Goal: Information Seeking & Learning: Learn about a topic

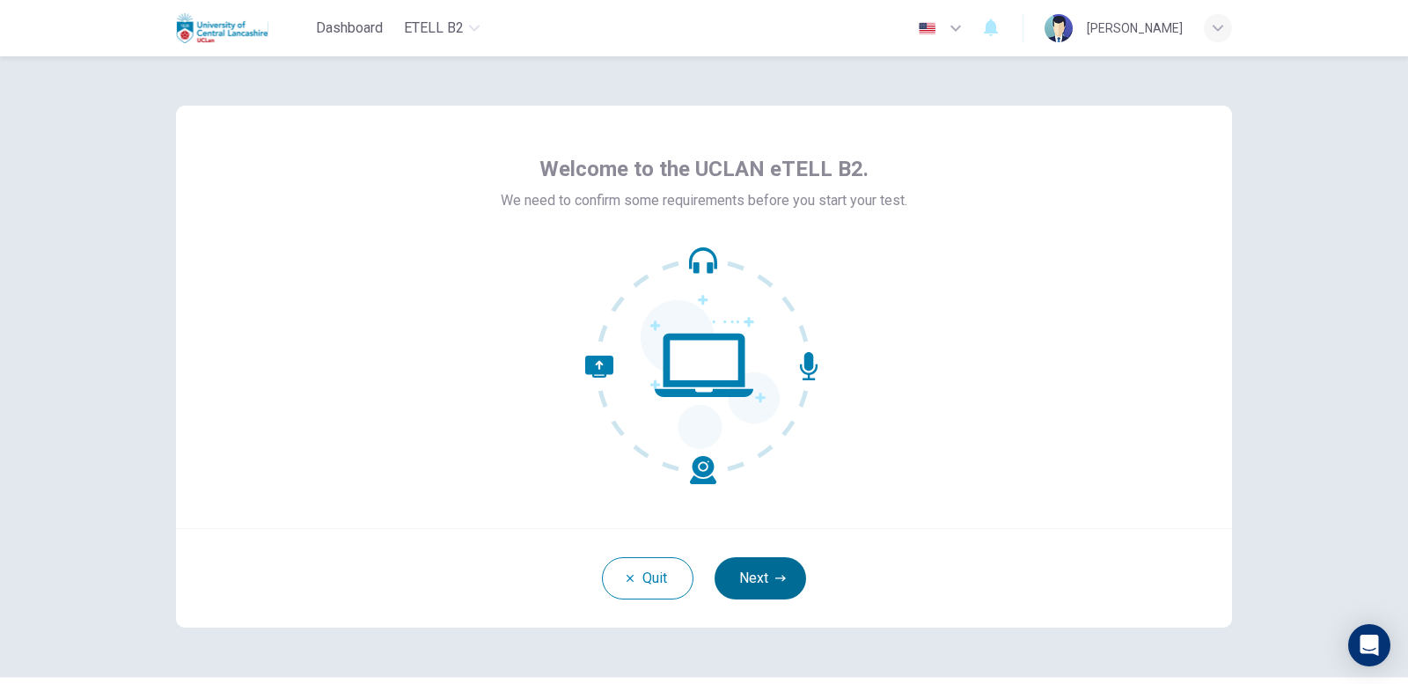
click at [745, 578] on button "Next" at bounding box center [761, 578] width 92 height 42
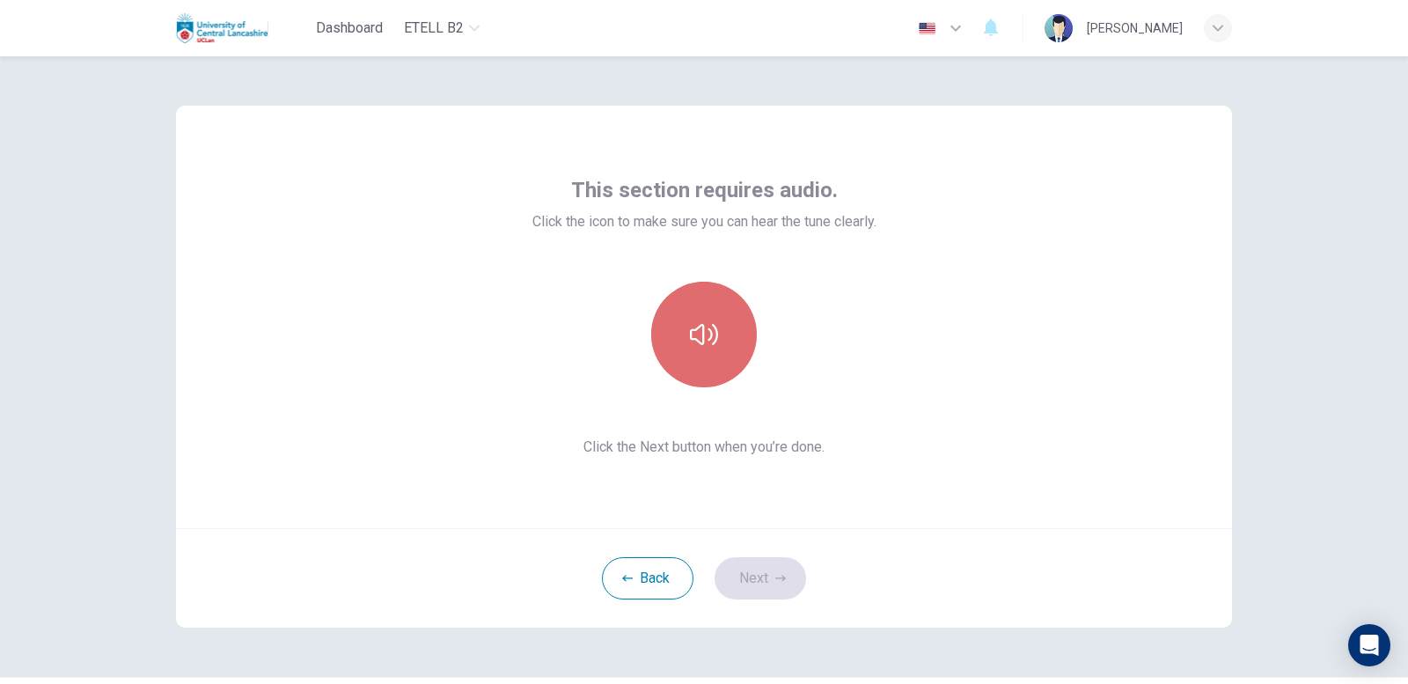
click at [702, 365] on button "button" at bounding box center [704, 335] width 106 height 106
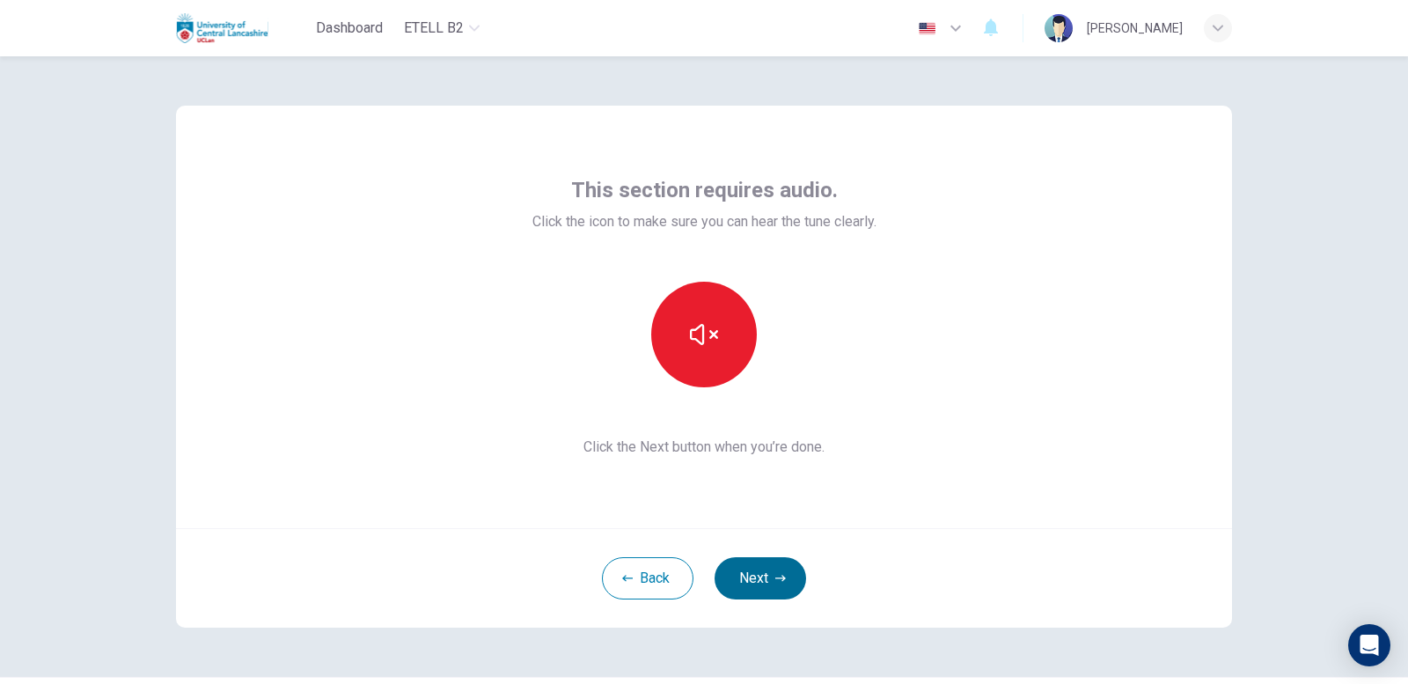
click at [772, 571] on button "Next" at bounding box center [761, 578] width 92 height 42
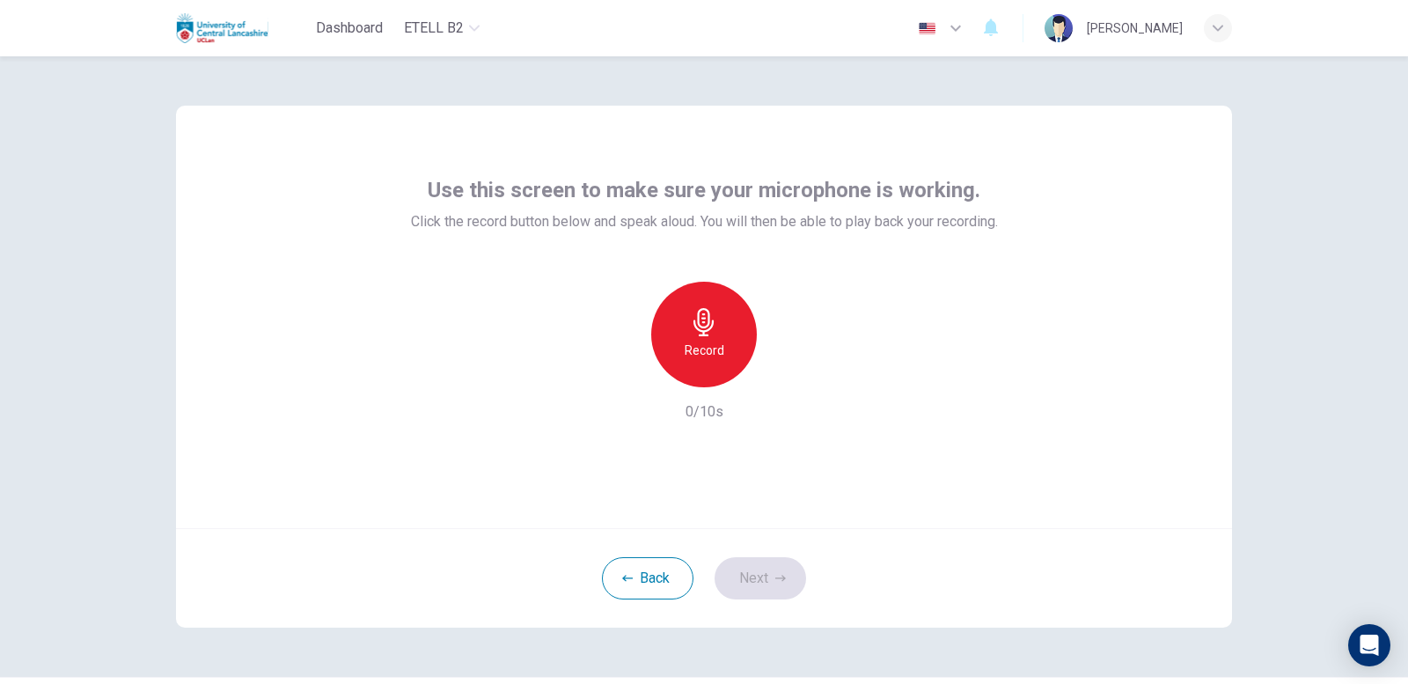
click at [703, 356] on h6 "Record" at bounding box center [705, 350] width 40 height 21
click at [702, 355] on h6 "Stop" at bounding box center [704, 350] width 26 height 21
click at [694, 326] on icon "button" at bounding box center [703, 322] width 20 height 28
click at [799, 371] on div "Record 10/10s" at bounding box center [704, 352] width 587 height 141
click at [785, 385] on div "button" at bounding box center [785, 373] width 28 height 28
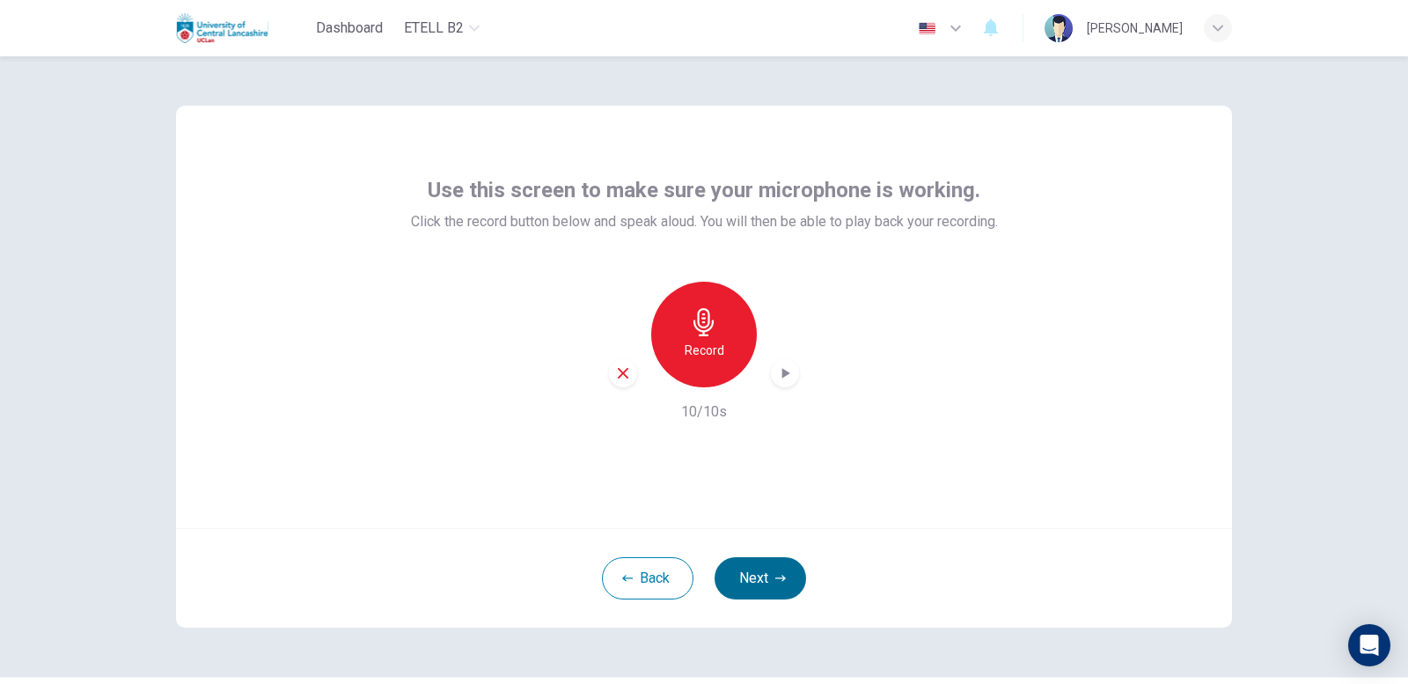
click at [756, 576] on button "Next" at bounding box center [761, 578] width 92 height 42
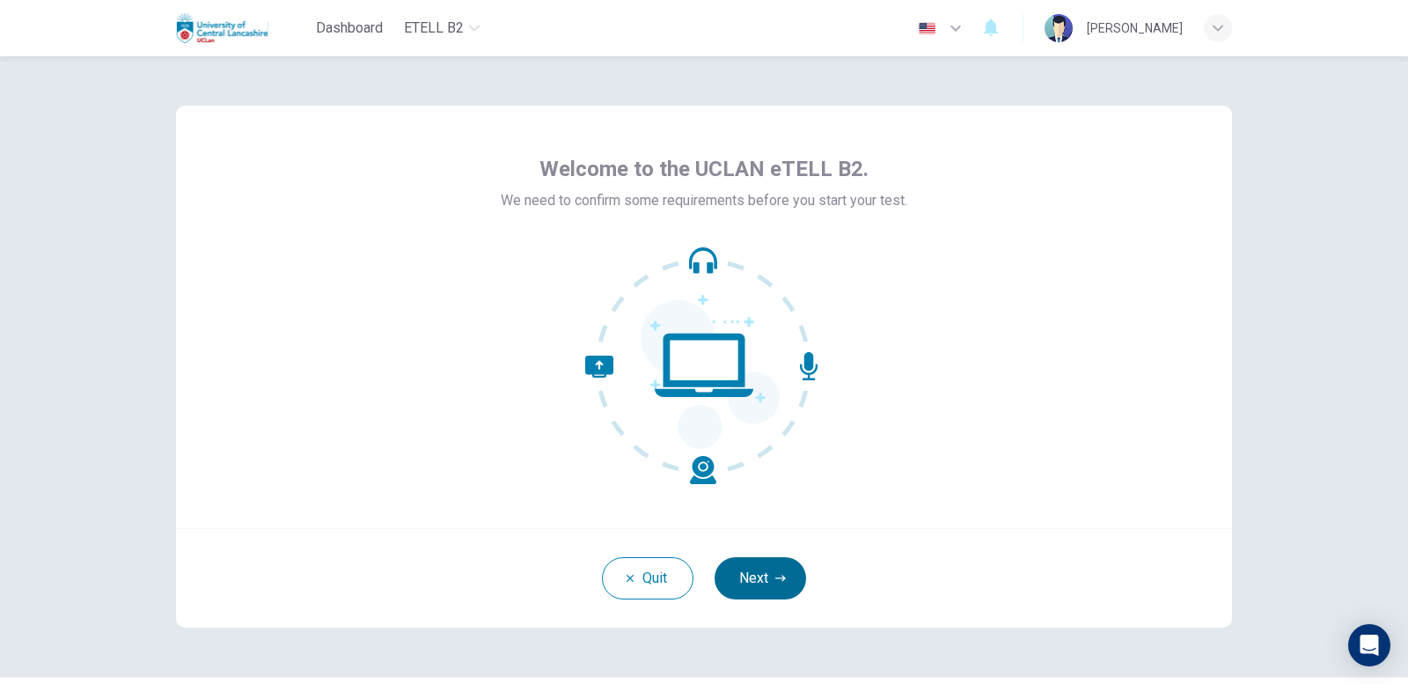
click at [758, 598] on button "Next" at bounding box center [761, 578] width 92 height 42
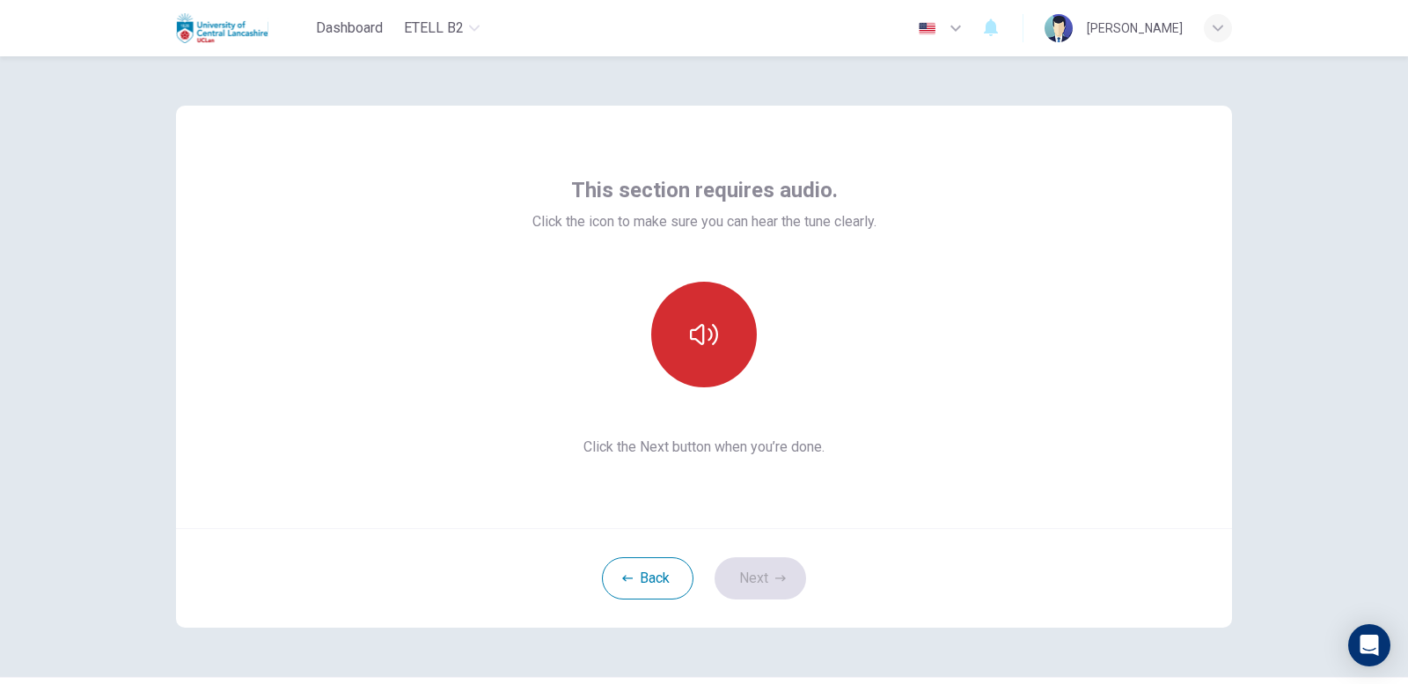
click at [715, 356] on button "button" at bounding box center [704, 335] width 106 height 106
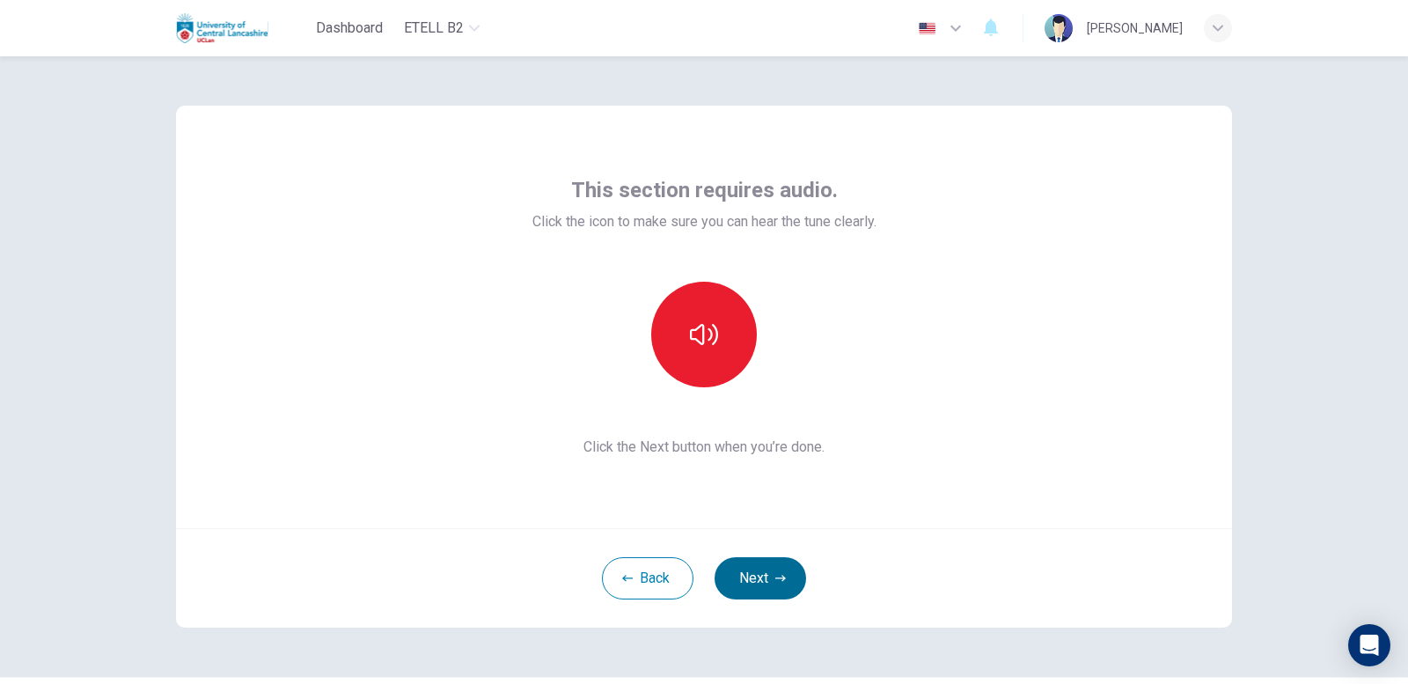
click at [764, 564] on button "Next" at bounding box center [761, 578] width 92 height 42
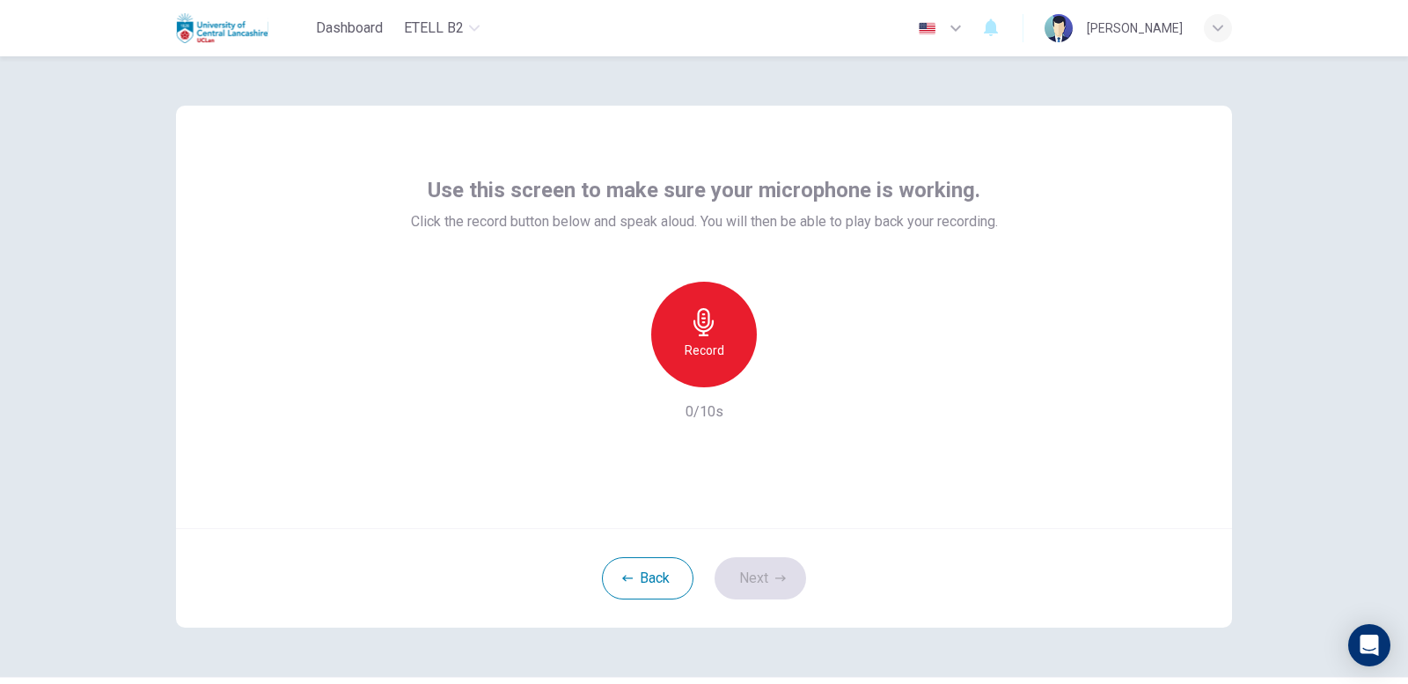
click at [698, 356] on h6 "Record" at bounding box center [705, 350] width 40 height 21
click at [698, 356] on h6 "Stop" at bounding box center [704, 350] width 26 height 21
click at [780, 363] on div "button" at bounding box center [785, 373] width 28 height 28
click at [751, 592] on button "Next" at bounding box center [761, 578] width 92 height 42
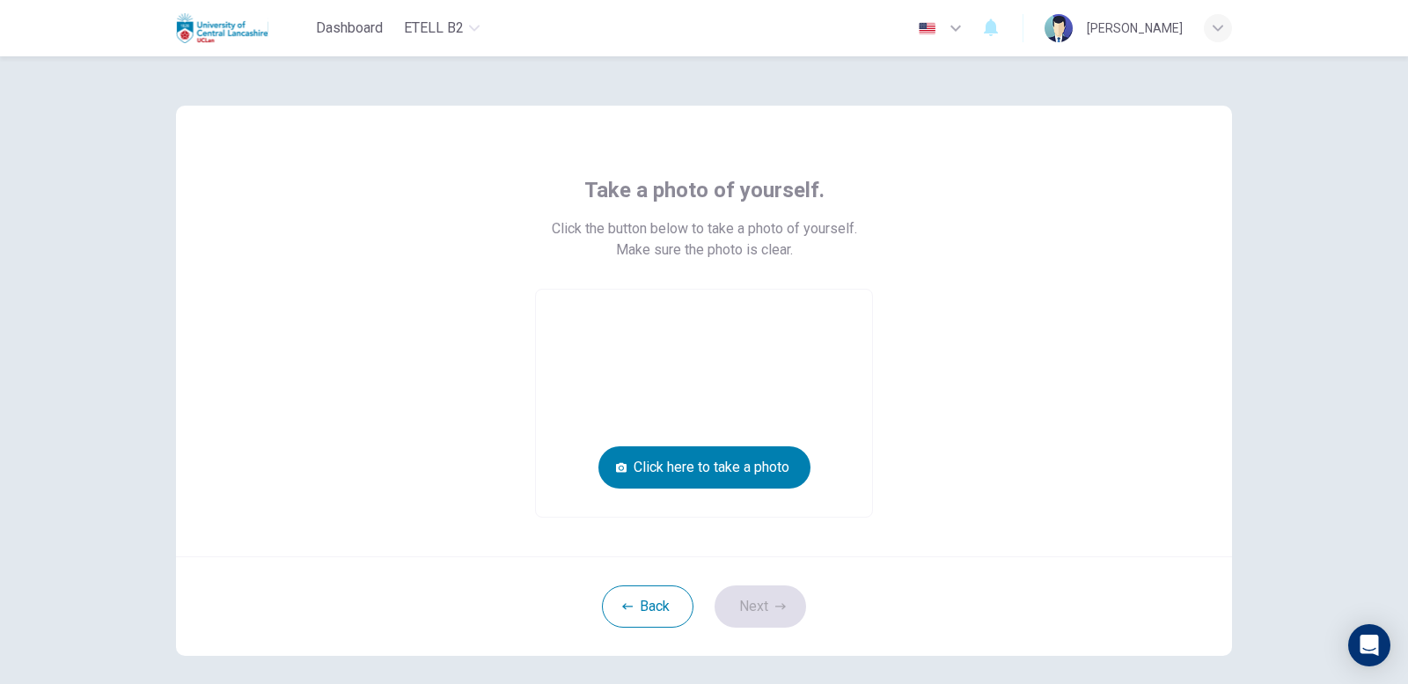
click at [791, 493] on video at bounding box center [704, 403] width 336 height 227
click at [774, 475] on button "Click here to take a photo" at bounding box center [704, 467] width 212 height 42
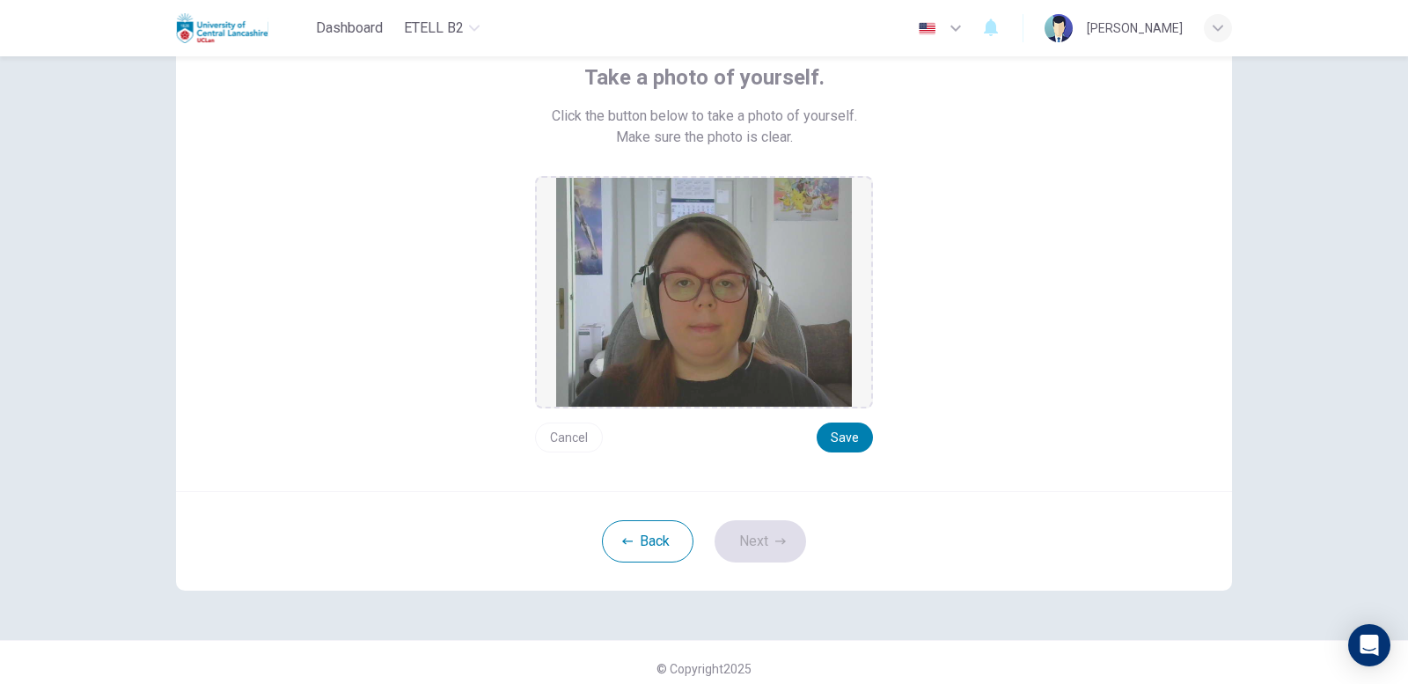
scroll to position [125, 0]
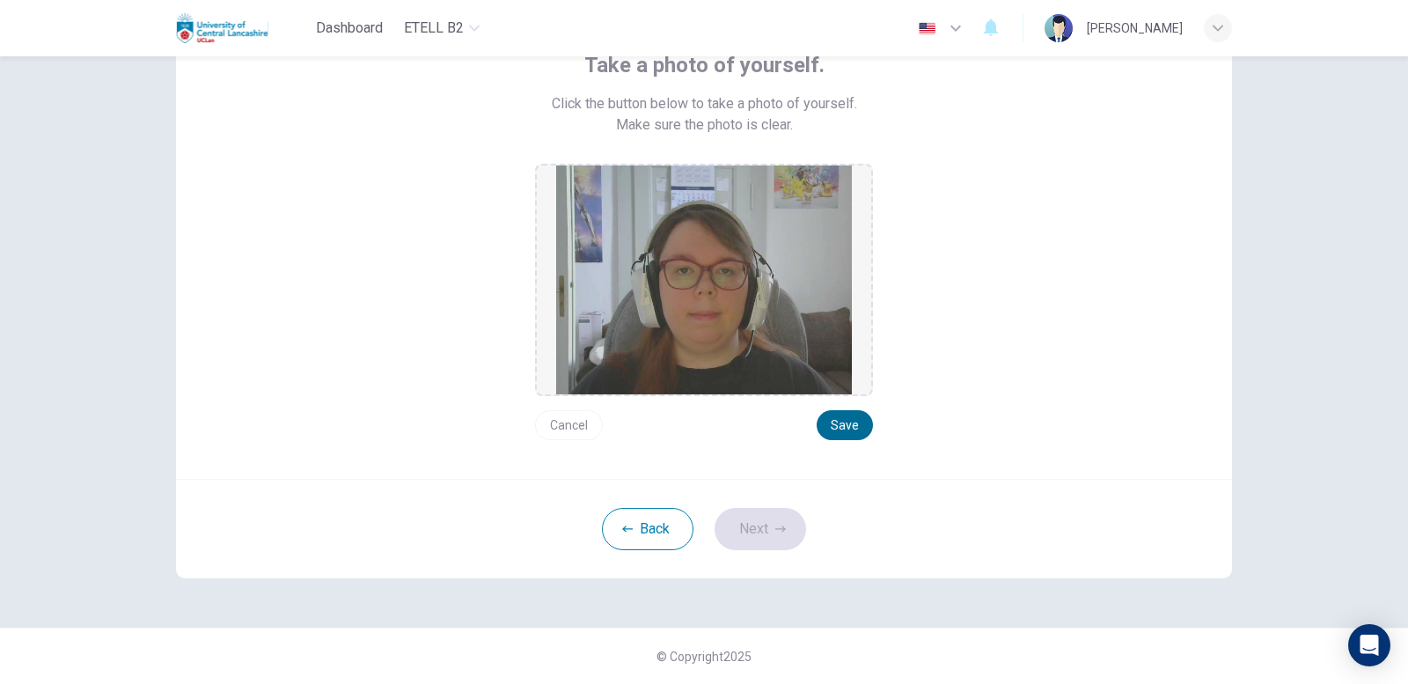
click at [847, 418] on button "Save" at bounding box center [845, 425] width 56 height 30
click at [757, 541] on button "Next" at bounding box center [761, 529] width 92 height 42
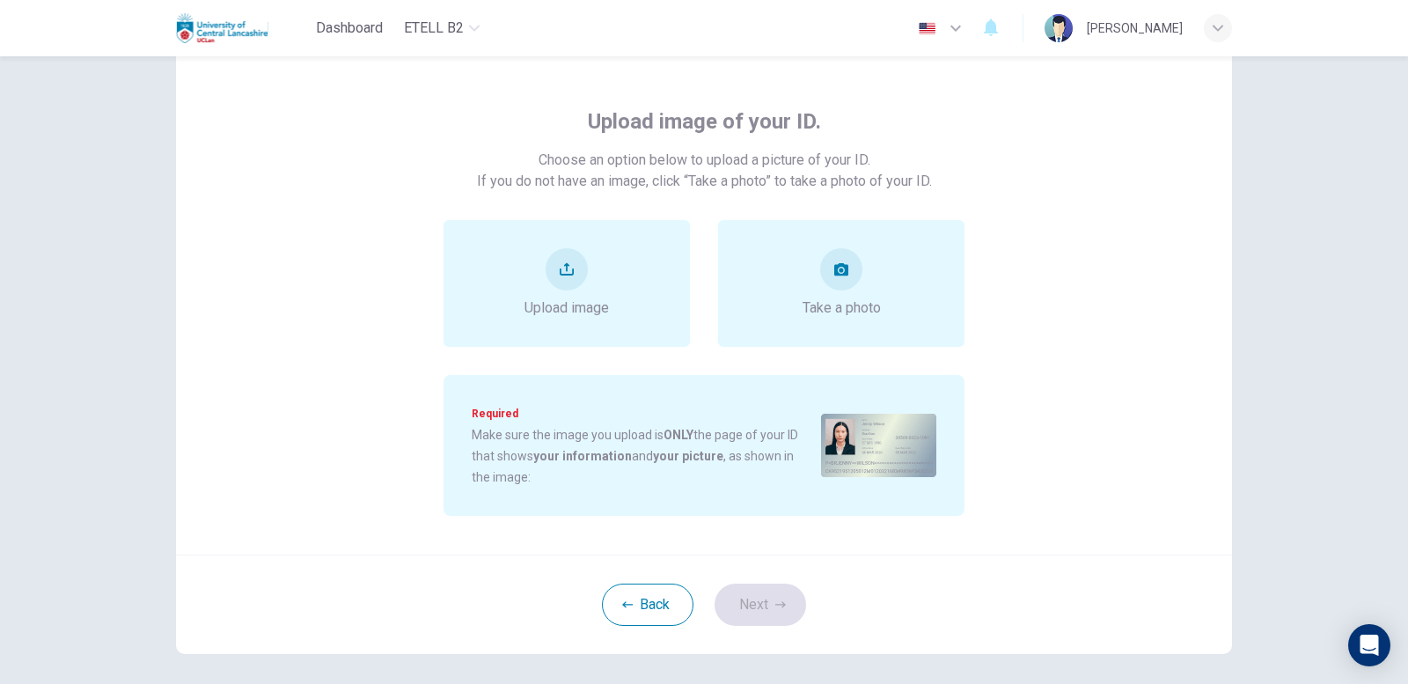
scroll to position [37, 0]
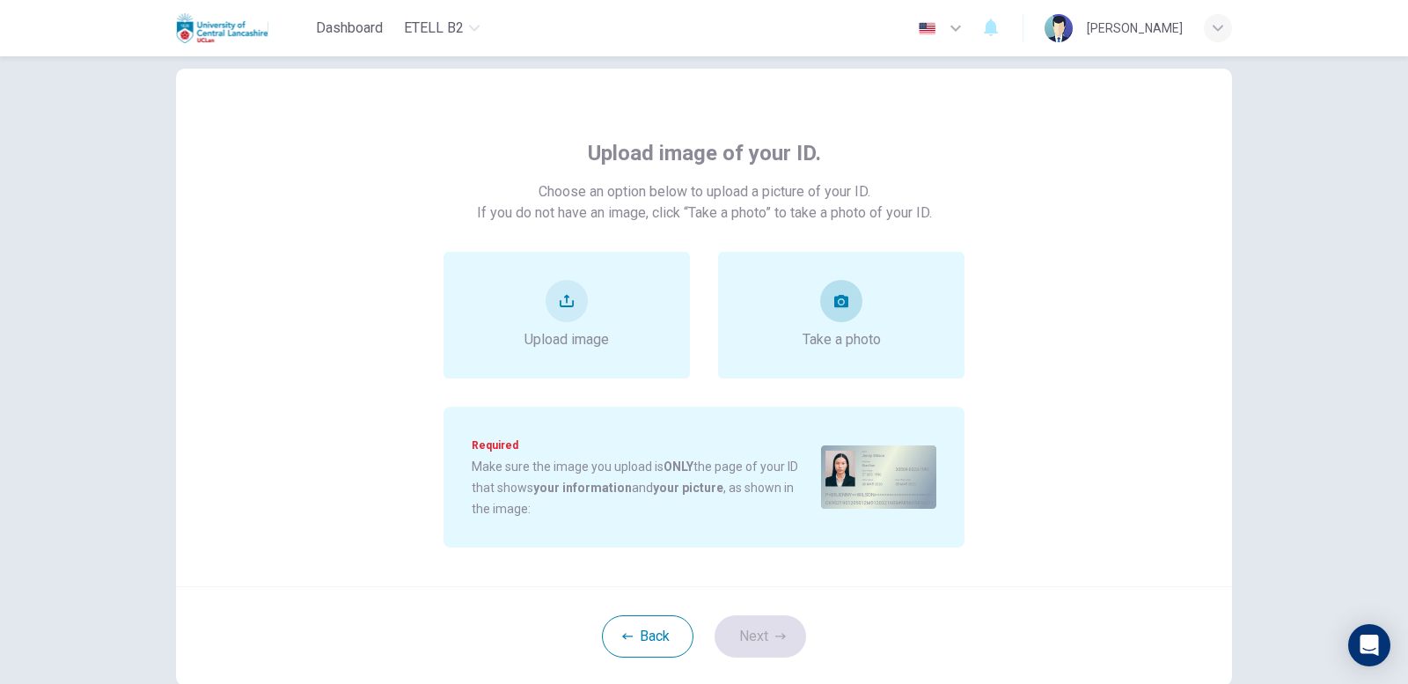
click at [929, 344] on div "Take a photo" at bounding box center [841, 315] width 246 height 127
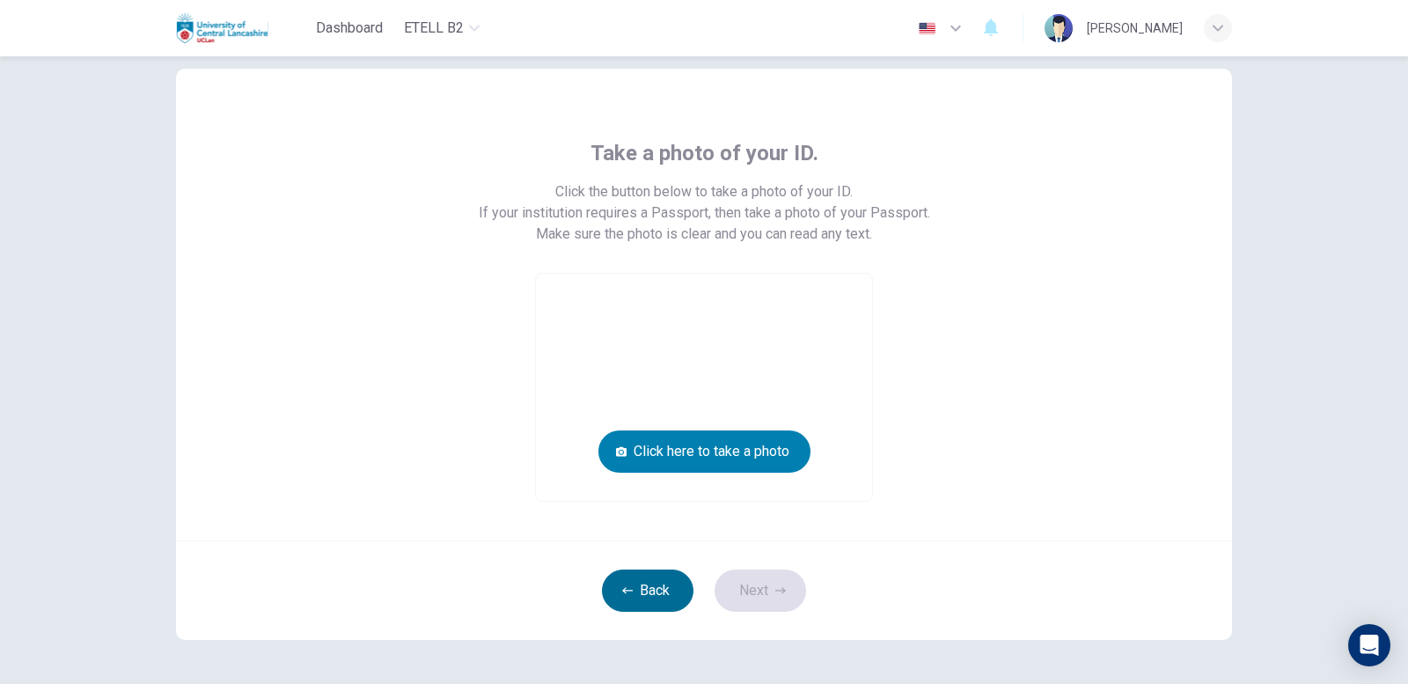
click at [660, 589] on button "Back" at bounding box center [648, 590] width 92 height 42
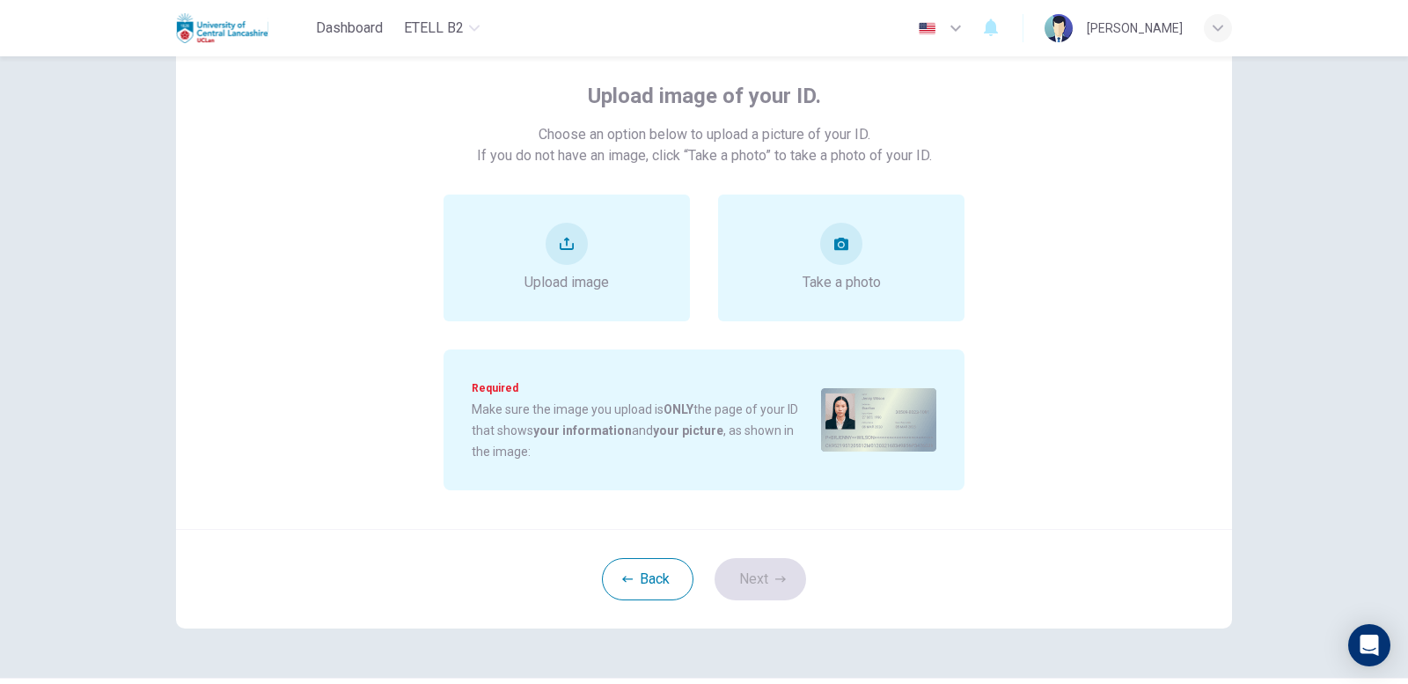
scroll to position [125, 0]
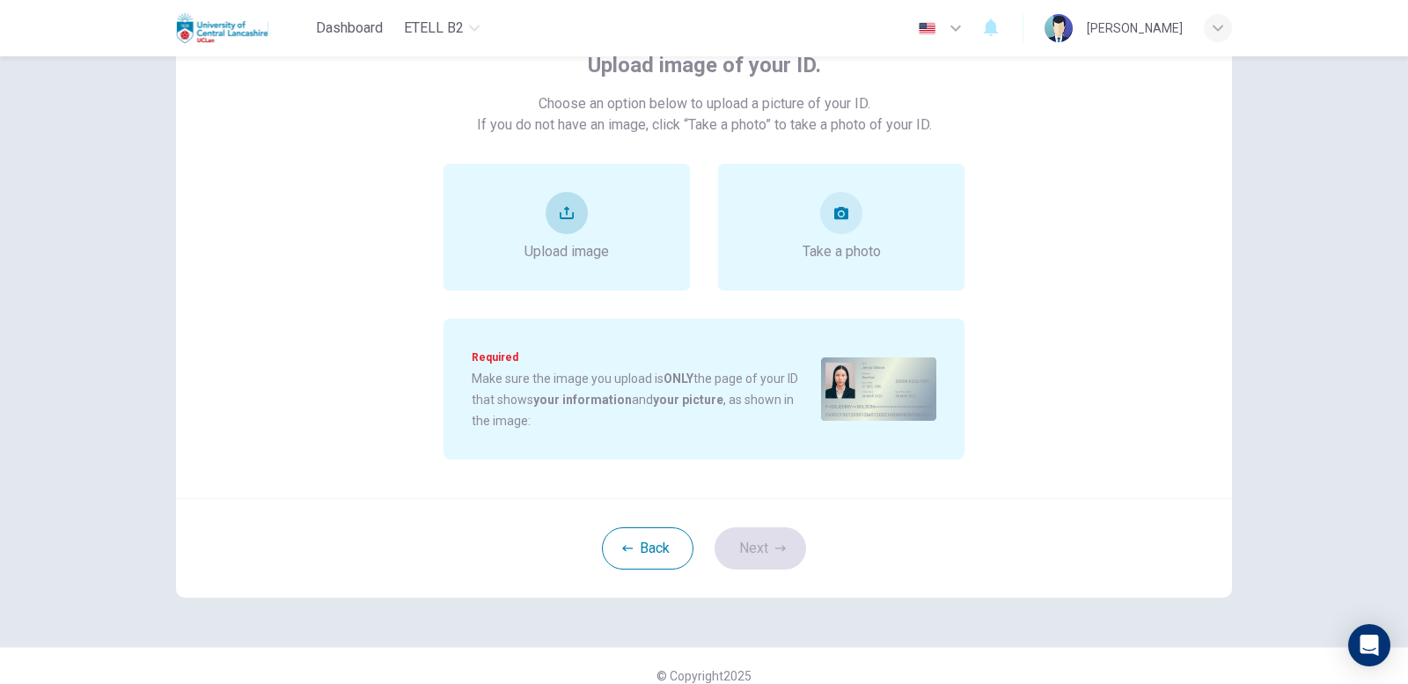
click at [524, 233] on div "Upload image" at bounding box center [566, 227] width 84 height 70
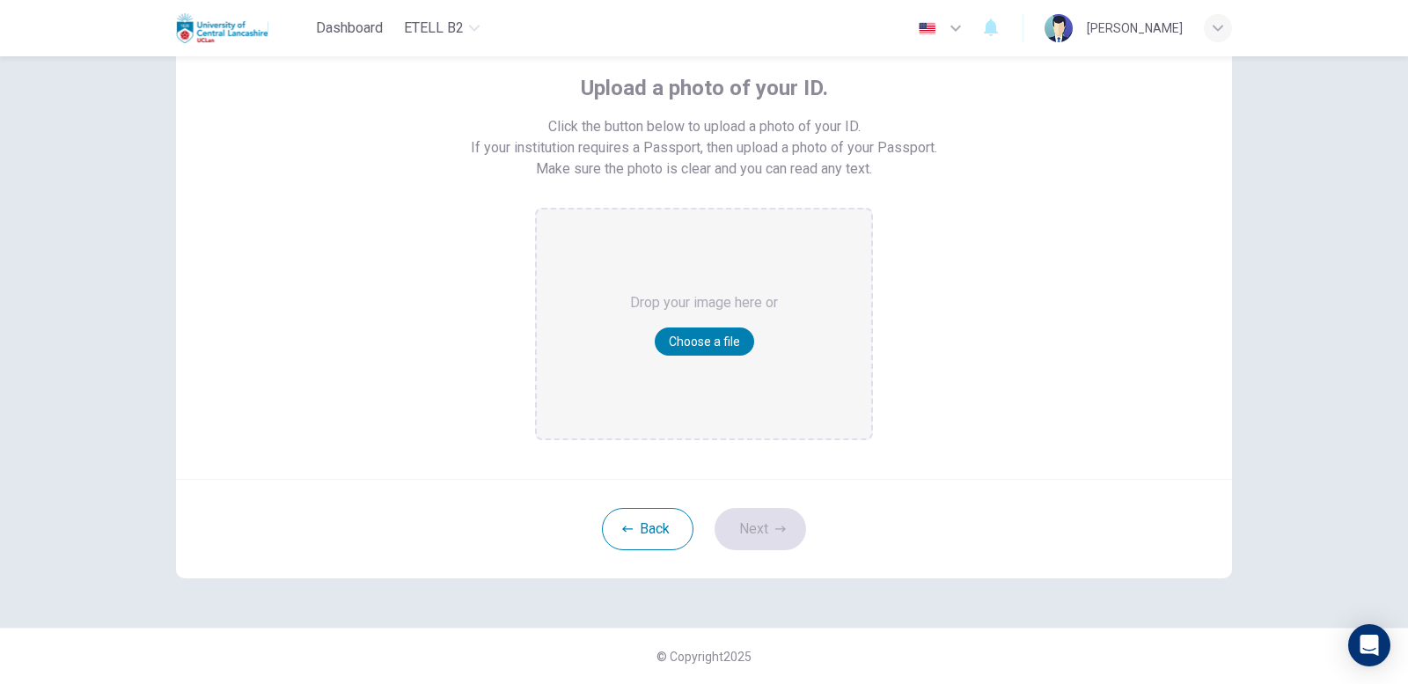
scroll to position [102, 0]
click at [719, 341] on button "Choose a file" at bounding box center [704, 341] width 99 height 28
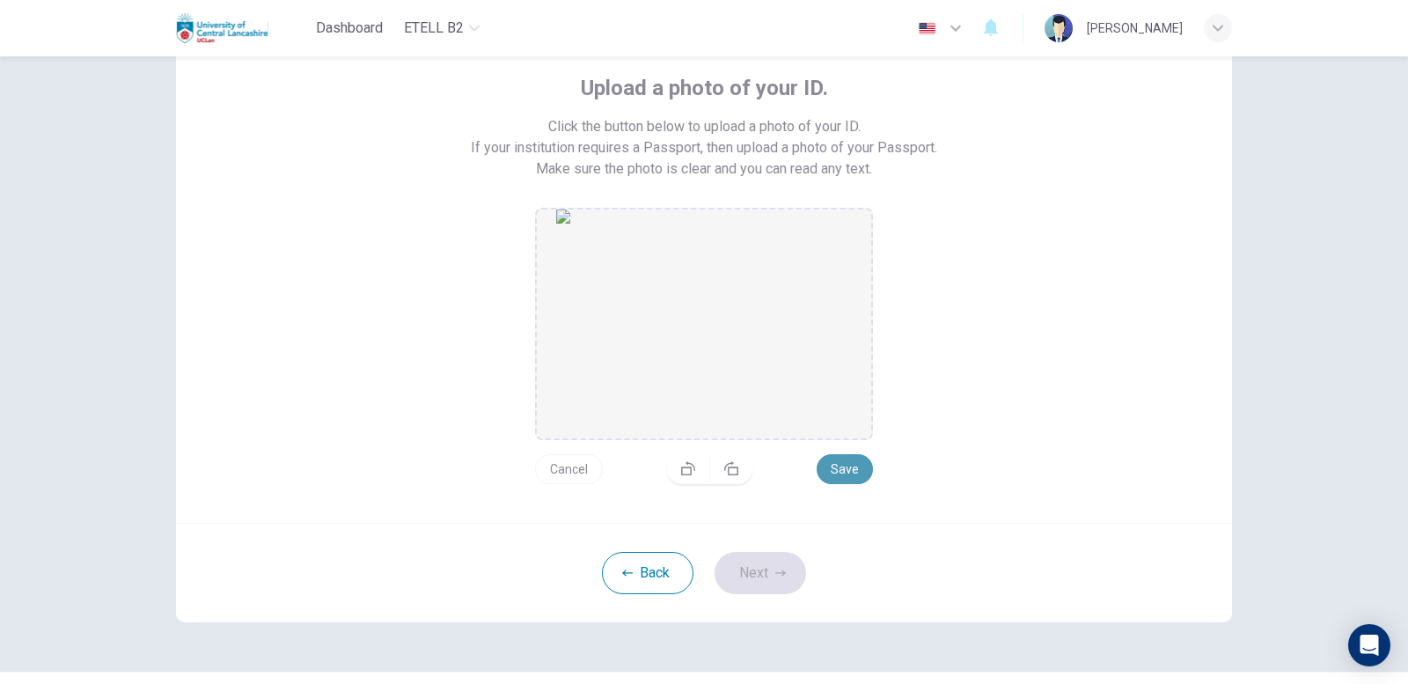
click at [827, 466] on button "Save" at bounding box center [845, 469] width 56 height 30
click at [766, 582] on button "Next" at bounding box center [761, 573] width 92 height 42
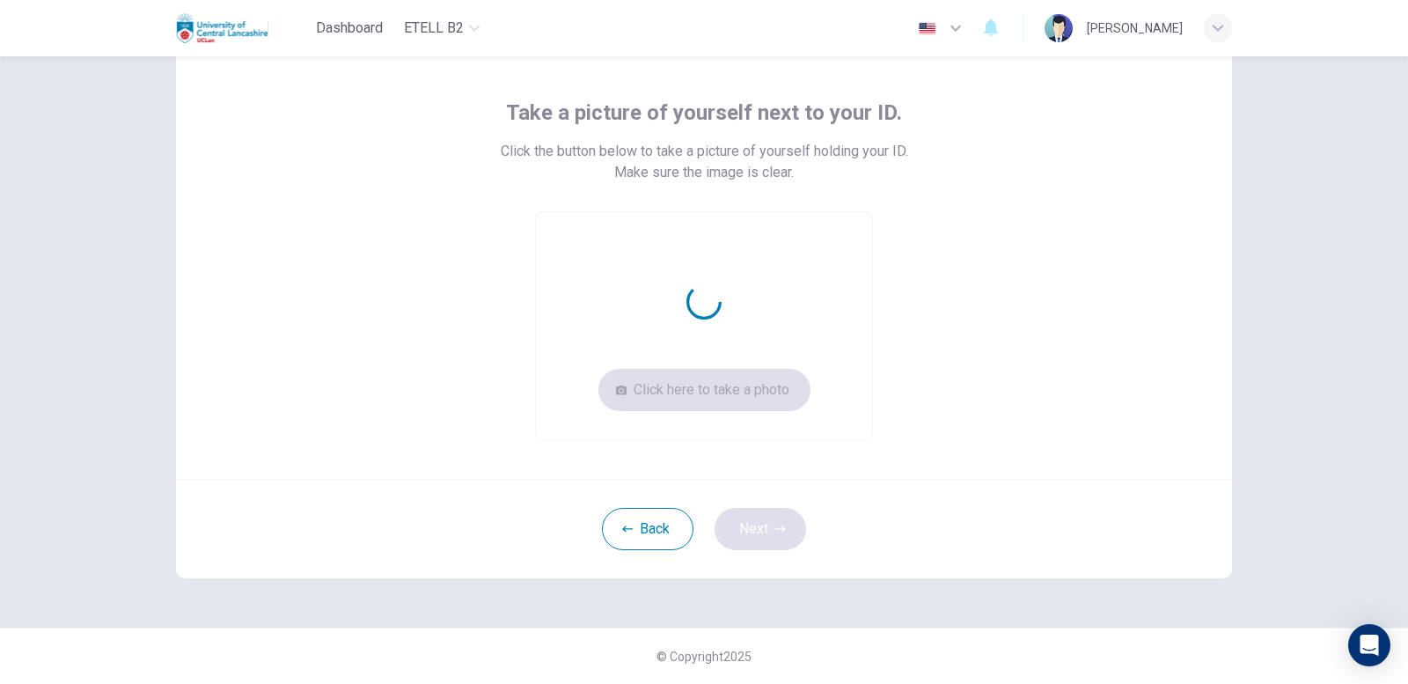
scroll to position [77, 0]
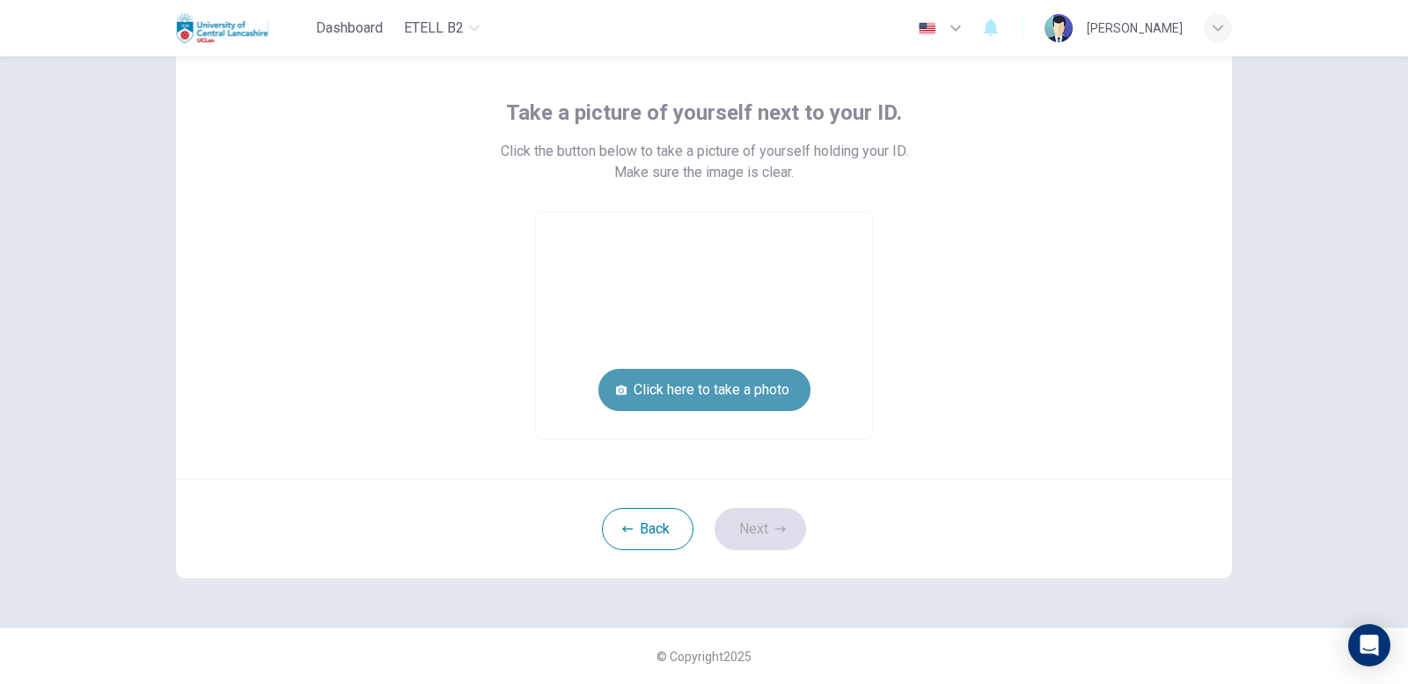
click at [678, 387] on button "Click here to take a photo" at bounding box center [704, 390] width 212 height 42
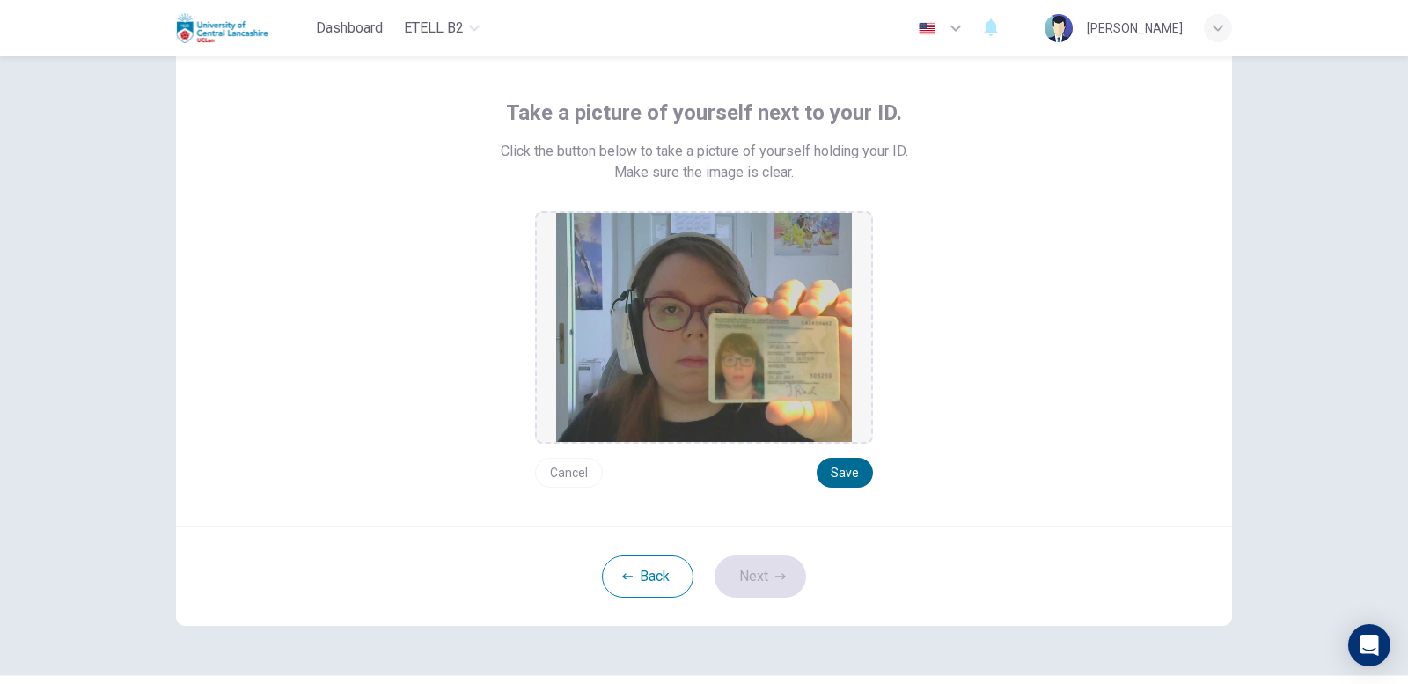
click at [846, 473] on button "Save" at bounding box center [845, 473] width 56 height 30
click at [767, 580] on button "Next" at bounding box center [761, 576] width 92 height 42
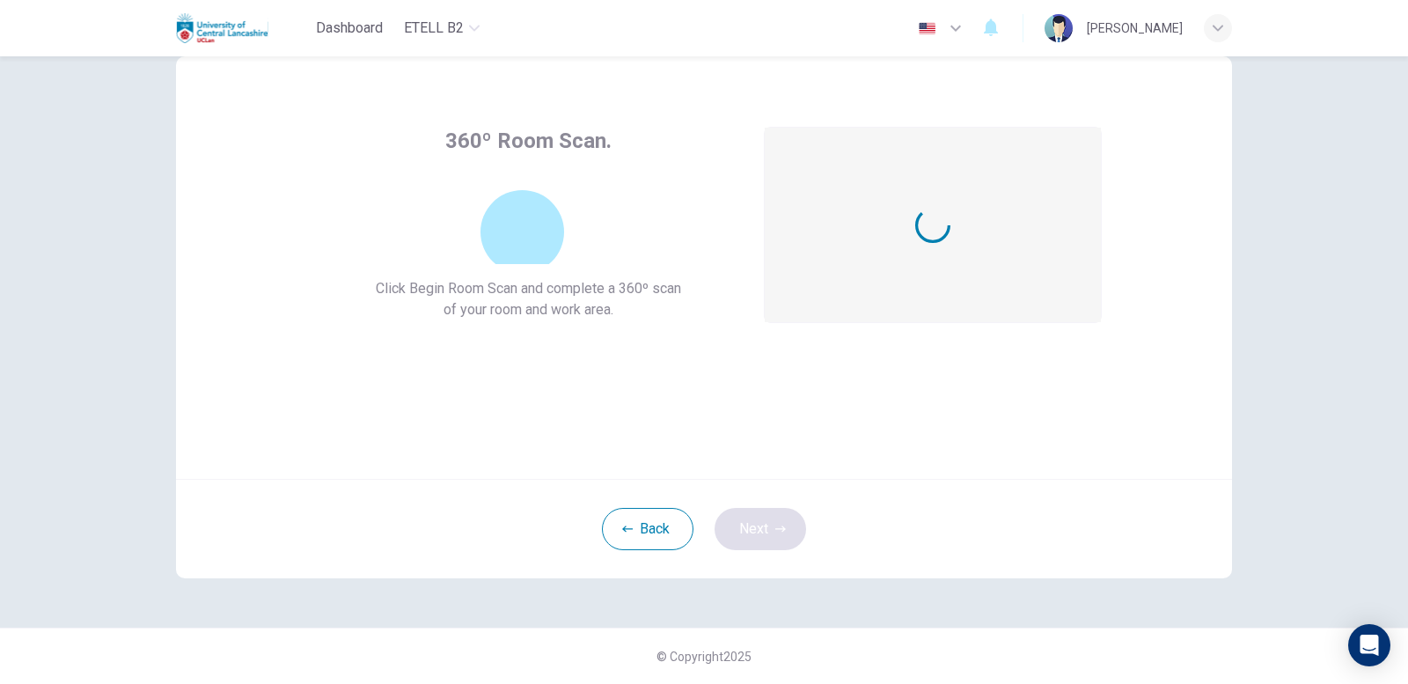
scroll to position [49, 0]
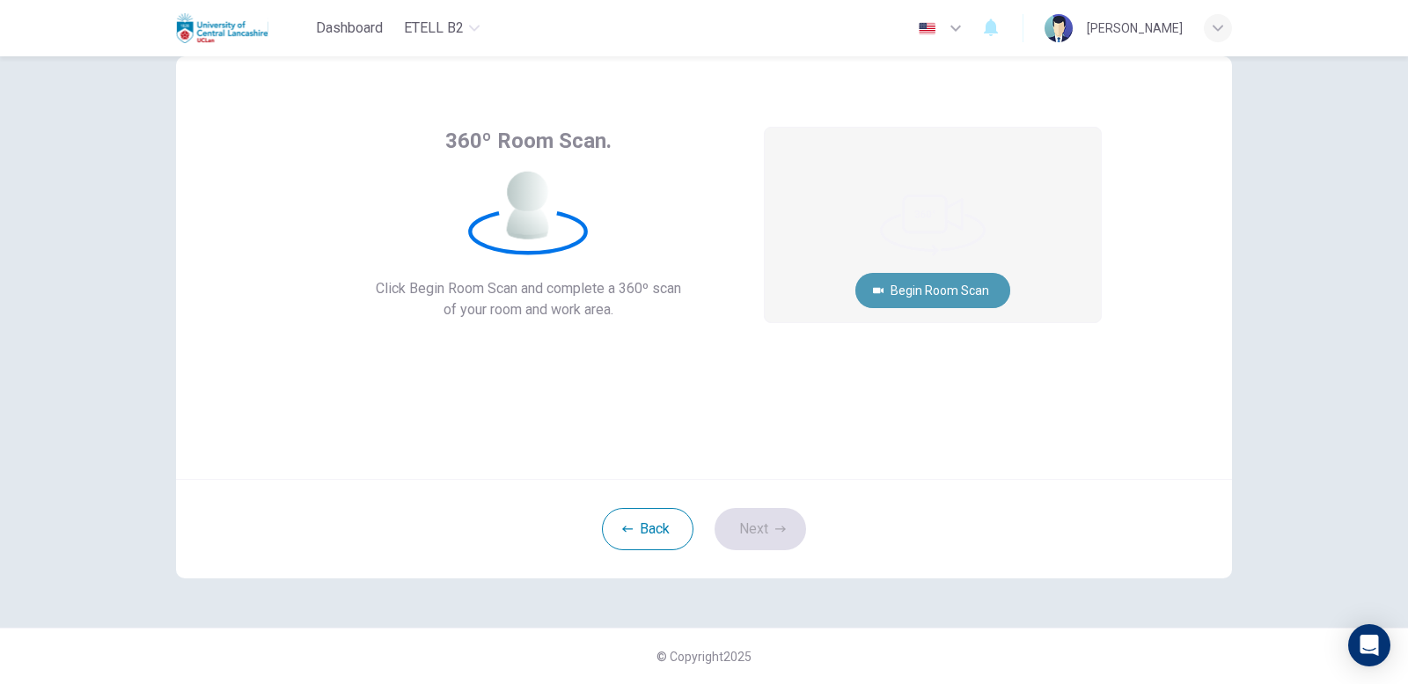
click at [903, 299] on button "Begin Room Scan" at bounding box center [932, 290] width 155 height 35
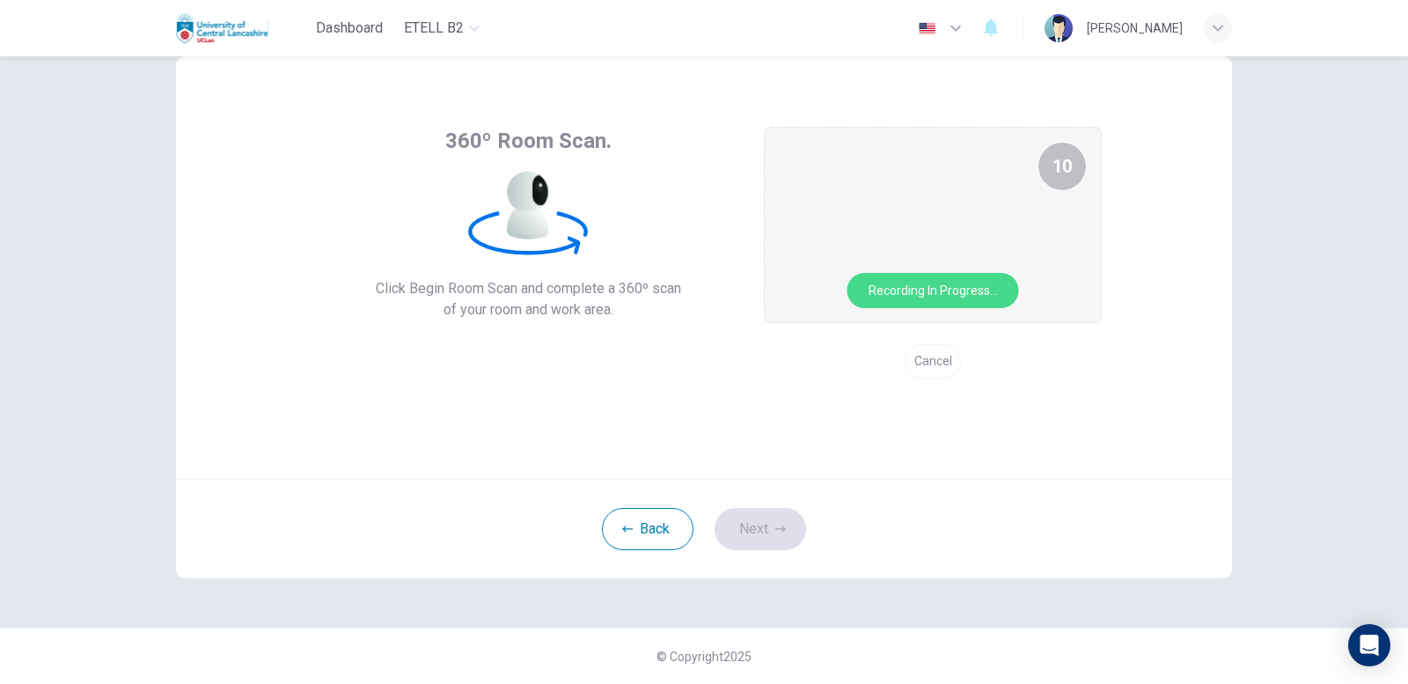
click at [946, 355] on button "Cancel" at bounding box center [933, 361] width 56 height 34
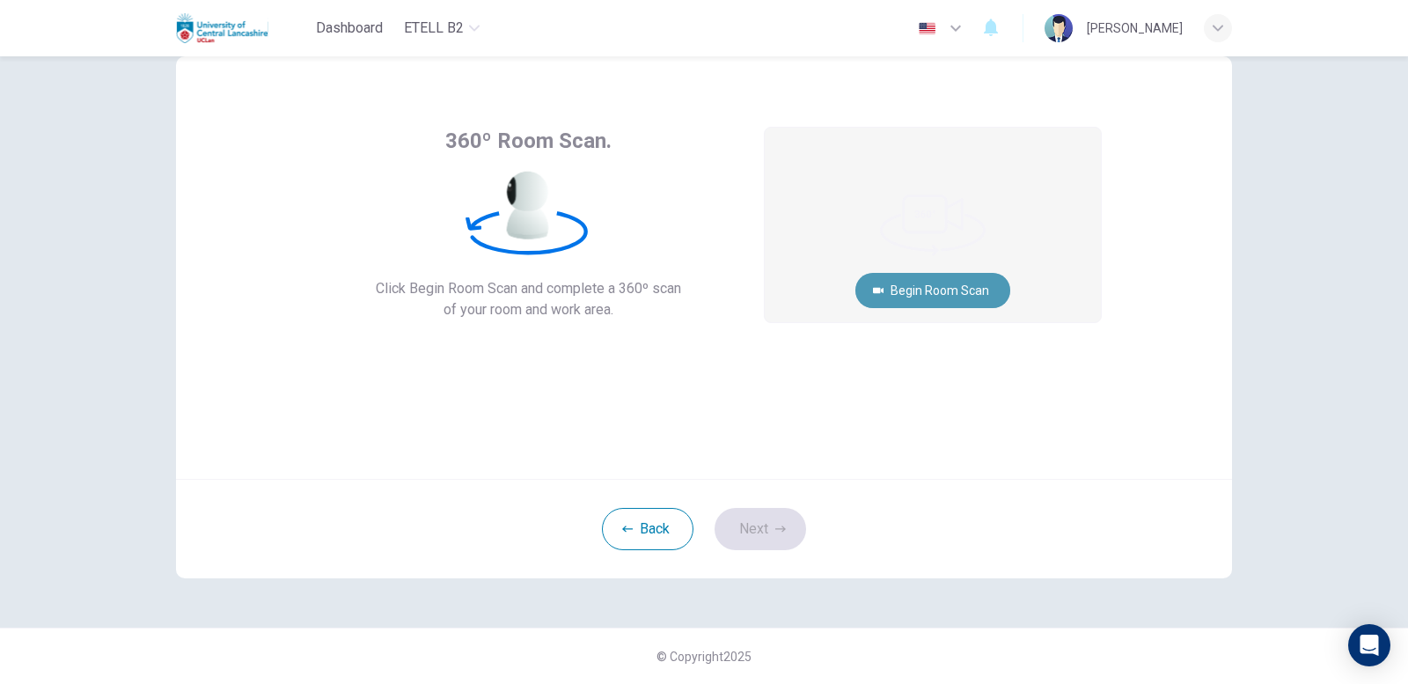
click at [982, 280] on button "Begin Room Scan" at bounding box center [932, 290] width 155 height 35
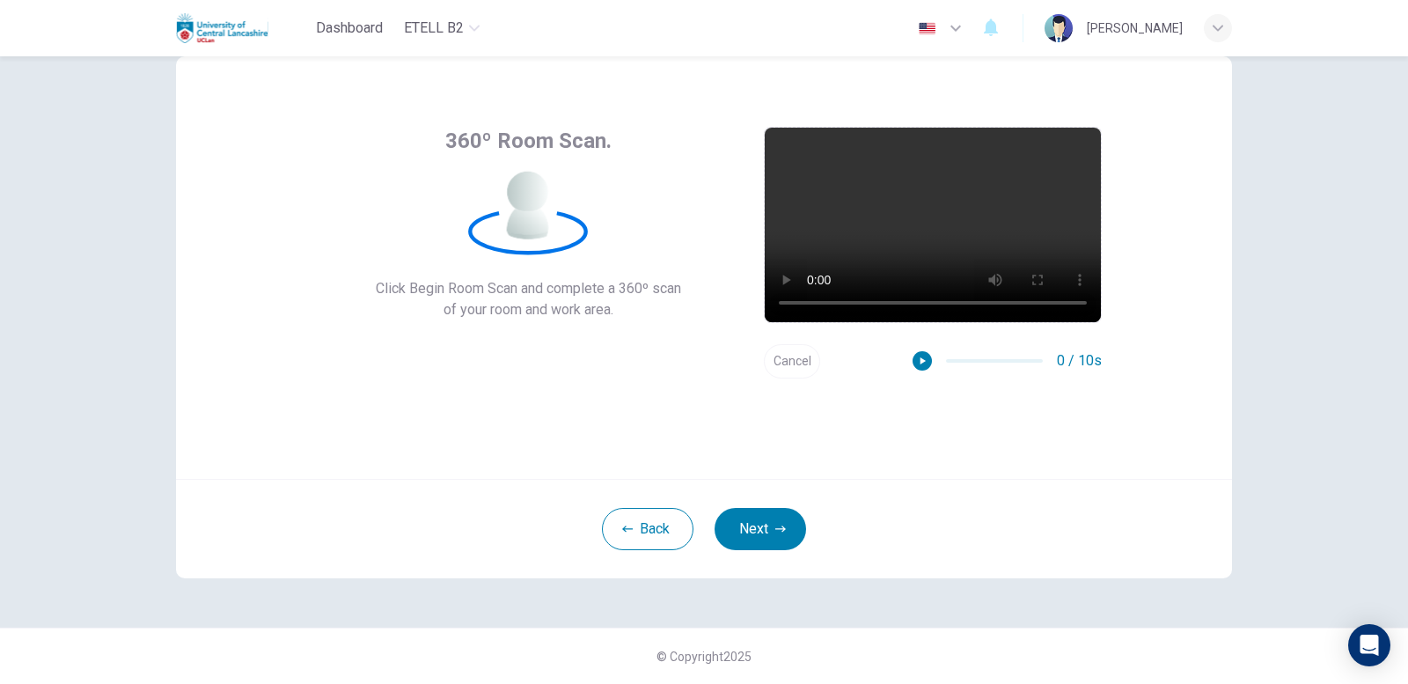
click at [790, 363] on button "Cancel" at bounding box center [792, 361] width 56 height 34
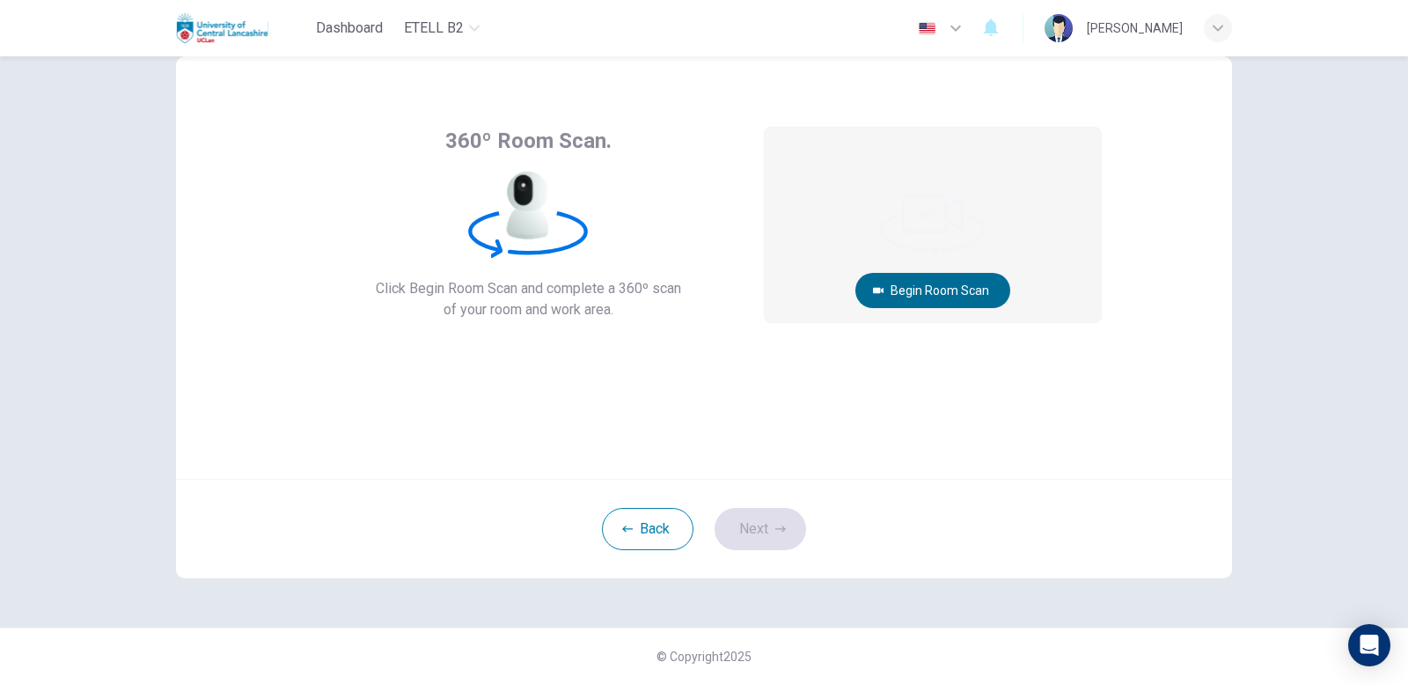
click at [989, 293] on button "Begin Room Scan" at bounding box center [932, 290] width 155 height 35
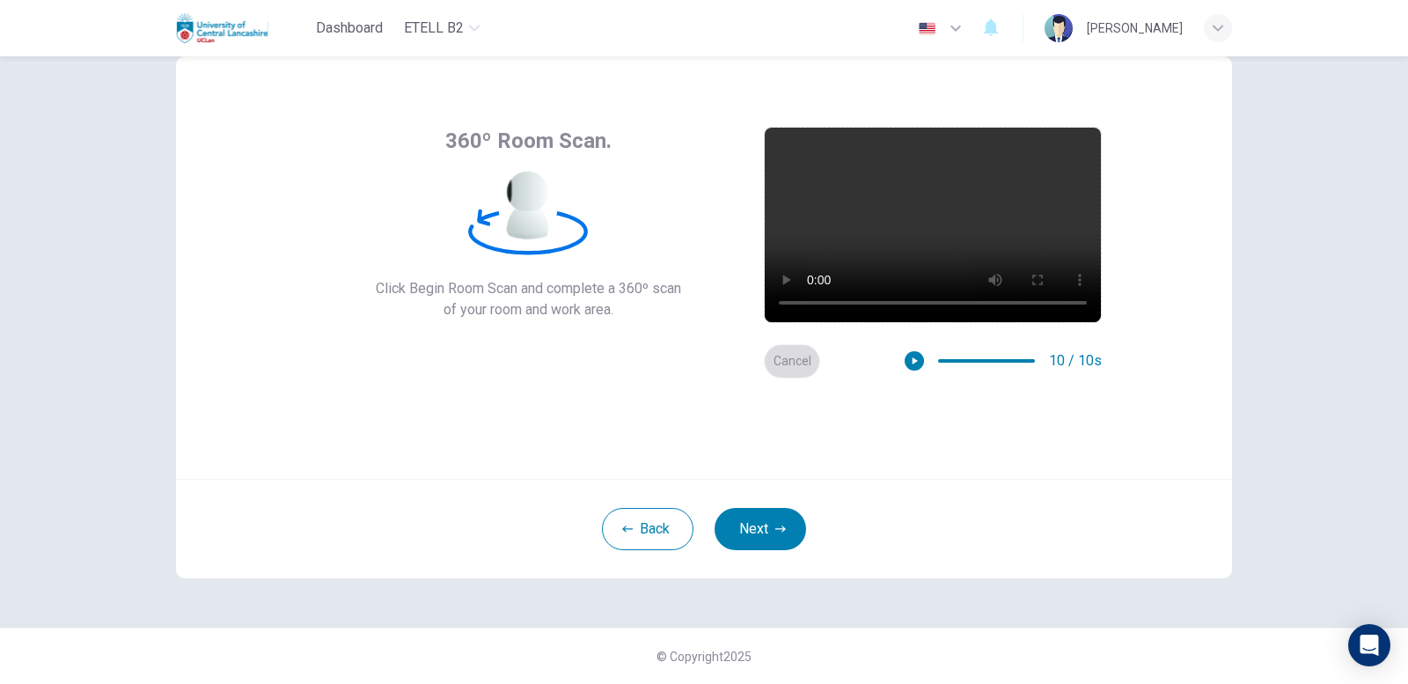
click at [794, 362] on button "Cancel" at bounding box center [792, 361] width 56 height 34
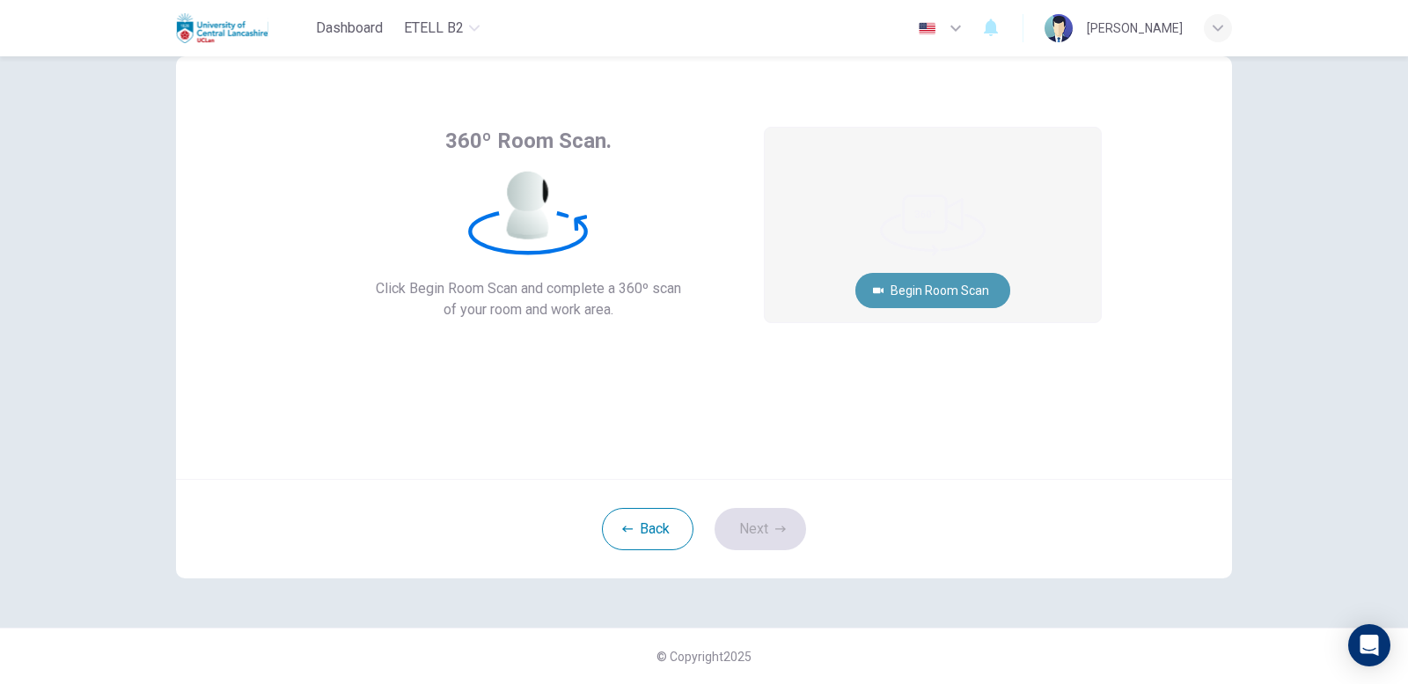
click at [958, 292] on button "Begin Room Scan" at bounding box center [932, 290] width 155 height 35
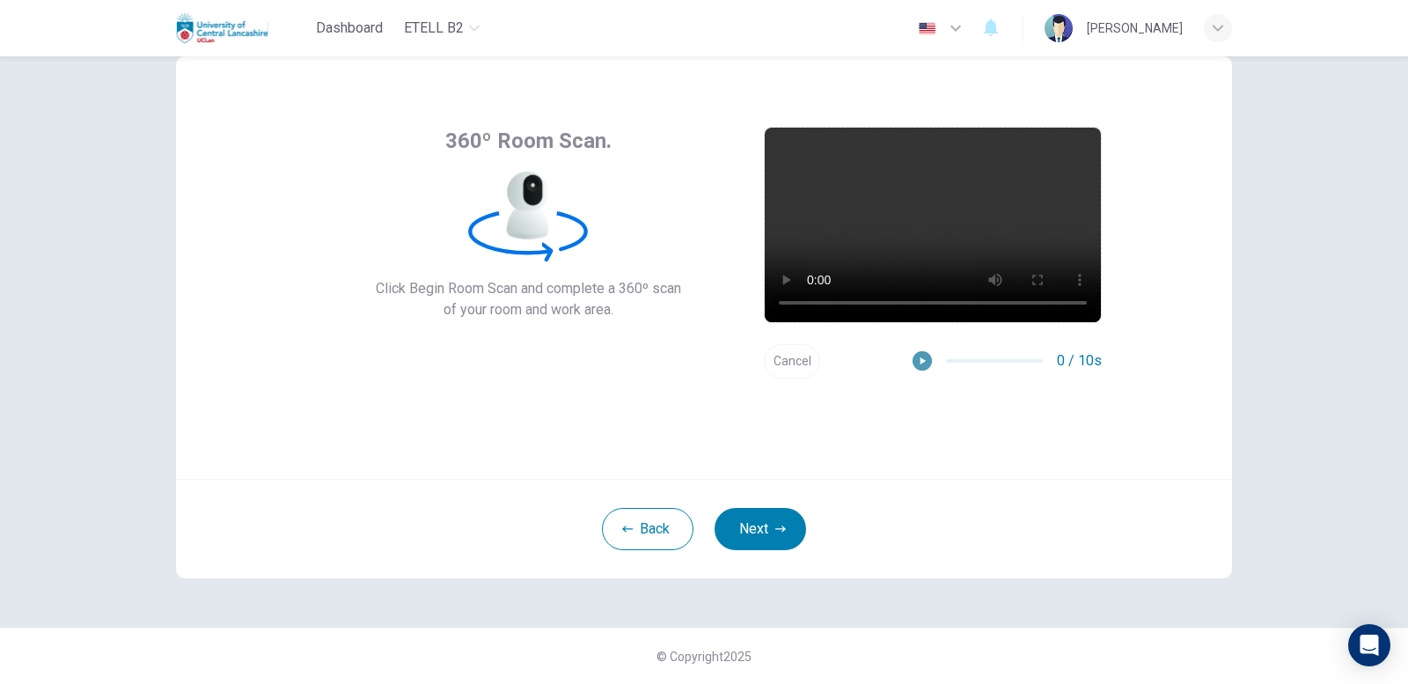
click at [917, 370] on button "button" at bounding box center [922, 360] width 19 height 19
click at [751, 532] on button "Next" at bounding box center [761, 529] width 92 height 42
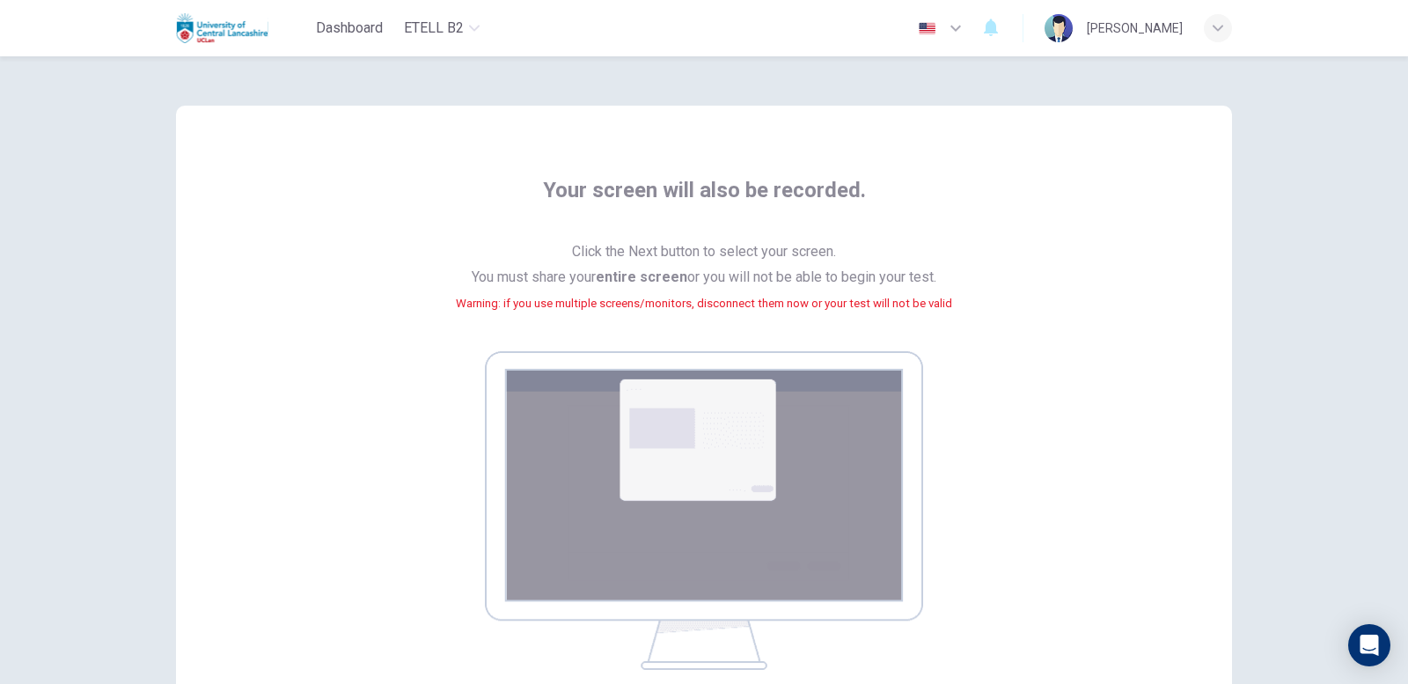
scroll to position [176, 0]
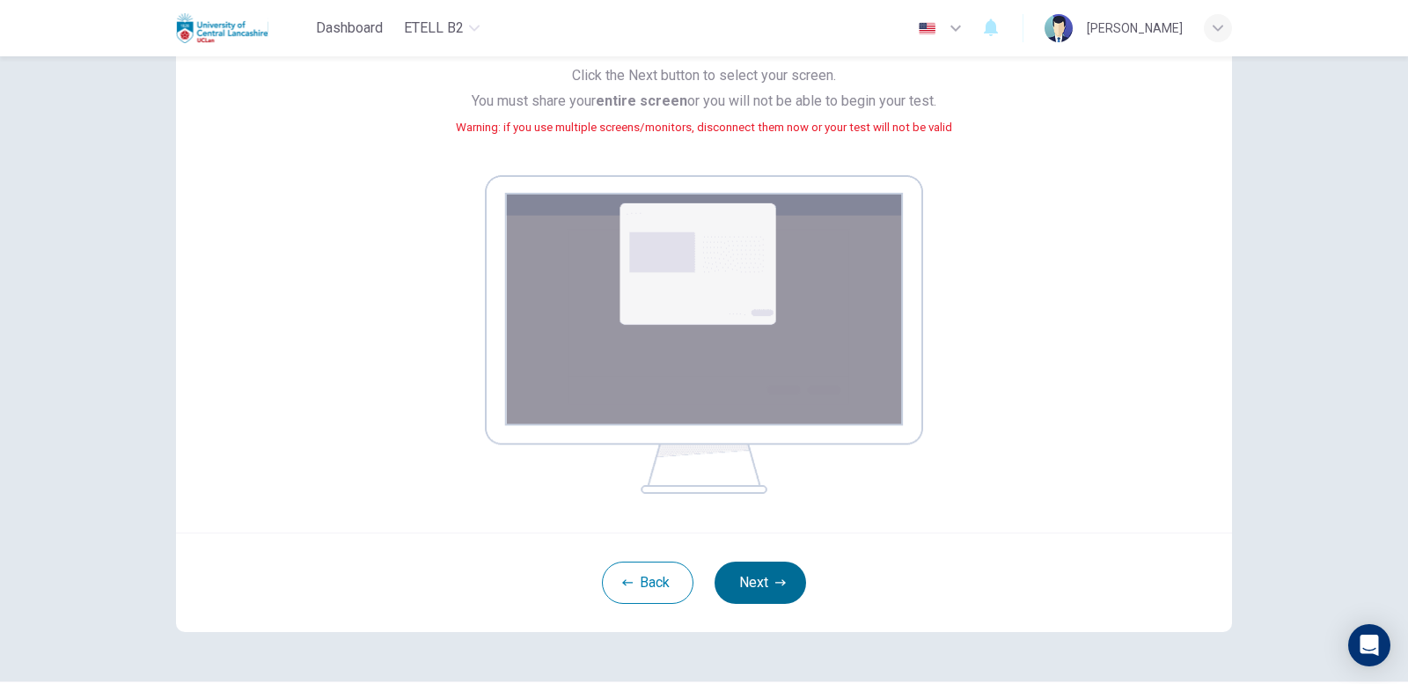
click at [729, 581] on button "Next" at bounding box center [761, 582] width 92 height 42
click at [752, 561] on button "Next" at bounding box center [761, 582] width 92 height 42
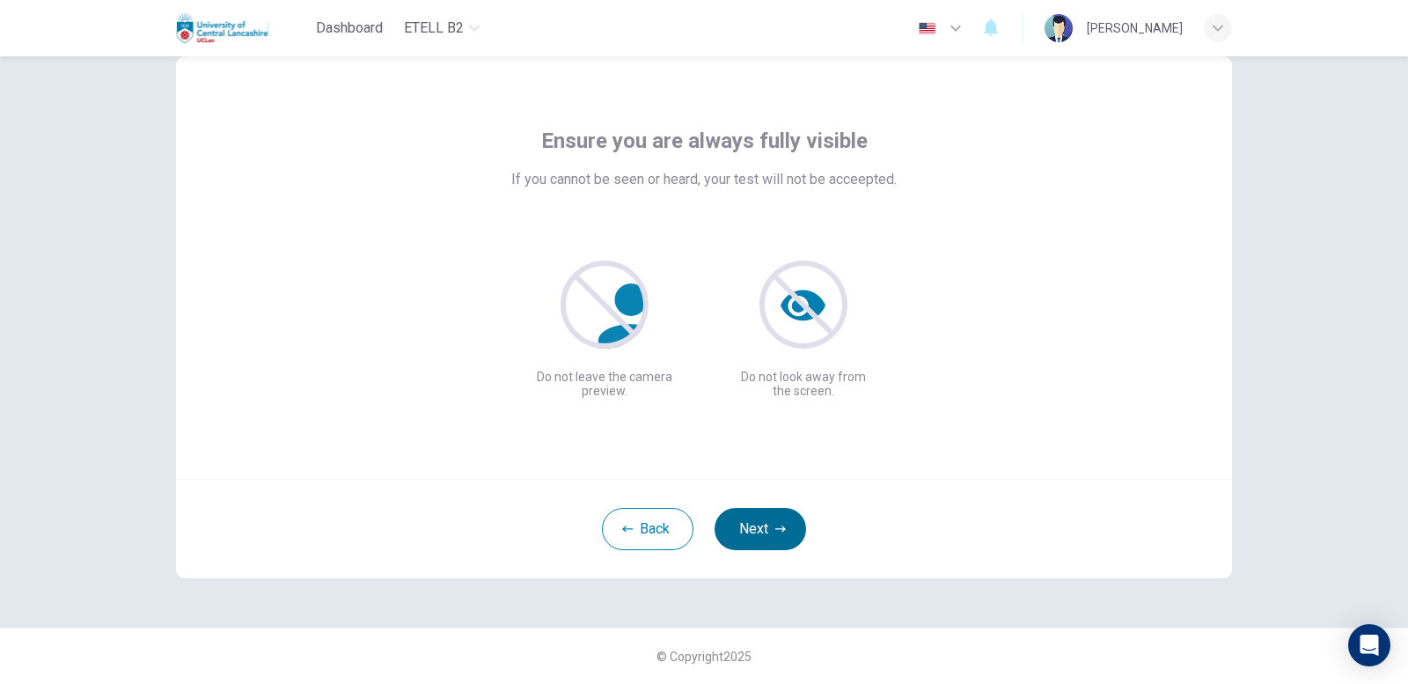
click at [777, 545] on button "Next" at bounding box center [761, 529] width 92 height 42
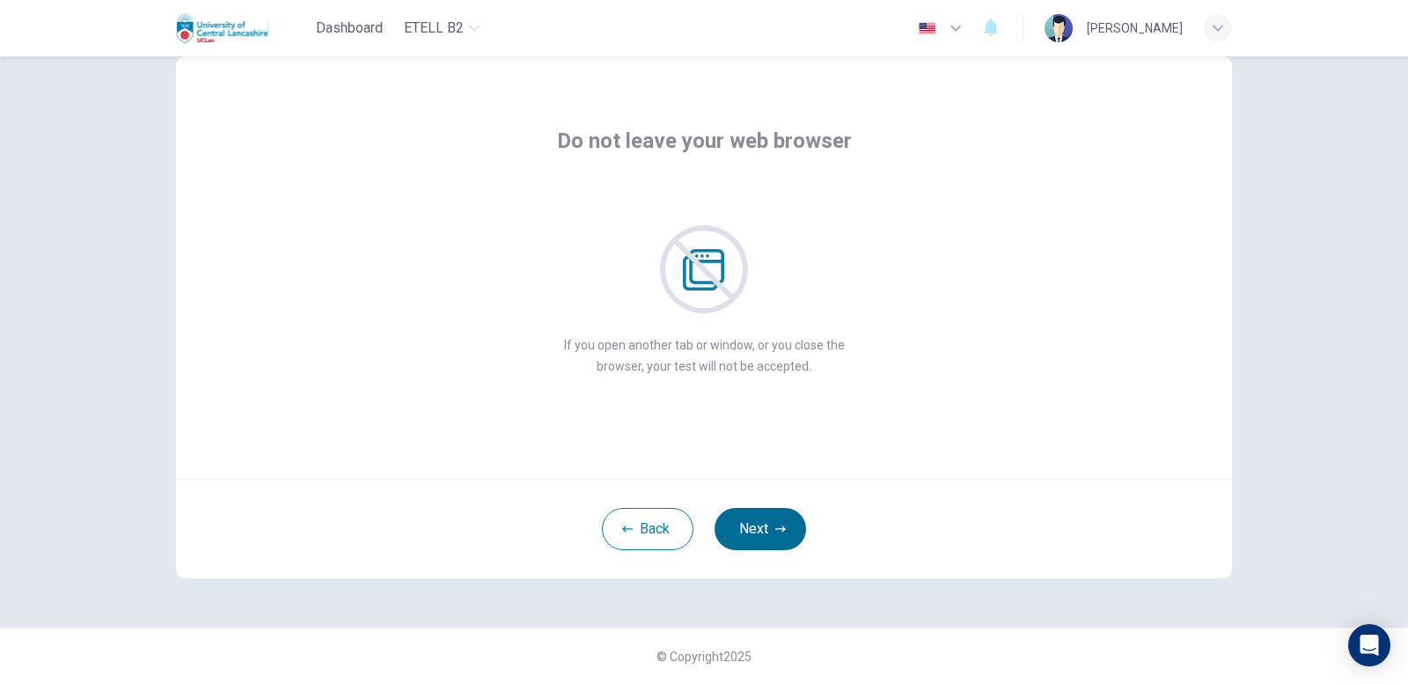
click at [753, 545] on button "Next" at bounding box center [761, 529] width 92 height 42
click at [742, 526] on button "Next" at bounding box center [761, 529] width 92 height 42
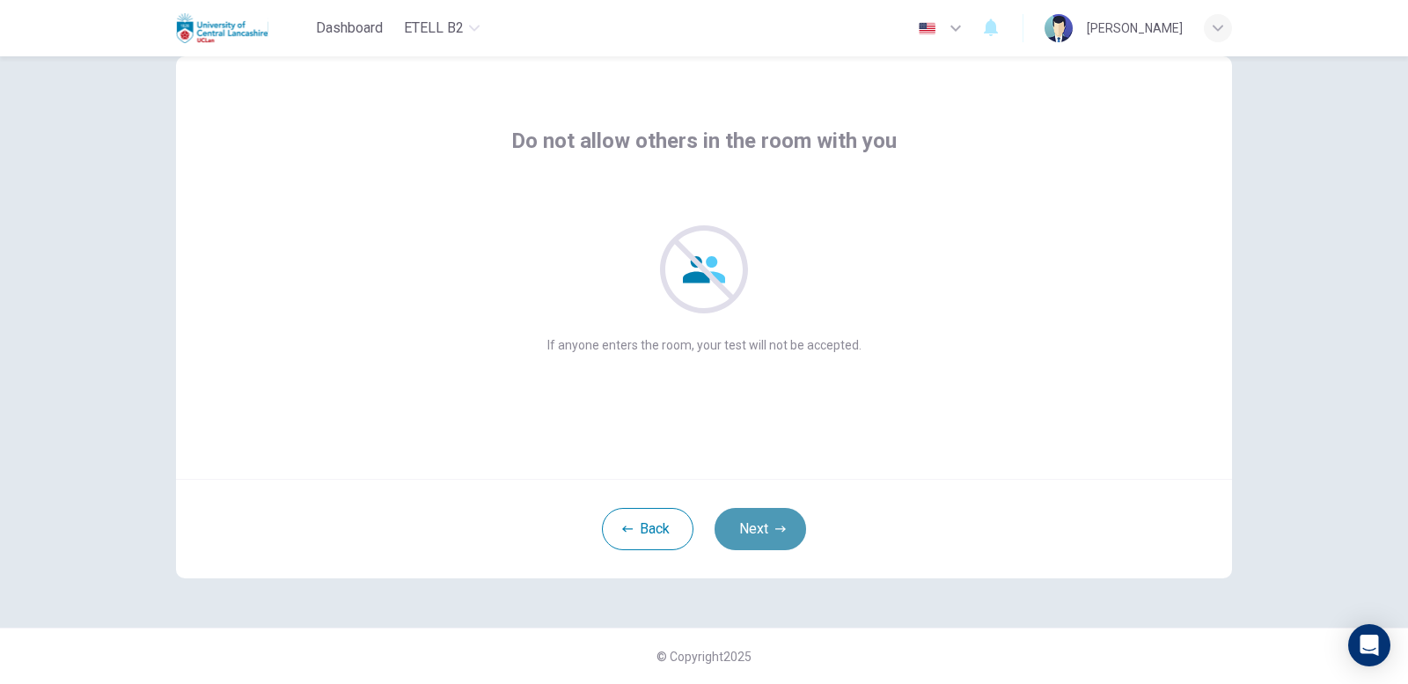
click at [742, 526] on button "Next" at bounding box center [761, 529] width 92 height 42
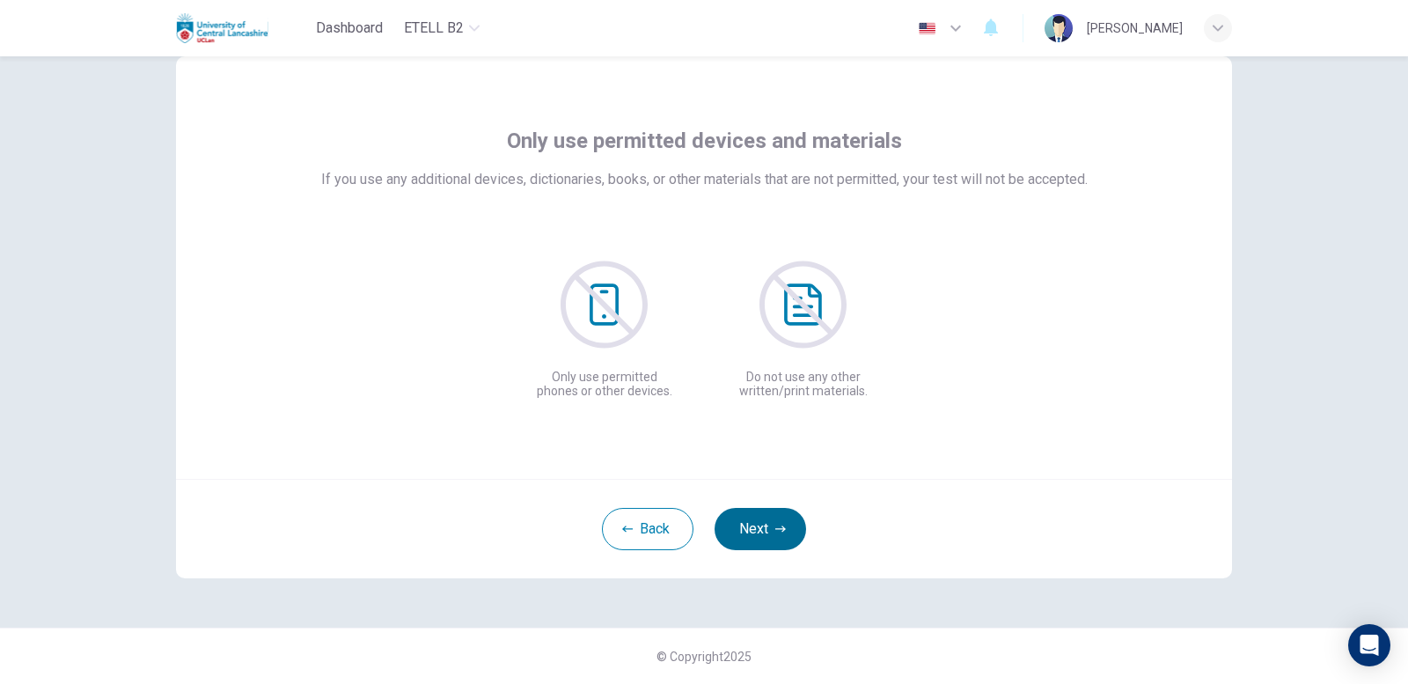
click at [737, 521] on button "Next" at bounding box center [761, 529] width 92 height 42
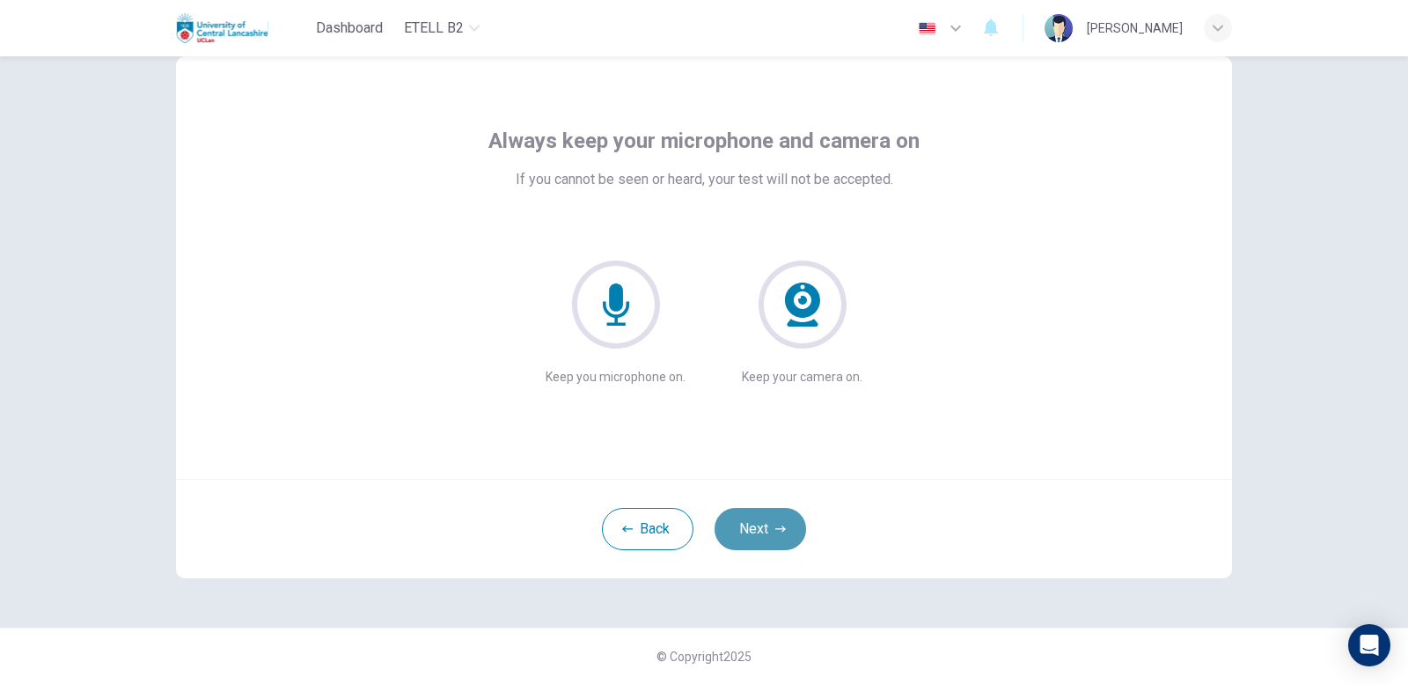
click at [737, 521] on button "Next" at bounding box center [761, 529] width 92 height 42
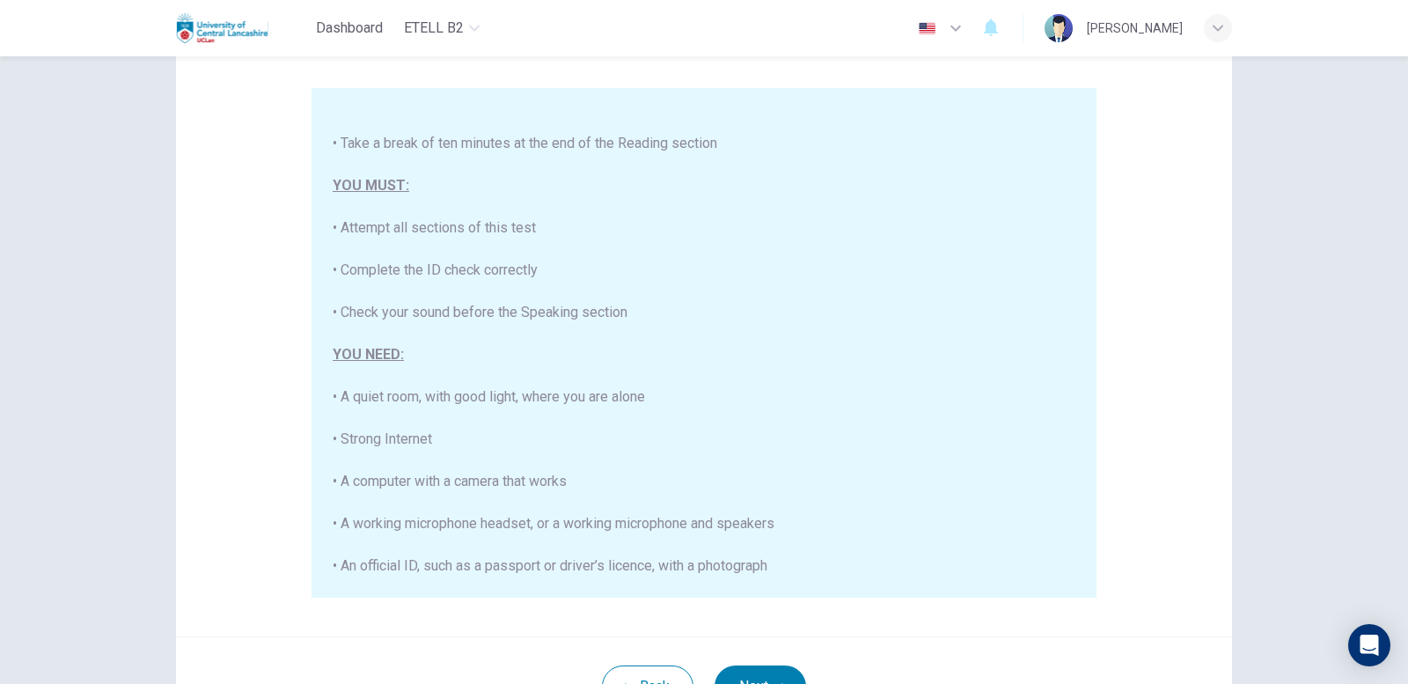
scroll to position [295, 0]
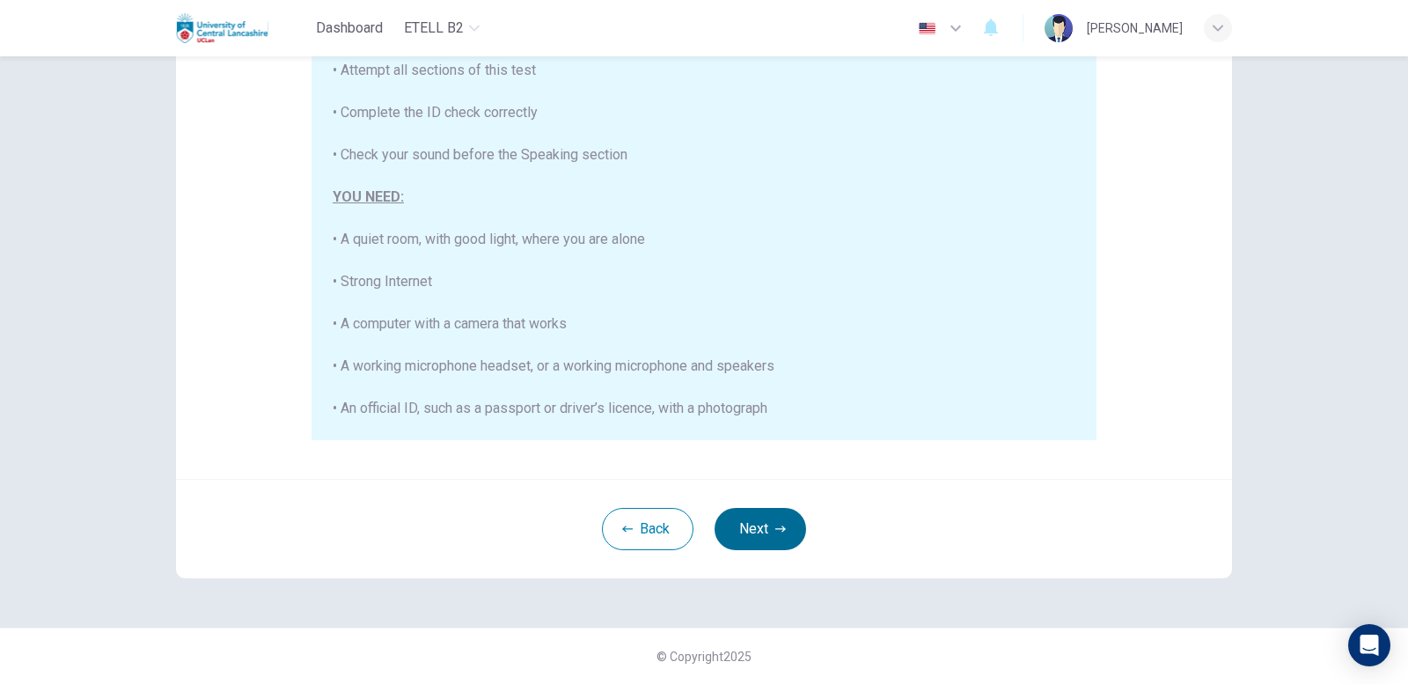
click at [779, 522] on button "Next" at bounding box center [761, 529] width 92 height 42
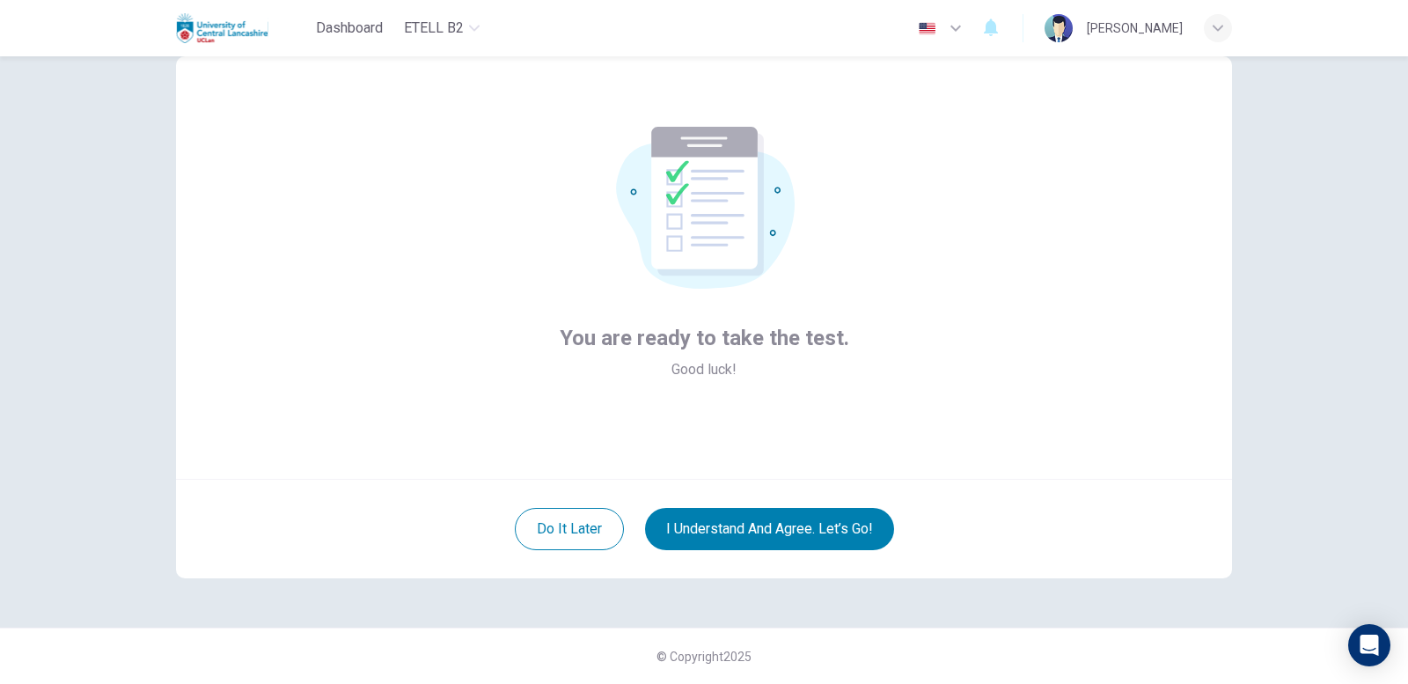
scroll to position [0, 0]
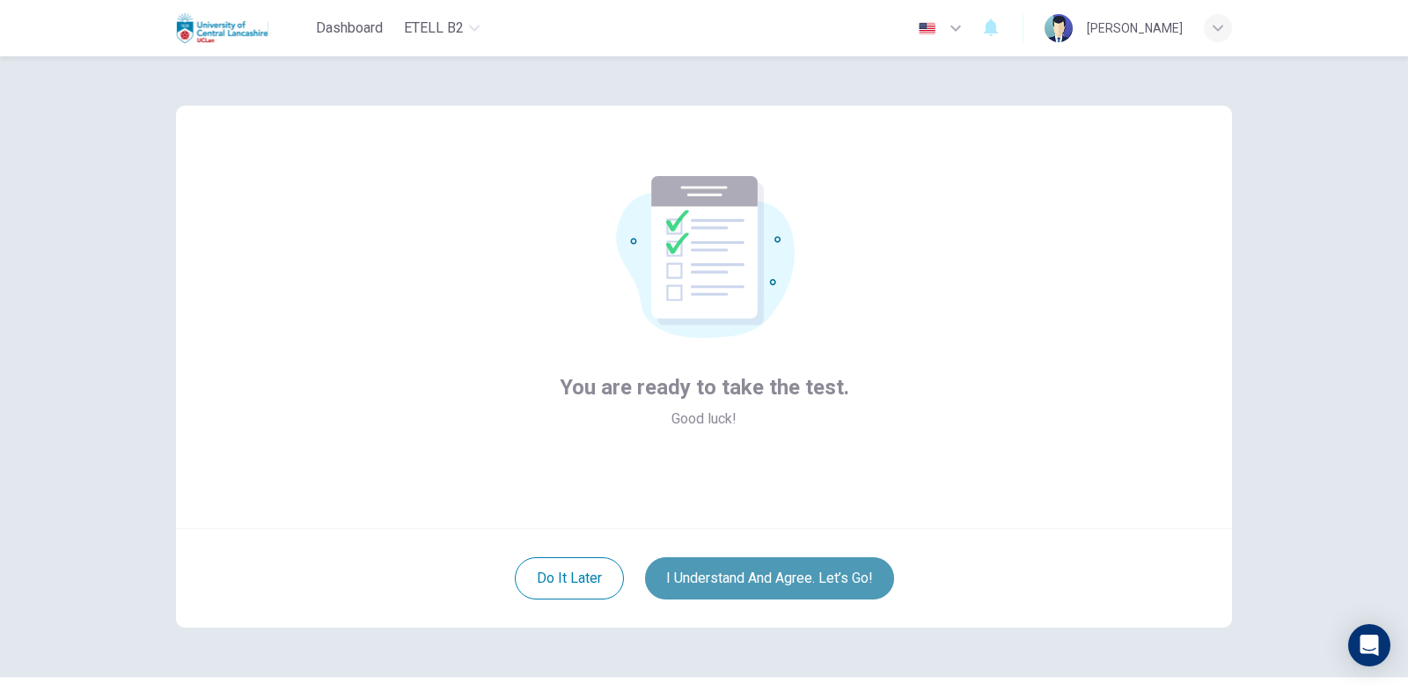
click at [866, 586] on button "I understand and agree. Let’s go!" at bounding box center [769, 578] width 249 height 42
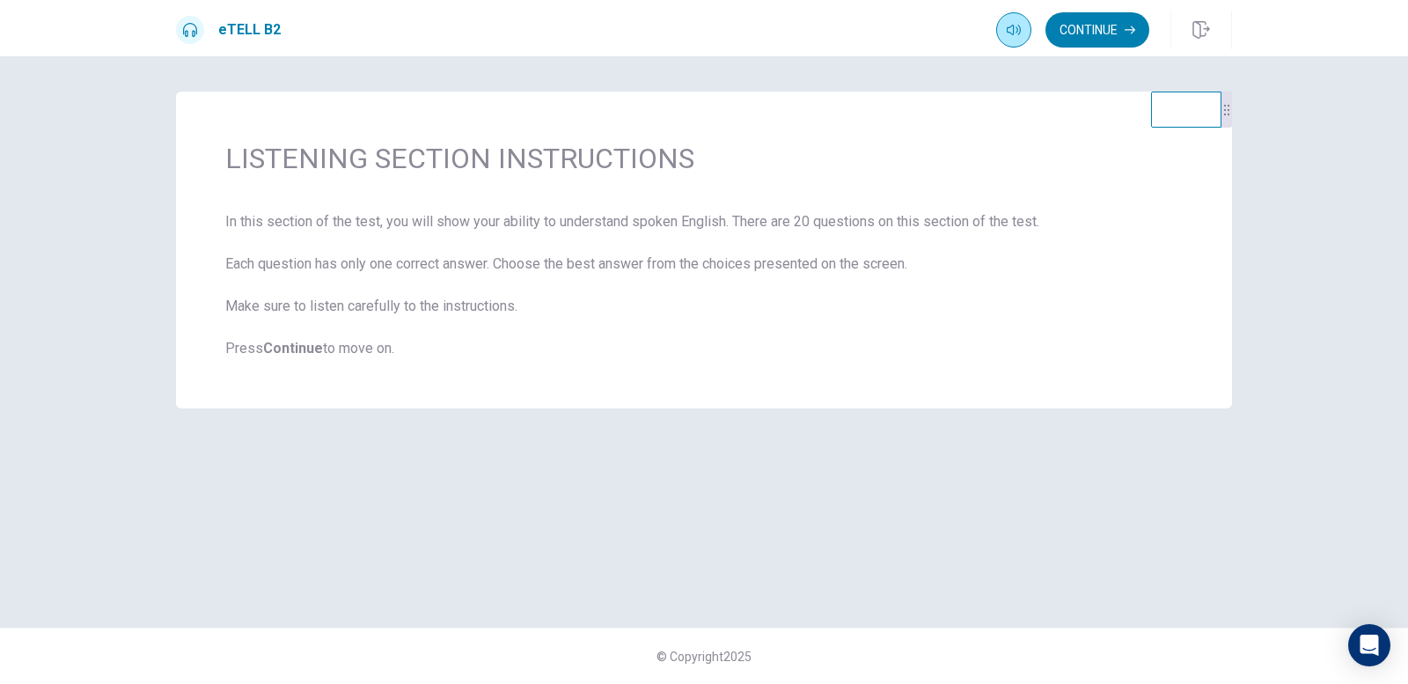
click at [1012, 32] on icon "button" at bounding box center [1014, 30] width 14 height 11
click at [1109, 26] on button "Continue" at bounding box center [1097, 29] width 104 height 35
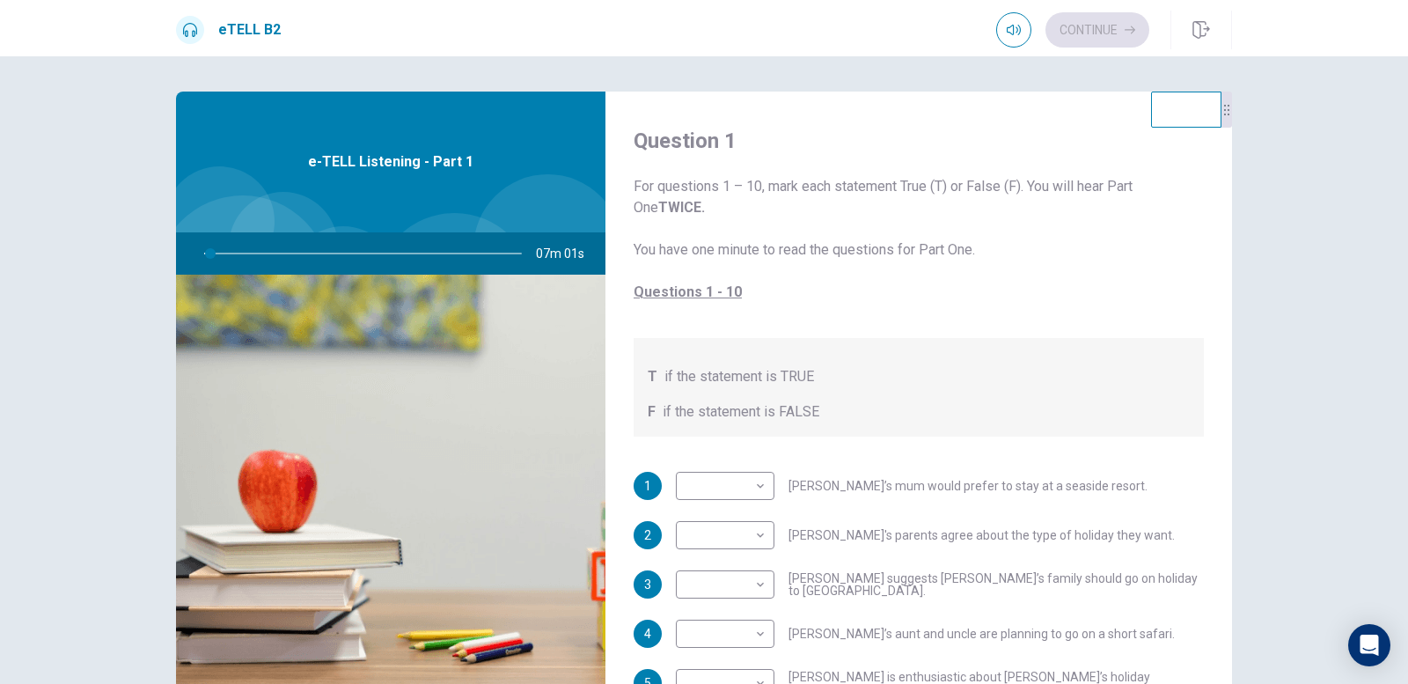
scroll to position [88, 0]
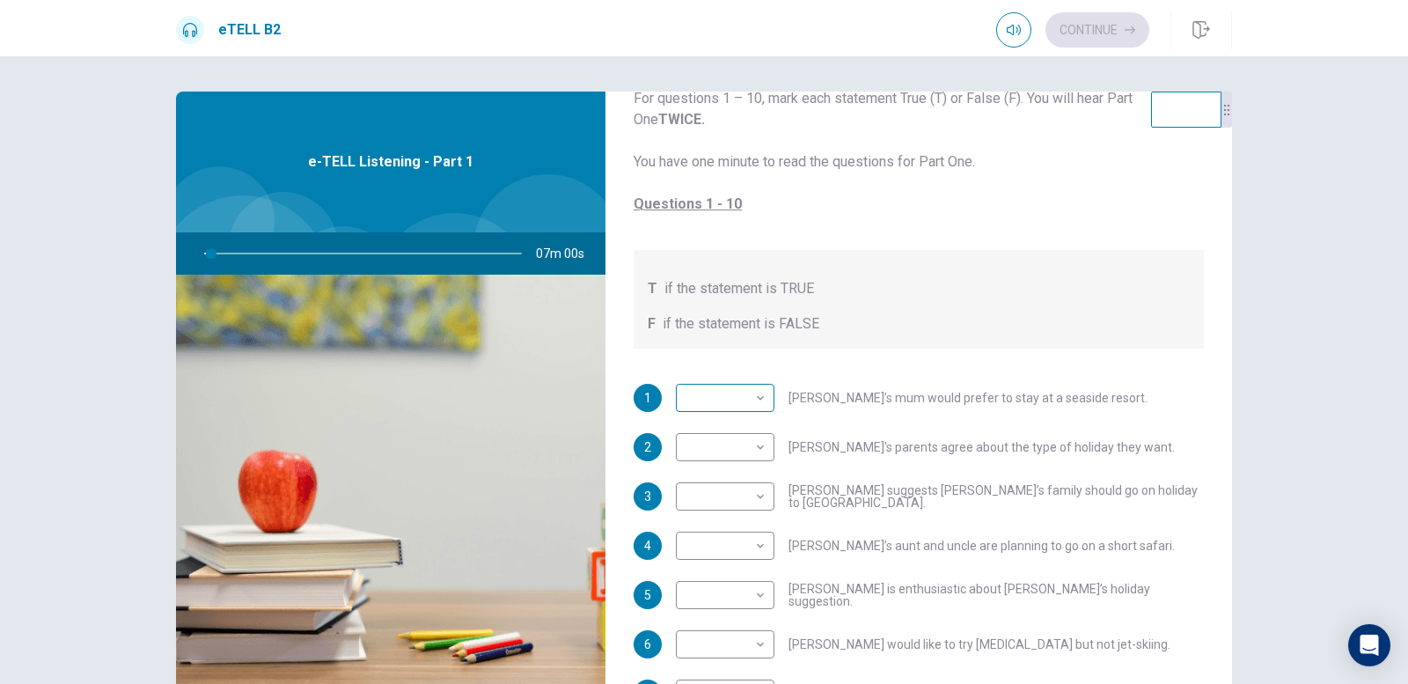
click at [760, 399] on body "This site uses cookies, as explained in our Privacy Policy . If you agree to th…" at bounding box center [704, 342] width 1408 height 684
click at [760, 399] on div at bounding box center [704, 342] width 1408 height 684
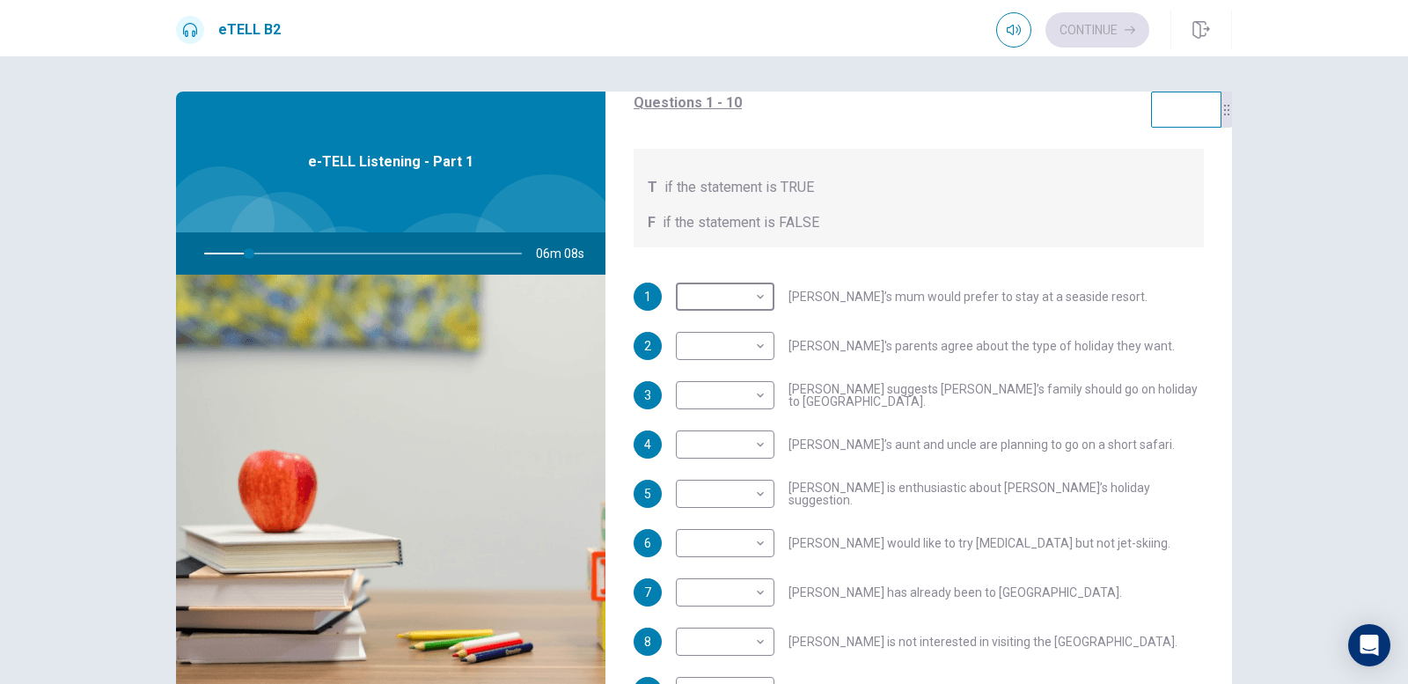
scroll to position [264, 0]
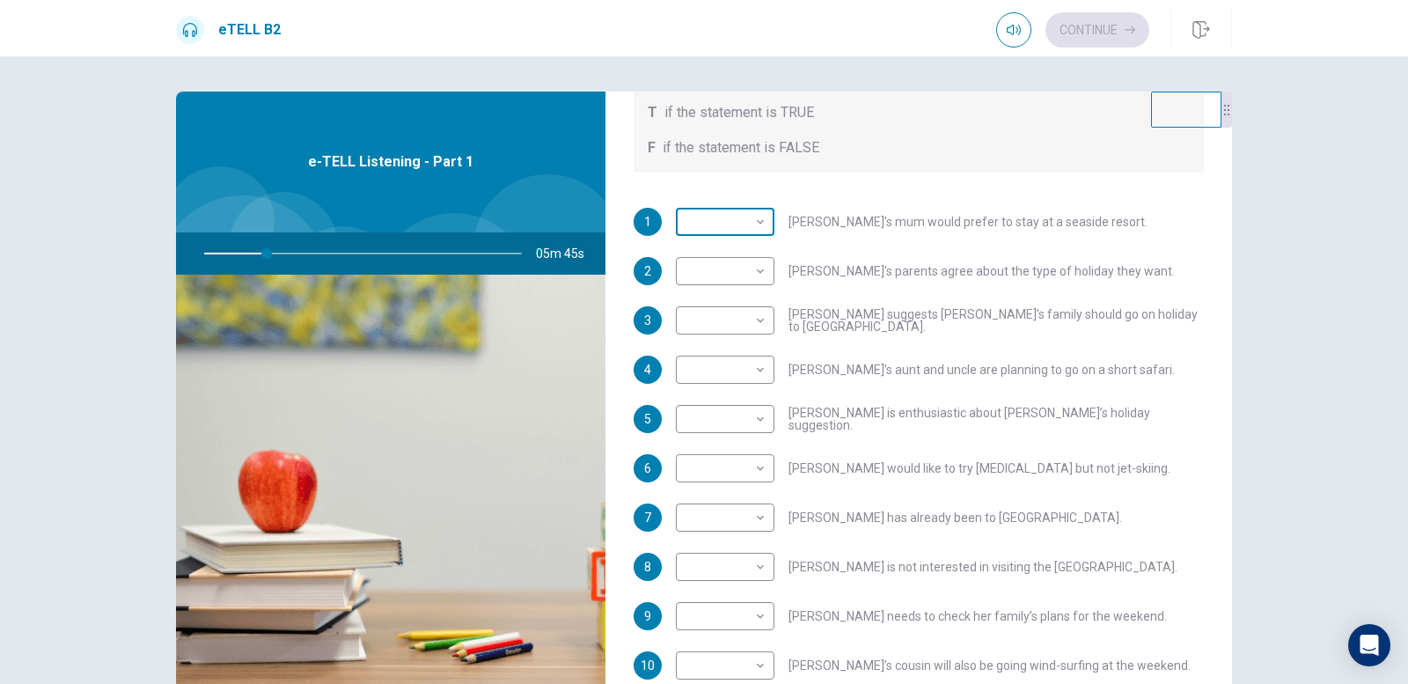
click at [739, 225] on body "This site uses cookies, as explained in our Privacy Policy . If you agree to th…" at bounding box center [704, 342] width 1408 height 684
type input "**"
click at [712, 247] on li "T" at bounding box center [720, 250] width 99 height 28
type input "*"
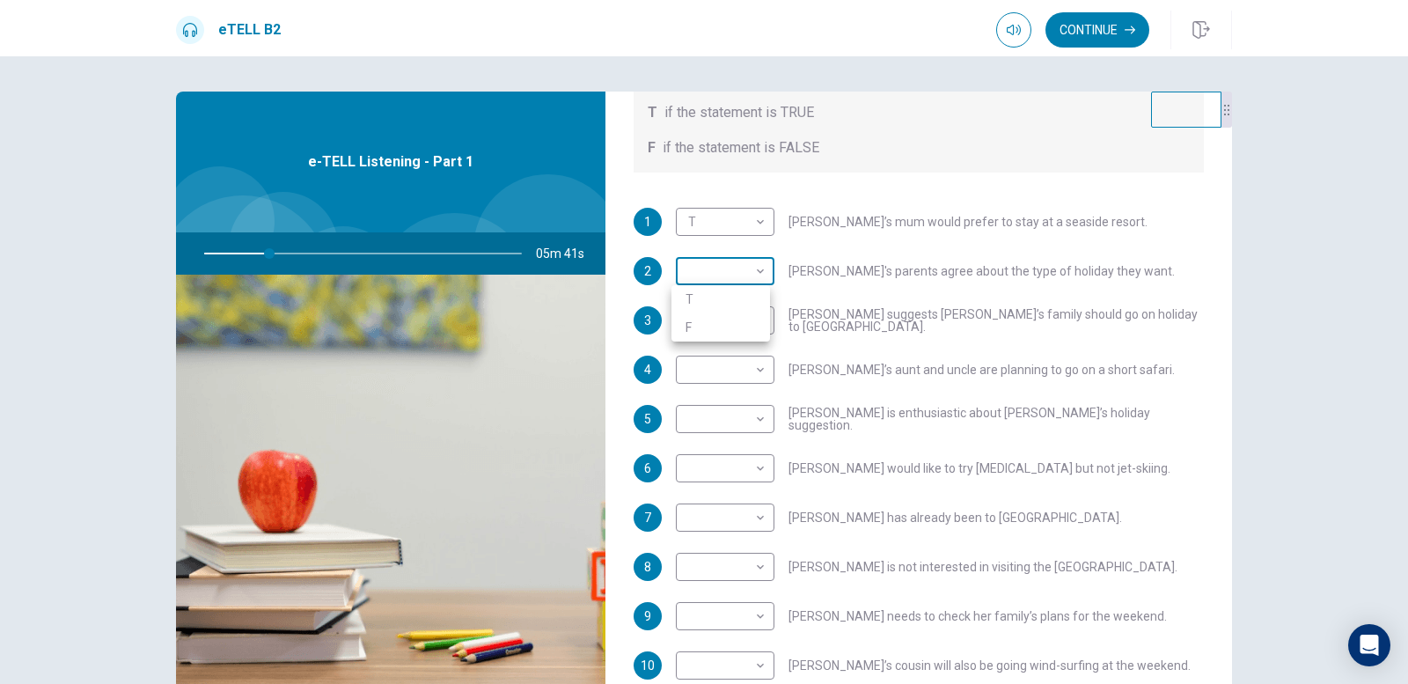
click at [759, 266] on body "This site uses cookies, as explained in our Privacy Policy . If you agree to th…" at bounding box center [704, 342] width 1408 height 684
type input "**"
click at [732, 324] on li "F" at bounding box center [720, 327] width 99 height 28
type input "*"
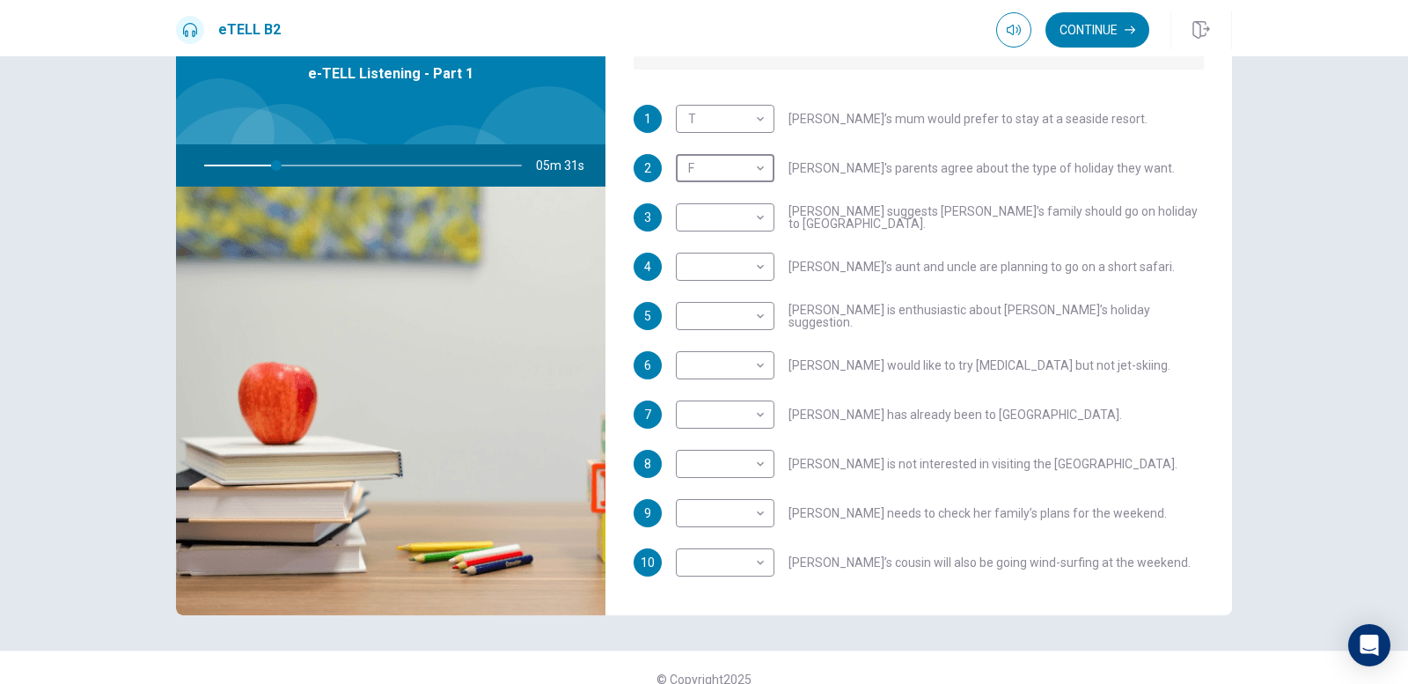
scroll to position [311, 0]
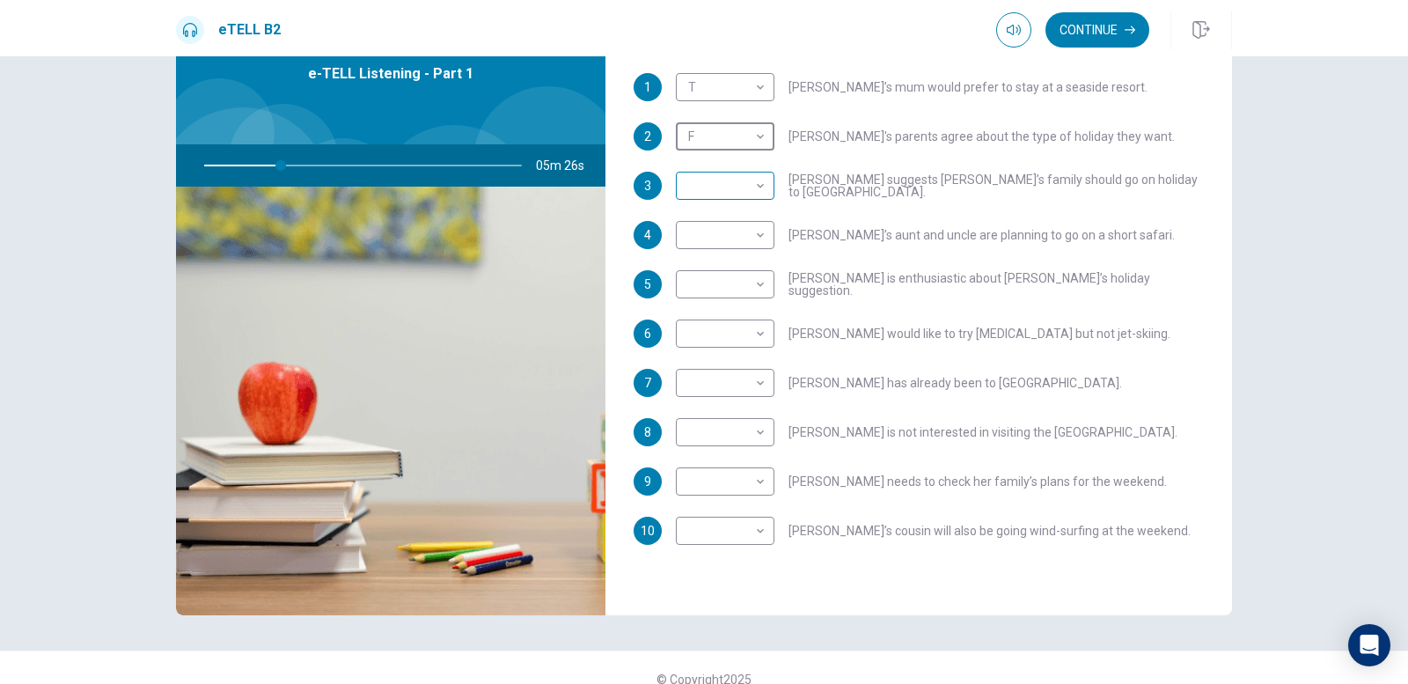
click at [752, 173] on body "This site uses cookies, as explained in our Privacy Policy . If you agree to th…" at bounding box center [704, 342] width 1408 height 684
type input "**"
click at [738, 209] on li "T" at bounding box center [720, 214] width 99 height 28
type input "*"
click at [714, 296] on body "This site uses cookies, as explained in our Privacy Policy . If you agree to th…" at bounding box center [704, 342] width 1408 height 684
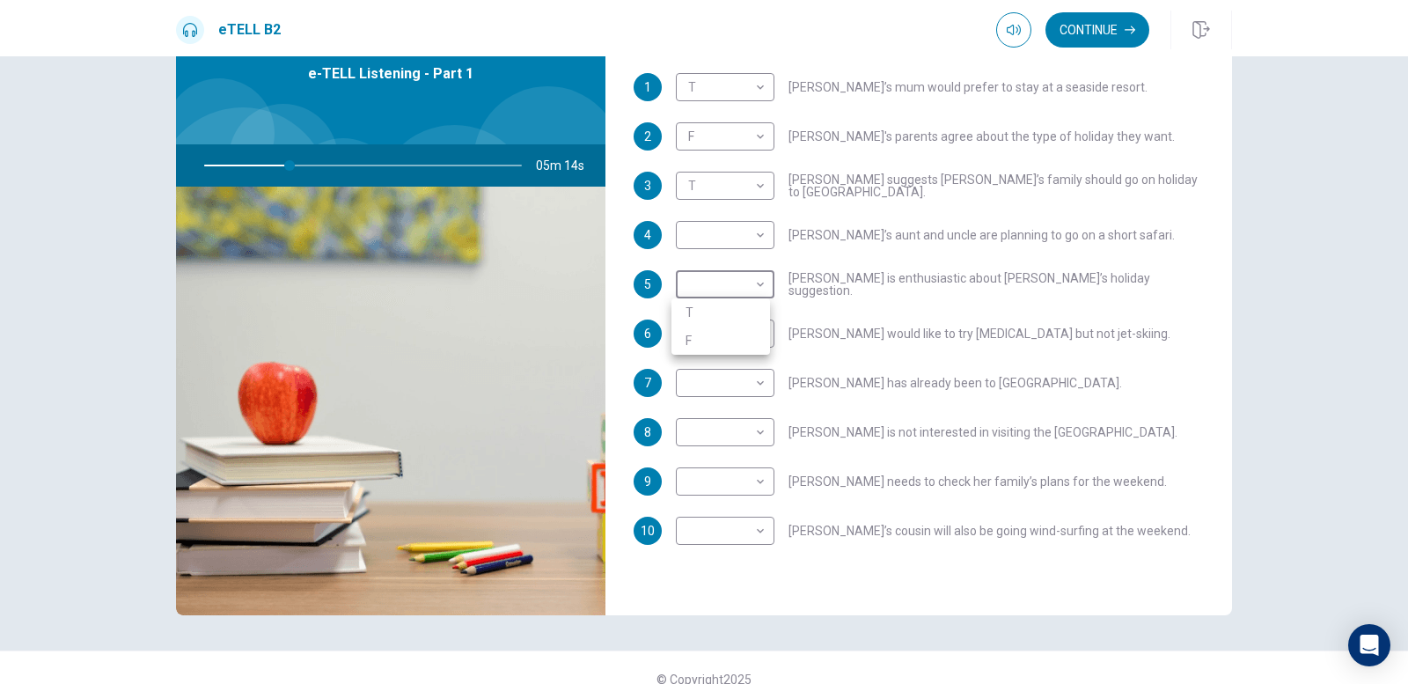
type input "**"
click at [727, 311] on li "T" at bounding box center [720, 312] width 99 height 28
type input "*"
click at [735, 231] on body "This site uses cookies, as explained in our Privacy Policy . If you agree to th…" at bounding box center [704, 342] width 1408 height 684
type input "**"
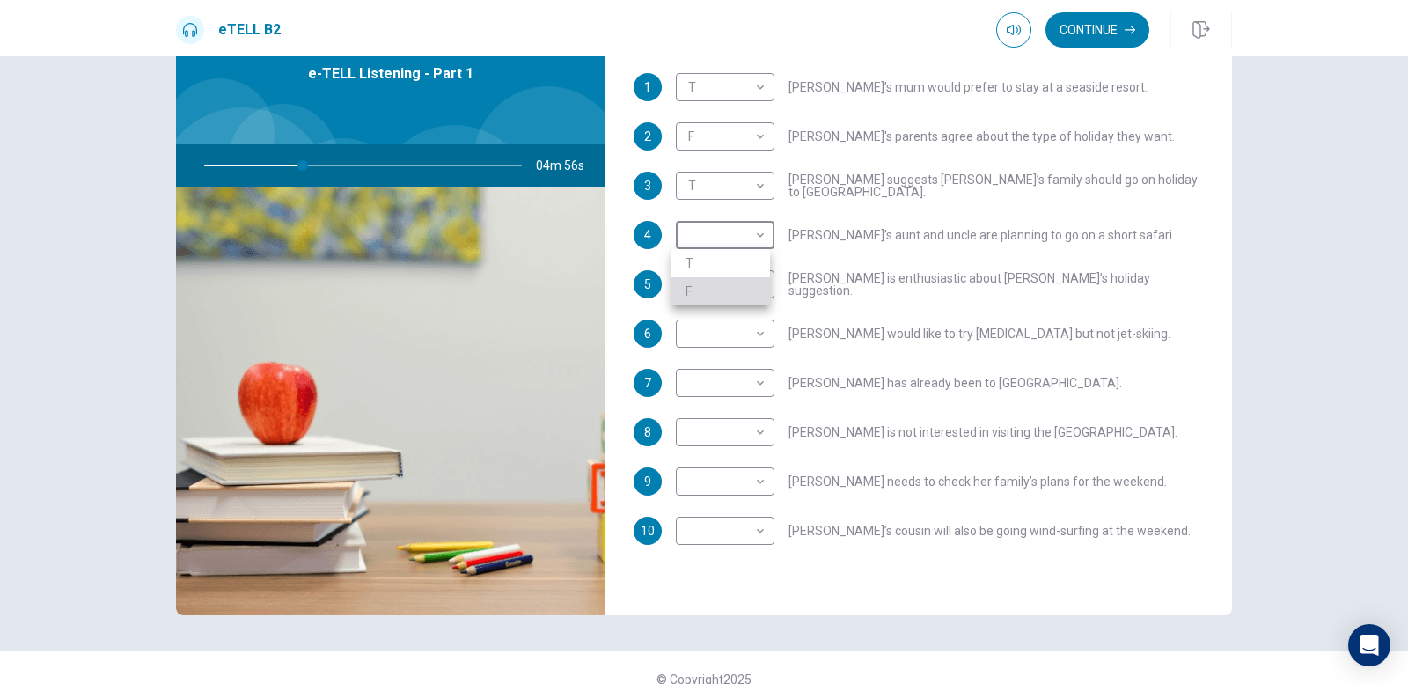
click at [746, 286] on li "F" at bounding box center [720, 291] width 99 height 28
type input "*"
click at [730, 334] on body "This site uses cookies, as explained in our Privacy Policy . If you agree to th…" at bounding box center [704, 342] width 1408 height 684
type input "**"
click at [746, 380] on li "F" at bounding box center [720, 390] width 99 height 28
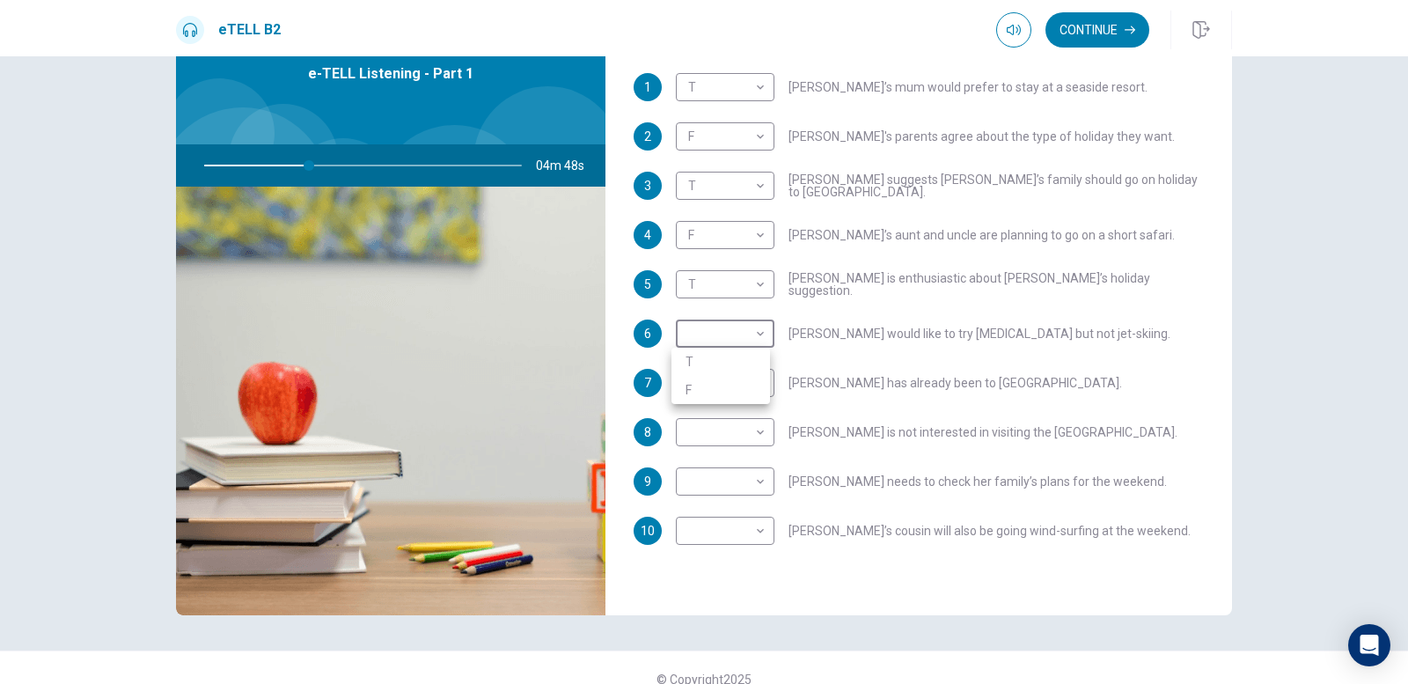
type input "*"
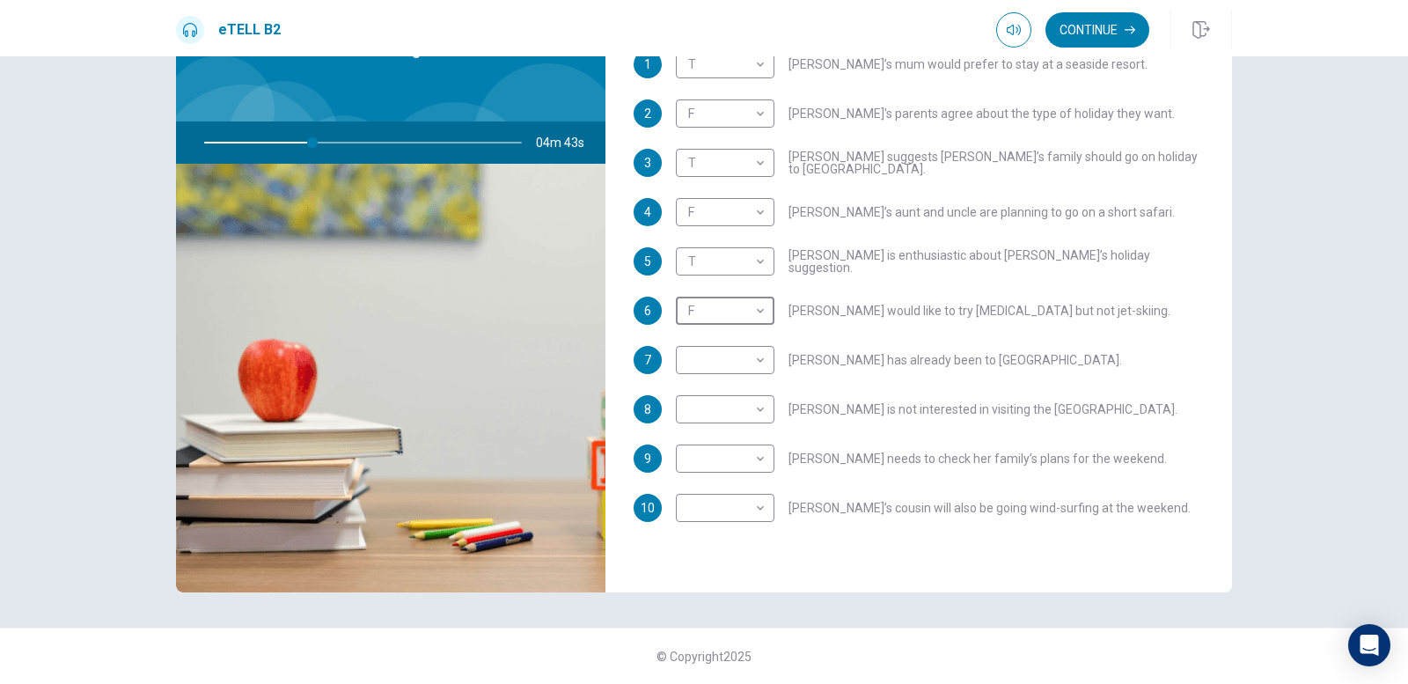
scroll to position [23, 0]
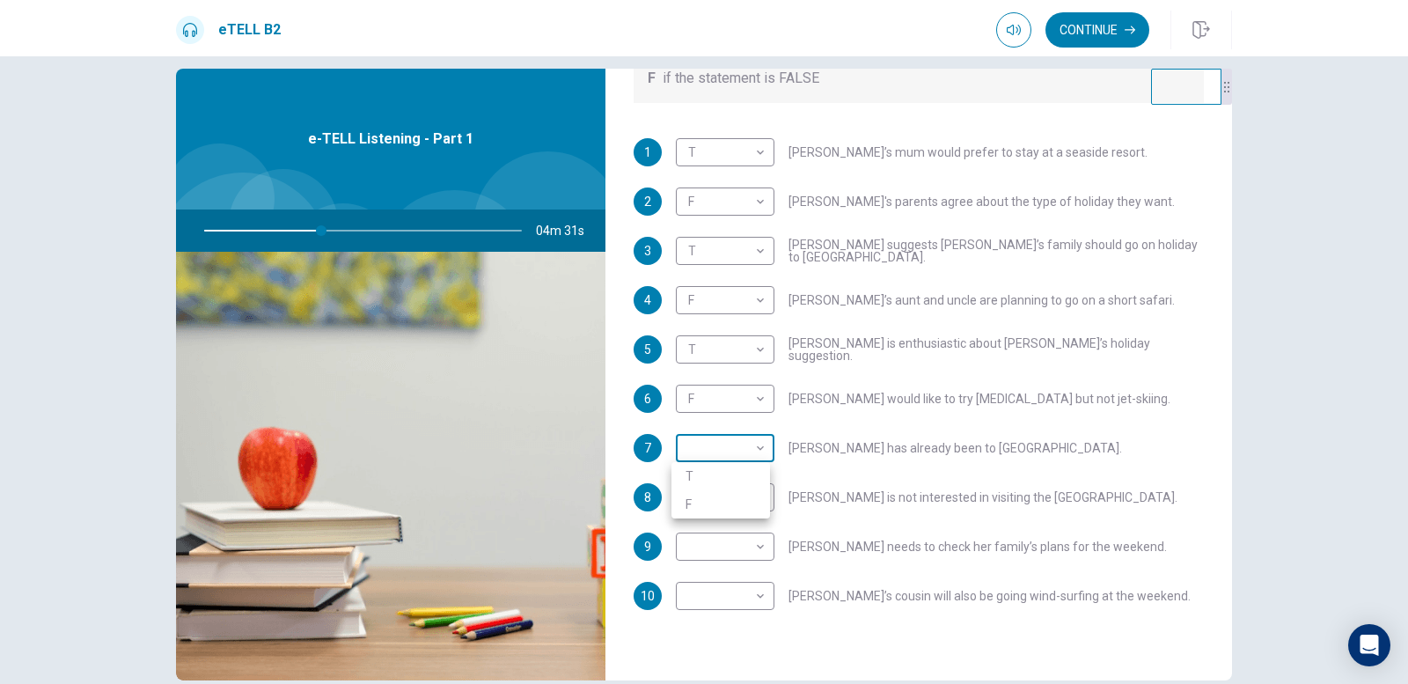
type input "**"
click at [725, 448] on body "This site uses cookies, as explained in our Privacy Policy . If you agree to th…" at bounding box center [704, 342] width 1408 height 684
click at [725, 510] on li "F" at bounding box center [720, 504] width 99 height 28
type input "*"
click at [708, 502] on body "This site uses cookies, as explained in our Privacy Policy . If you agree to th…" at bounding box center [704, 342] width 1408 height 684
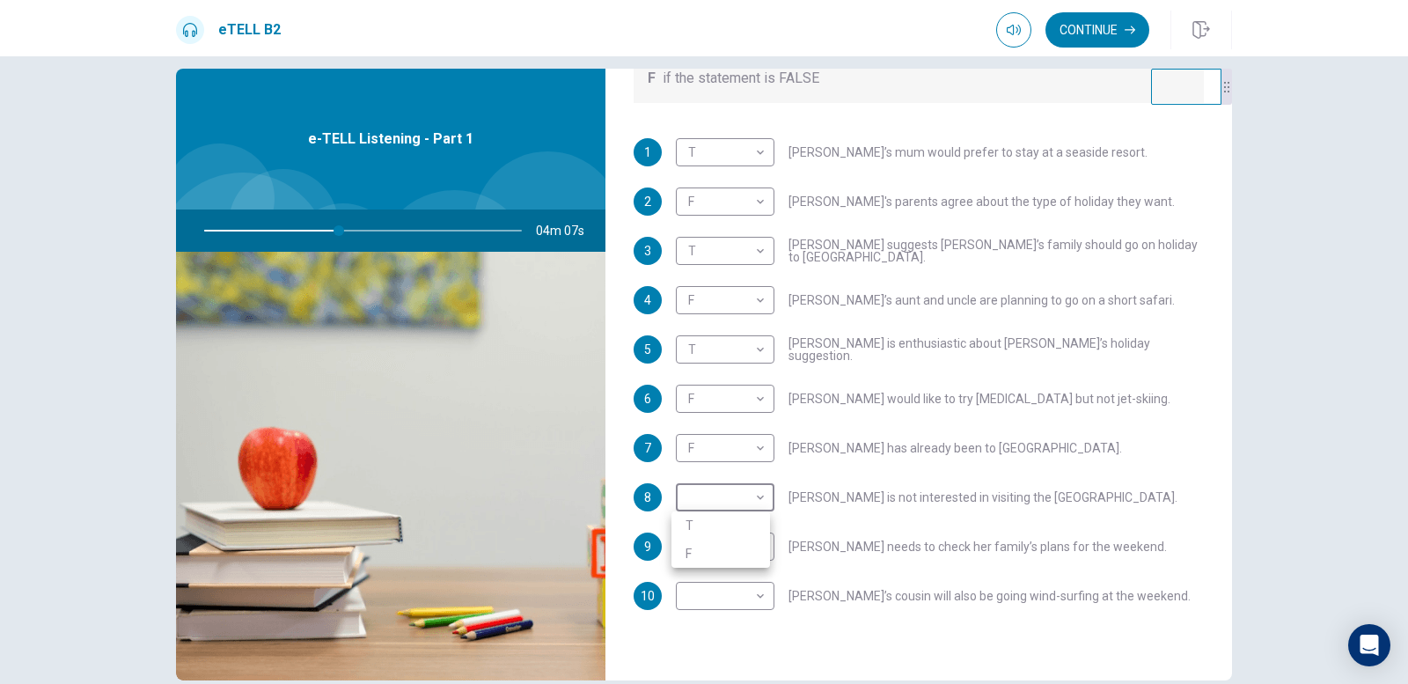
type input "**"
click at [721, 554] on li "F" at bounding box center [720, 553] width 99 height 28
type input "*"
type input "**"
click at [731, 499] on body "This site uses cookies, as explained in our Privacy Policy . If you agree to th…" at bounding box center [704, 342] width 1408 height 684
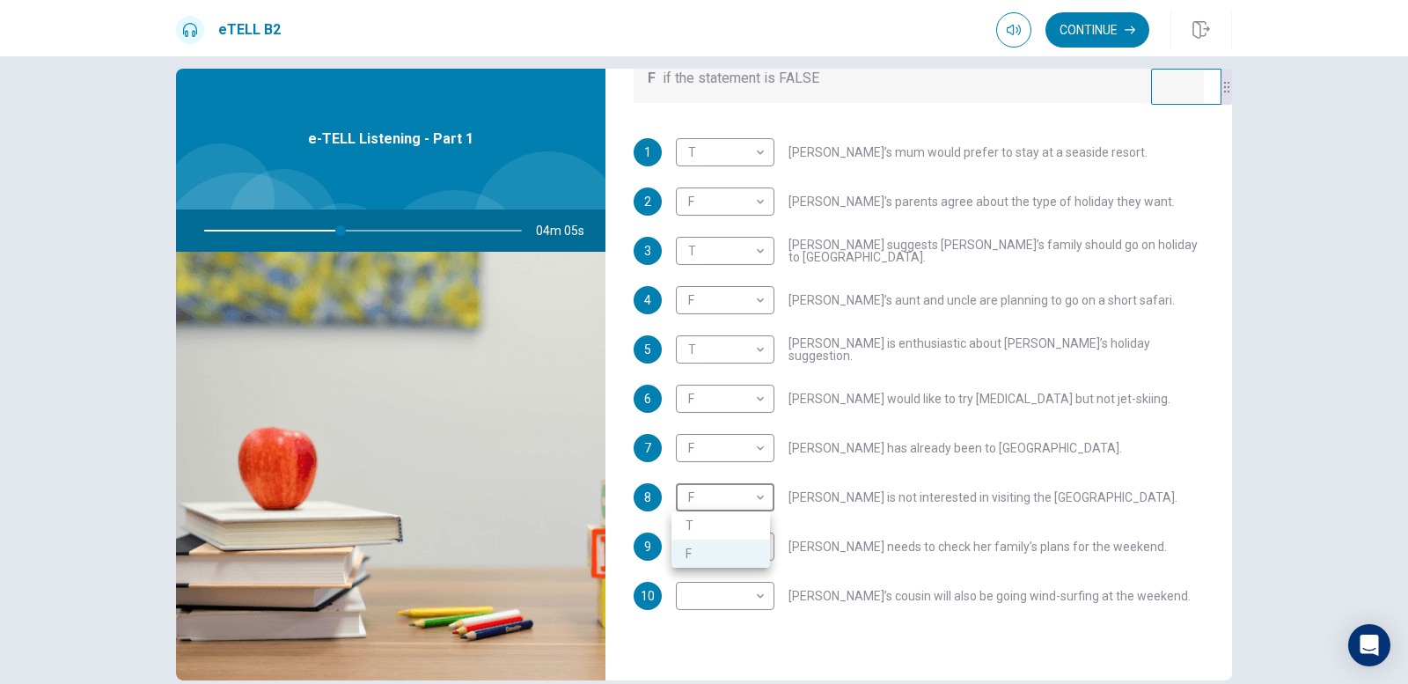
click at [737, 531] on li "T" at bounding box center [720, 525] width 99 height 28
type input "*"
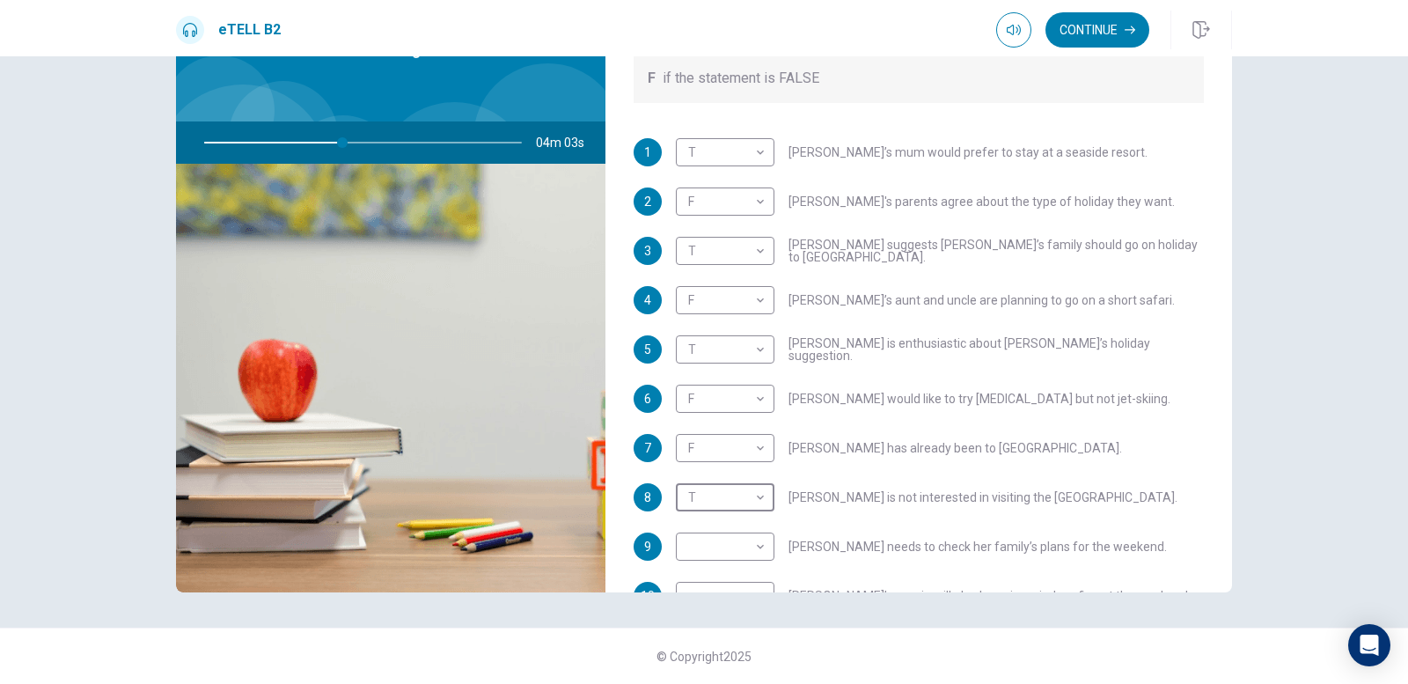
scroll to position [311, 0]
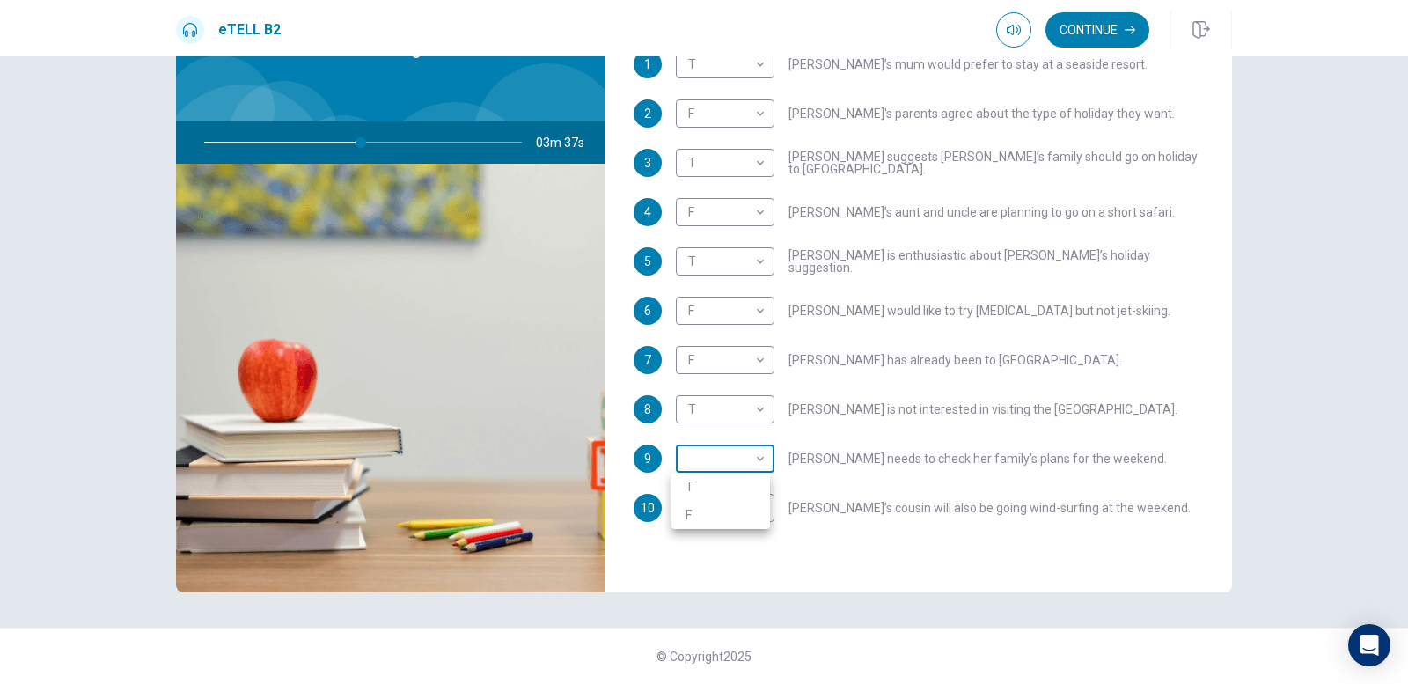
click at [726, 465] on body "This site uses cookies, as explained in our Privacy Policy . If you agree to th…" at bounding box center [704, 342] width 1408 height 684
type input "**"
click at [730, 488] on li "T" at bounding box center [720, 487] width 99 height 28
type input "*"
click at [716, 469] on body "This site uses cookies, as explained in our Privacy Policy . If you agree to th…" at bounding box center [704, 342] width 1408 height 684
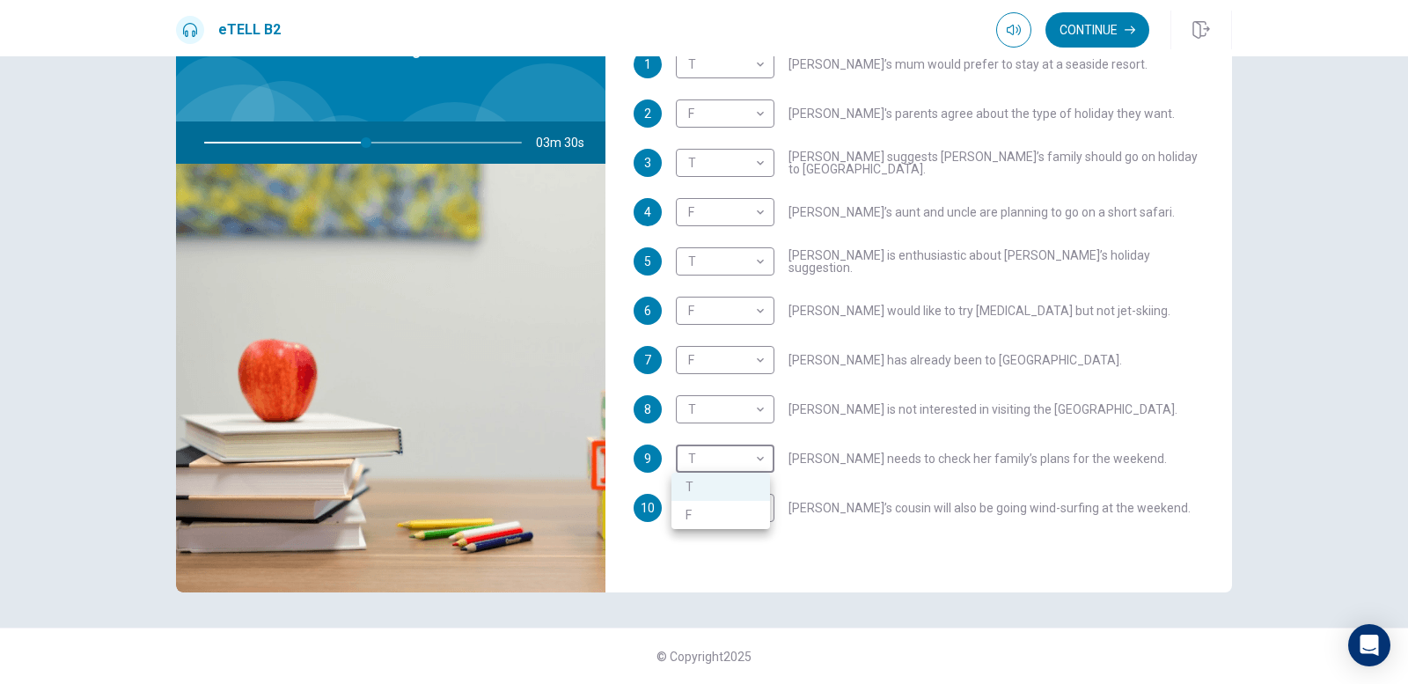
type input "**"
click at [734, 502] on li "F" at bounding box center [720, 515] width 99 height 28
type input "*"
click at [719, 511] on body "This site uses cookies, as explained in our Privacy Policy . If you agree to th…" at bounding box center [704, 342] width 1408 height 684
type input "**"
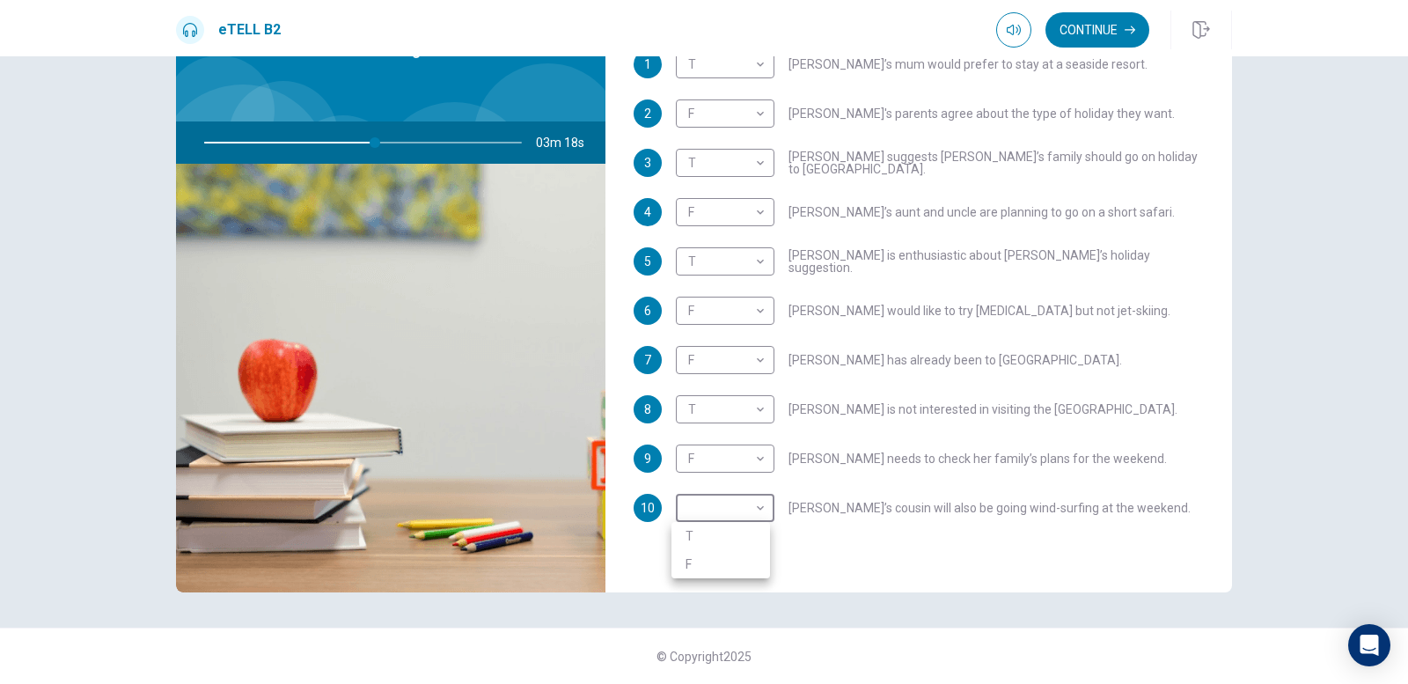
click at [726, 542] on li "T" at bounding box center [720, 536] width 99 height 28
type input "*"
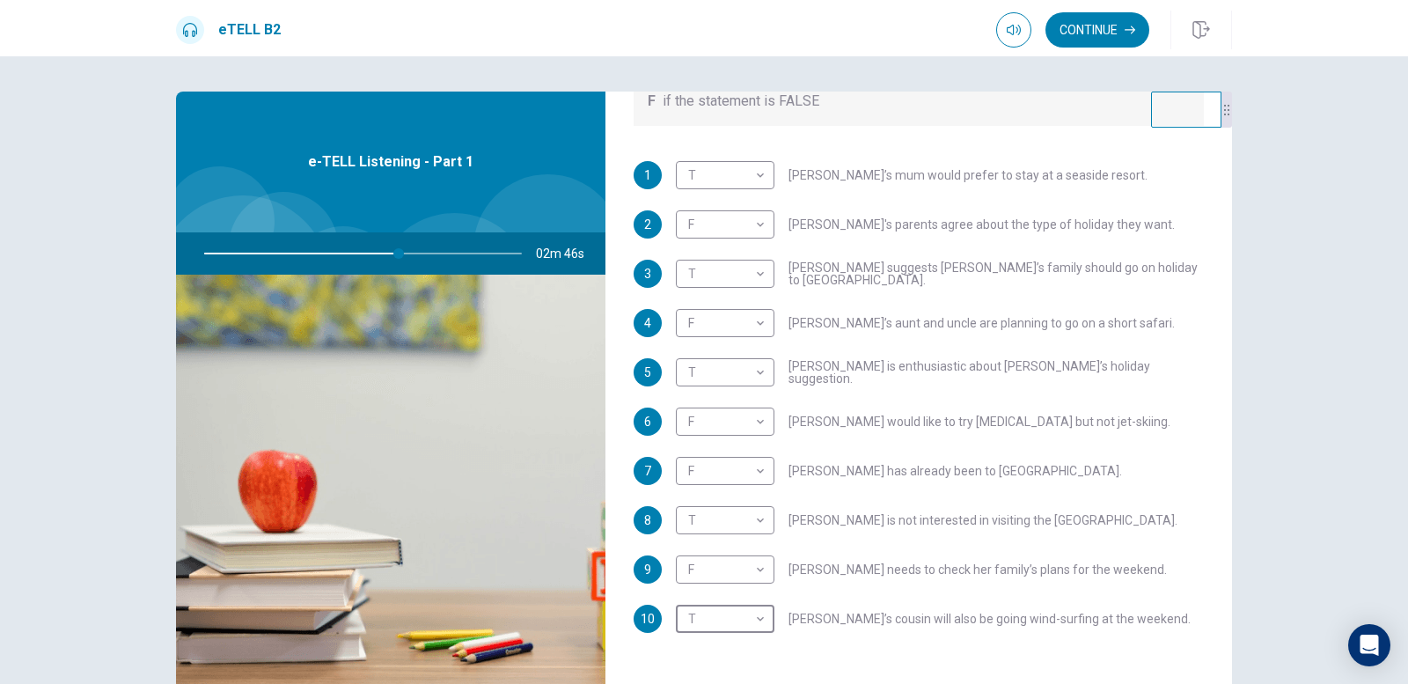
scroll to position [88, 0]
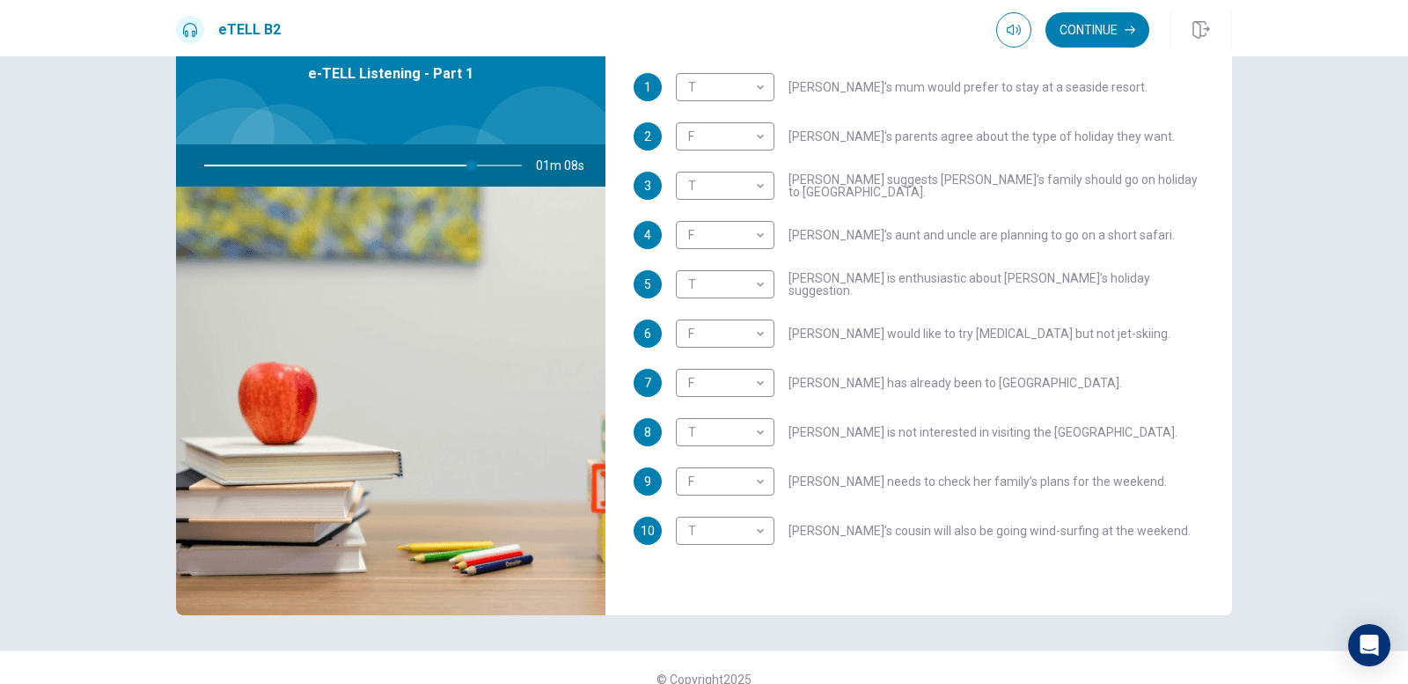
drag, startPoint x: 1001, startPoint y: 482, endPoint x: 1082, endPoint y: 477, distance: 80.3
click at [1081, 477] on span "[PERSON_NAME] needs to check her family’s plans for the weekend." at bounding box center [978, 481] width 378 height 12
click at [735, 483] on body "This site uses cookies, as explained in our Privacy Policy . If you agree to th…" at bounding box center [704, 342] width 1408 height 684
type input "**"
click at [749, 505] on li "T" at bounding box center [720, 509] width 99 height 28
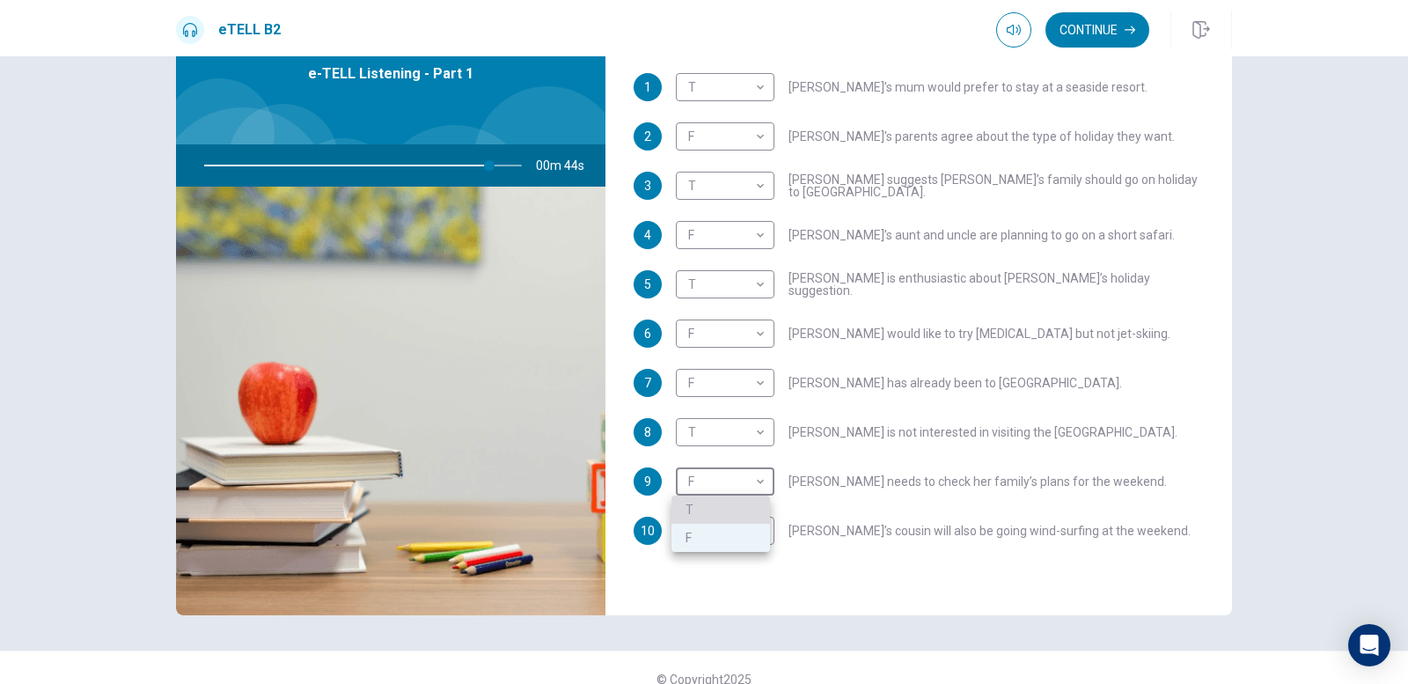
type input "*"
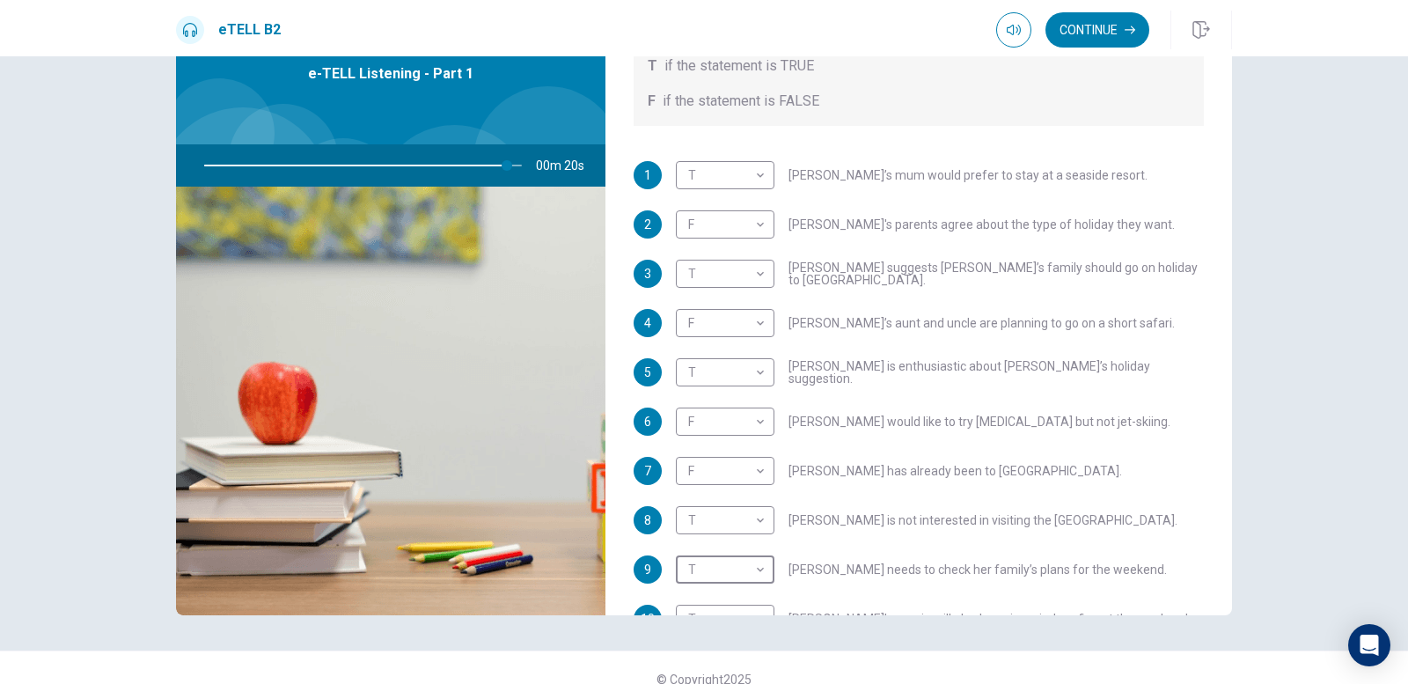
scroll to position [311, 0]
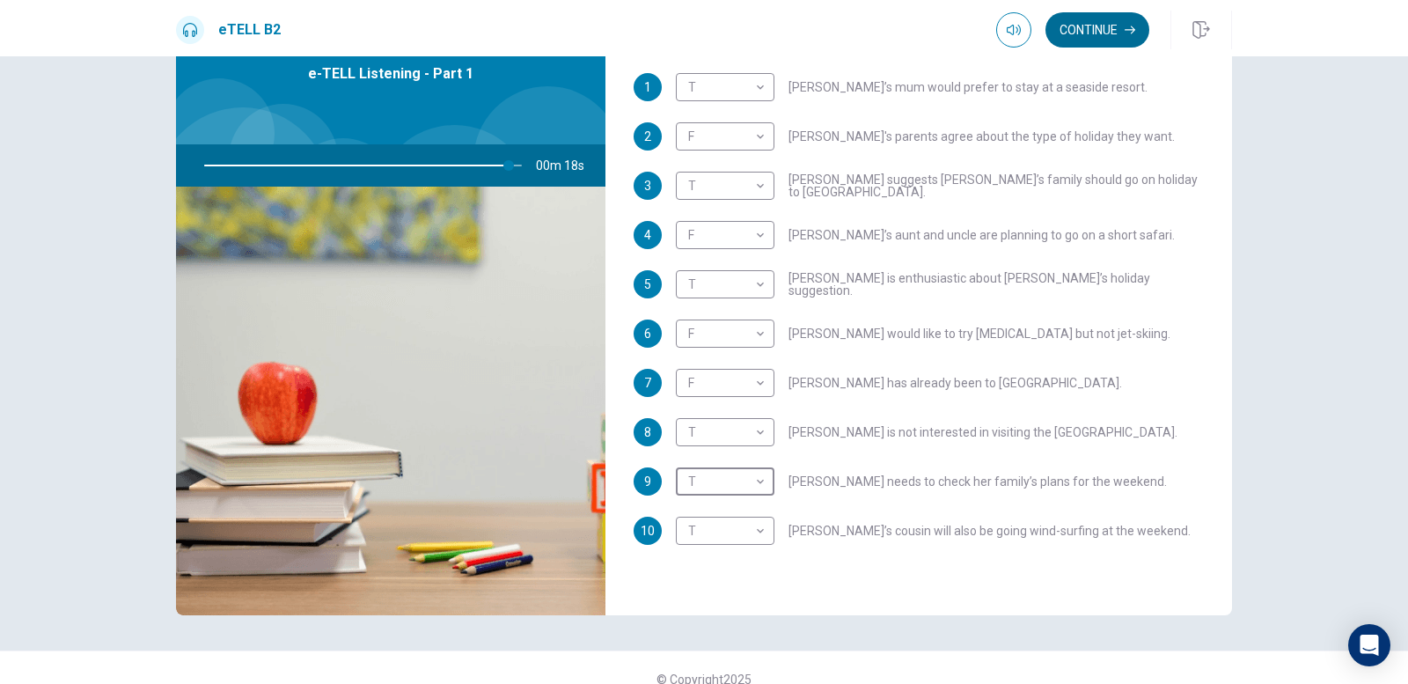
click at [1111, 30] on button "Continue" at bounding box center [1097, 29] width 104 height 35
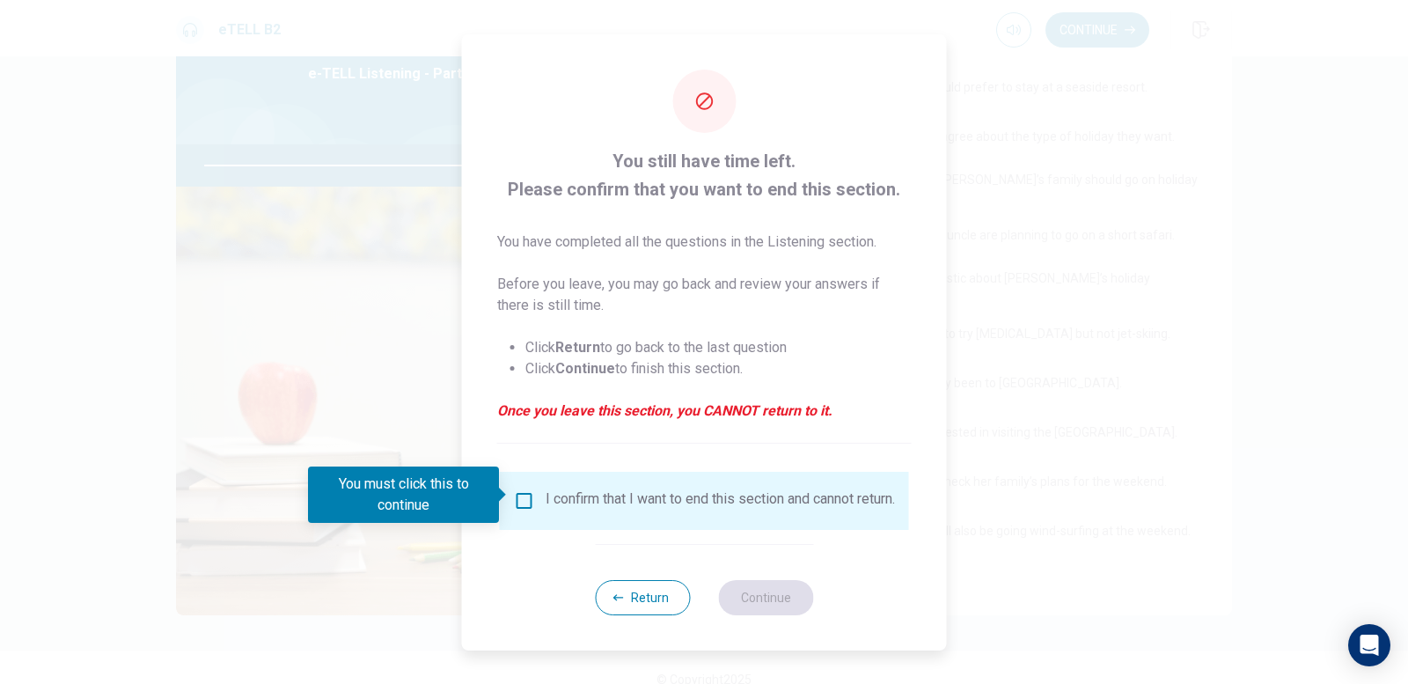
click at [1154, 469] on div at bounding box center [704, 342] width 1408 height 684
click at [626, 598] on button "Return" at bounding box center [642, 597] width 95 height 35
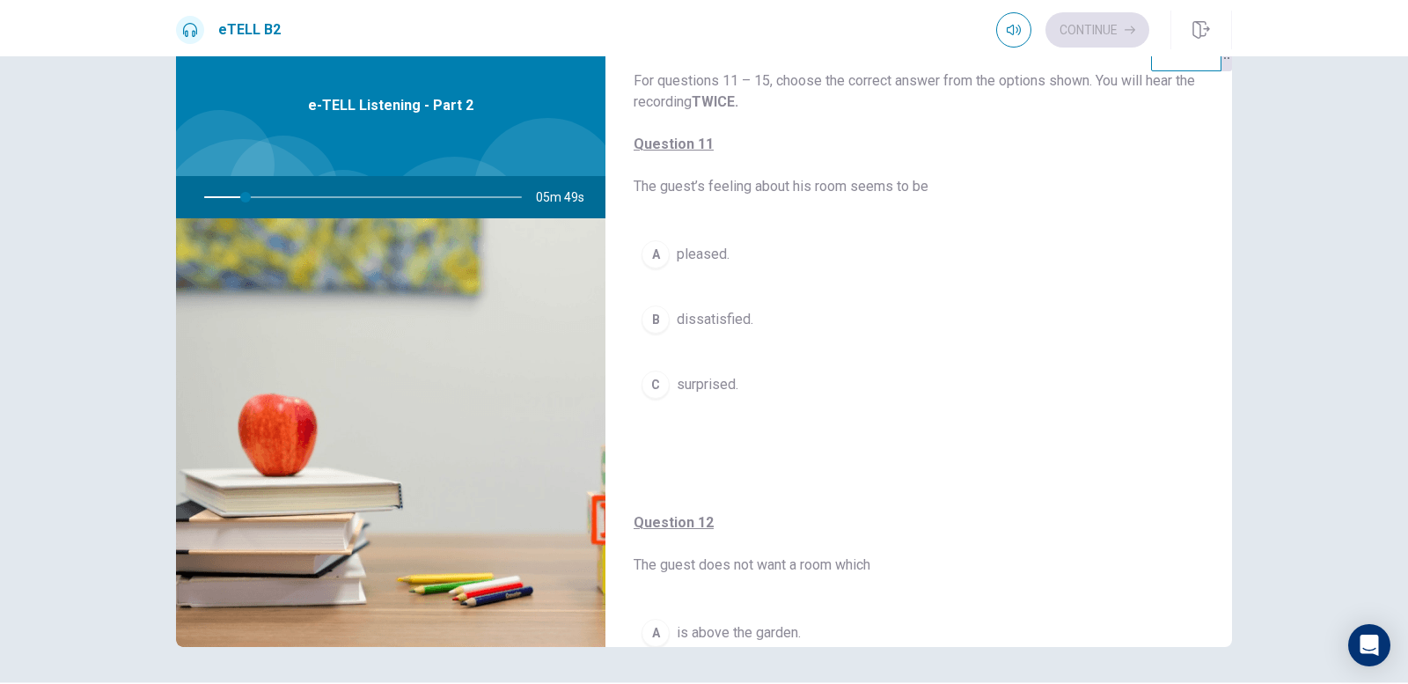
scroll to position [0, 0]
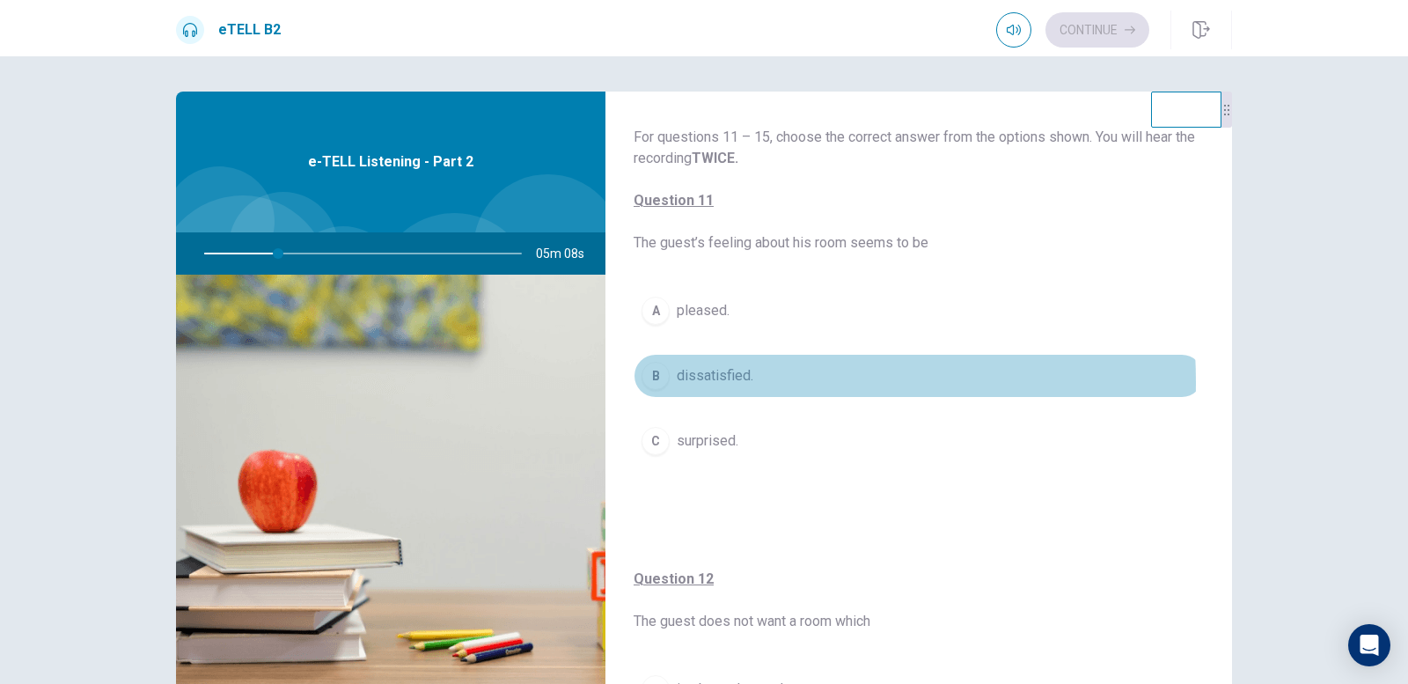
click at [657, 383] on div "B" at bounding box center [656, 376] width 28 height 28
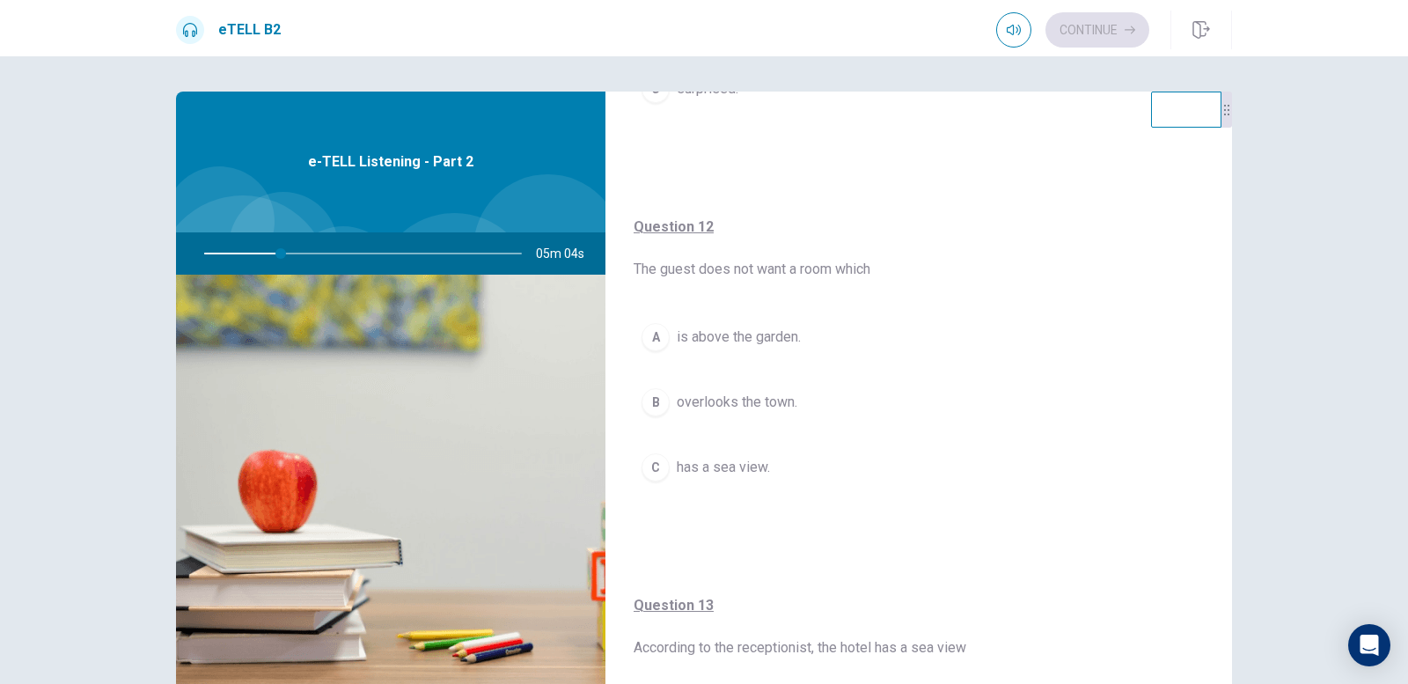
scroll to position [440, 0]
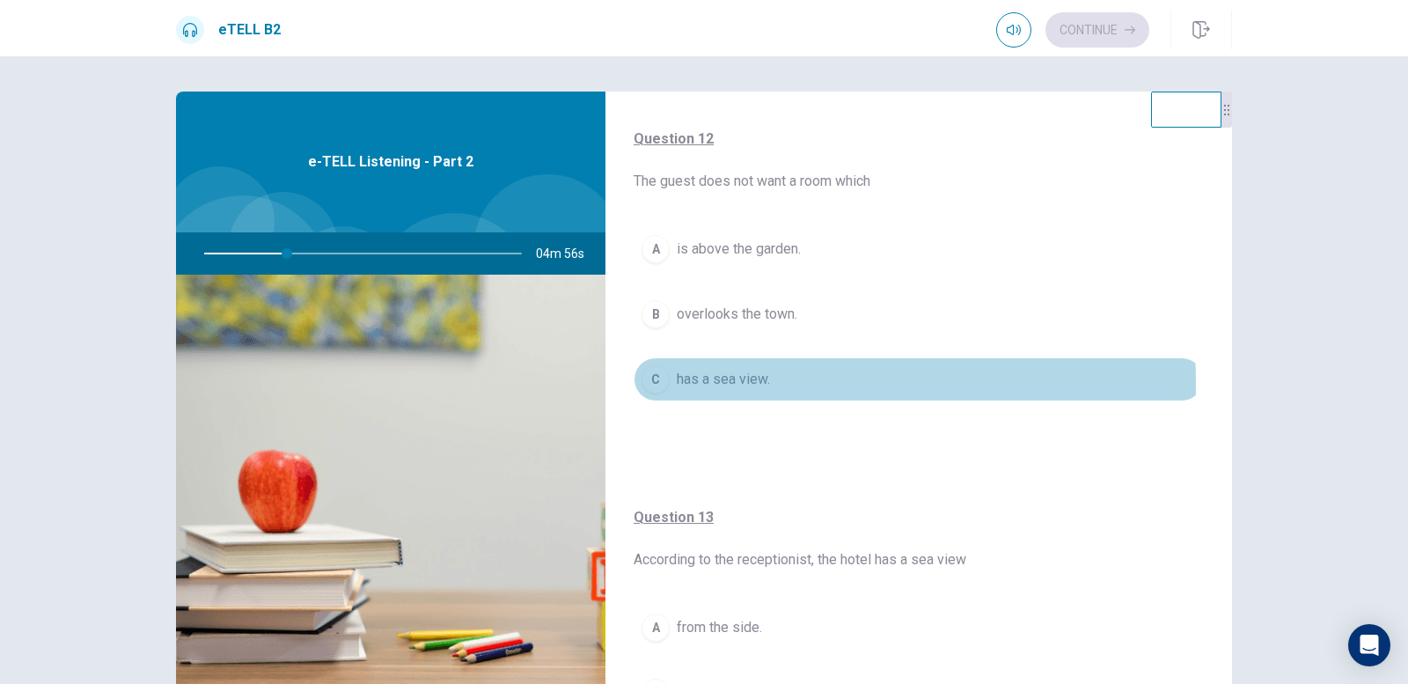
click at [656, 384] on div "C" at bounding box center [656, 379] width 28 height 28
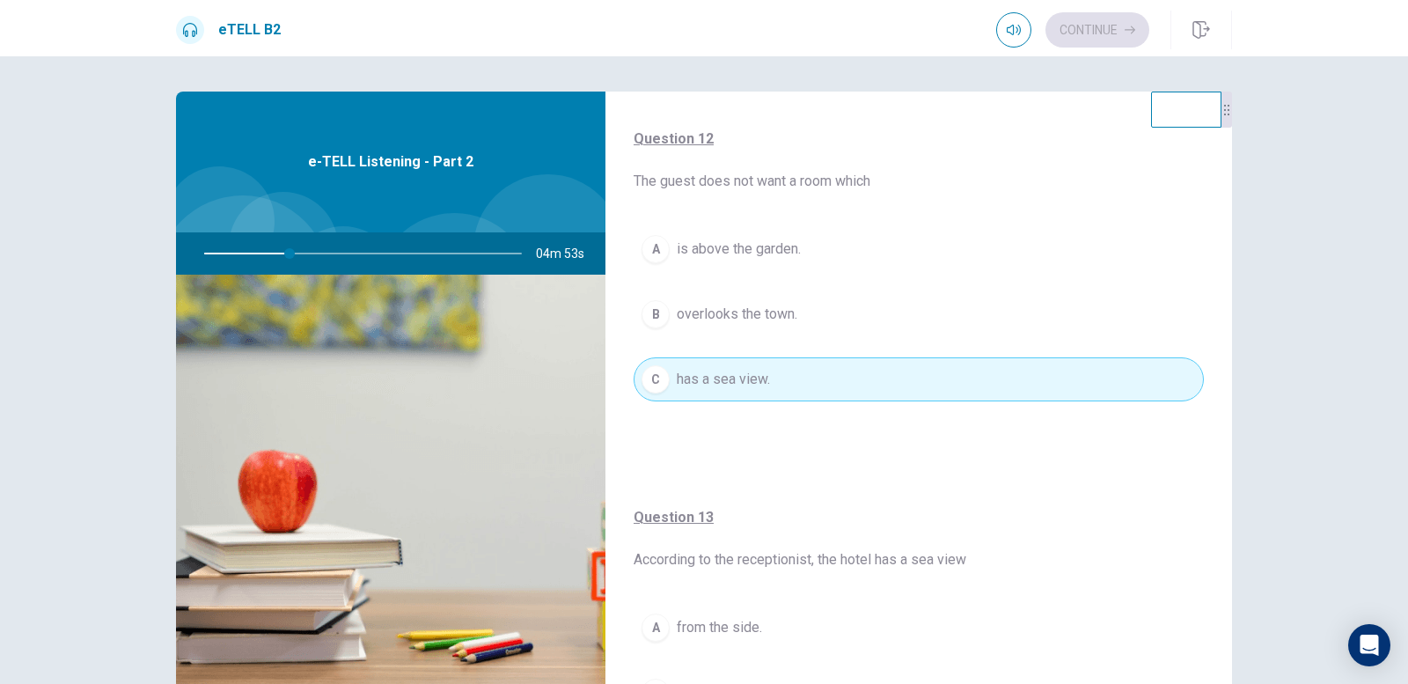
click at [643, 321] on div "B" at bounding box center [656, 314] width 28 height 28
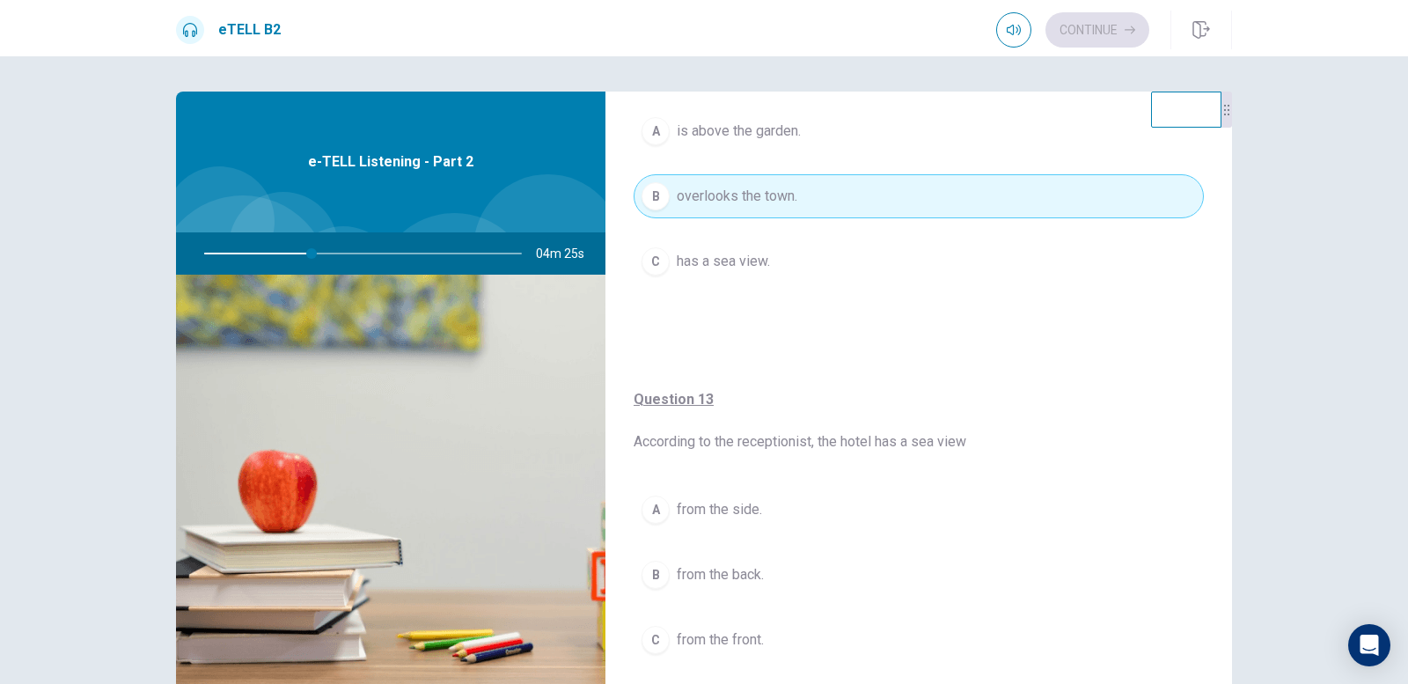
scroll to position [528, 0]
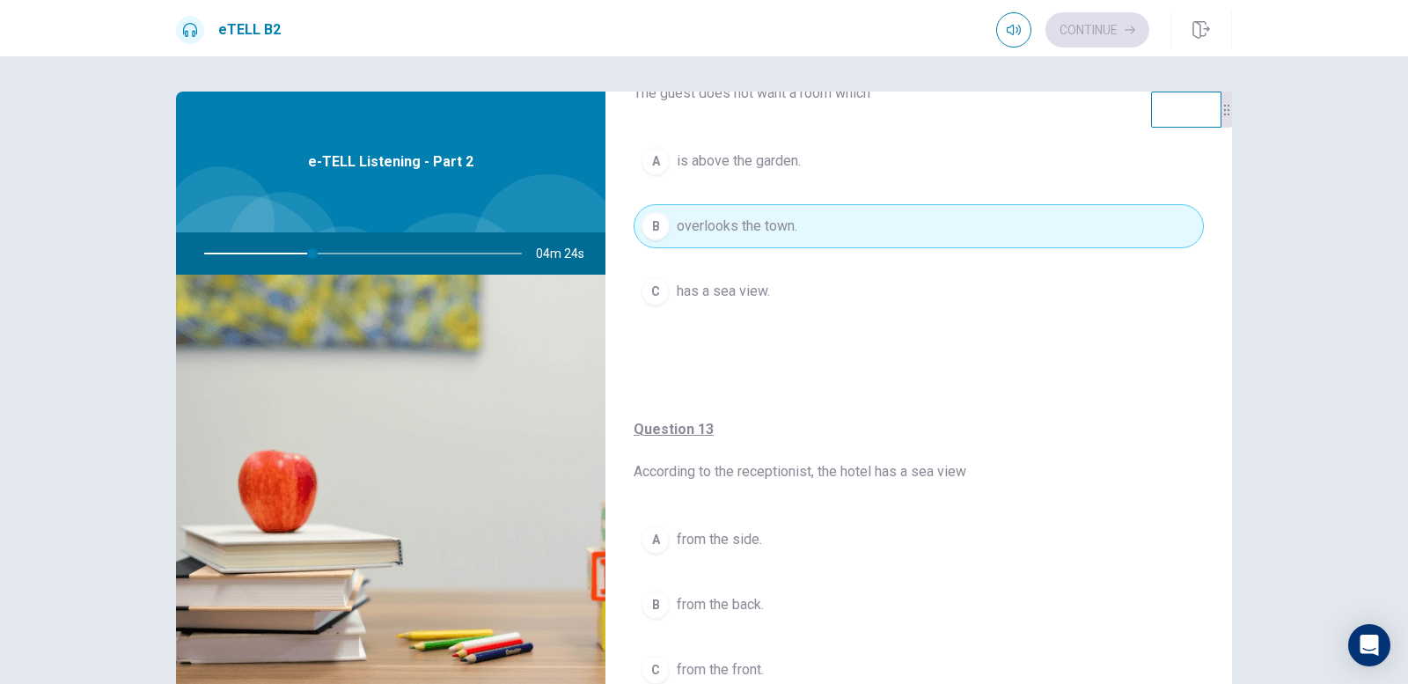
click at [810, 170] on button "A is above the garden." at bounding box center [919, 161] width 570 height 44
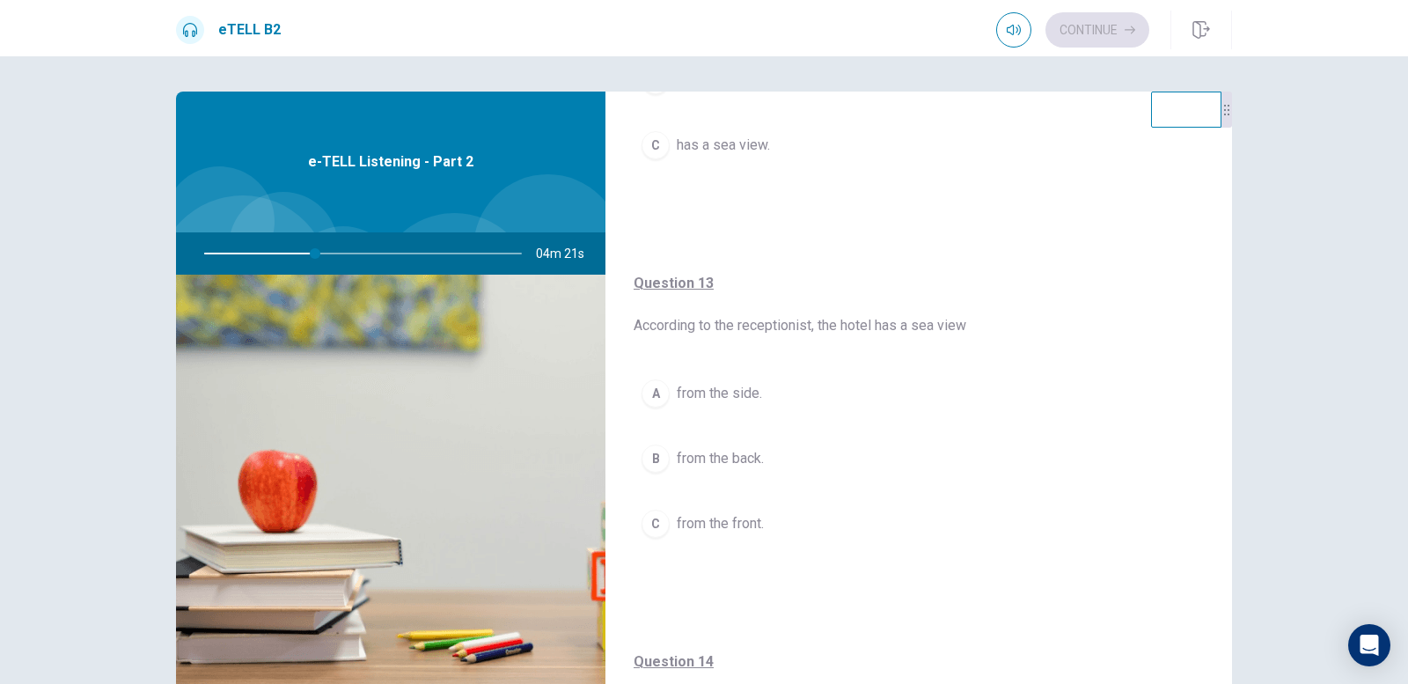
scroll to position [704, 0]
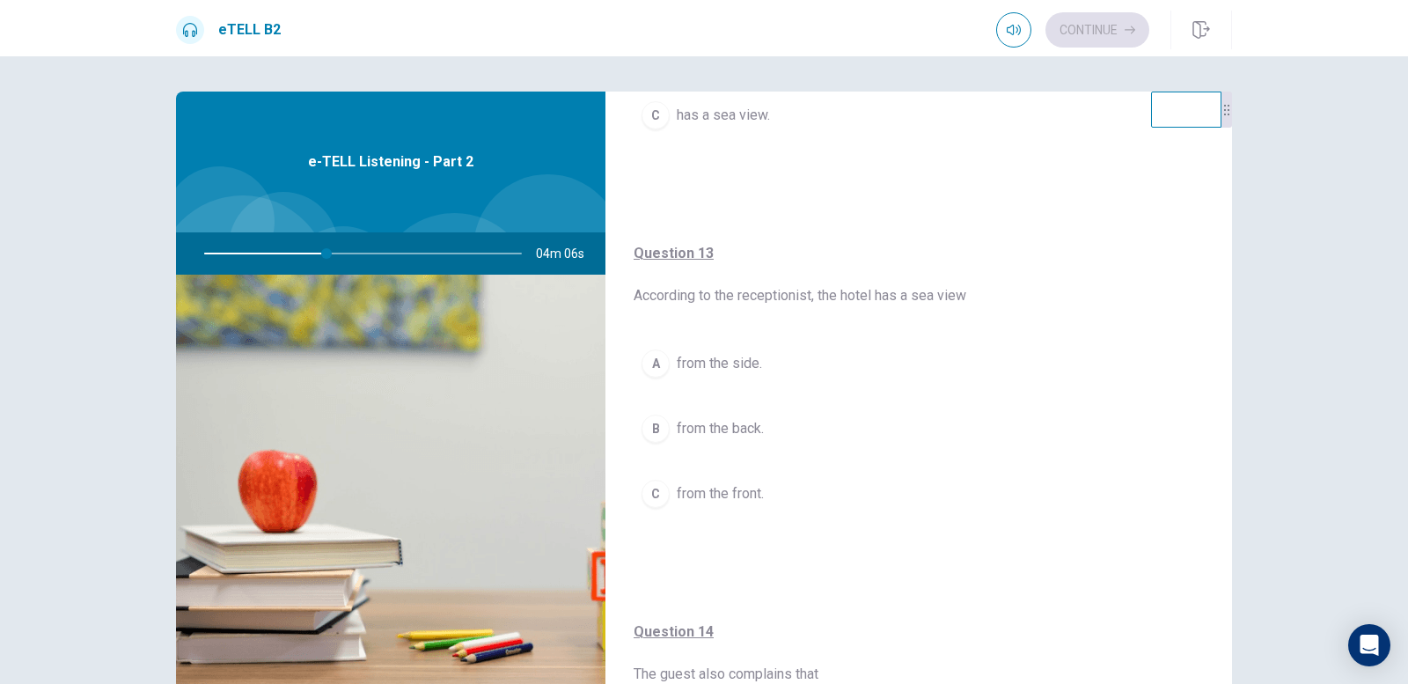
click at [663, 499] on div "C" at bounding box center [656, 494] width 28 height 28
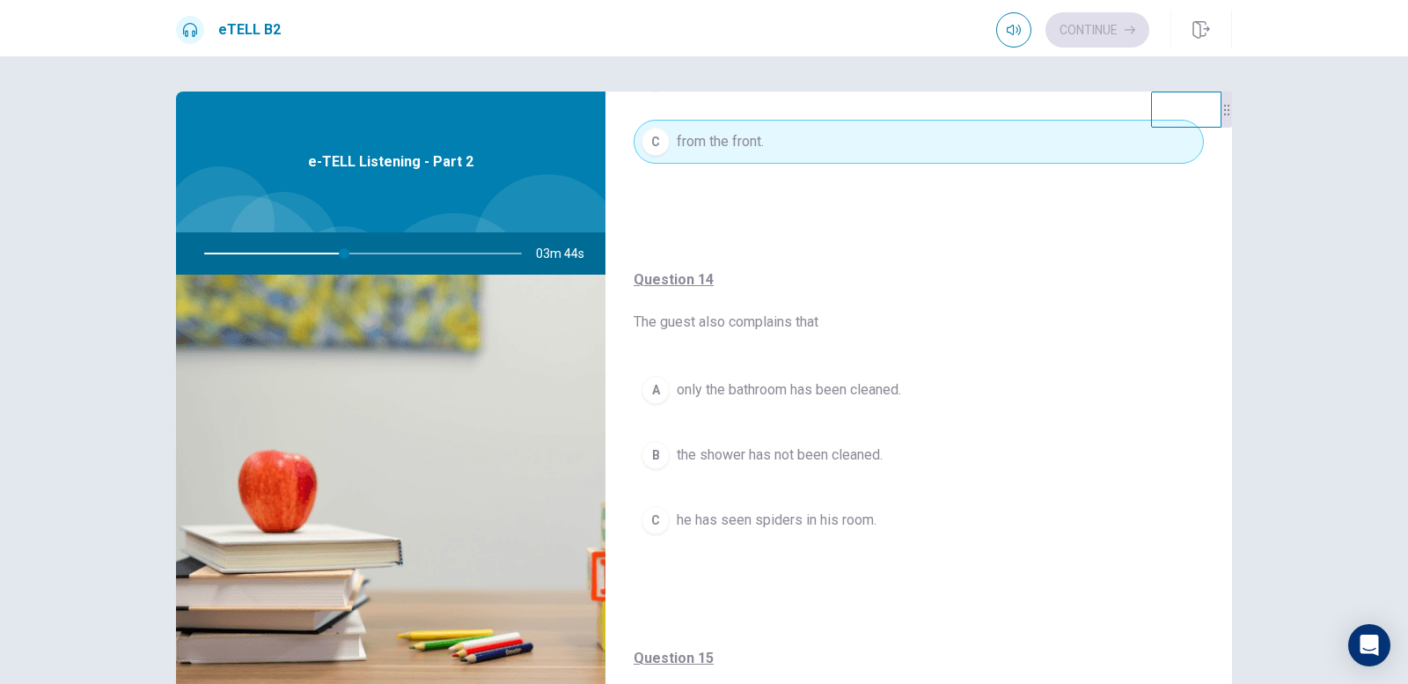
scroll to position [1144, 0]
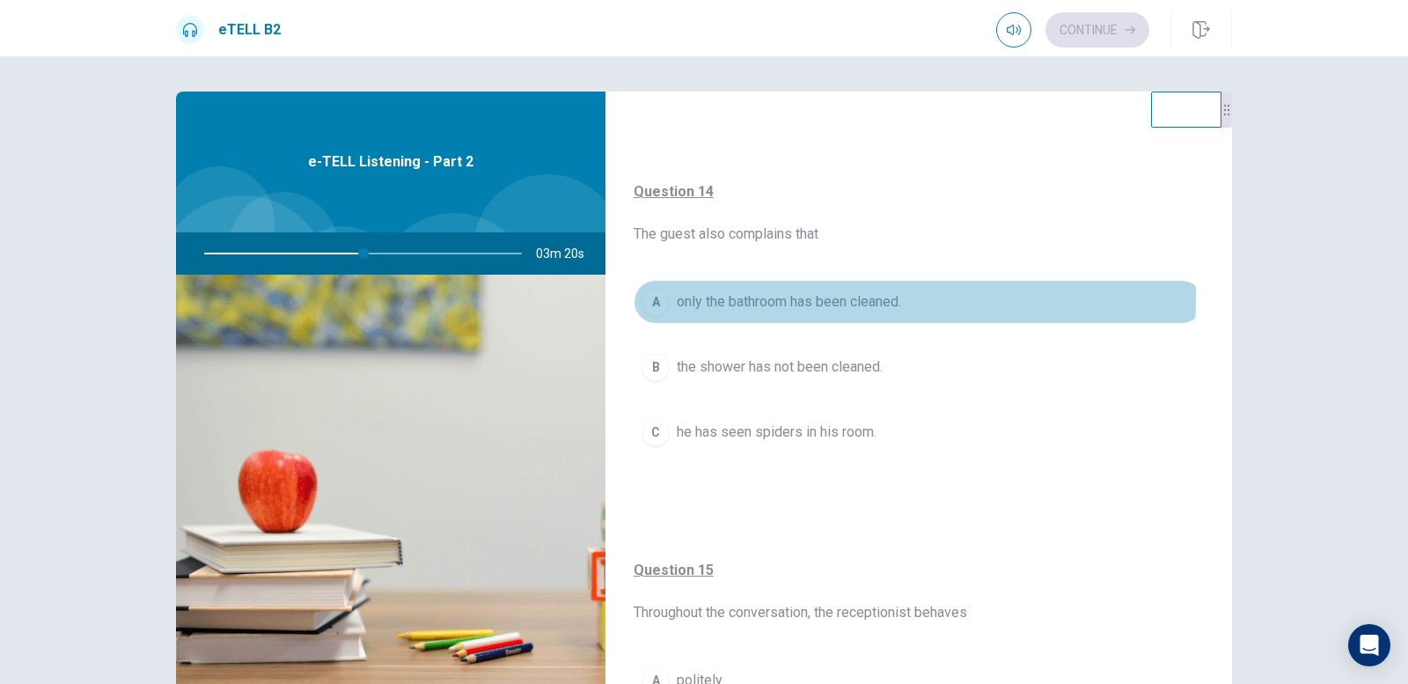
click at [657, 295] on div "A" at bounding box center [656, 302] width 28 height 28
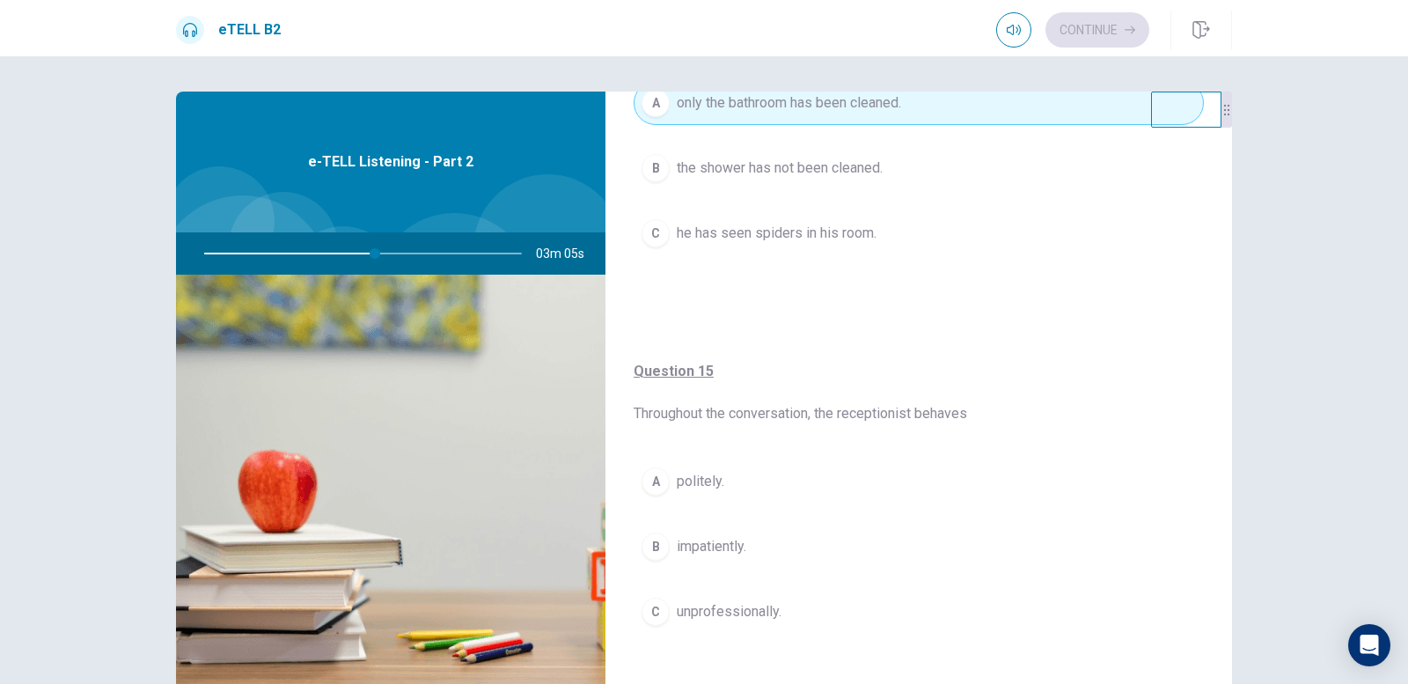
scroll to position [1344, 0]
click at [661, 480] on div "A" at bounding box center [656, 480] width 28 height 28
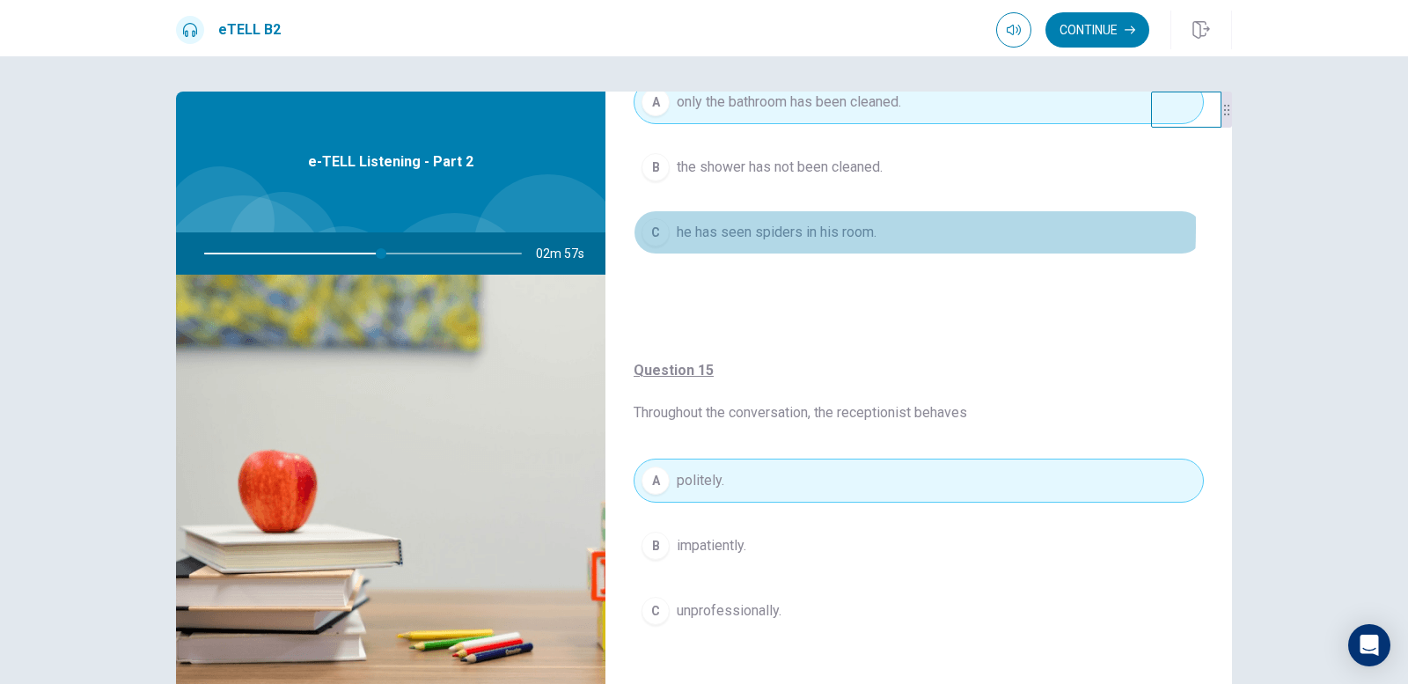
click at [649, 227] on div "C" at bounding box center [656, 232] width 28 height 28
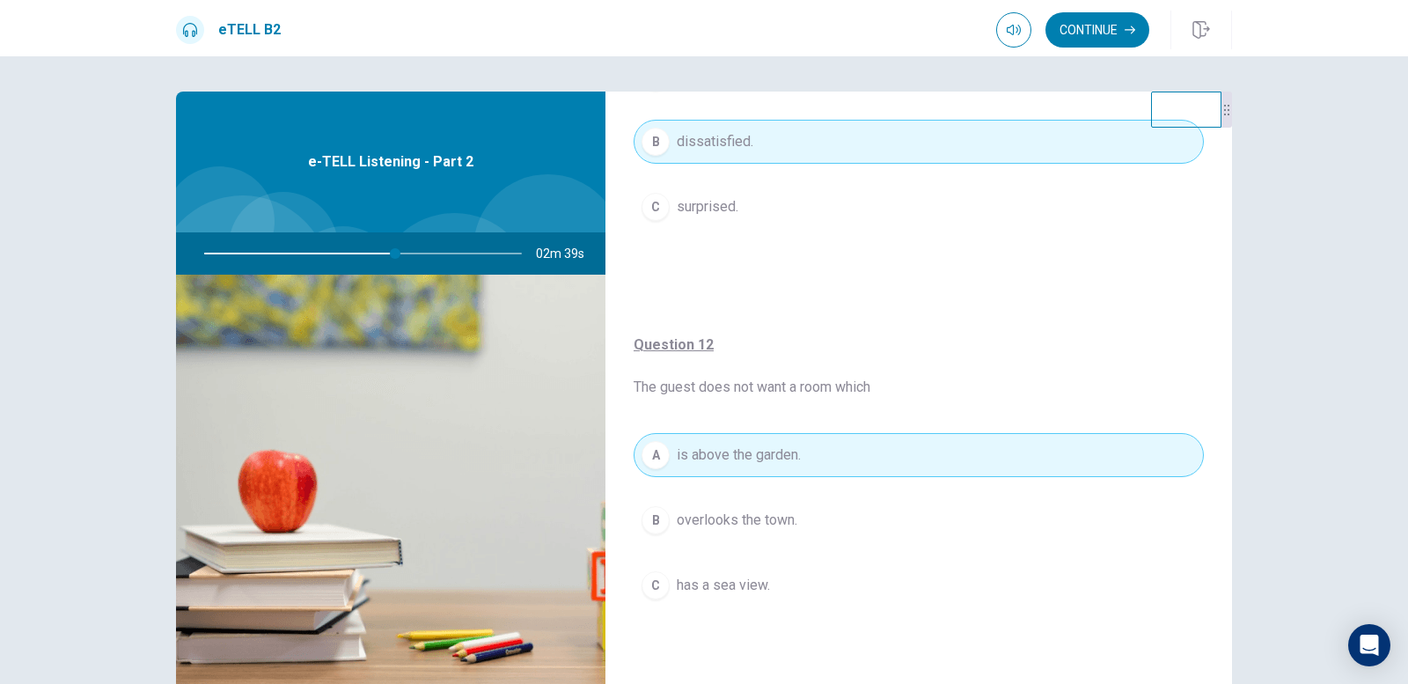
scroll to position [264, 0]
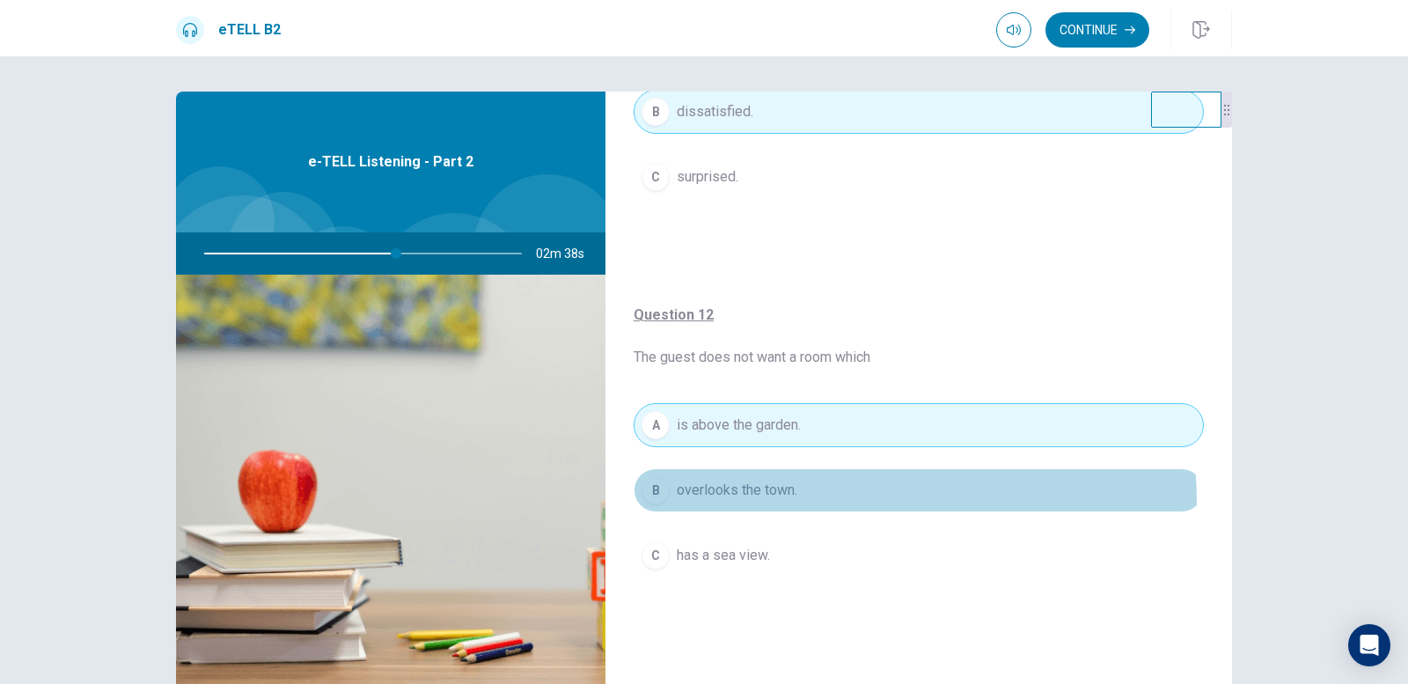
click at [731, 504] on button "B overlooks the town." at bounding box center [919, 490] width 570 height 44
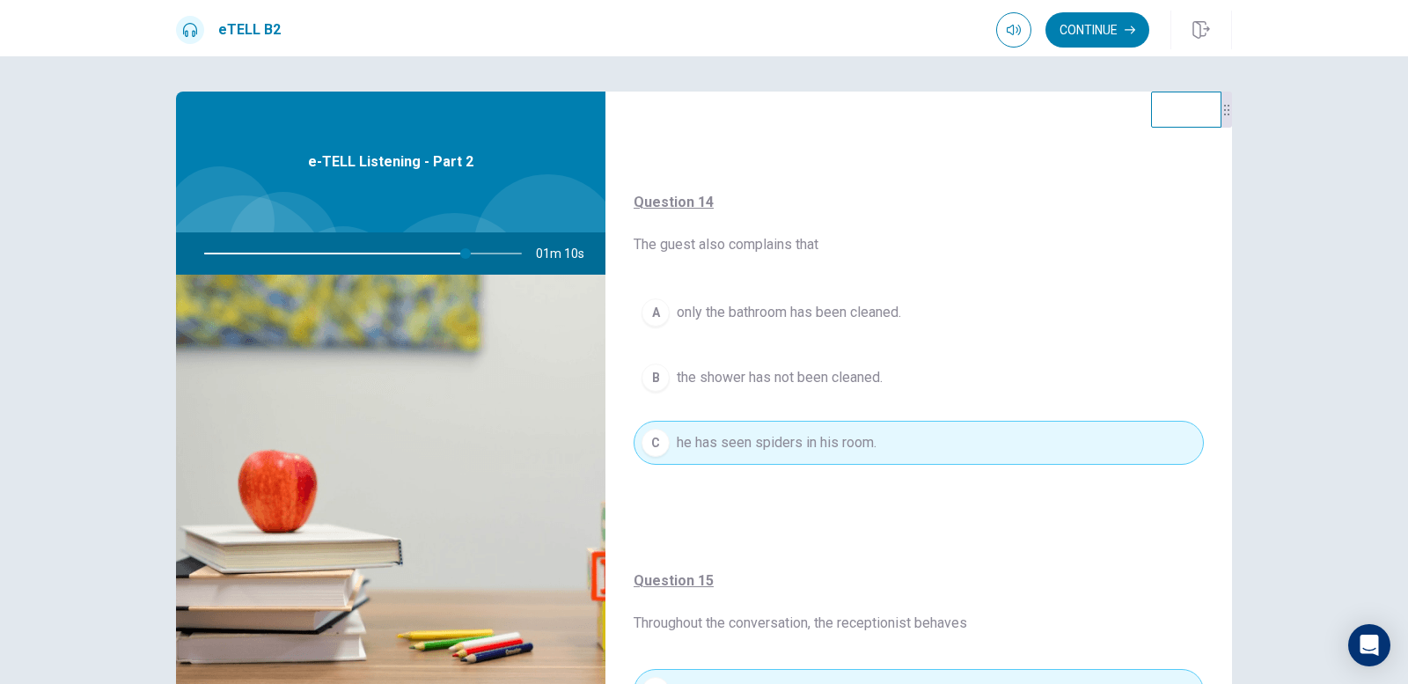
scroll to position [1144, 0]
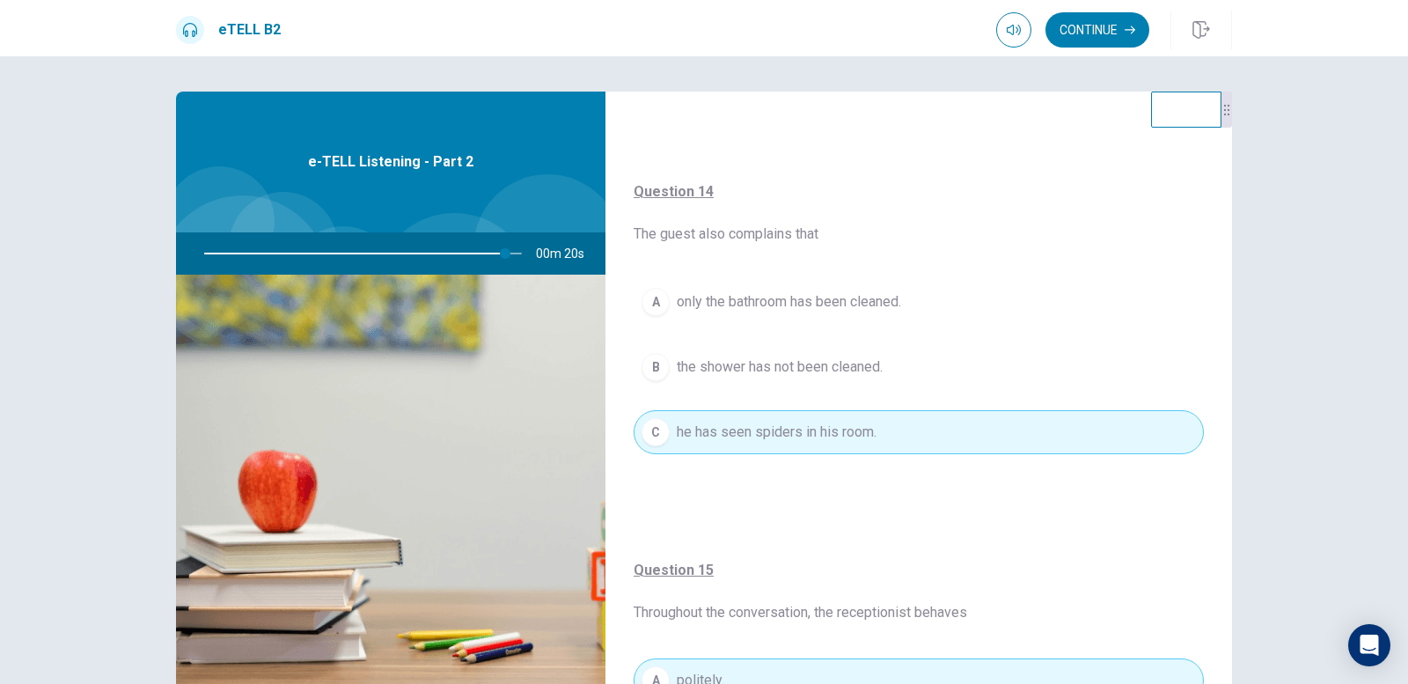
click at [858, 306] on span "only the bathroom has been cleaned." at bounding box center [789, 301] width 224 height 21
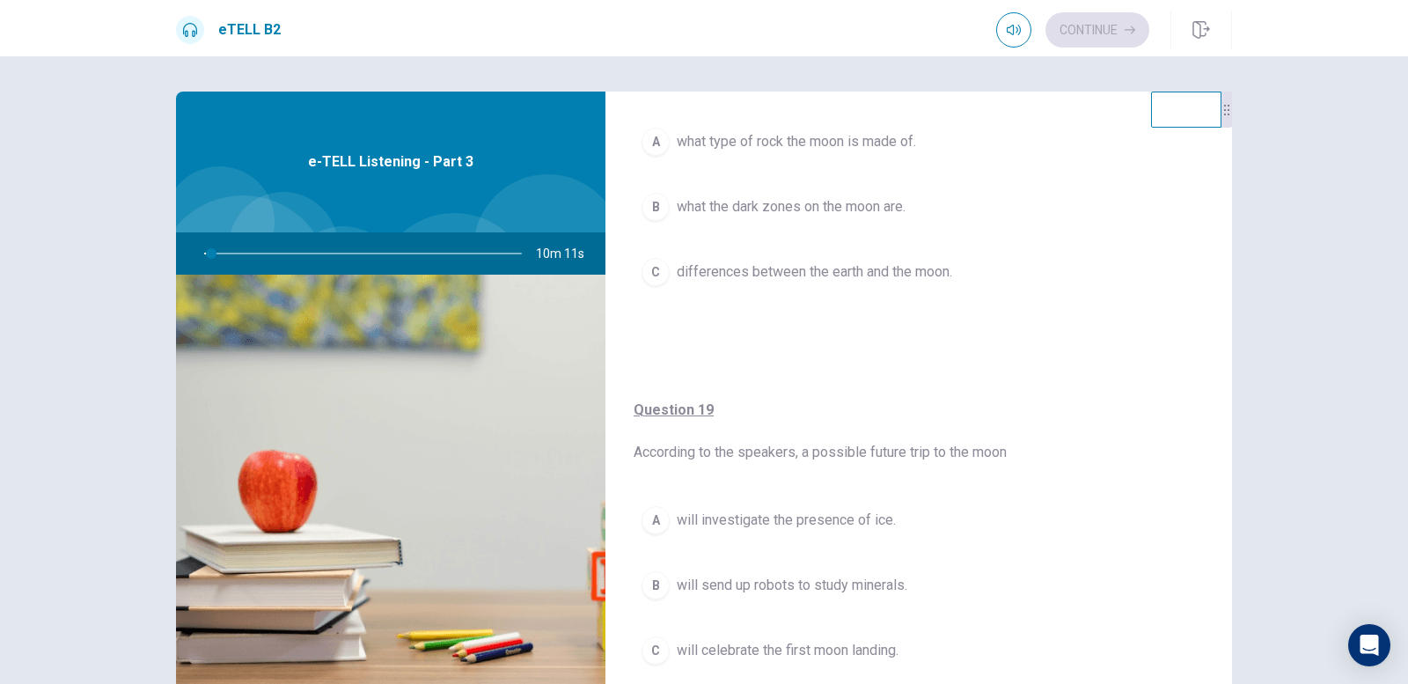
scroll to position [792, 0]
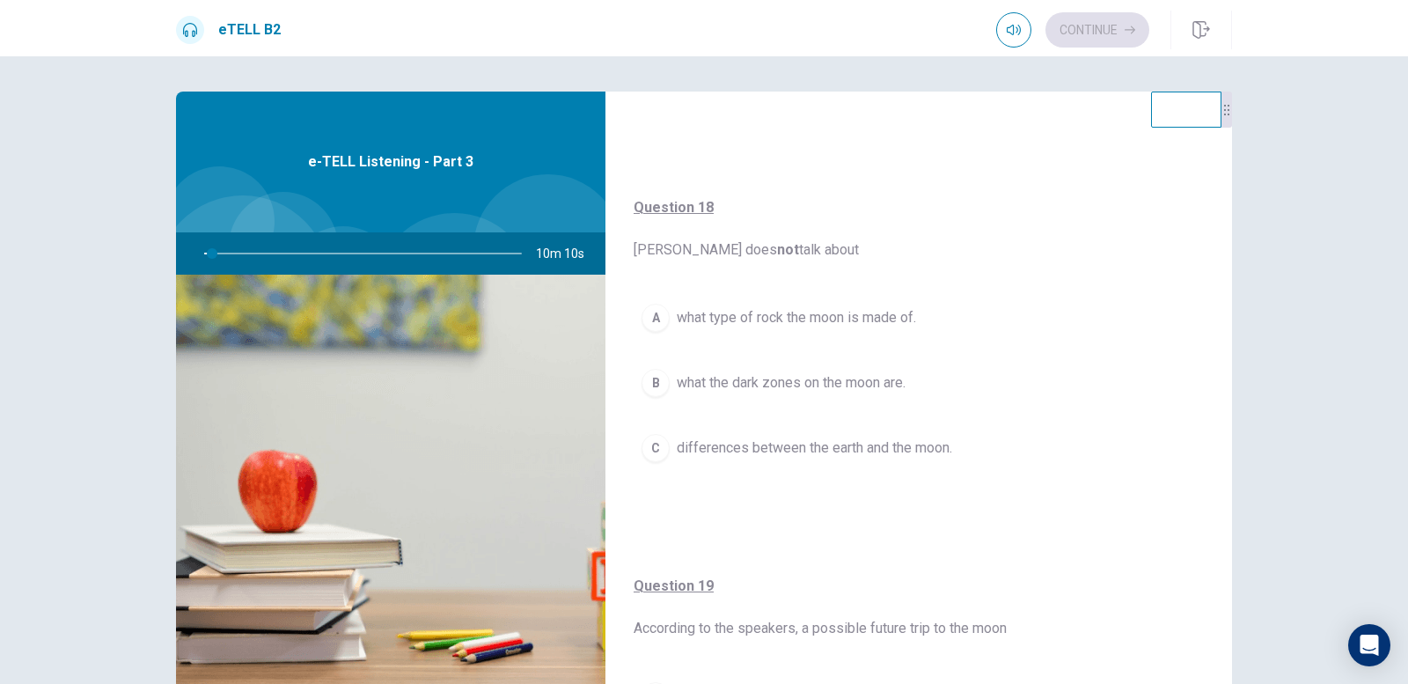
click at [722, 252] on span "Question 18 [PERSON_NAME] does not talk about" at bounding box center [919, 228] width 570 height 63
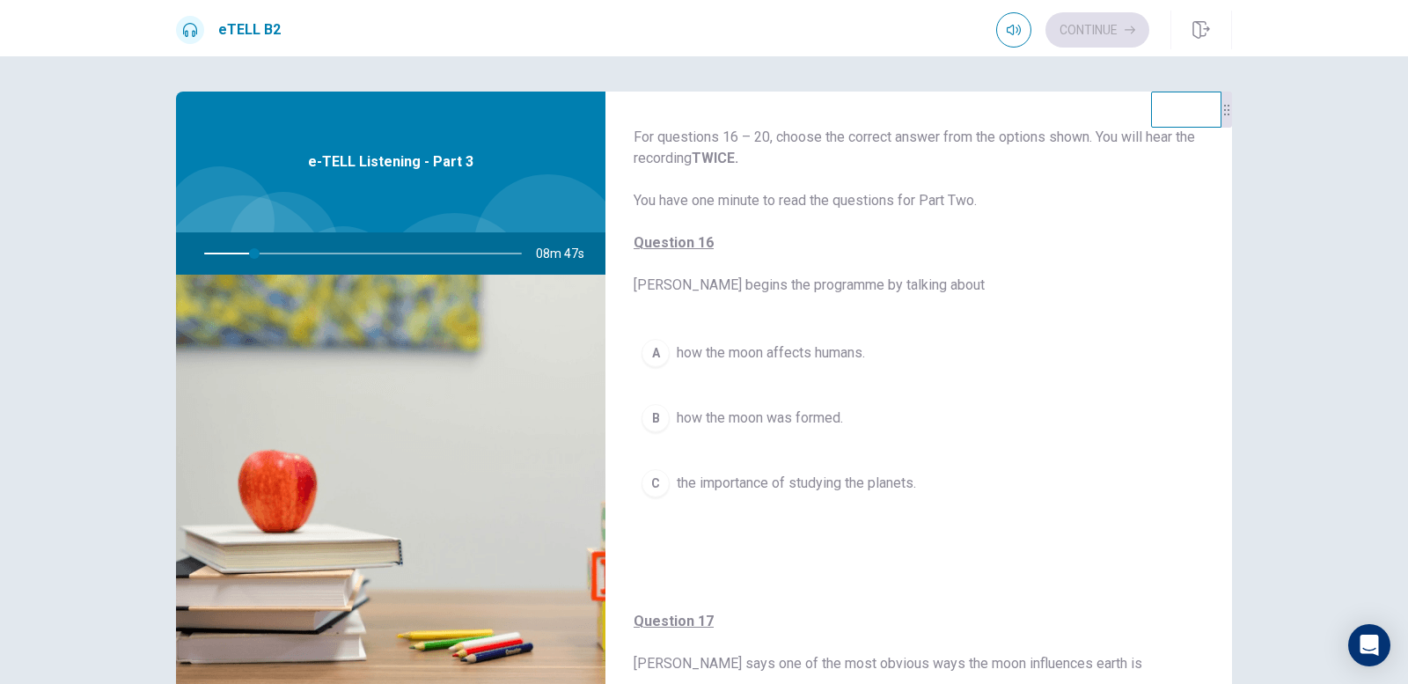
scroll to position [88, 0]
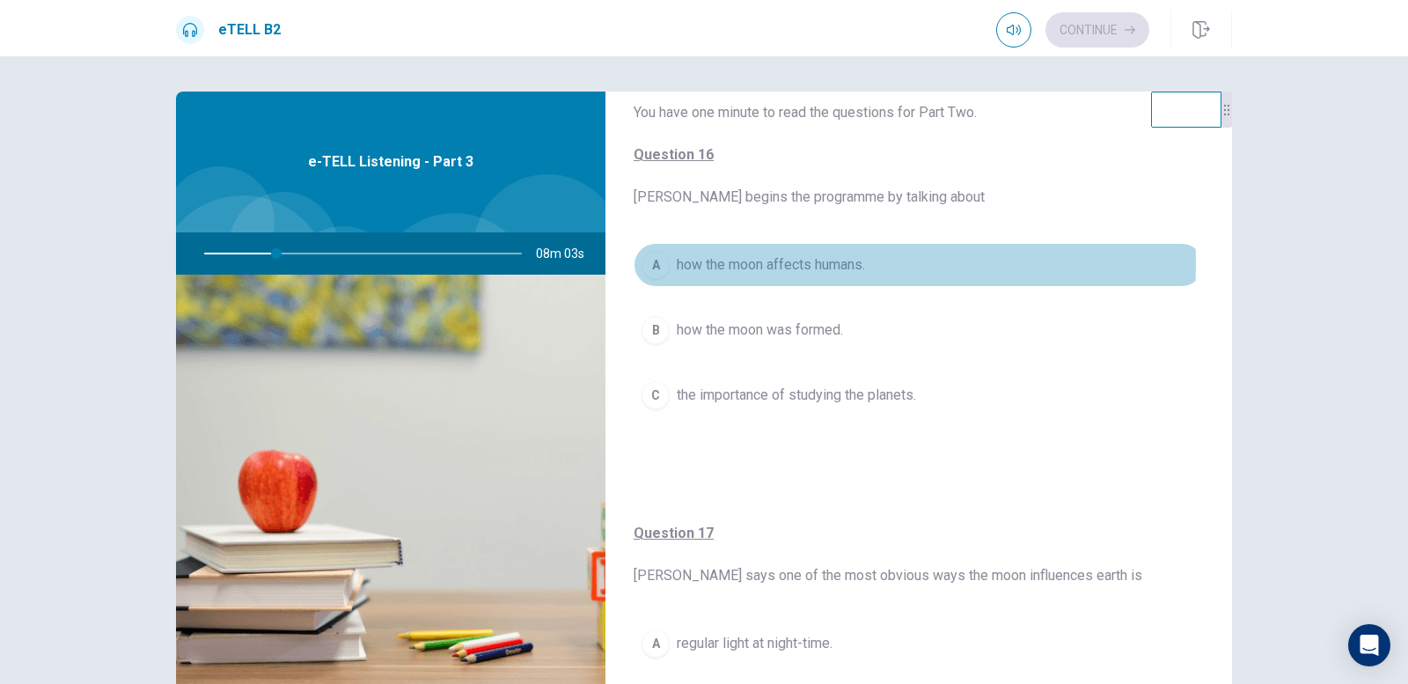
click at [655, 261] on div "A" at bounding box center [656, 265] width 28 height 28
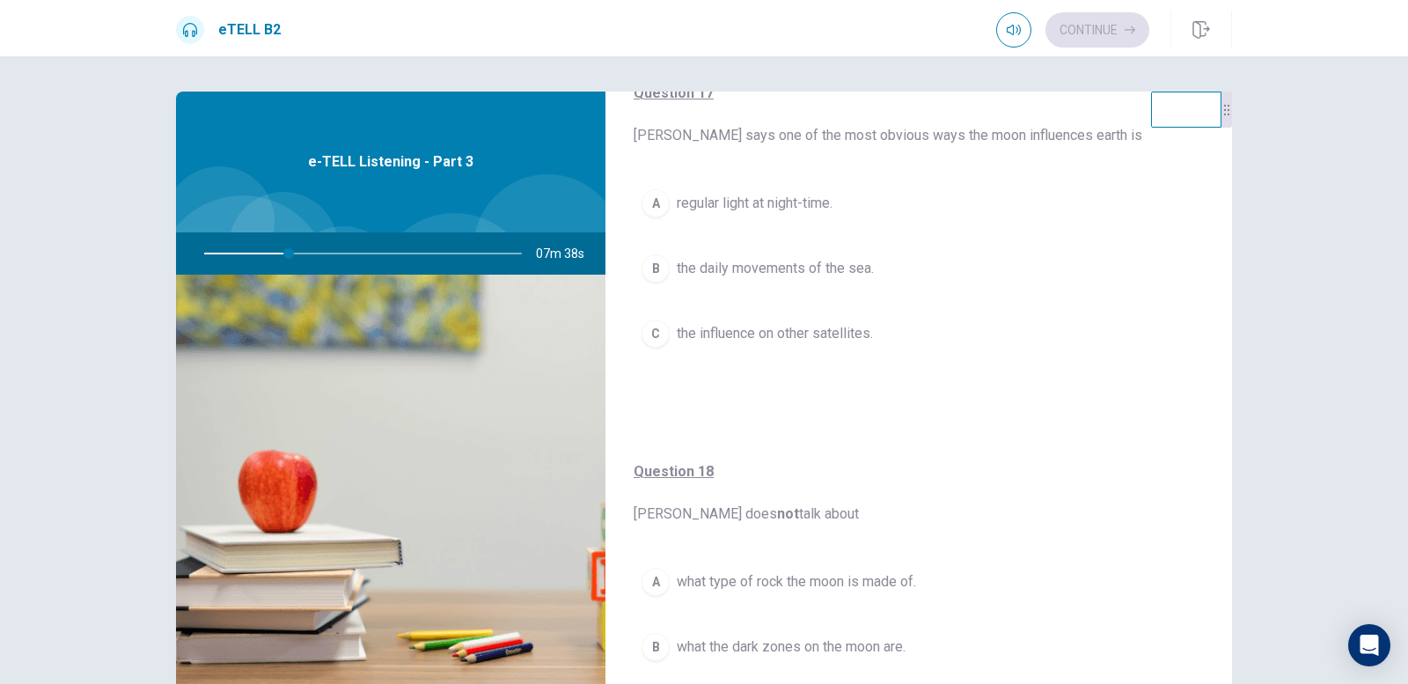
scroll to position [440, 0]
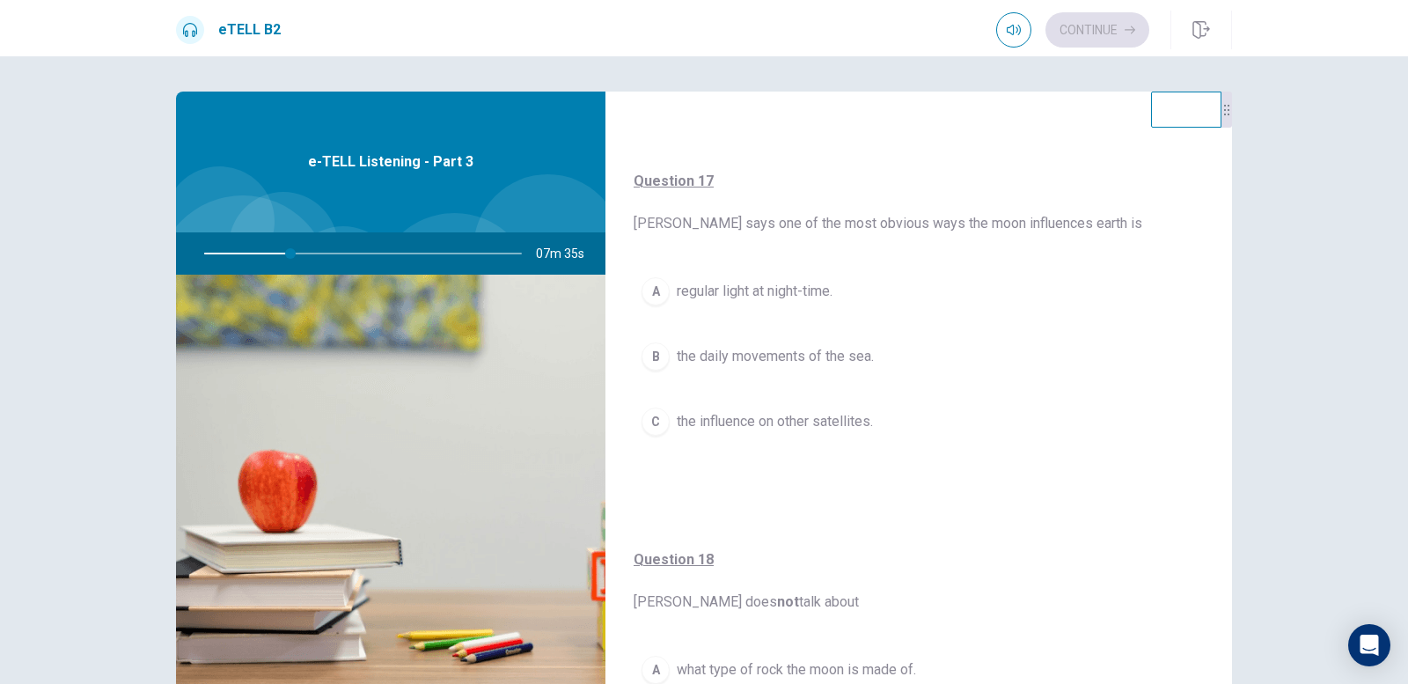
click at [755, 347] on span "the daily movements of the sea." at bounding box center [775, 356] width 197 height 21
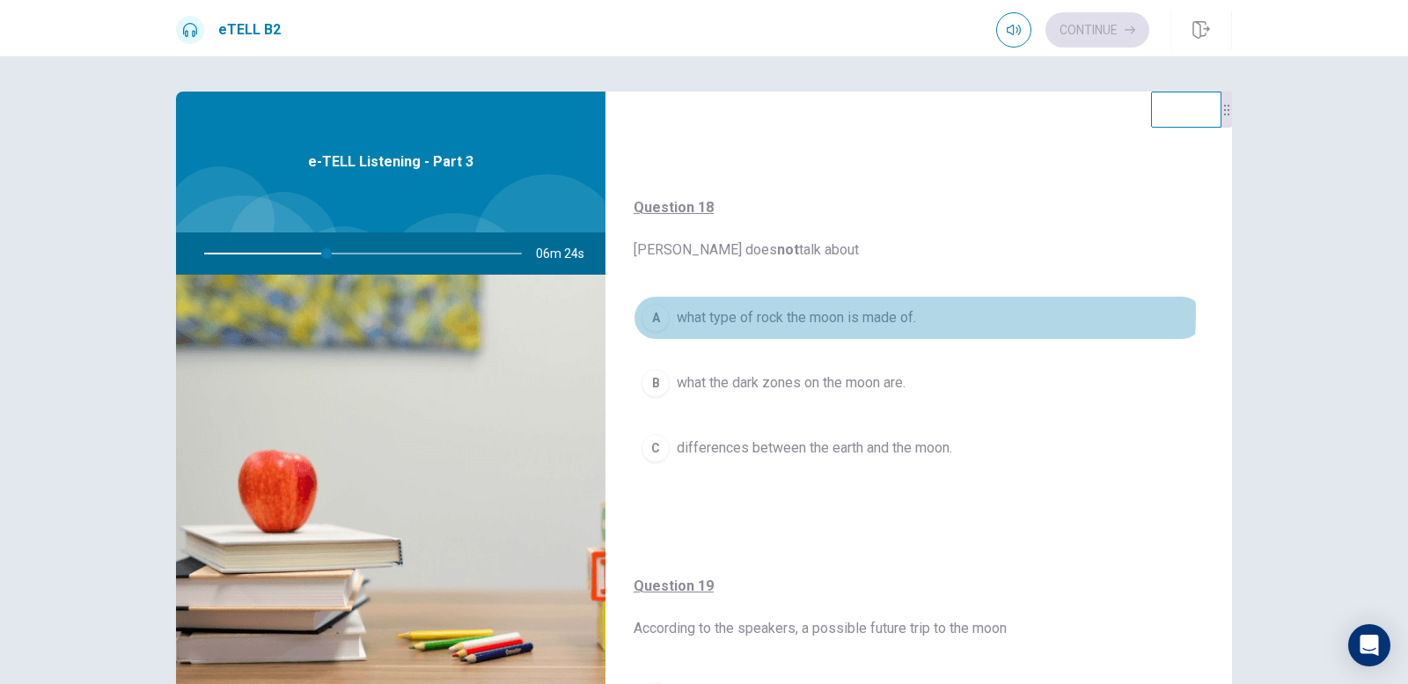
click at [892, 314] on span "what type of rock the moon is made of." at bounding box center [796, 317] width 239 height 21
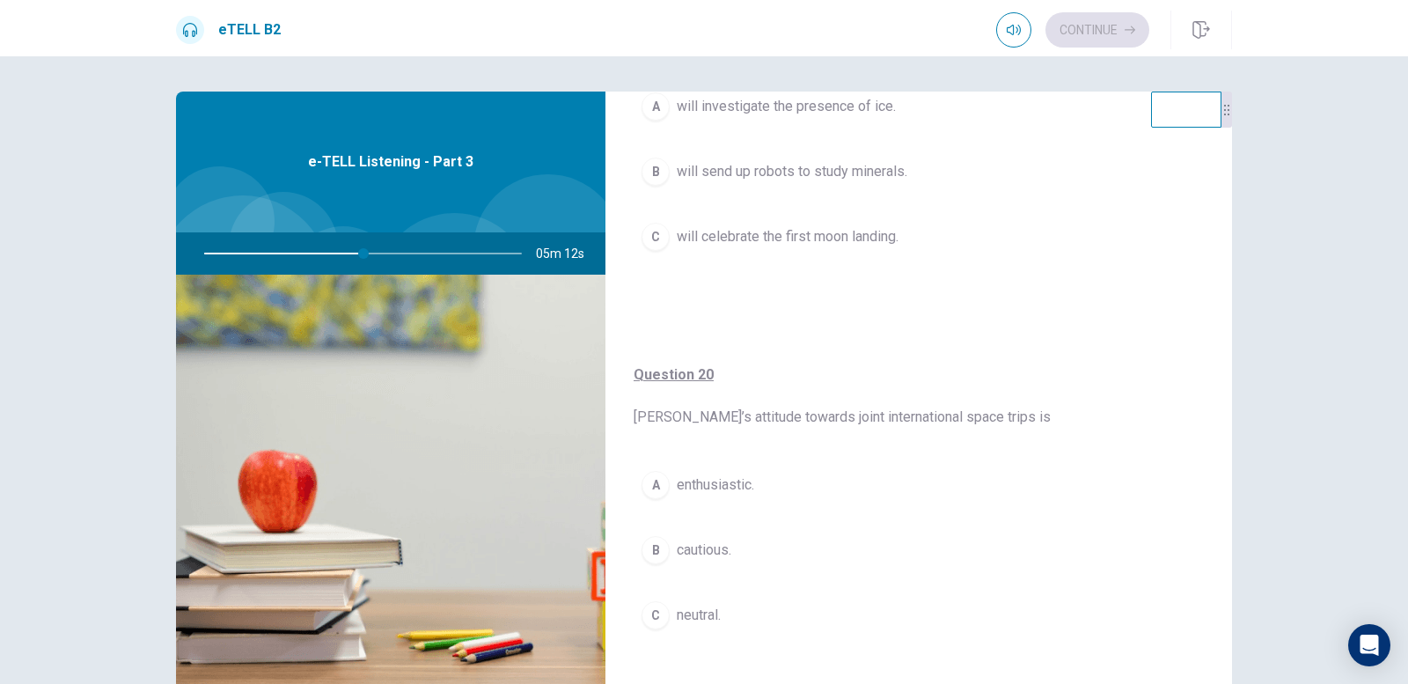
scroll to position [1386, 0]
click at [664, 475] on div "A" at bounding box center [656, 480] width 28 height 28
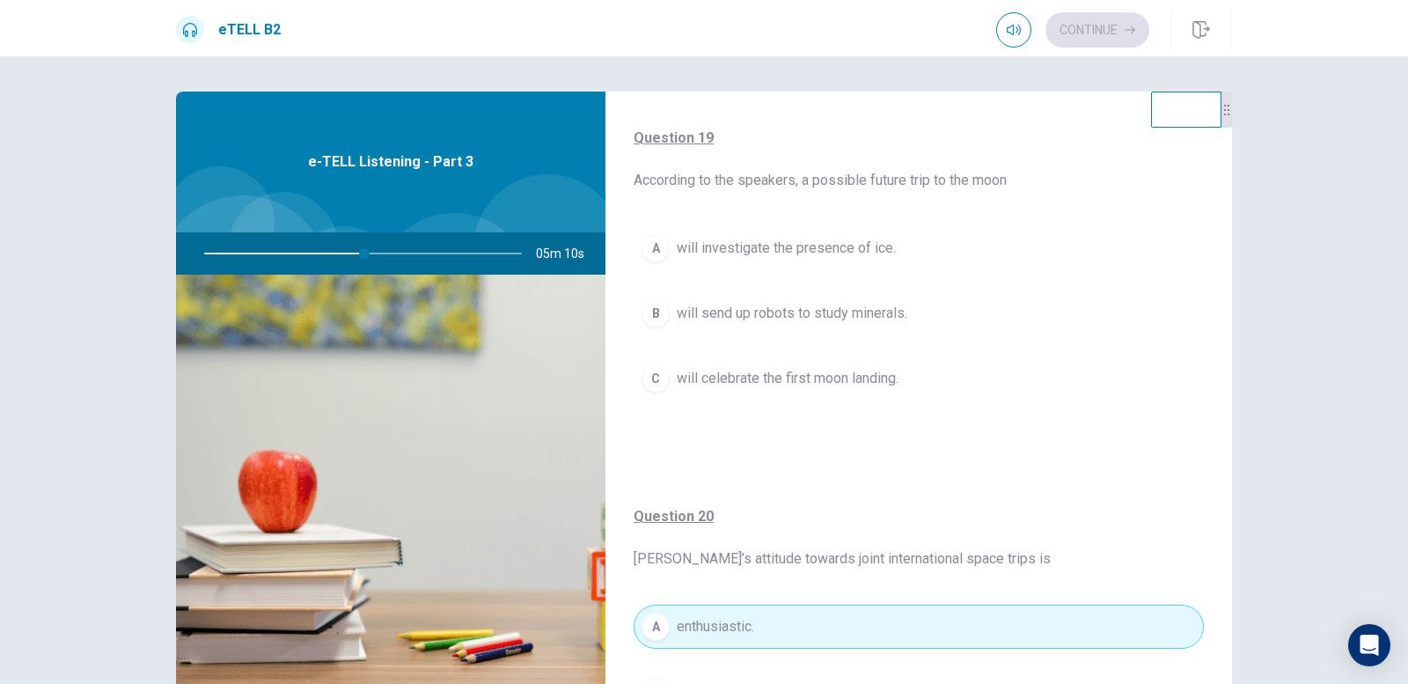
scroll to position [1210, 0]
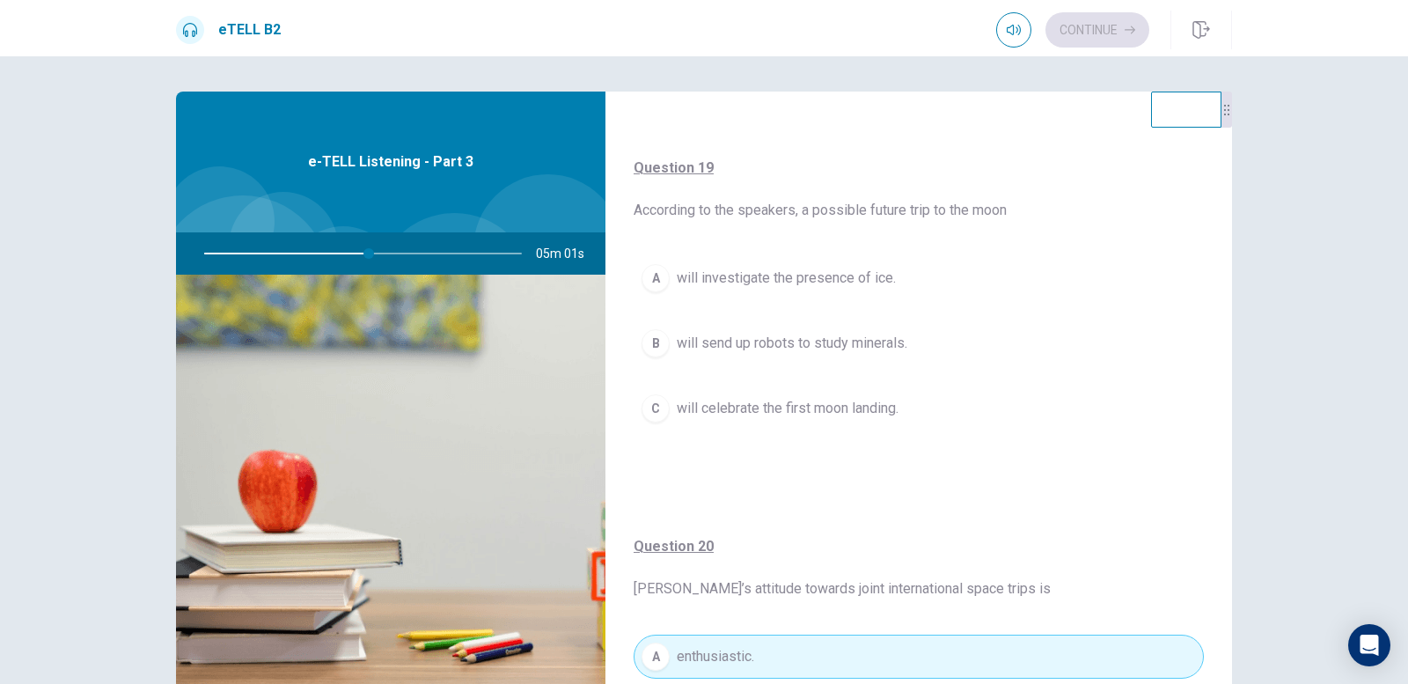
click at [775, 347] on span "will send up robots to study minerals." at bounding box center [792, 343] width 231 height 21
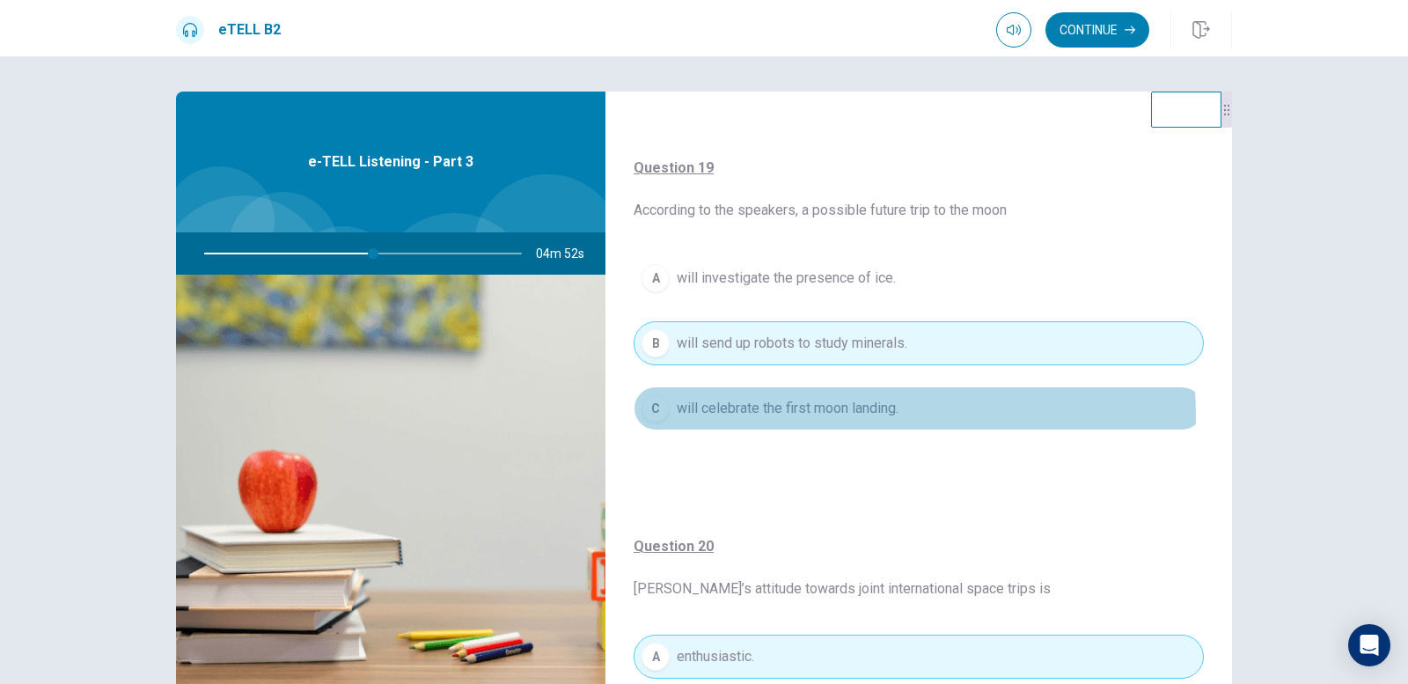
click at [757, 418] on span "will celebrate the first moon landing." at bounding box center [788, 408] width 222 height 21
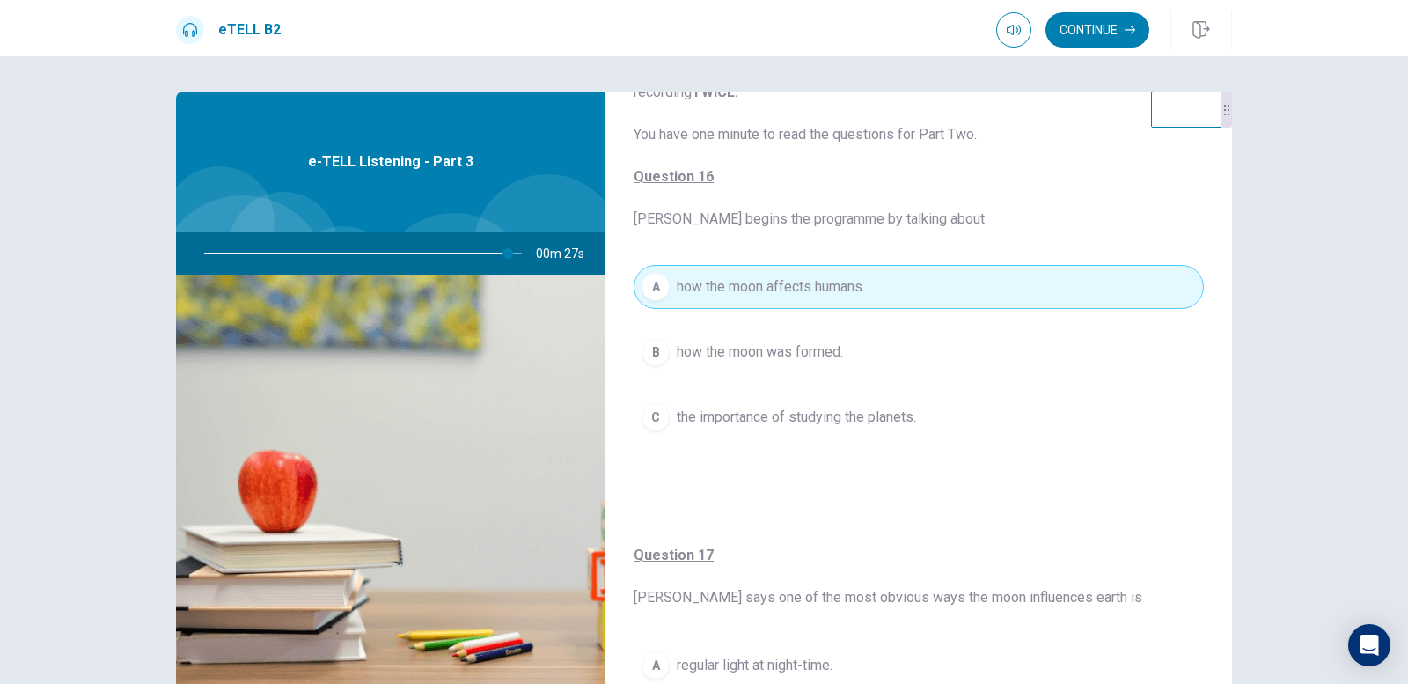
scroll to position [0, 0]
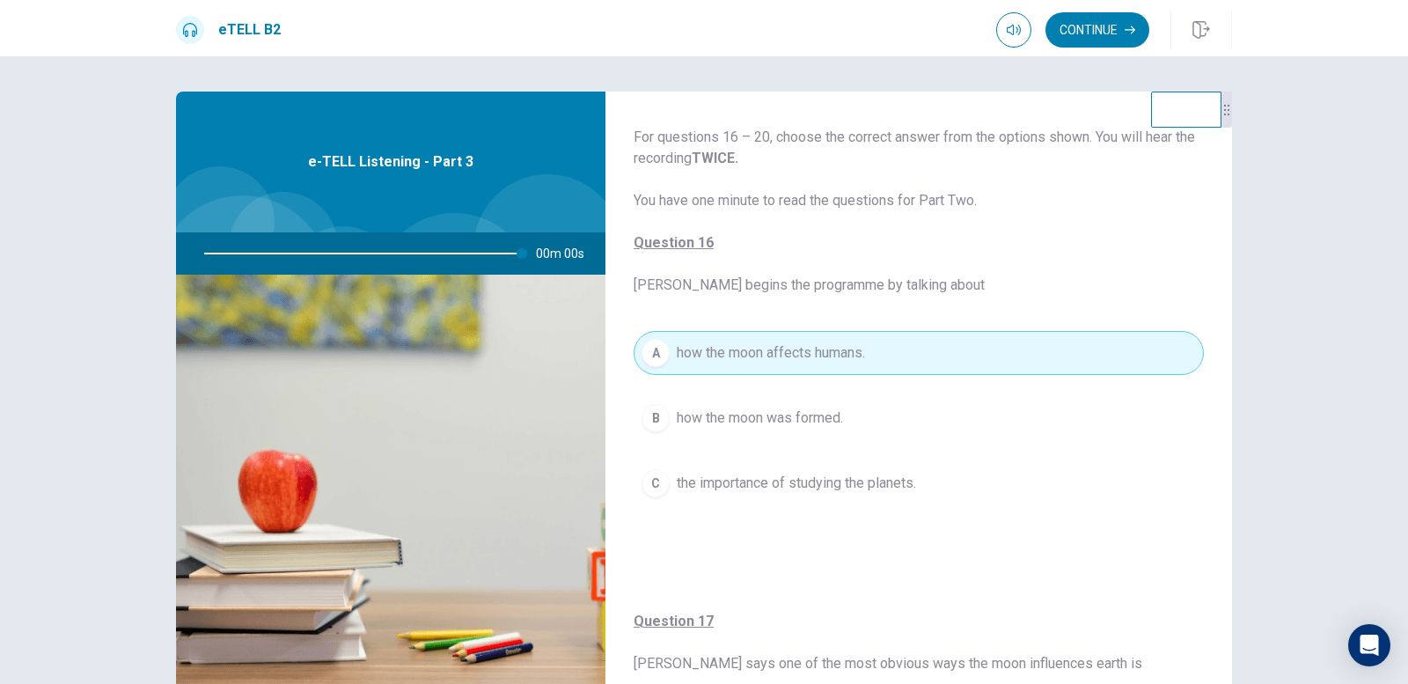
type input "*"
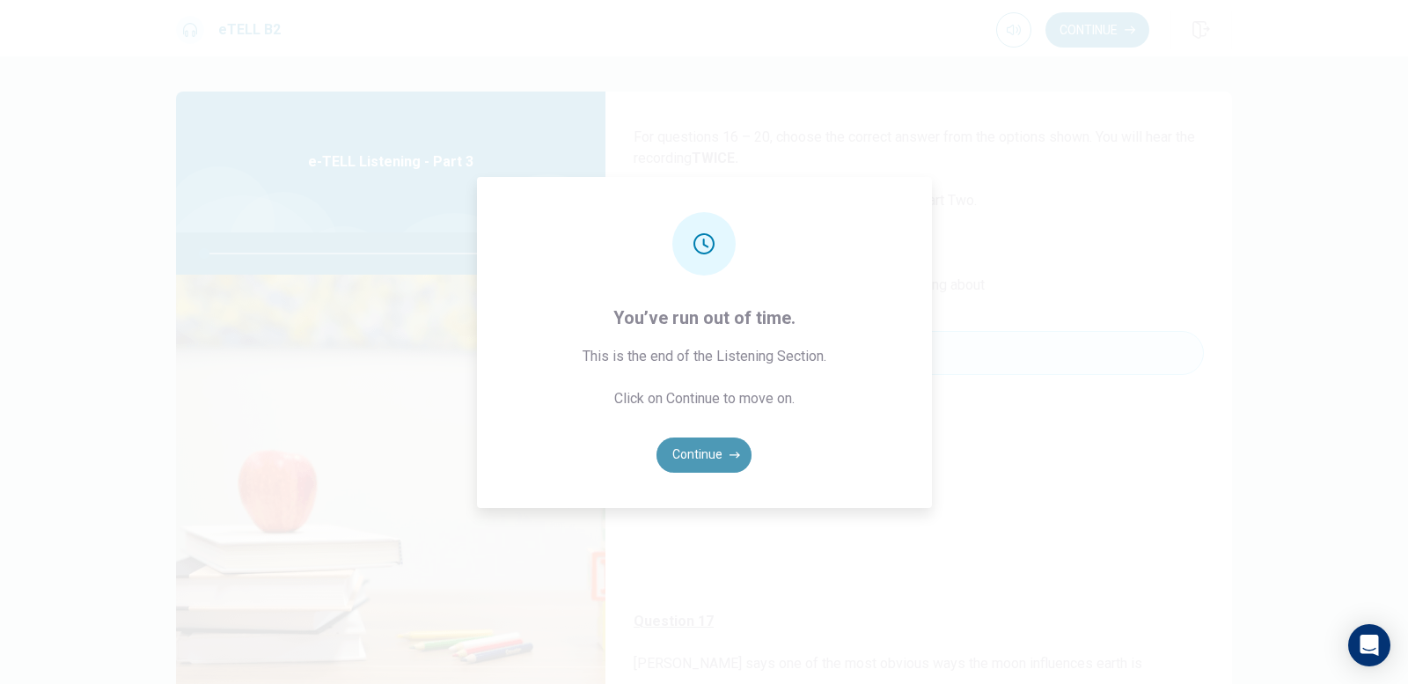
click at [710, 459] on button "Continue" at bounding box center [704, 454] width 95 height 35
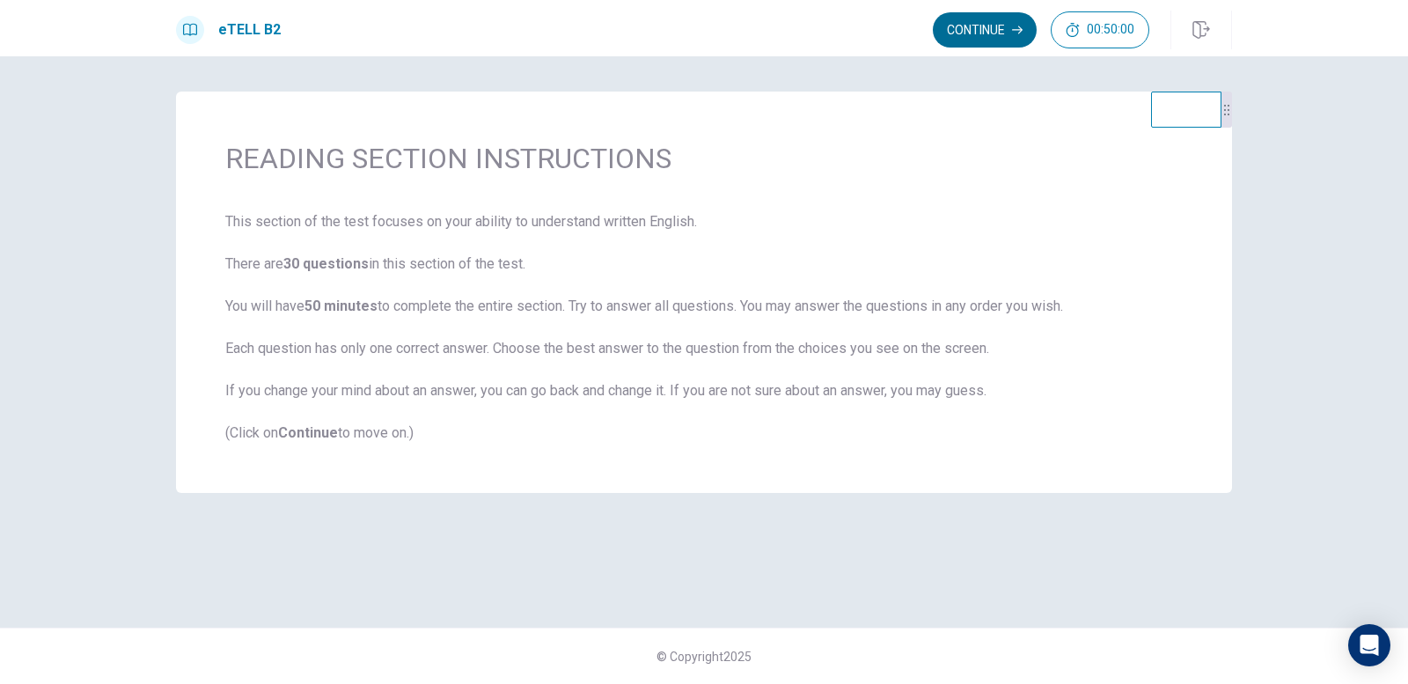
click at [959, 31] on button "Continue" at bounding box center [985, 29] width 104 height 35
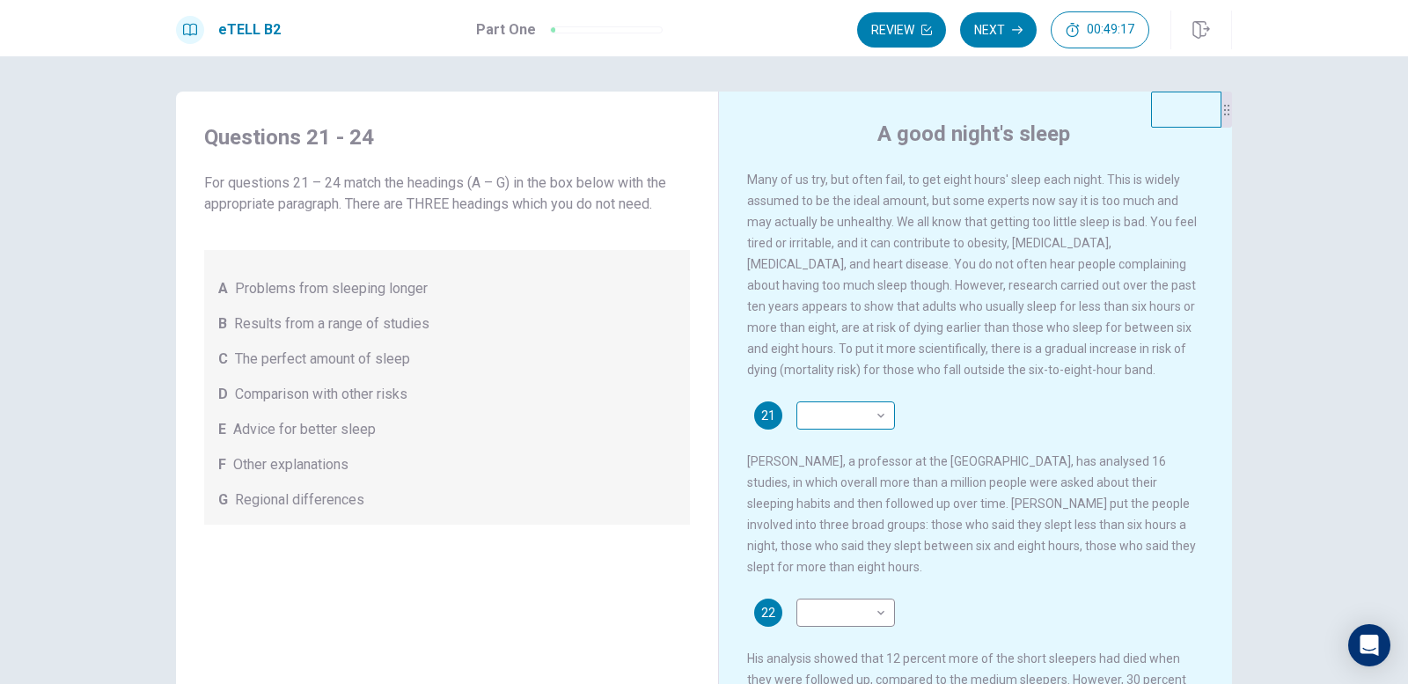
click at [847, 431] on body "This site uses cookies, as explained in our Privacy Policy . If you agree to th…" at bounding box center [704, 342] width 1408 height 684
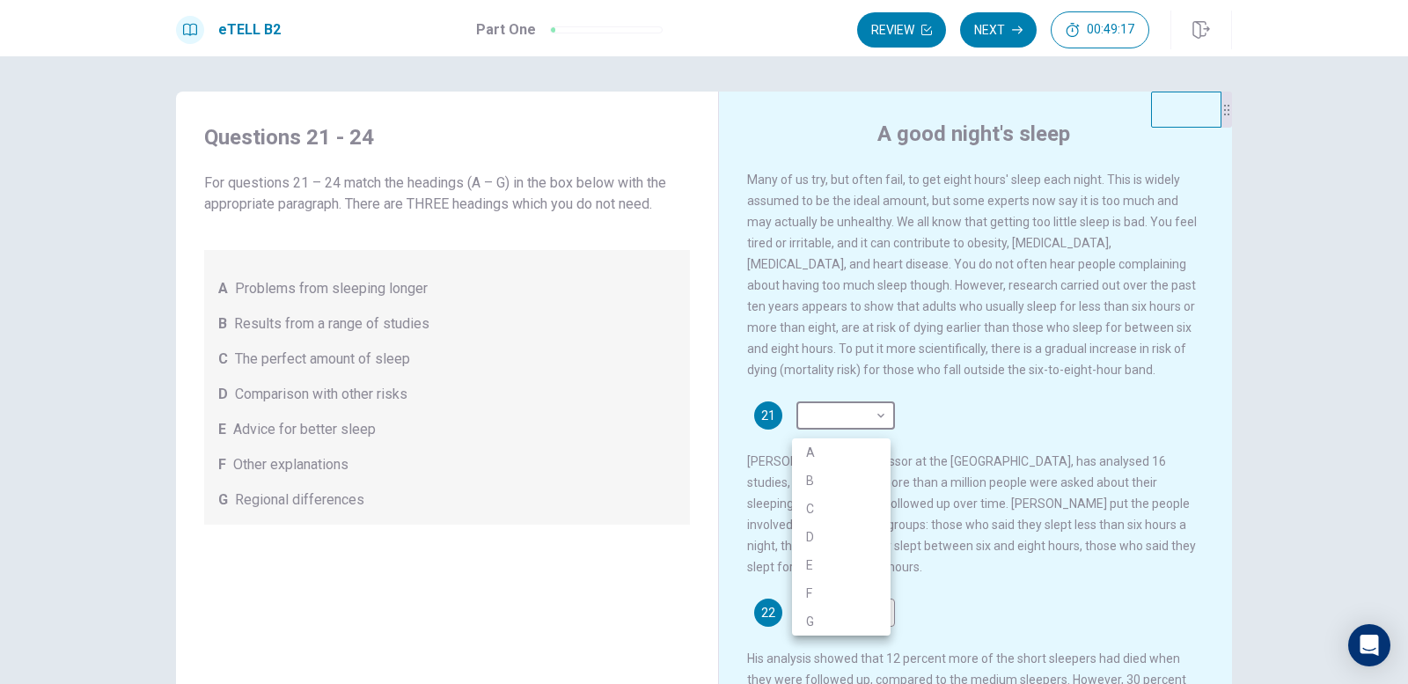
click at [838, 452] on li "A" at bounding box center [841, 452] width 99 height 28
type input "*"
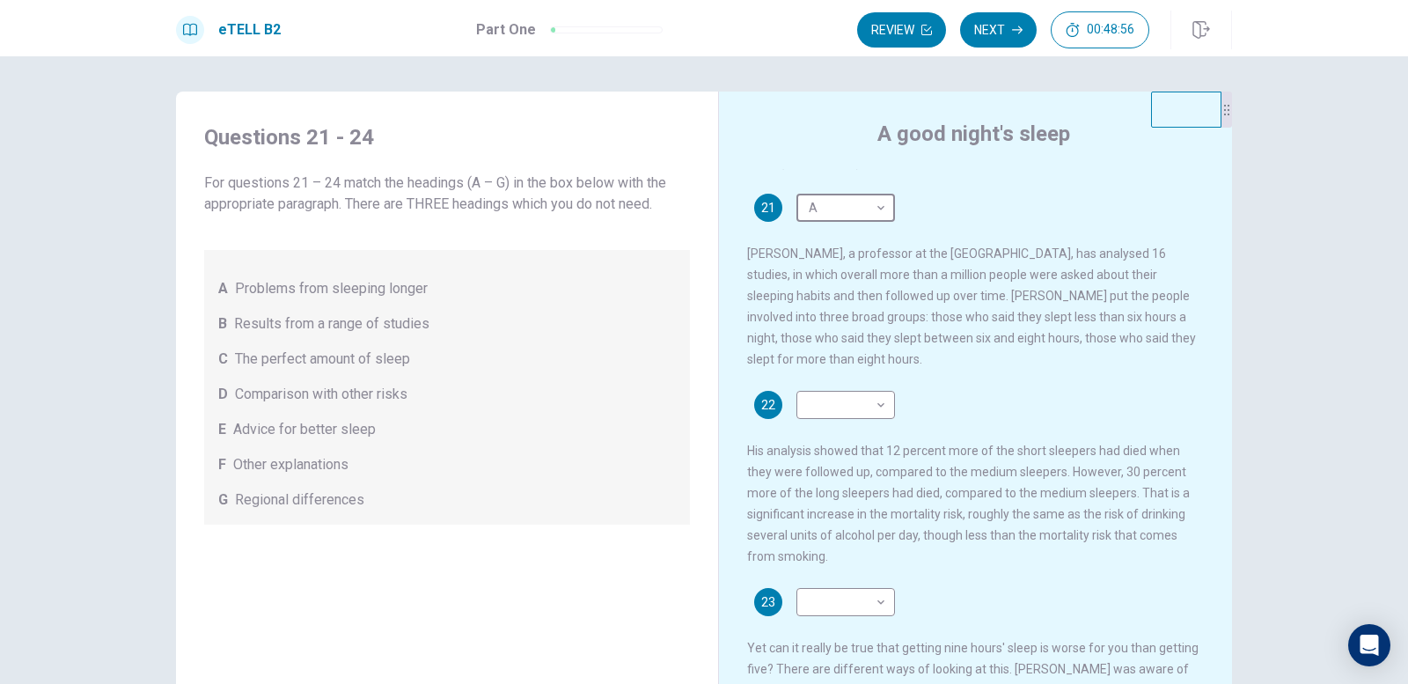
scroll to position [176, 0]
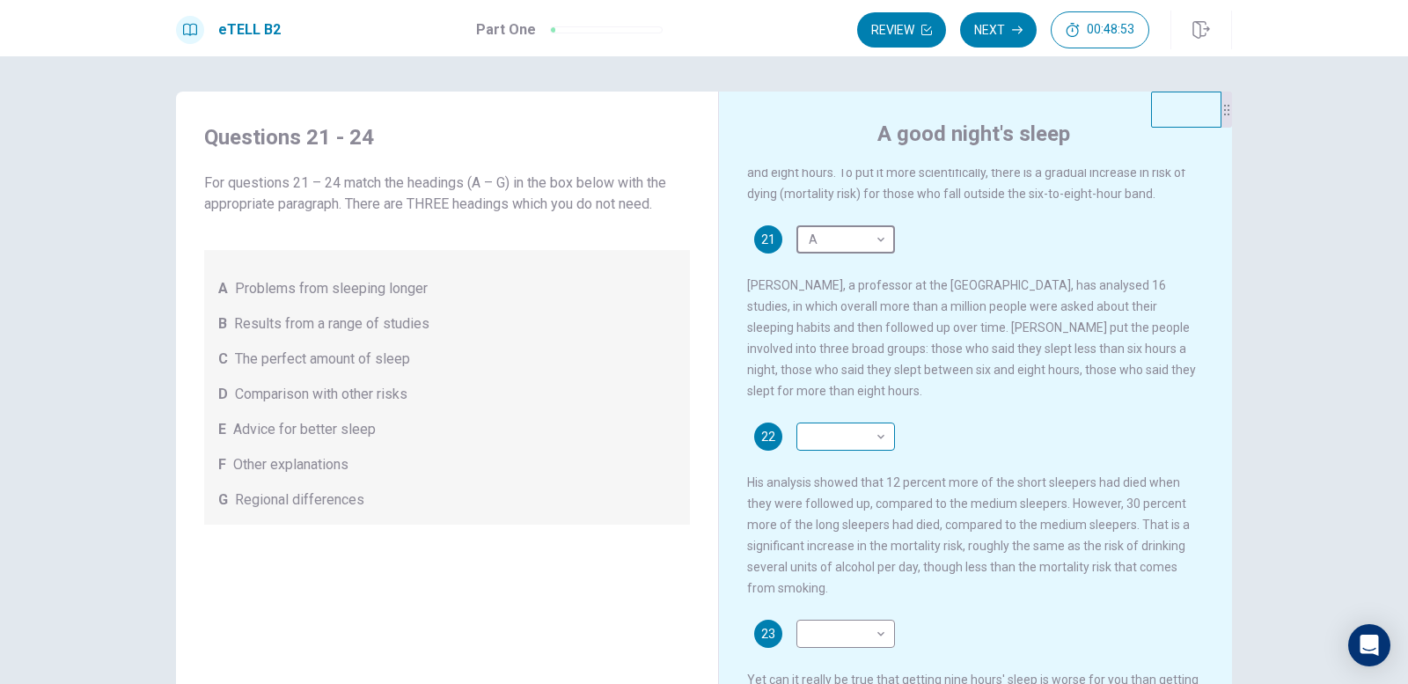
click at [842, 446] on body "This site uses cookies, as explained in our Privacy Policy . If you agree to th…" at bounding box center [704, 342] width 1408 height 684
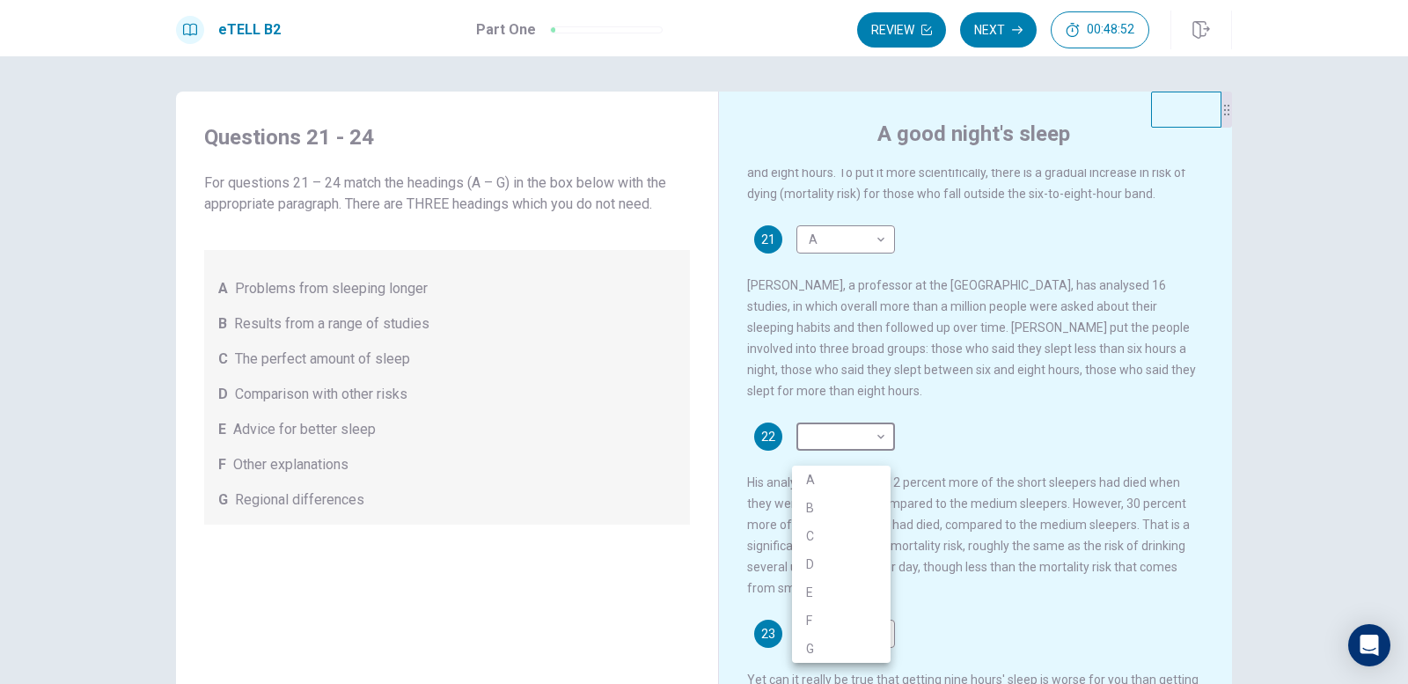
click at [836, 532] on li "C" at bounding box center [841, 536] width 99 height 28
type input "*"
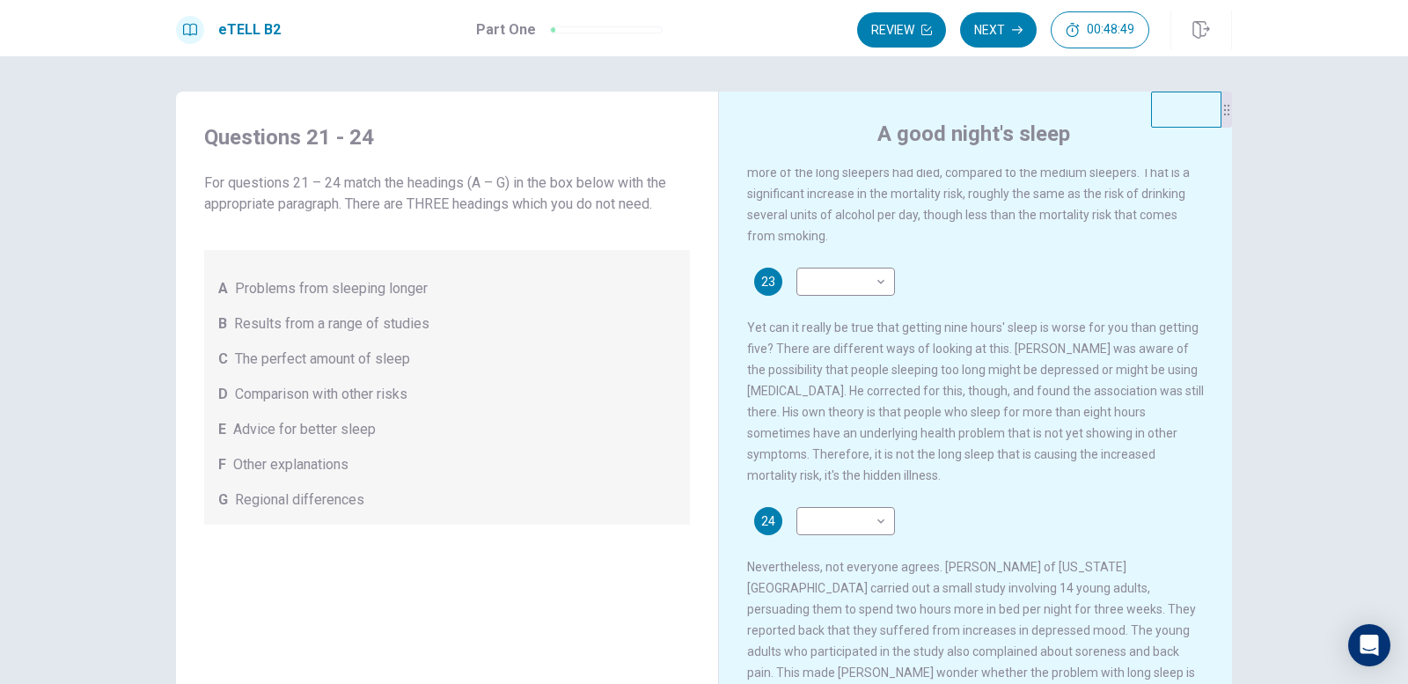
scroll to position [440, 0]
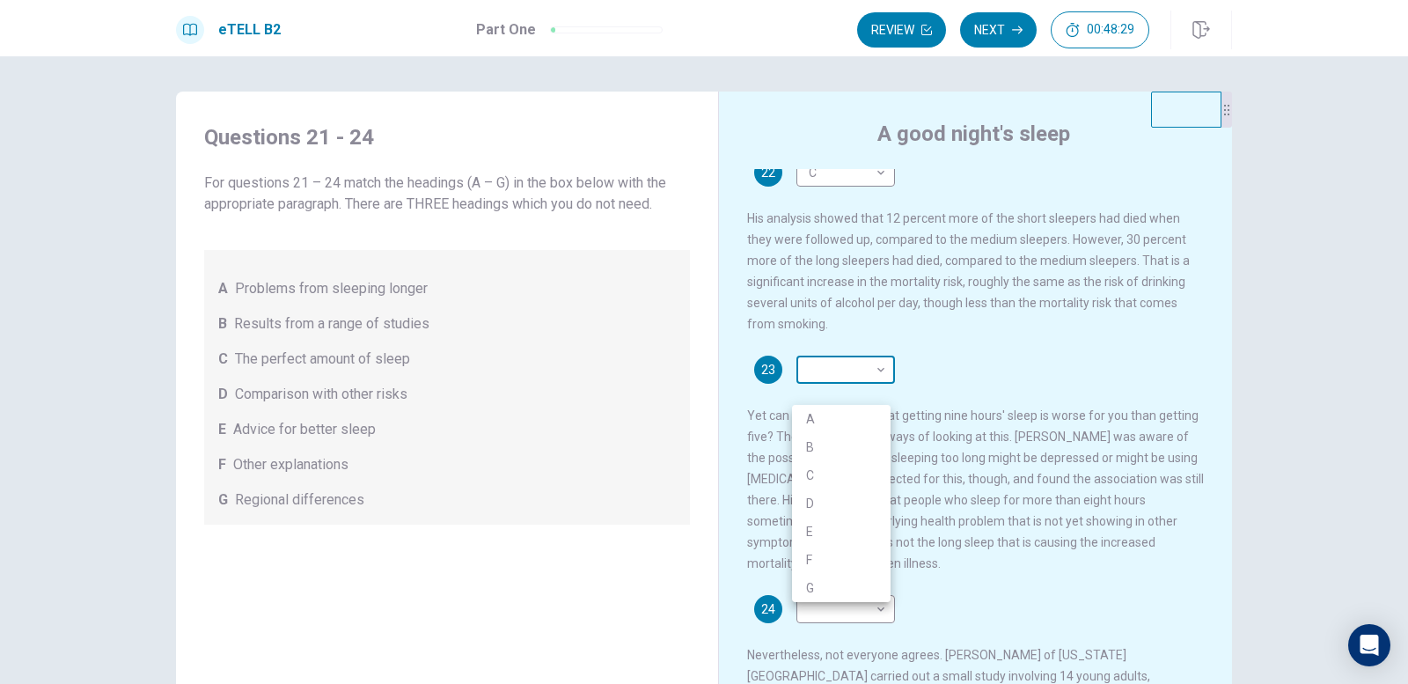
click at [809, 388] on body "This site uses cookies, as explained in our Privacy Policy . If you agree to th…" at bounding box center [704, 342] width 1408 height 684
click at [841, 442] on li "B" at bounding box center [841, 447] width 99 height 28
type input "*"
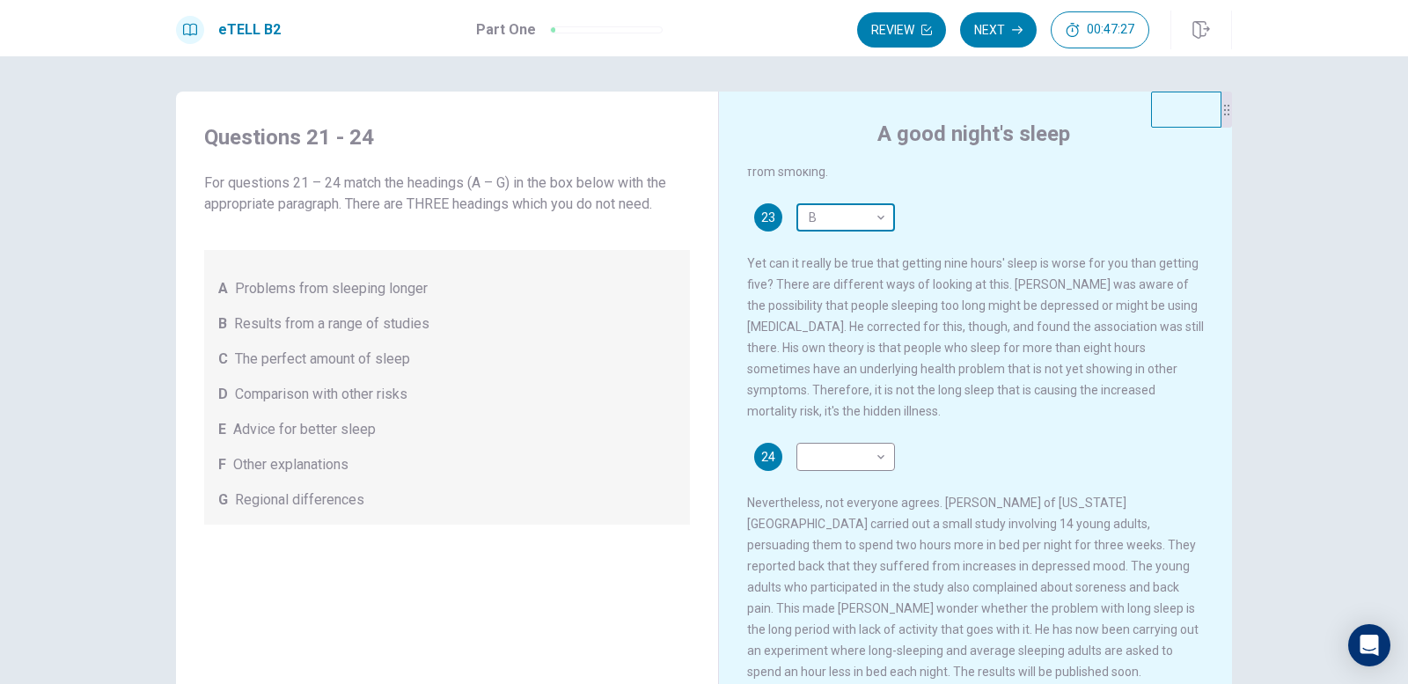
scroll to position [630, 0]
click at [851, 442] on body "This site uses cookies, as explained in our Privacy Policy . If you agree to th…" at bounding box center [704, 342] width 1408 height 684
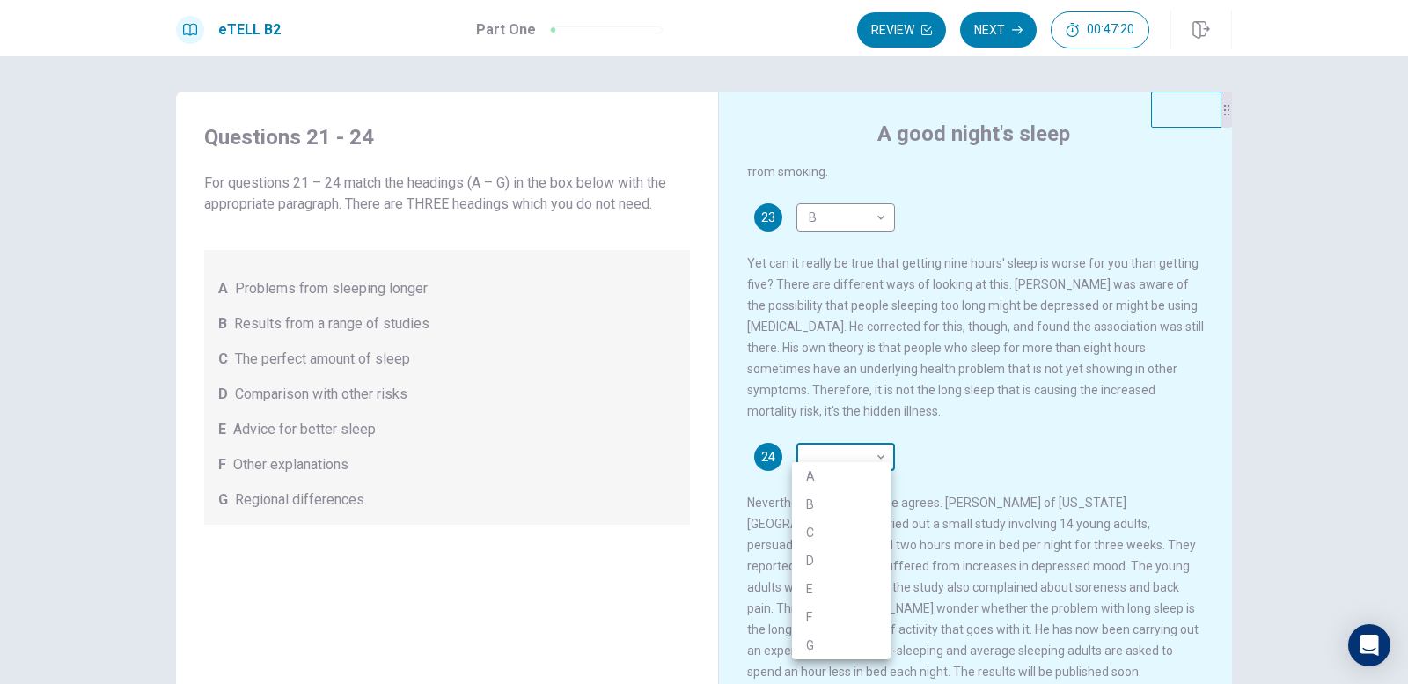
click at [851, 442] on div at bounding box center [704, 342] width 1408 height 684
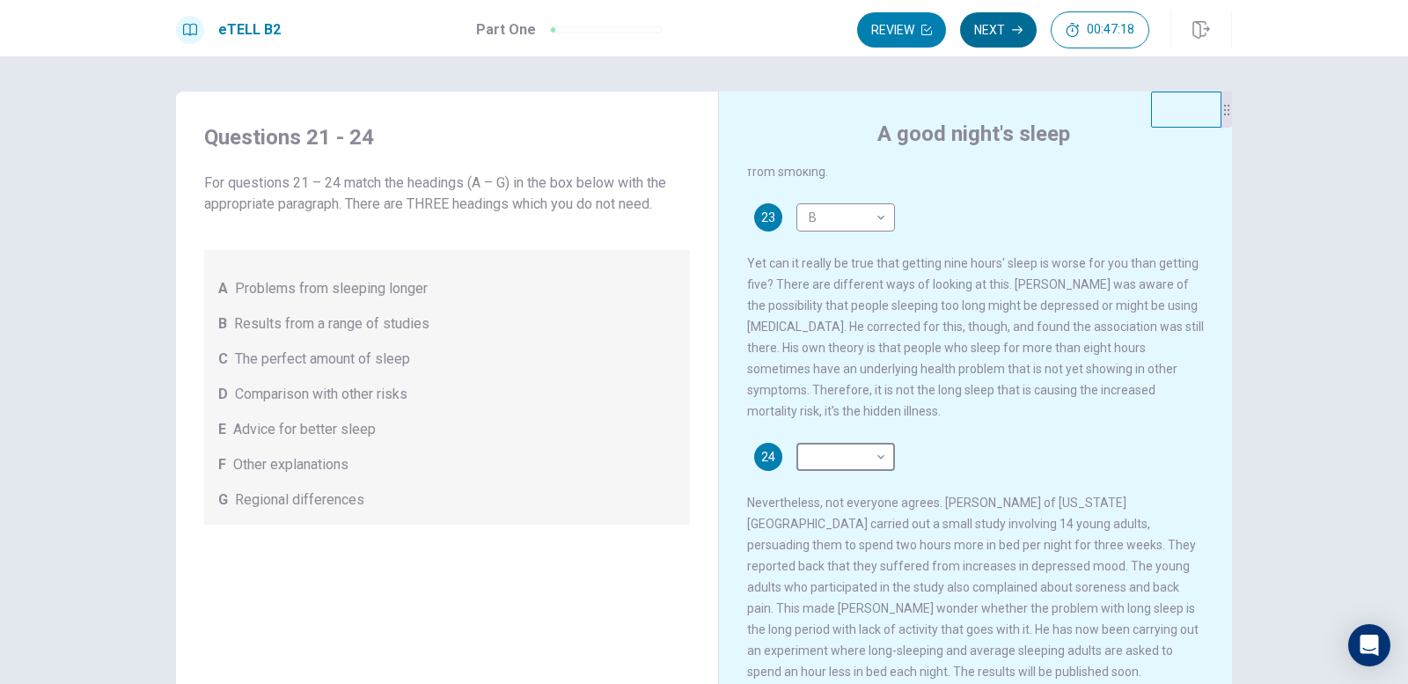
click at [981, 39] on button "Next" at bounding box center [998, 29] width 77 height 35
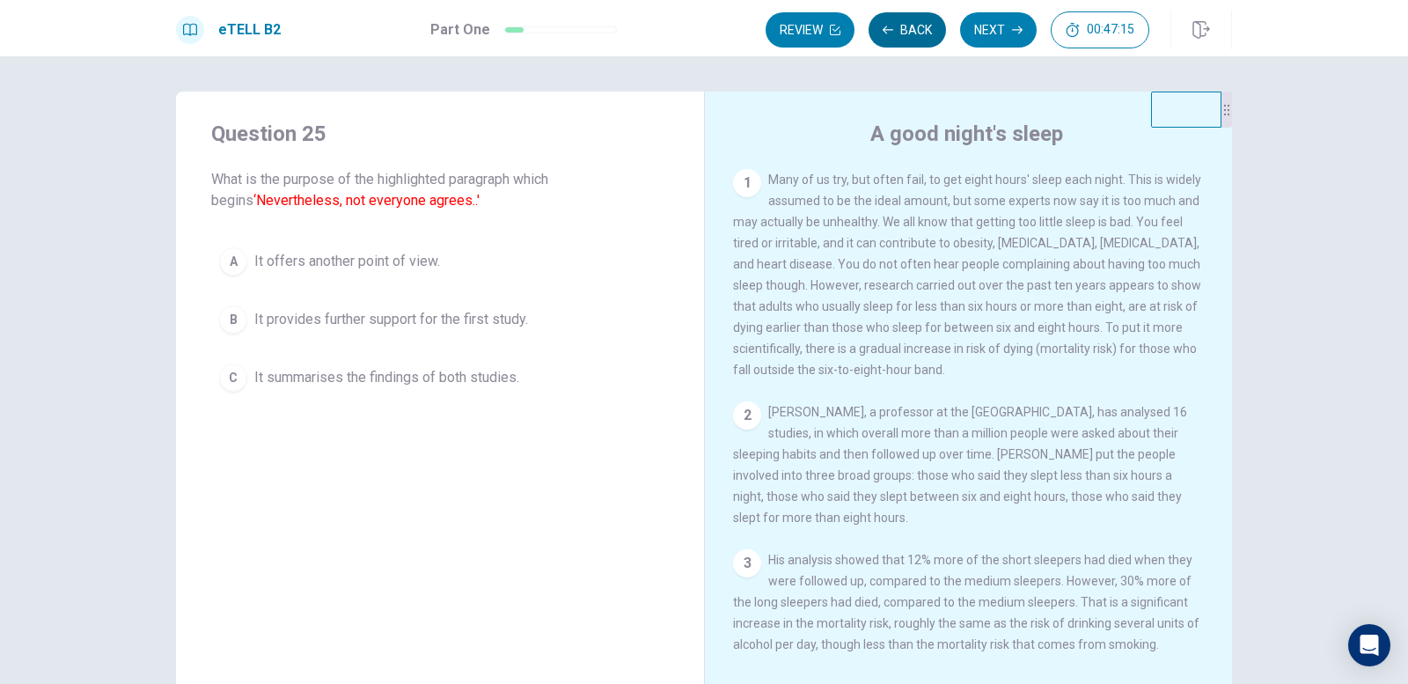
click at [921, 26] on button "Back" at bounding box center [907, 29] width 77 height 35
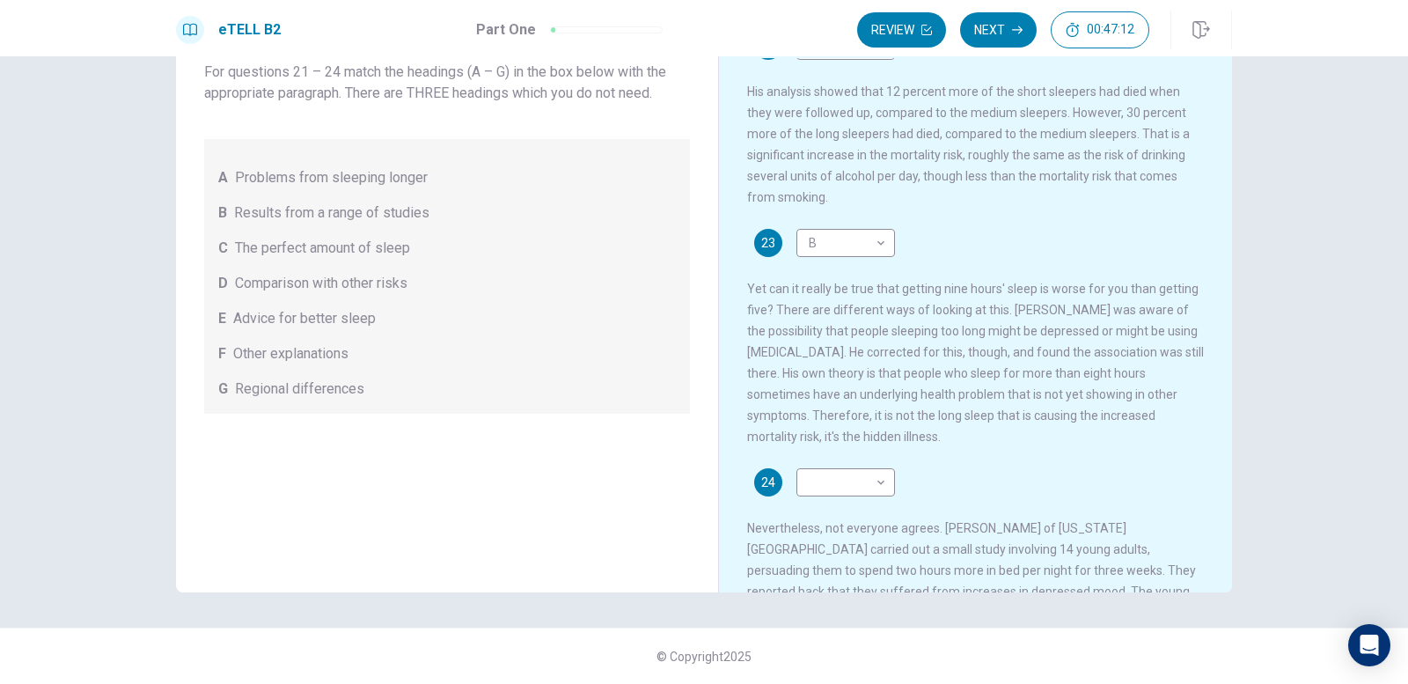
scroll to position [454, 0]
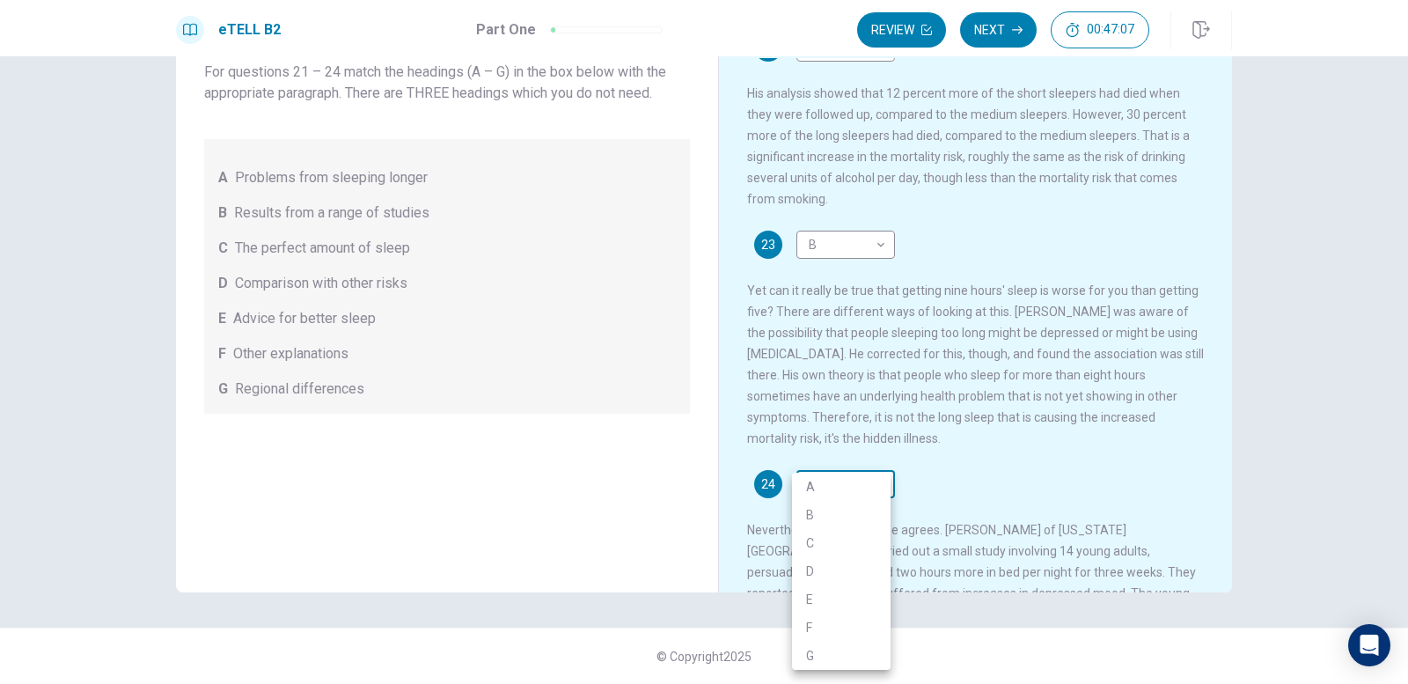
click at [832, 514] on body "This site uses cookies, as explained in our Privacy Policy . If you agree to th…" at bounding box center [704, 342] width 1408 height 684
click at [833, 630] on li "F" at bounding box center [841, 627] width 99 height 28
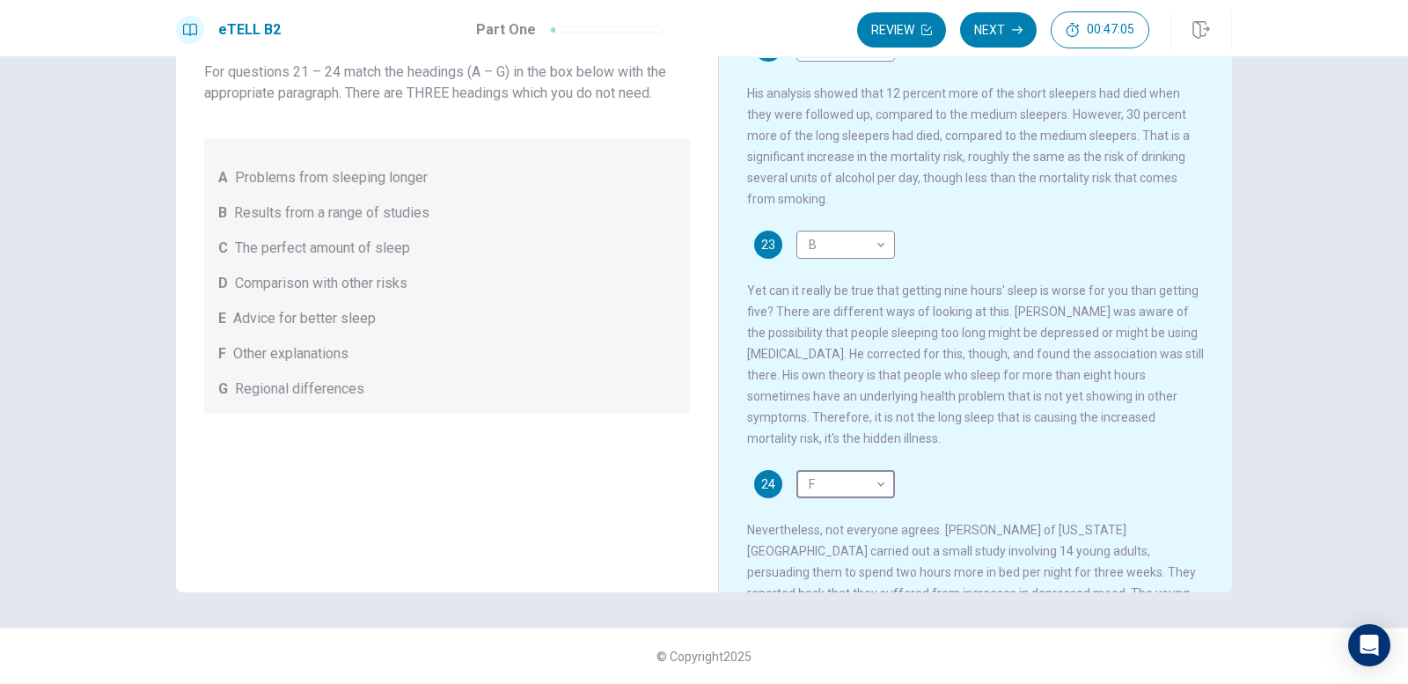
type input "*"
click at [1009, 26] on button "Next" at bounding box center [998, 29] width 77 height 35
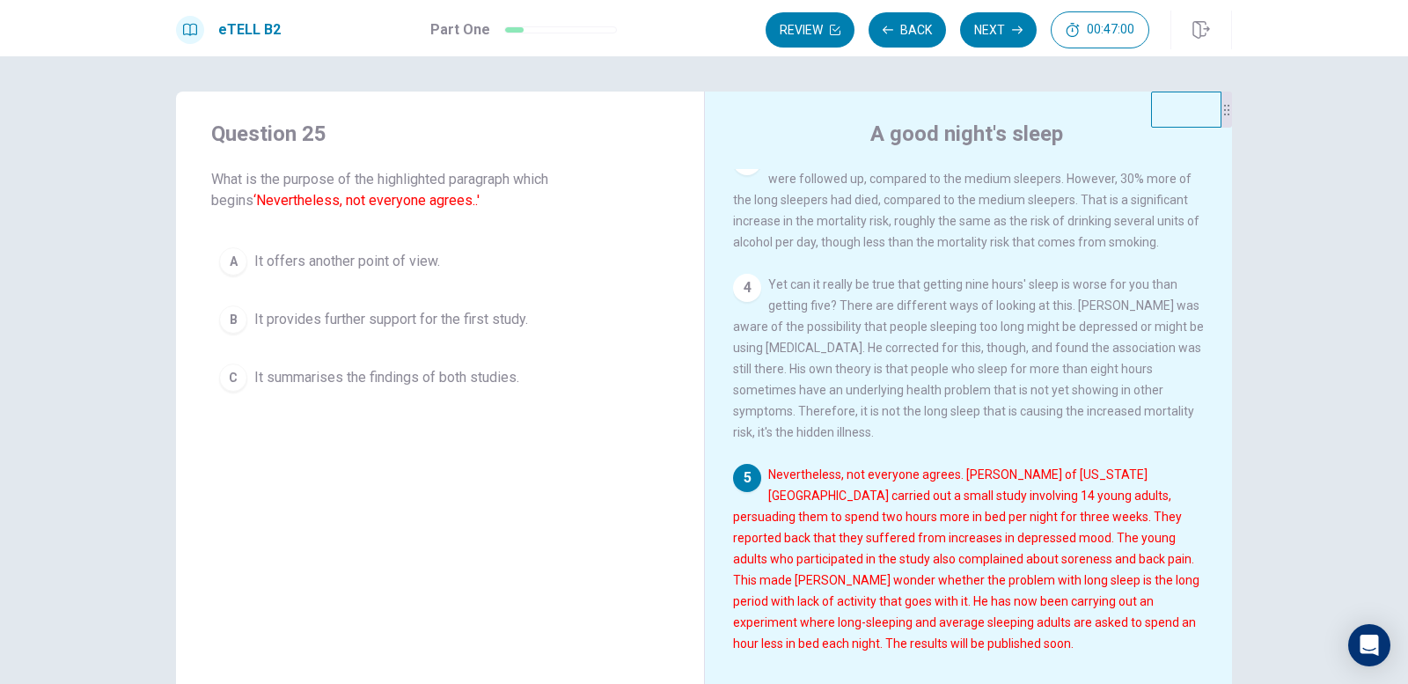
scroll to position [436, 0]
click at [904, 25] on button "Back" at bounding box center [907, 29] width 77 height 35
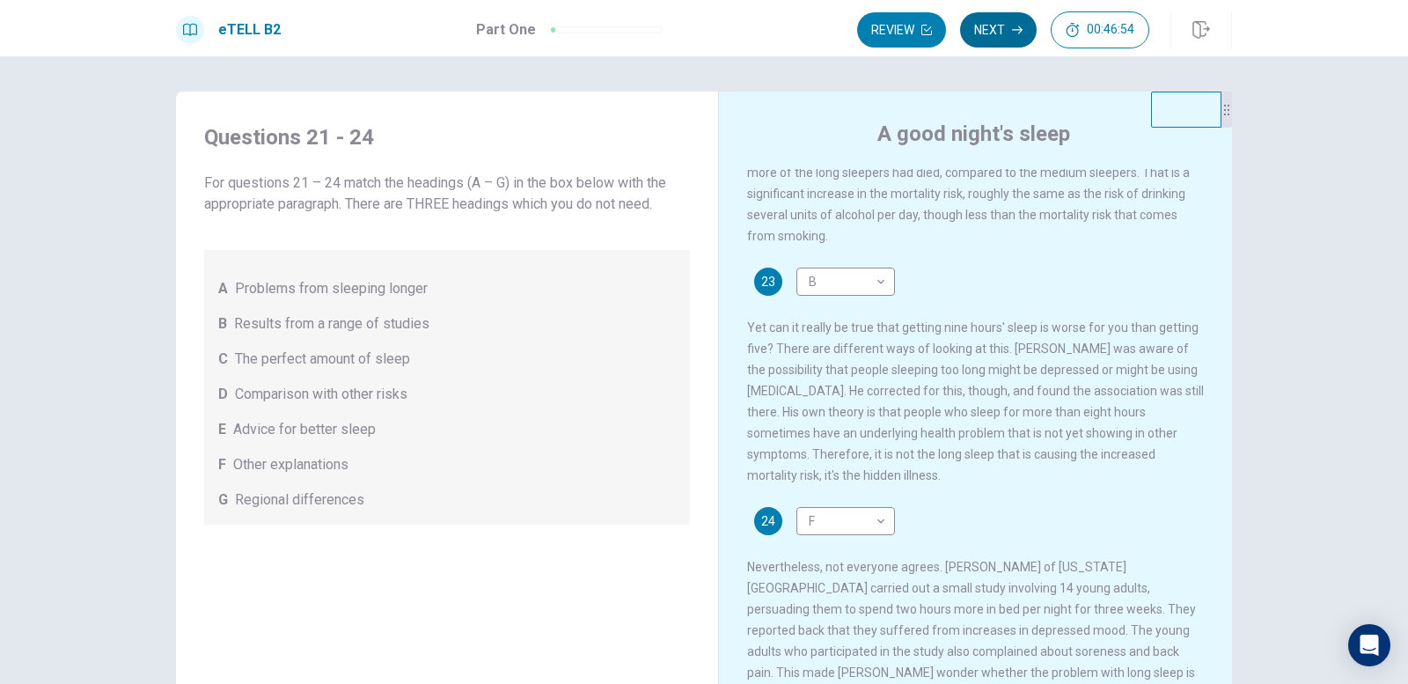
scroll to position [454, 0]
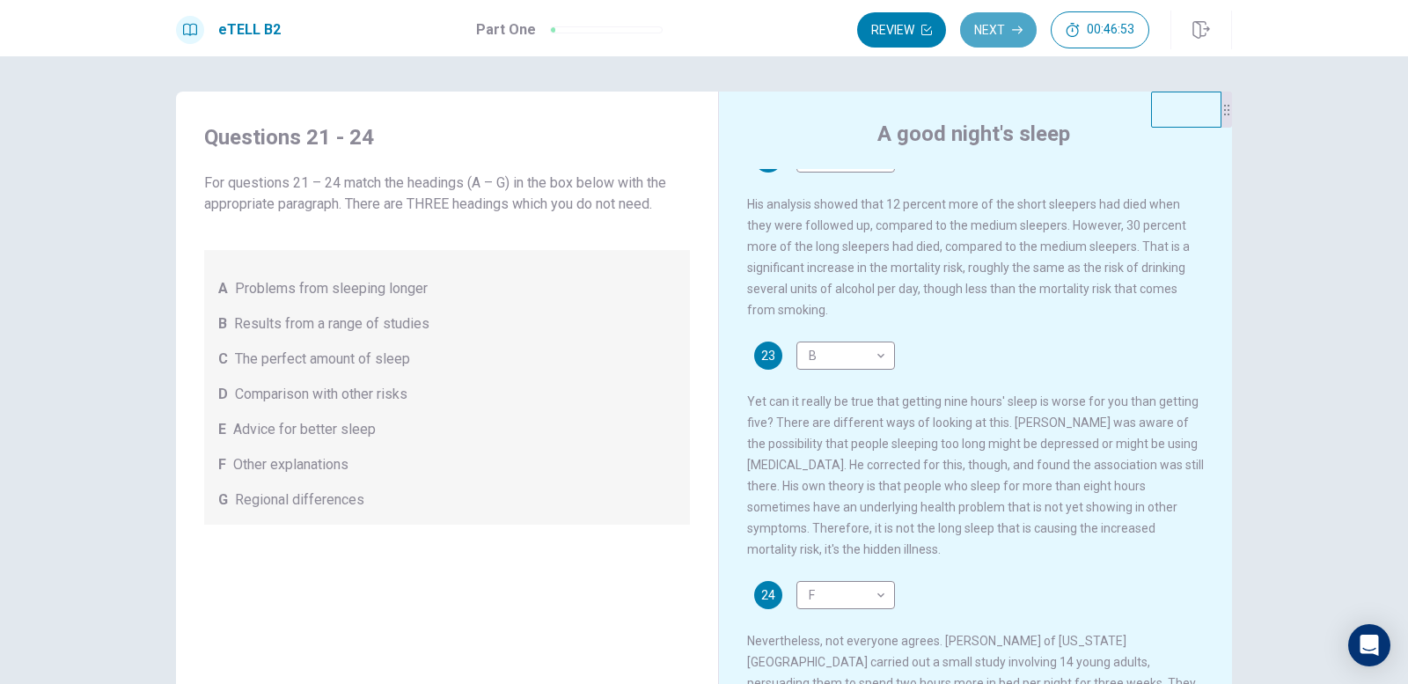
click at [994, 32] on button "Next" at bounding box center [998, 29] width 77 height 35
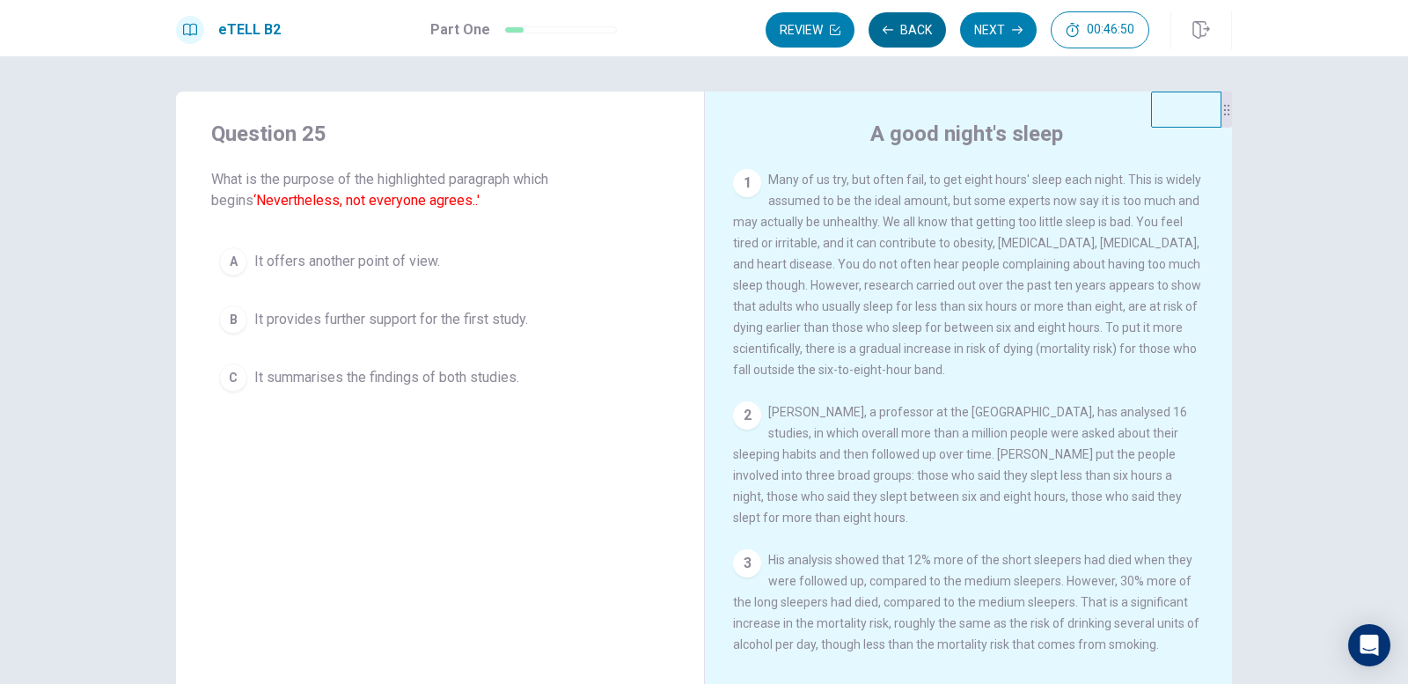
click at [903, 29] on button "Back" at bounding box center [907, 29] width 77 height 35
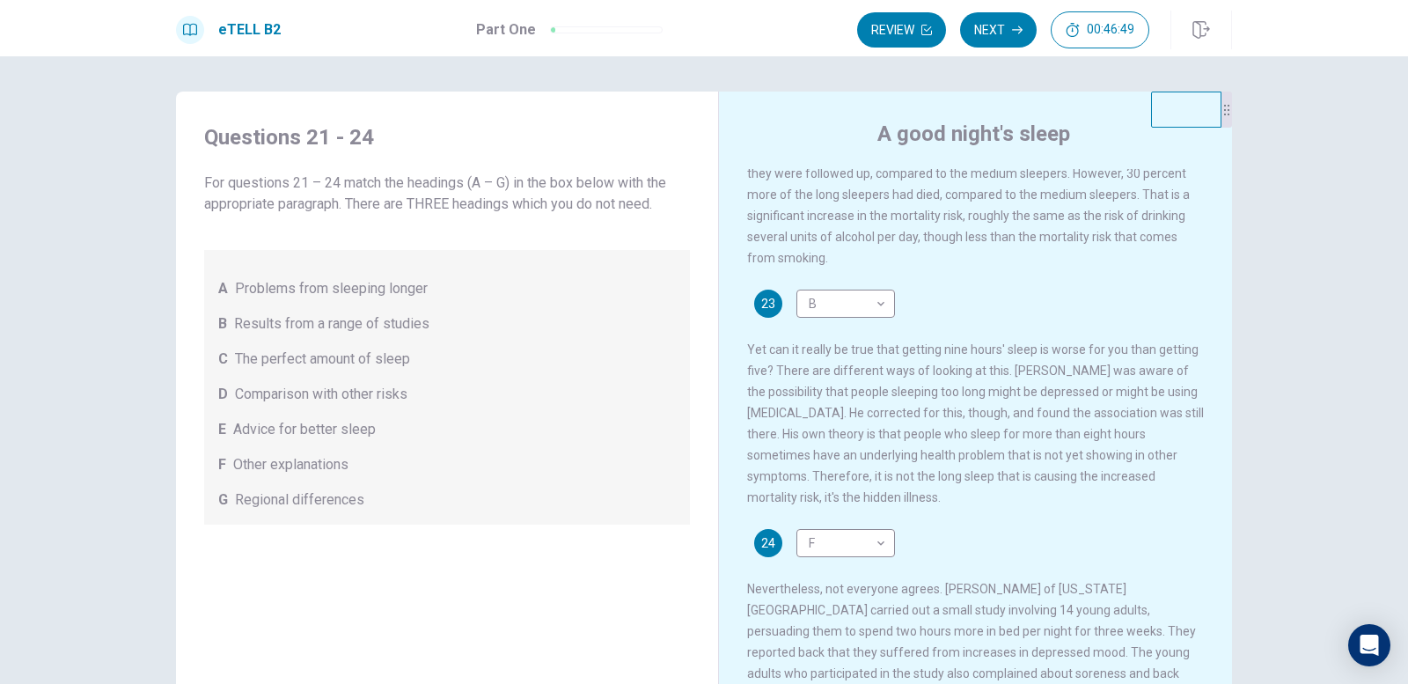
scroll to position [630, 0]
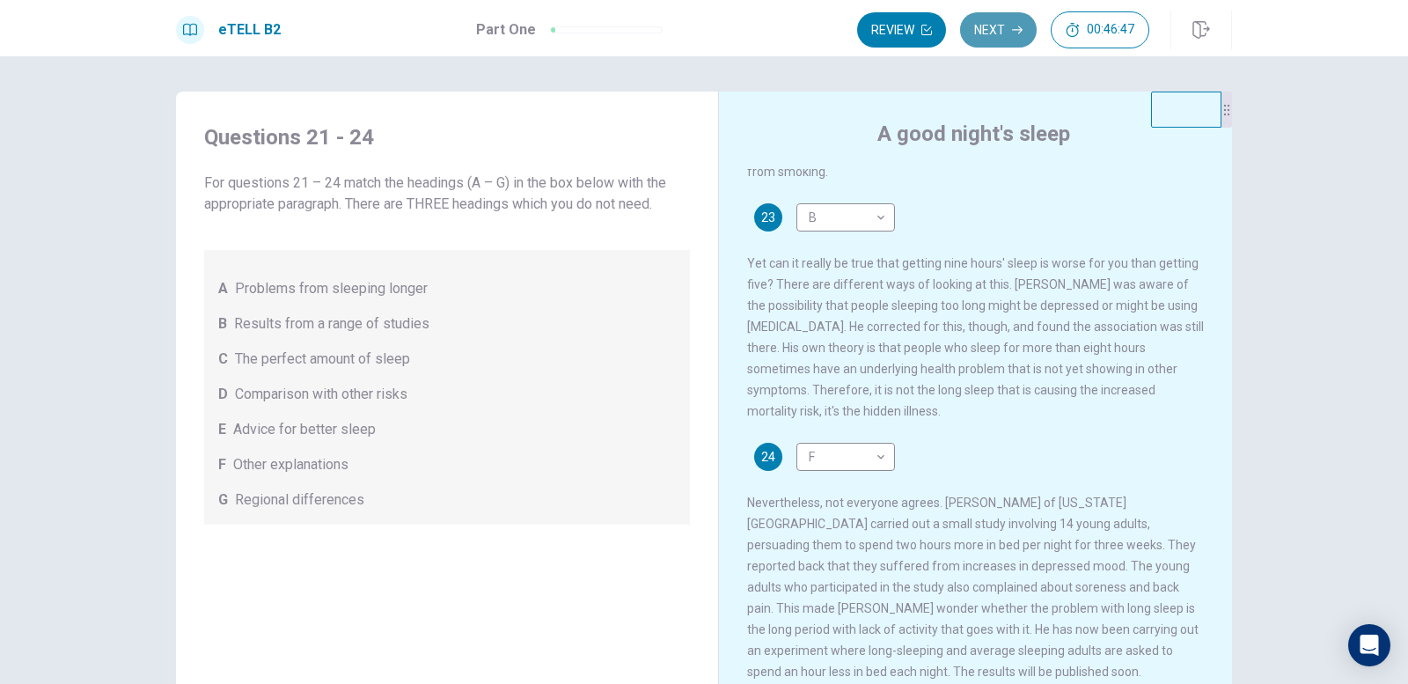
click at [985, 23] on button "Next" at bounding box center [998, 29] width 77 height 35
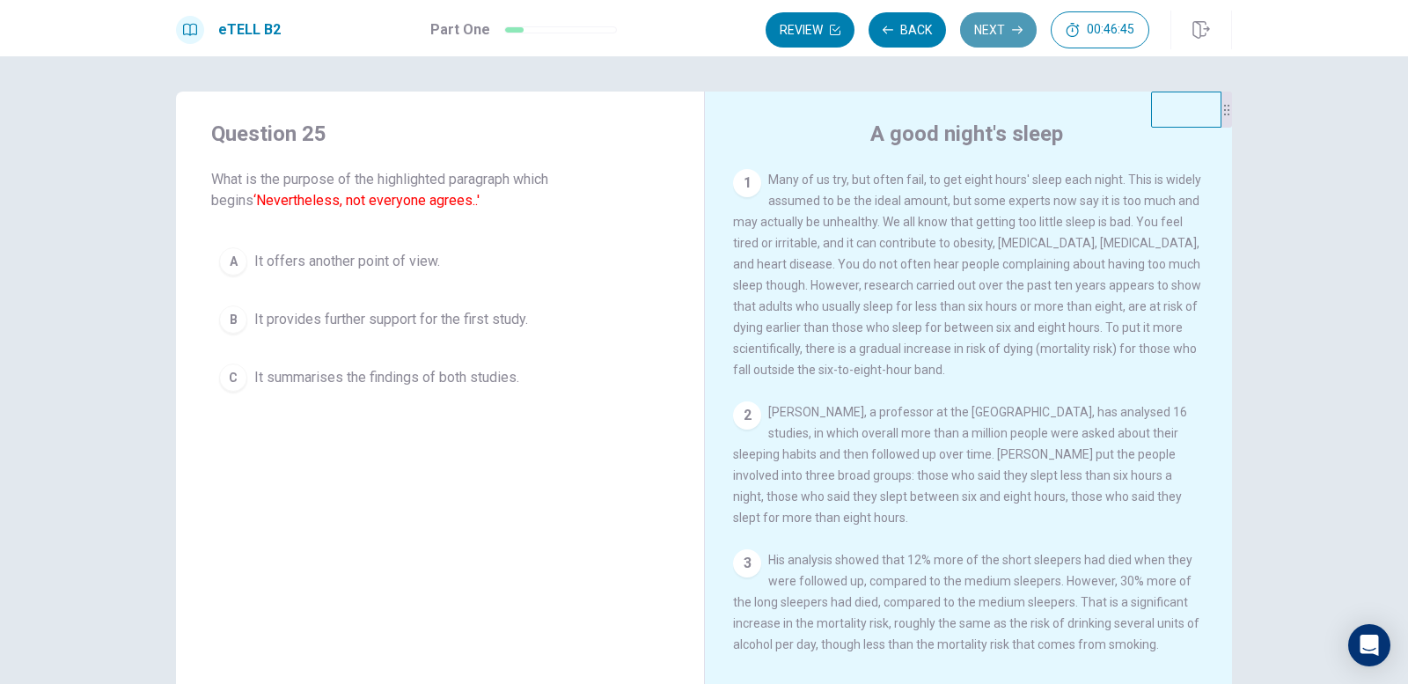
click at [1010, 27] on button "Next" at bounding box center [998, 29] width 77 height 35
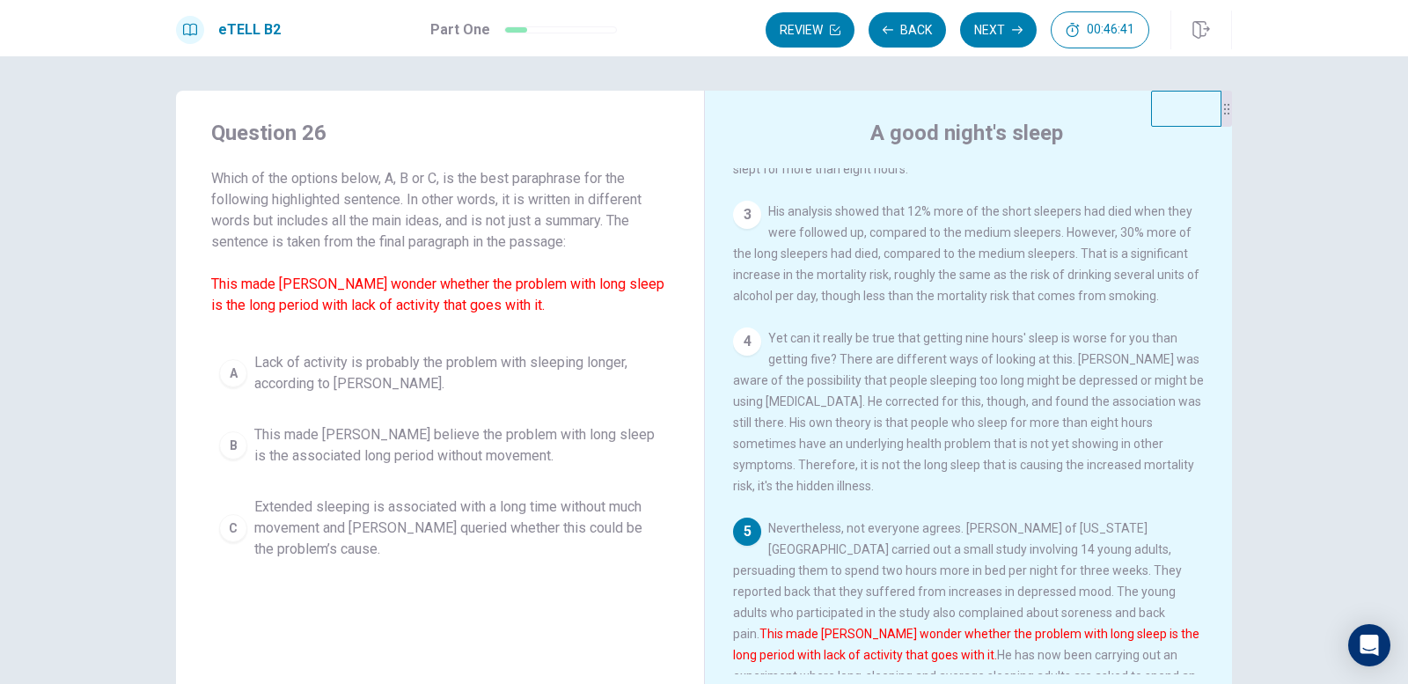
scroll to position [0, 0]
click at [906, 26] on button "Back" at bounding box center [907, 29] width 77 height 35
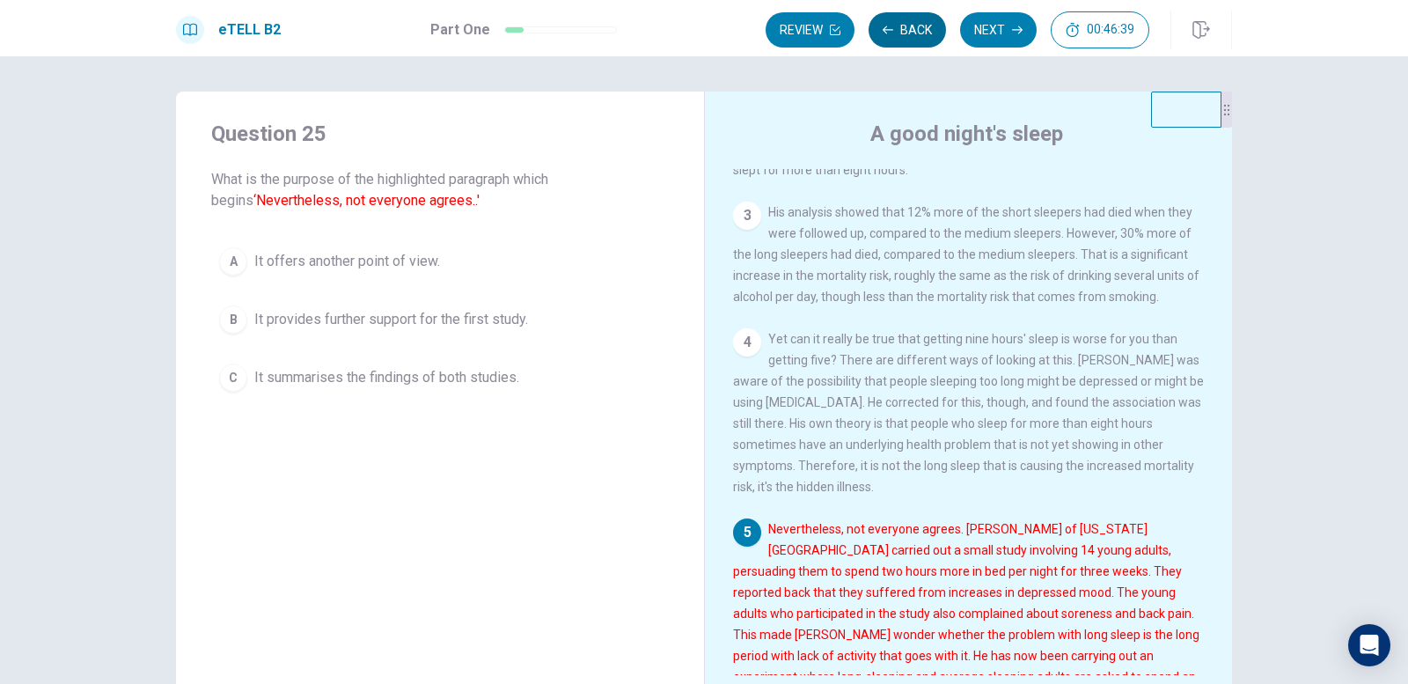
scroll to position [436, 0]
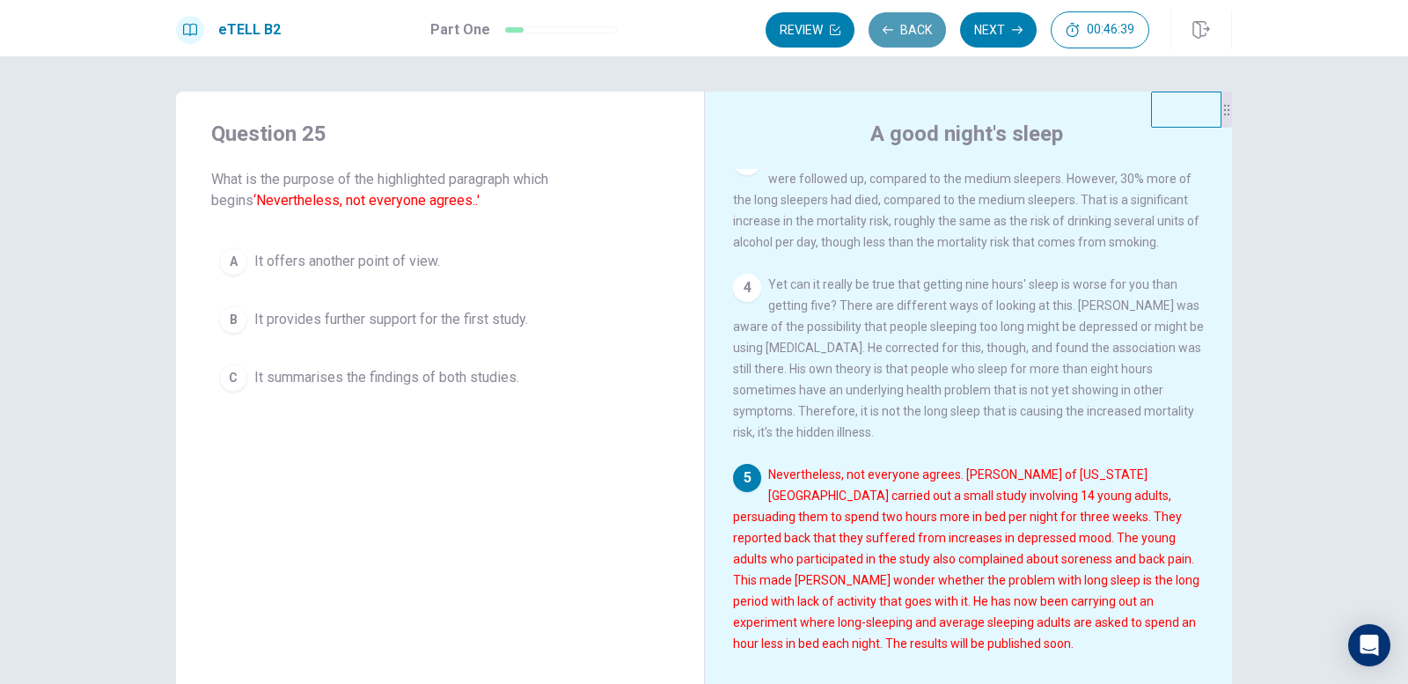
click at [906, 26] on button "Back" at bounding box center [907, 29] width 77 height 35
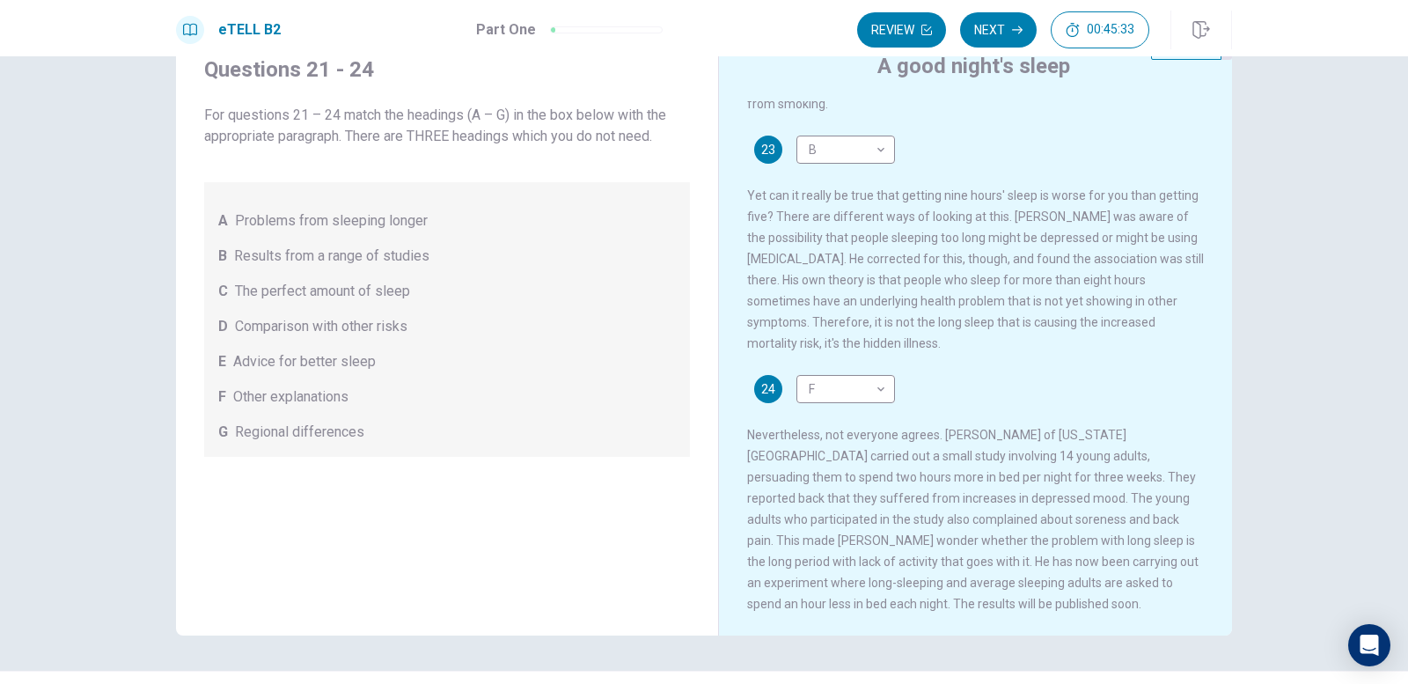
scroll to position [111, 0]
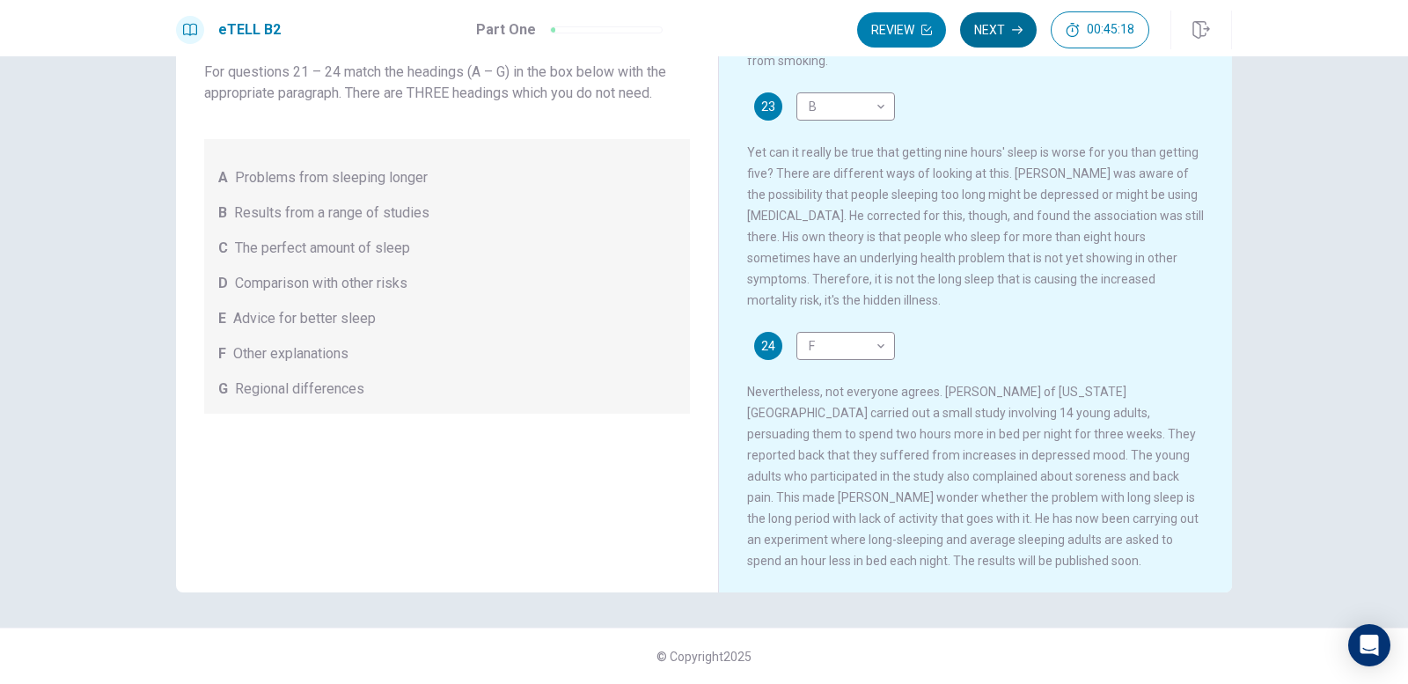
click at [995, 33] on button "Next" at bounding box center [998, 29] width 77 height 35
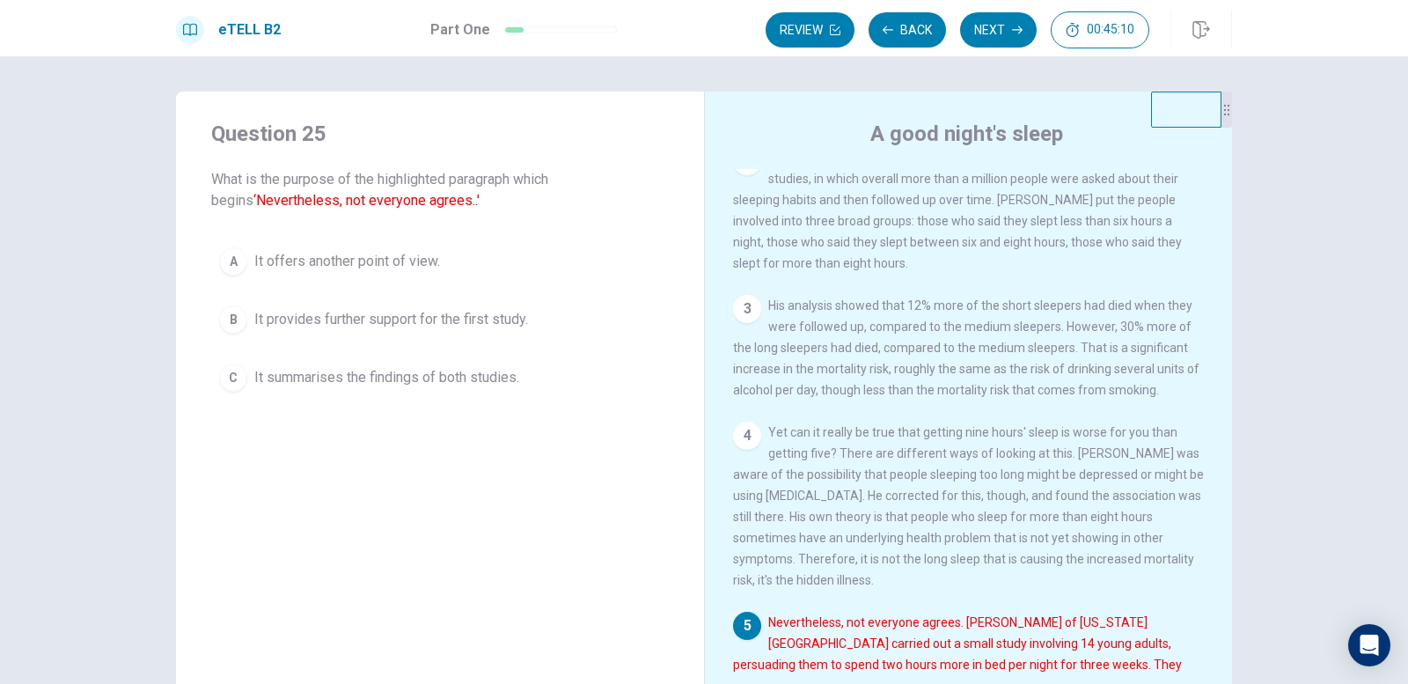
scroll to position [436, 0]
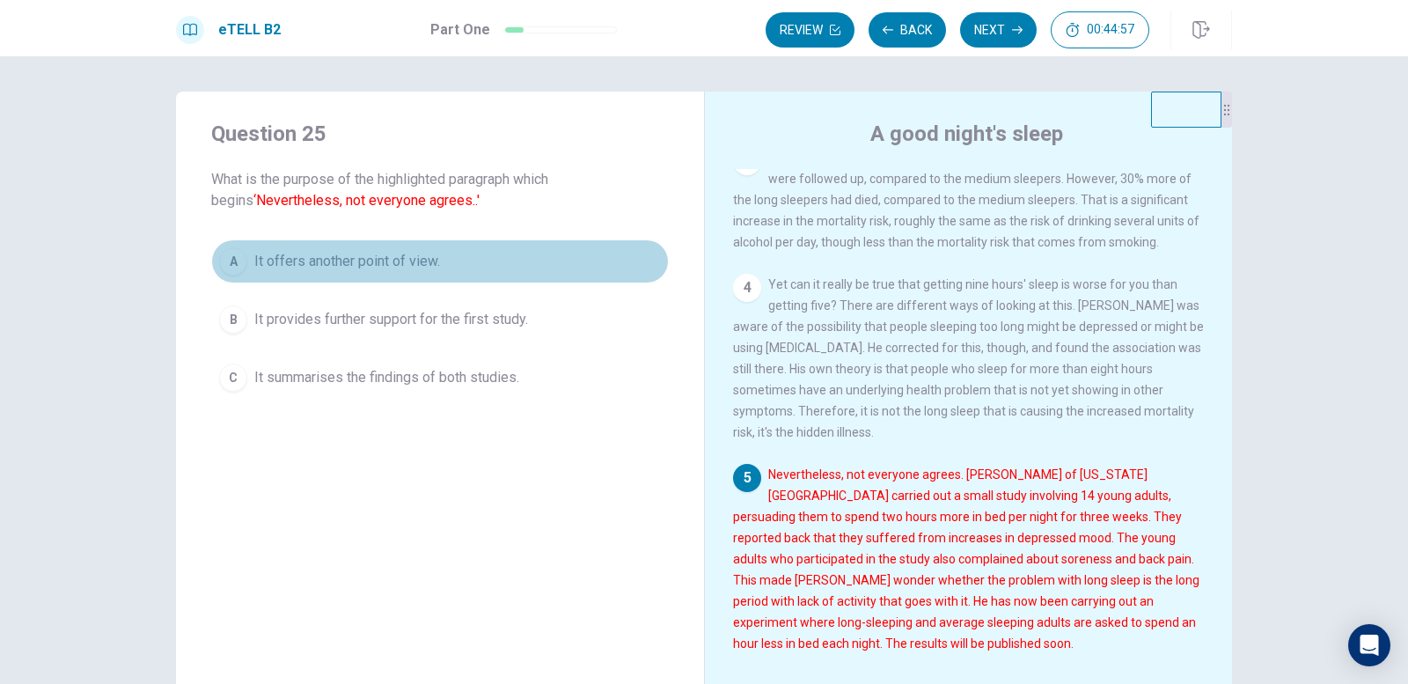
click at [233, 272] on div "A" at bounding box center [233, 261] width 28 height 28
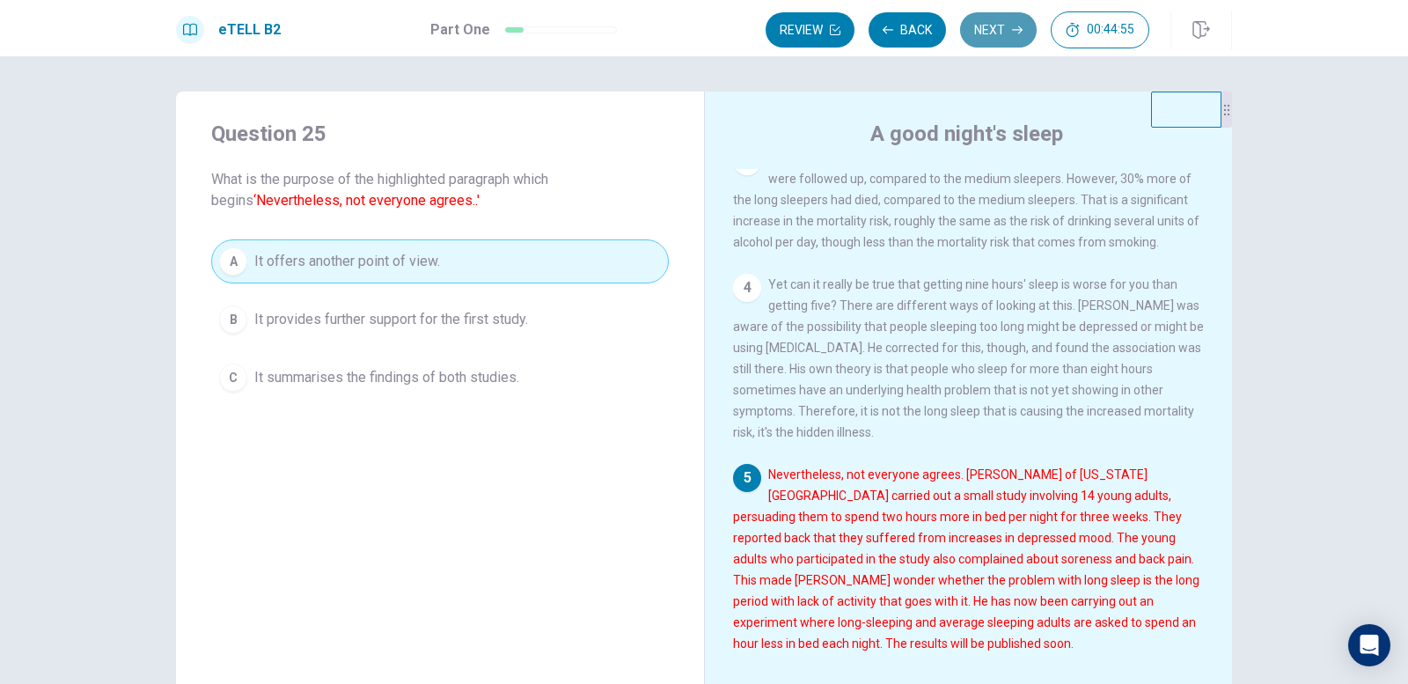
click at [975, 44] on button "Next" at bounding box center [998, 29] width 77 height 35
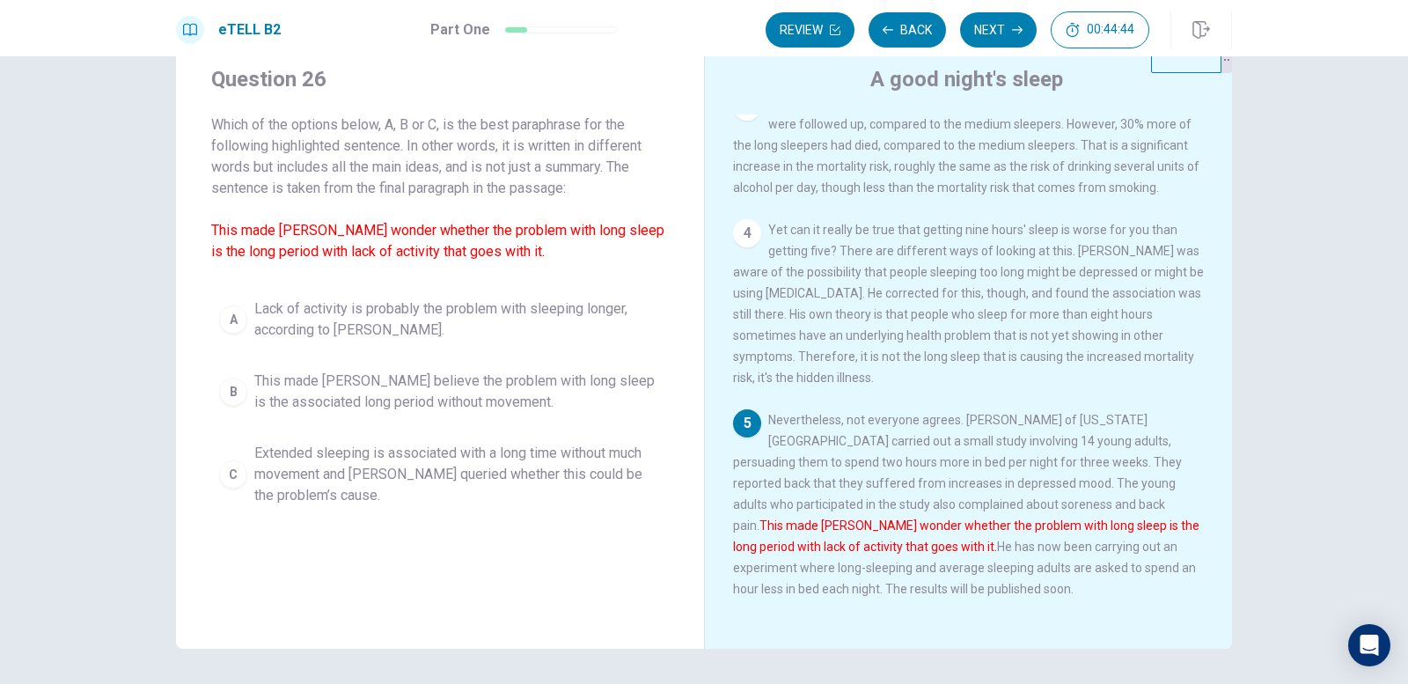
scroll to position [111, 0]
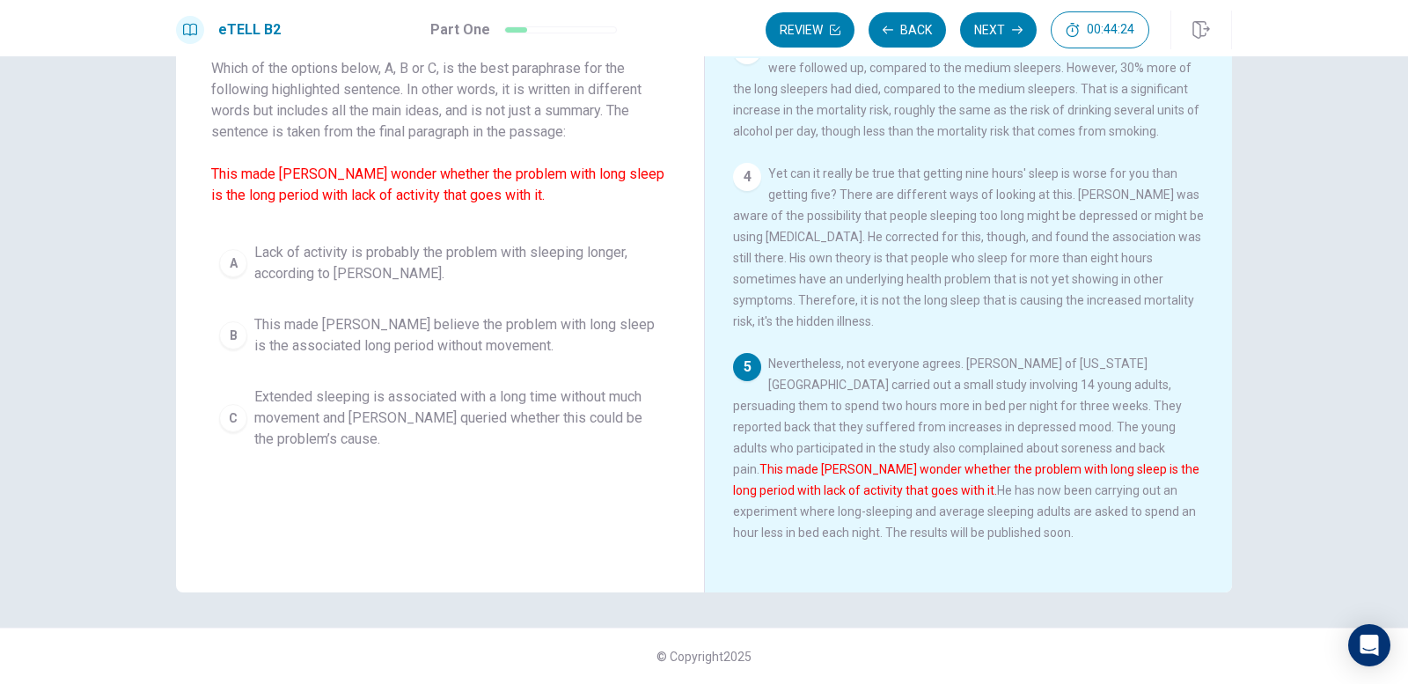
click at [254, 425] on span "Extended sleeping is associated with a long time without much movement and [PER…" at bounding box center [457, 417] width 407 height 63
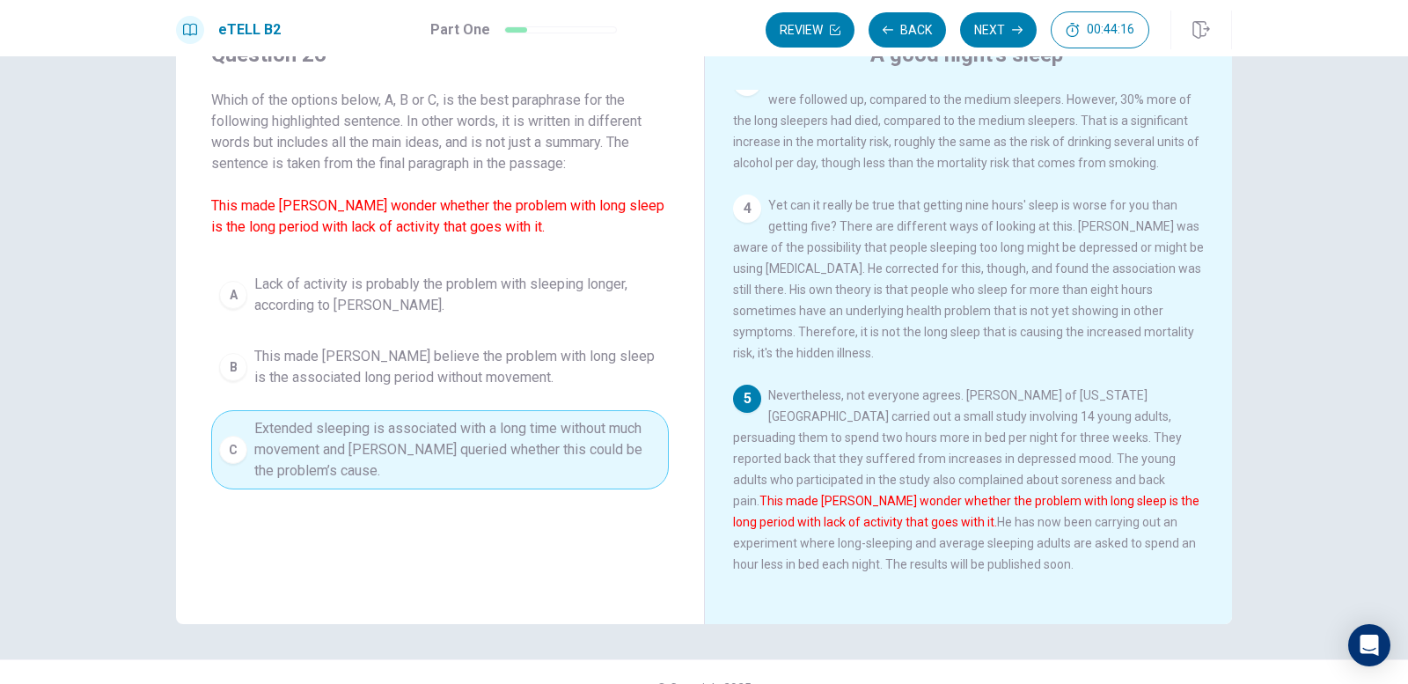
scroll to position [23, 0]
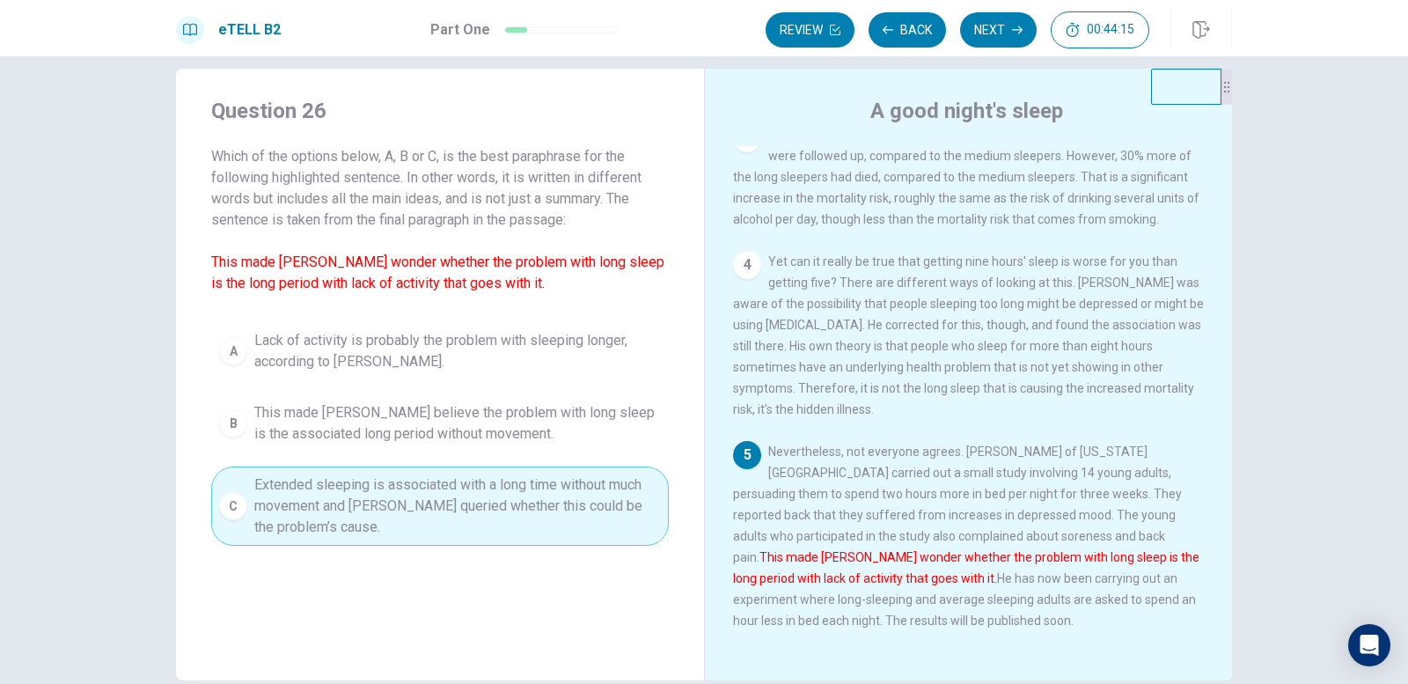
click at [1007, 29] on button "Next" at bounding box center [998, 29] width 77 height 35
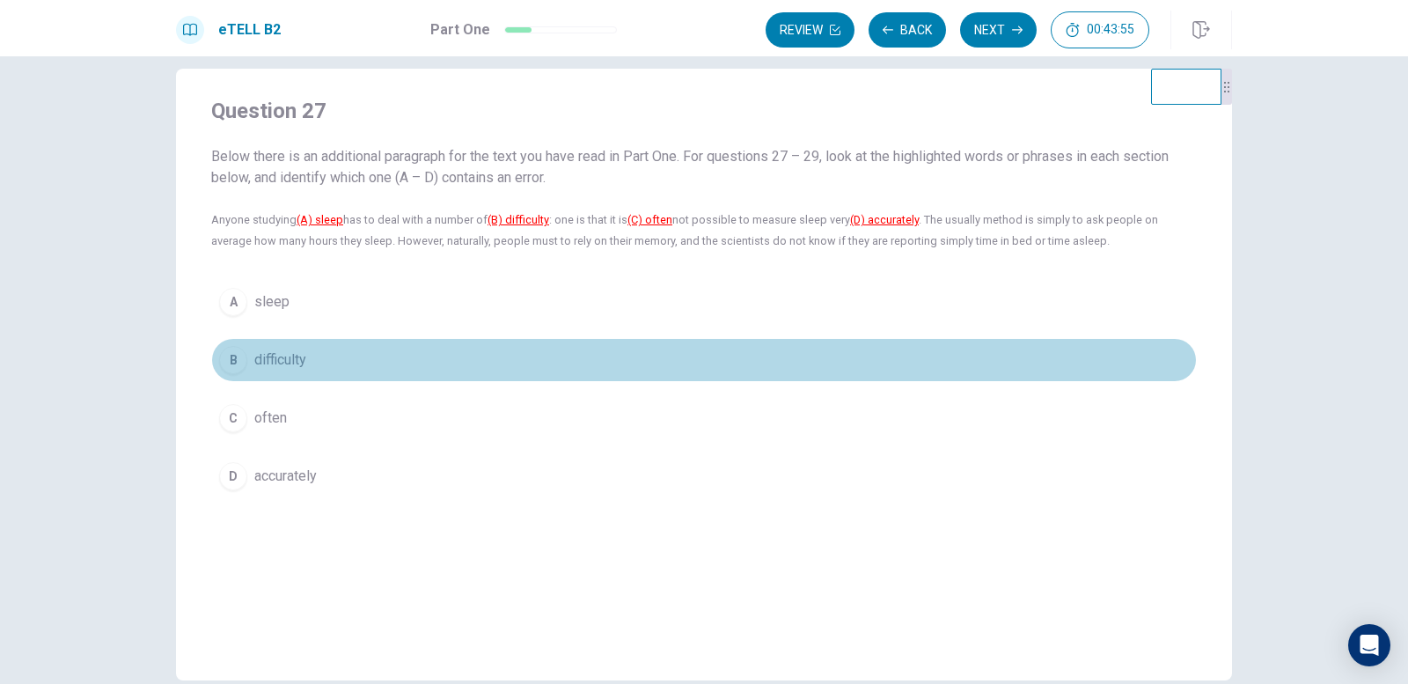
click at [246, 357] on button "B difficulty" at bounding box center [704, 360] width 986 height 44
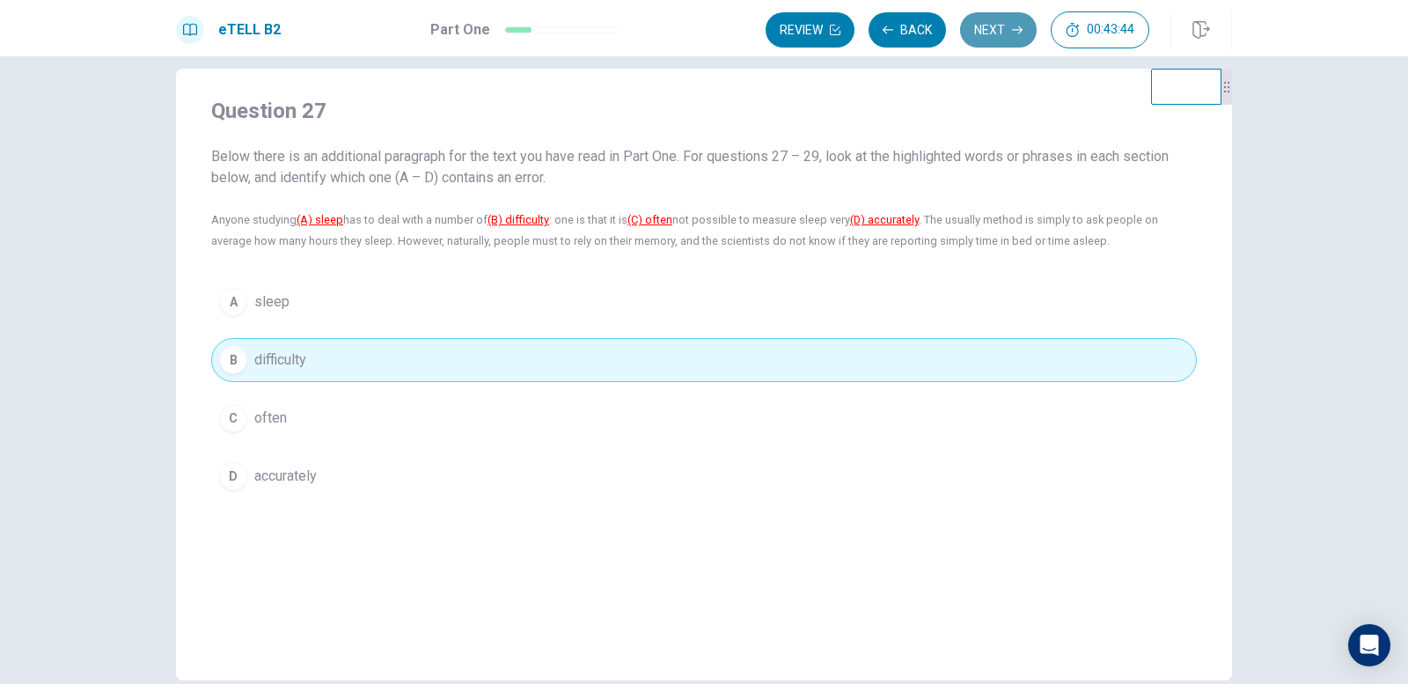
click at [1001, 44] on button "Next" at bounding box center [998, 29] width 77 height 35
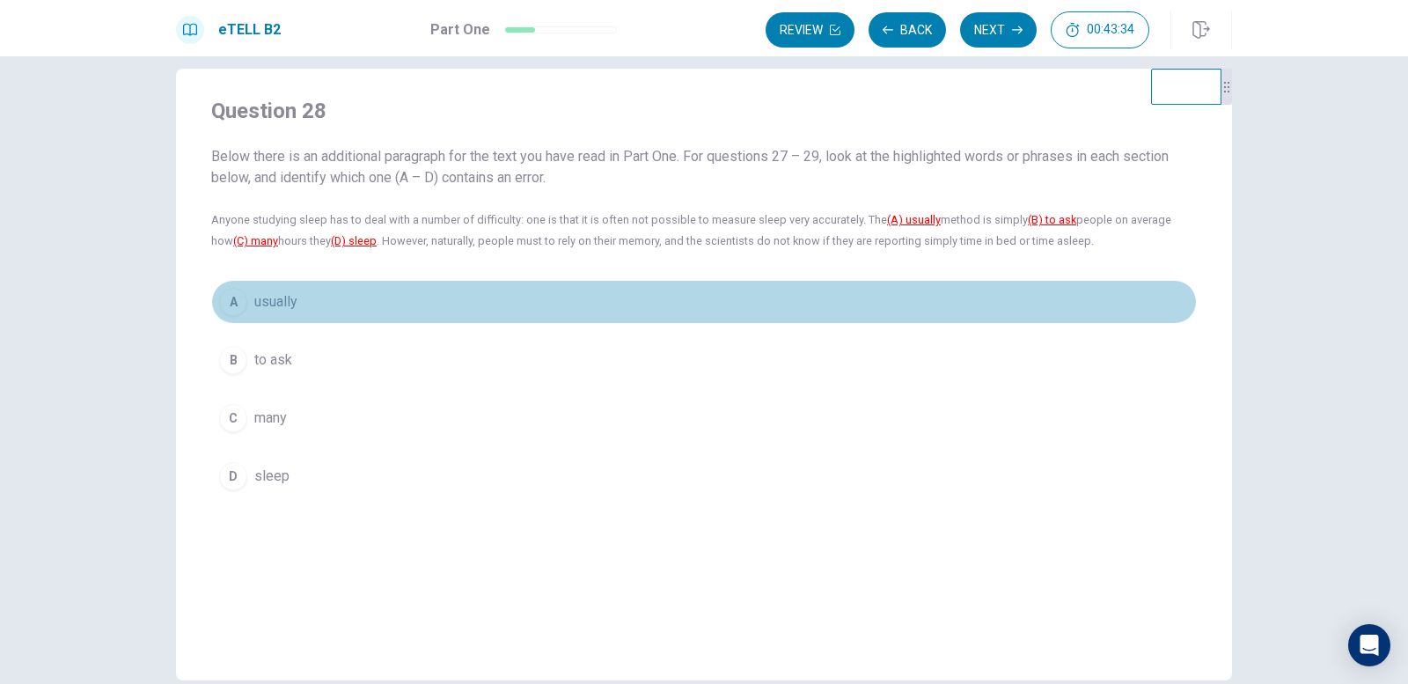
click at [242, 316] on button "A usually" at bounding box center [704, 302] width 986 height 44
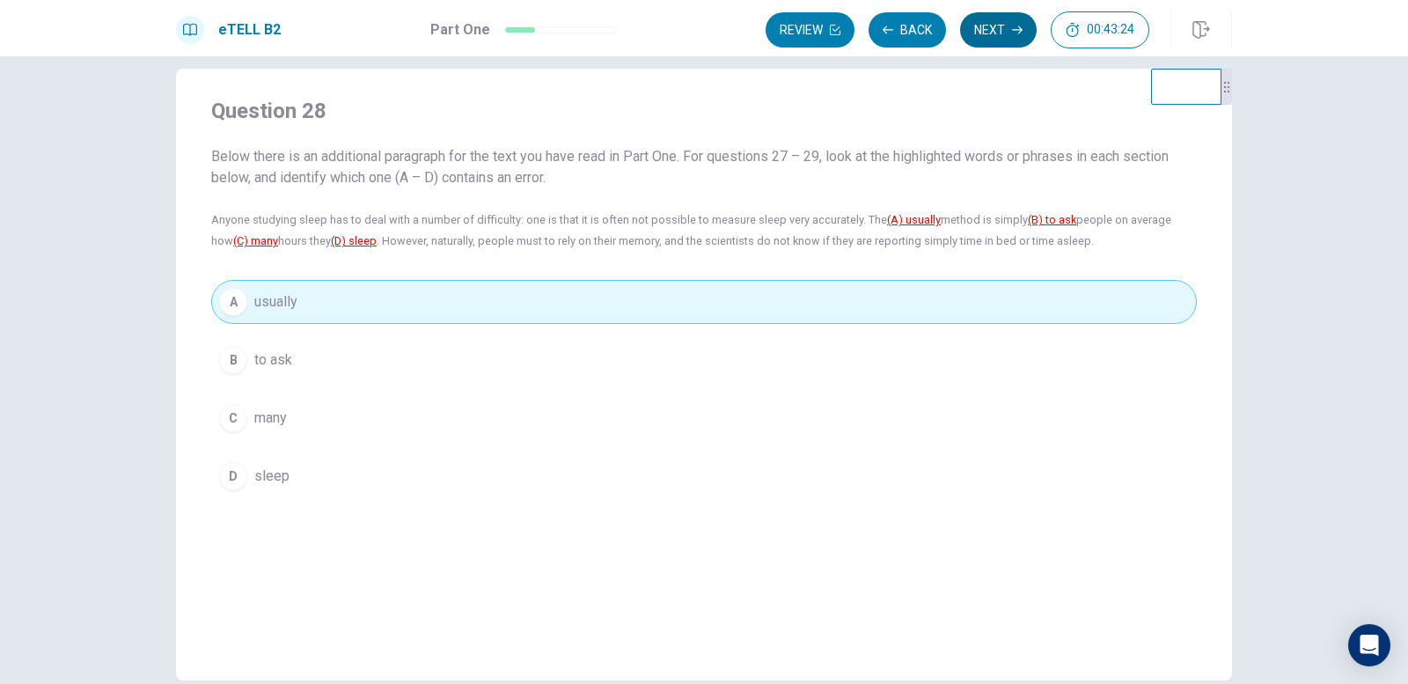
click at [1009, 36] on button "Next" at bounding box center [998, 29] width 77 height 35
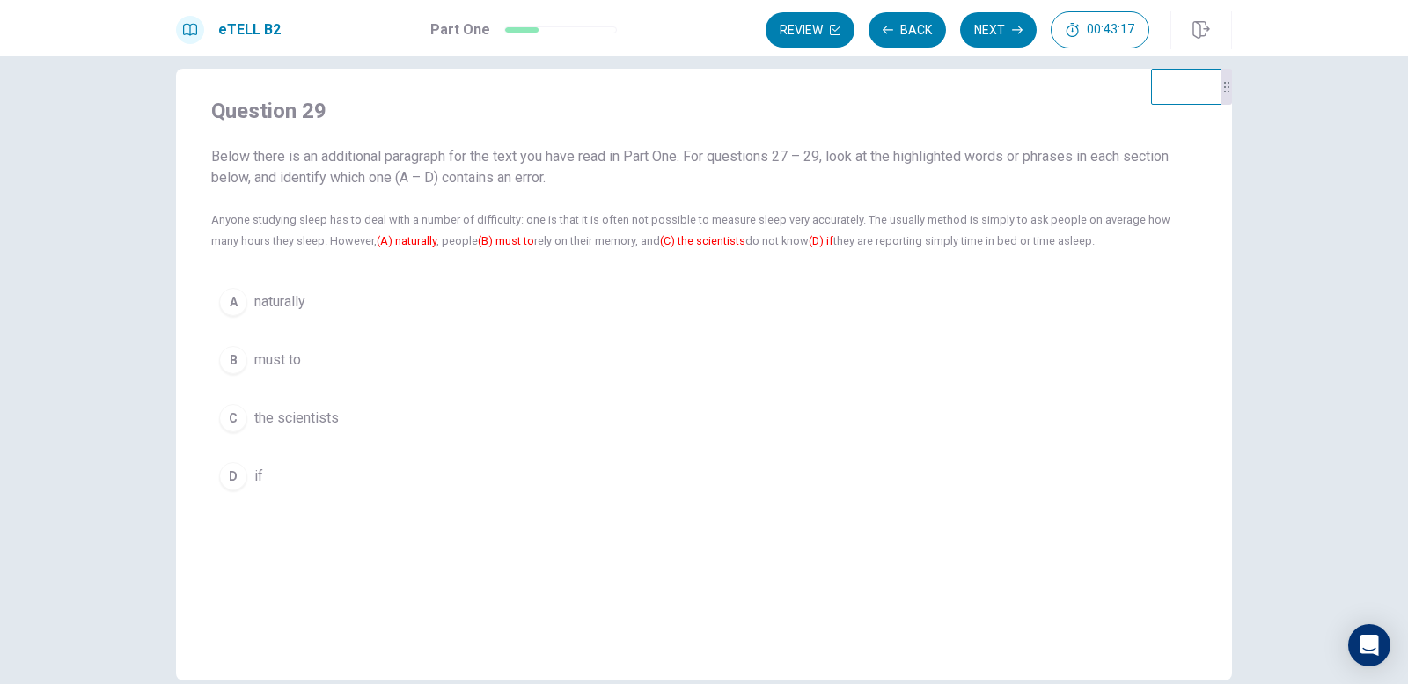
click at [234, 353] on div "B" at bounding box center [233, 360] width 28 height 28
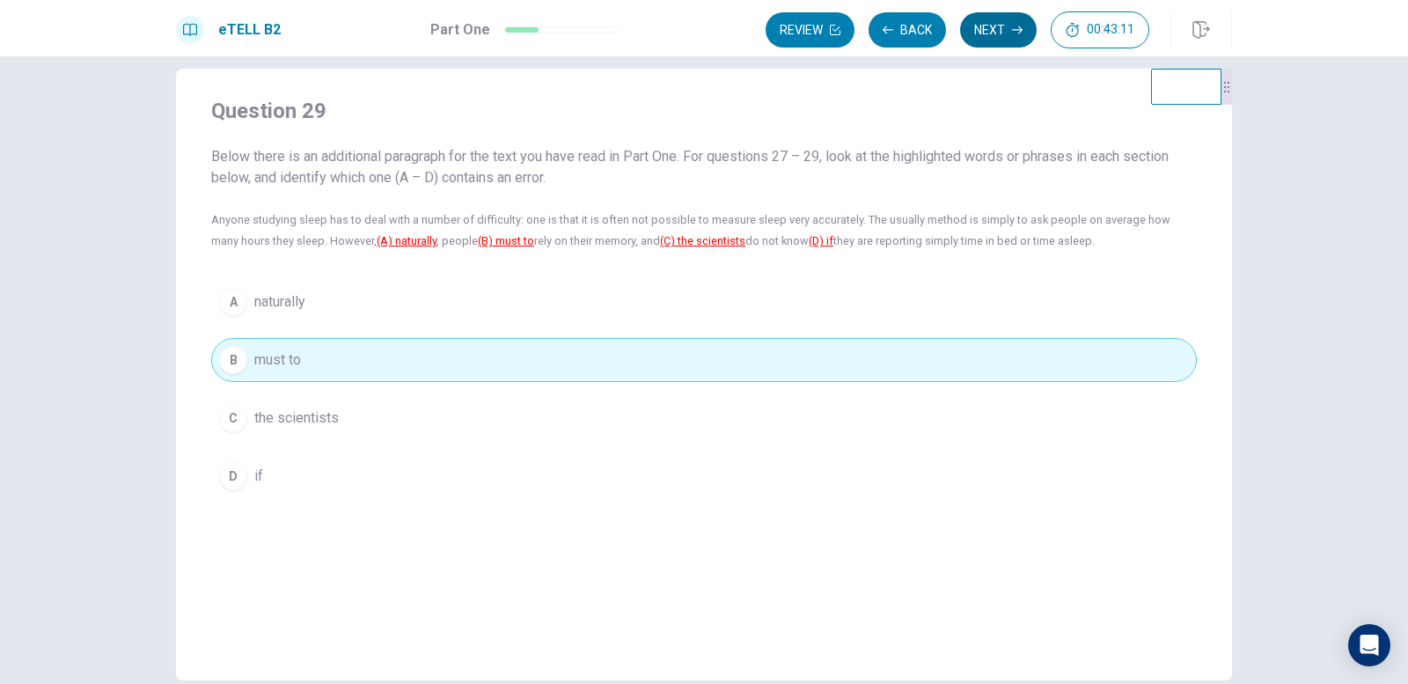
click at [997, 28] on button "Next" at bounding box center [998, 29] width 77 height 35
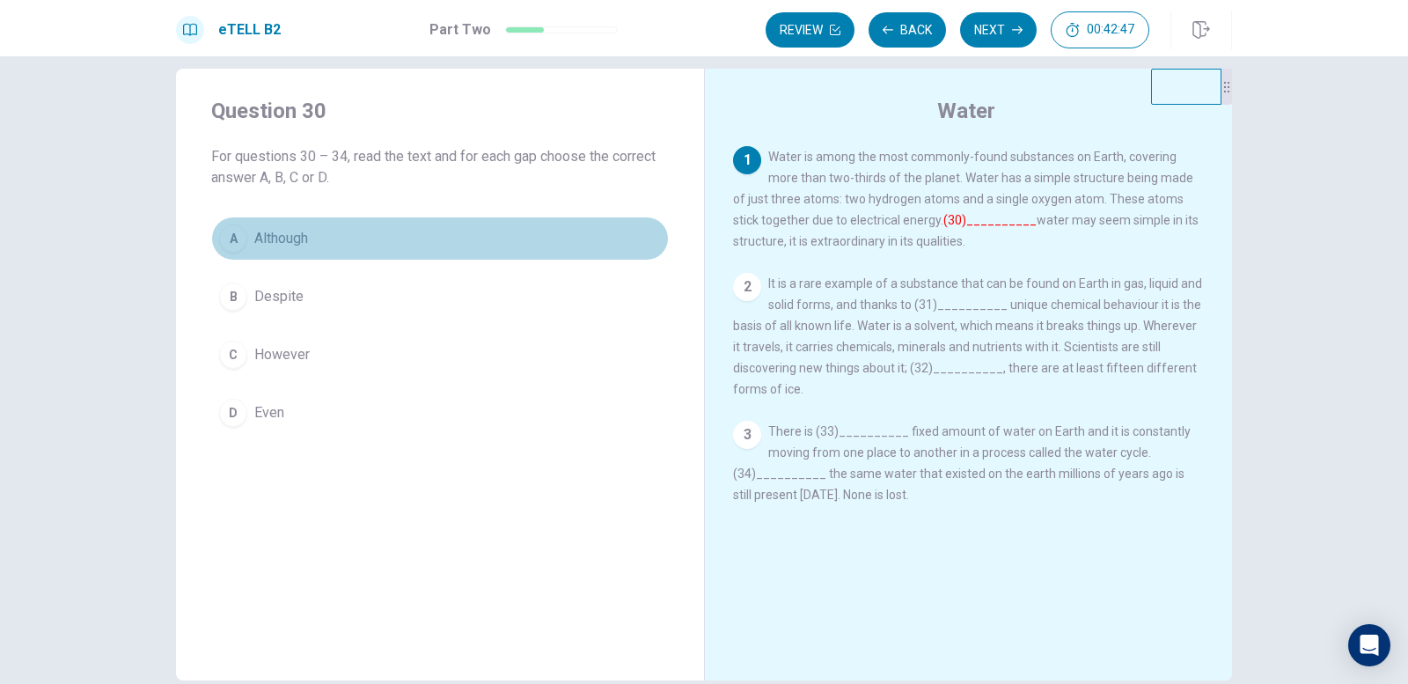
click at [233, 236] on div "A" at bounding box center [233, 238] width 28 height 28
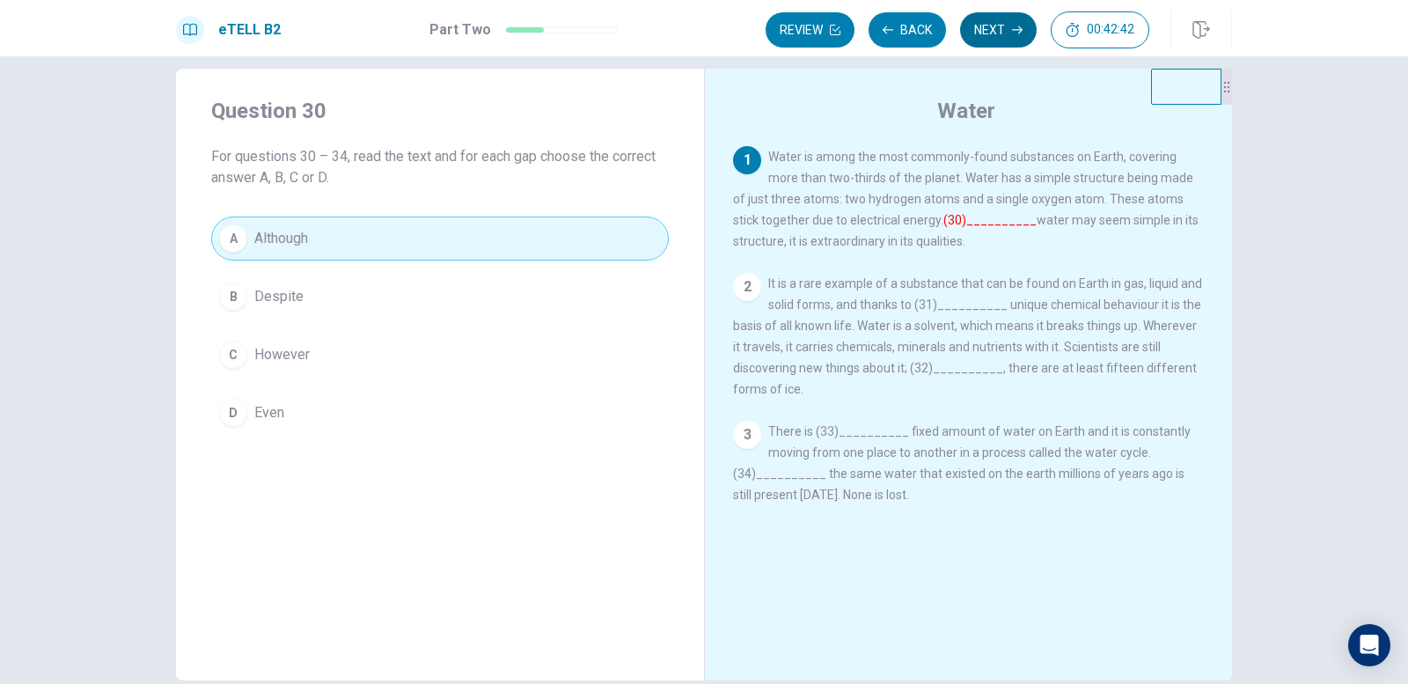
click at [1005, 35] on button "Next" at bounding box center [998, 29] width 77 height 35
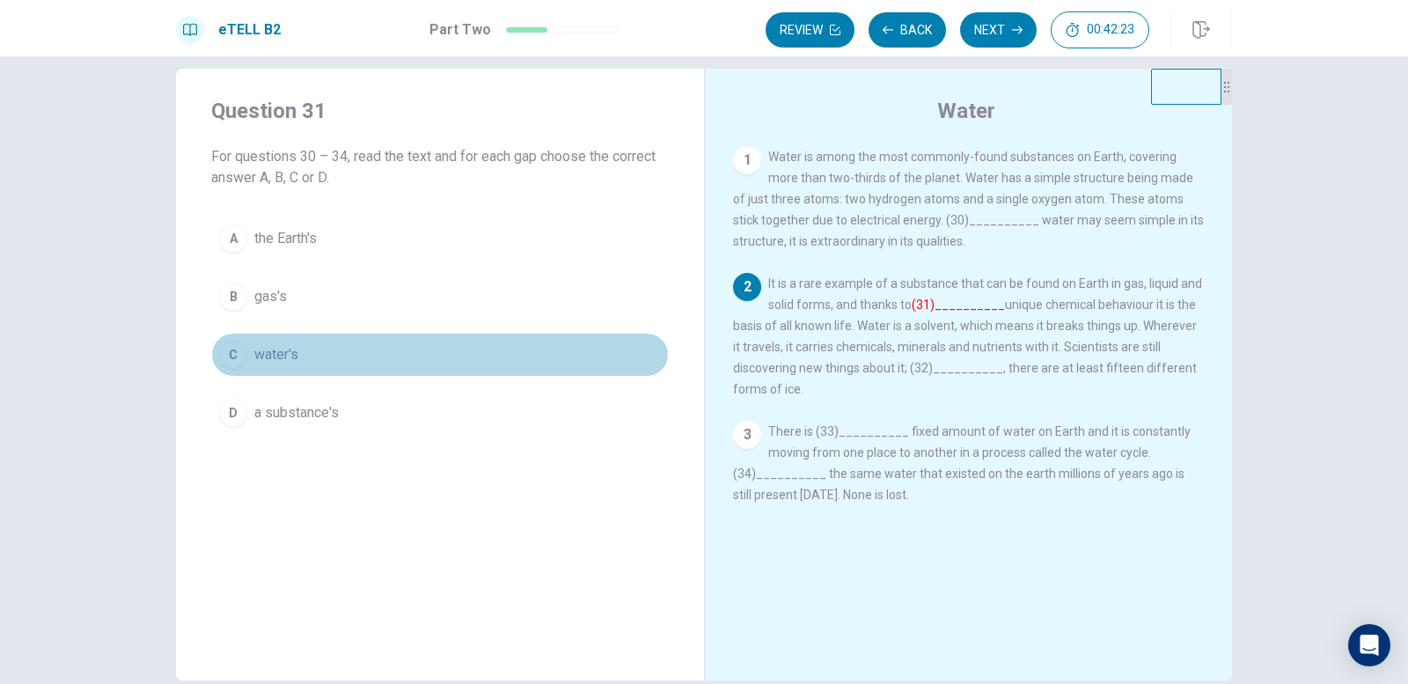
click at [242, 362] on button "C water's" at bounding box center [440, 355] width 458 height 44
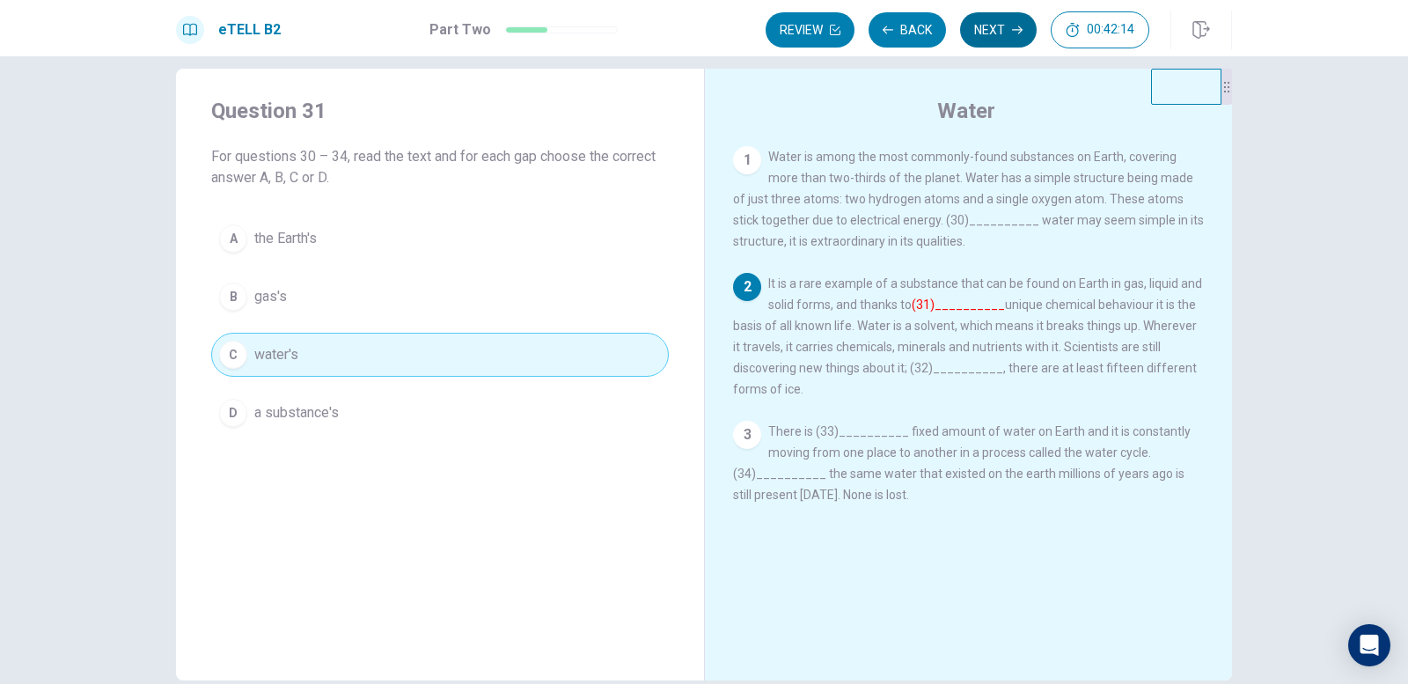
click at [1003, 37] on button "Next" at bounding box center [998, 29] width 77 height 35
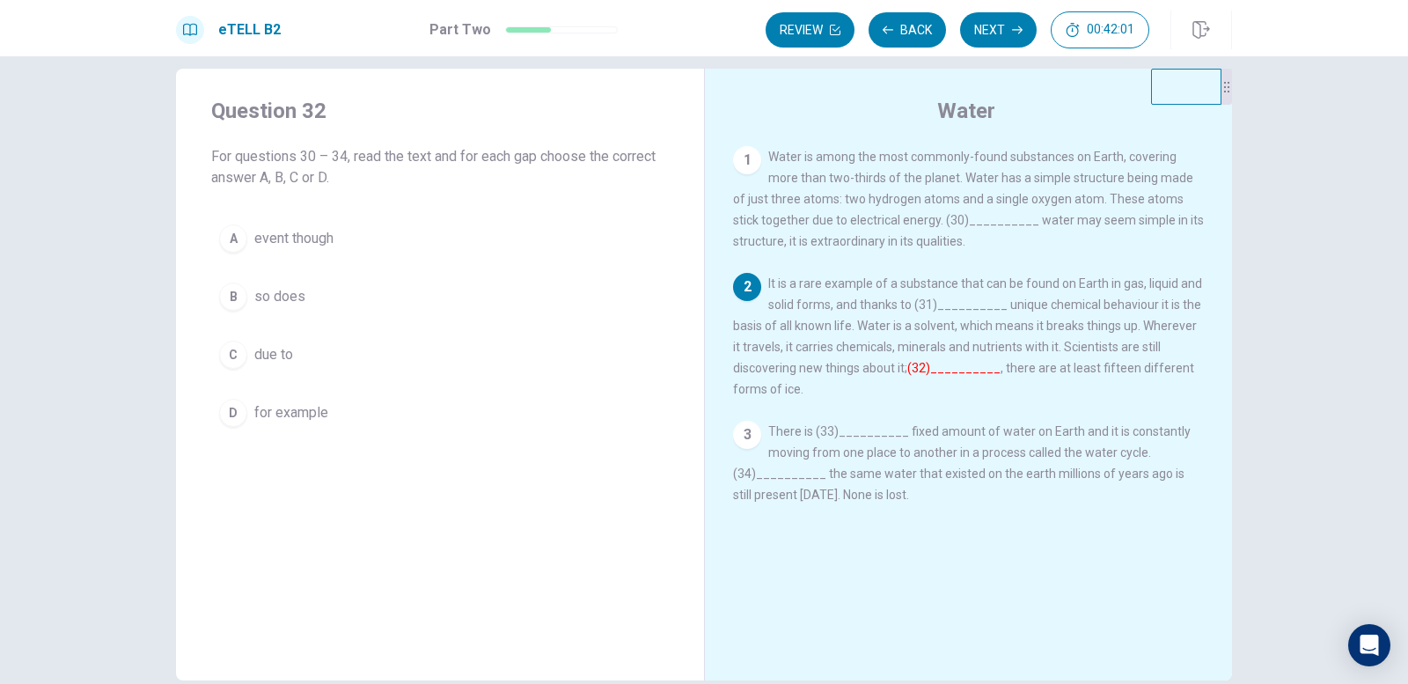
click at [225, 406] on div "D" at bounding box center [233, 413] width 28 height 28
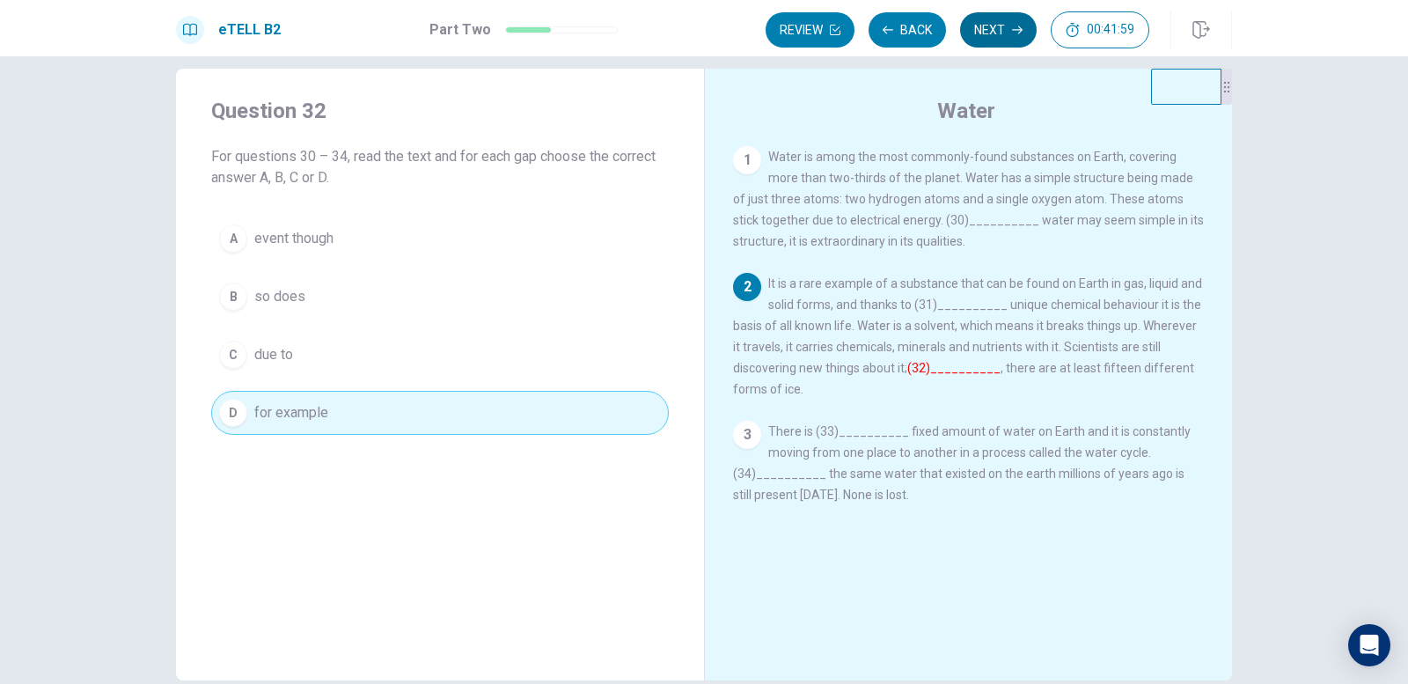
click at [1016, 23] on button "Next" at bounding box center [998, 29] width 77 height 35
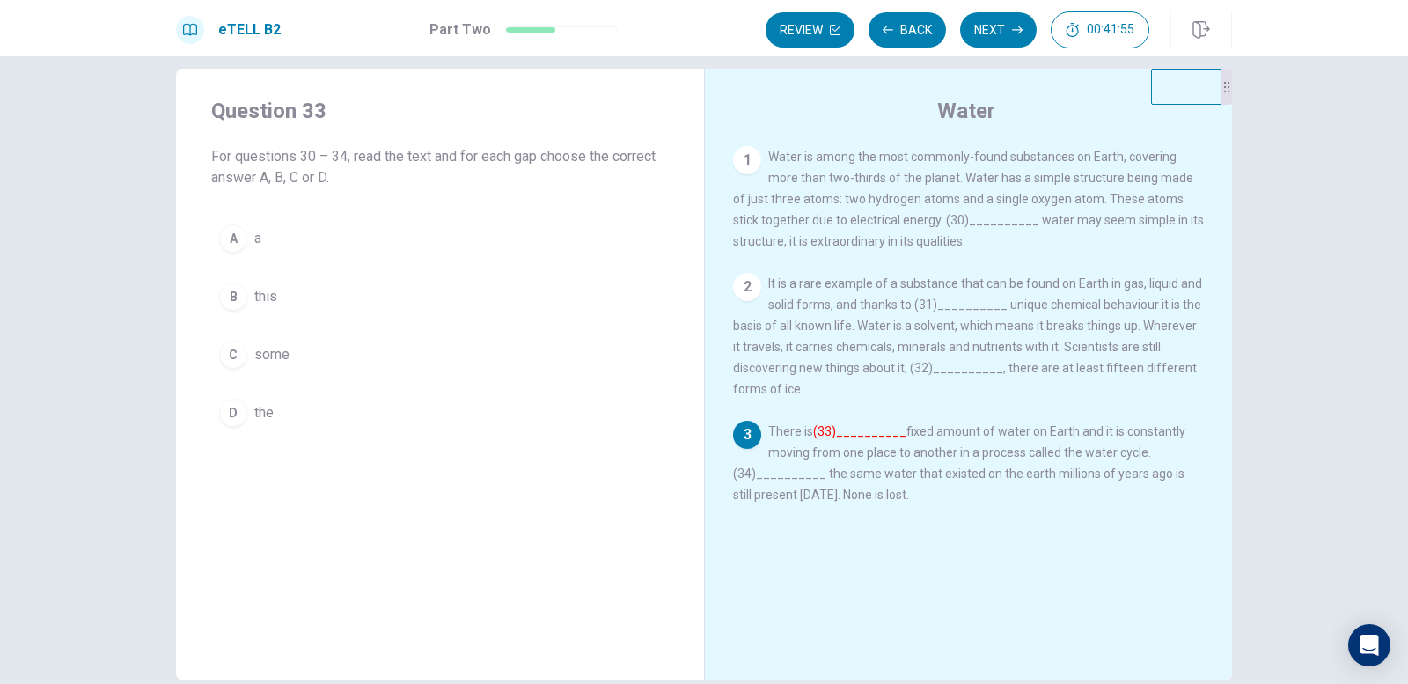
click at [237, 244] on div "A" at bounding box center [233, 238] width 28 height 28
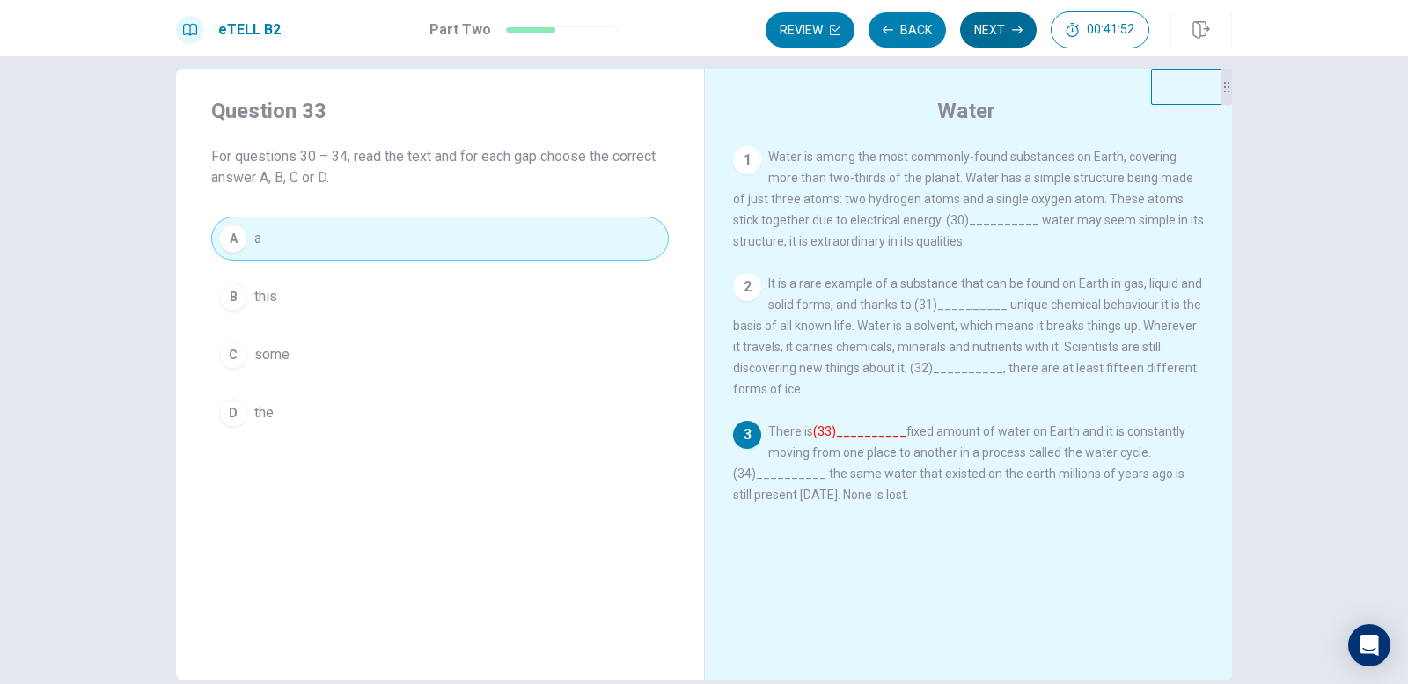
click at [1001, 16] on button "Next" at bounding box center [998, 29] width 77 height 35
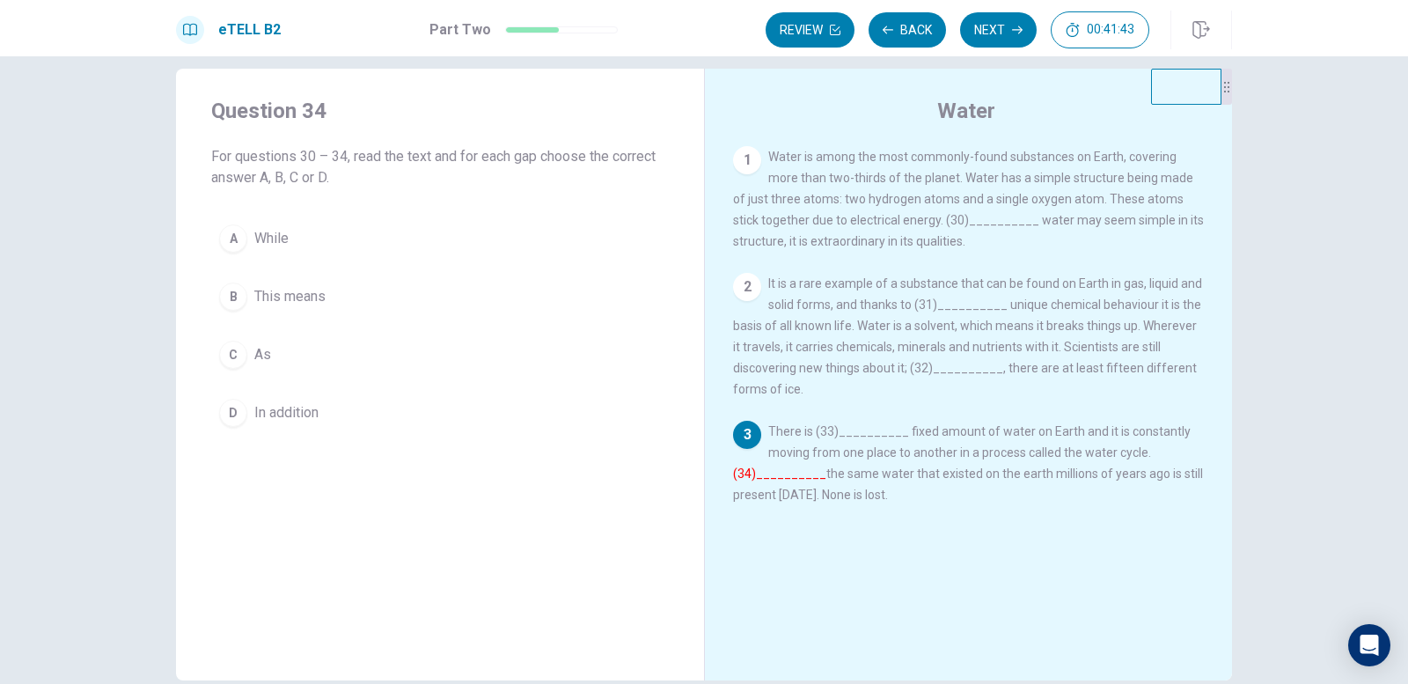
click at [231, 292] on div "B" at bounding box center [233, 296] width 28 height 28
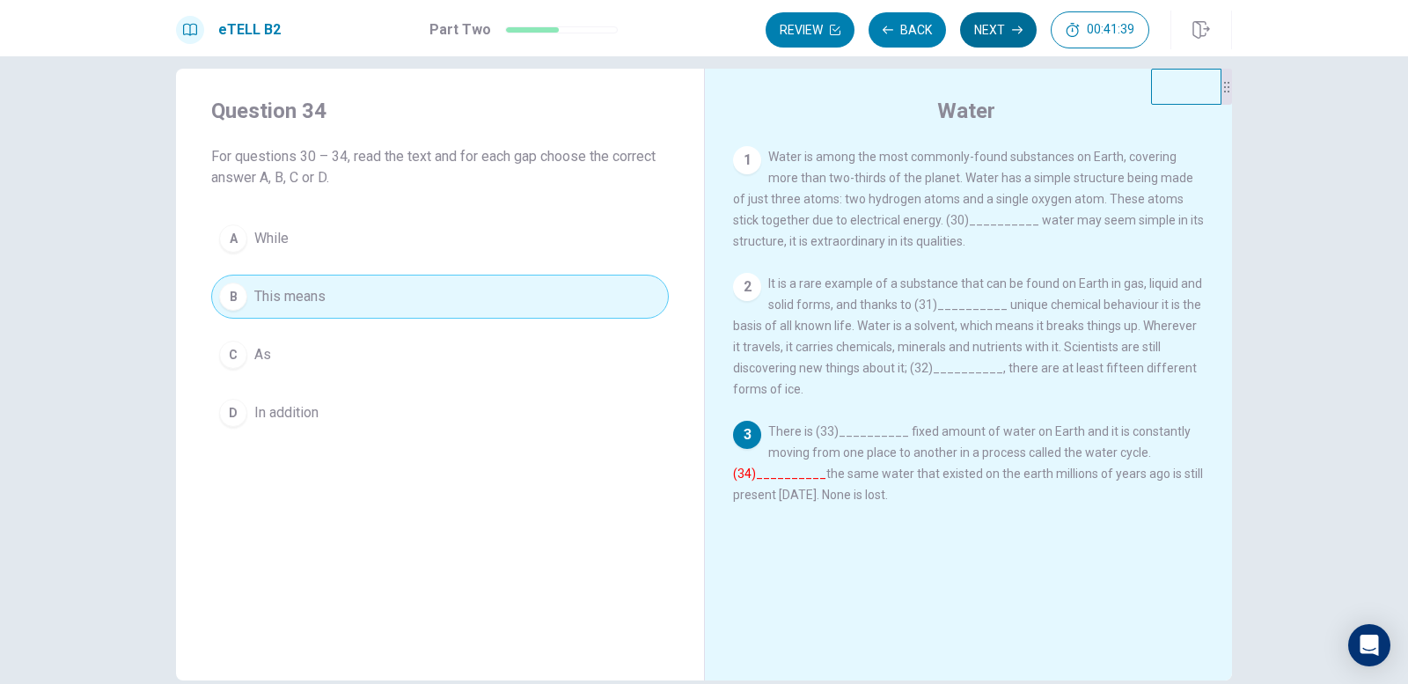
click at [990, 37] on button "Next" at bounding box center [998, 29] width 77 height 35
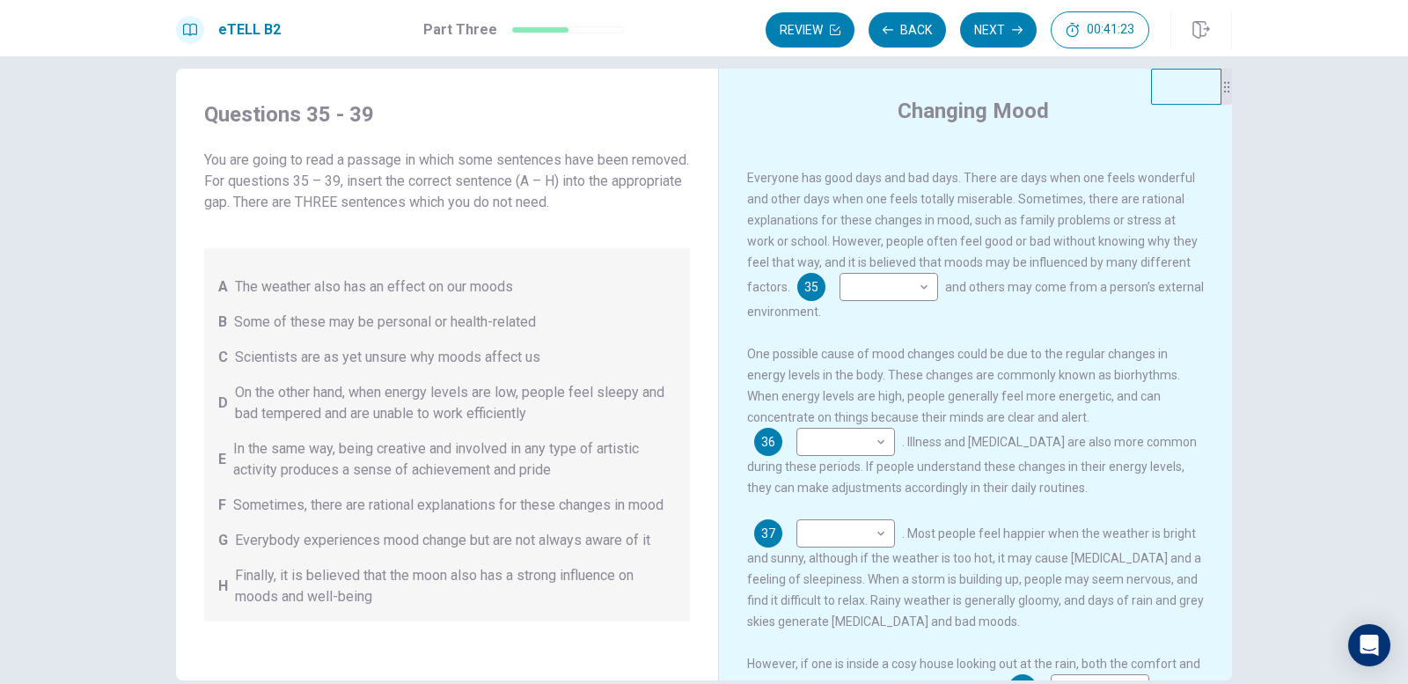
drag, startPoint x: 1002, startPoint y: 200, endPoint x: 1146, endPoint y: 213, distance: 144.1
click at [1146, 213] on div "Everyone has good days and bad days. There are days when one feels wonderful an…" at bounding box center [976, 244] width 458 height 155
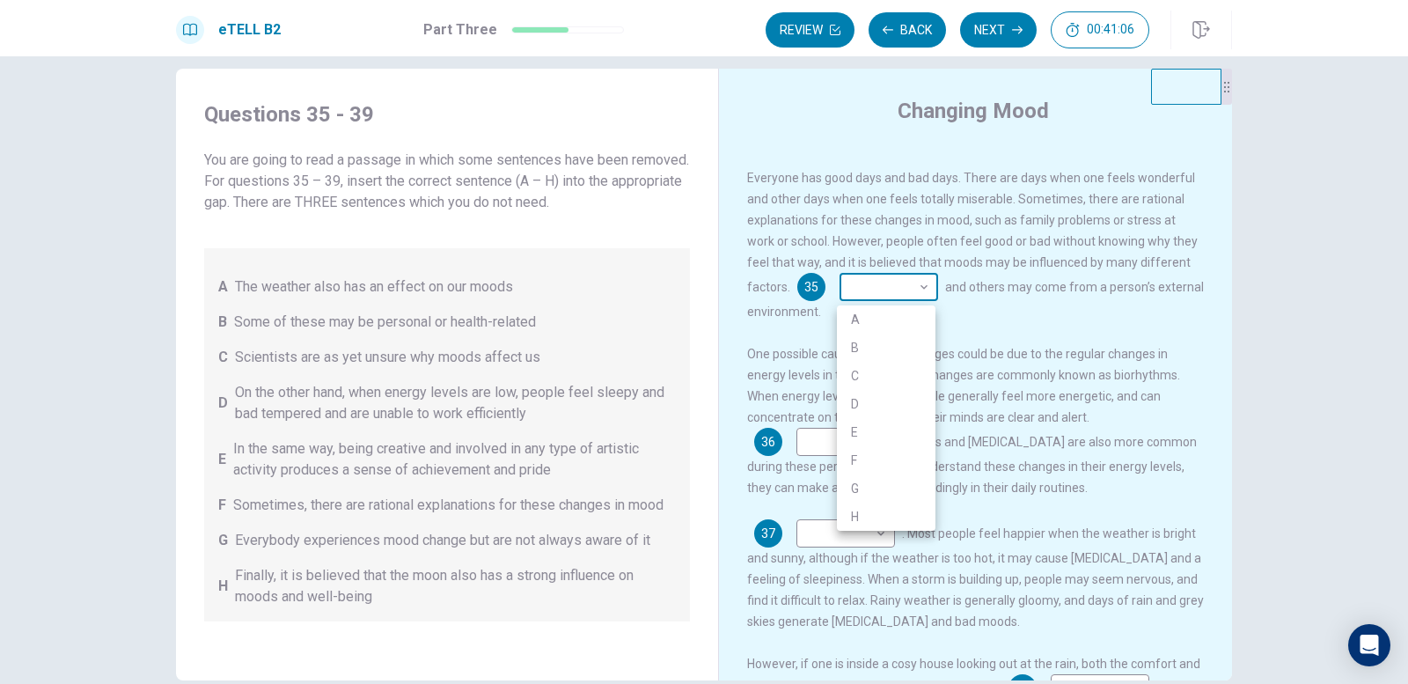
click at [890, 293] on body "This site uses cookies, as explained in our Privacy Policy . If you agree to th…" at bounding box center [704, 342] width 1408 height 684
click at [874, 356] on li "B" at bounding box center [886, 348] width 99 height 28
type input "*"
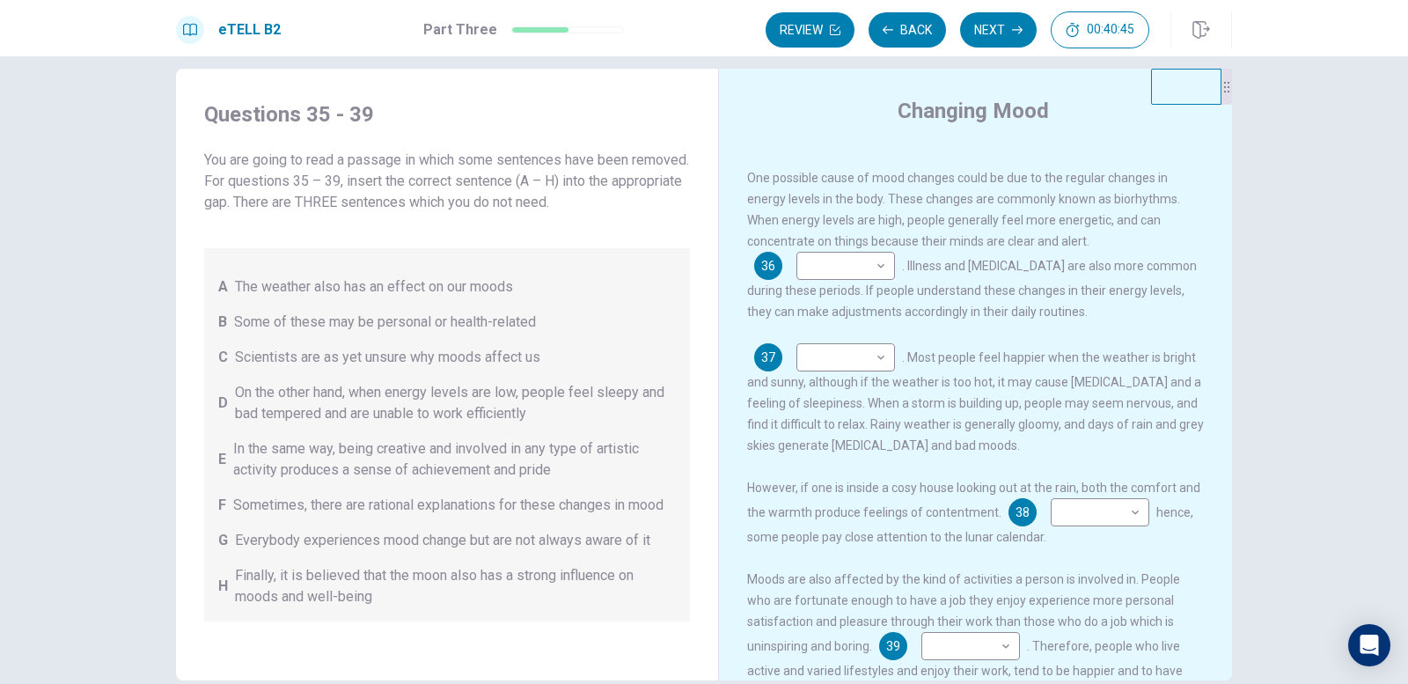
scroll to position [88, 0]
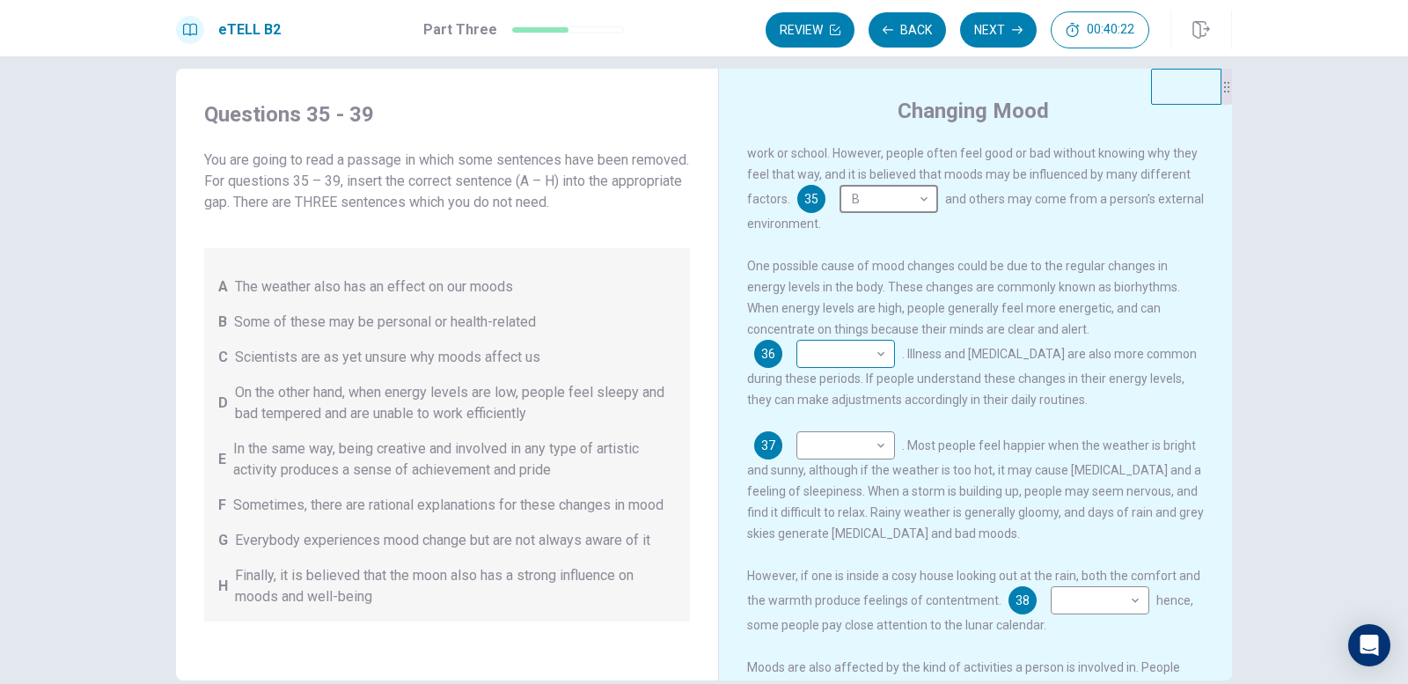
click at [835, 359] on body "This site uses cookies, as explained in our Privacy Policy . If you agree to th…" at bounding box center [704, 342] width 1408 height 684
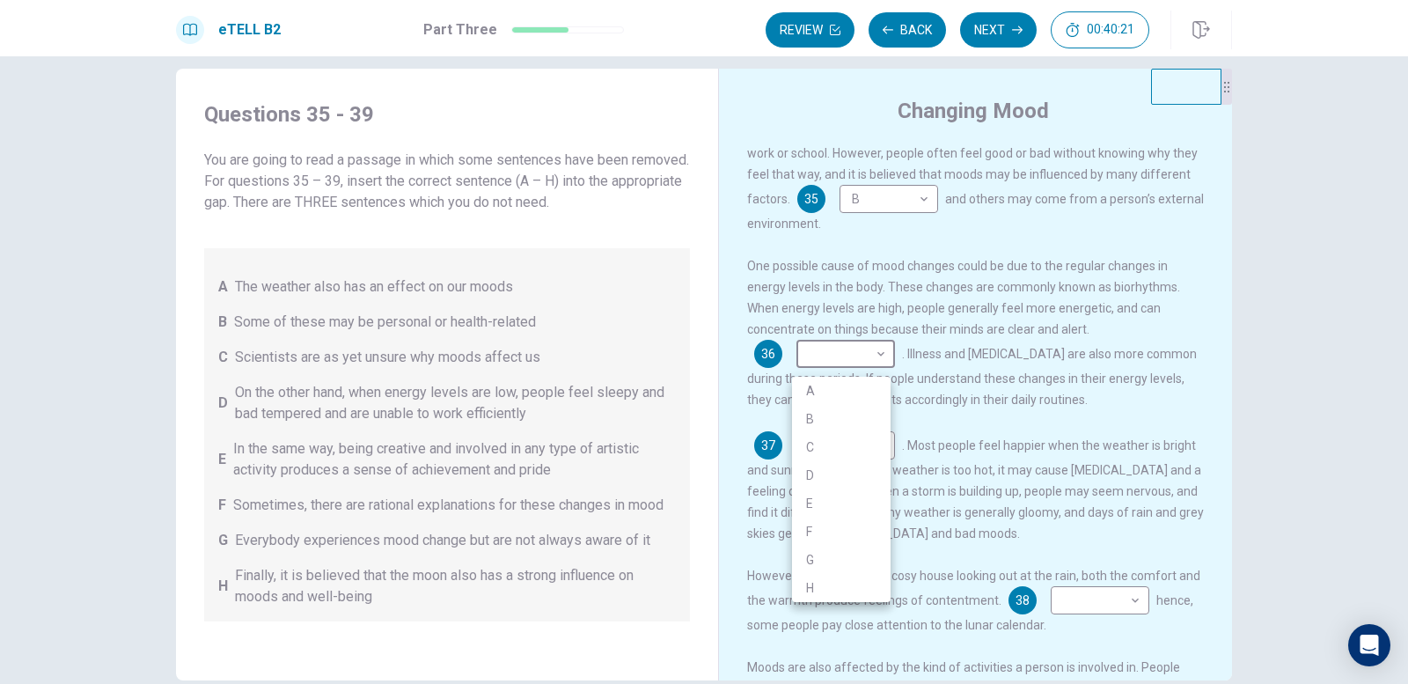
click at [855, 474] on li "D" at bounding box center [841, 475] width 99 height 28
type input "*"
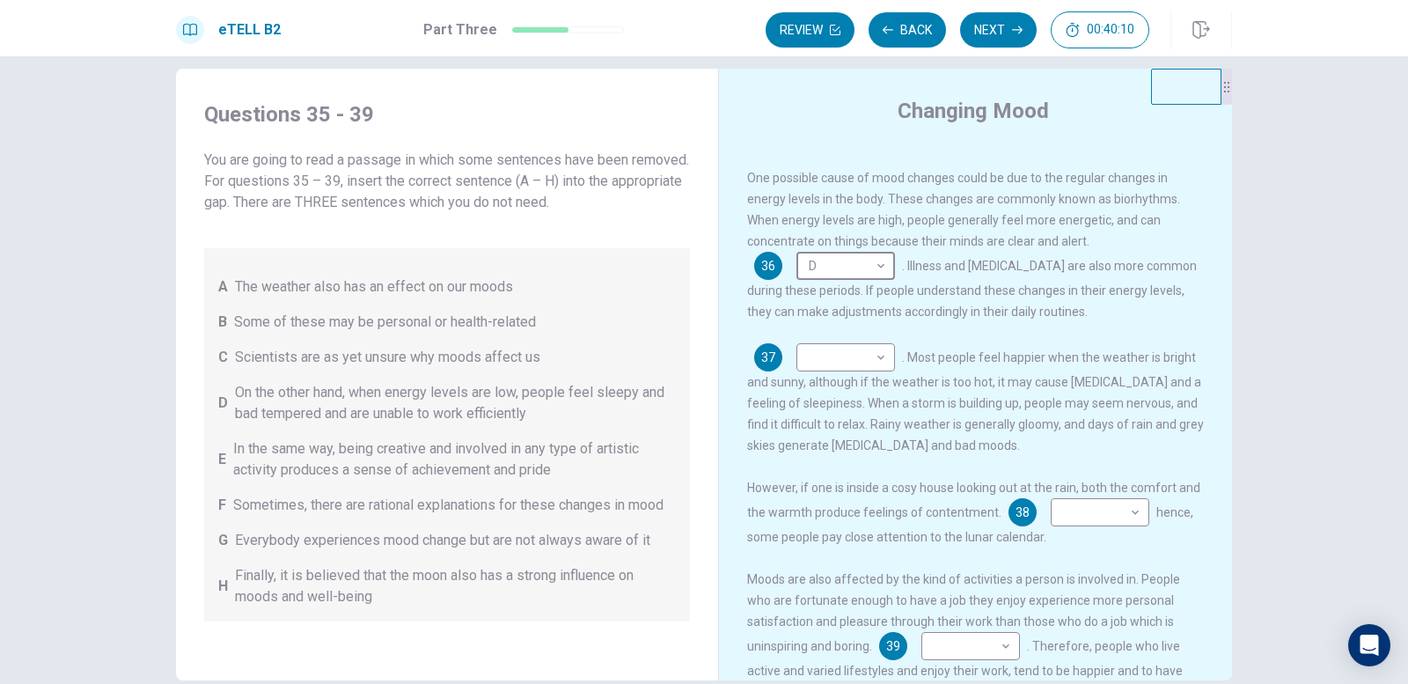
scroll to position [264, 0]
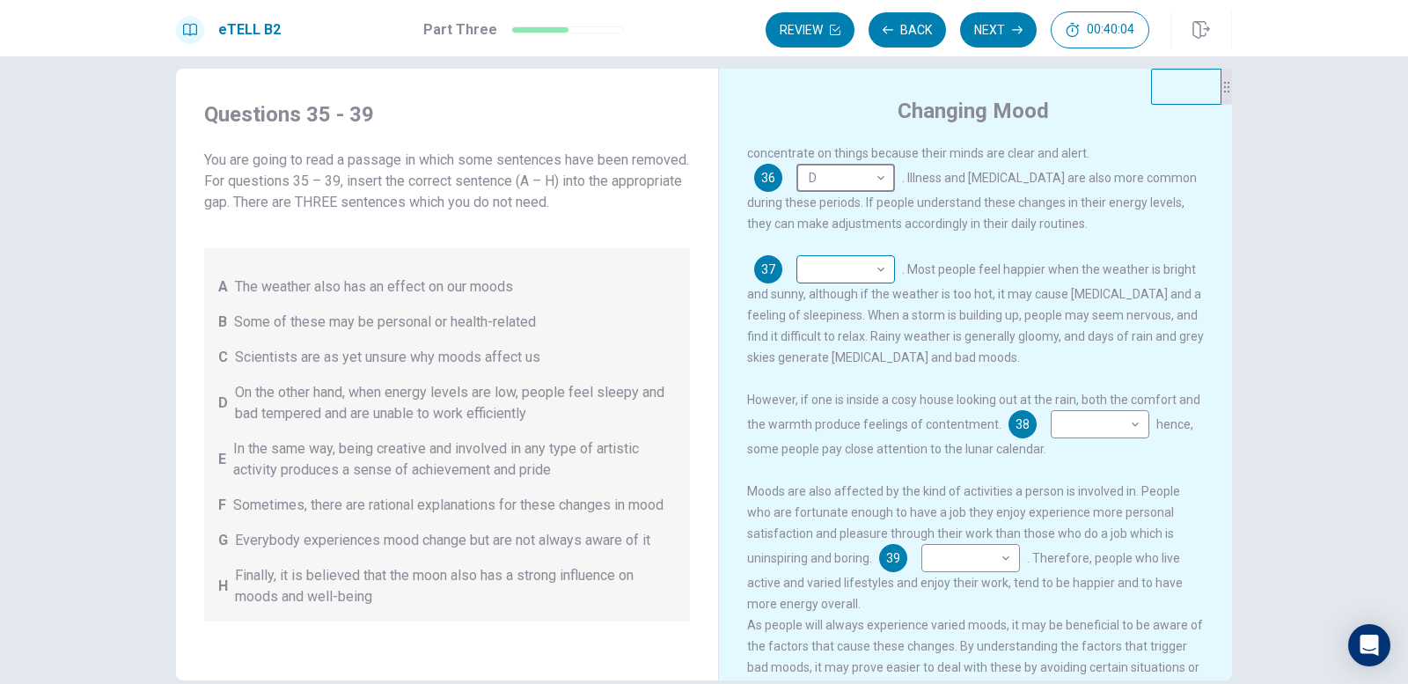
click at [825, 276] on body "This site uses cookies, as explained in our Privacy Policy . If you agree to th…" at bounding box center [704, 342] width 1408 height 684
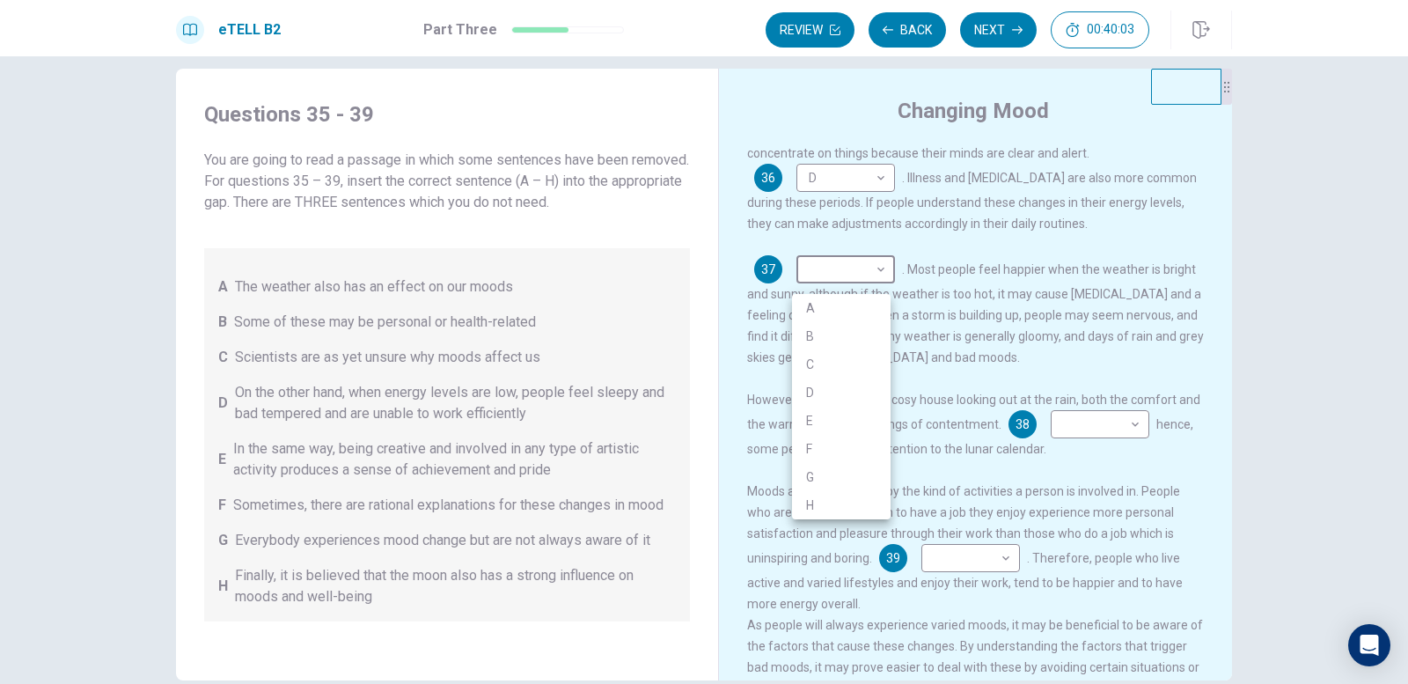
click at [834, 308] on li "A" at bounding box center [841, 308] width 99 height 28
type input "*"
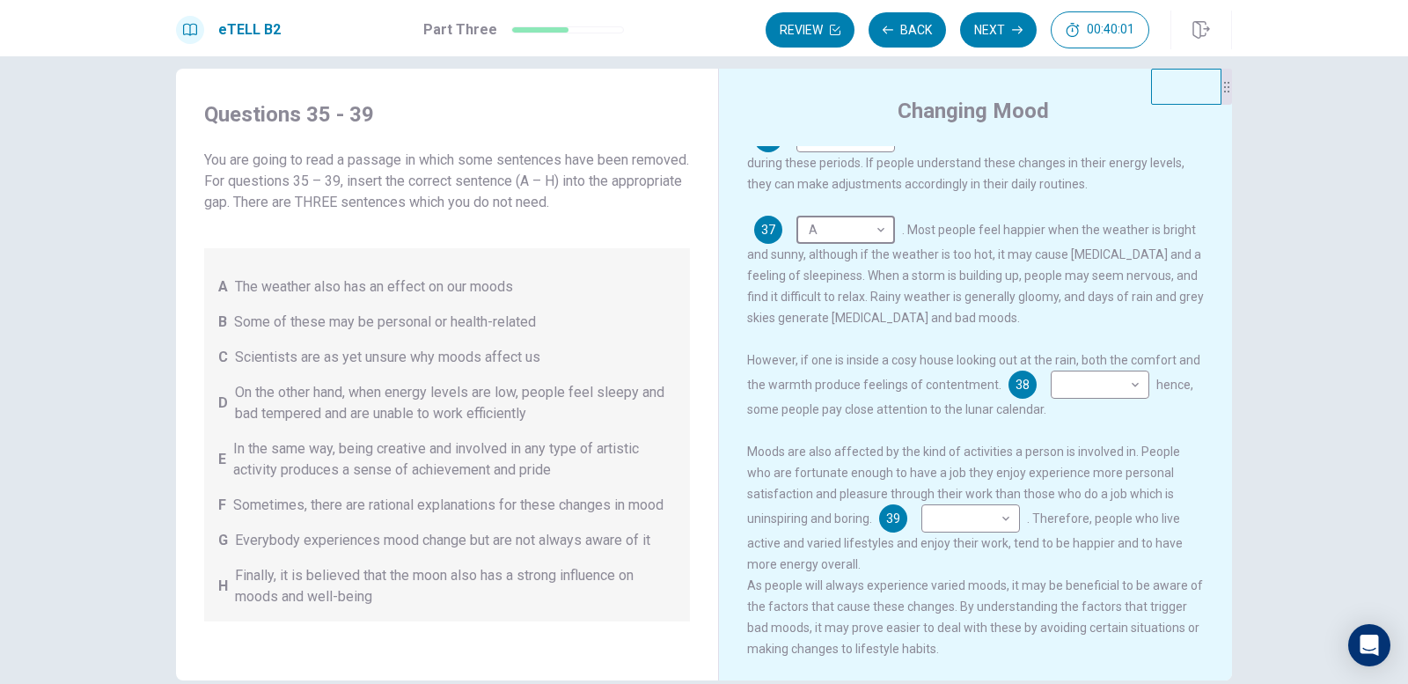
scroll to position [327, 0]
click at [1115, 380] on body "This site uses cookies, as explained in our Privacy Policy . If you agree to th…" at bounding box center [704, 342] width 1408 height 684
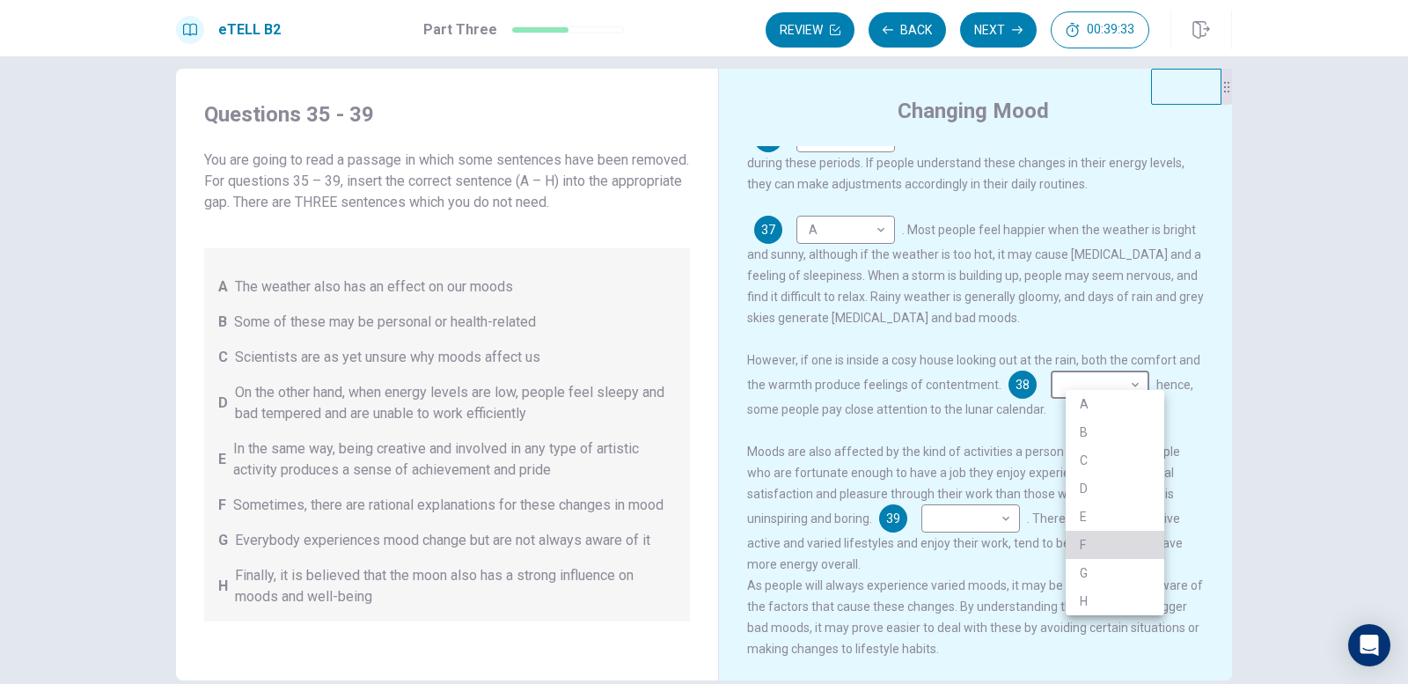
click at [1106, 549] on li "F" at bounding box center [1115, 545] width 99 height 28
type input "*"
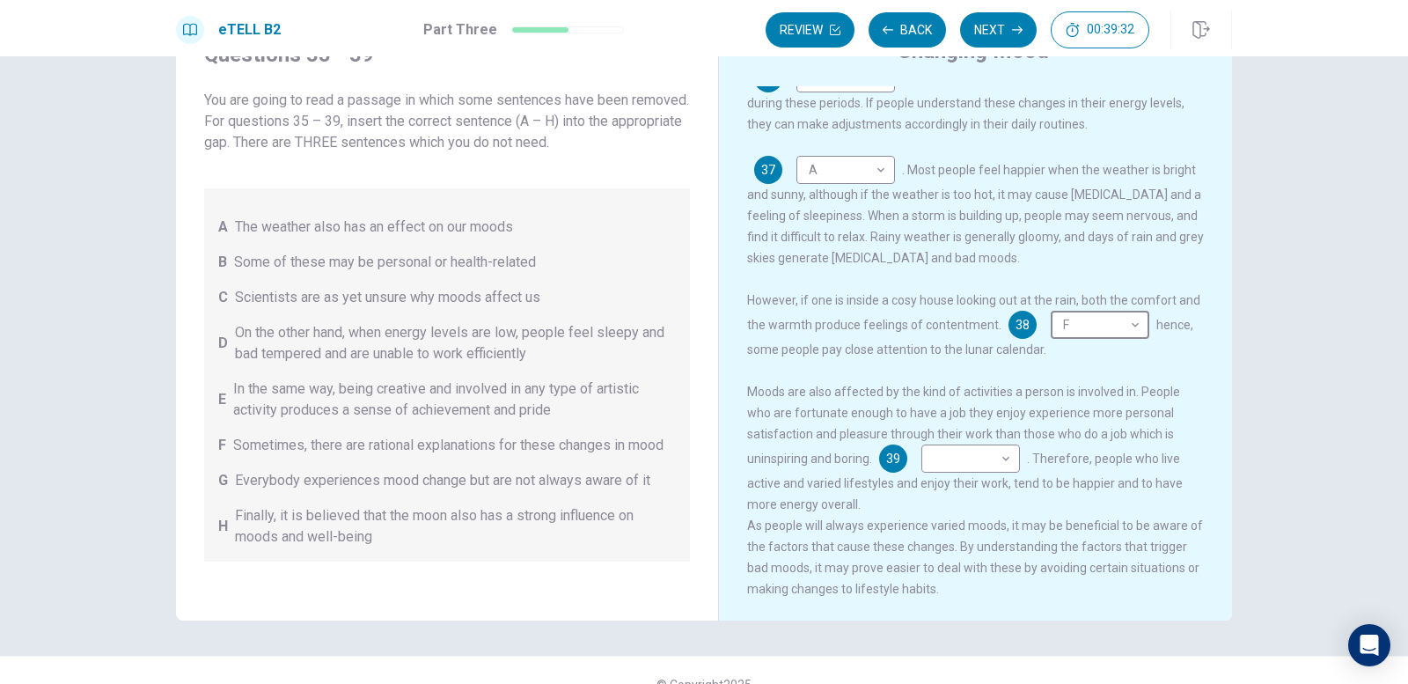
scroll to position [111, 0]
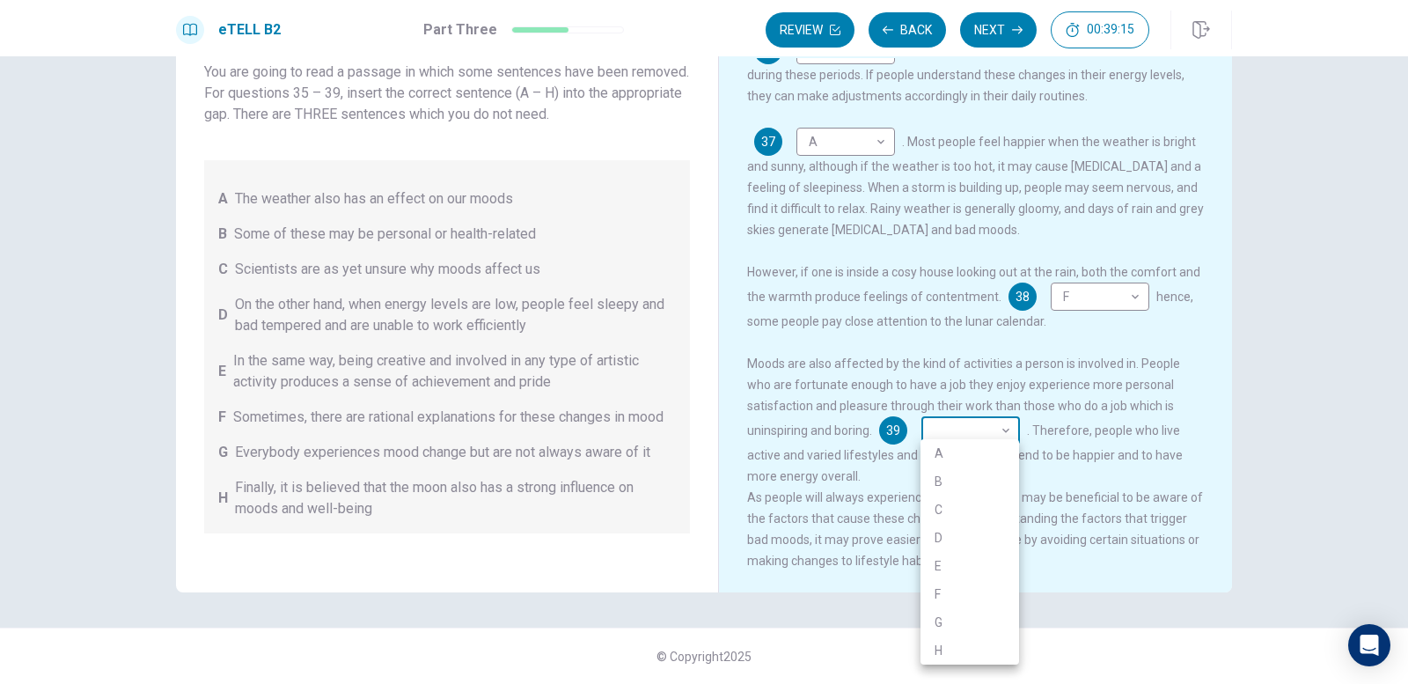
click at [951, 434] on body "This site uses cookies, as explained in our Privacy Policy . If you agree to th…" at bounding box center [704, 342] width 1408 height 684
click at [952, 560] on li "E" at bounding box center [970, 566] width 99 height 28
type input "*"
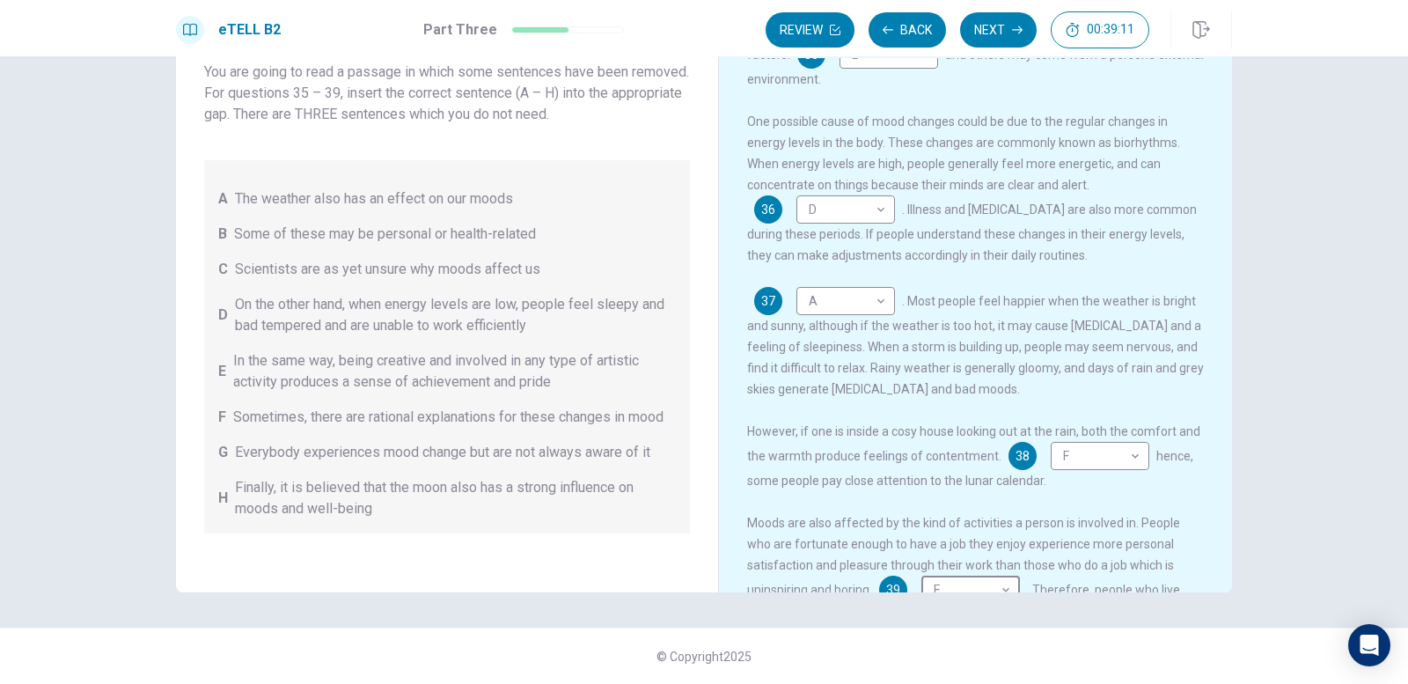
scroll to position [63, 0]
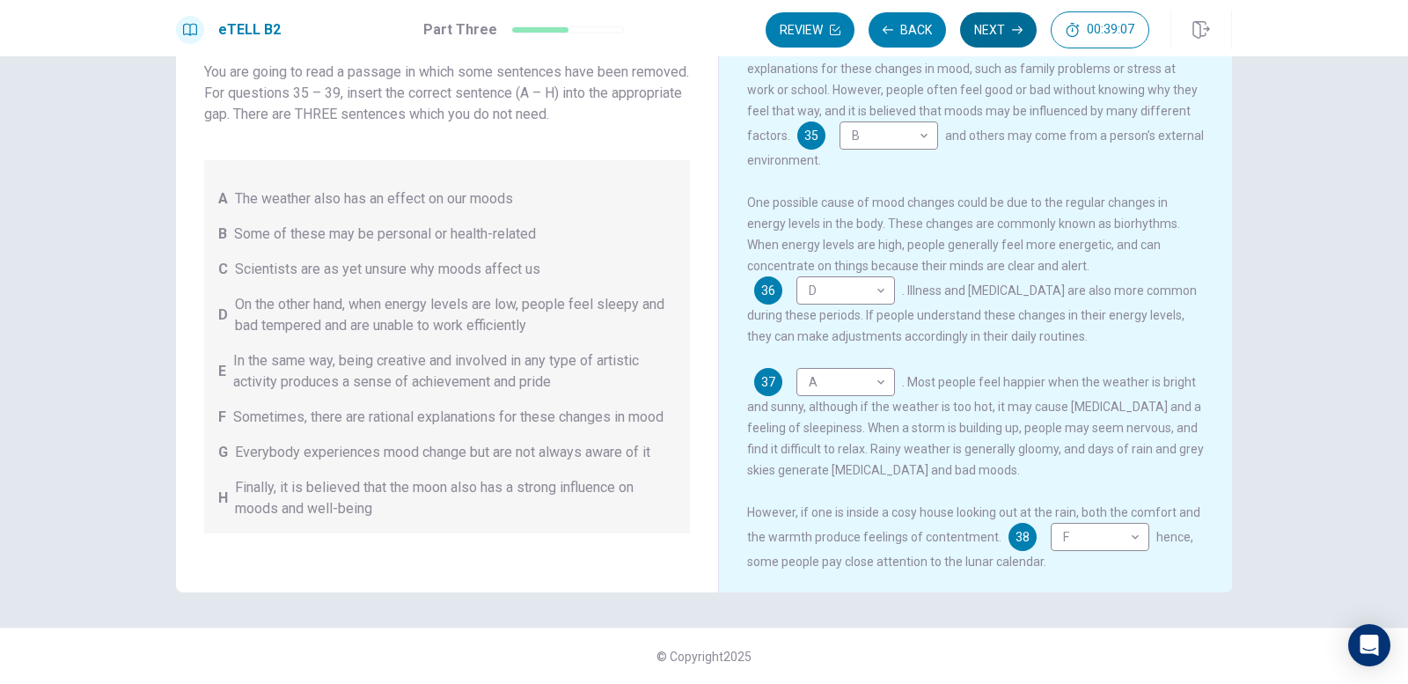
click at [1001, 35] on button "Next" at bounding box center [998, 29] width 77 height 35
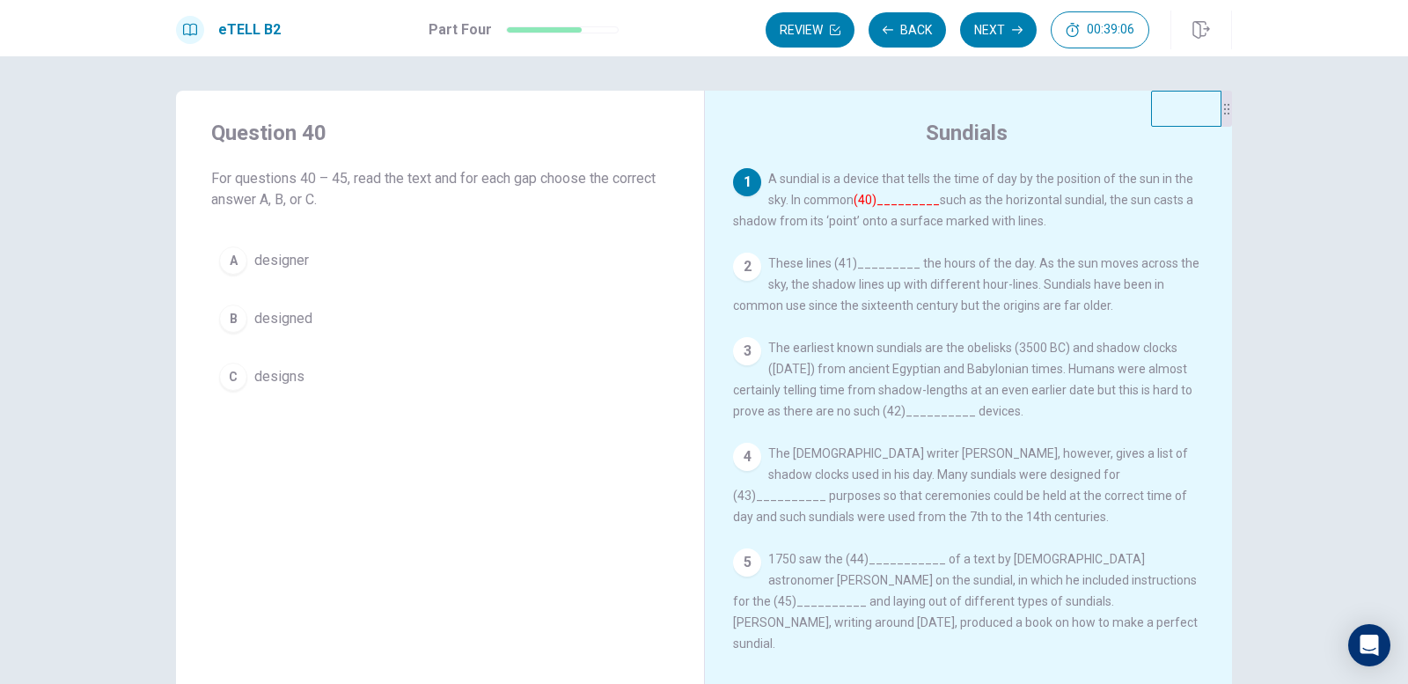
scroll to position [0, 0]
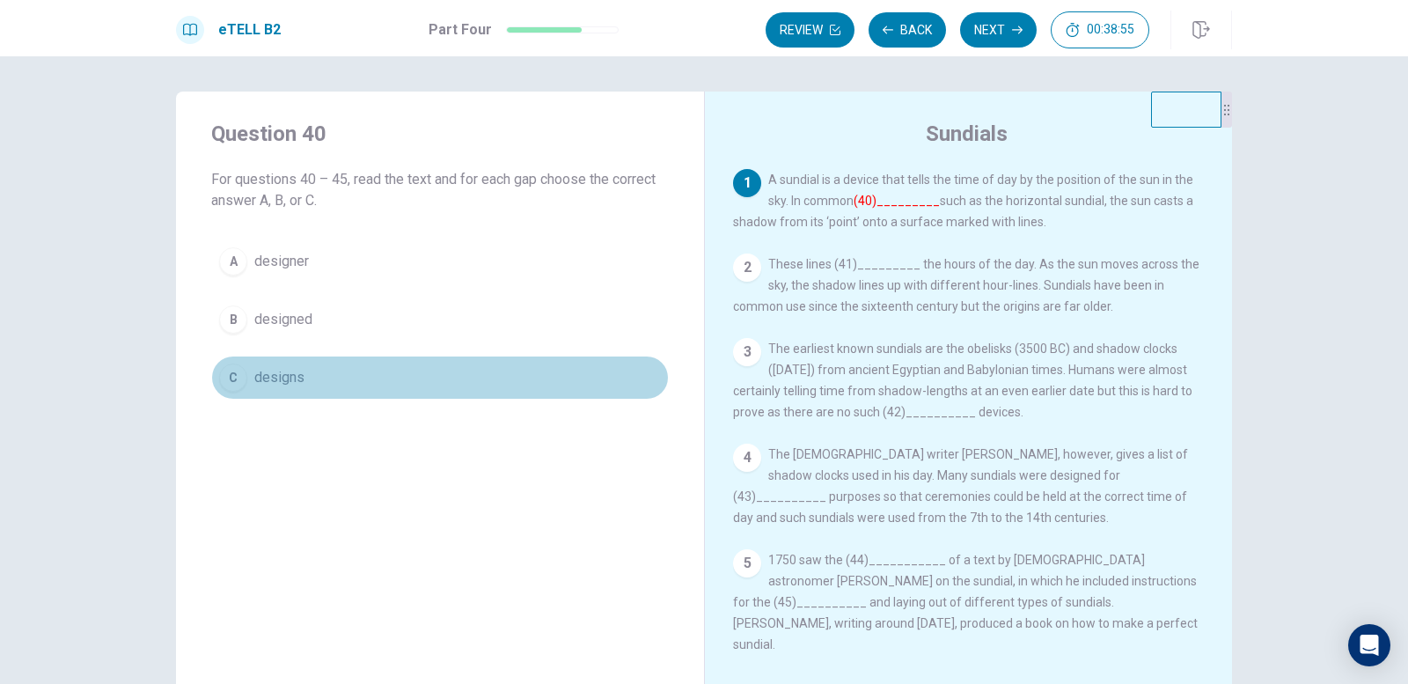
click at [232, 385] on div "C" at bounding box center [233, 377] width 28 height 28
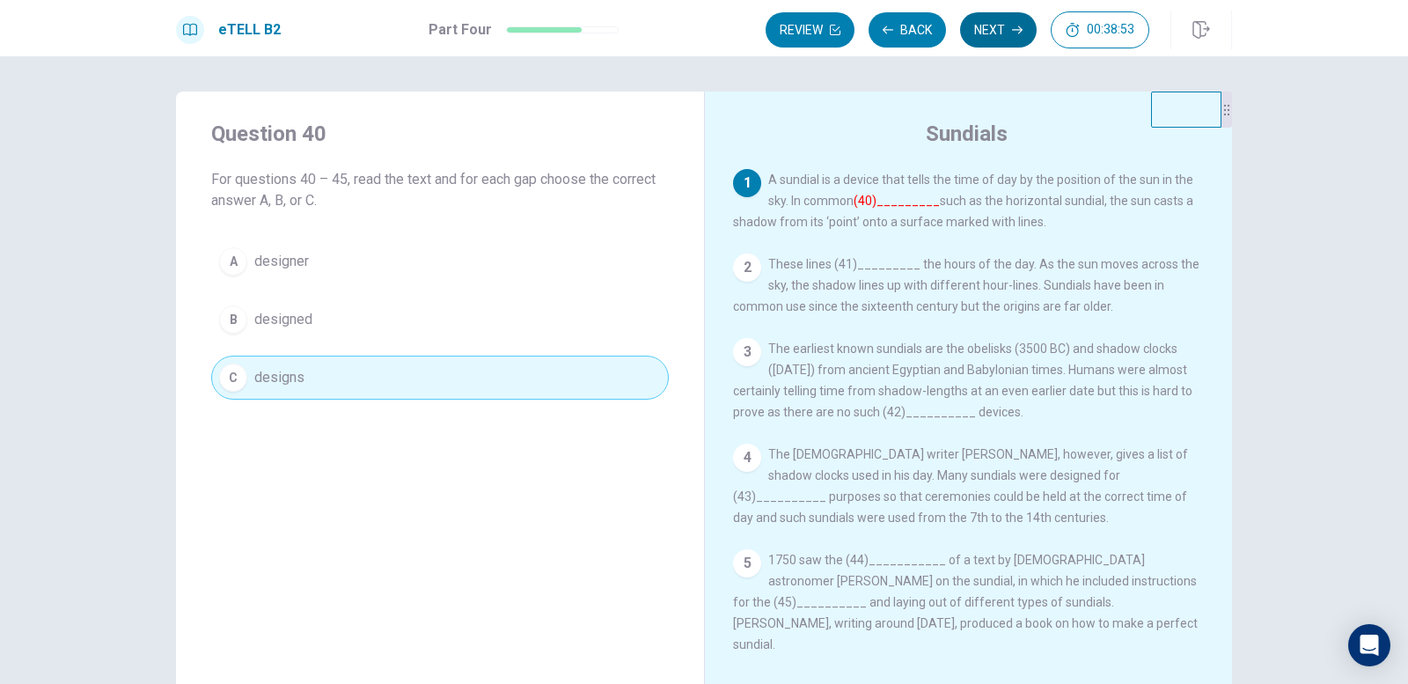
click at [993, 40] on button "Next" at bounding box center [998, 29] width 77 height 35
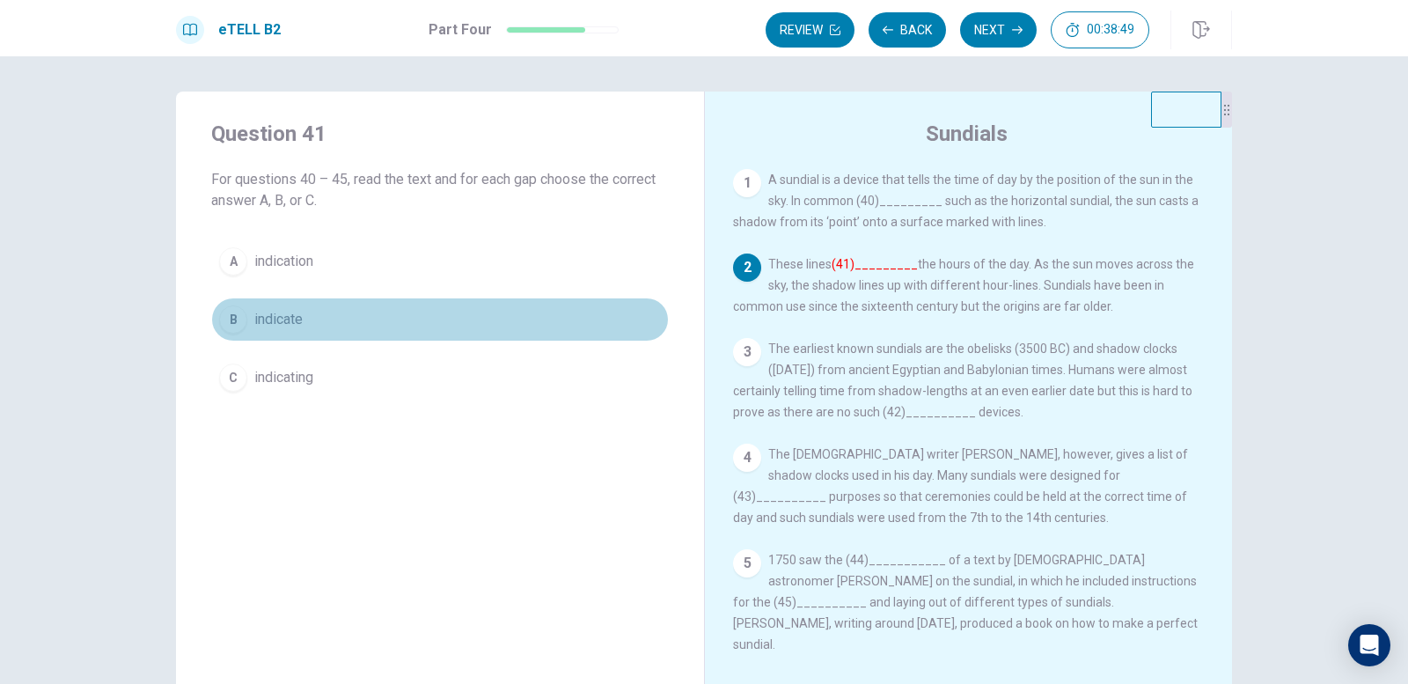
click at [231, 319] on div "B" at bounding box center [233, 319] width 28 height 28
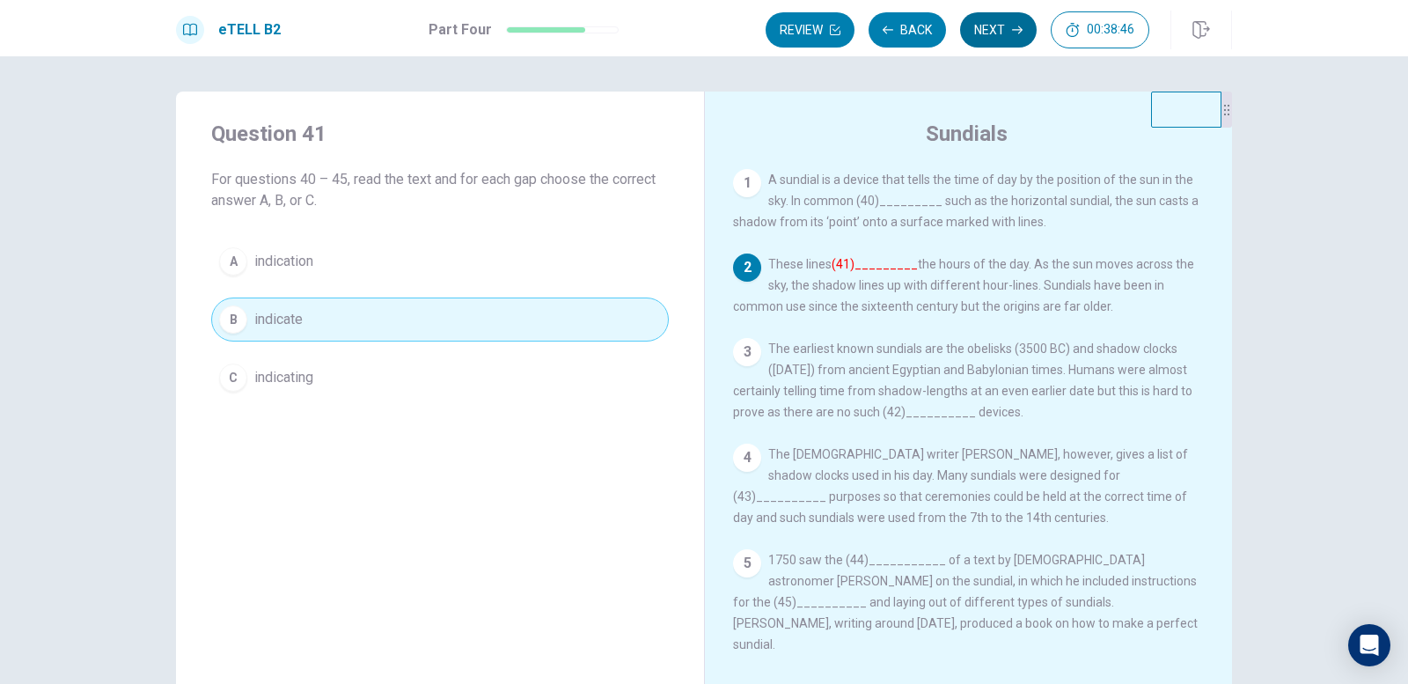
click at [1013, 33] on icon "button" at bounding box center [1017, 30] width 11 height 11
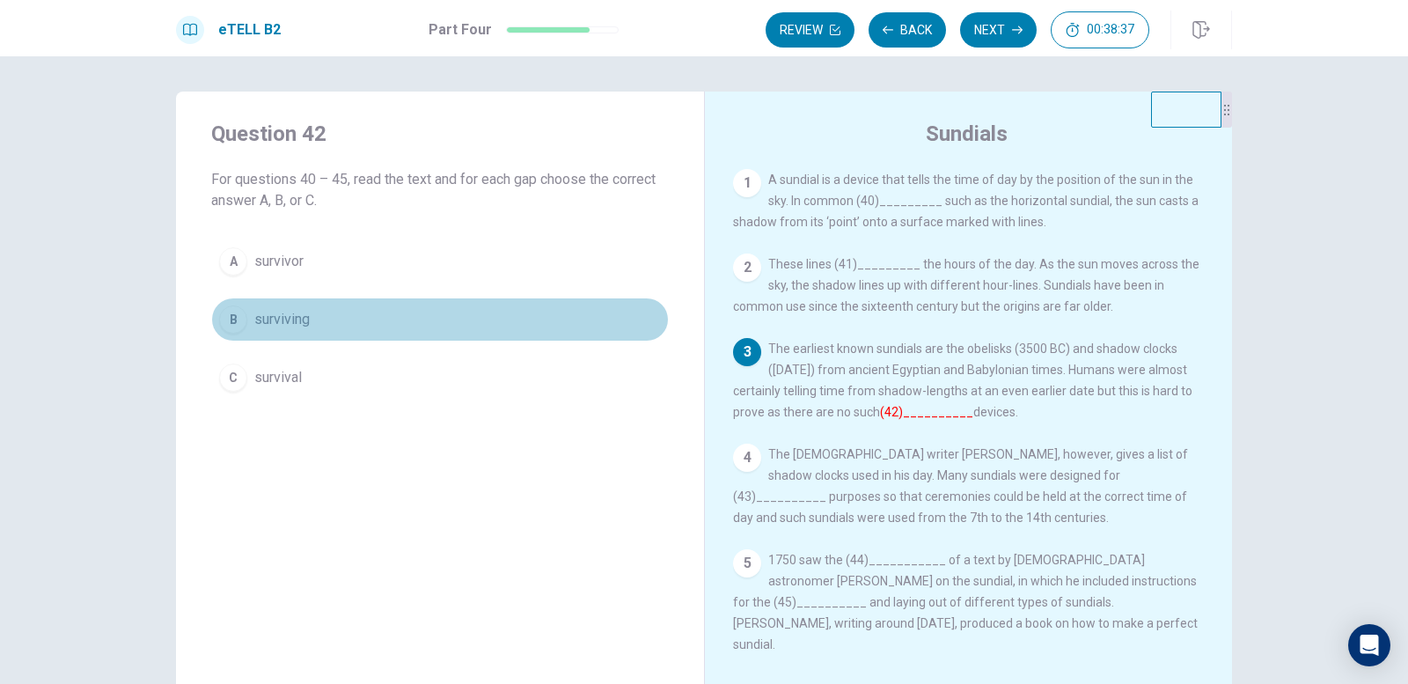
click at [289, 314] on span "surviving" at bounding box center [281, 319] width 55 height 21
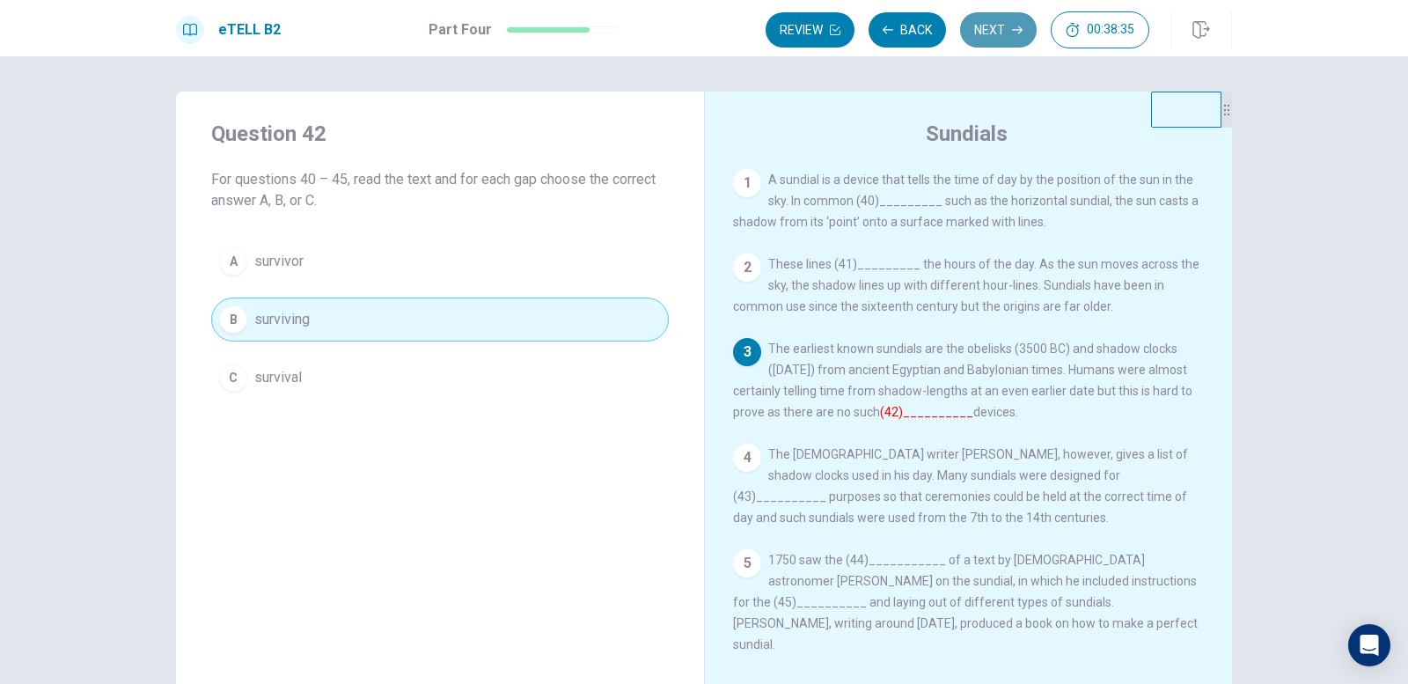
click at [998, 34] on button "Next" at bounding box center [998, 29] width 77 height 35
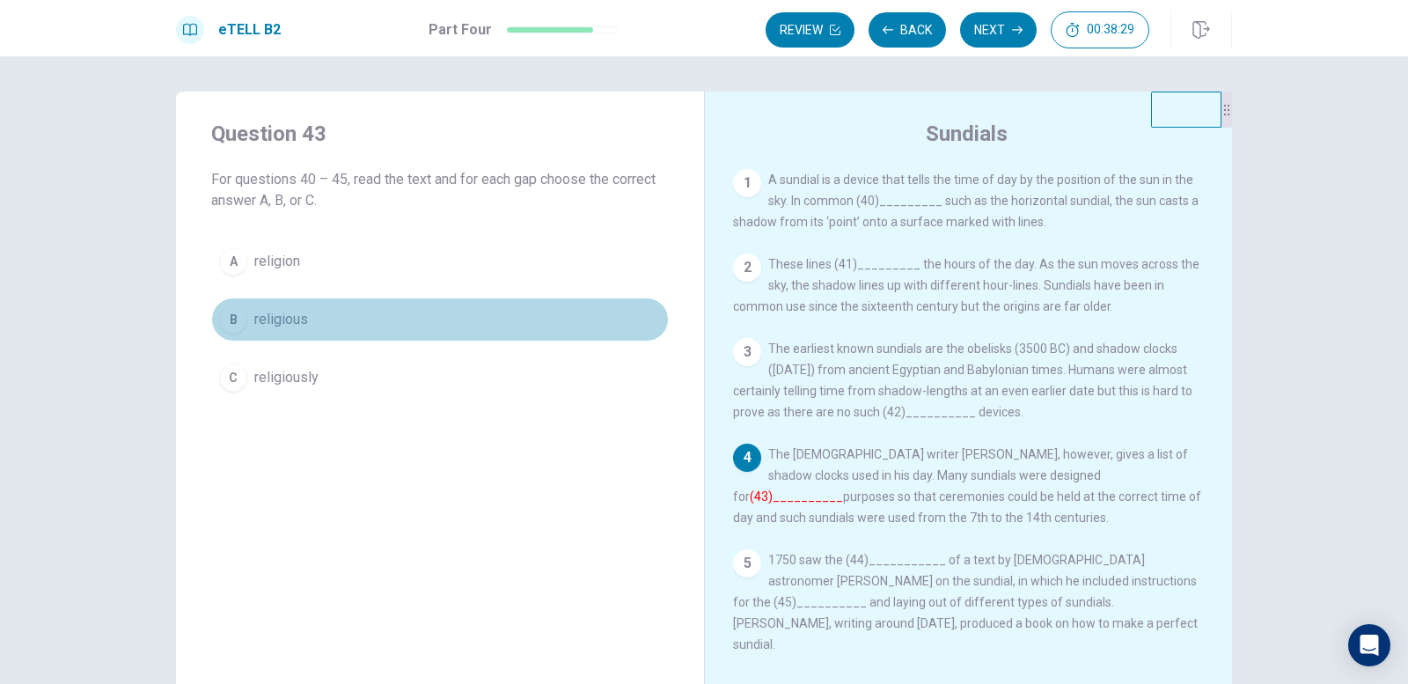
click at [259, 319] on span "religious" at bounding box center [281, 319] width 54 height 21
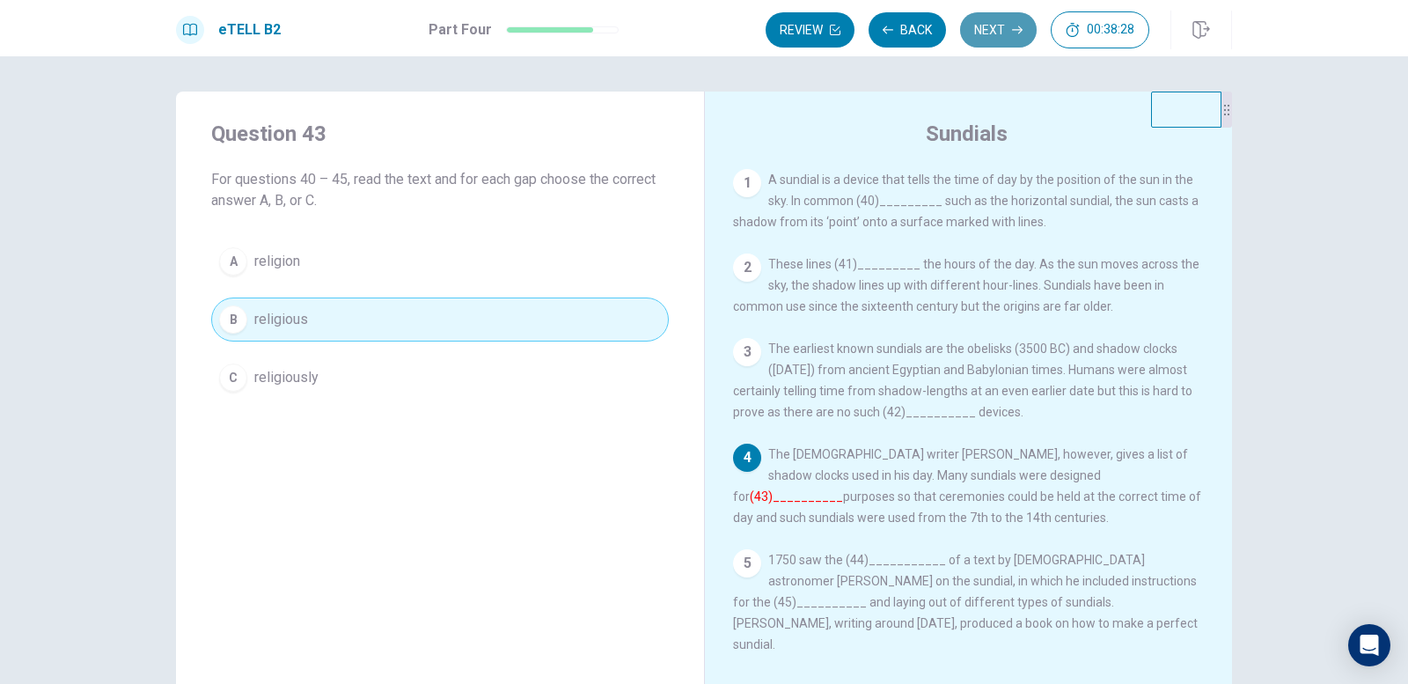
click at [987, 36] on button "Next" at bounding box center [998, 29] width 77 height 35
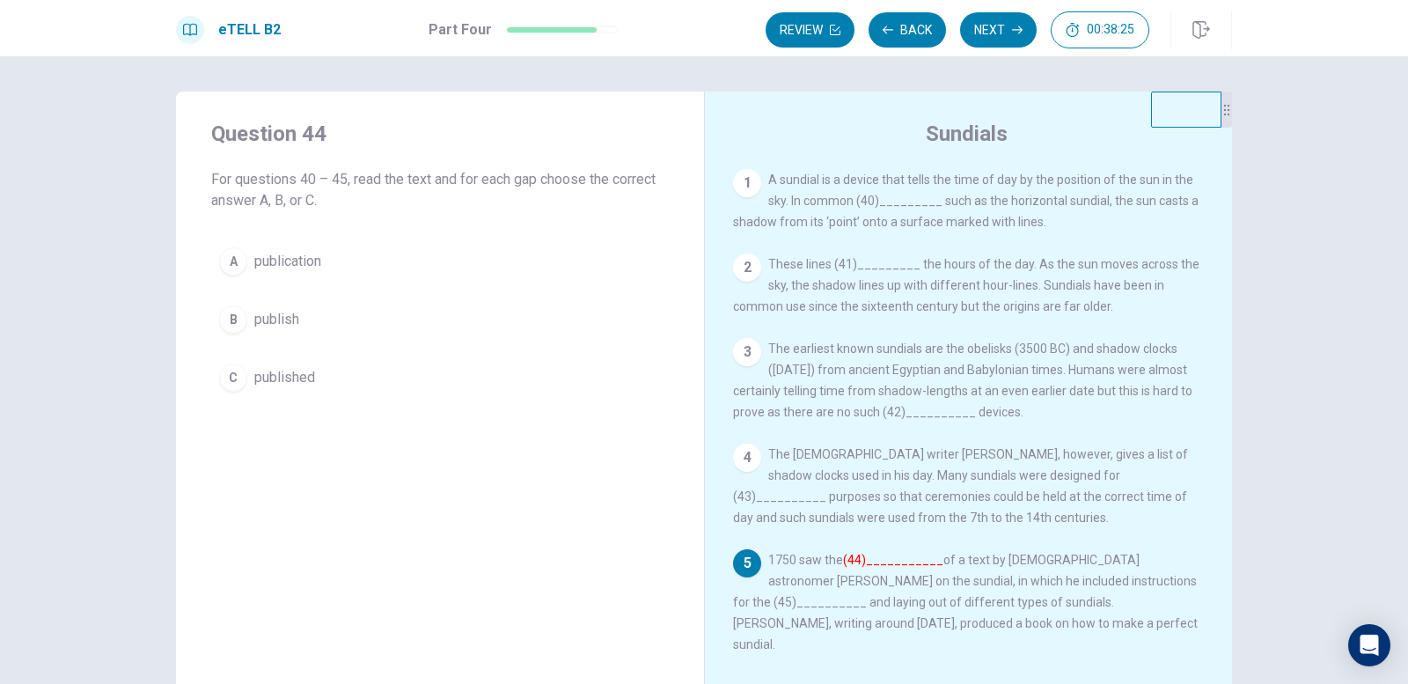
click at [294, 270] on span "publication" at bounding box center [287, 261] width 67 height 21
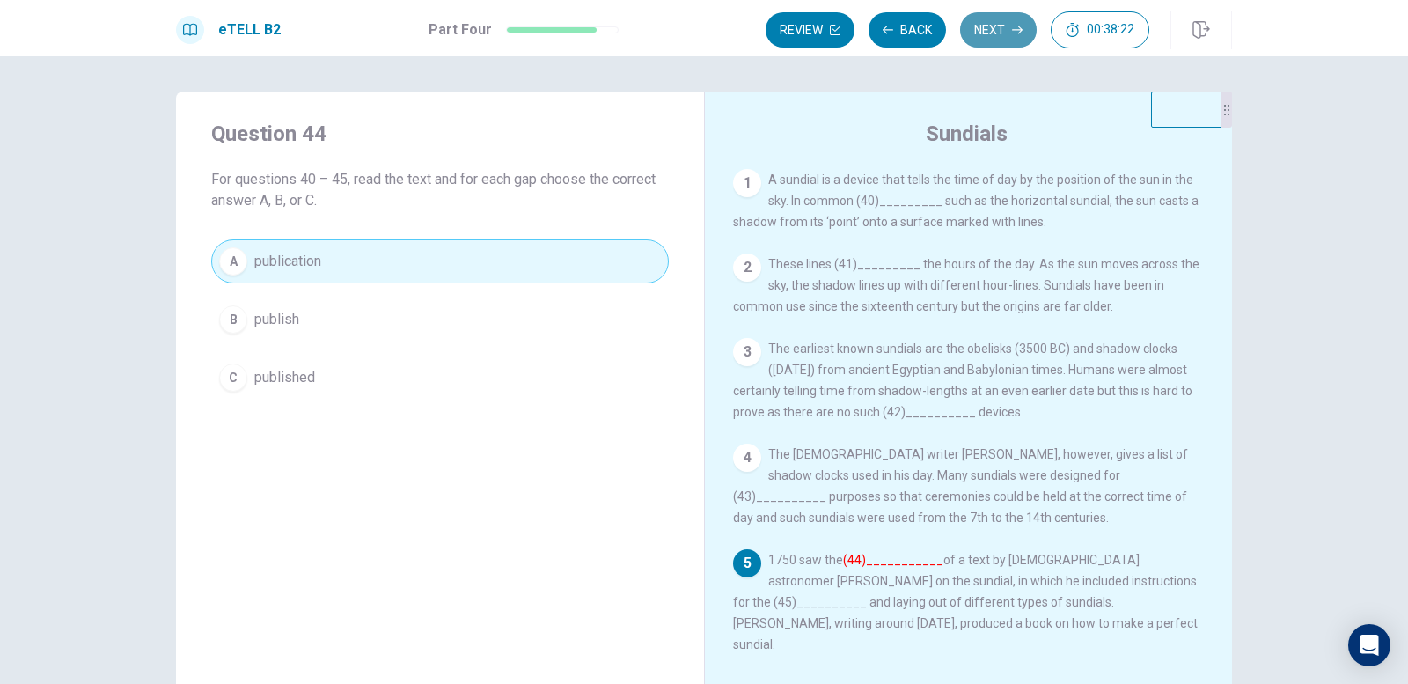
click at [997, 37] on button "Next" at bounding box center [998, 29] width 77 height 35
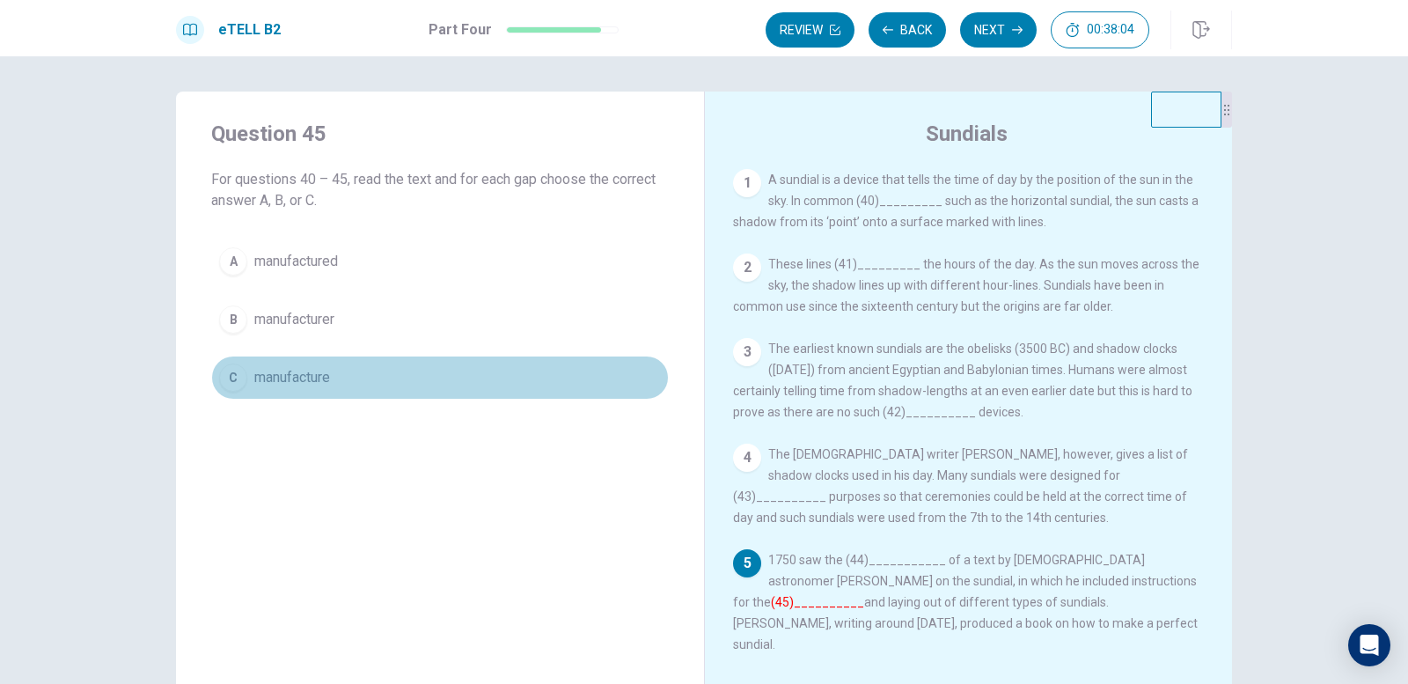
click at [300, 375] on span "manufacture" at bounding box center [292, 377] width 76 height 21
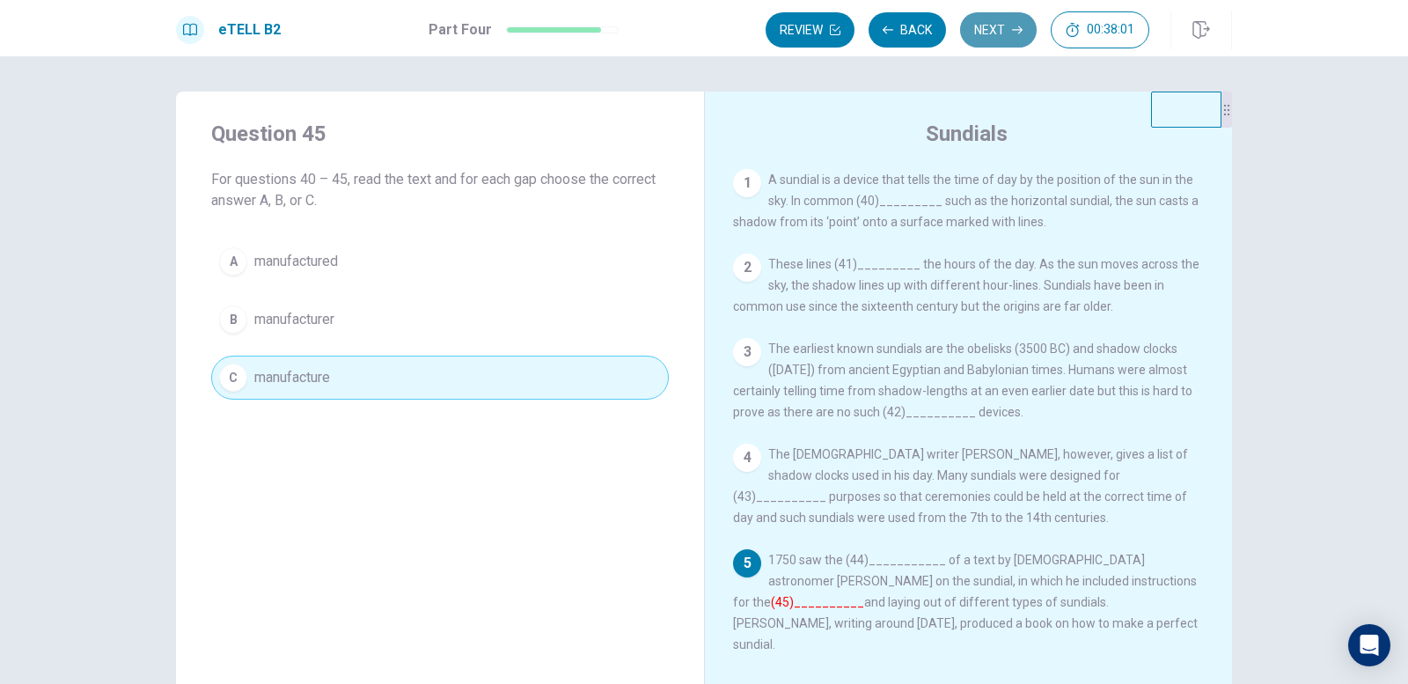
click at [993, 25] on button "Next" at bounding box center [998, 29] width 77 height 35
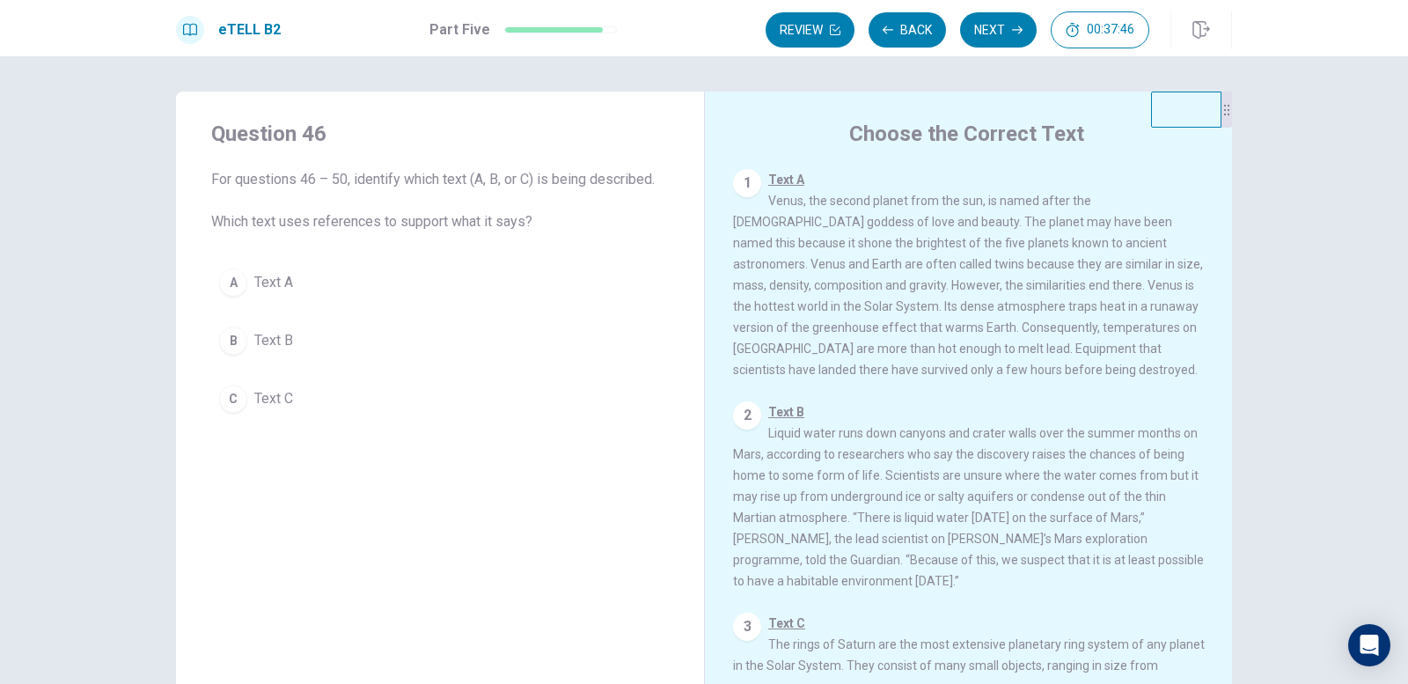
drag, startPoint x: 214, startPoint y: 226, endPoint x: 515, endPoint y: 234, distance: 301.1
click at [515, 234] on div "Question 46 For questions 46 – 50, identify which text (A, B, or C) is being de…" at bounding box center [440, 270] width 528 height 357
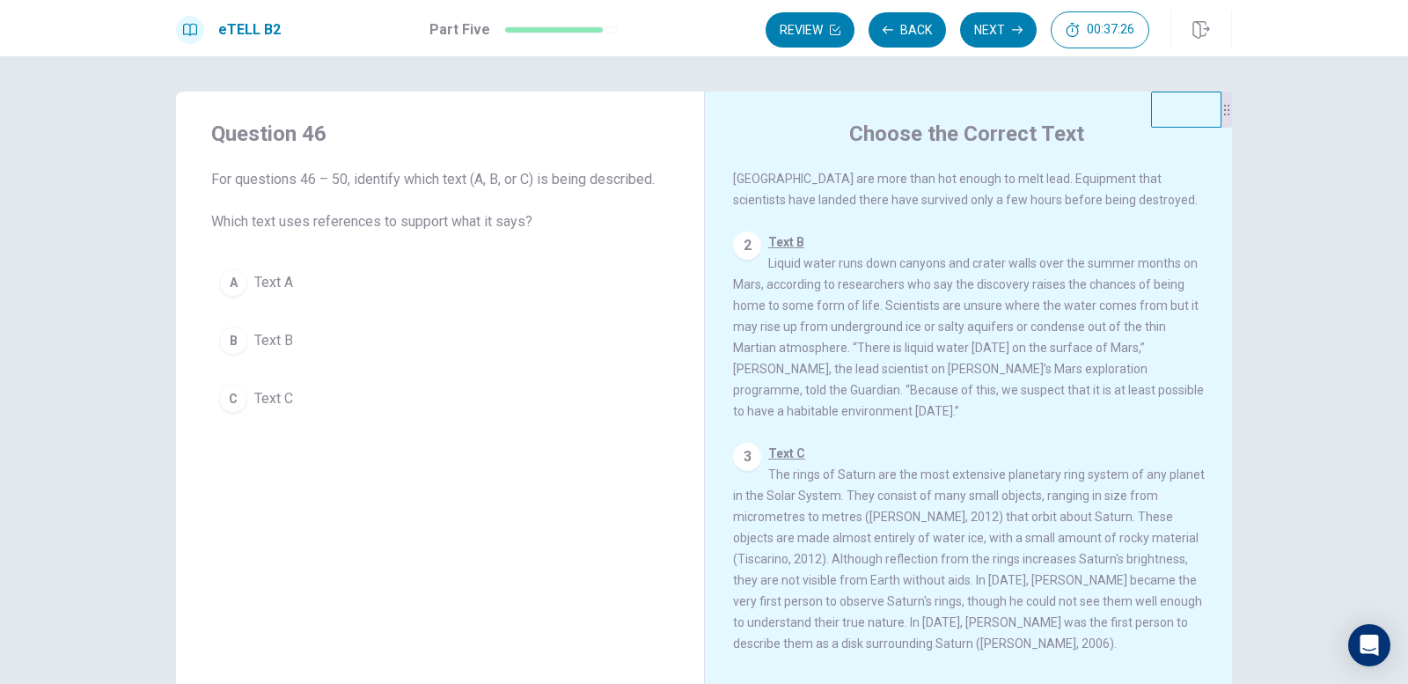
scroll to position [195, 0]
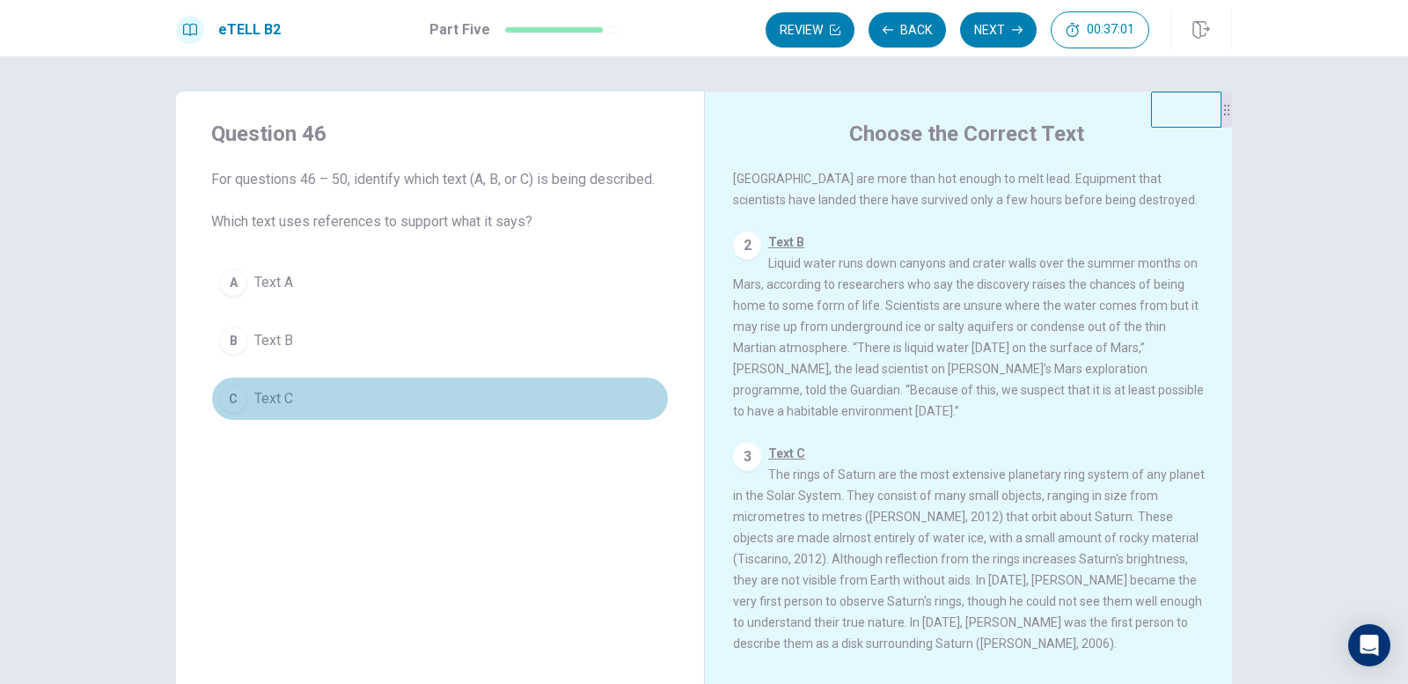
click at [232, 404] on div "C" at bounding box center [233, 399] width 28 height 28
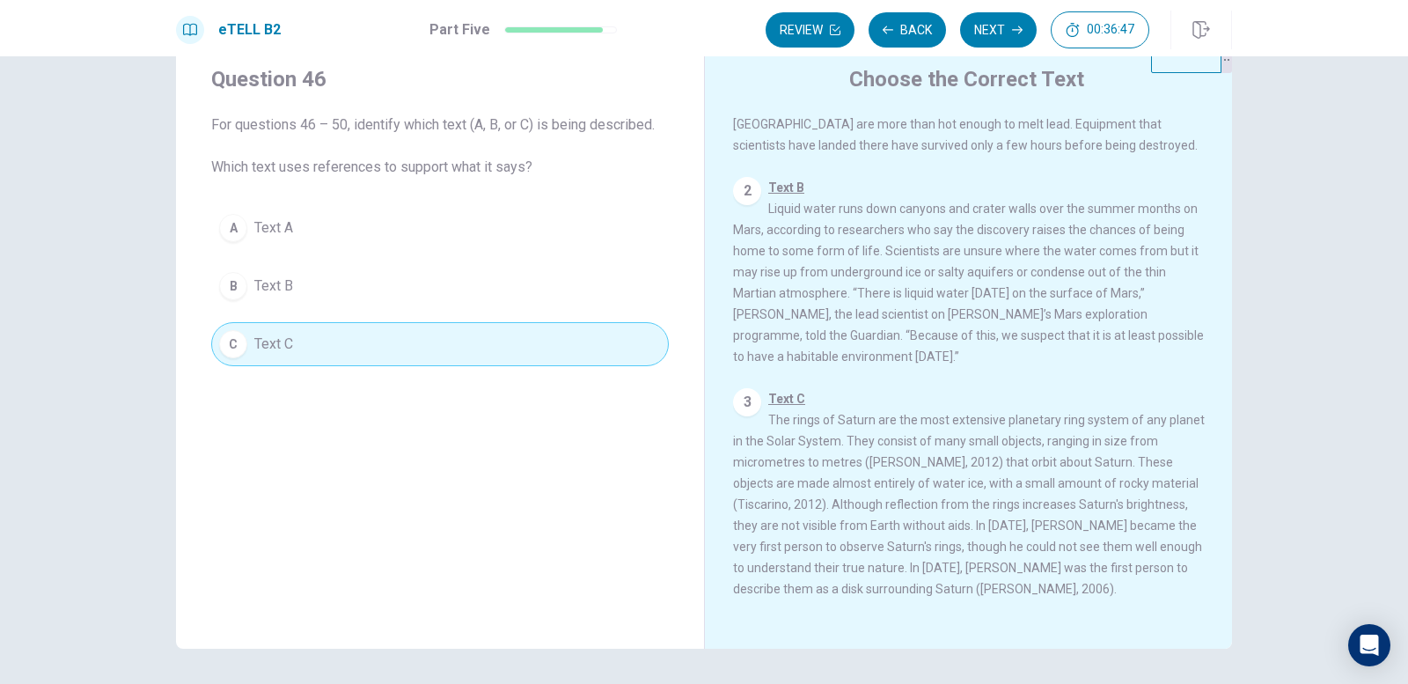
scroll to position [23, 0]
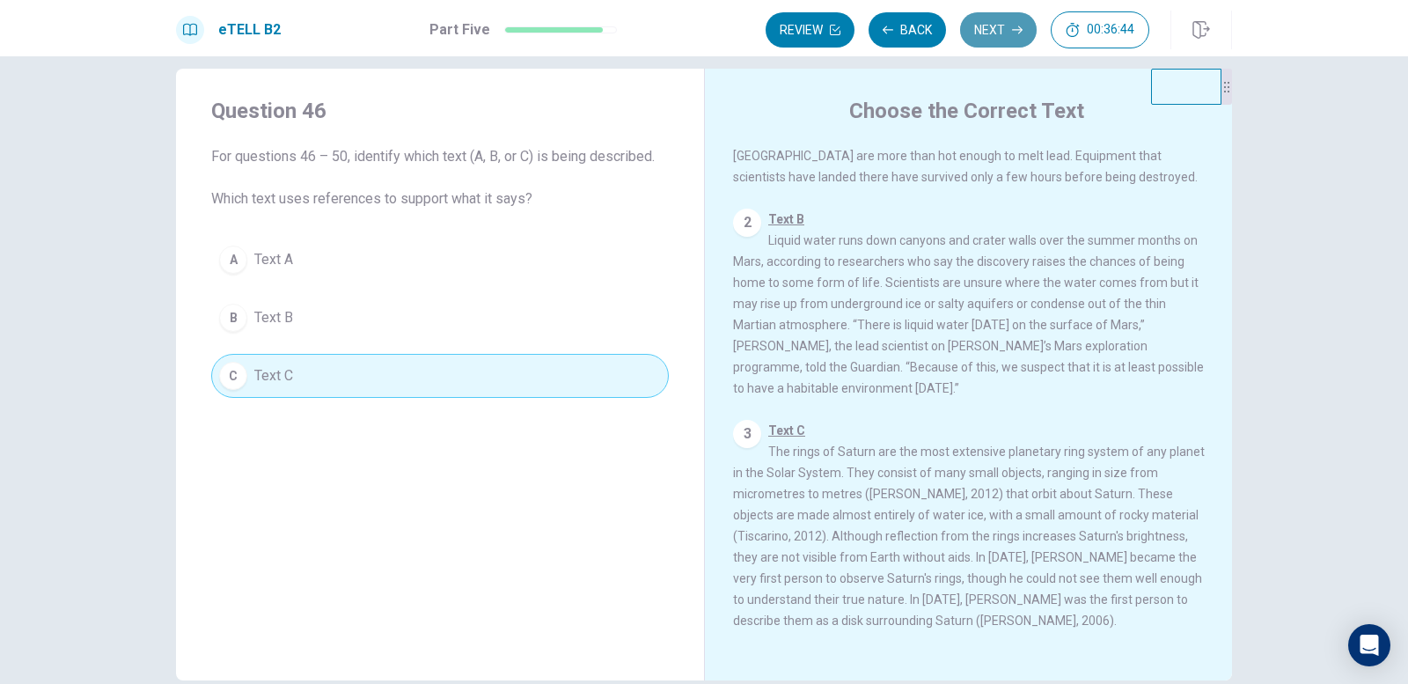
click at [982, 37] on button "Next" at bounding box center [998, 29] width 77 height 35
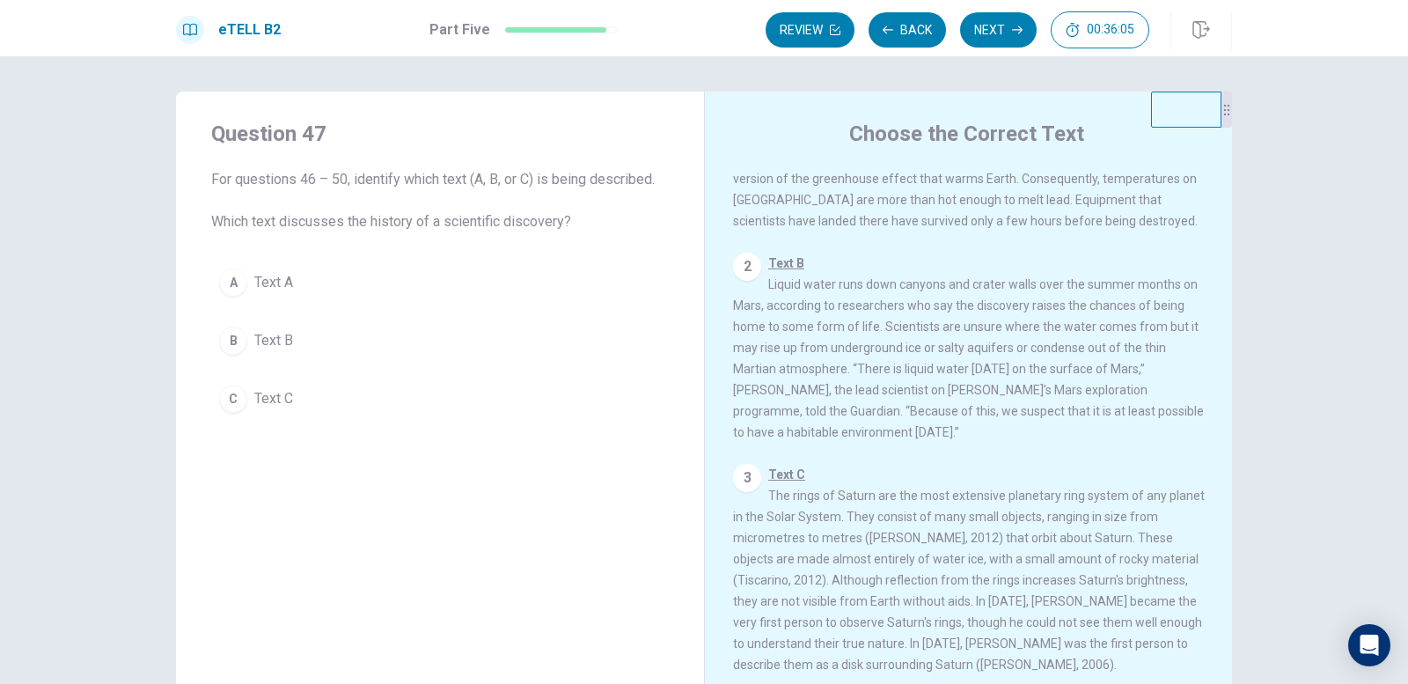
scroll to position [176, 0]
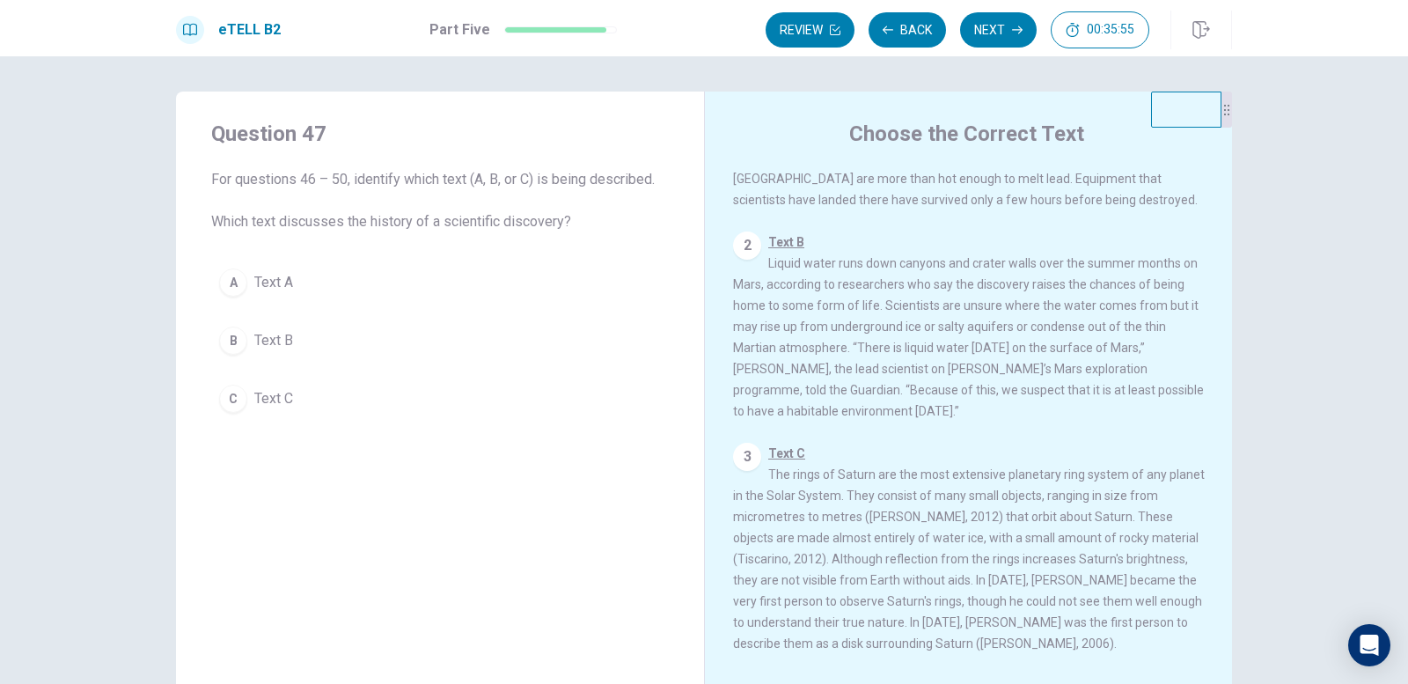
click at [229, 408] on div "C" at bounding box center [233, 399] width 28 height 28
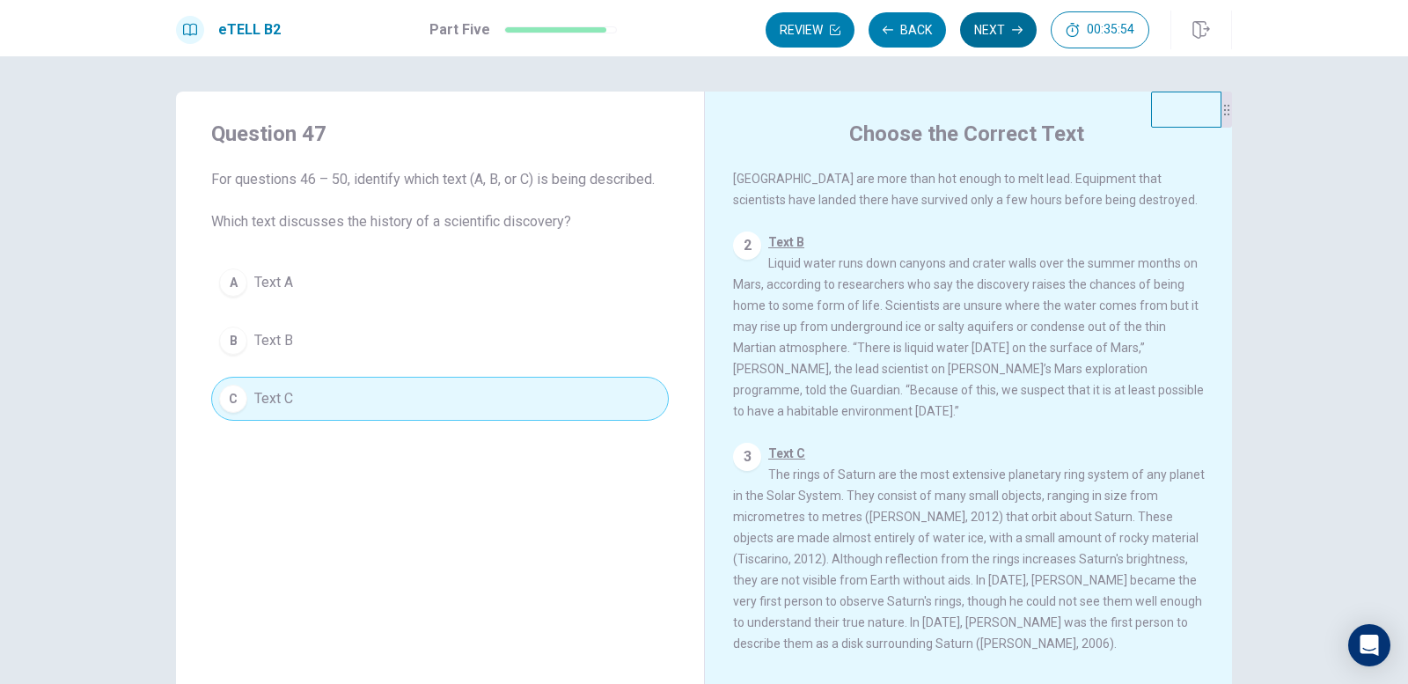
click at [1001, 27] on button "Next" at bounding box center [998, 29] width 77 height 35
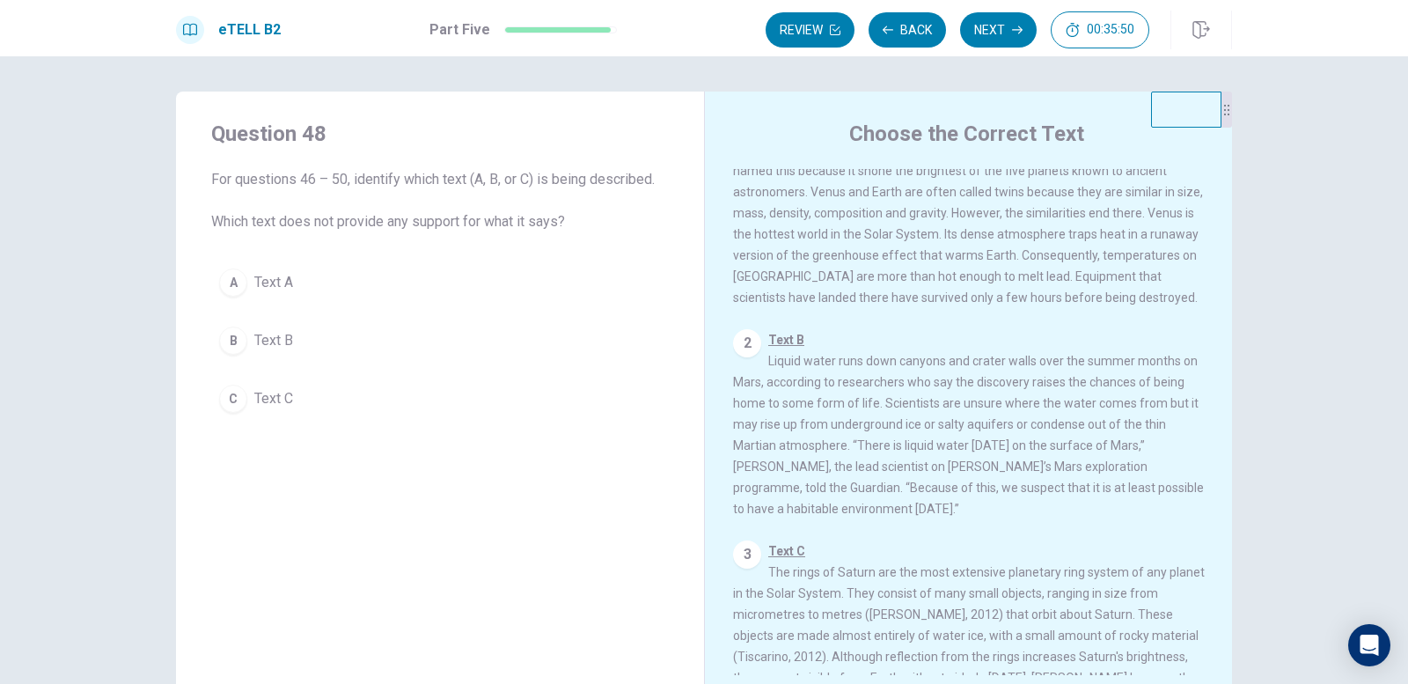
scroll to position [0, 0]
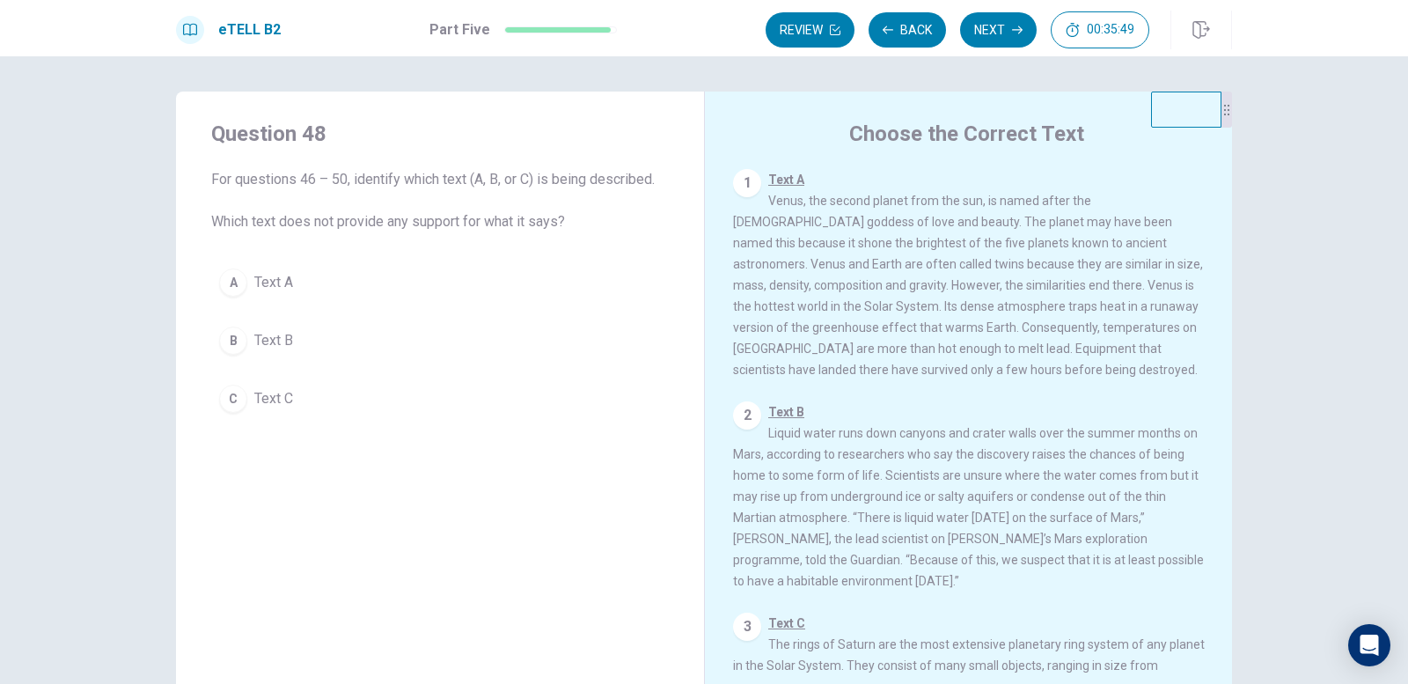
click at [228, 278] on div "A" at bounding box center [233, 282] width 28 height 28
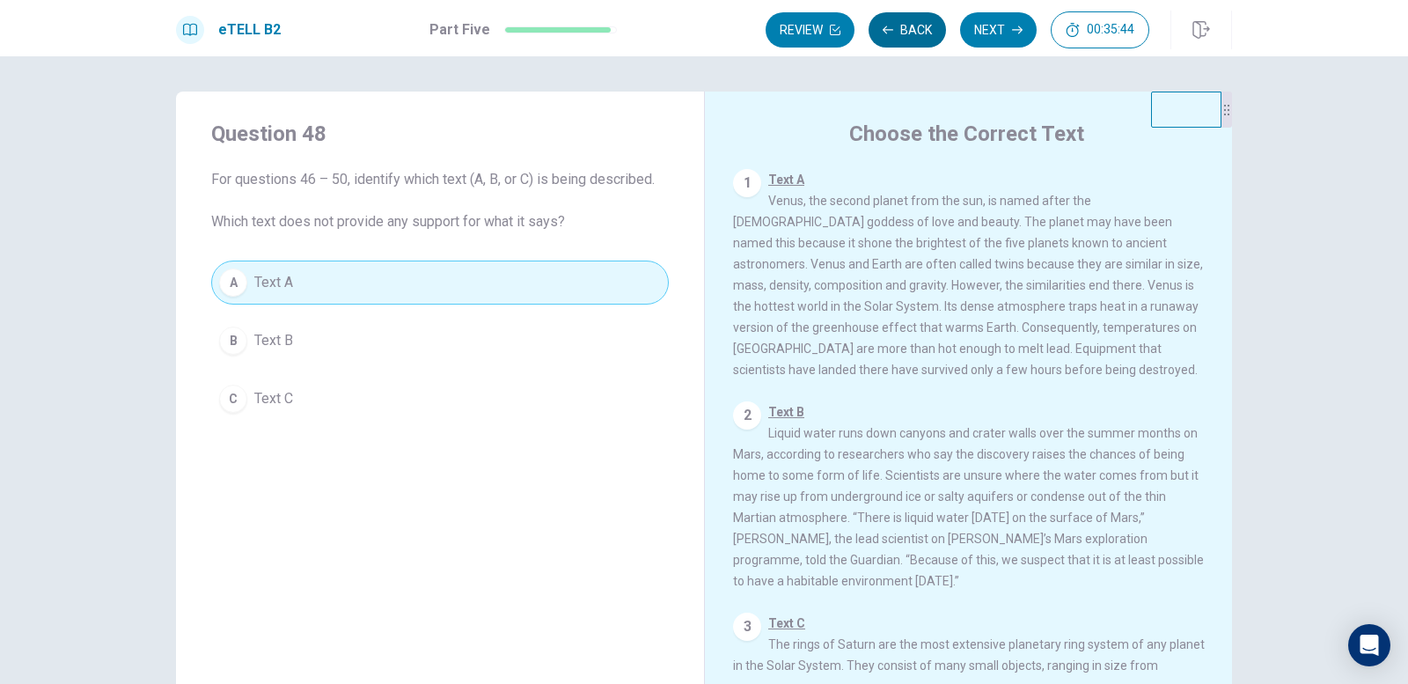
click at [906, 40] on button "Back" at bounding box center [907, 29] width 77 height 35
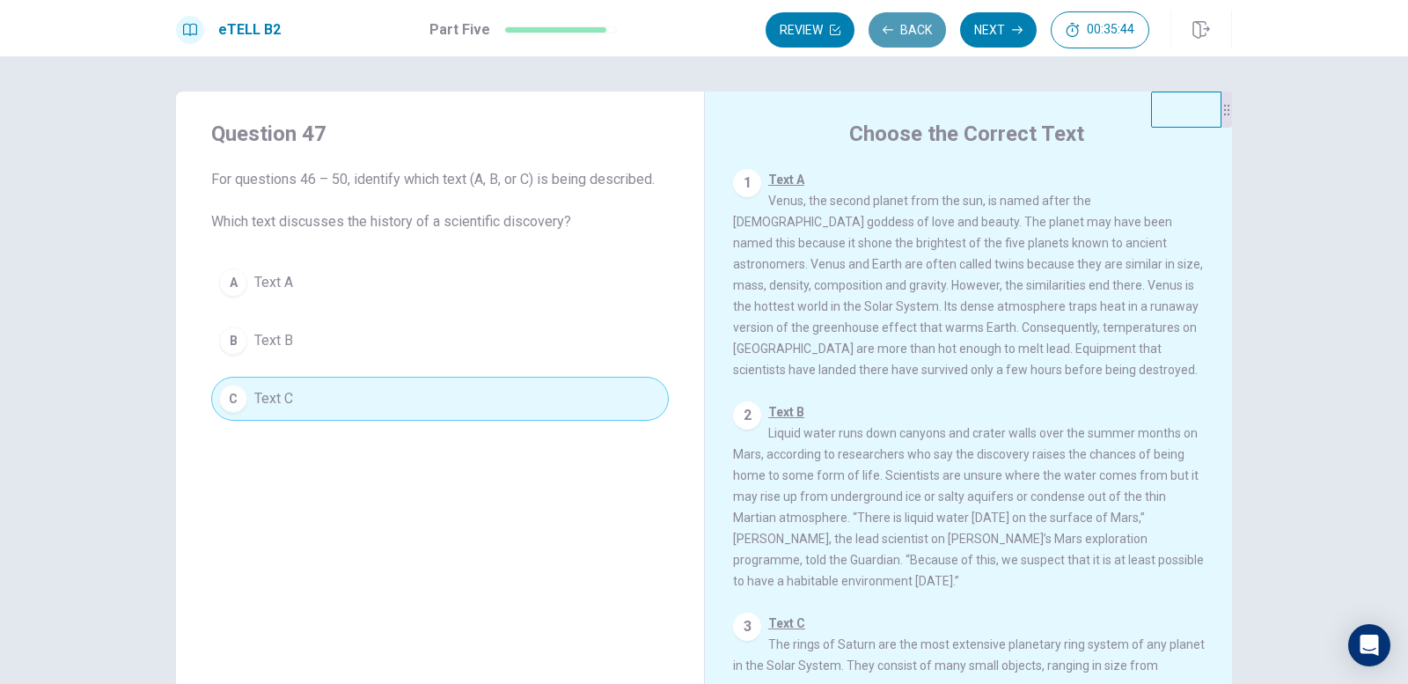
click at [906, 40] on button "Back" at bounding box center [907, 29] width 77 height 35
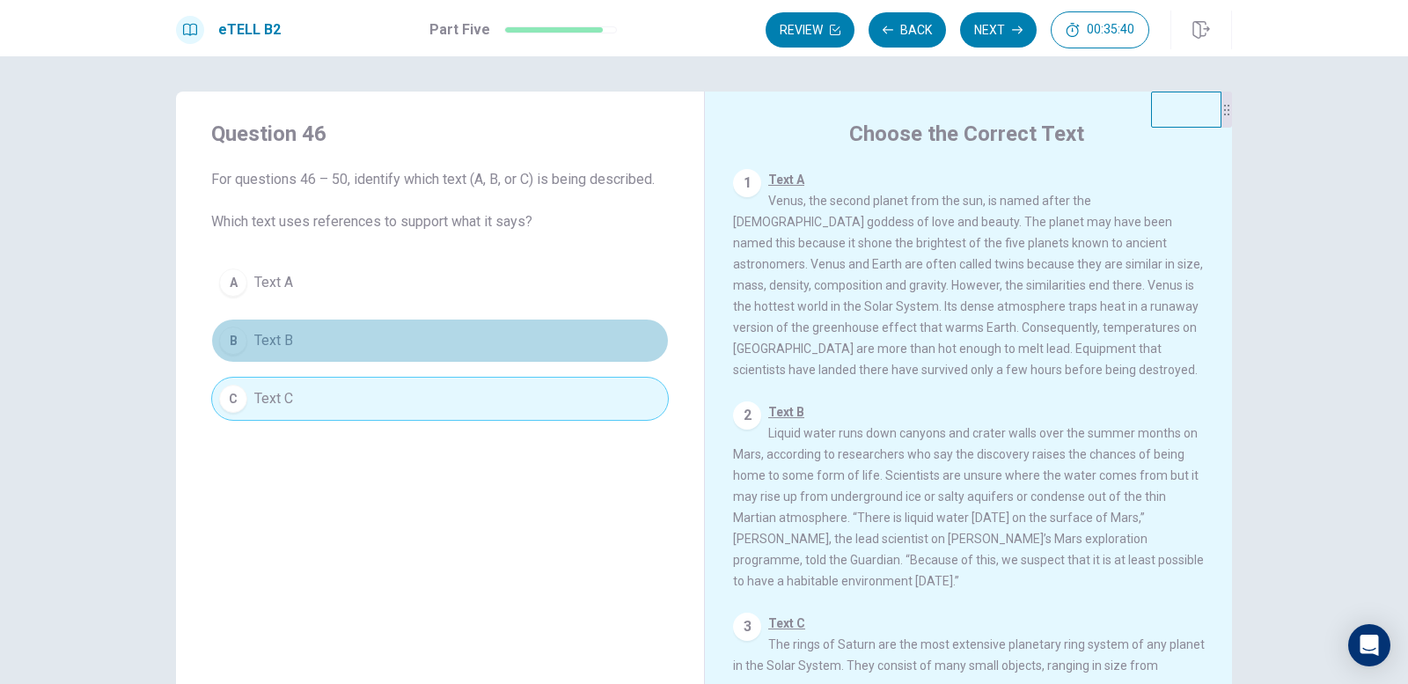
click at [282, 339] on span "Text B" at bounding box center [273, 340] width 39 height 21
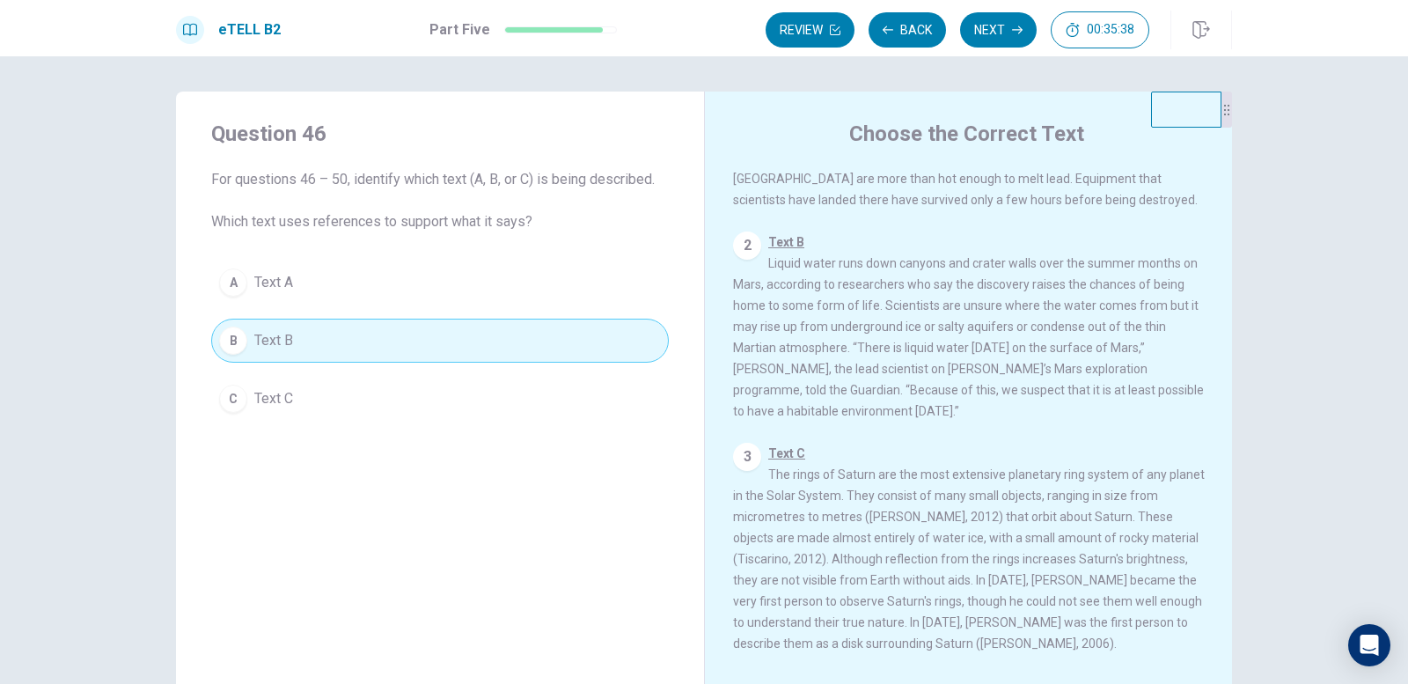
scroll to position [195, 0]
click at [994, 23] on button "Next" at bounding box center [998, 29] width 77 height 35
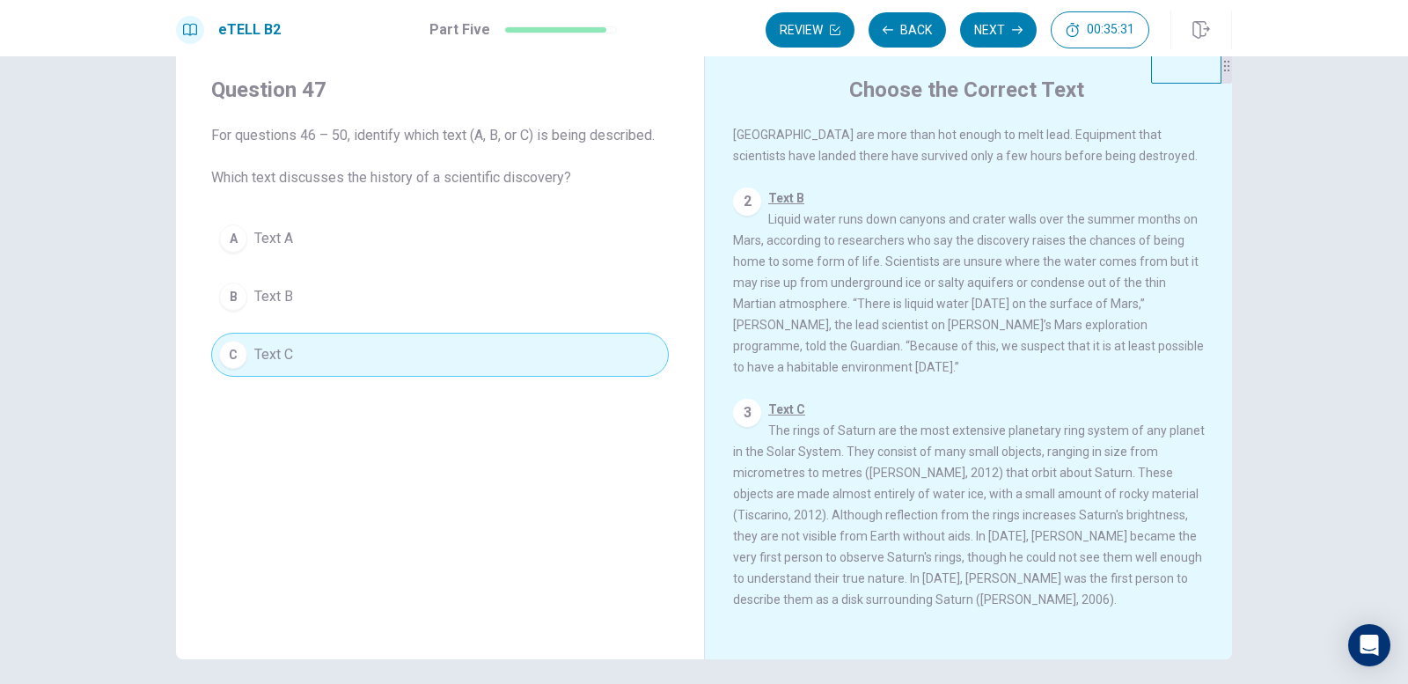
scroll to position [88, 0]
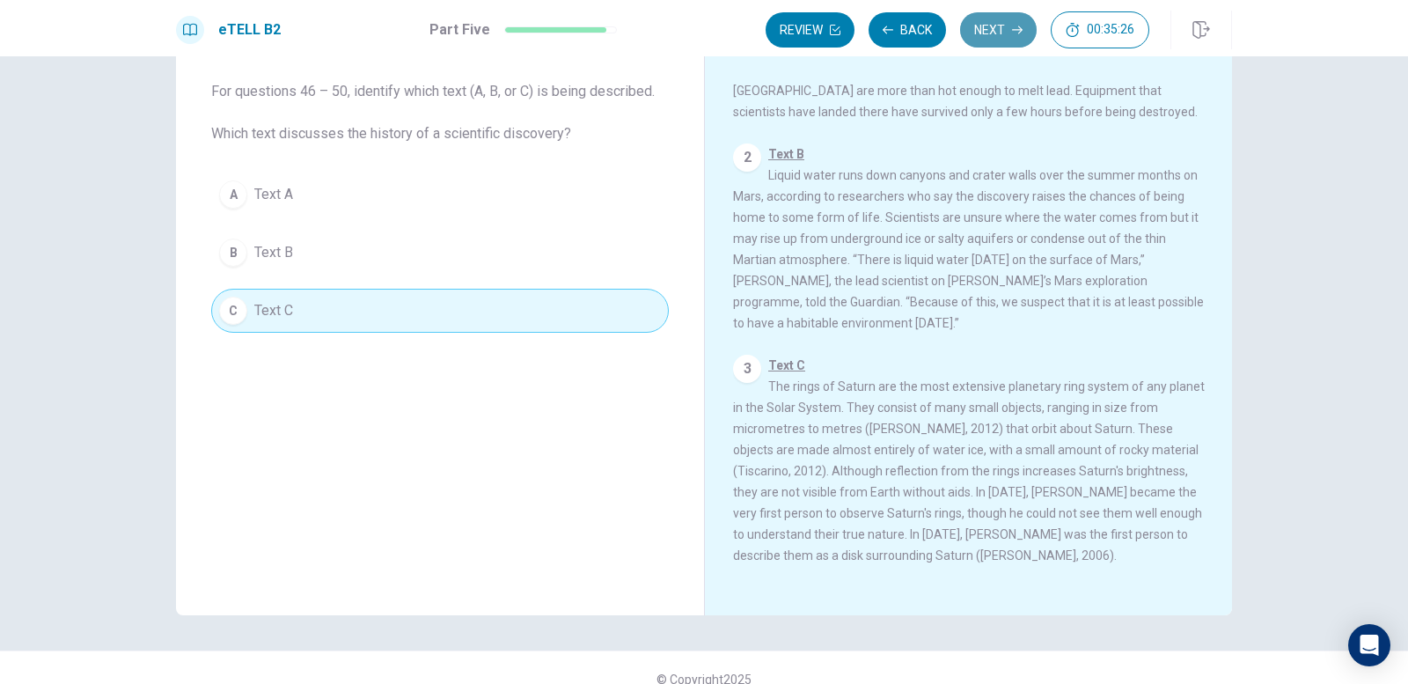
click at [1003, 33] on button "Next" at bounding box center [998, 29] width 77 height 35
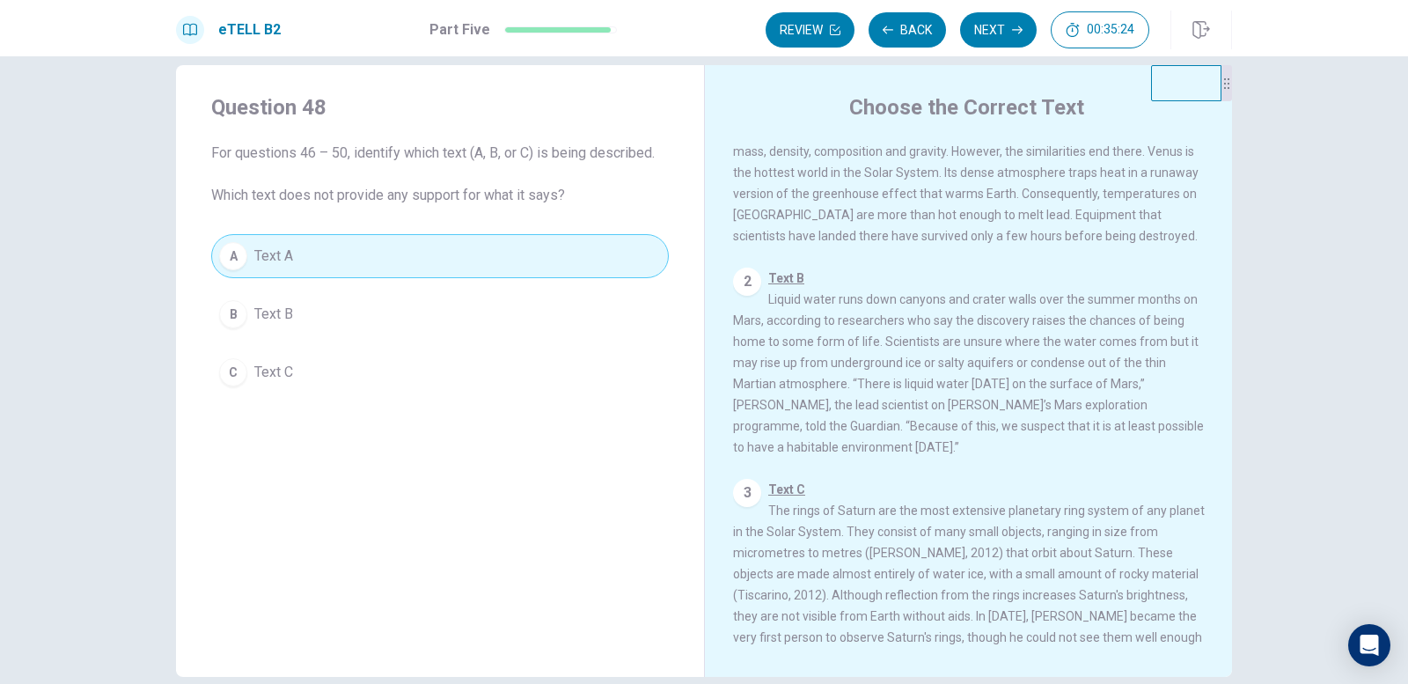
scroll to position [0, 0]
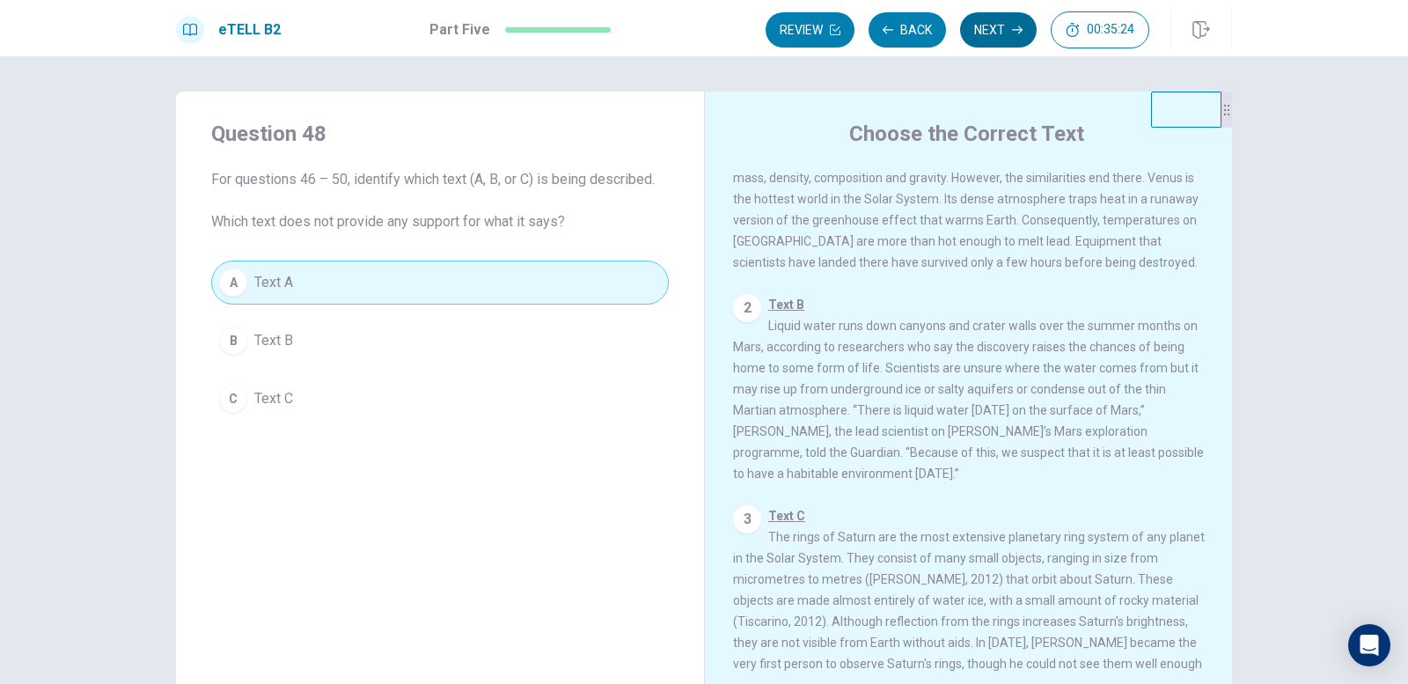
click at [984, 42] on button "Next" at bounding box center [998, 29] width 77 height 35
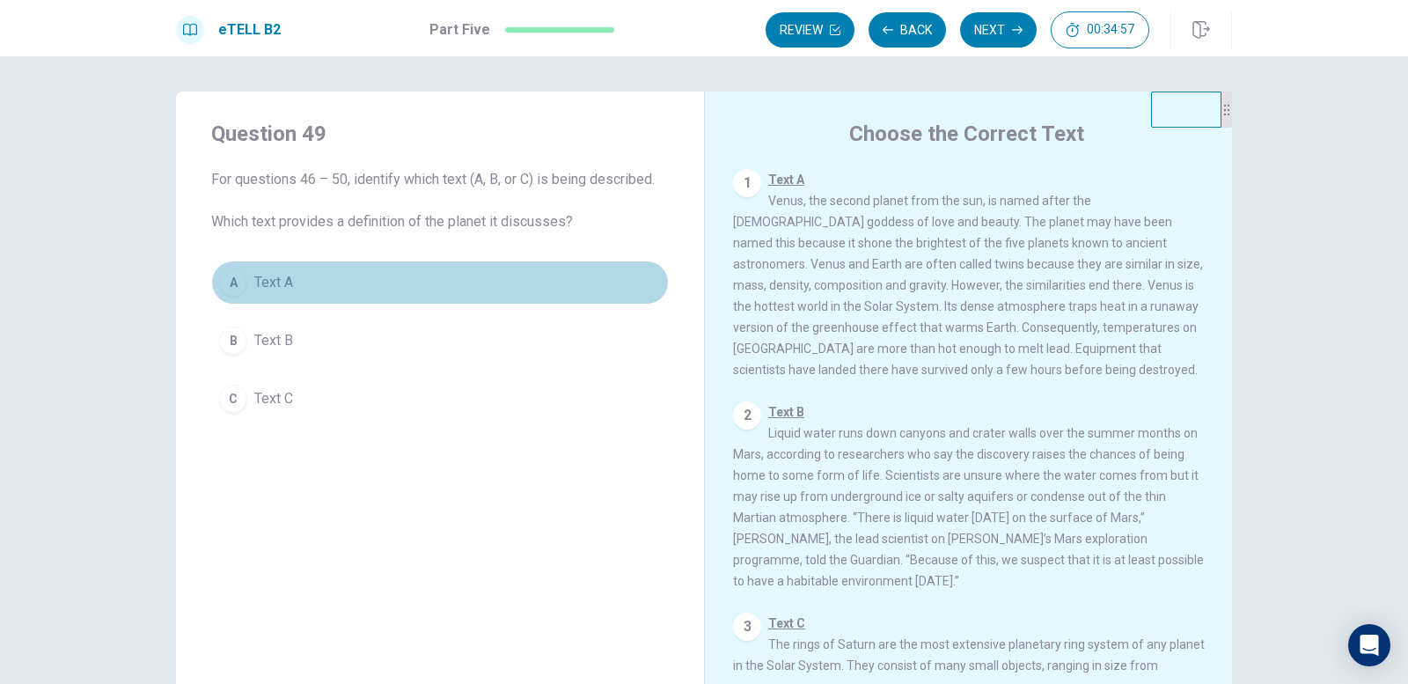
click at [229, 283] on div "A" at bounding box center [233, 282] width 28 height 28
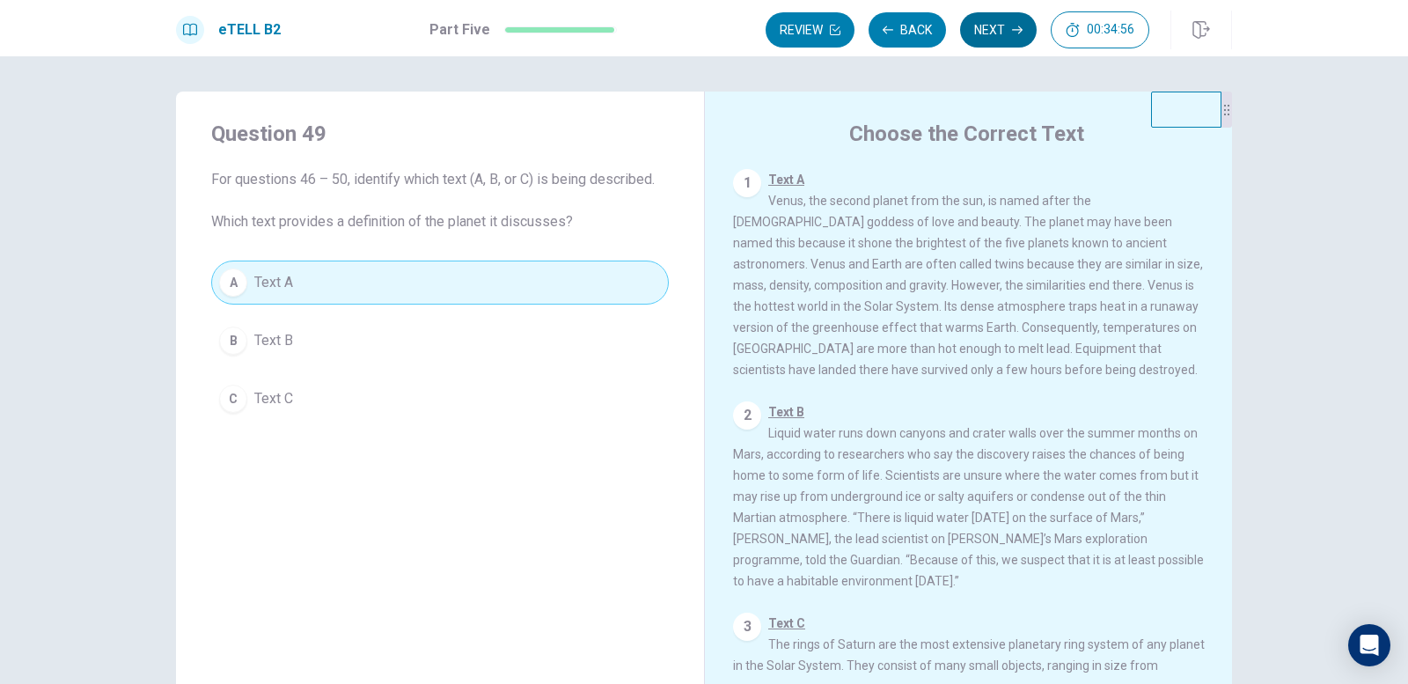
click at [990, 26] on button "Next" at bounding box center [998, 29] width 77 height 35
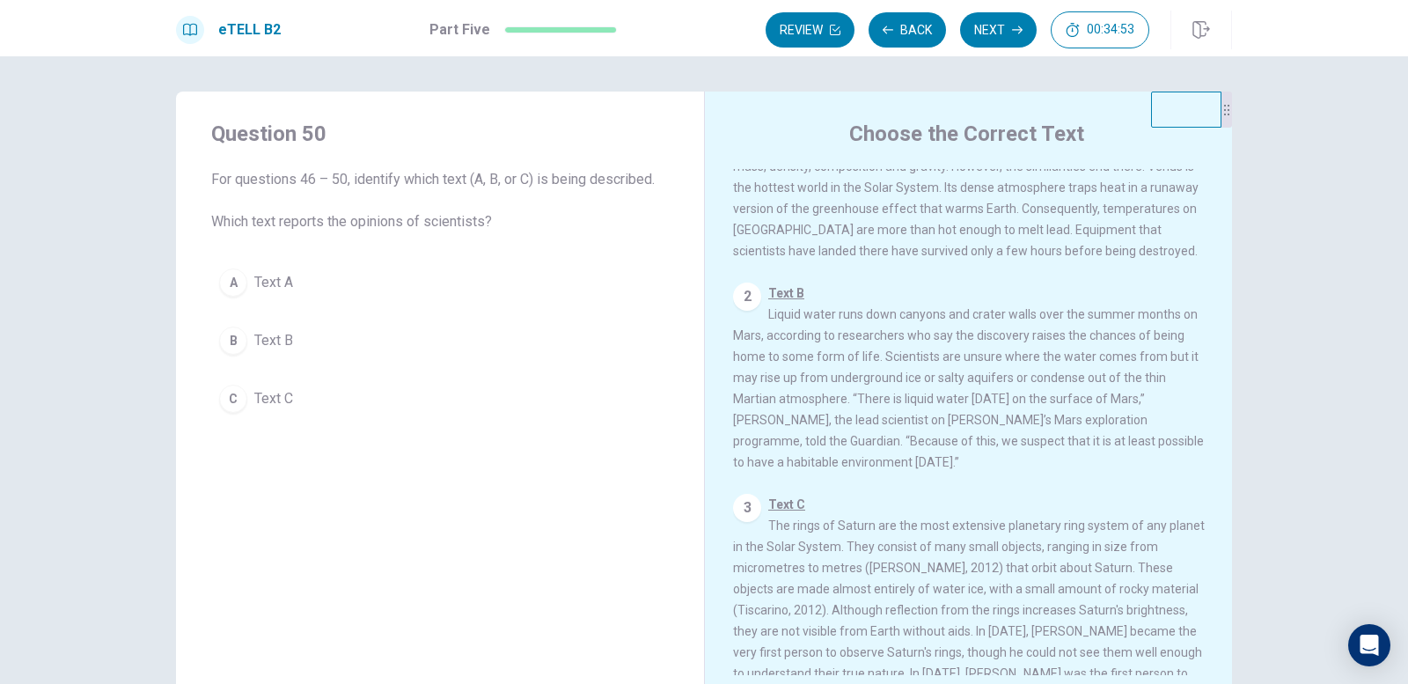
scroll to position [195, 0]
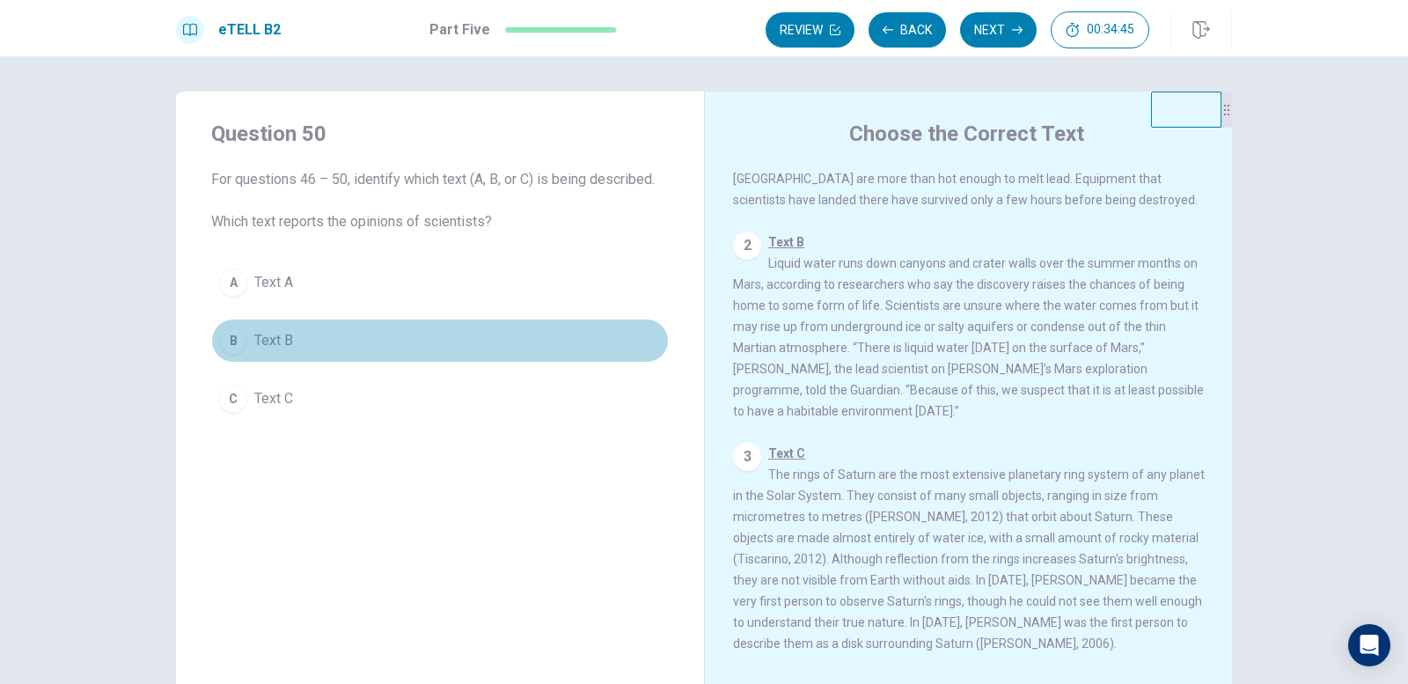
click at [235, 341] on div "B" at bounding box center [233, 340] width 28 height 28
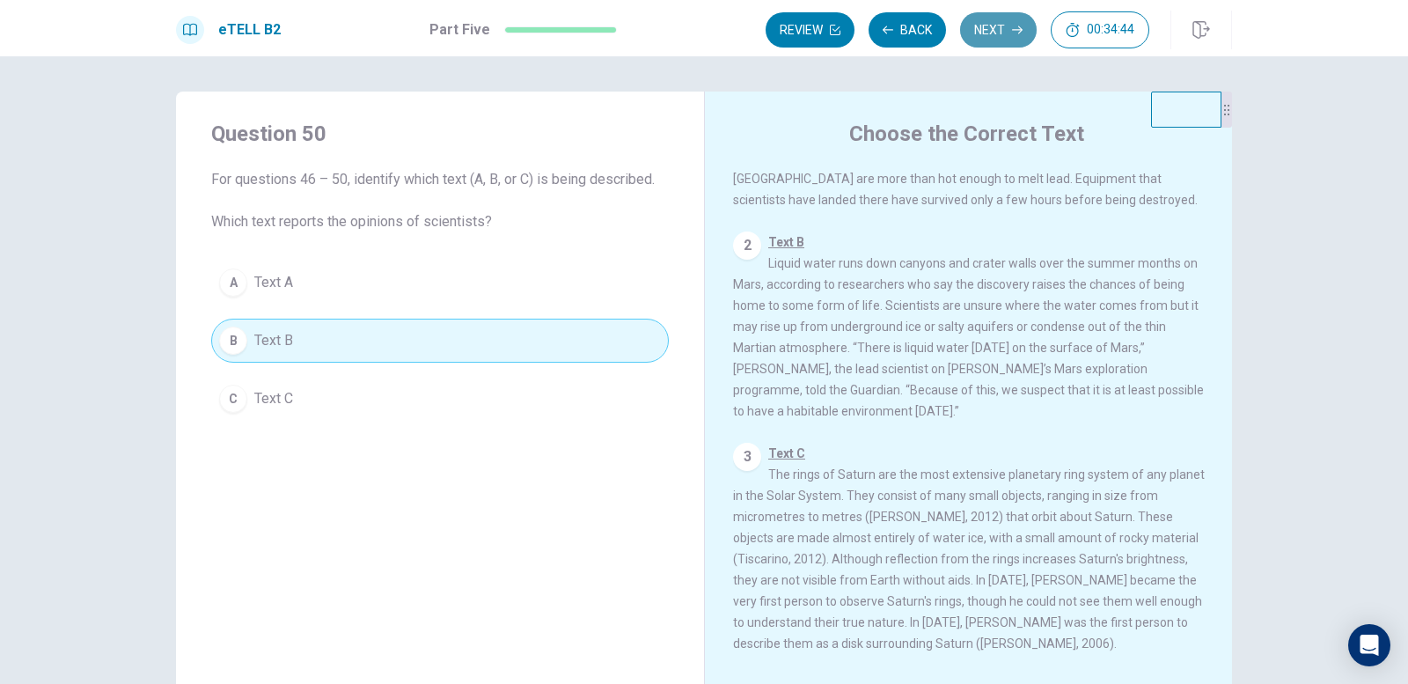
click at [1013, 39] on button "Next" at bounding box center [998, 29] width 77 height 35
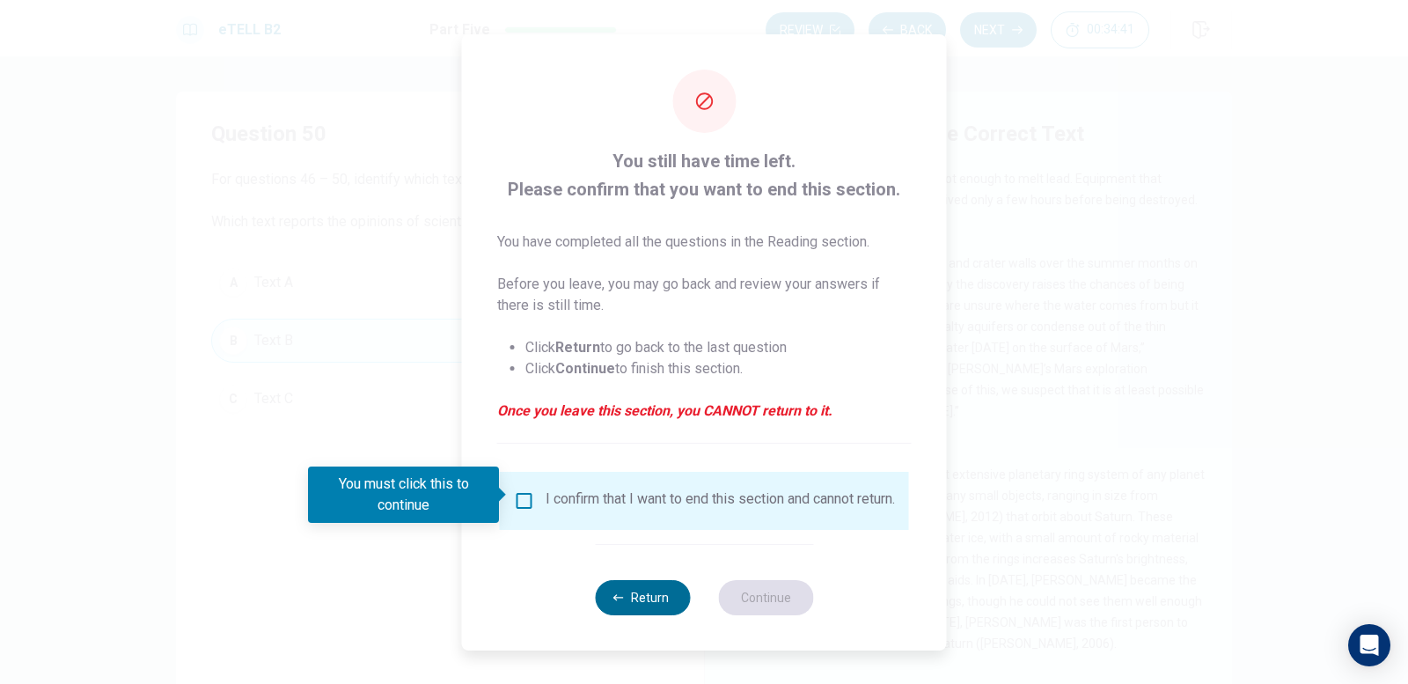
click at [625, 605] on button "Return" at bounding box center [642, 597] width 95 height 35
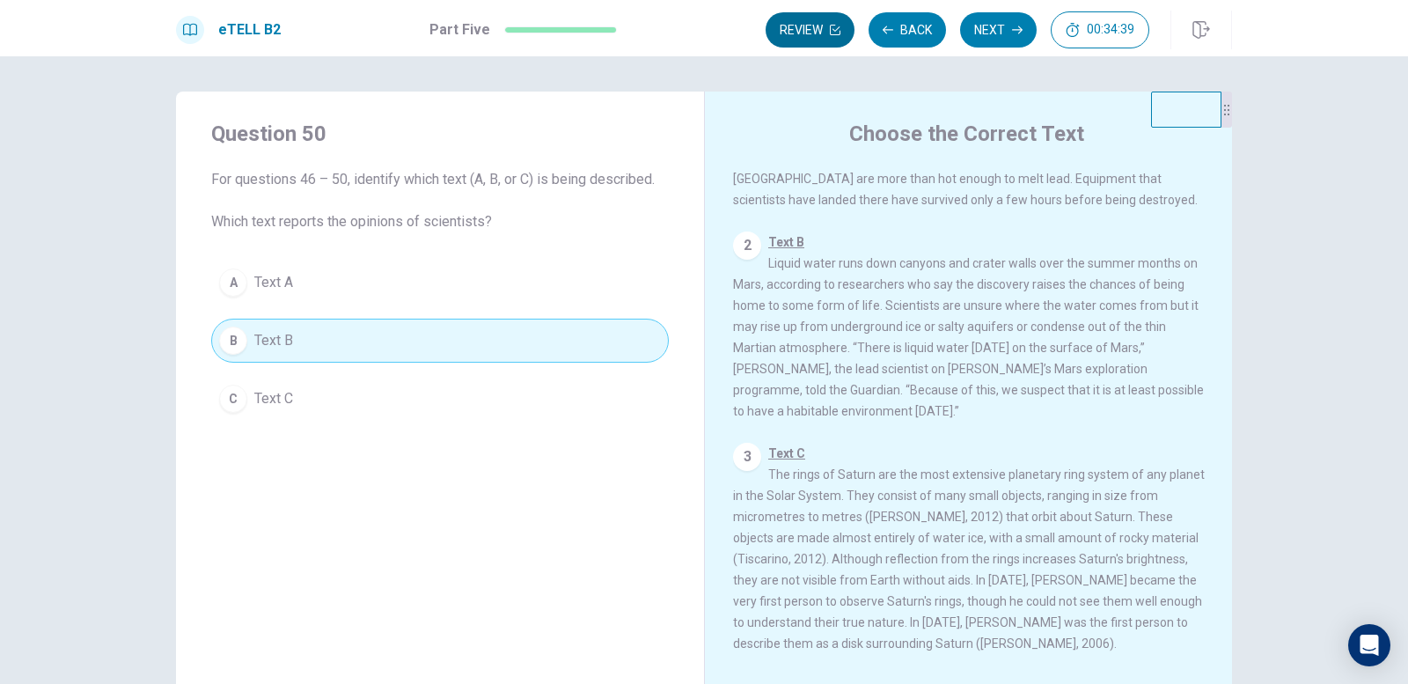
click at [796, 34] on button "Review" at bounding box center [810, 29] width 89 height 35
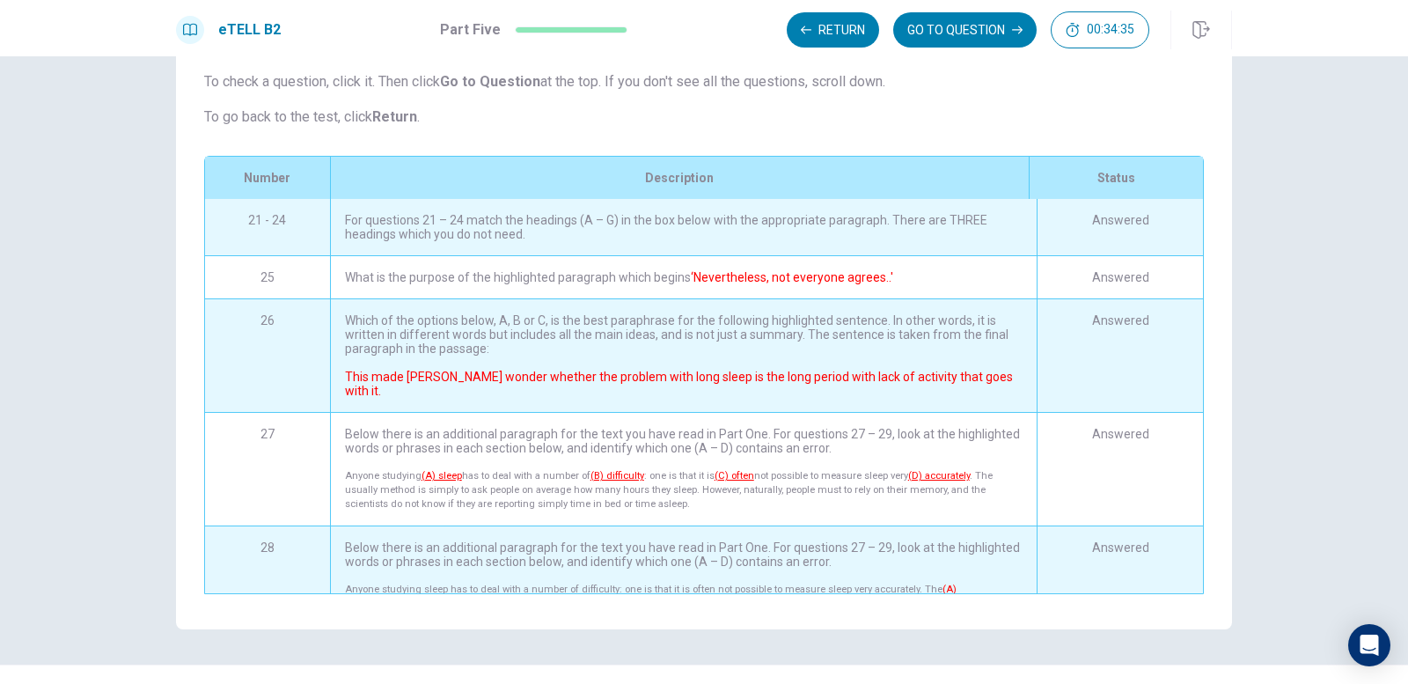
scroll to position [117, 0]
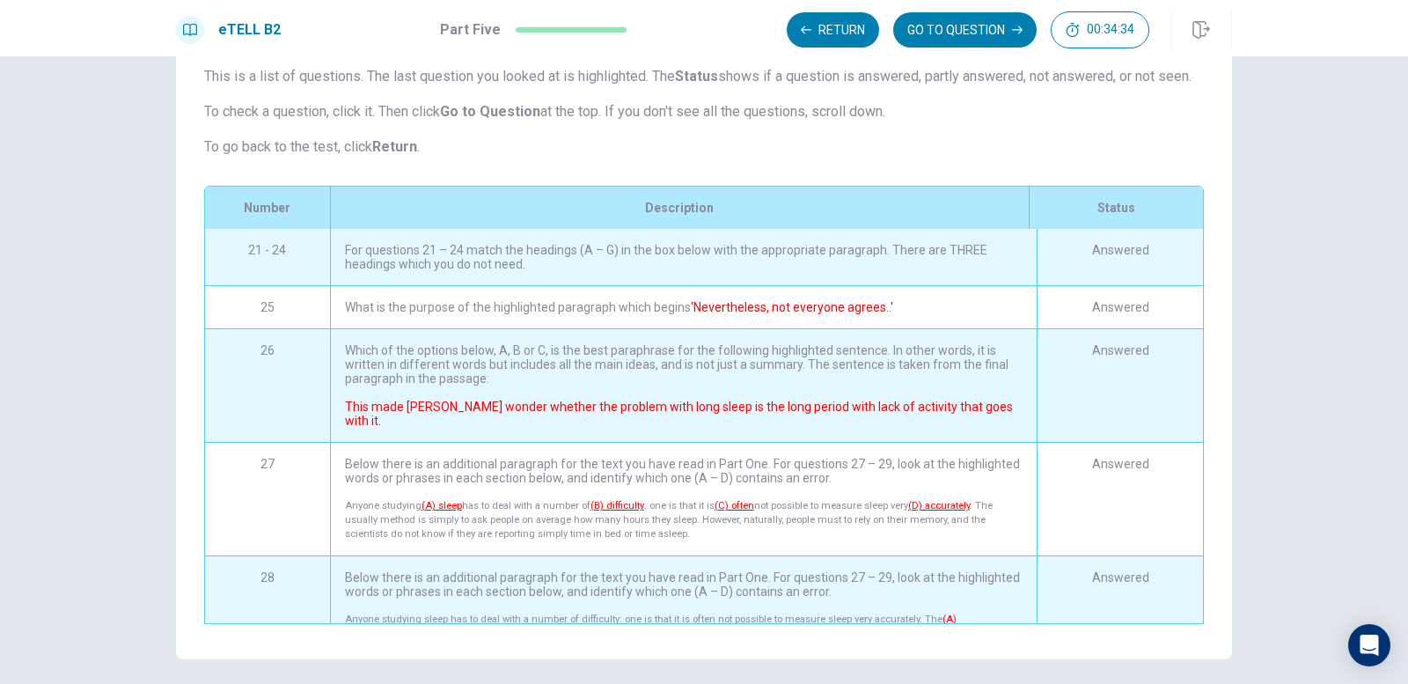
click at [337, 272] on div "For questions 21 – 24 match the headings (A – G) in the box below with the appr…" at bounding box center [683, 257] width 707 height 56
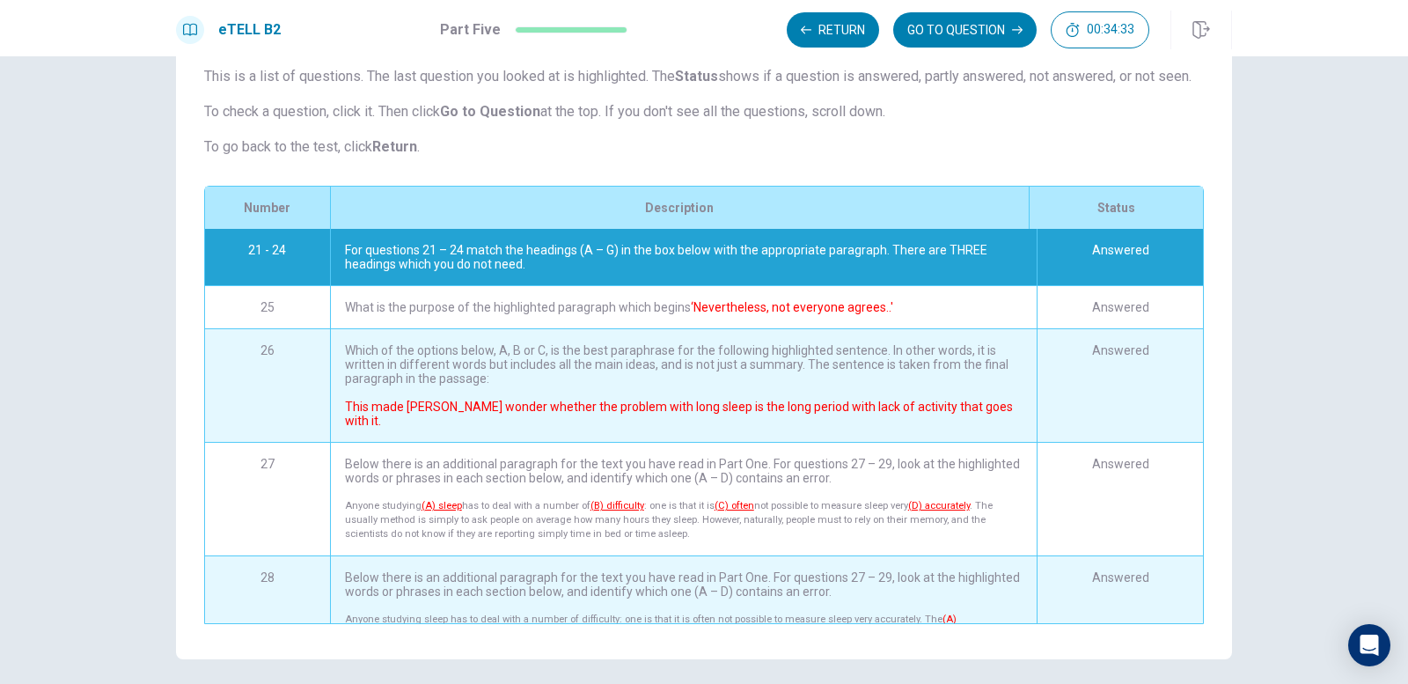
click at [337, 272] on div "For questions 21 – 24 match the headings (A – G) in the box below with the appr…" at bounding box center [683, 257] width 707 height 56
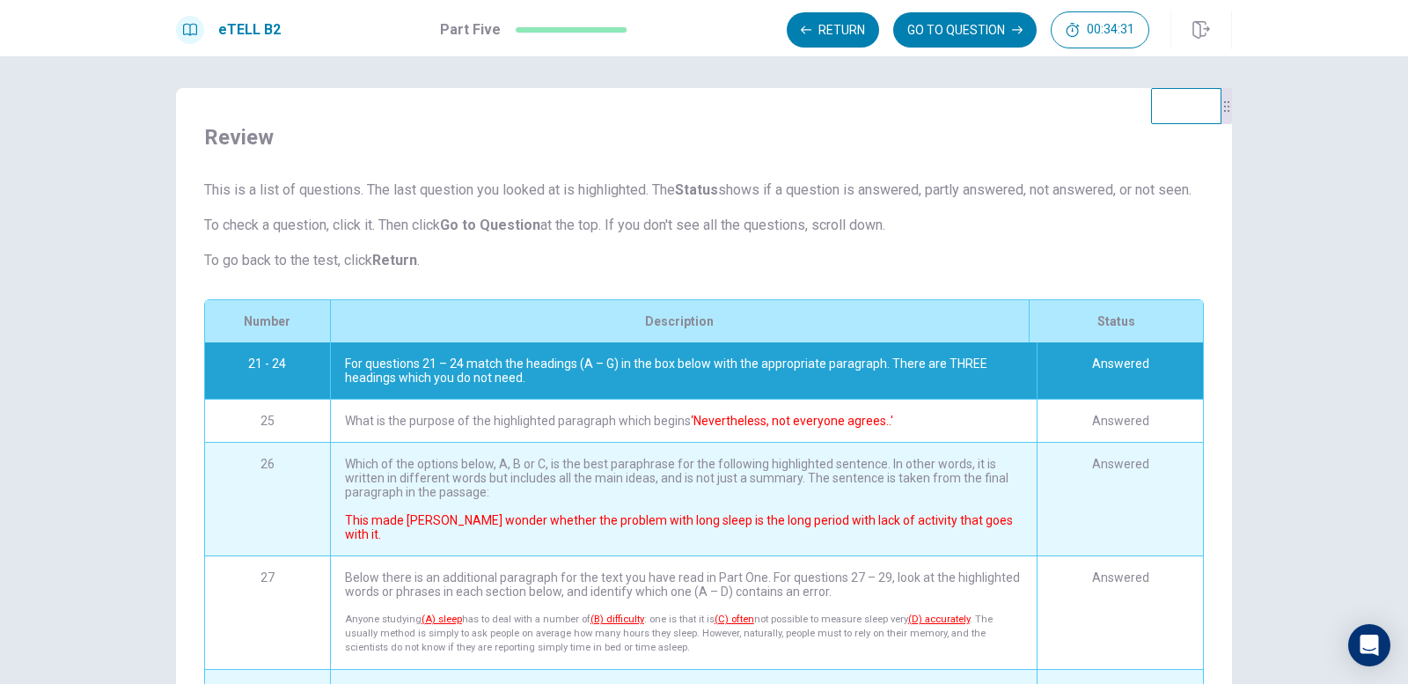
scroll to position [0, 0]
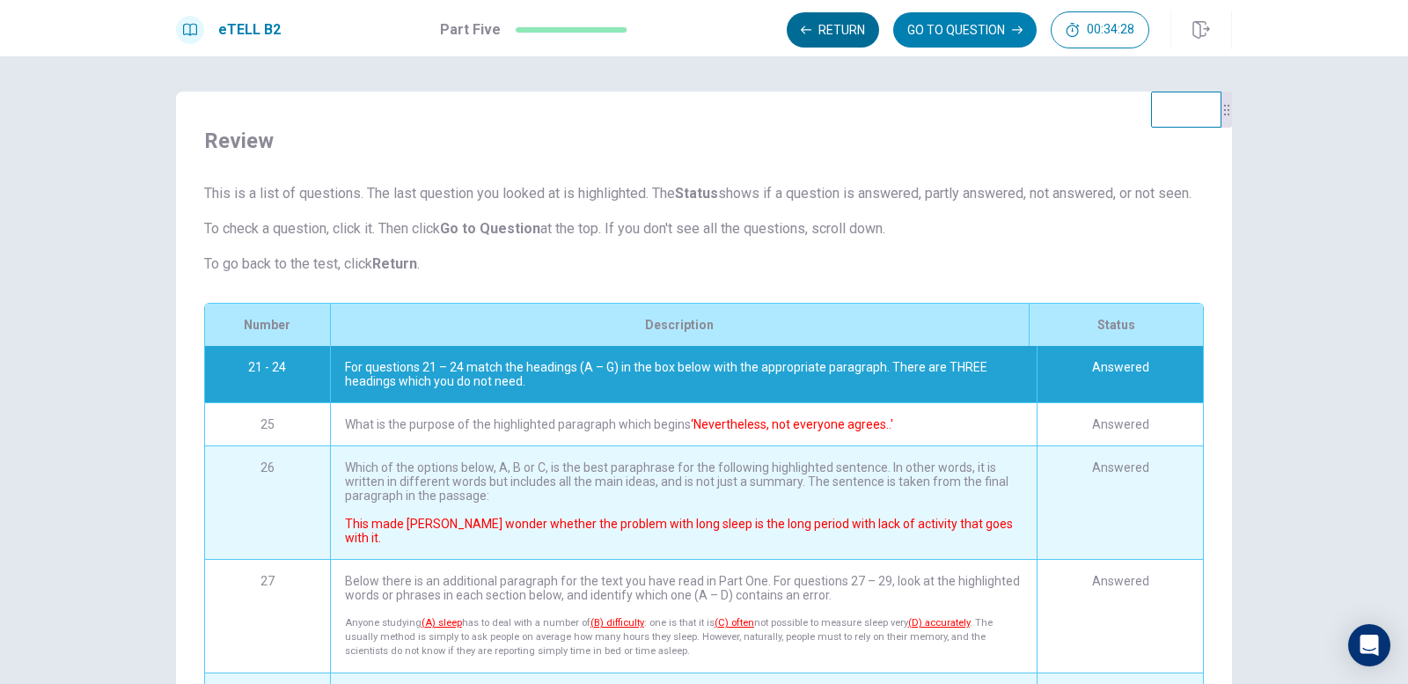
click at [843, 42] on button "Return" at bounding box center [833, 29] width 92 height 35
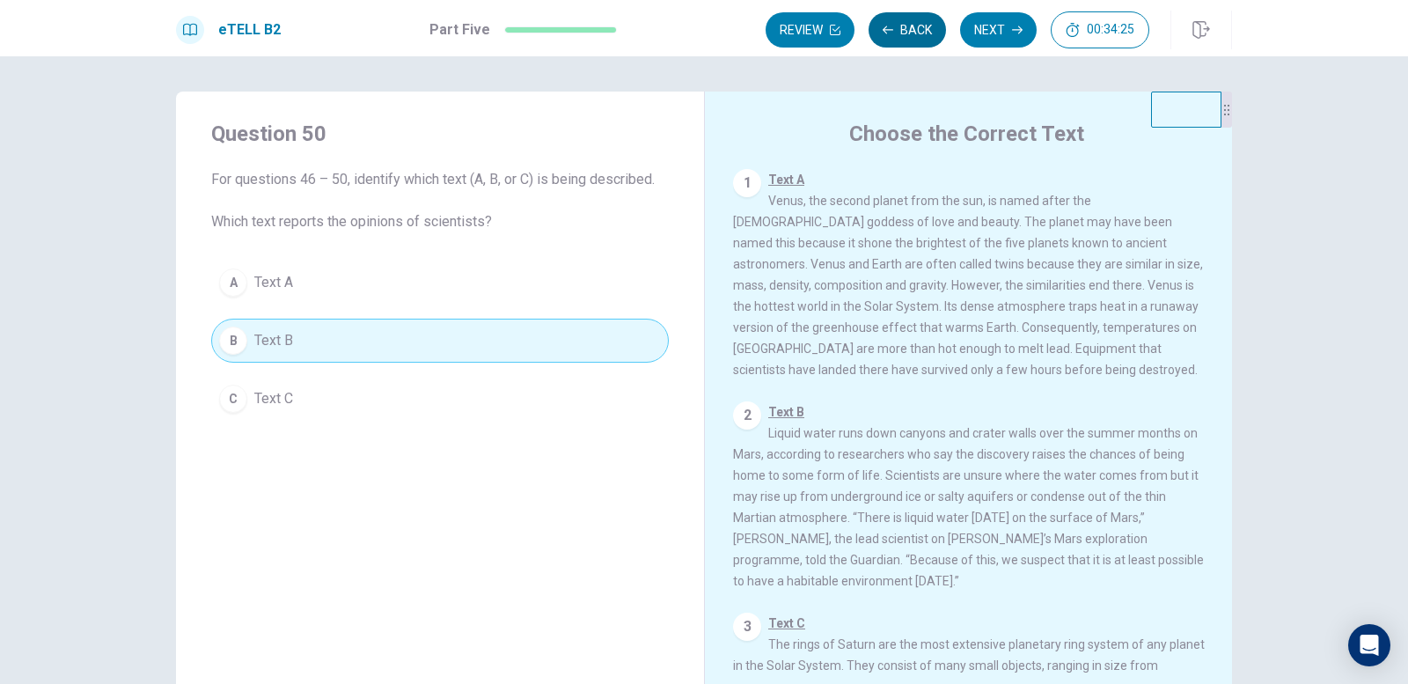
click at [897, 36] on button "Back" at bounding box center [907, 29] width 77 height 35
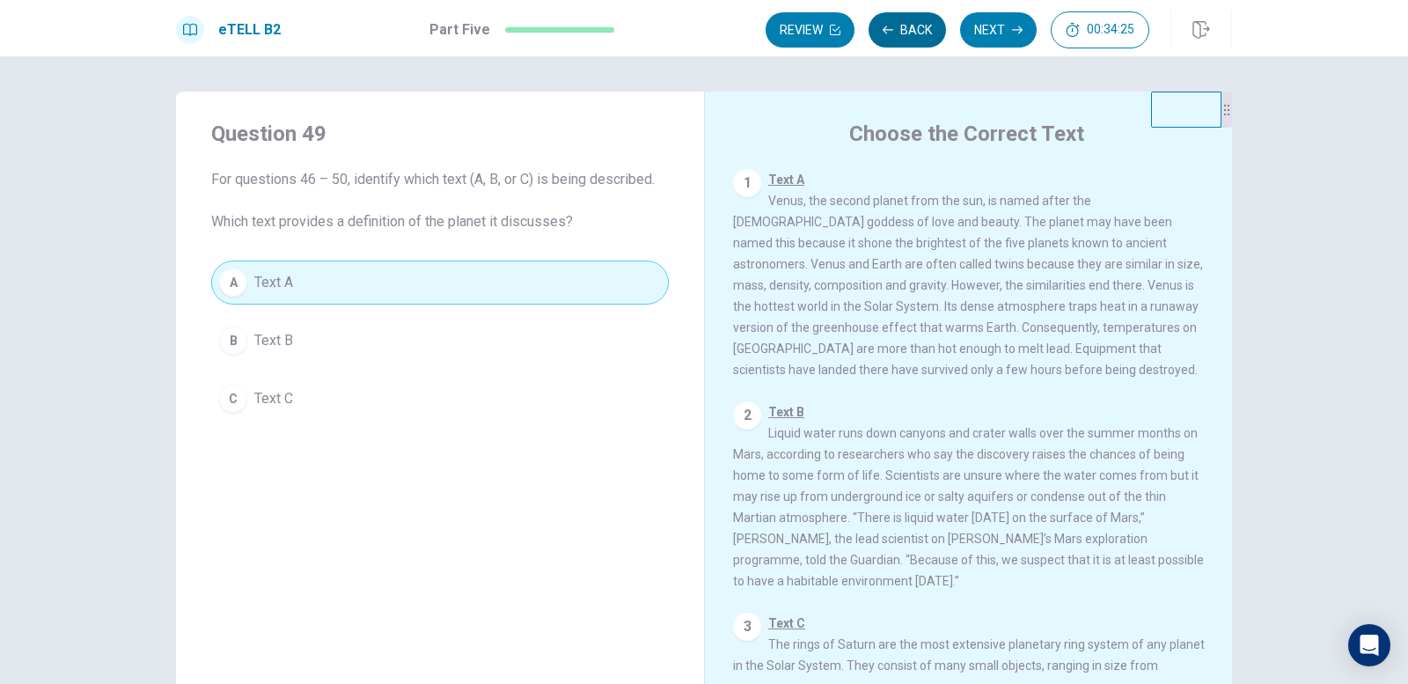
click at [897, 36] on button "Back" at bounding box center [907, 29] width 77 height 35
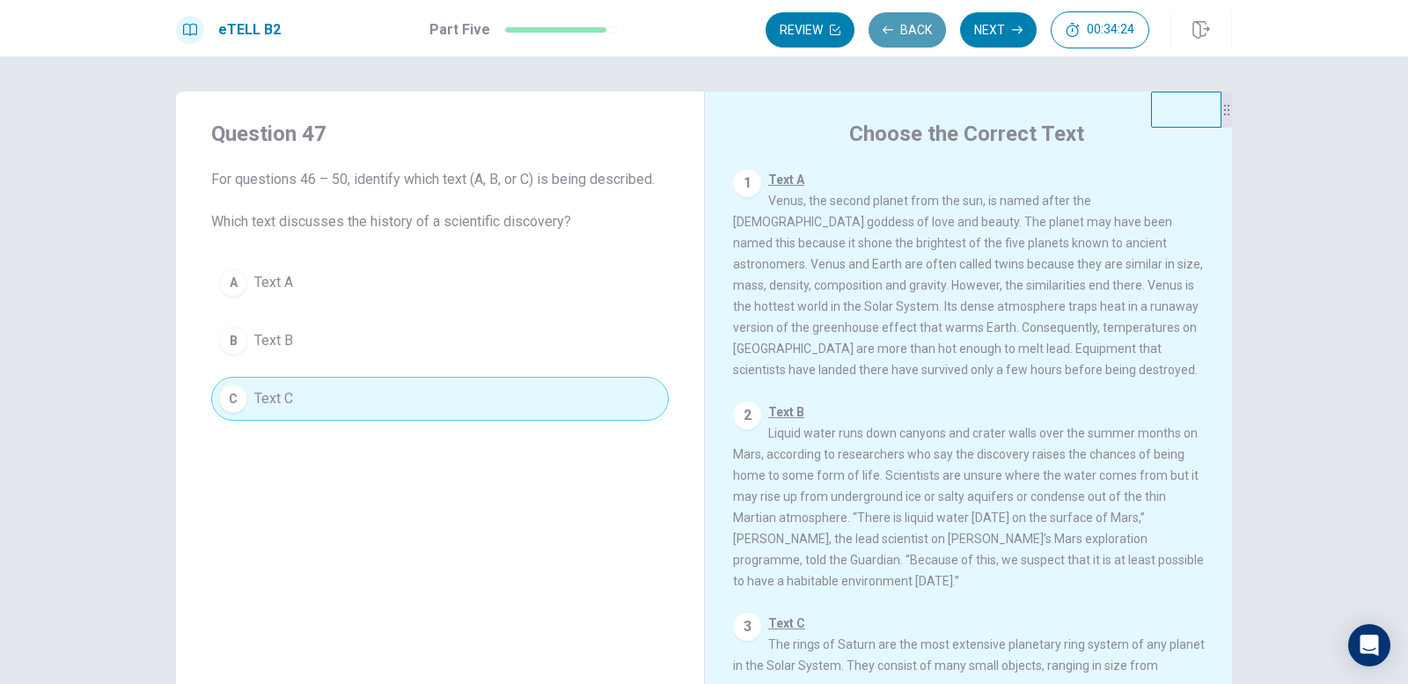
click at [897, 36] on button "Back" at bounding box center [907, 29] width 77 height 35
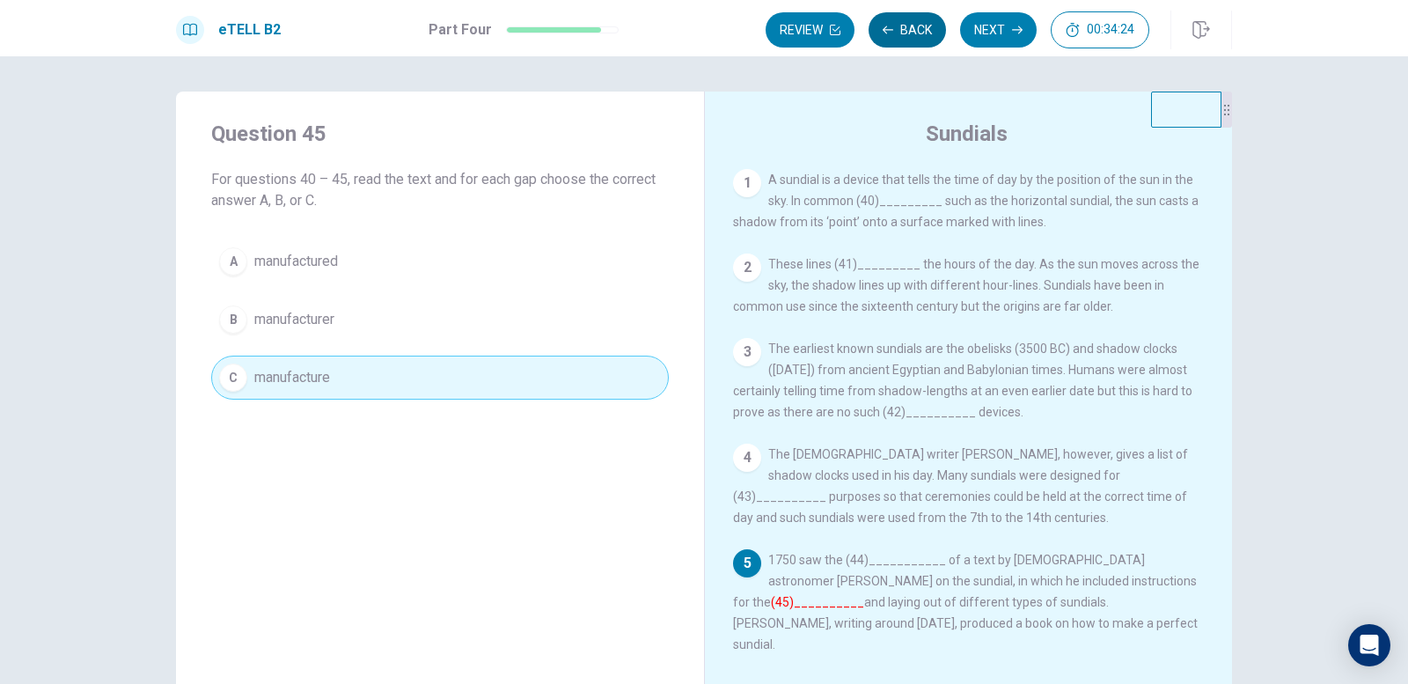
click at [897, 36] on button "Back" at bounding box center [907, 29] width 77 height 35
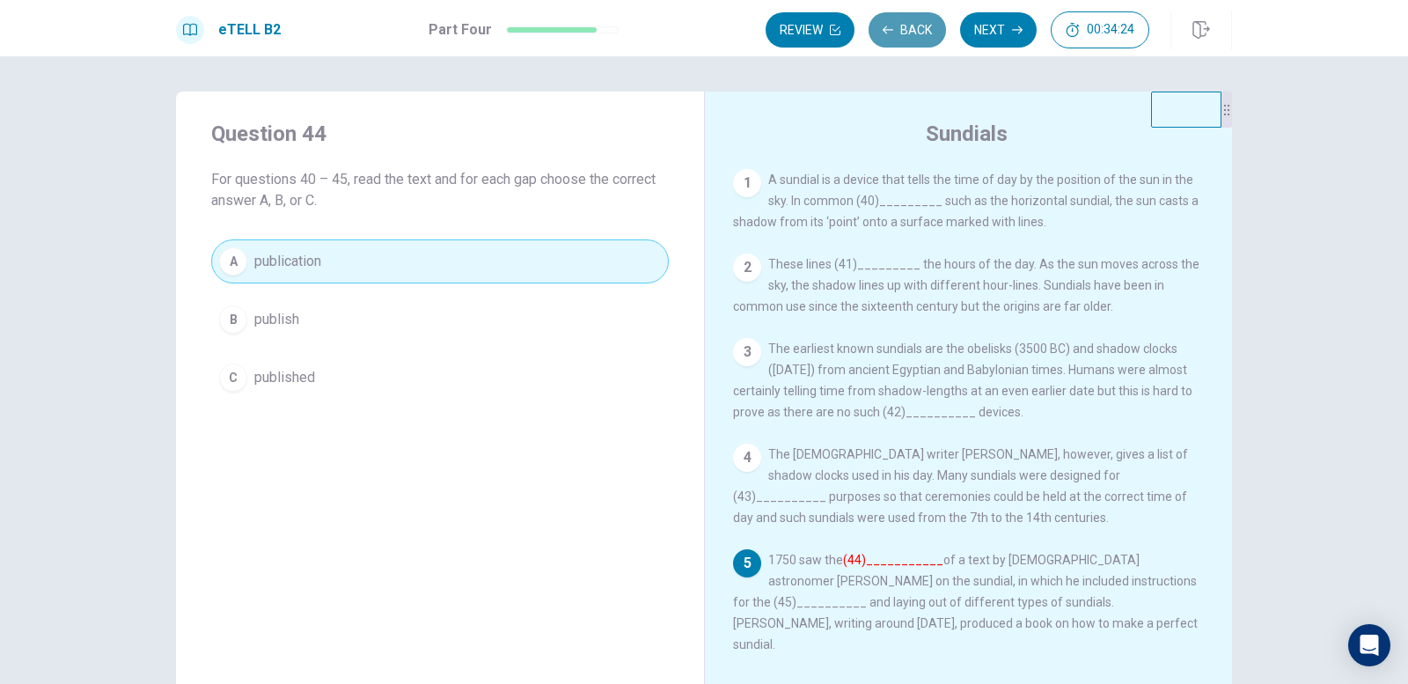
click at [897, 36] on button "Back" at bounding box center [907, 29] width 77 height 35
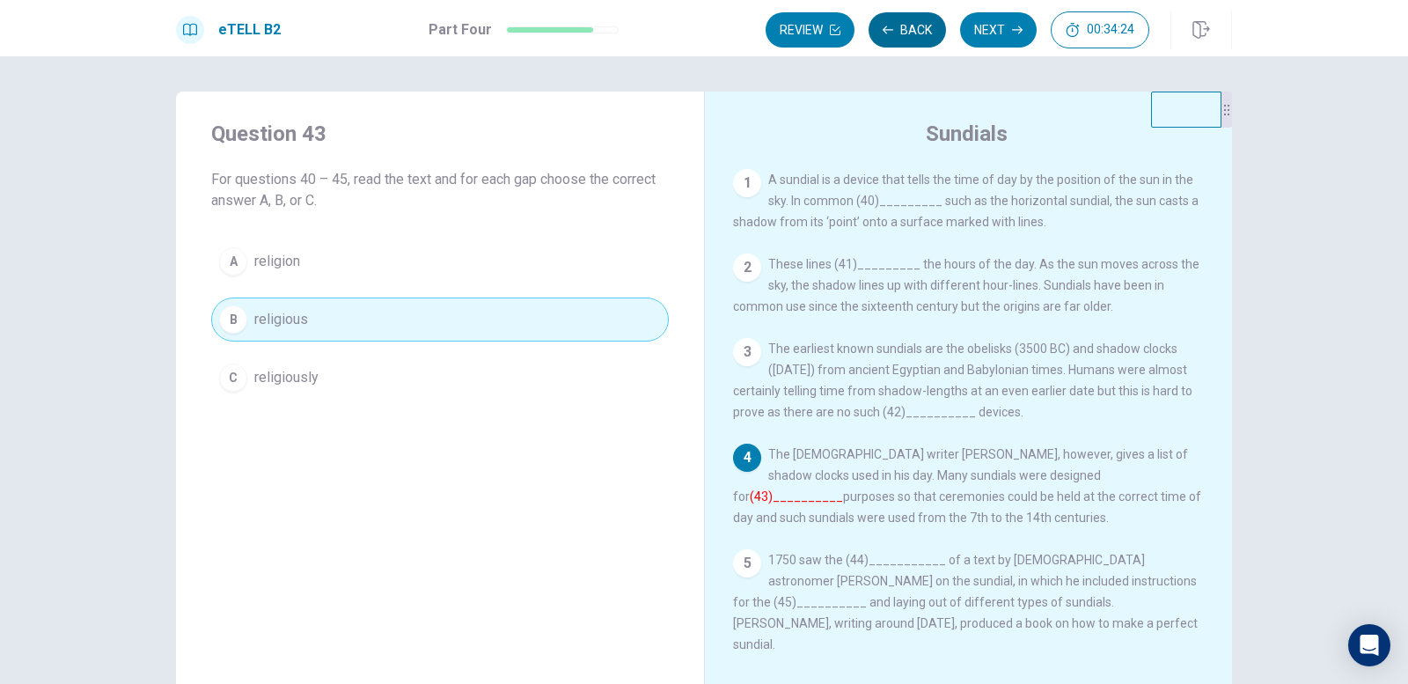
click at [897, 36] on button "Back" at bounding box center [907, 29] width 77 height 35
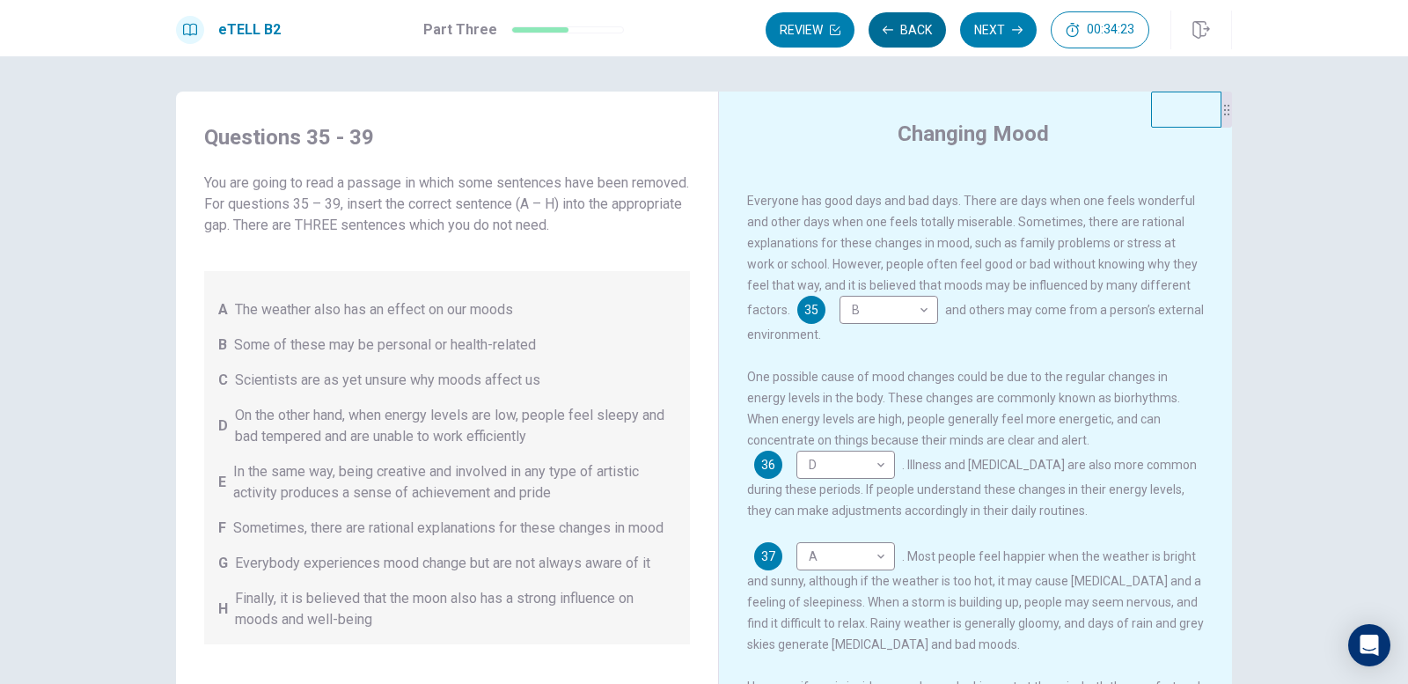
click at [897, 36] on button "Back" at bounding box center [907, 29] width 77 height 35
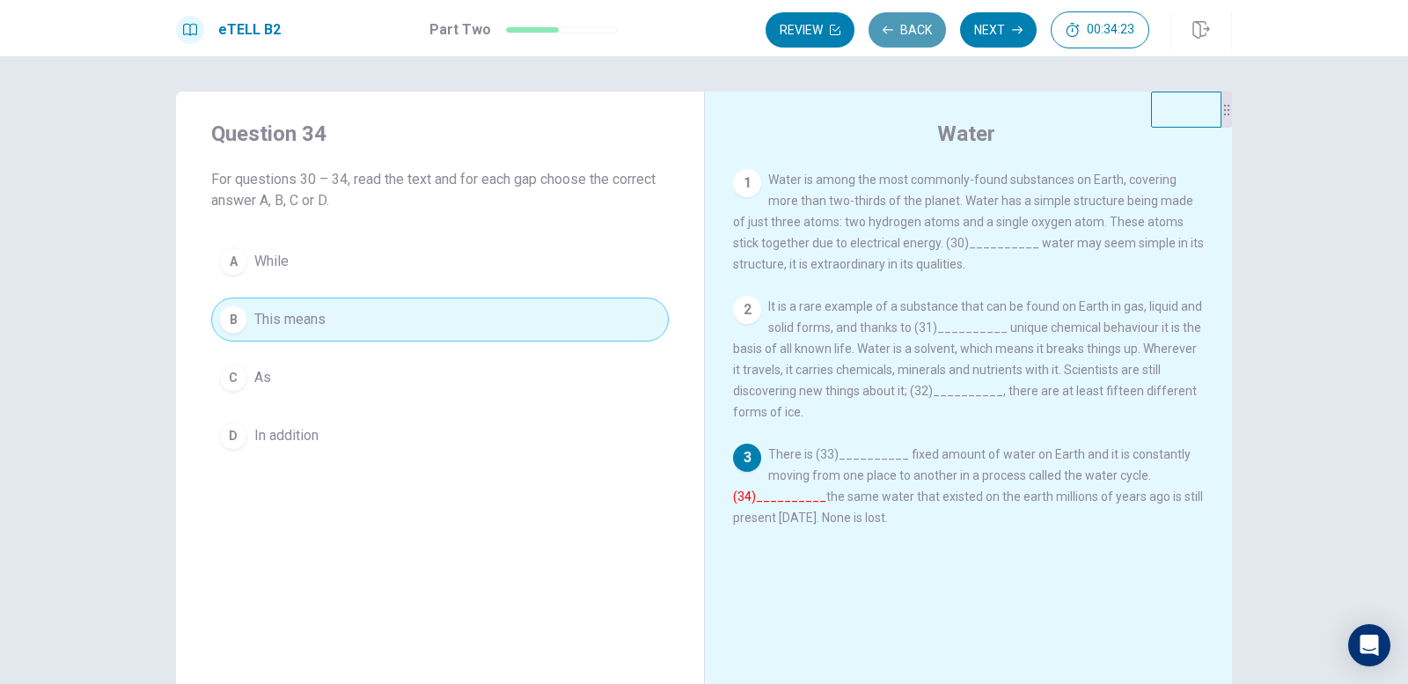
click at [897, 36] on button "Back" at bounding box center [907, 29] width 77 height 35
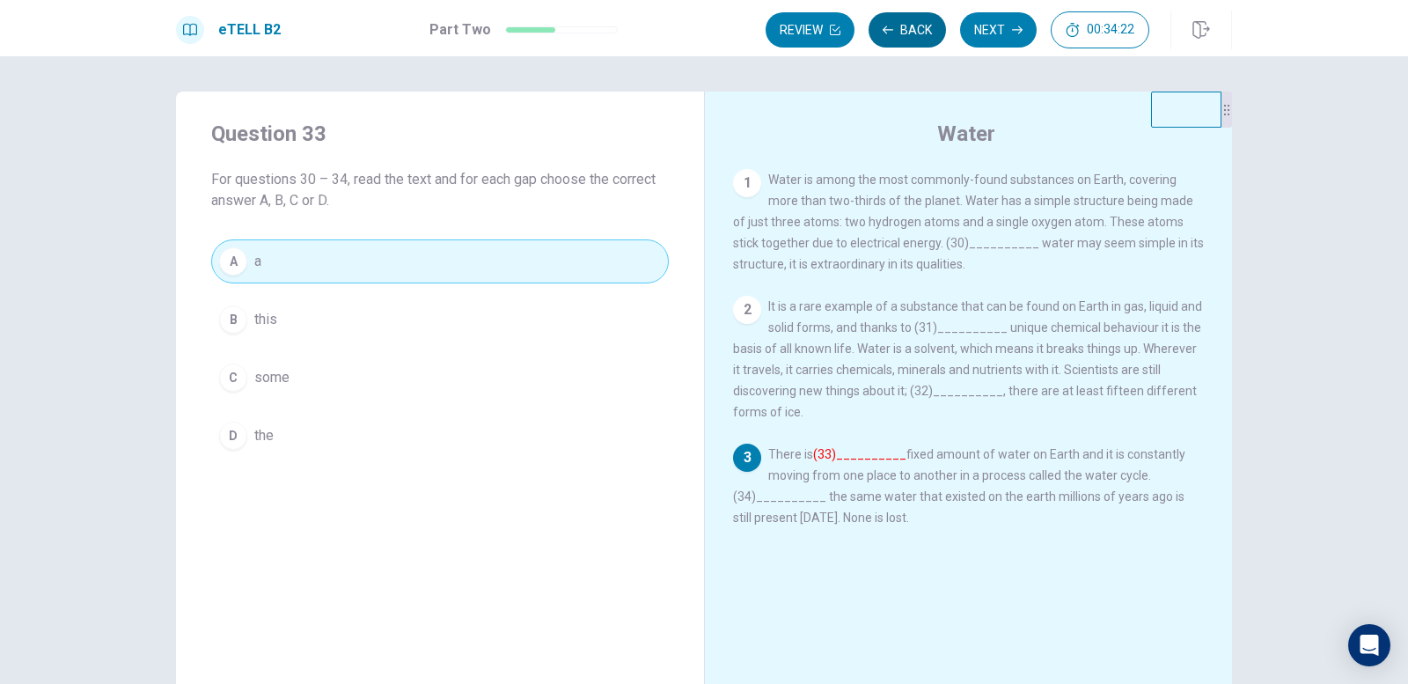
click at [897, 36] on button "Back" at bounding box center [907, 29] width 77 height 35
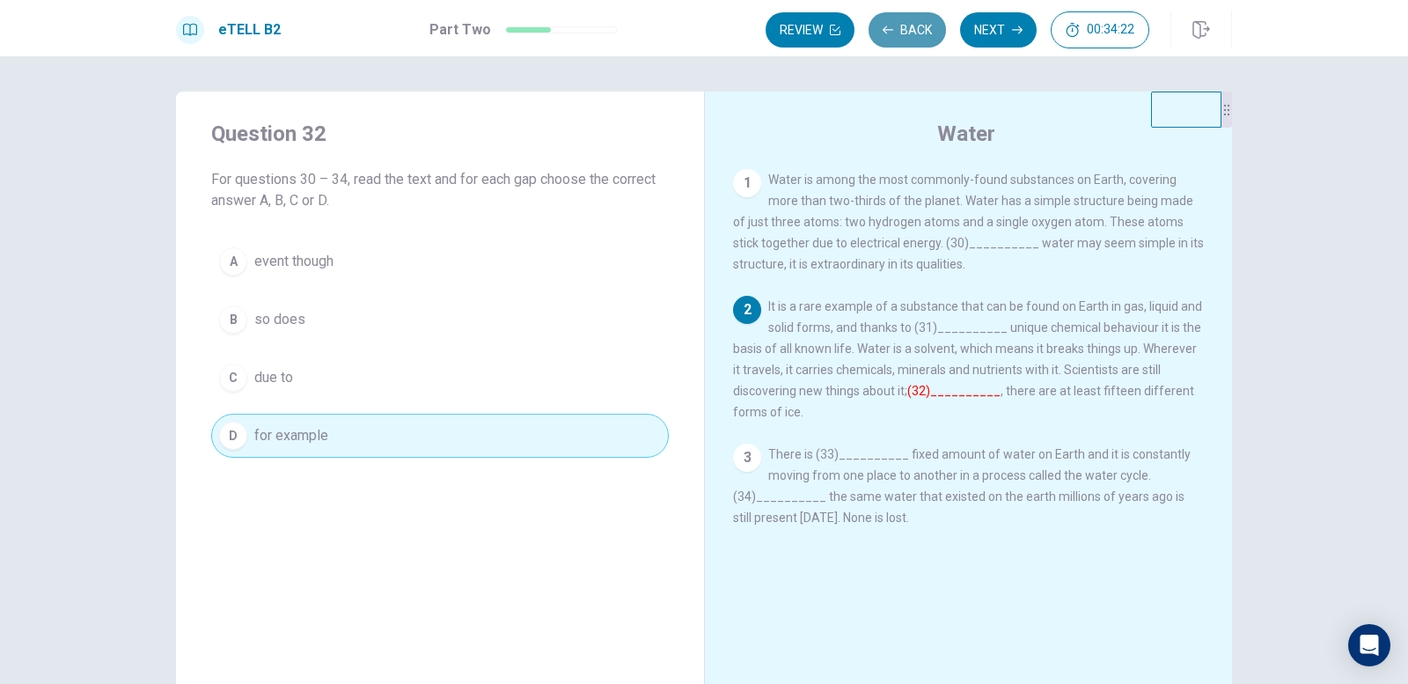
click at [897, 36] on button "Back" at bounding box center [907, 29] width 77 height 35
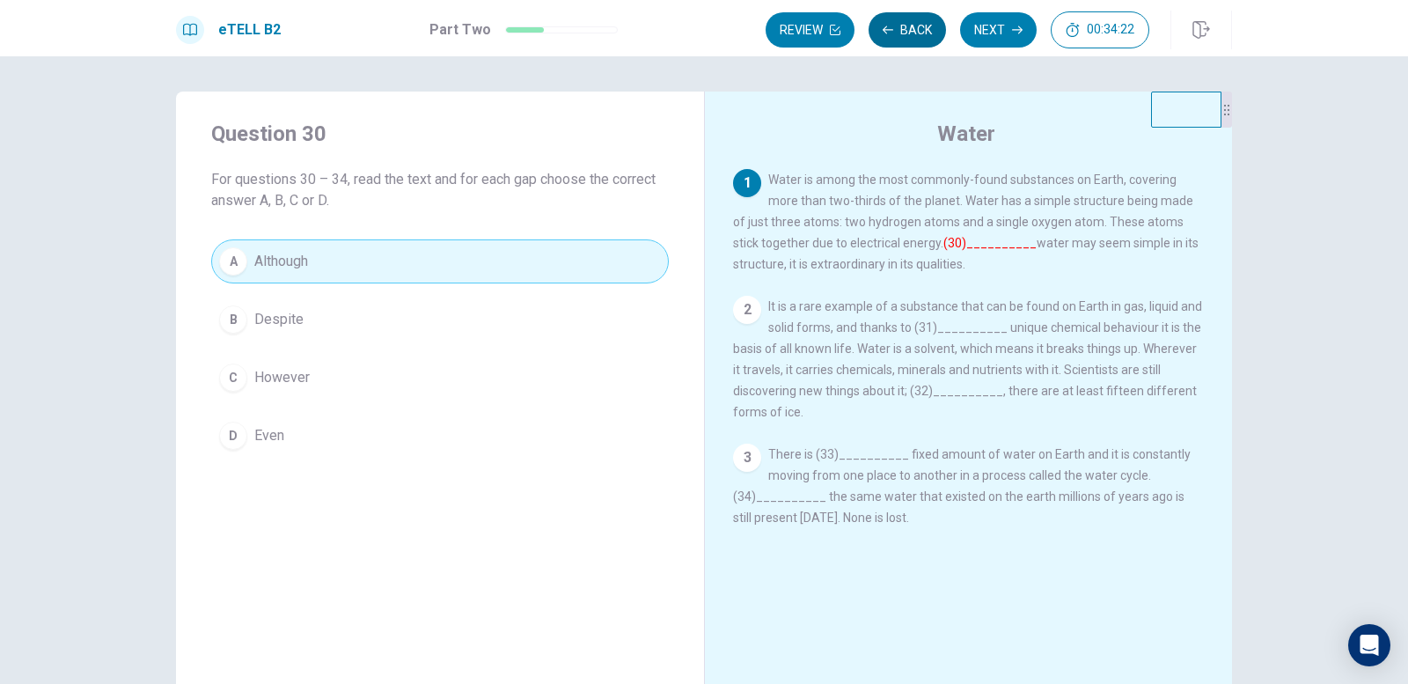
click at [897, 36] on button "Back" at bounding box center [907, 29] width 77 height 35
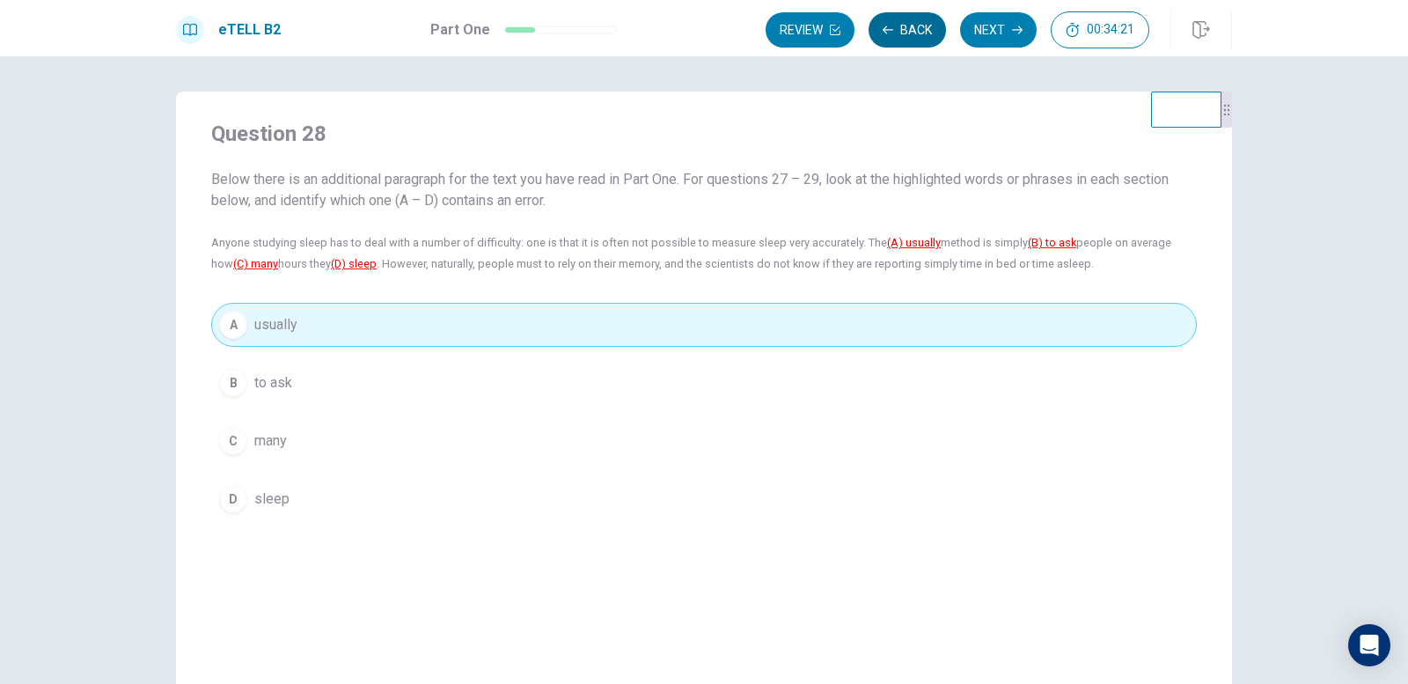
click at [897, 36] on button "Back" at bounding box center [907, 29] width 77 height 35
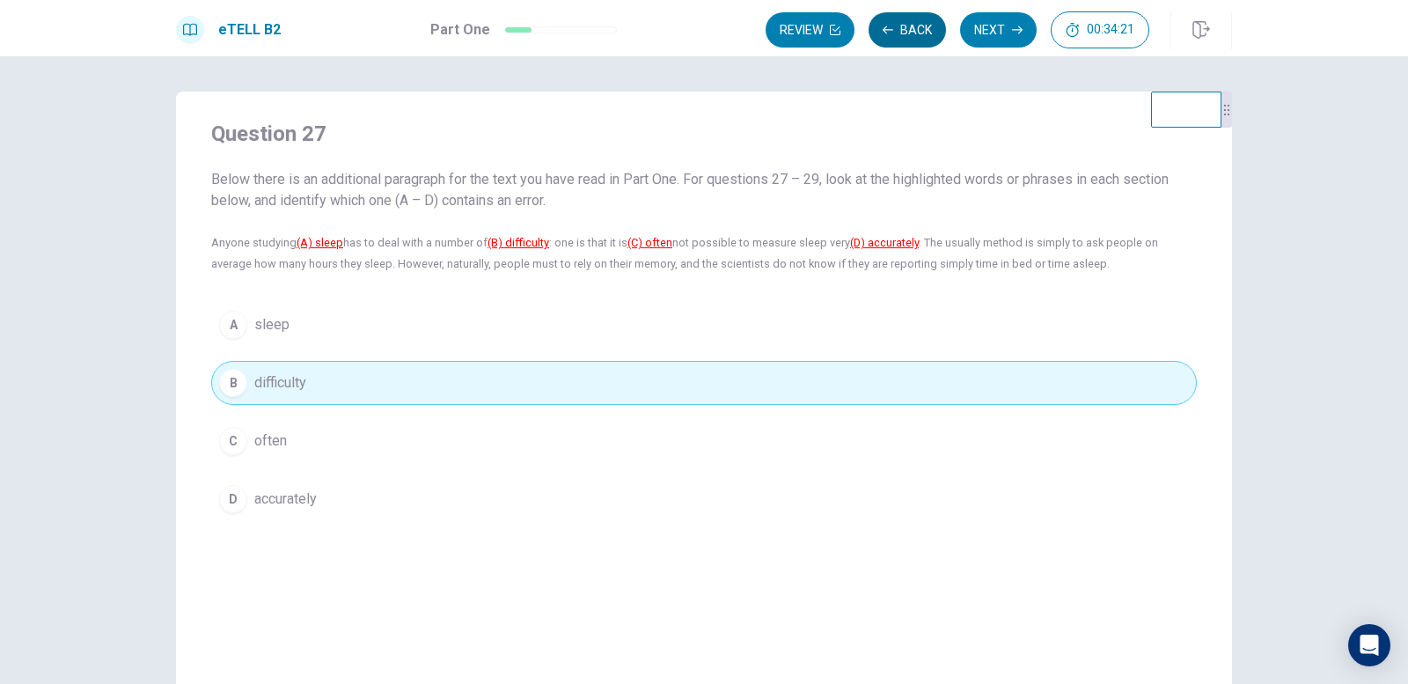
click at [897, 36] on button "Back" at bounding box center [907, 29] width 77 height 35
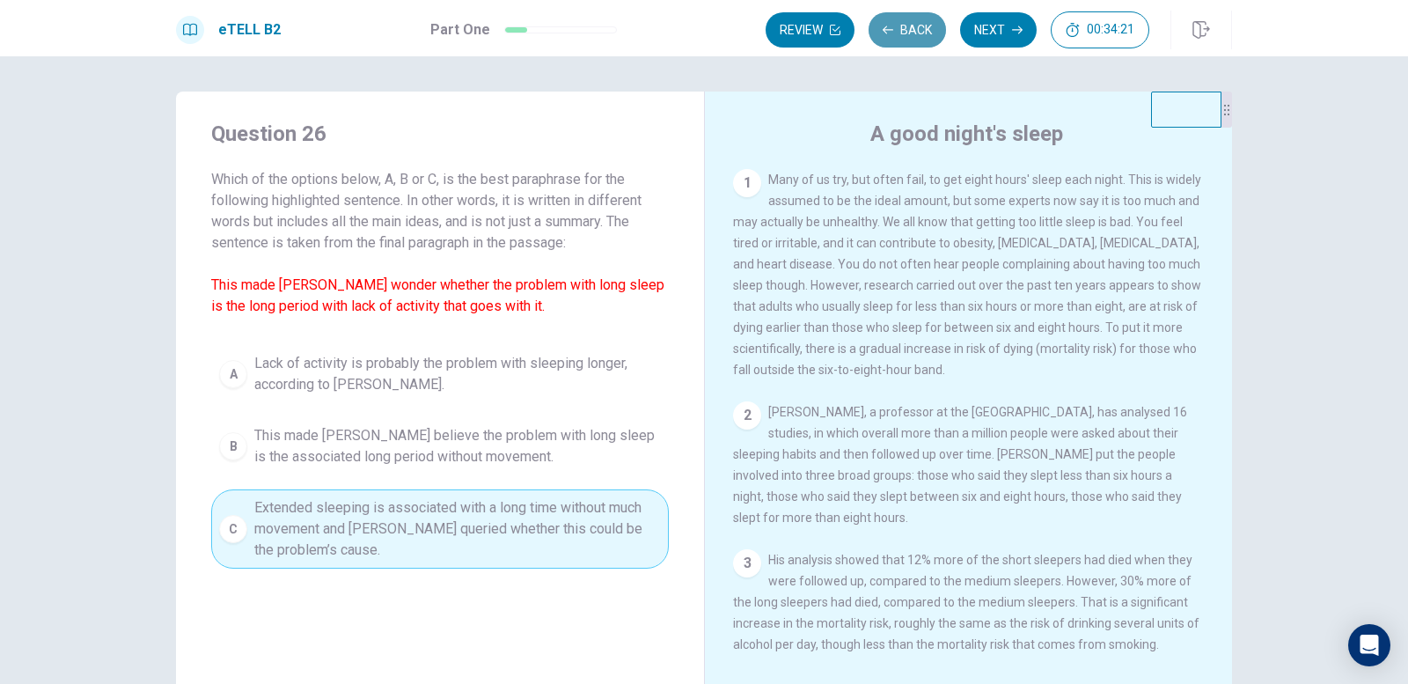
click at [897, 36] on button "Back" at bounding box center [907, 29] width 77 height 35
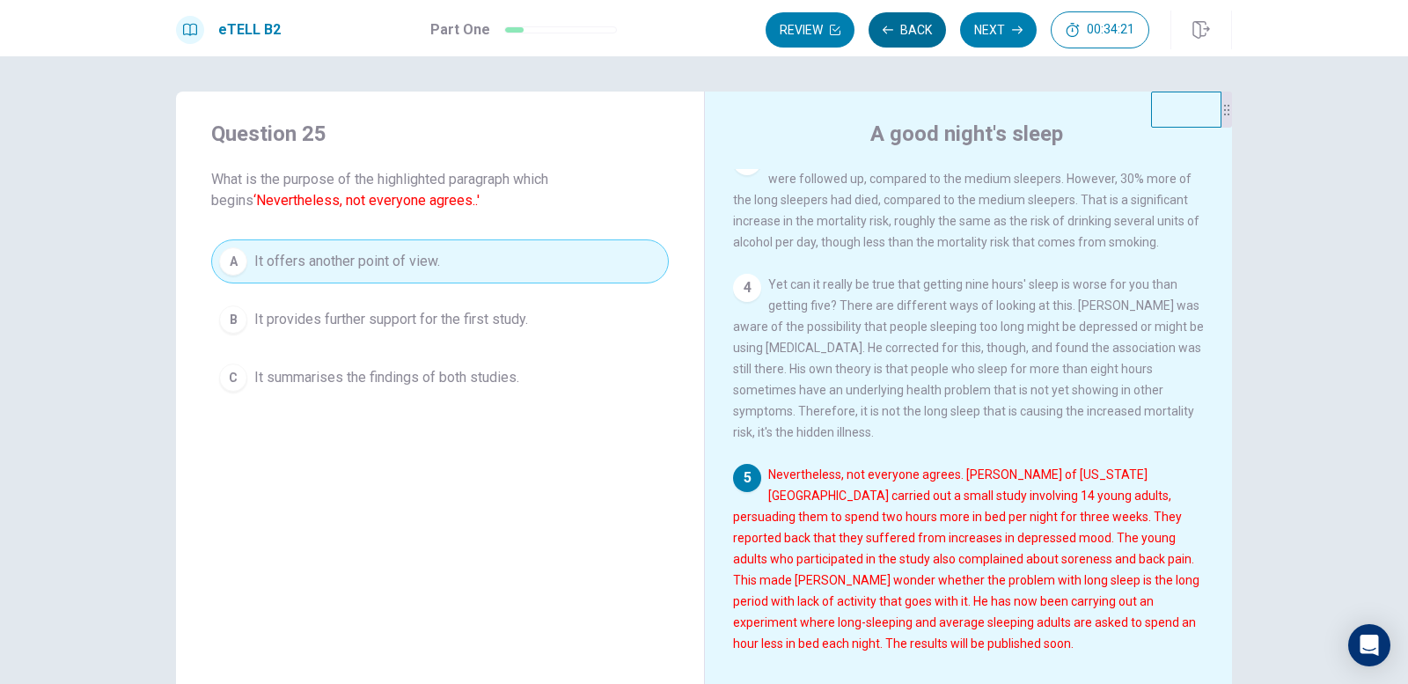
scroll to position [436, 0]
click at [897, 36] on button "Back" at bounding box center [907, 29] width 77 height 35
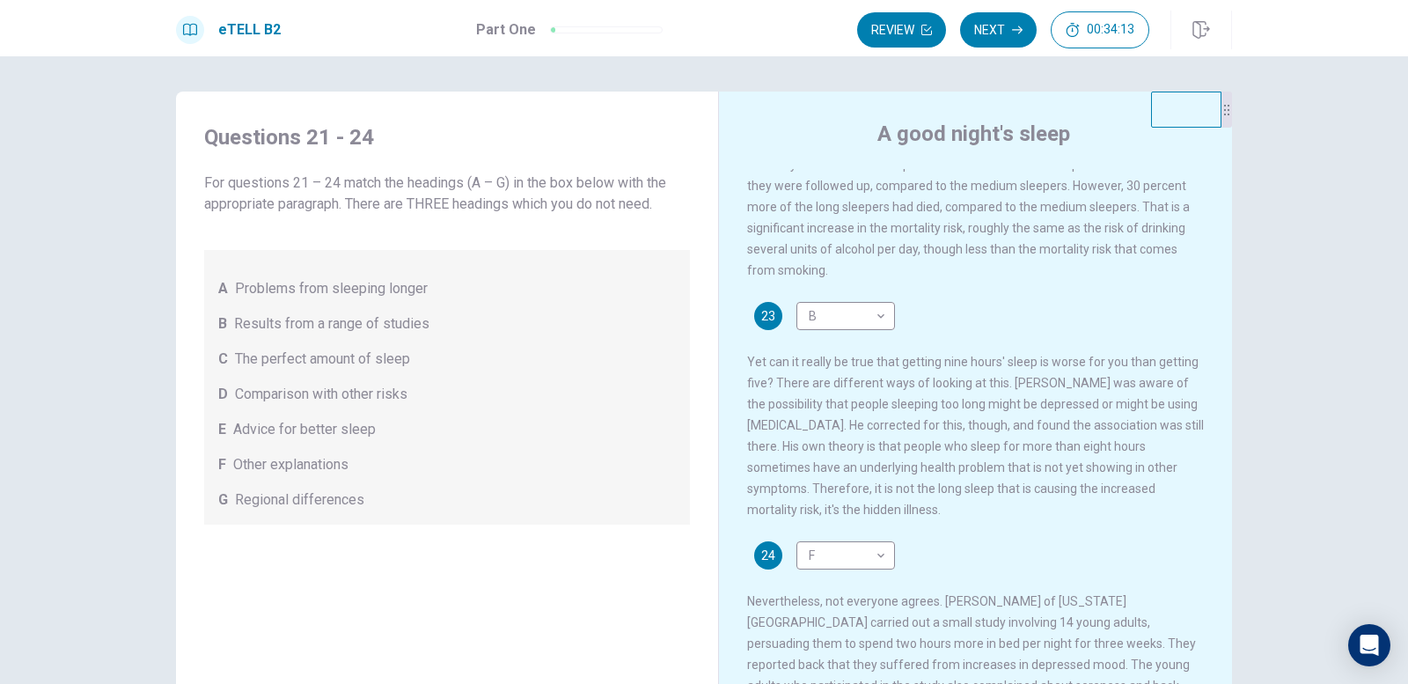
scroll to position [616, 0]
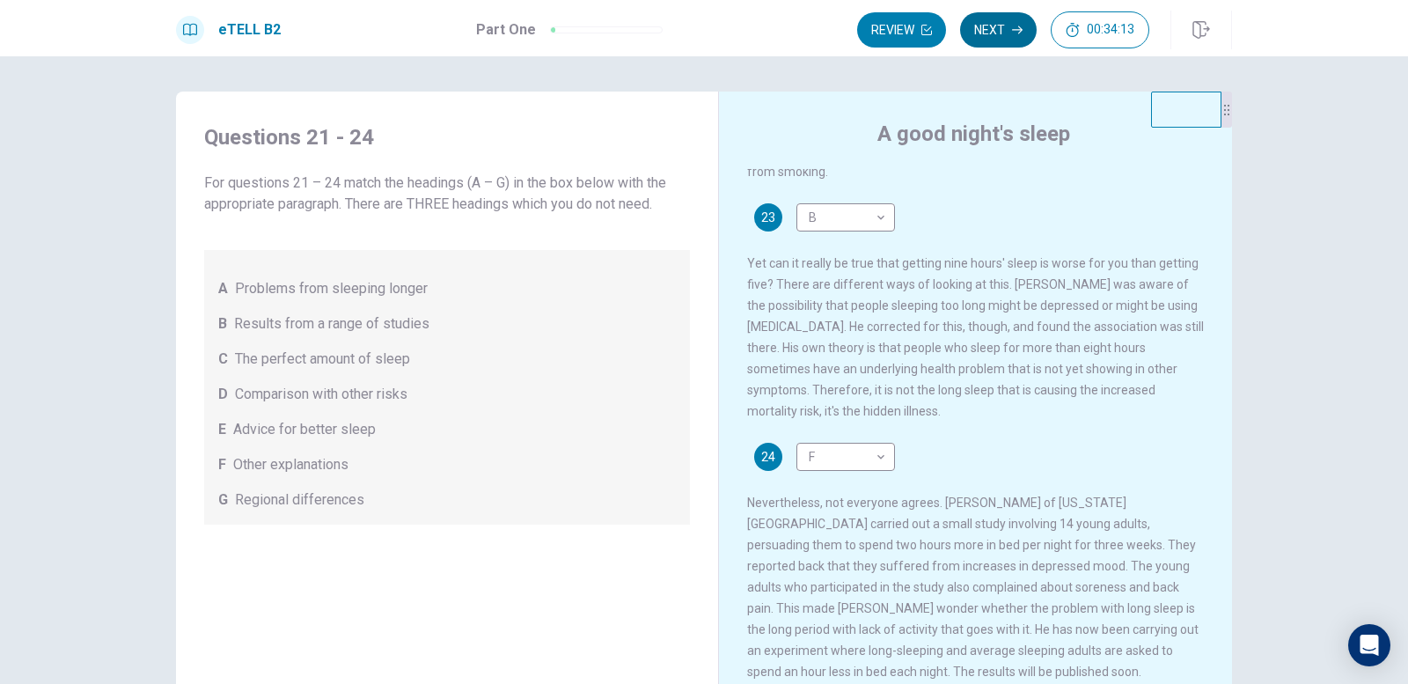
click at [984, 26] on button "Next" at bounding box center [998, 29] width 77 height 35
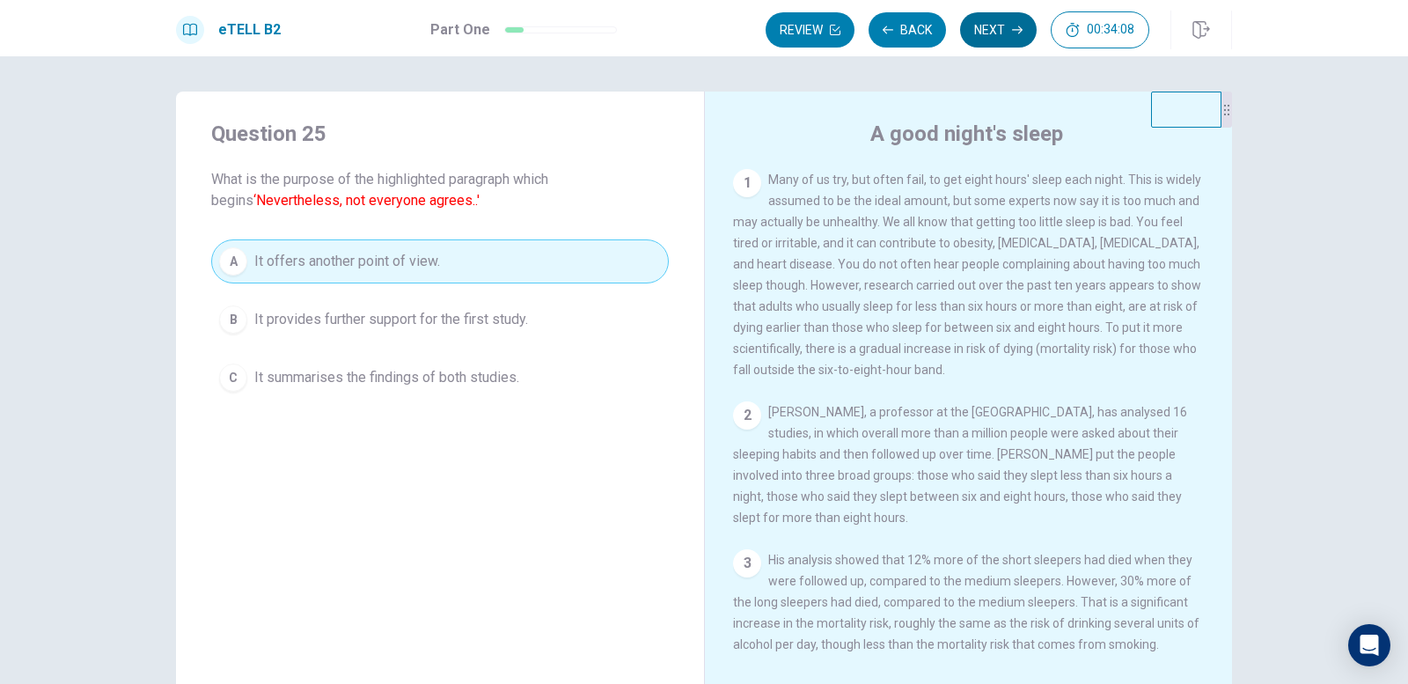
click at [984, 26] on button "Next" at bounding box center [998, 29] width 77 height 35
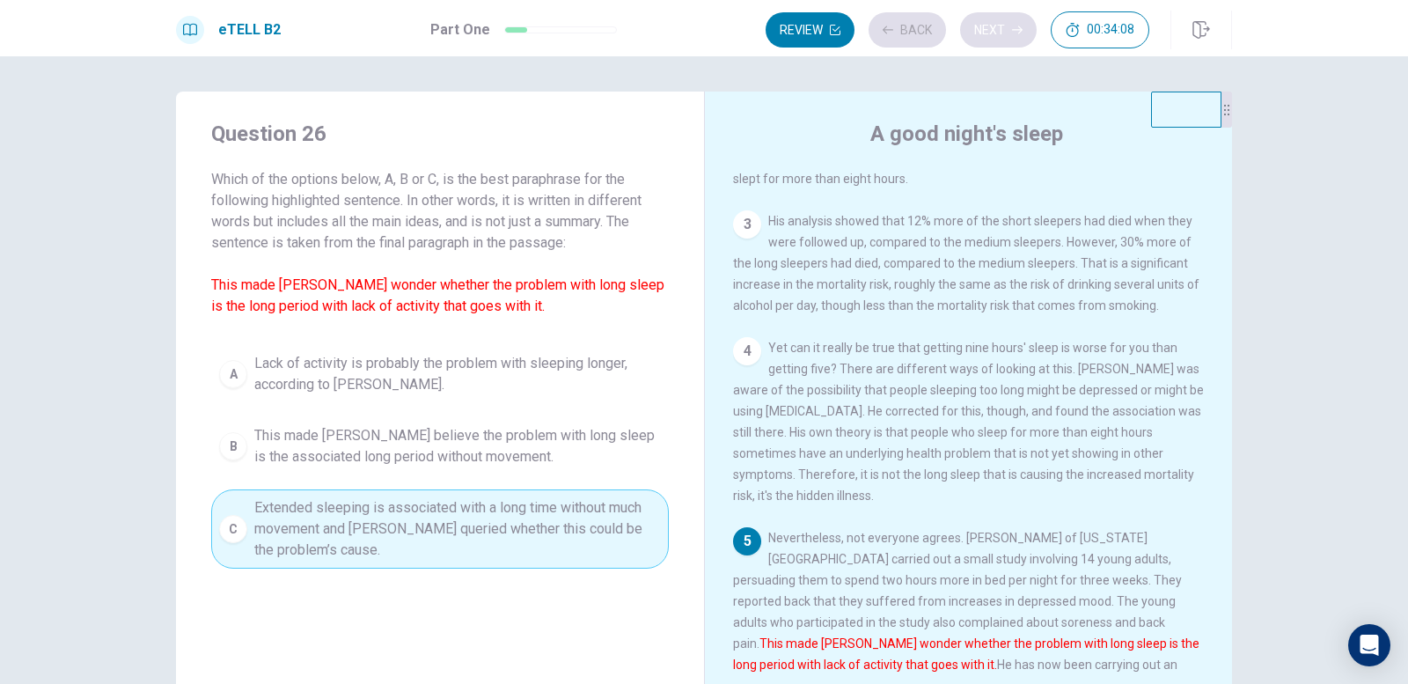
scroll to position [436, 0]
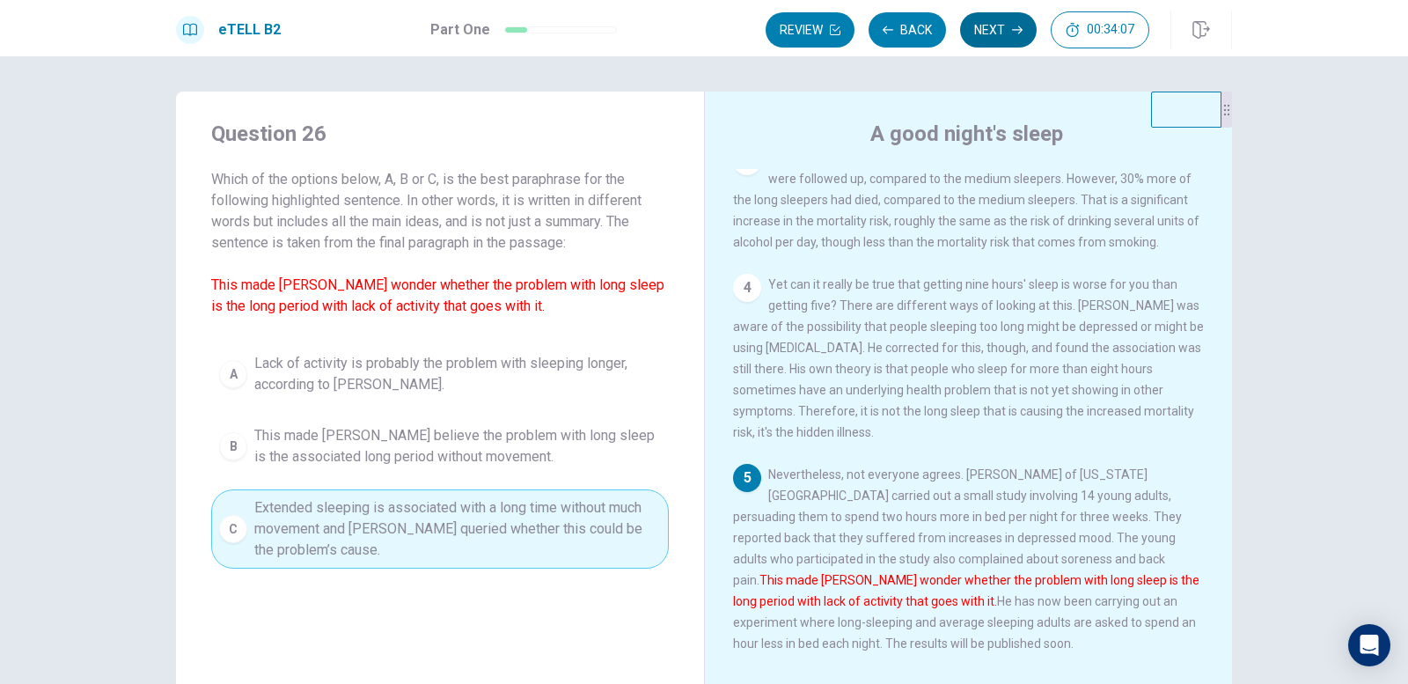
click at [984, 26] on button "Next" at bounding box center [998, 29] width 77 height 35
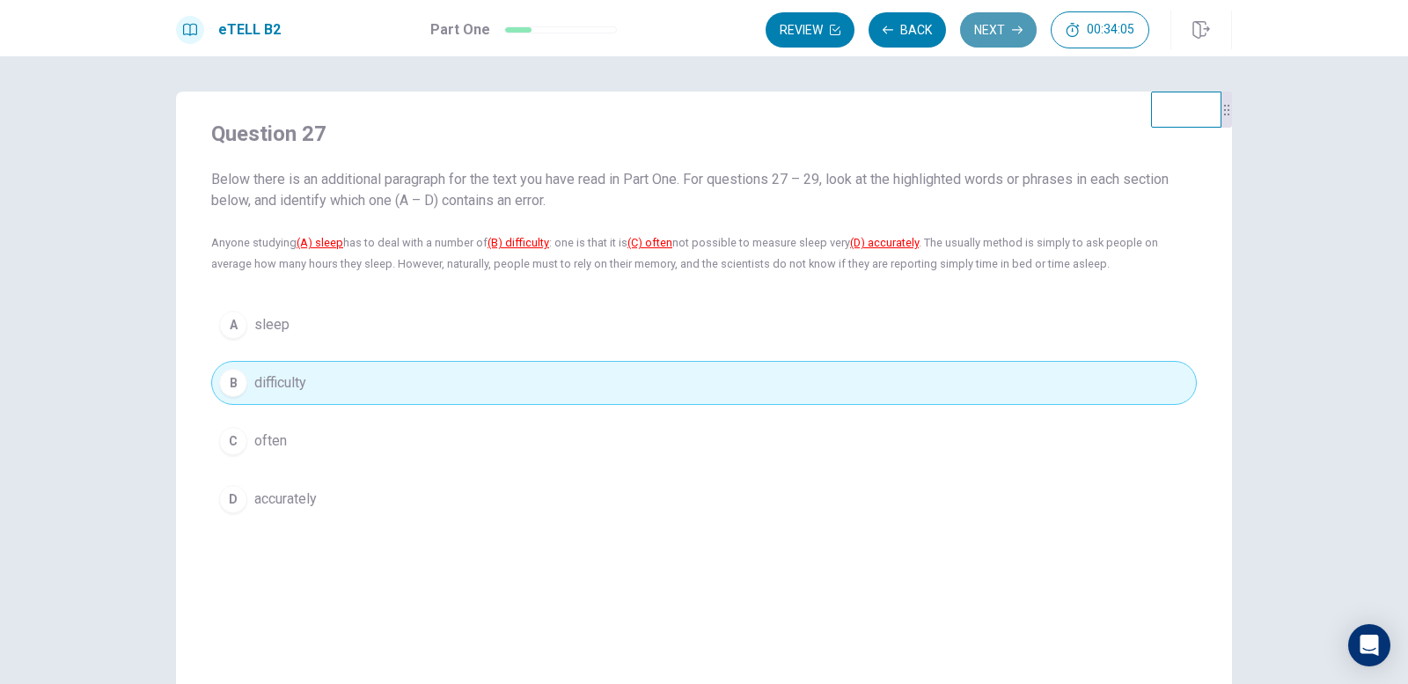
click at [984, 26] on button "Next" at bounding box center [998, 29] width 77 height 35
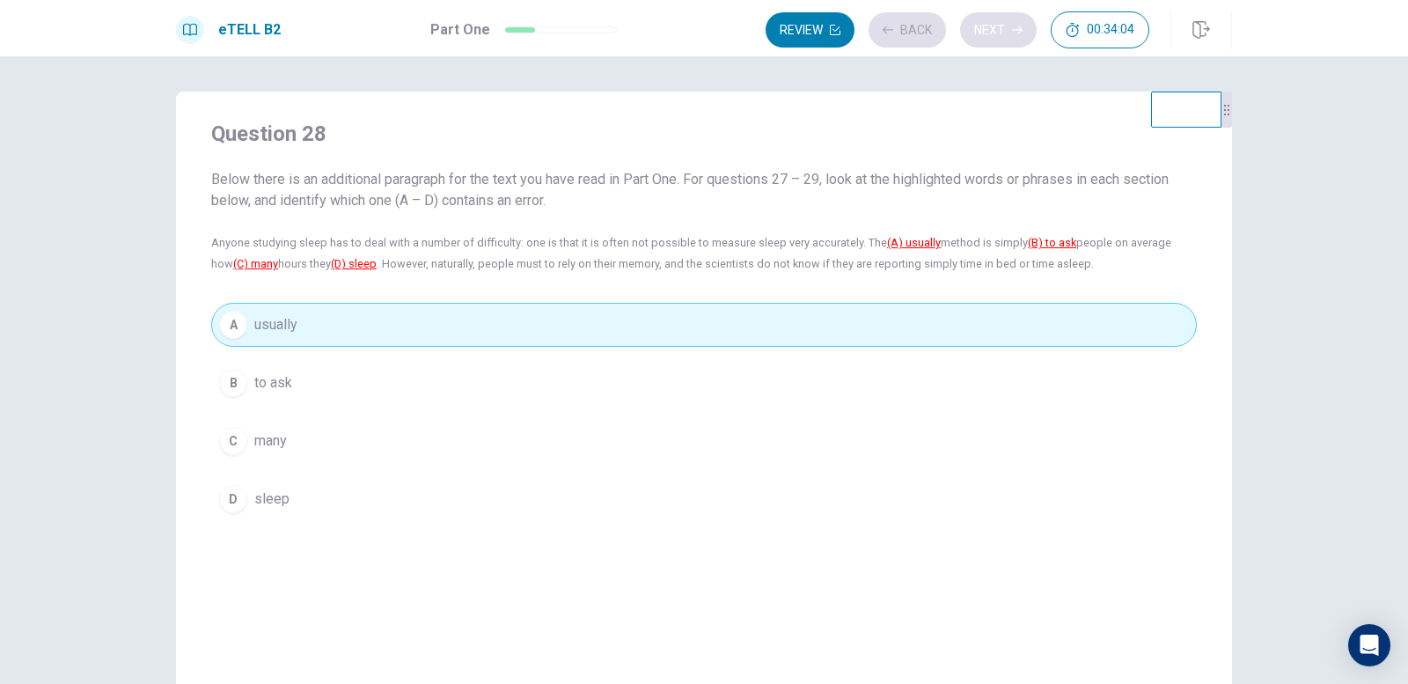
click at [984, 26] on div "Review Back Next 00:34:04" at bounding box center [958, 29] width 384 height 37
click at [984, 26] on button "Next" at bounding box center [998, 29] width 77 height 35
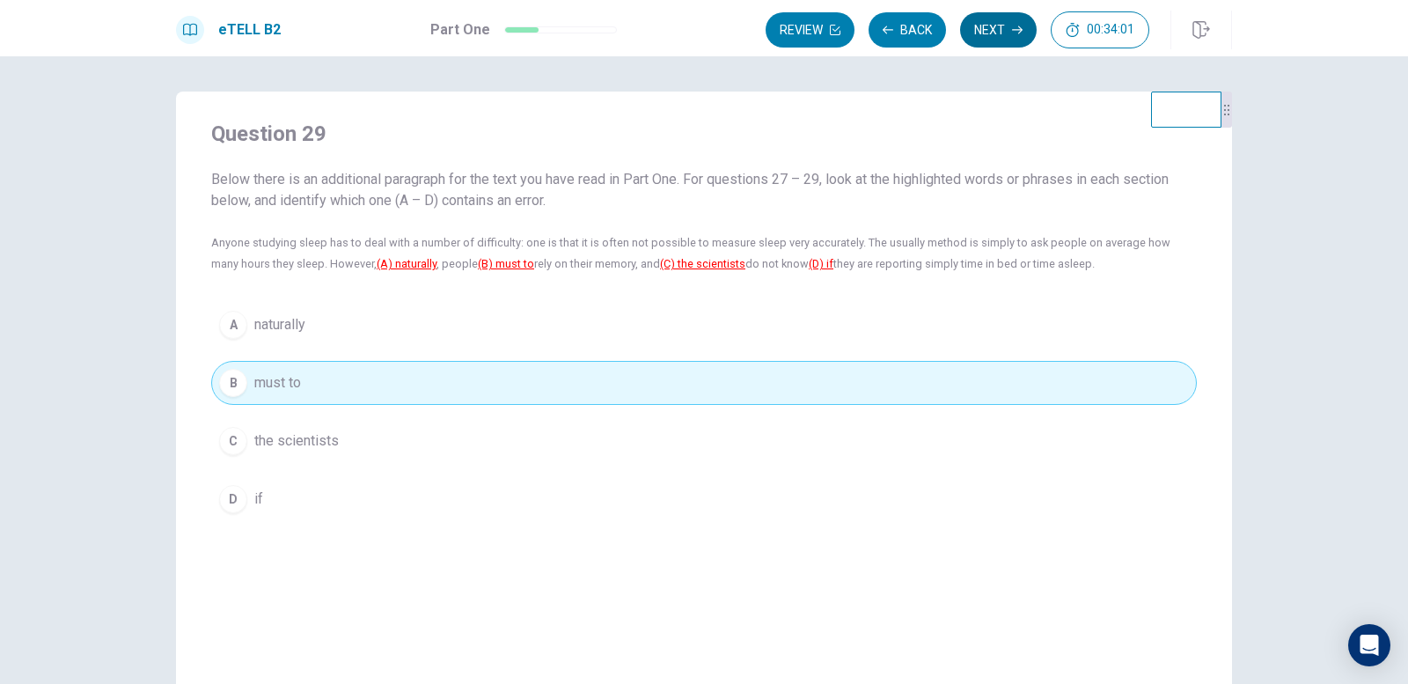
click at [984, 26] on button "Next" at bounding box center [998, 29] width 77 height 35
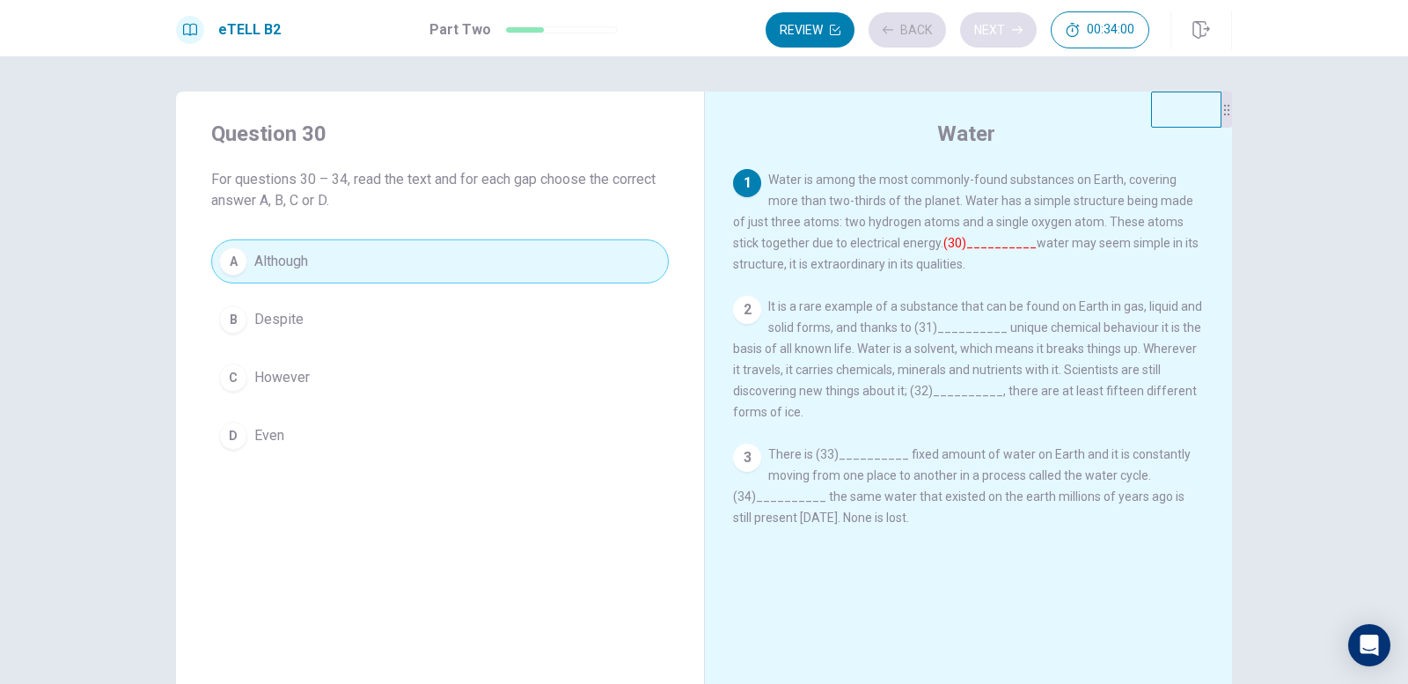
click at [984, 26] on div "Review Back Next 00:34:00" at bounding box center [958, 29] width 384 height 37
click at [984, 26] on button "Next" at bounding box center [998, 29] width 77 height 35
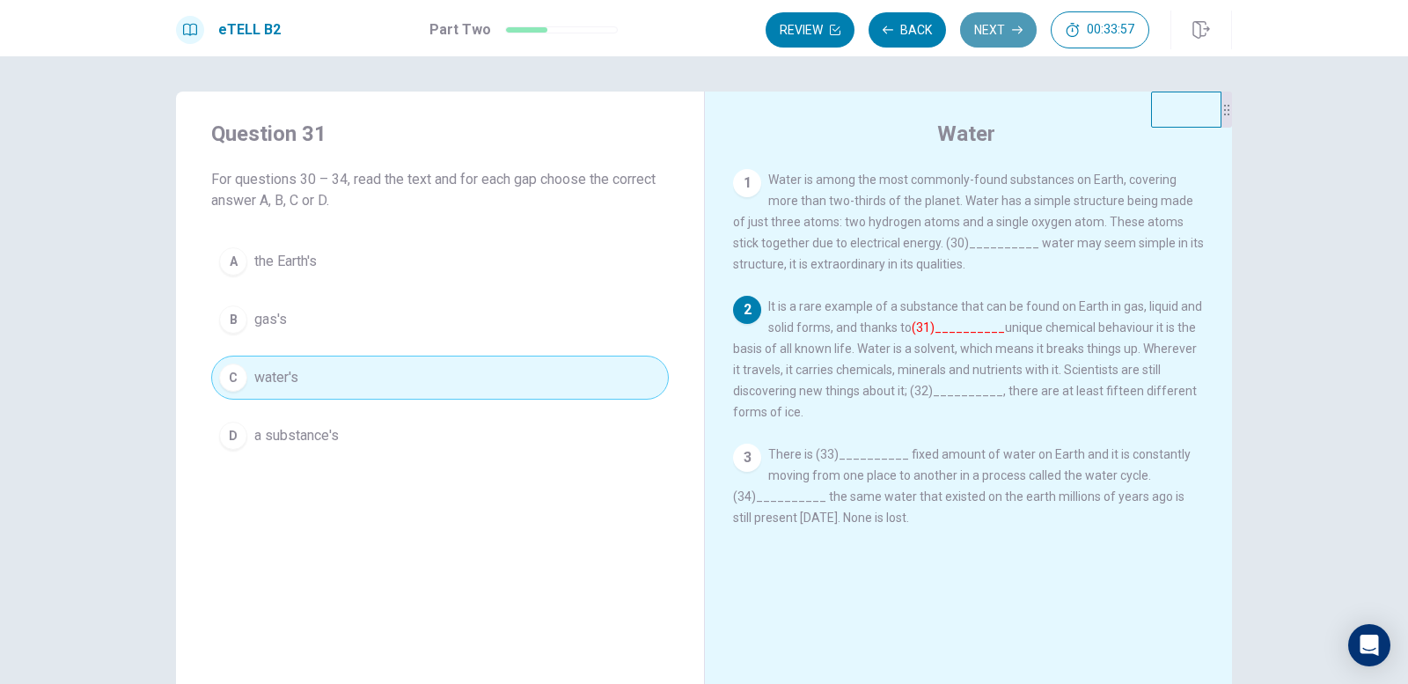
click at [984, 26] on button "Next" at bounding box center [998, 29] width 77 height 35
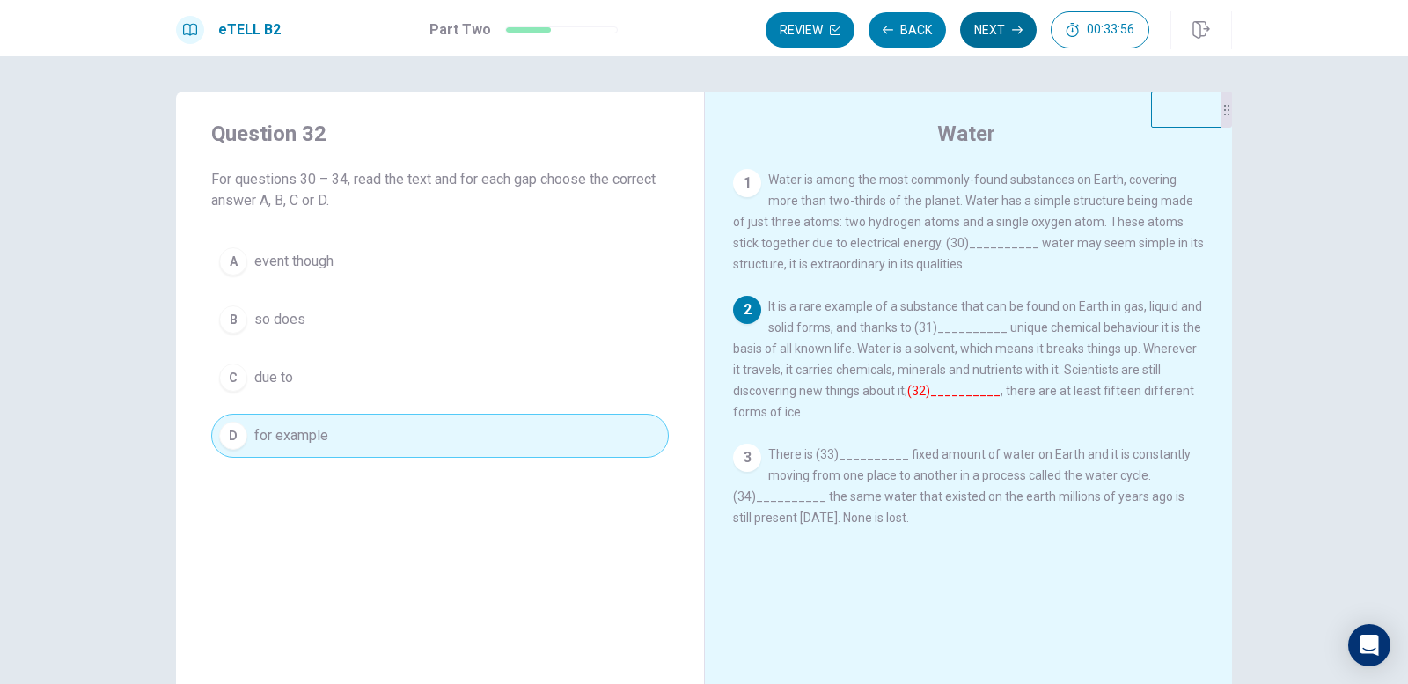
click at [984, 26] on button "Next" at bounding box center [998, 29] width 77 height 35
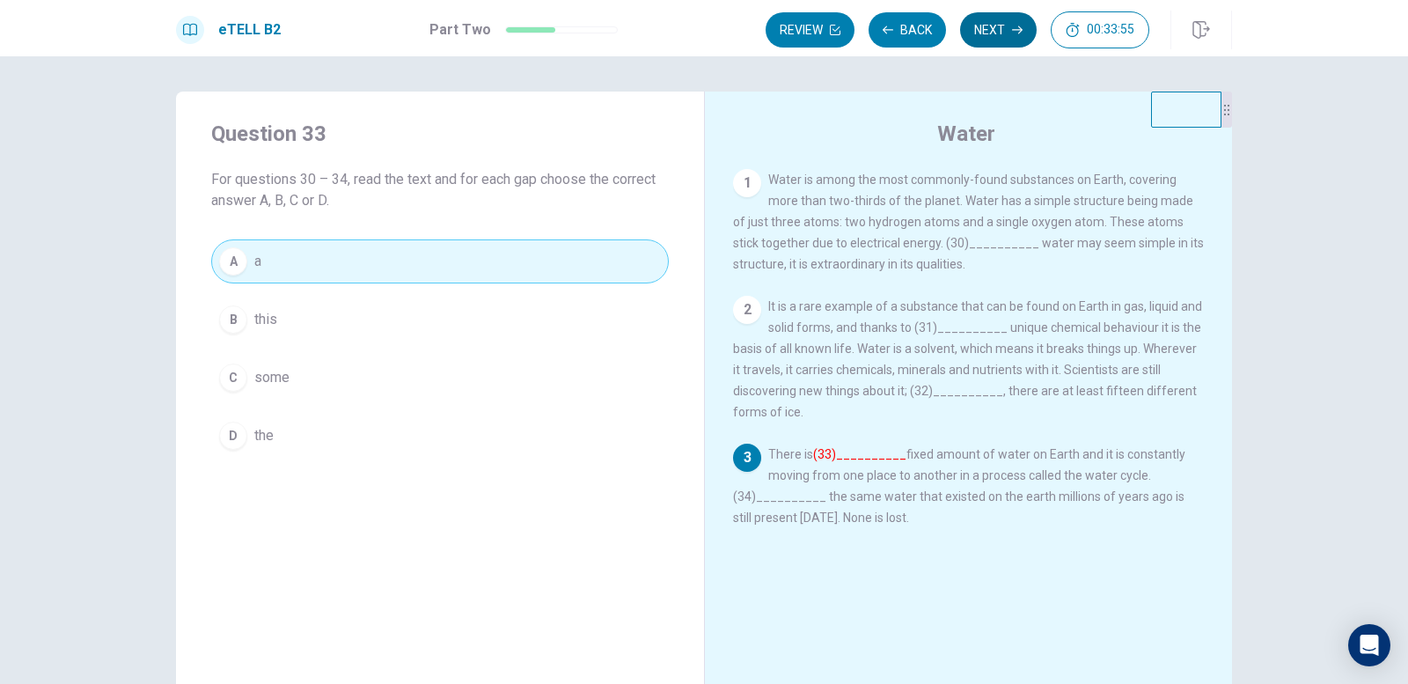
click at [984, 26] on button "Next" at bounding box center [998, 29] width 77 height 35
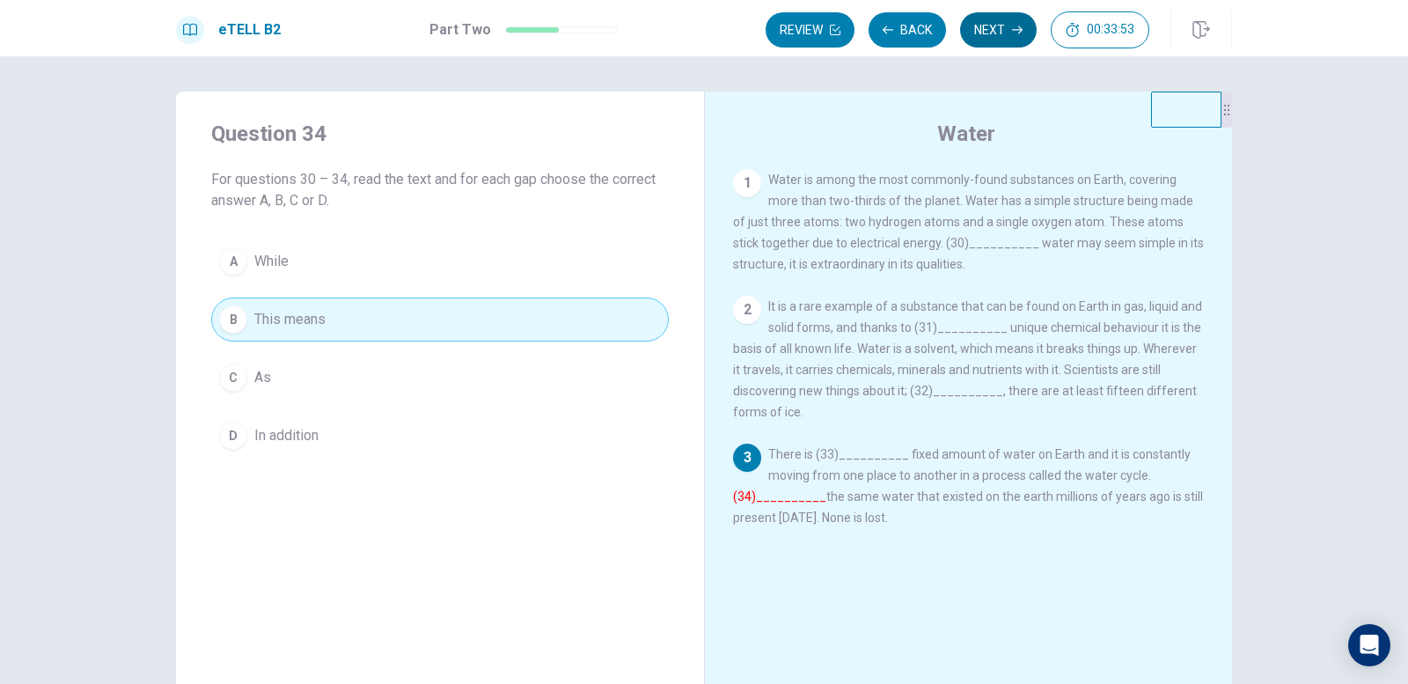
click at [984, 26] on button "Next" at bounding box center [998, 29] width 77 height 35
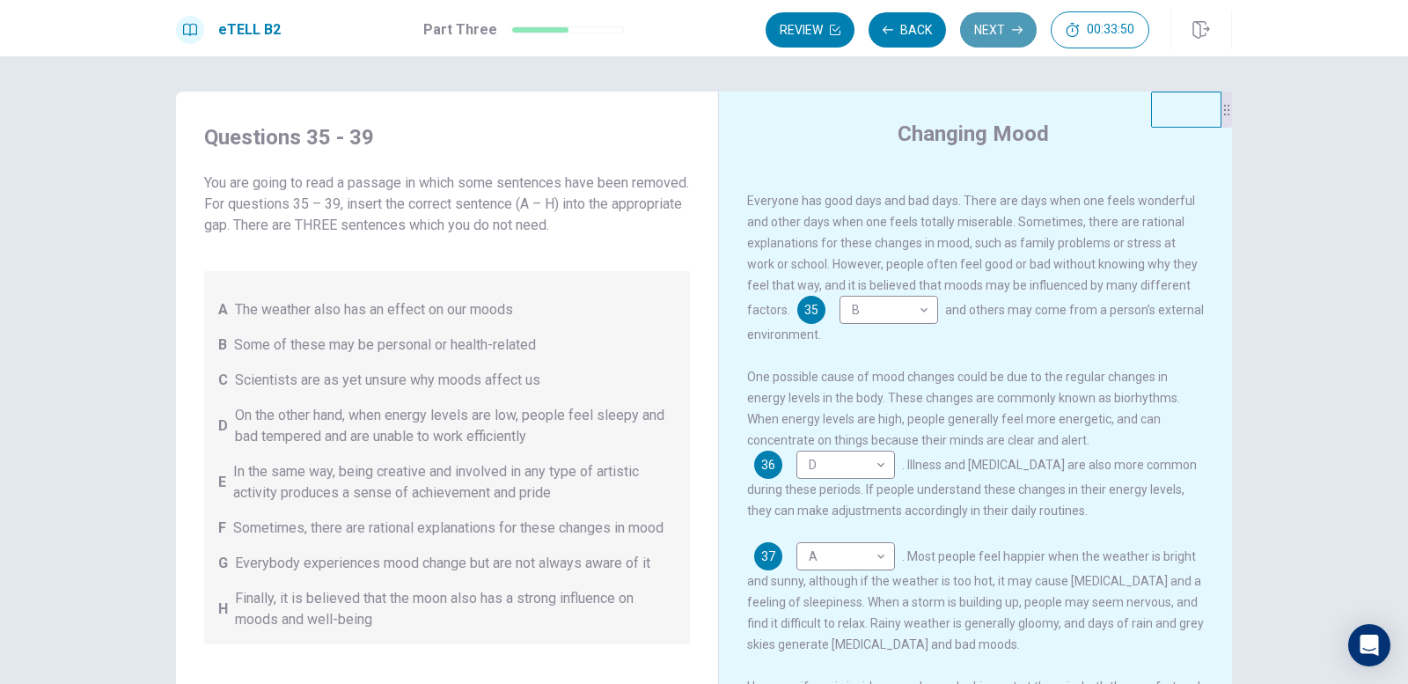
click at [1000, 24] on button "Next" at bounding box center [998, 29] width 77 height 35
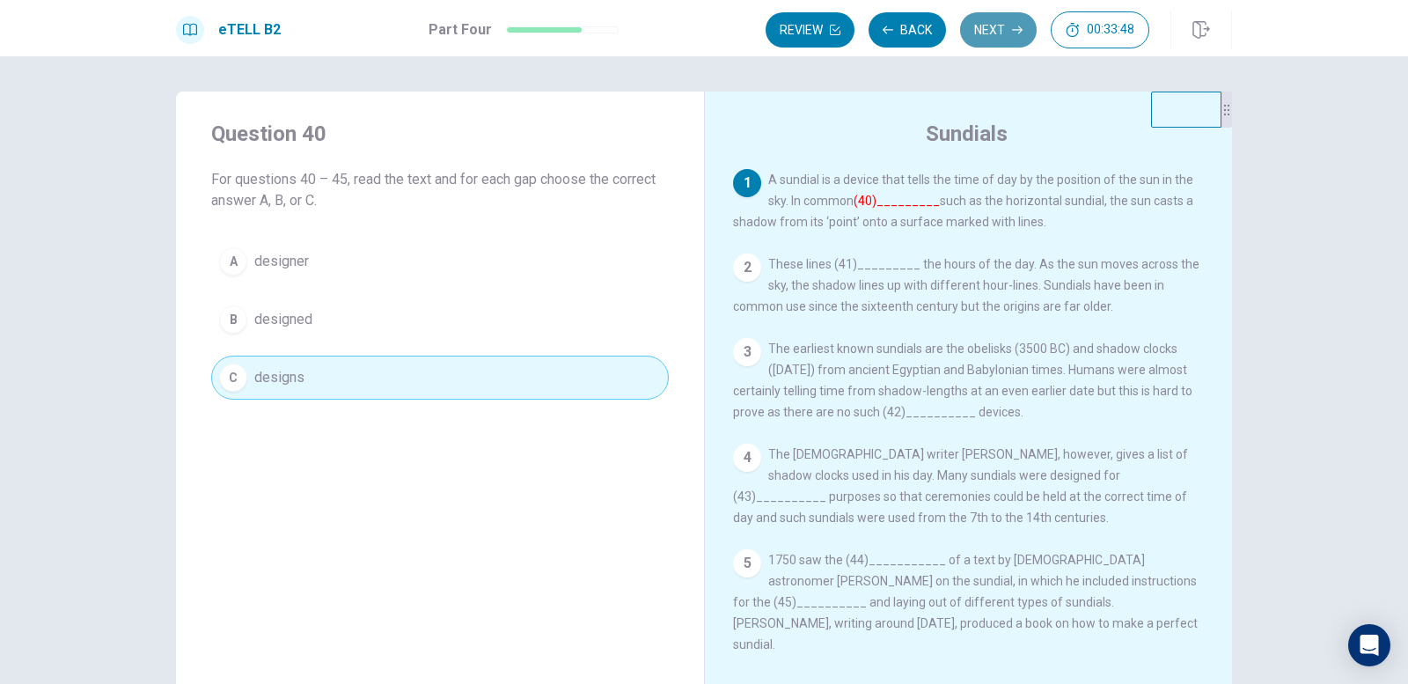
click at [1000, 24] on button "Next" at bounding box center [998, 29] width 77 height 35
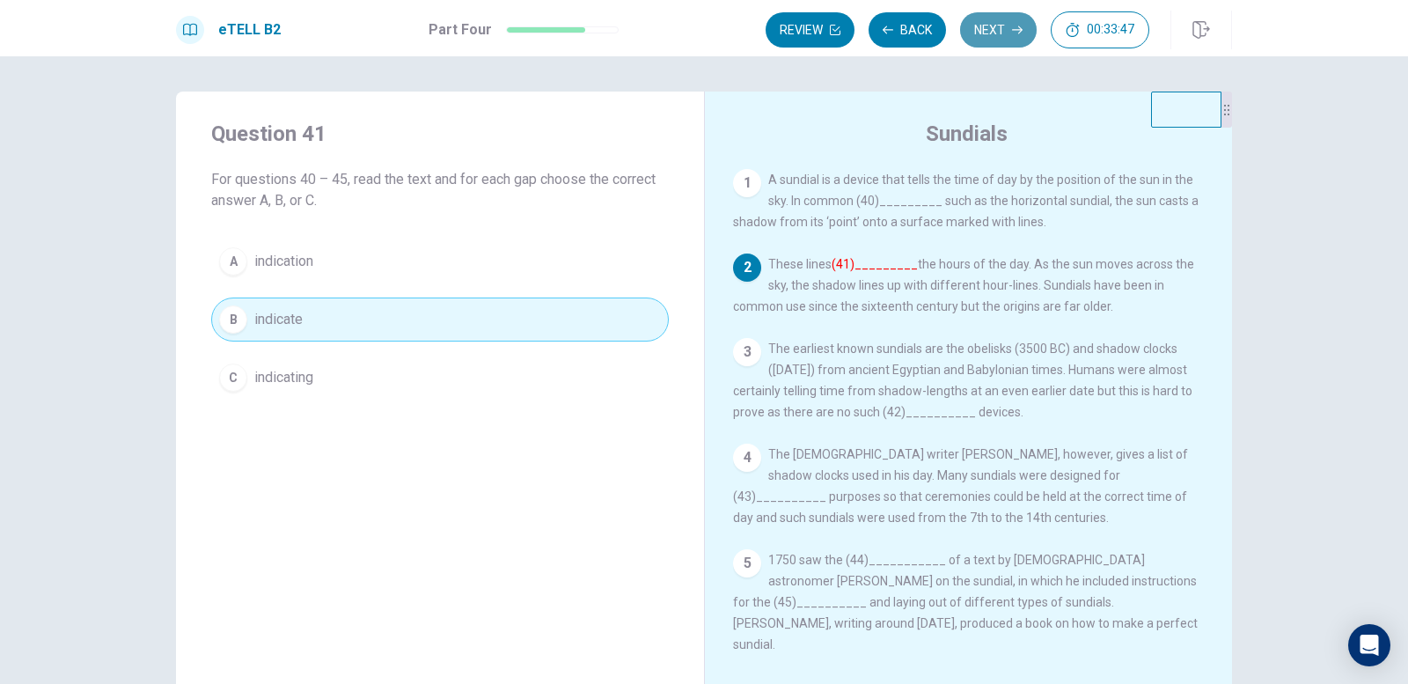
click at [1000, 24] on button "Next" at bounding box center [998, 29] width 77 height 35
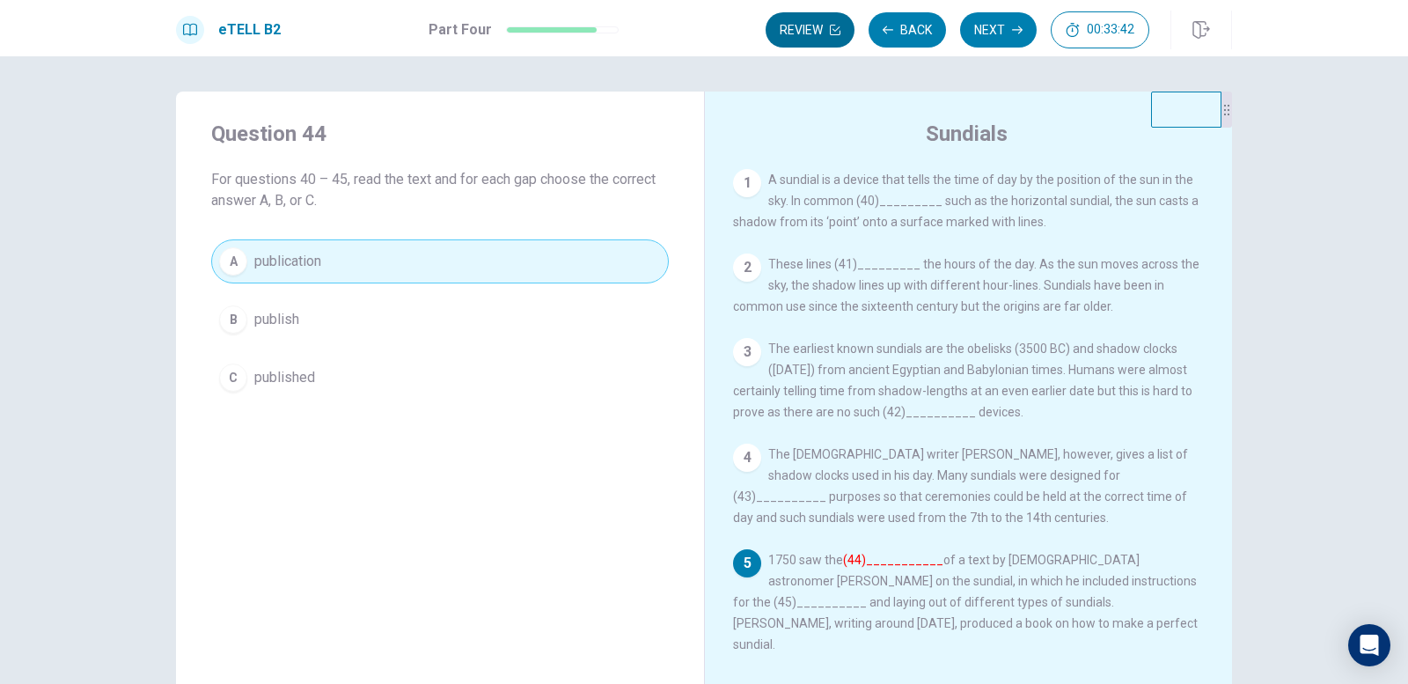
click at [815, 28] on button "Review" at bounding box center [810, 29] width 89 height 35
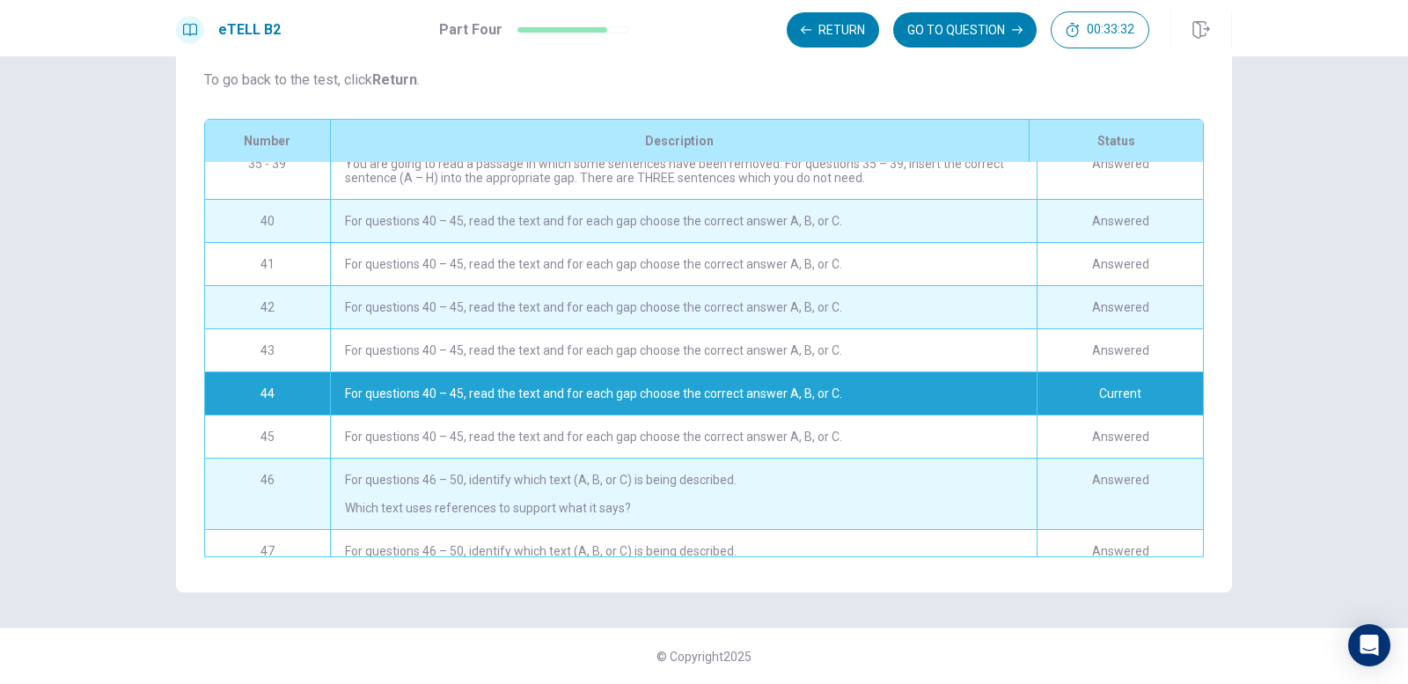
scroll to position [1042, 0]
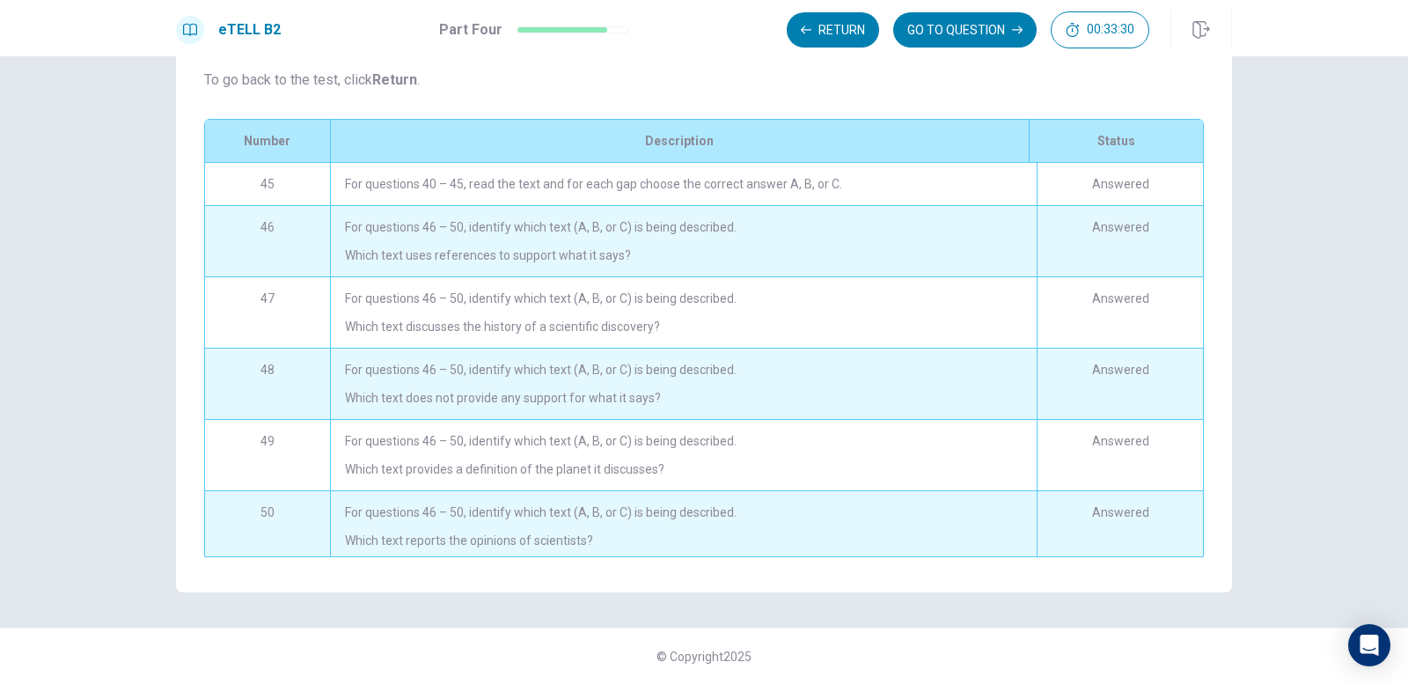
click at [671, 521] on div "For questions 46 – 50, identify which text (A, B, or C) is being described. Whi…" at bounding box center [683, 526] width 707 height 70
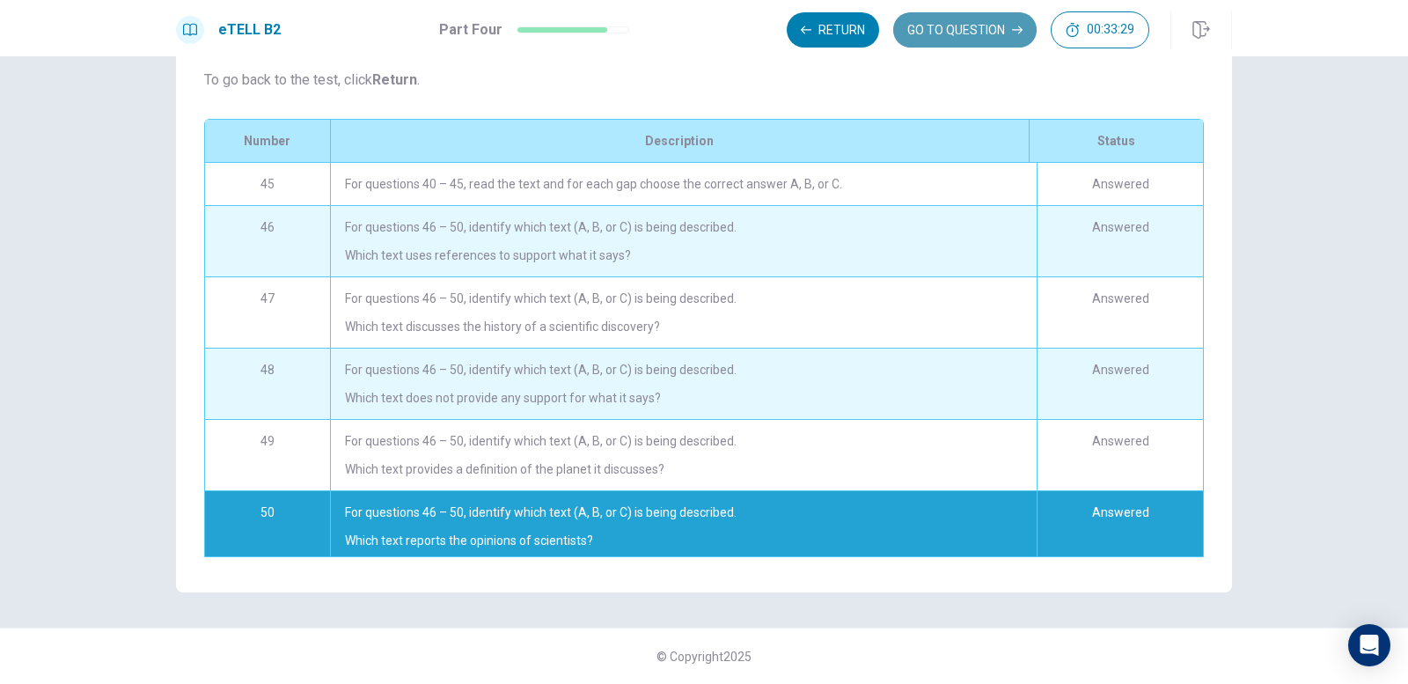
click at [988, 28] on button "GO TO QUESTION" at bounding box center [964, 29] width 143 height 35
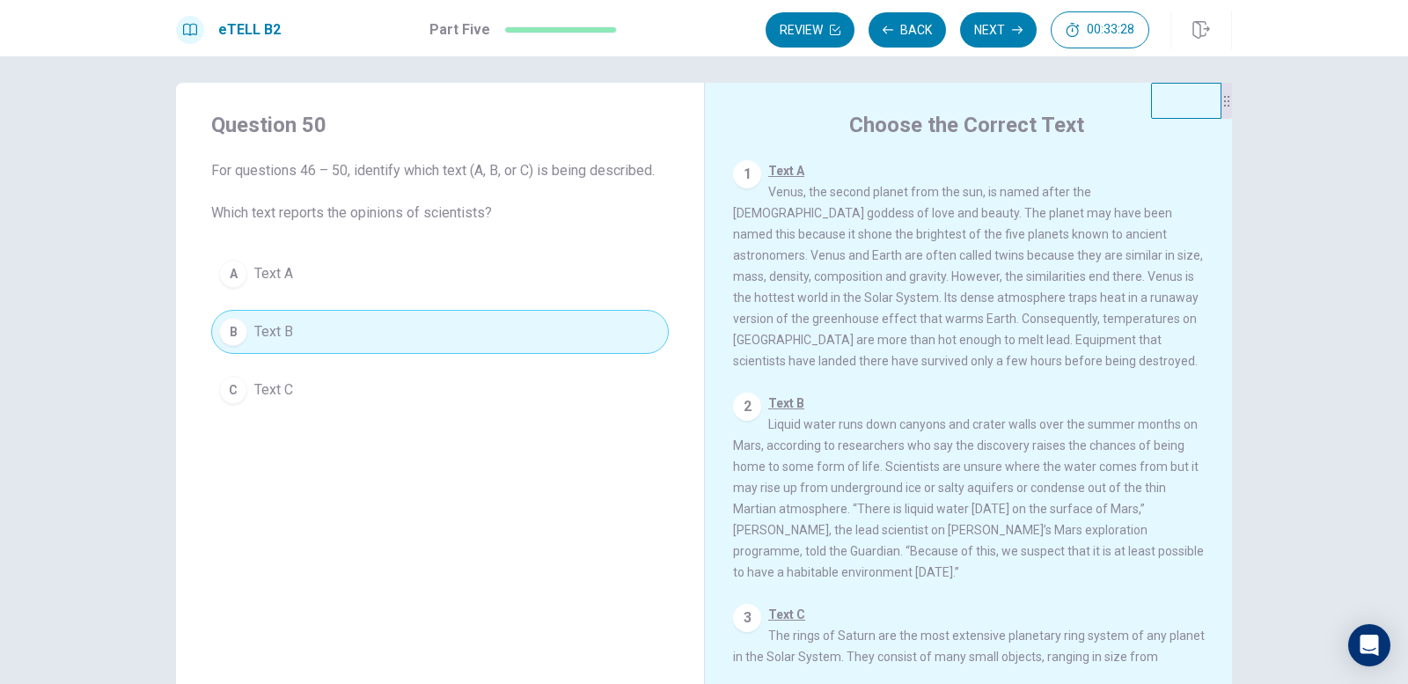
scroll to position [0, 0]
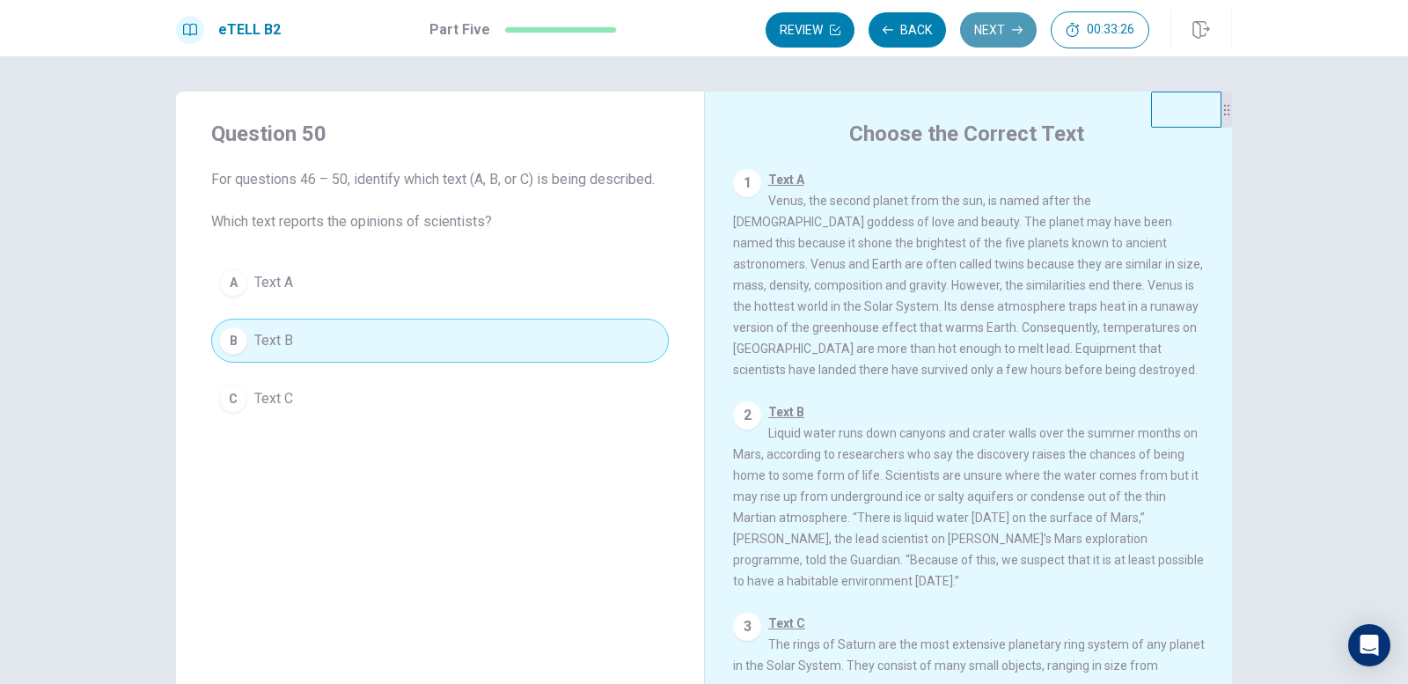
click at [993, 29] on button "Next" at bounding box center [998, 29] width 77 height 35
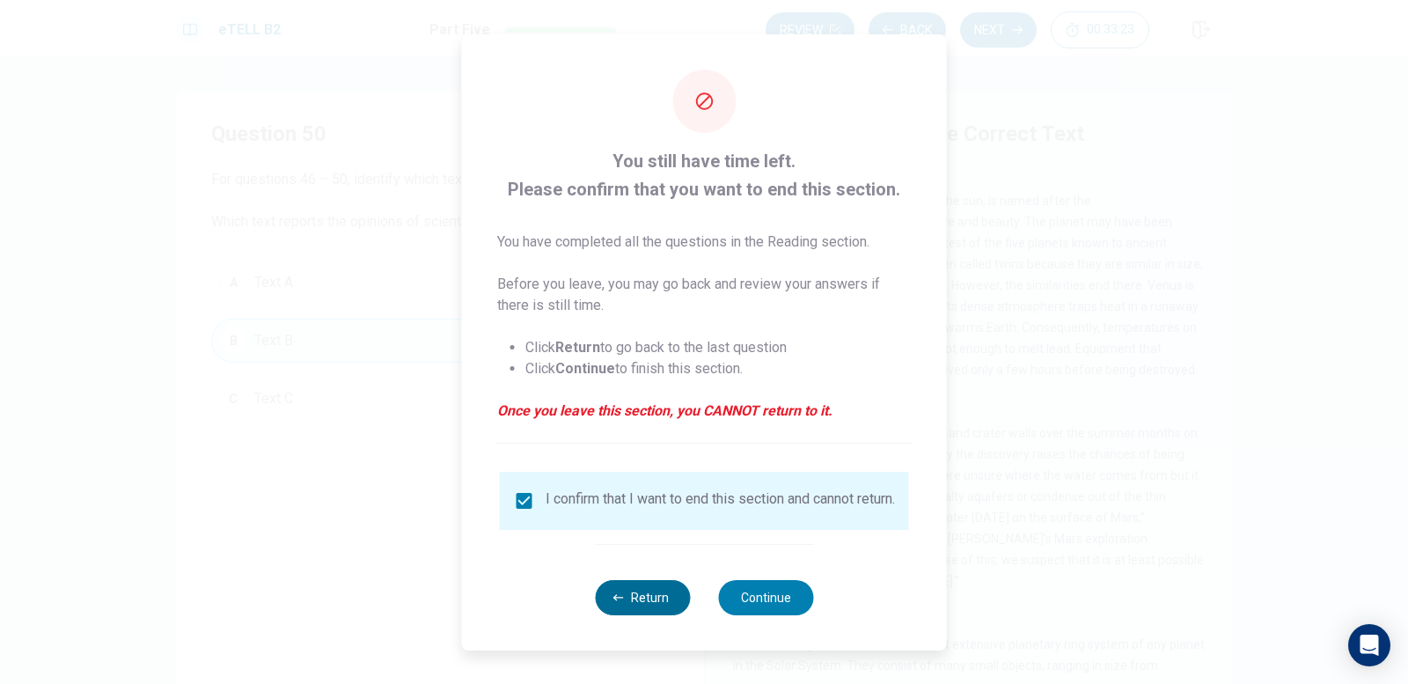
click at [664, 591] on button "Return" at bounding box center [642, 597] width 95 height 35
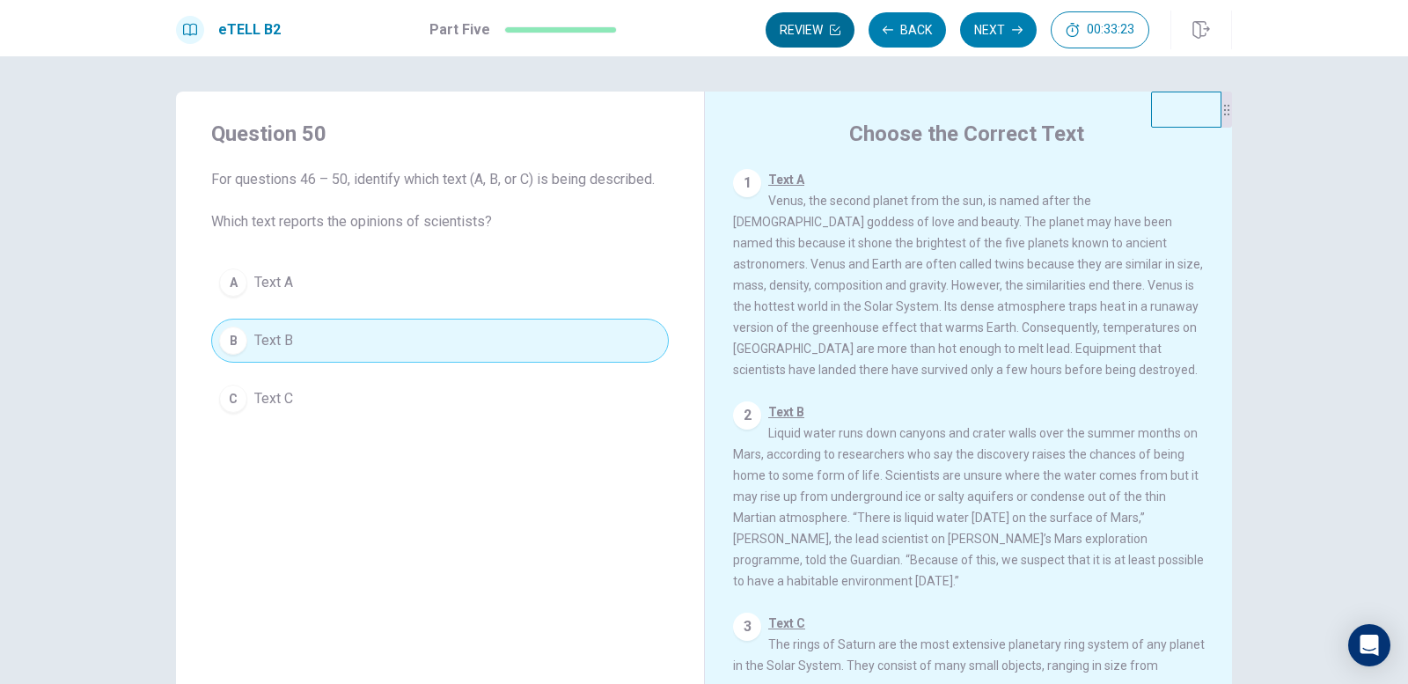
click at [811, 27] on button "Review" at bounding box center [810, 29] width 89 height 35
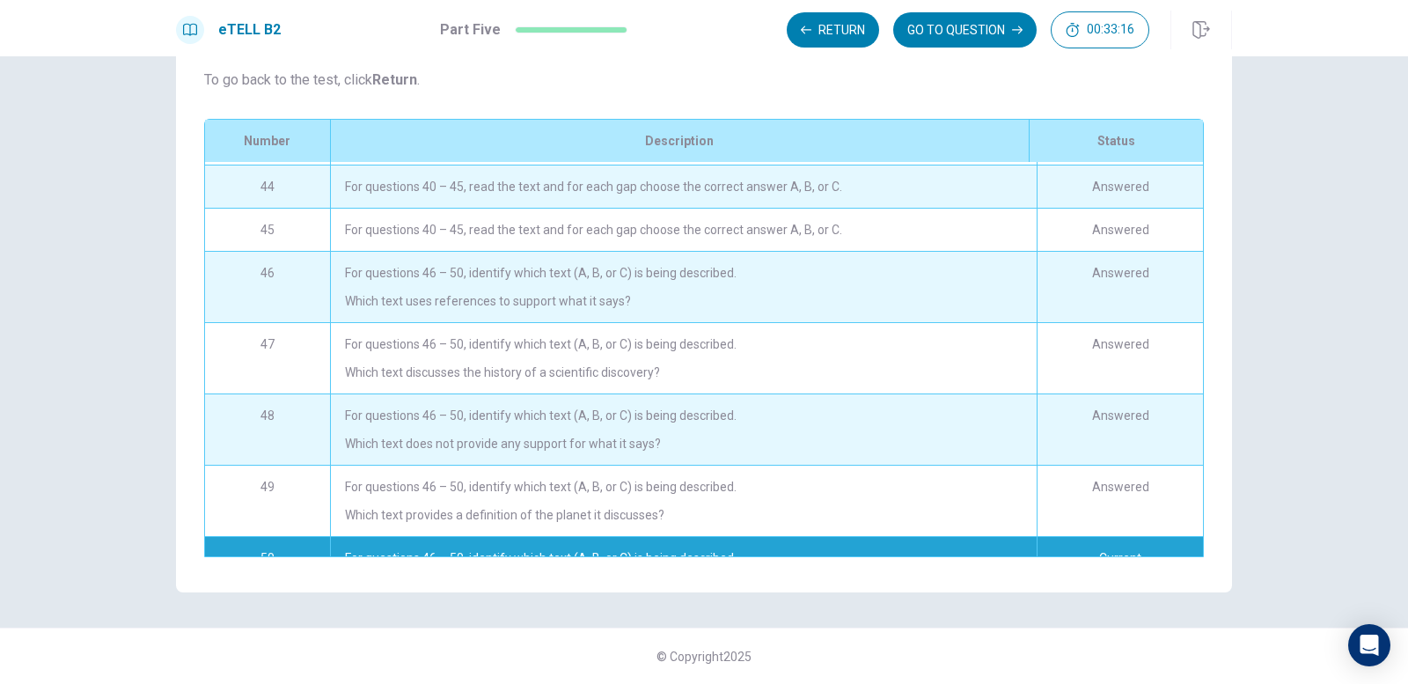
scroll to position [1042, 0]
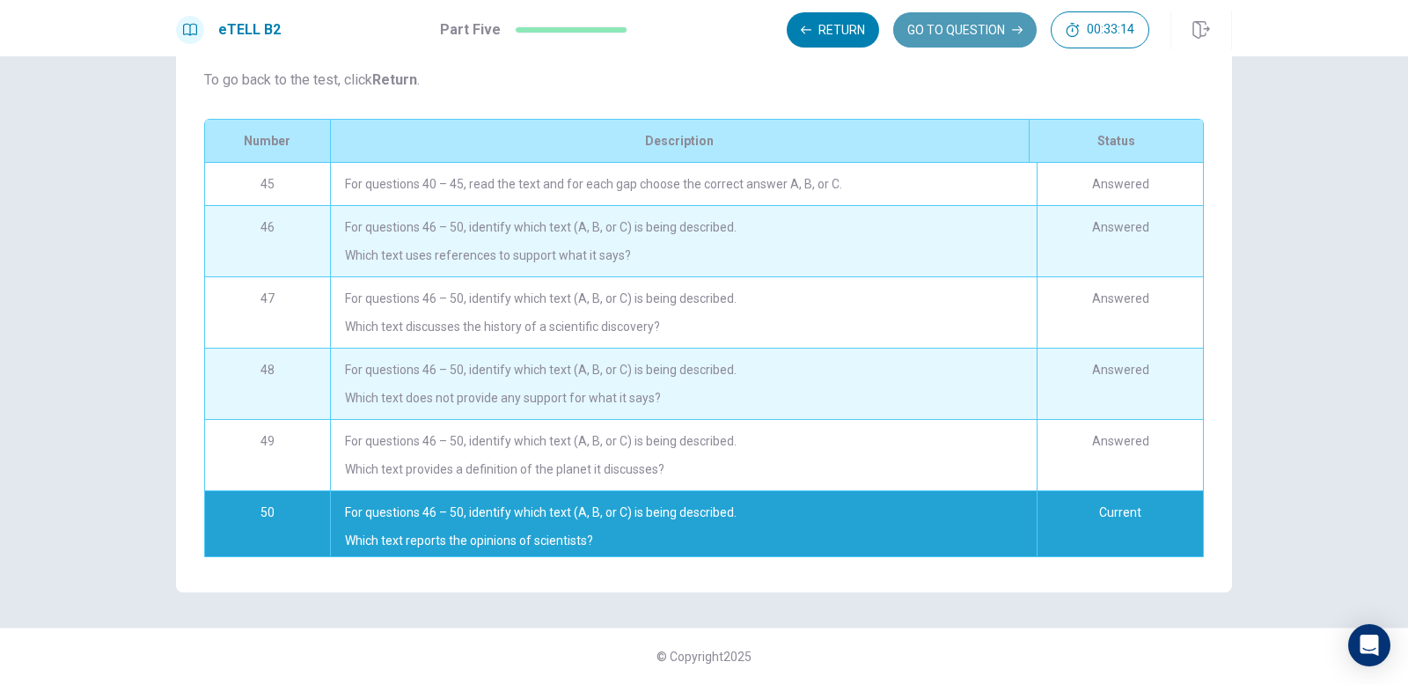
click at [966, 36] on button "GO TO QUESTION" at bounding box center [964, 29] width 143 height 35
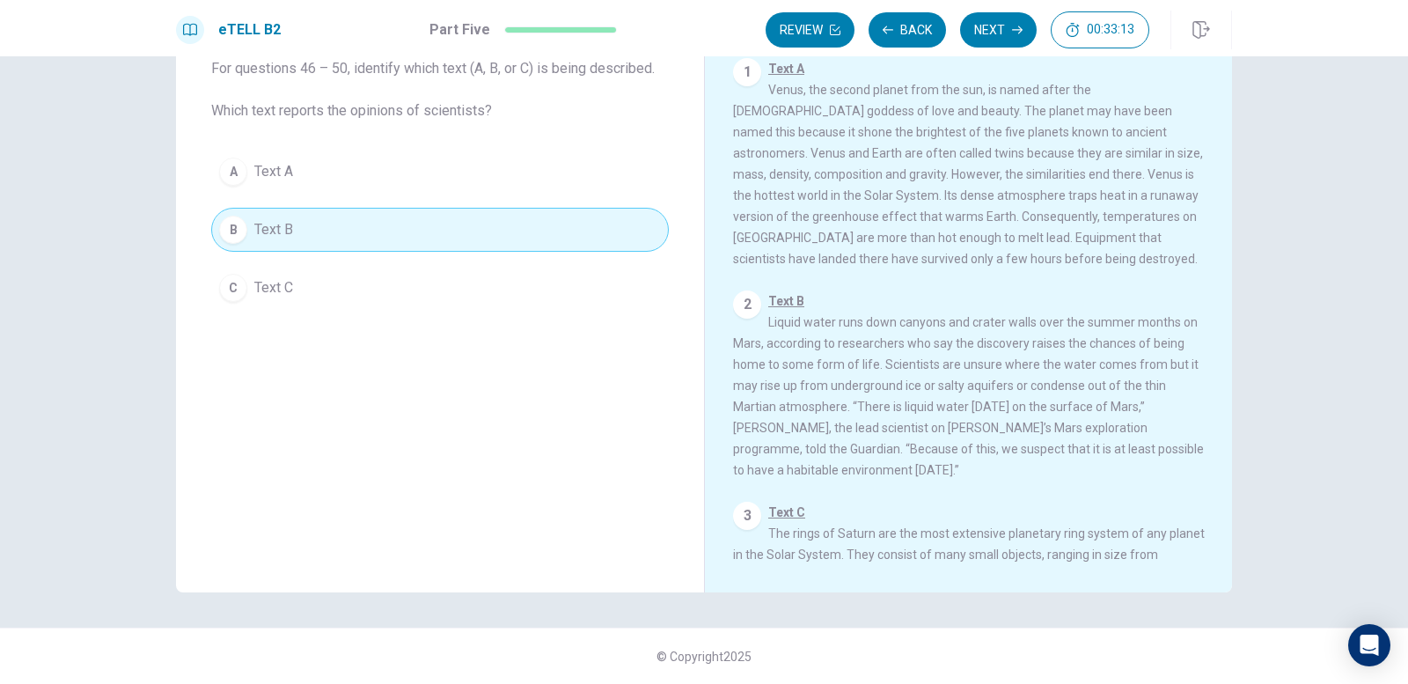
scroll to position [0, 0]
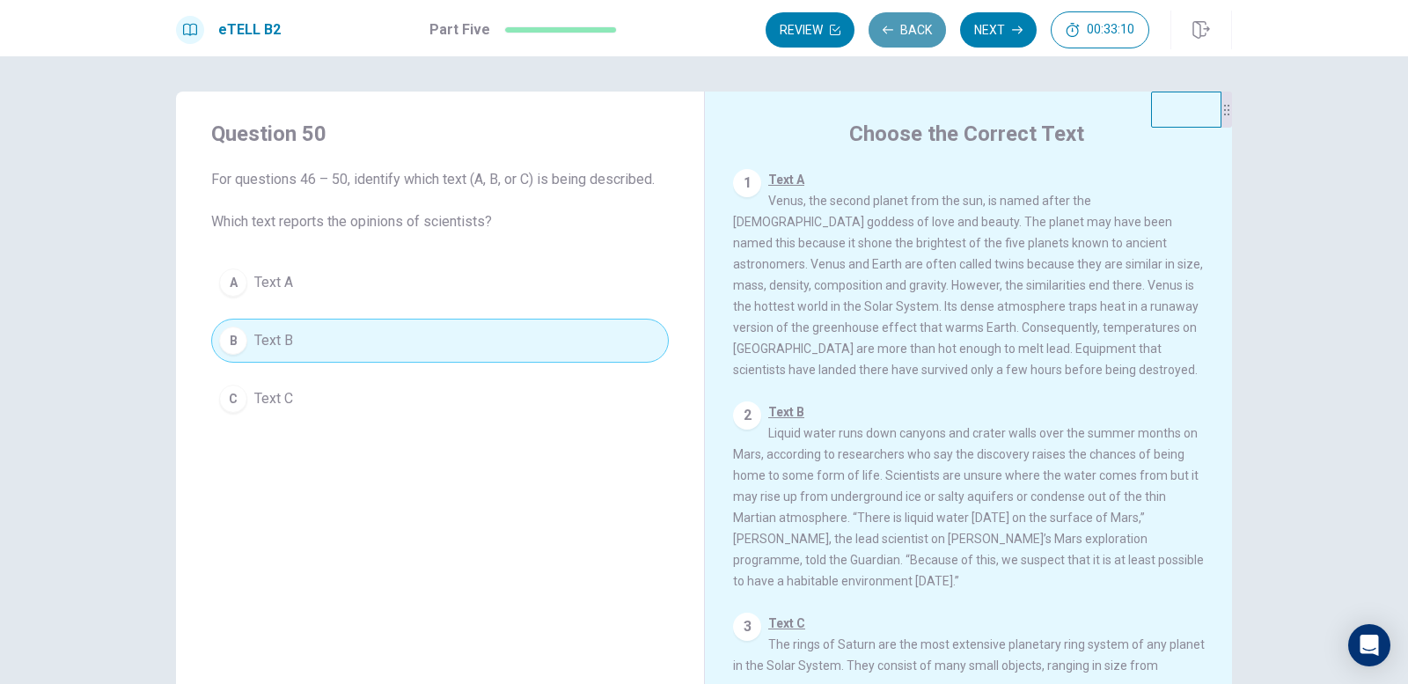
click at [887, 27] on icon "button" at bounding box center [888, 30] width 11 height 11
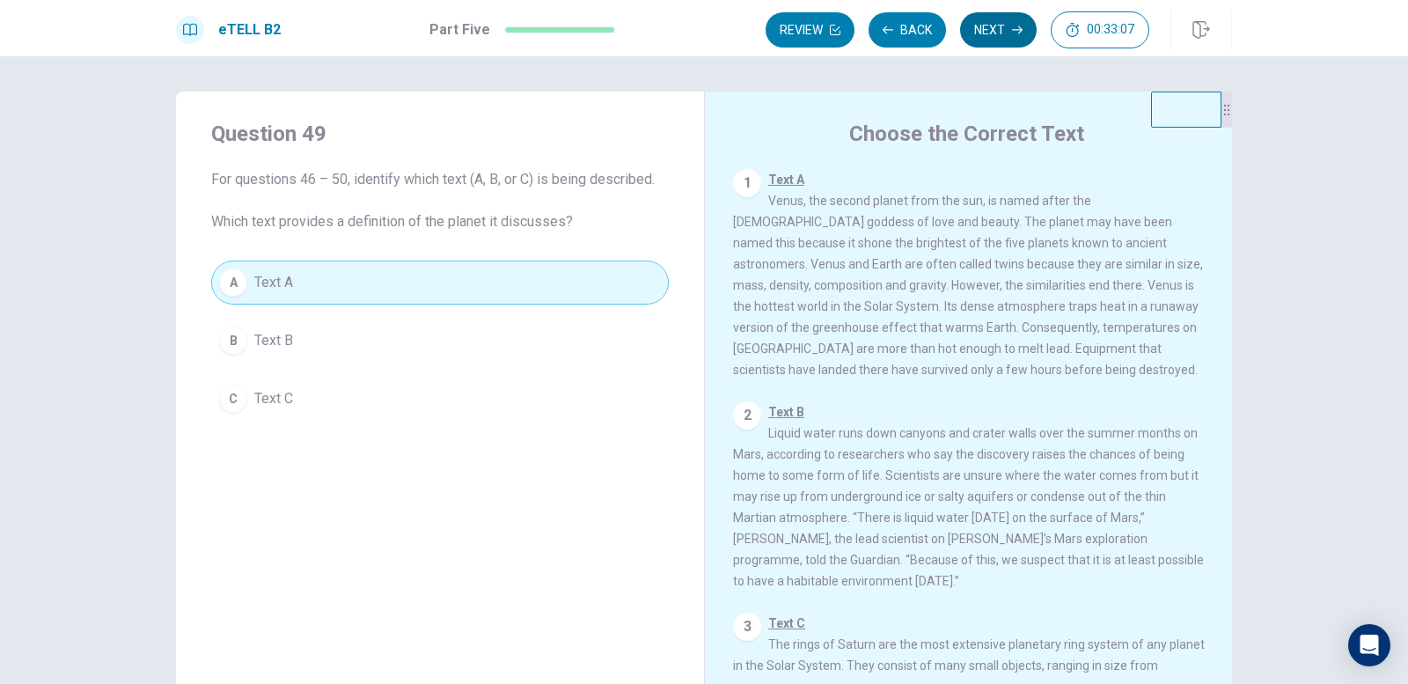
click at [976, 22] on button "Next" at bounding box center [998, 29] width 77 height 35
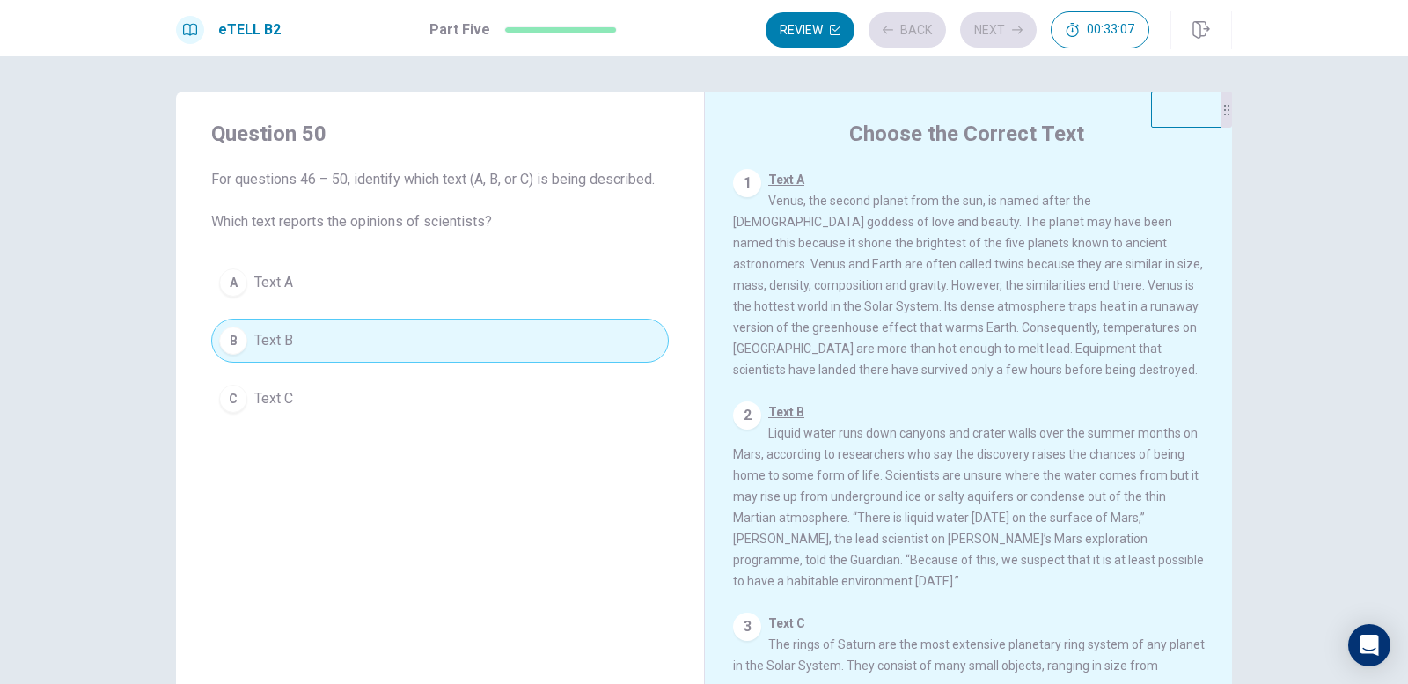
click at [979, 22] on div "Review Back Next 00:33:07" at bounding box center [958, 29] width 384 height 37
click at [977, 27] on button "Next" at bounding box center [998, 29] width 77 height 35
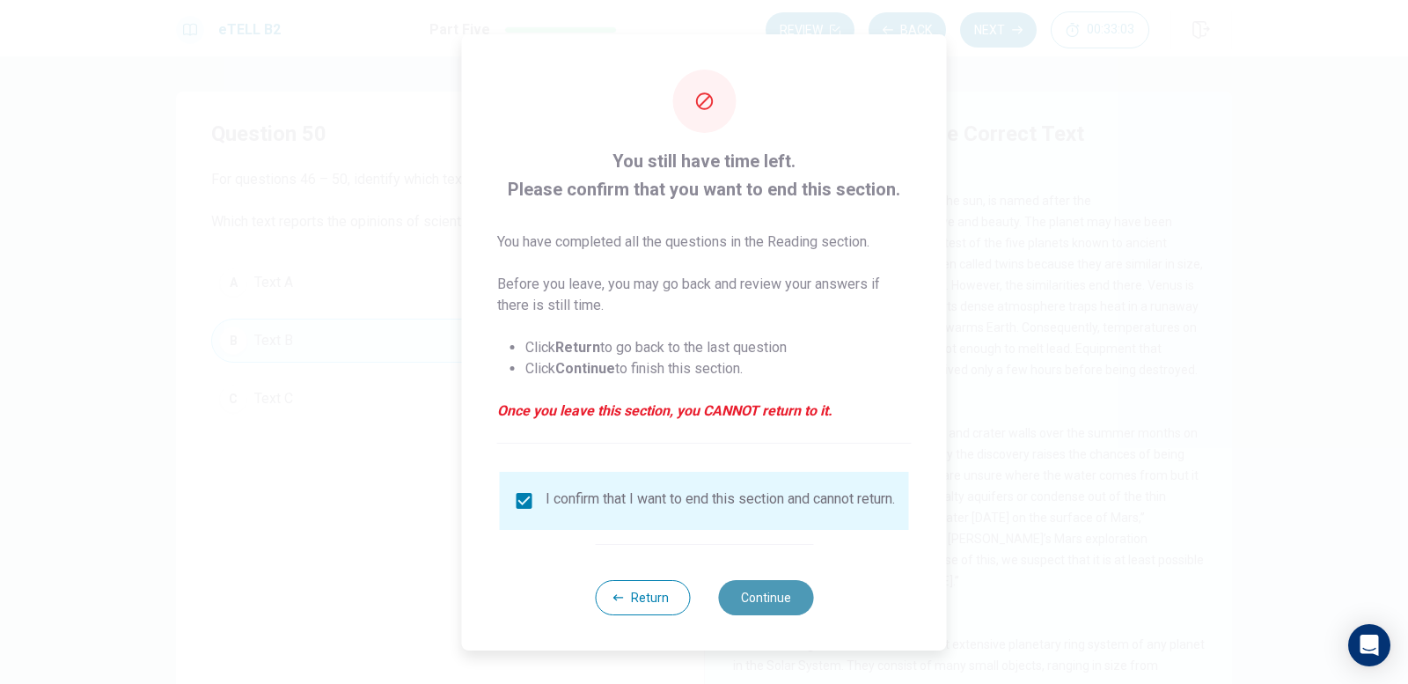
click at [796, 605] on button "Continue" at bounding box center [765, 597] width 95 height 35
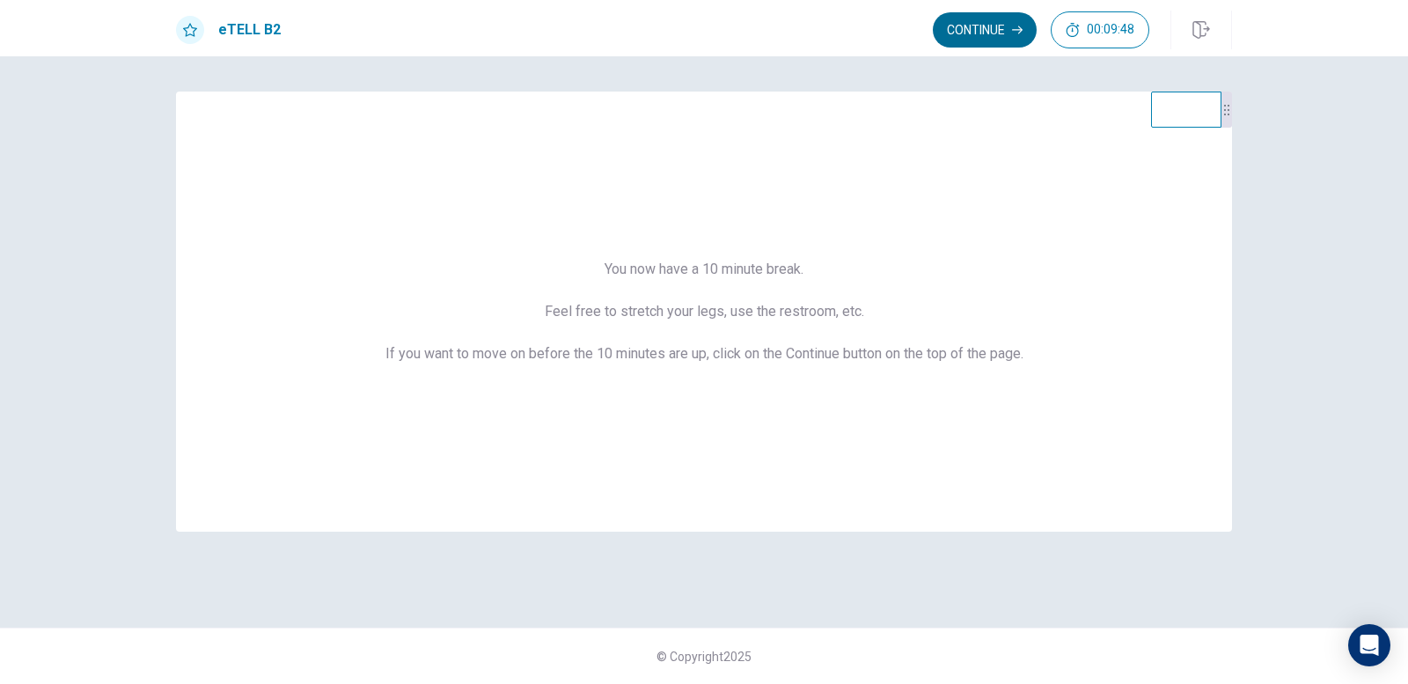
click at [968, 33] on button "Continue" at bounding box center [985, 29] width 104 height 35
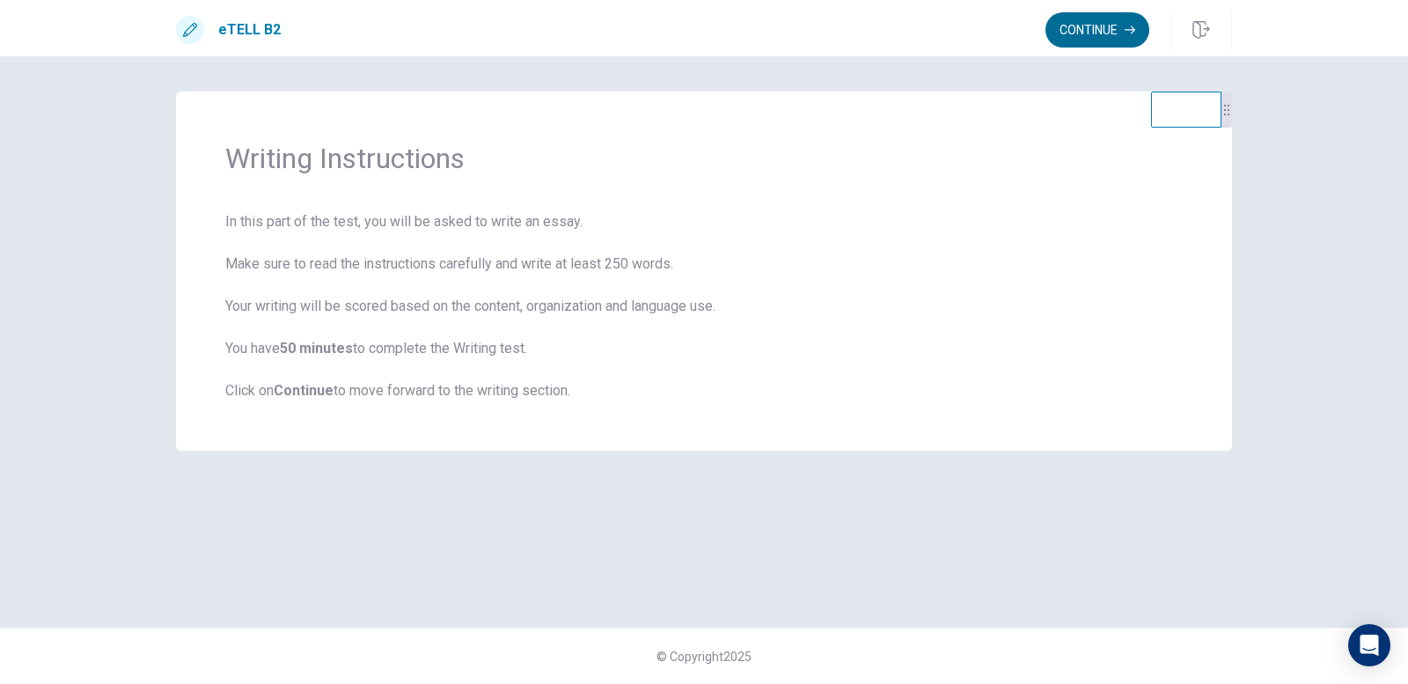
click at [1111, 26] on button "Continue" at bounding box center [1097, 29] width 104 height 35
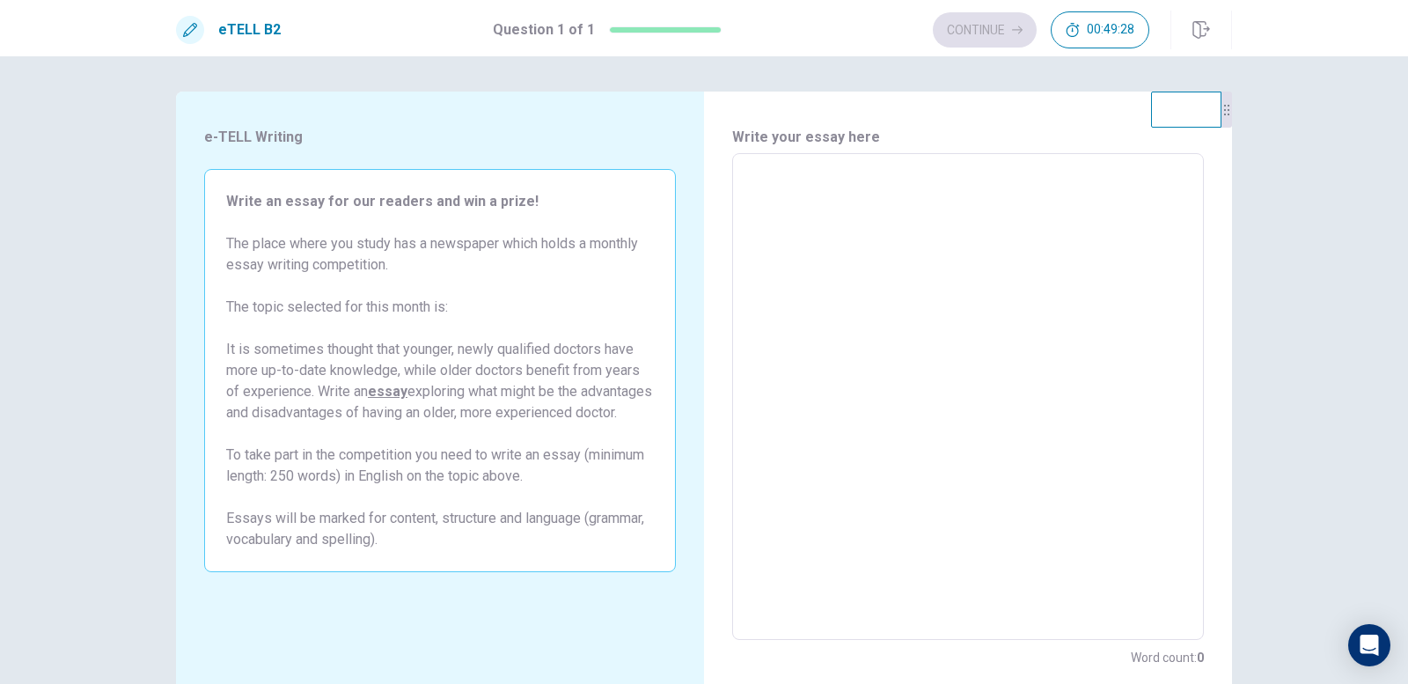
click at [832, 259] on textarea at bounding box center [968, 397] width 447 height 458
click at [851, 205] on textarea at bounding box center [968, 397] width 447 height 458
type textarea "*"
type textarea "**"
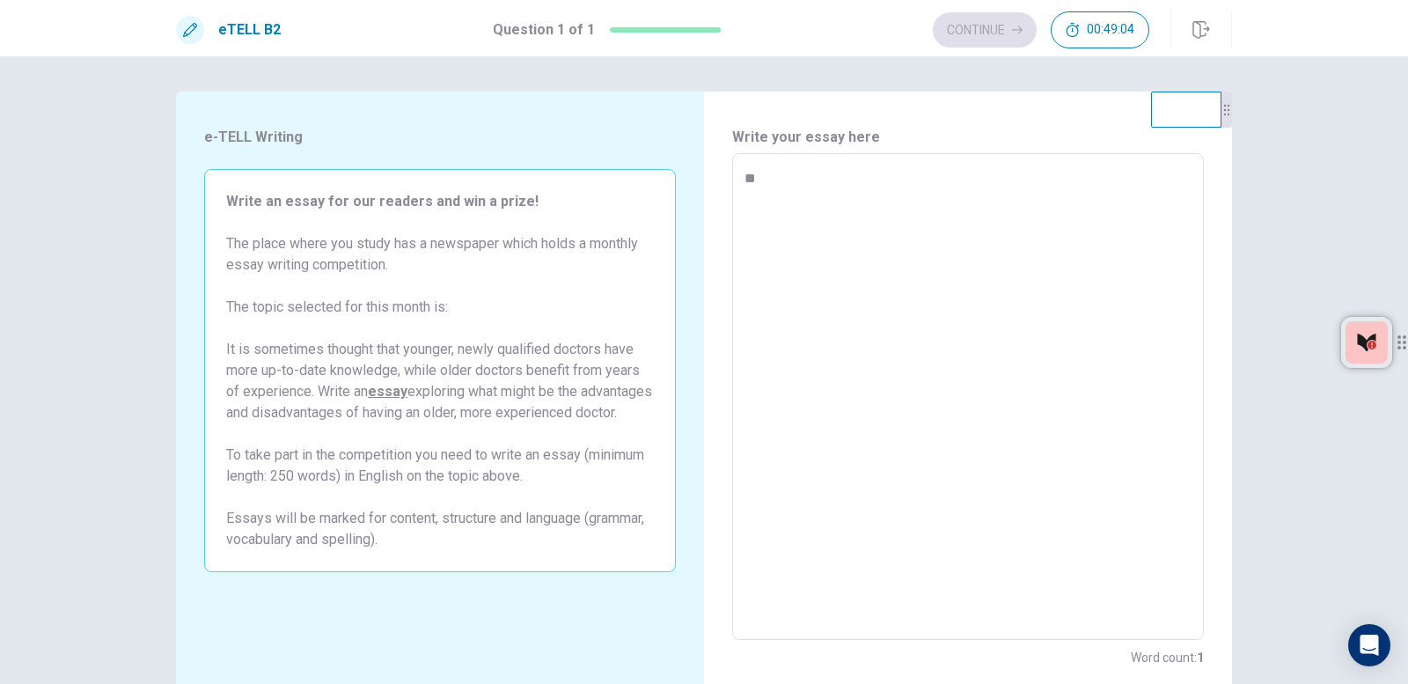
type textarea "*"
type textarea "***"
type textarea "*"
type textarea "****"
type textarea "*"
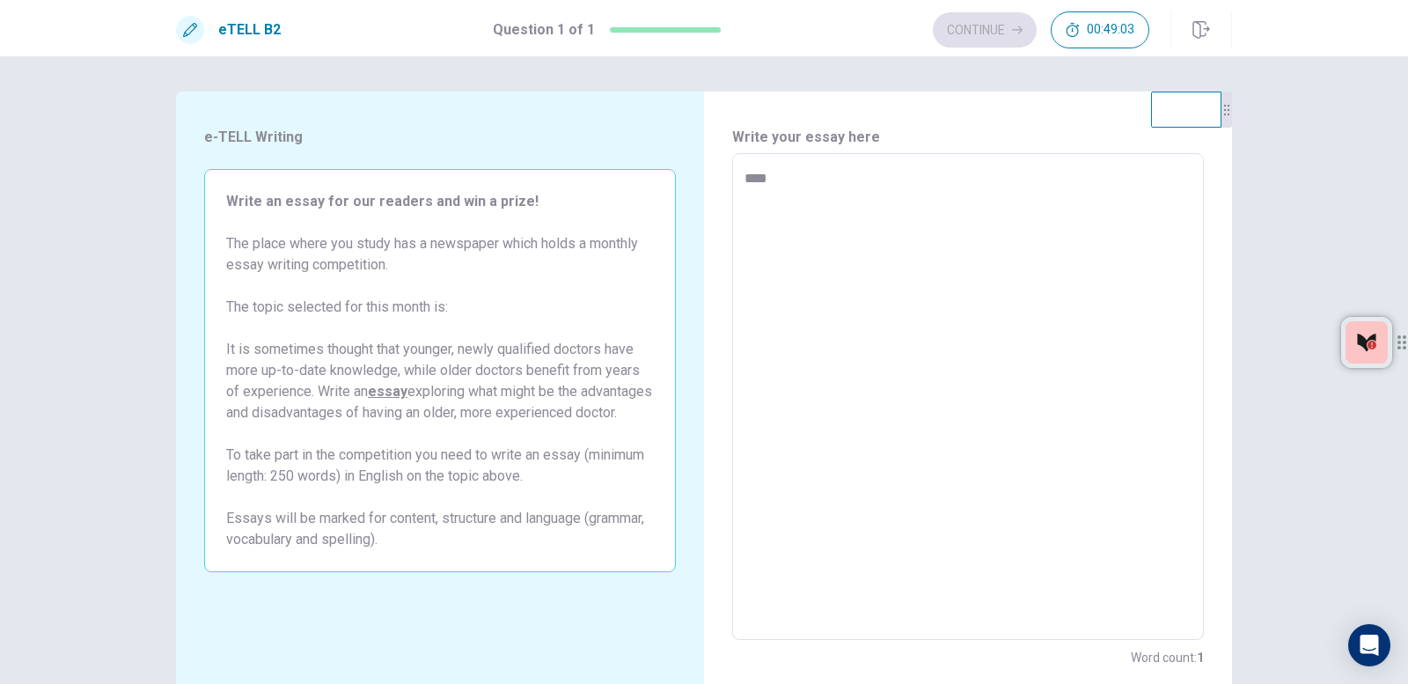
type textarea "*****"
type textarea "*"
type textarea "*****"
type textarea "*"
type textarea "*******"
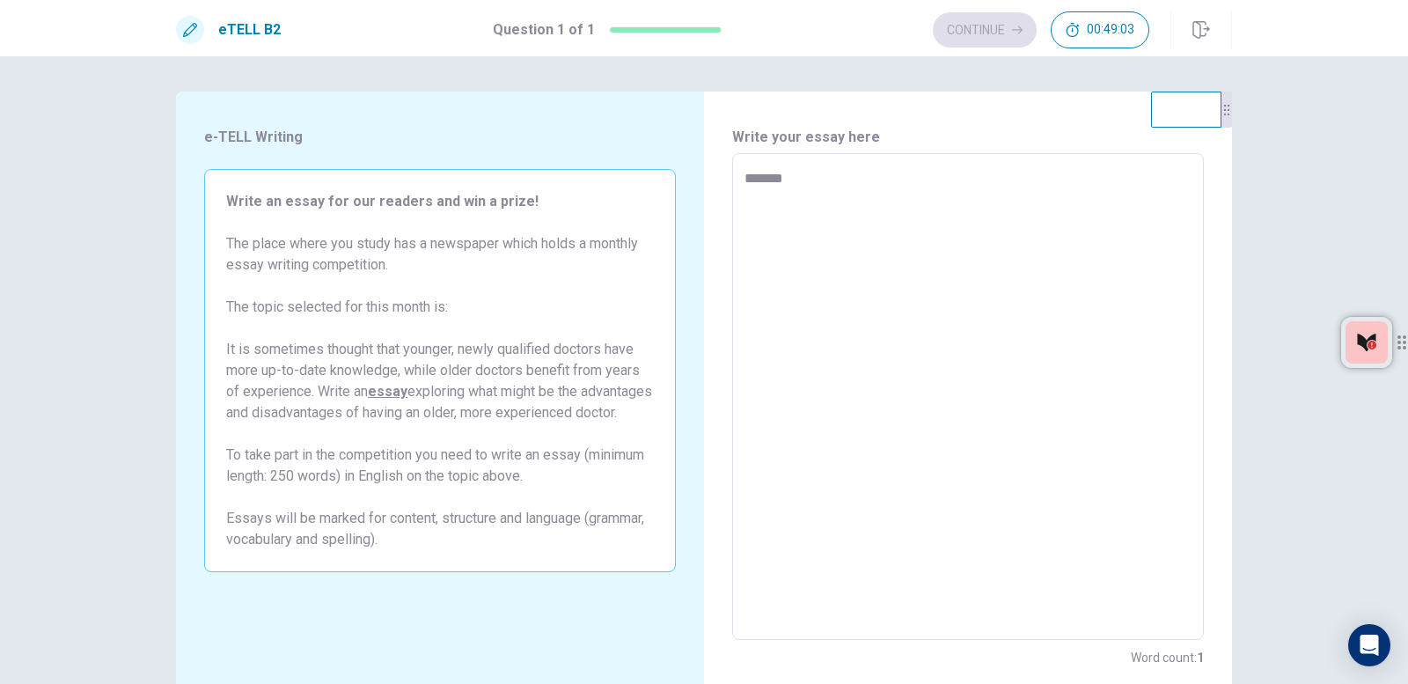
type textarea "*"
type textarea "********"
type textarea "*"
type textarea "*********"
type textarea "*"
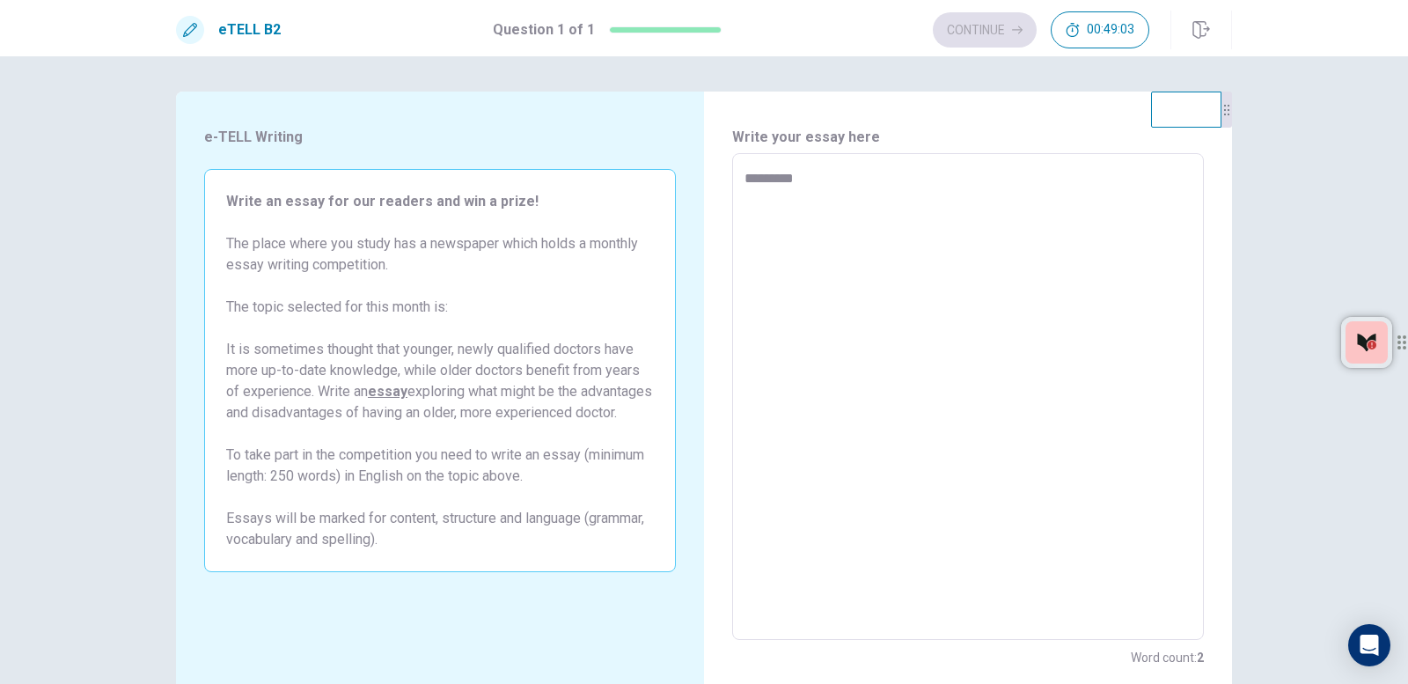
type textarea "**********"
type textarea "*"
type textarea "**********"
type textarea "*"
type textarea "**********"
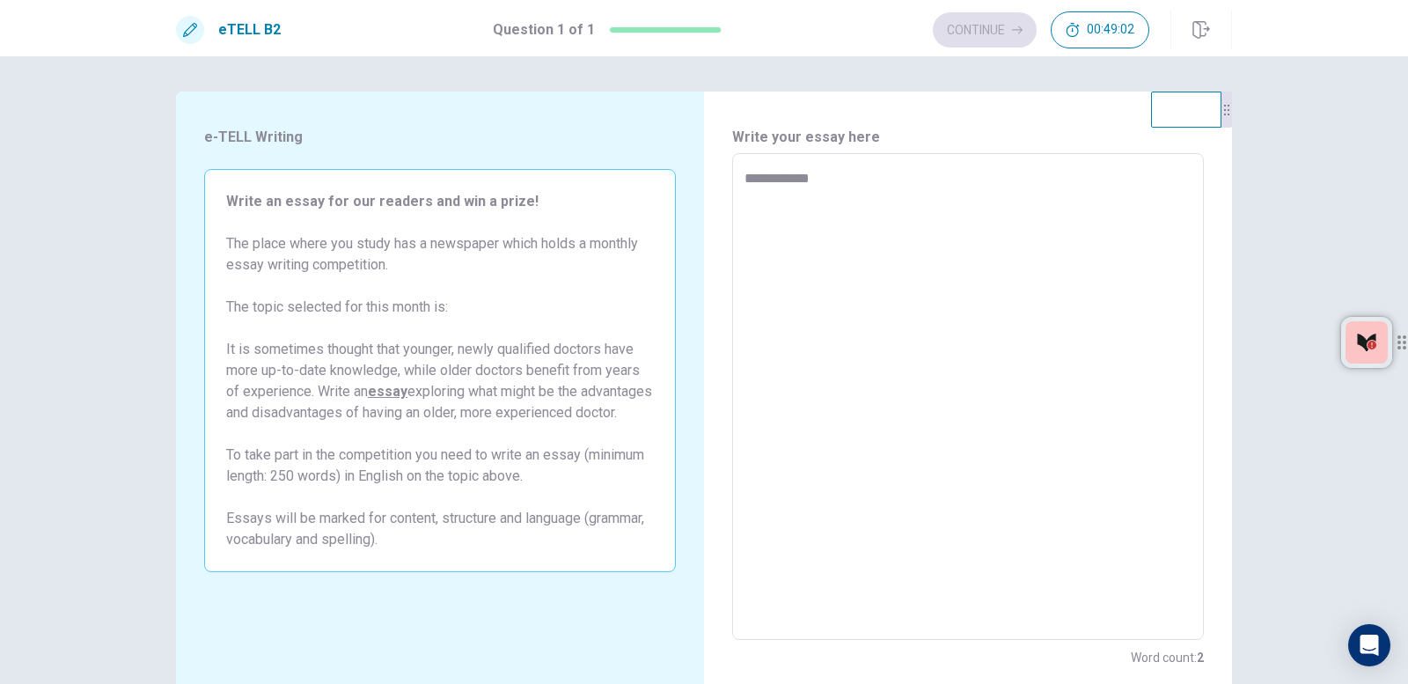
type textarea "*"
type textarea "**********"
type textarea "*"
type textarea "**********"
type textarea "*"
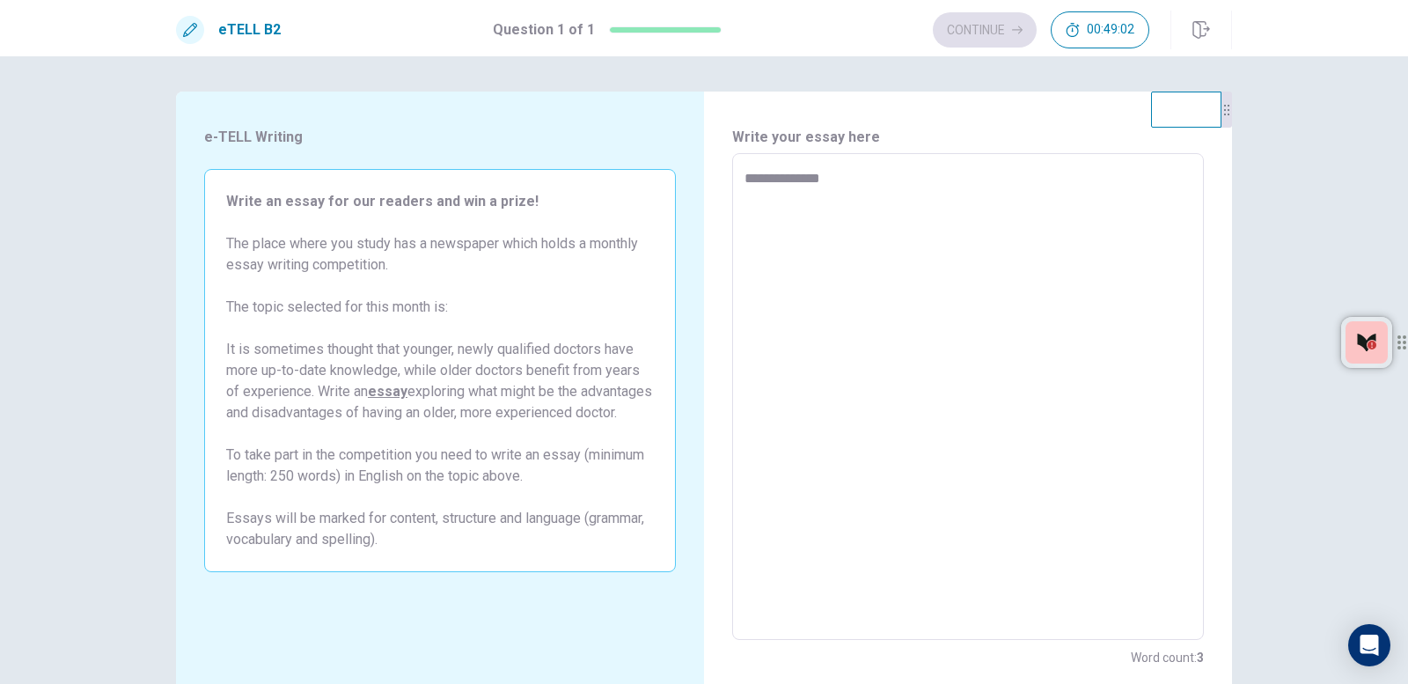
type textarea "**********"
type textarea "*"
type textarea "**********"
type textarea "*"
type textarea "**********"
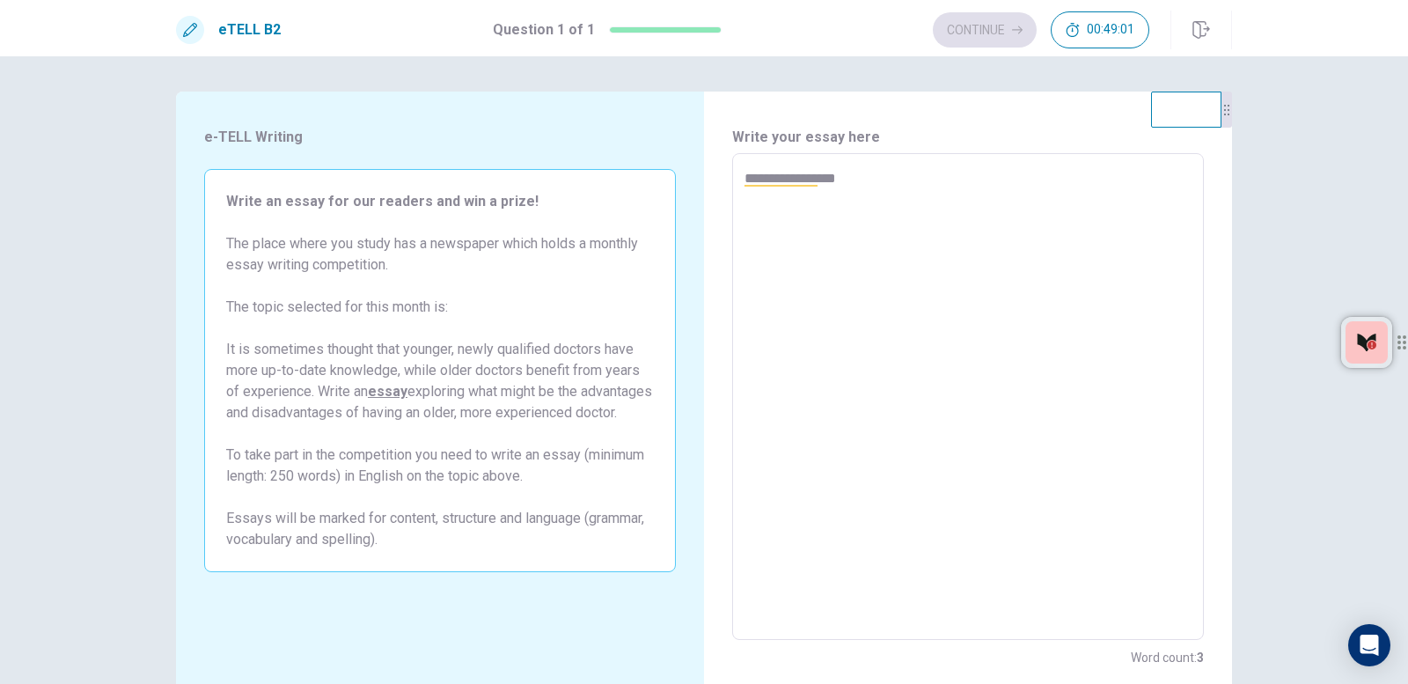
type textarea "*"
type textarea "**********"
type textarea "*"
type textarea "**********"
type textarea "*"
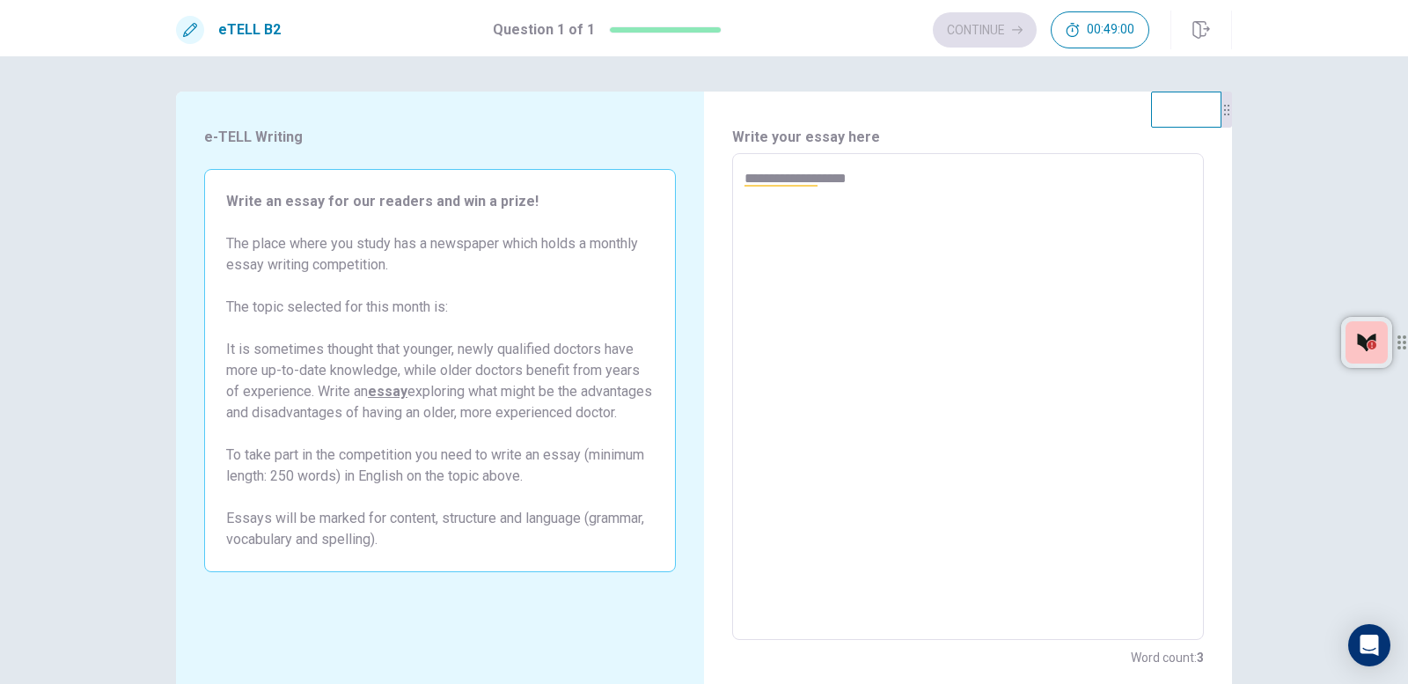
type textarea "**********"
type textarea "*"
type textarea "**********"
type textarea "*"
type textarea "**********"
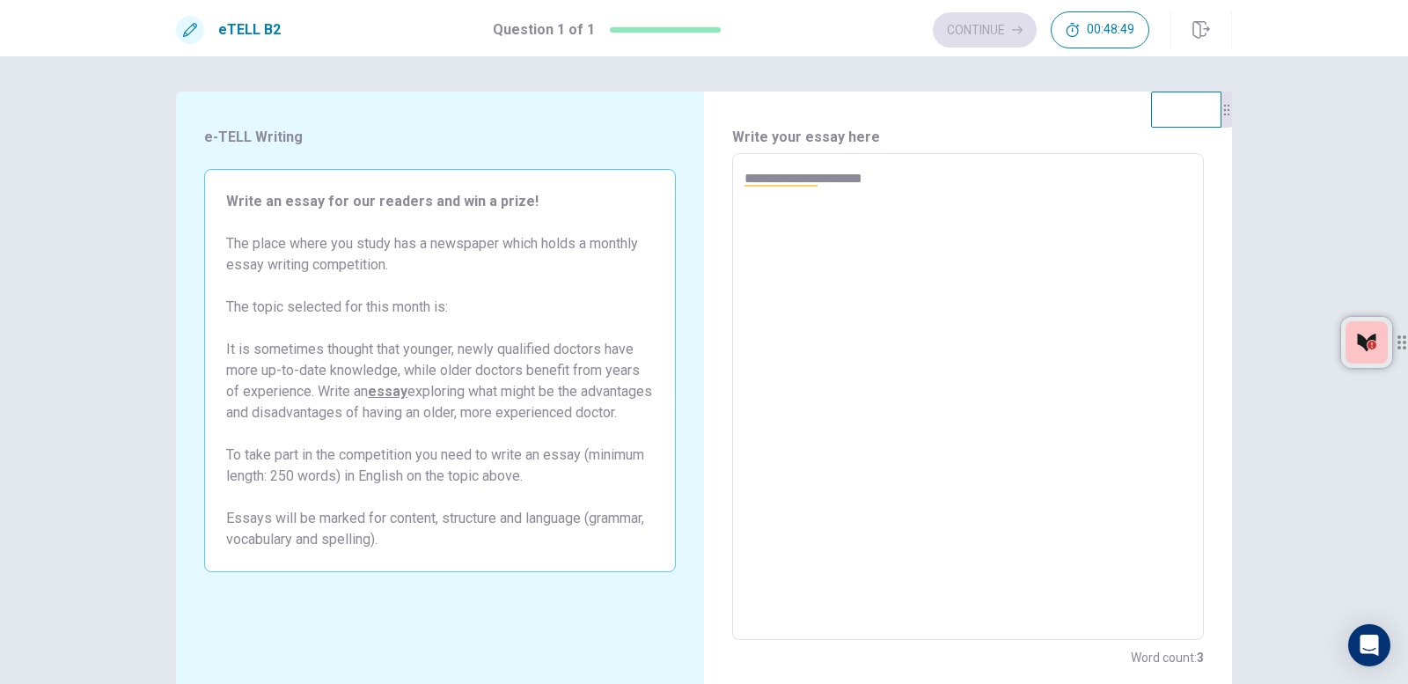
click at [1031, 317] on textarea "**********" at bounding box center [968, 397] width 447 height 458
click at [1086, 219] on textarea "**********" at bounding box center [968, 397] width 447 height 458
type textarea "*"
type textarea "**********"
type textarea "*"
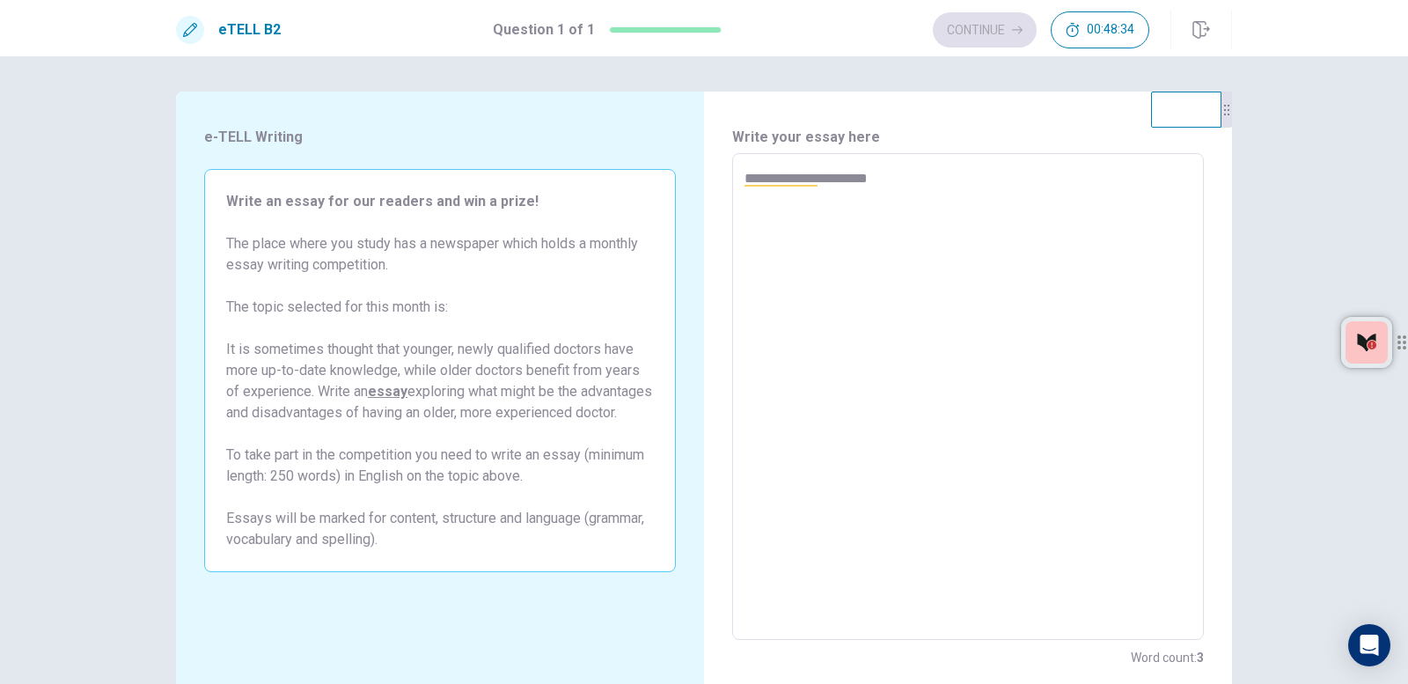
type textarea "**********"
type textarea "*"
type textarea "**********"
type textarea "*"
type textarea "**********"
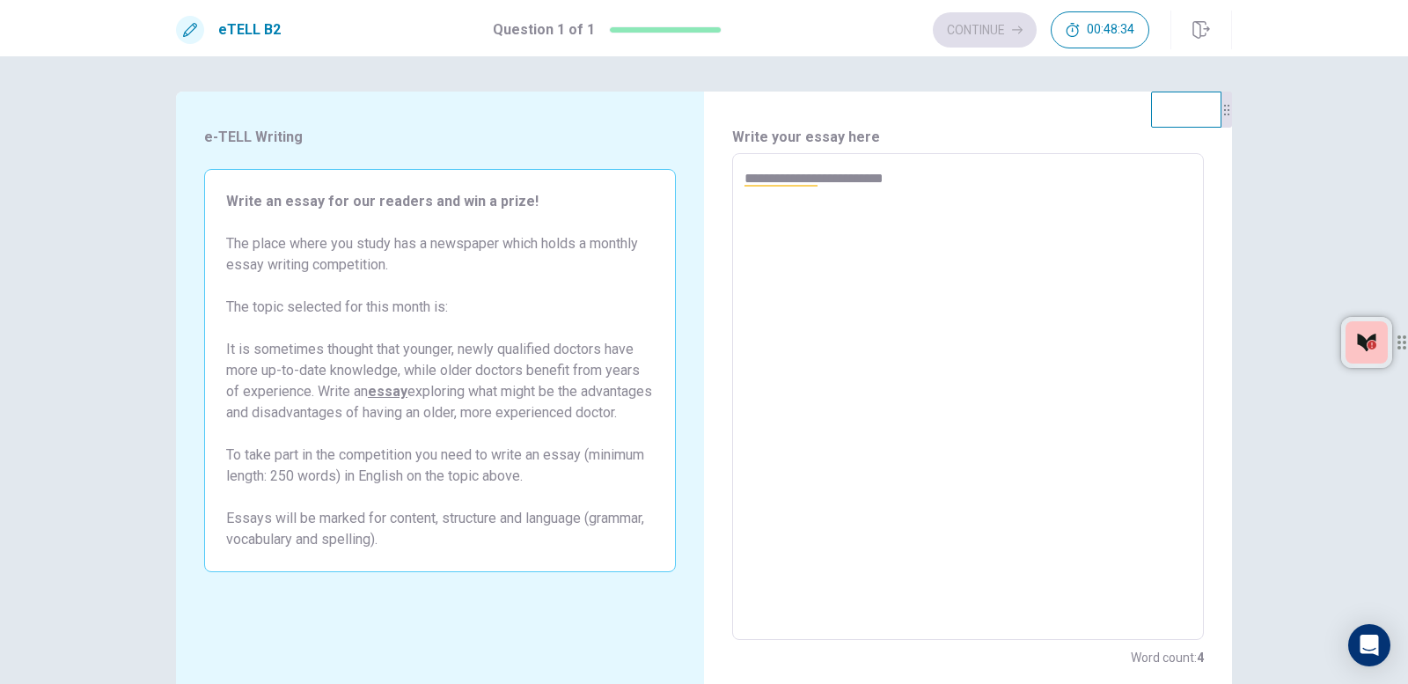
type textarea "*"
type textarea "**********"
type textarea "*"
type textarea "**********"
type textarea "*"
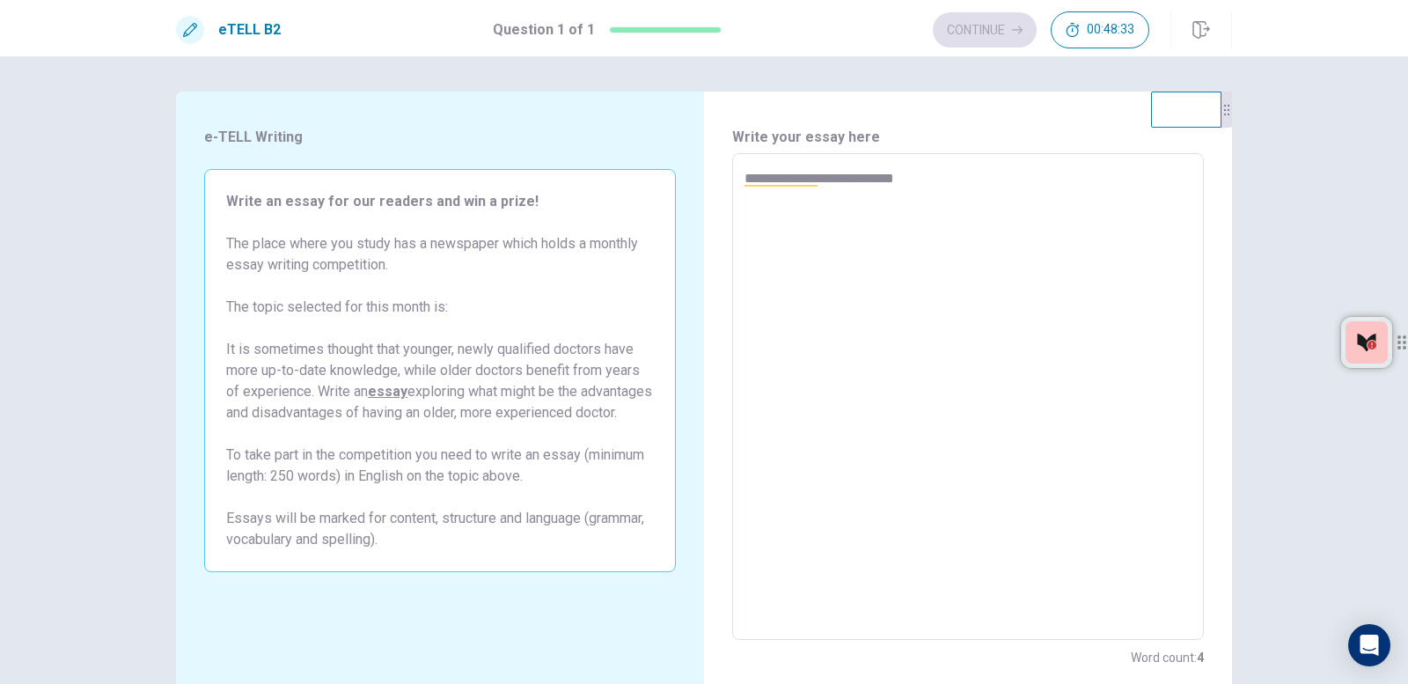
type textarea "**********"
type textarea "*"
type textarea "**********"
type textarea "*"
type textarea "**********"
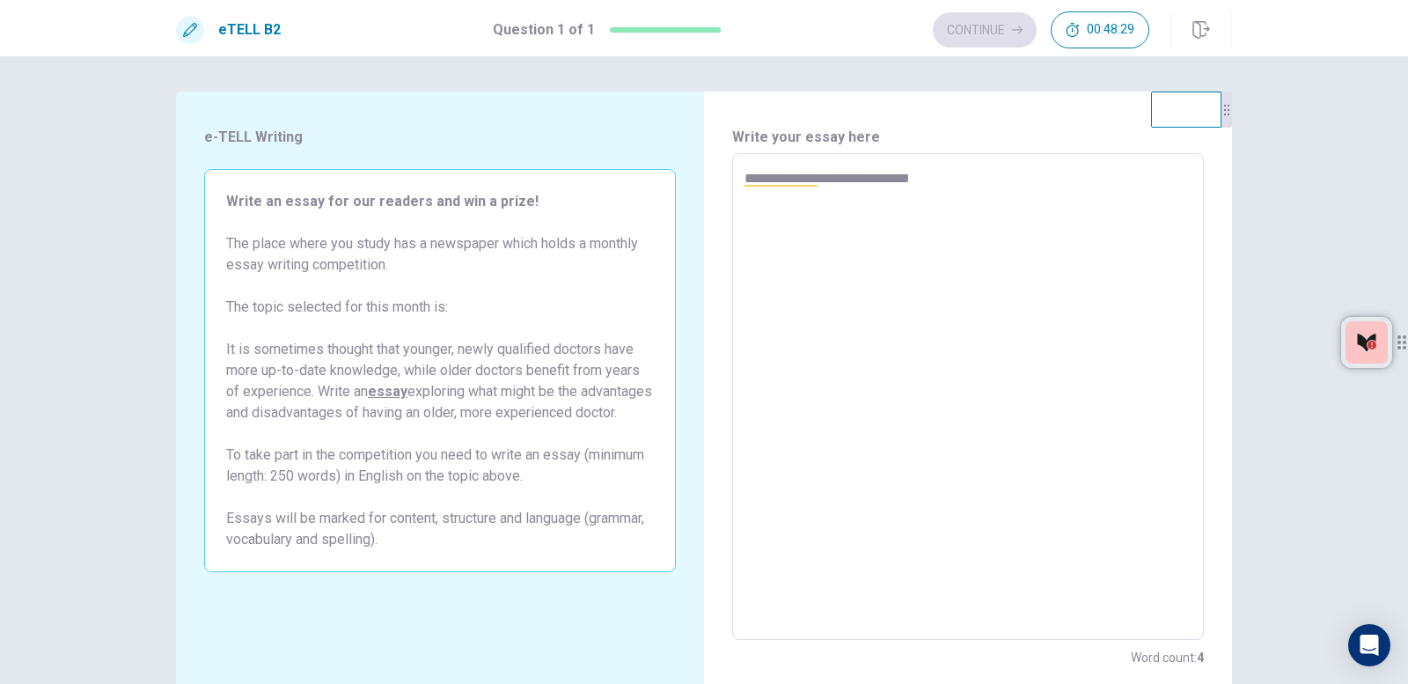
type textarea "*"
type textarea "**********"
type textarea "*"
type textarea "**********"
type textarea "*"
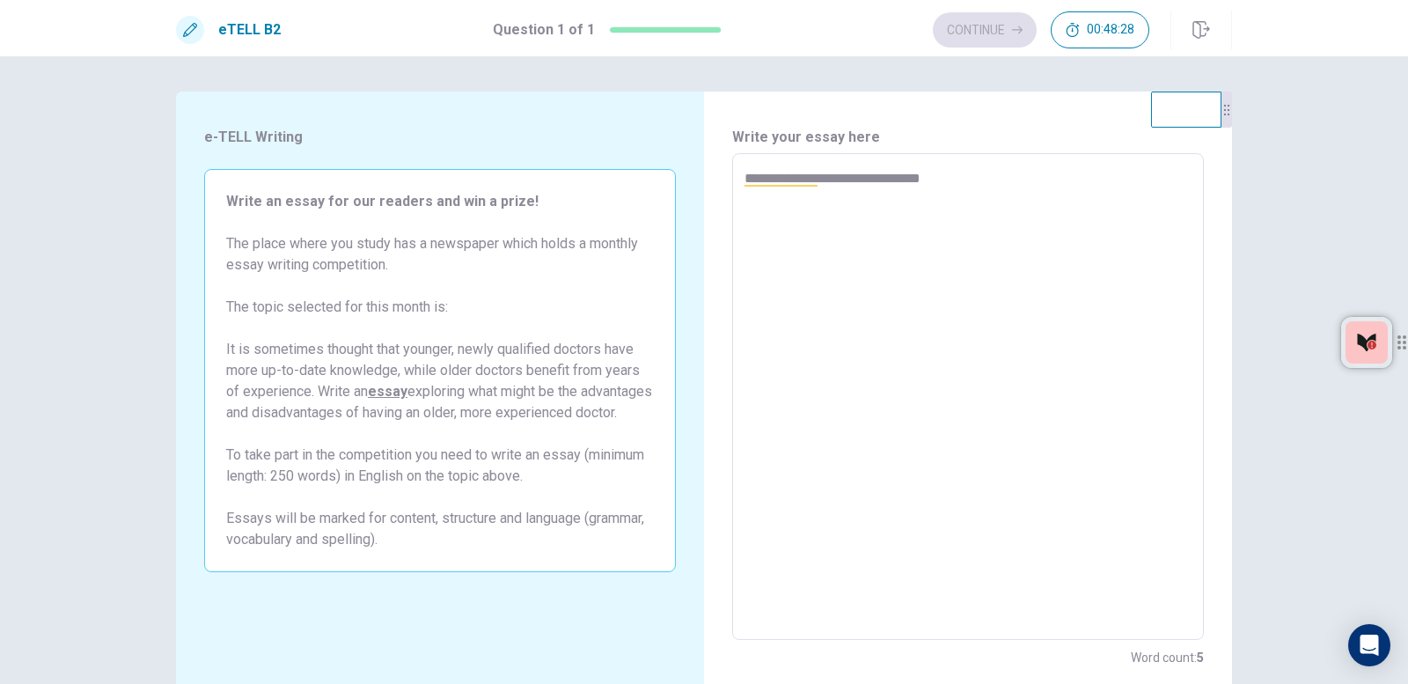
type textarea "**********"
type textarea "*"
type textarea "**********"
type textarea "*"
type textarea "**********"
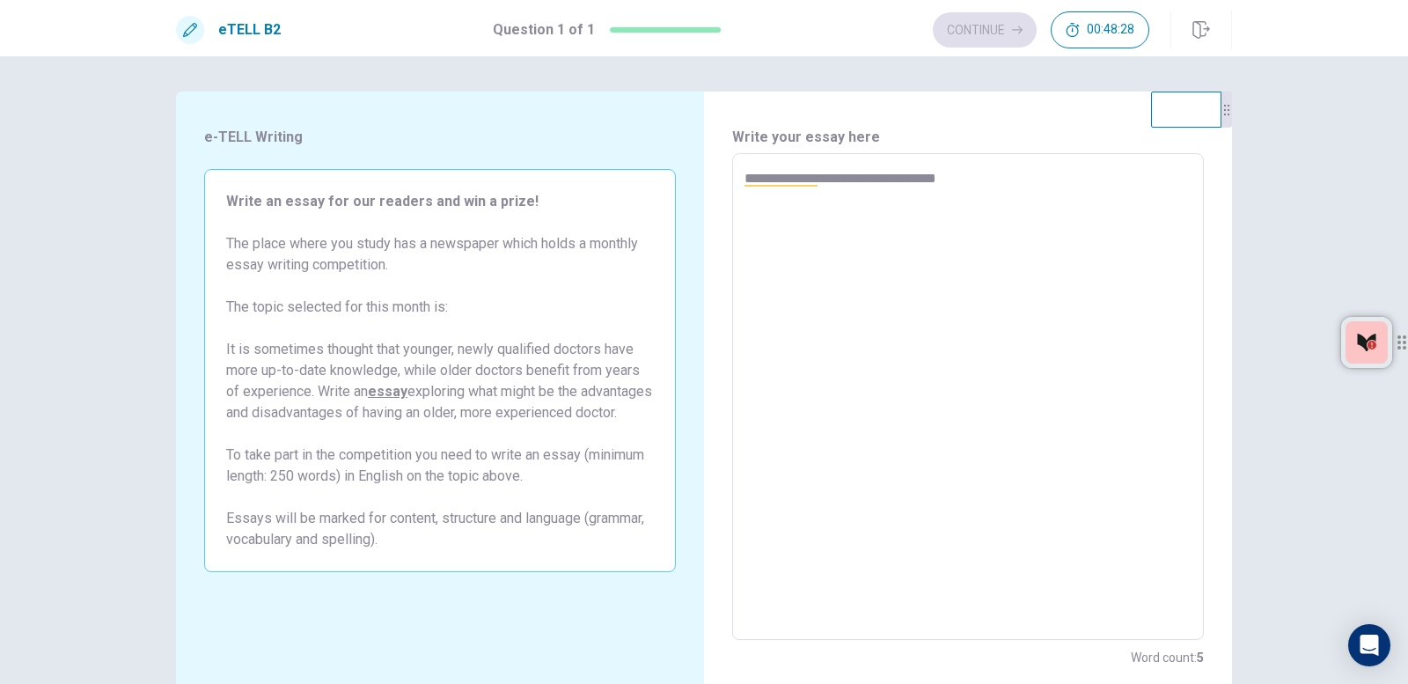
type textarea "*"
type textarea "**********"
type textarea "*"
type textarea "**********"
type textarea "*"
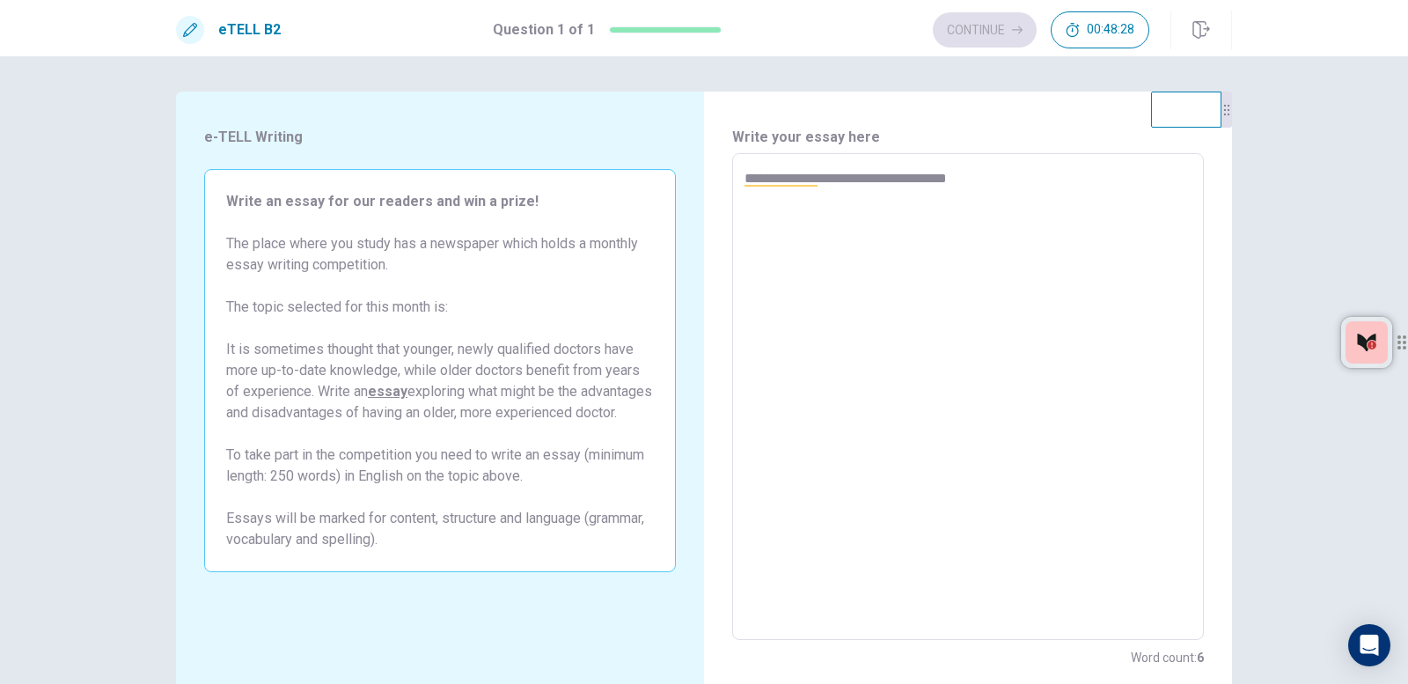
type textarea "**********"
type textarea "*"
type textarea "**********"
type textarea "*"
type textarea "**********"
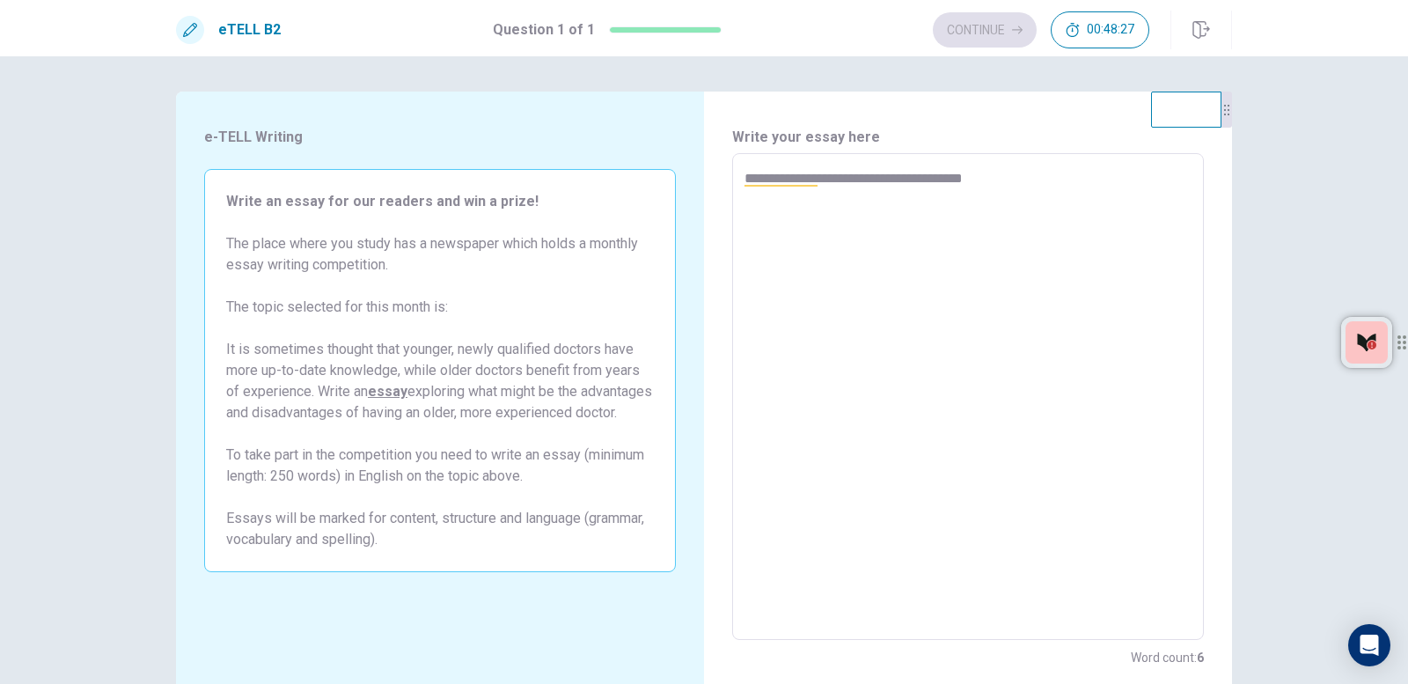
type textarea "*"
type textarea "**********"
type textarea "*"
type textarea "**********"
type textarea "*"
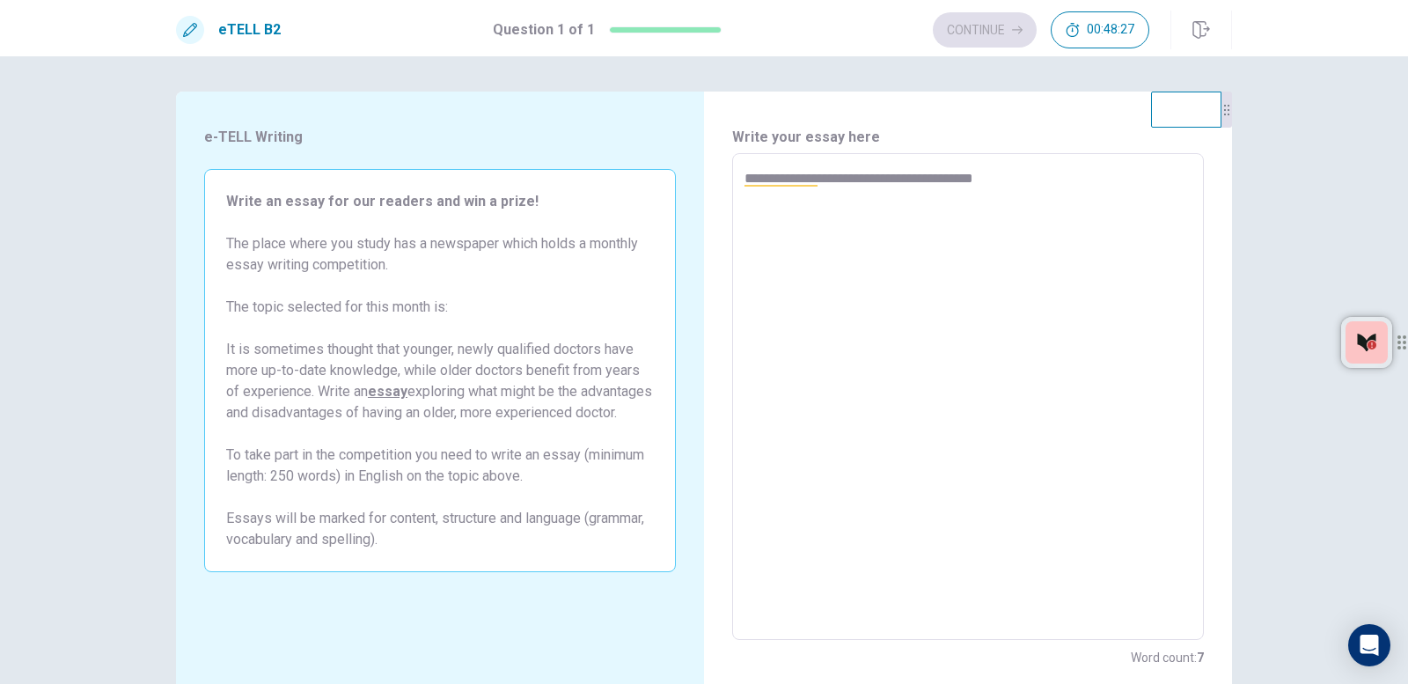
type textarea "**********"
type textarea "*"
type textarea "**********"
type textarea "*"
type textarea "**********"
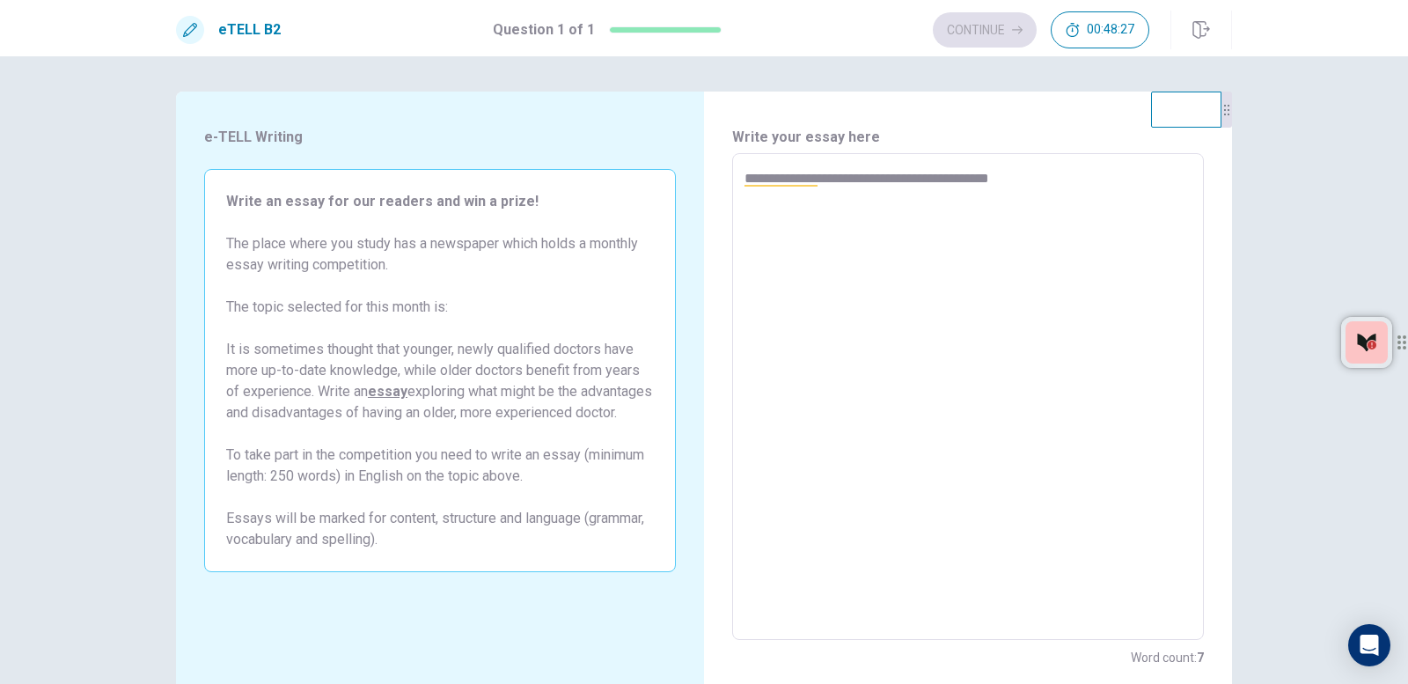
type textarea "*"
type textarea "**********"
type textarea "*"
type textarea "**********"
type textarea "*"
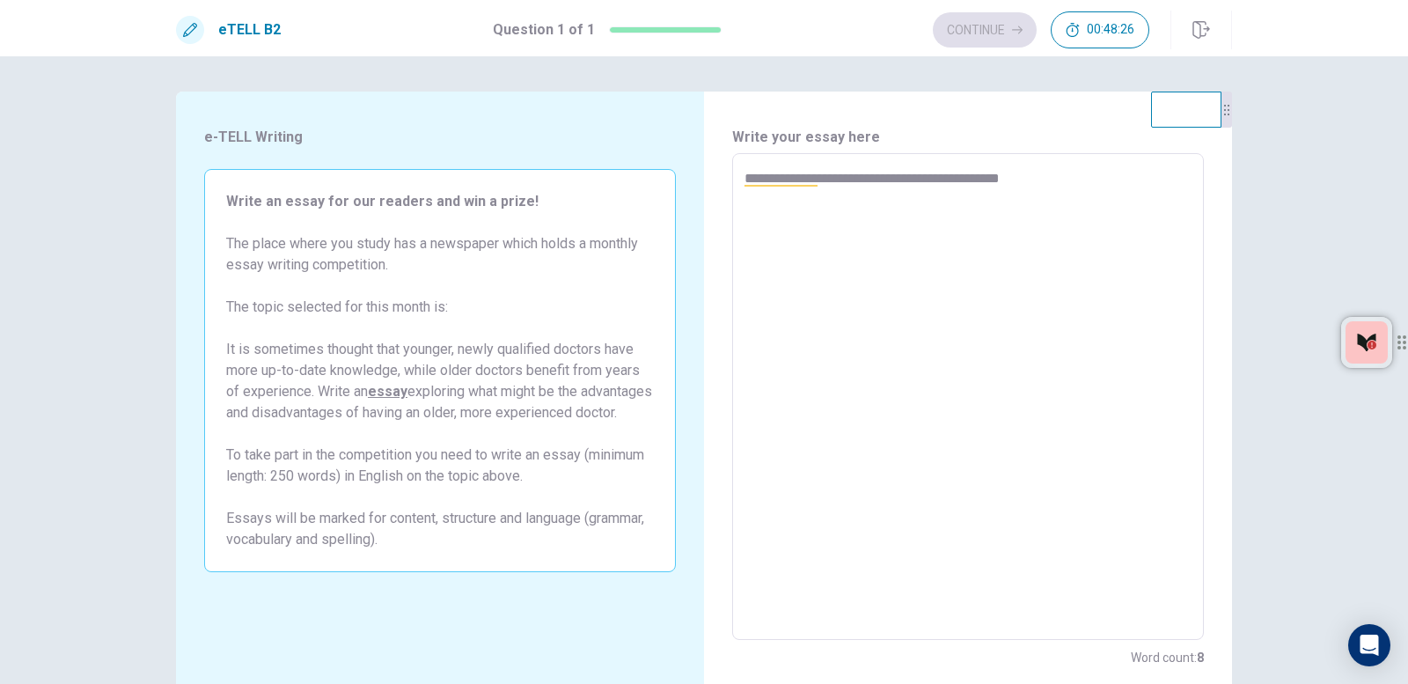
type textarea "**********"
type textarea "*"
type textarea "**********"
type textarea "*"
type textarea "**********"
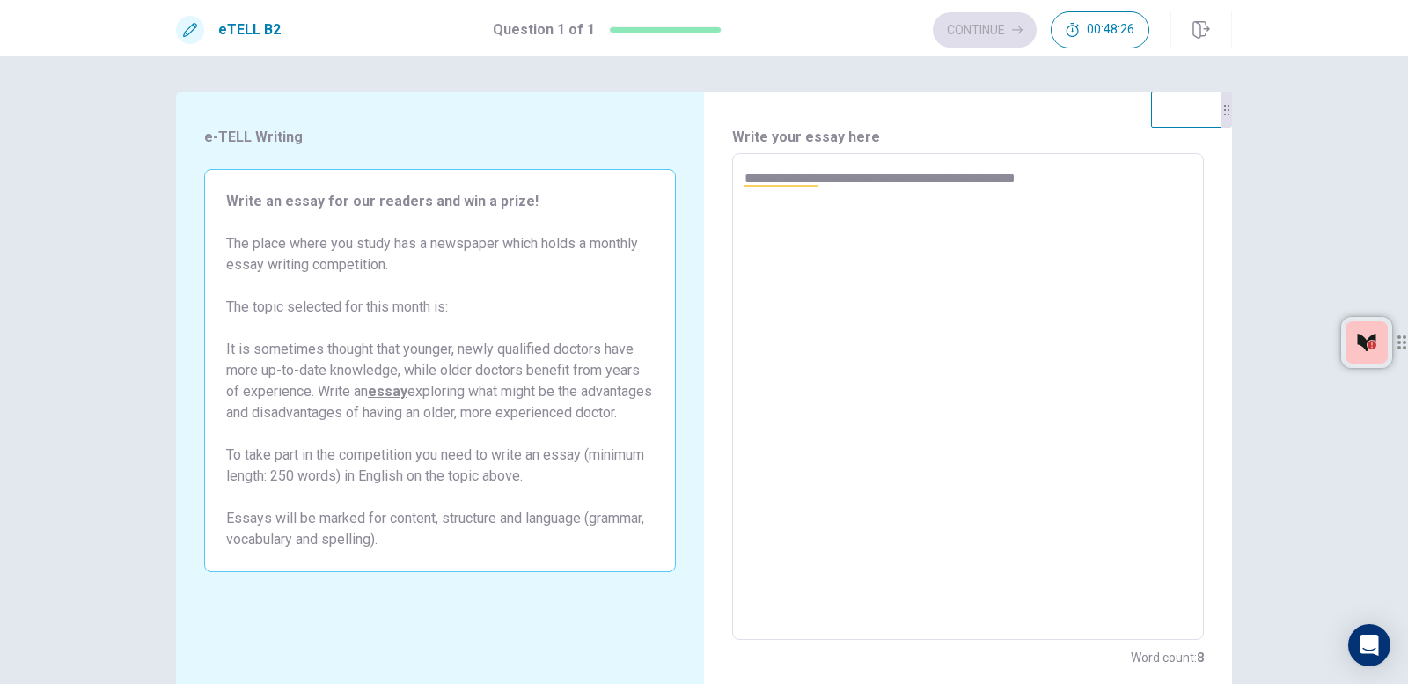
type textarea "*"
type textarea "**********"
type textarea "*"
type textarea "**********"
type textarea "*"
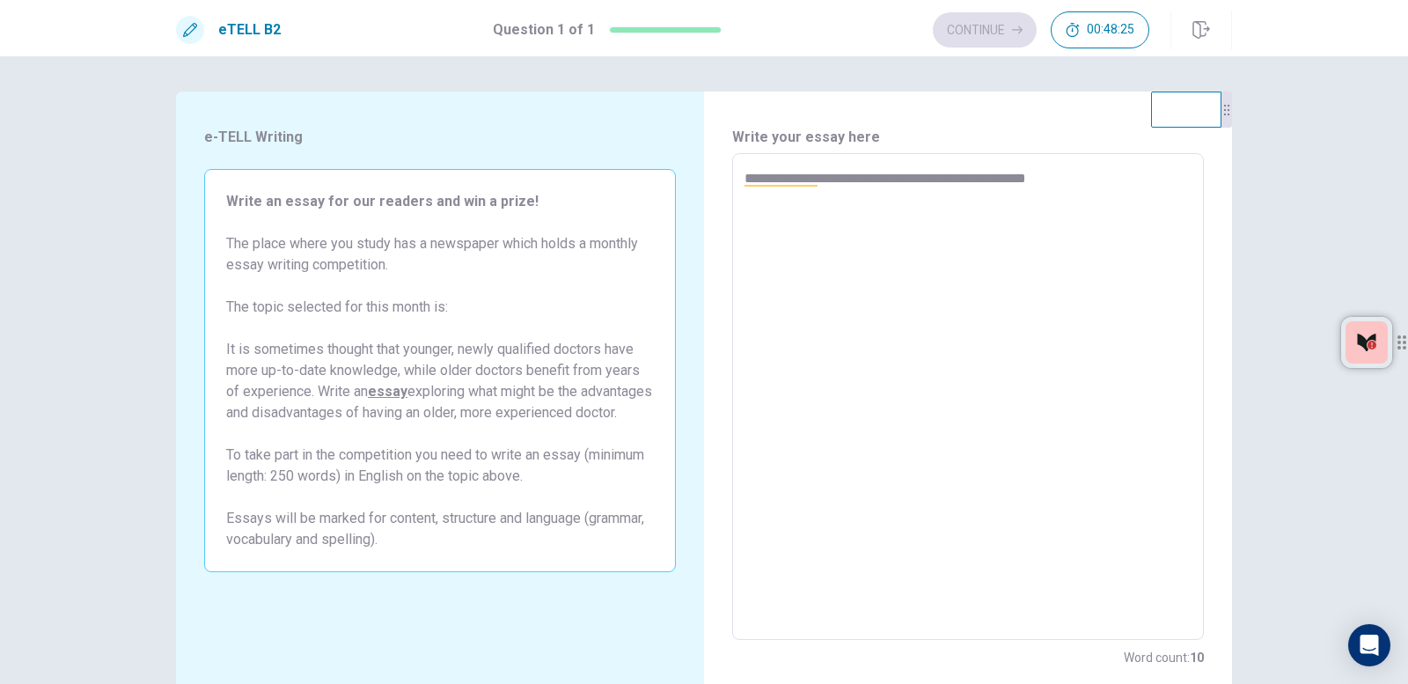
type textarea "**********"
type textarea "*"
type textarea "**********"
type textarea "*"
type textarea "**********"
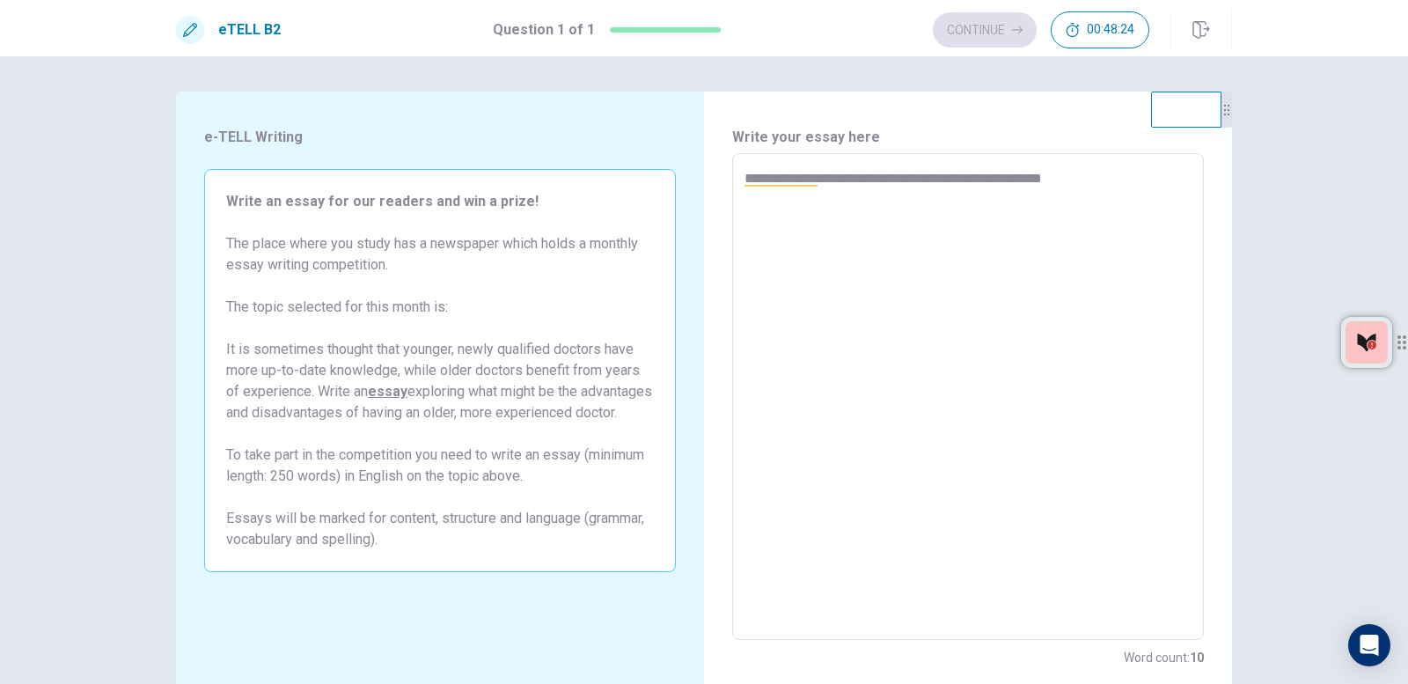
type textarea "*"
type textarea "**********"
type textarea "*"
type textarea "**********"
type textarea "*"
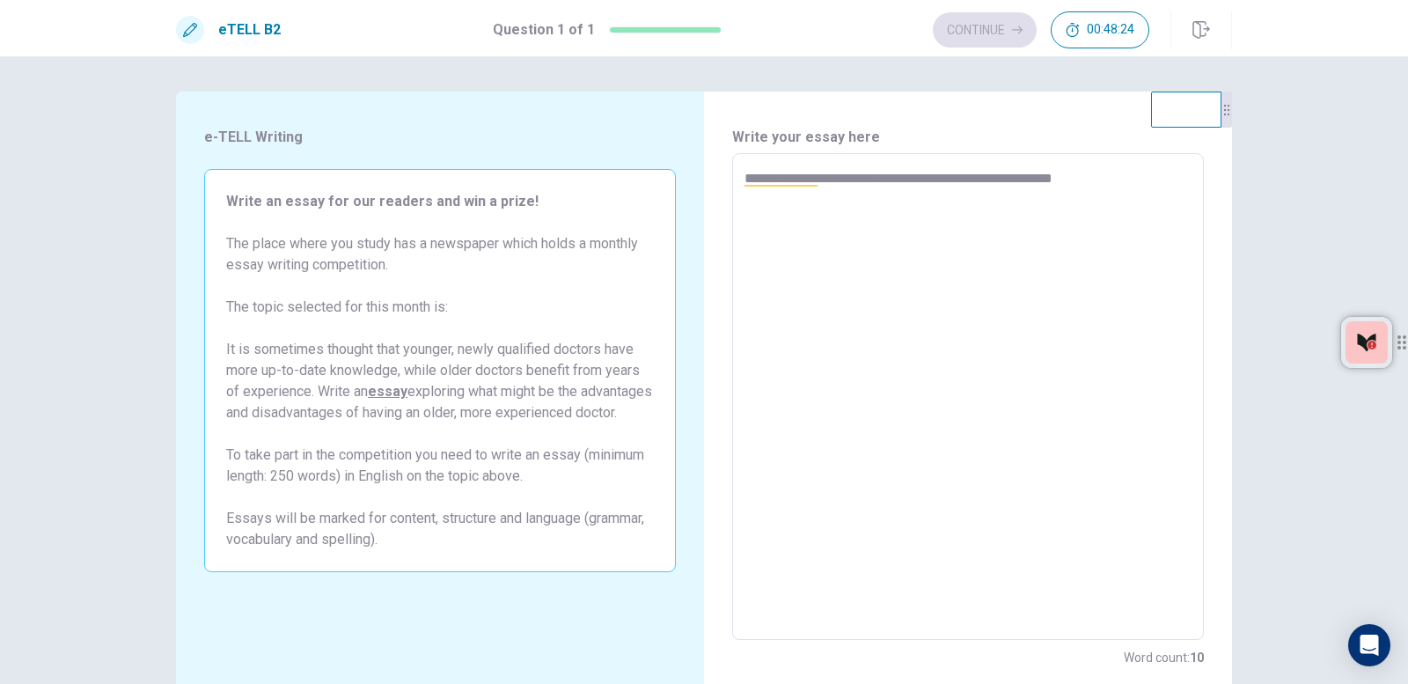
type textarea "**********"
type textarea "*"
type textarea "**********"
type textarea "*"
type textarea "**********"
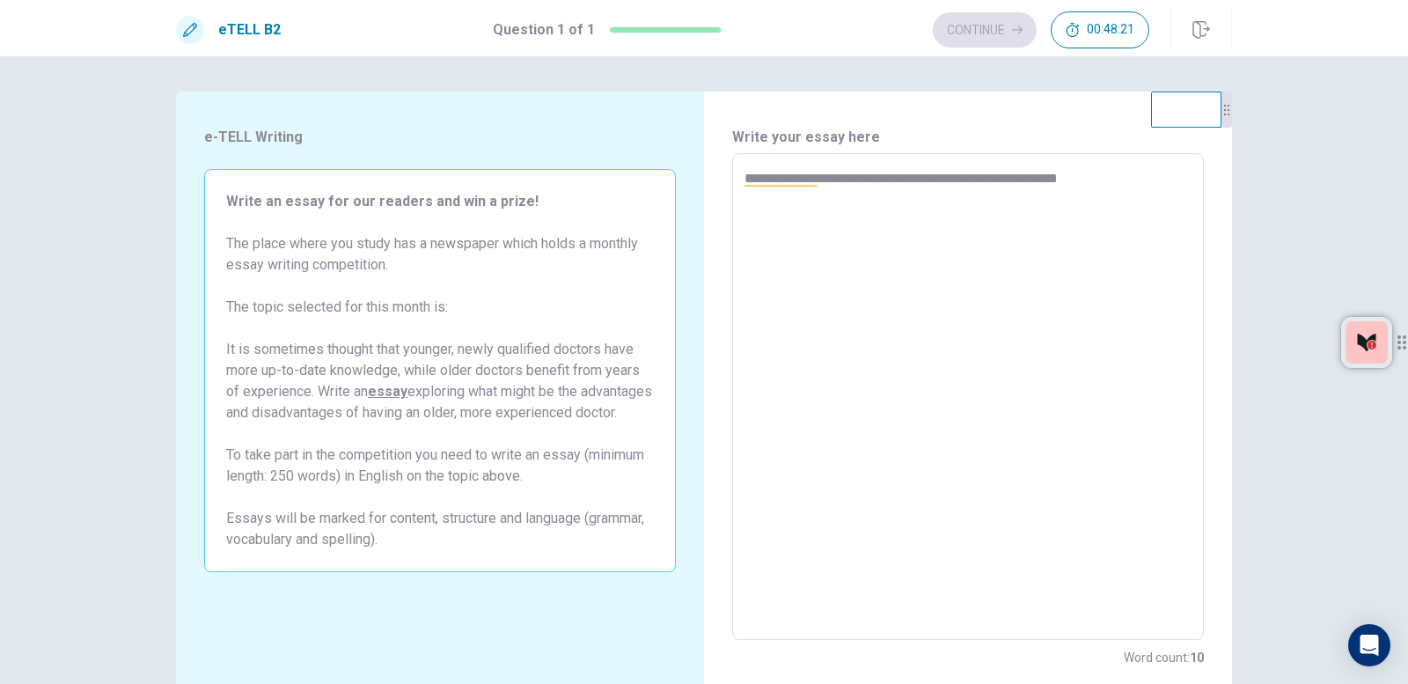
type textarea "*"
type textarea "**********"
type textarea "*"
type textarea "**********"
type textarea "*"
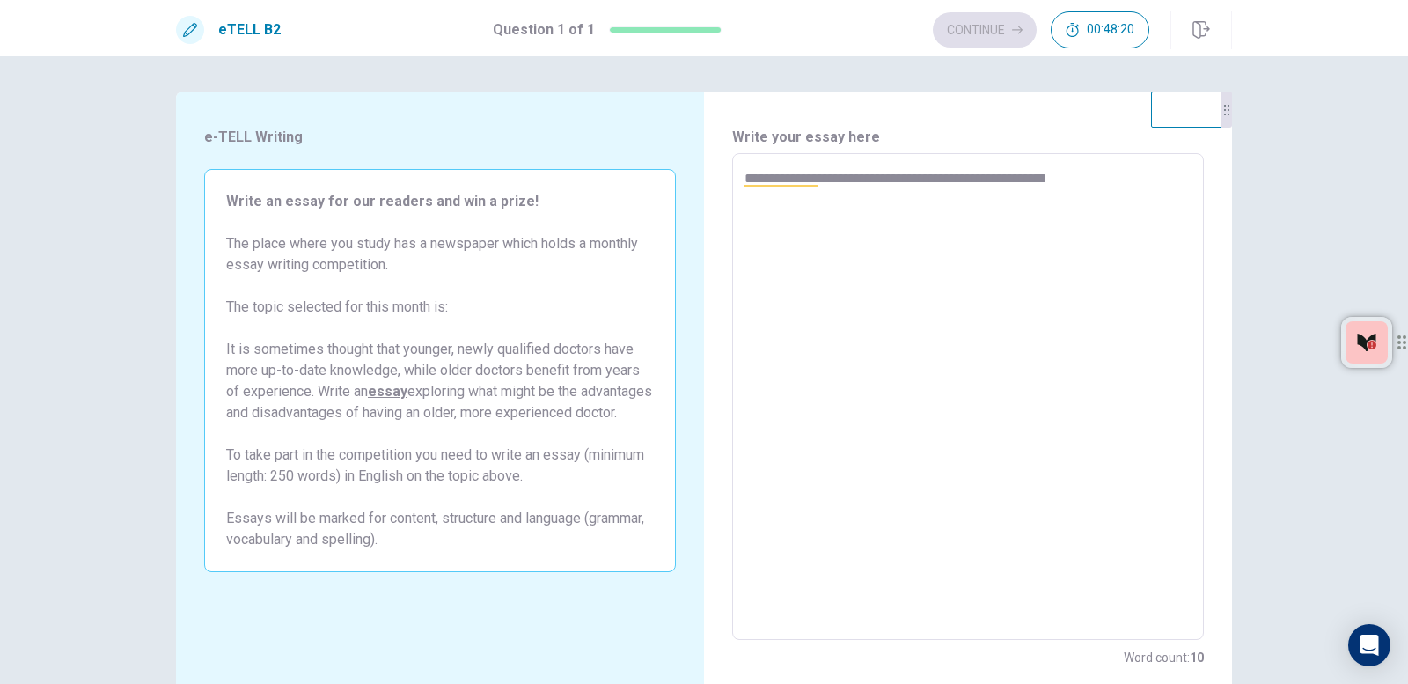
type textarea "**********"
type textarea "*"
type textarea "**********"
type textarea "*"
type textarea "**********"
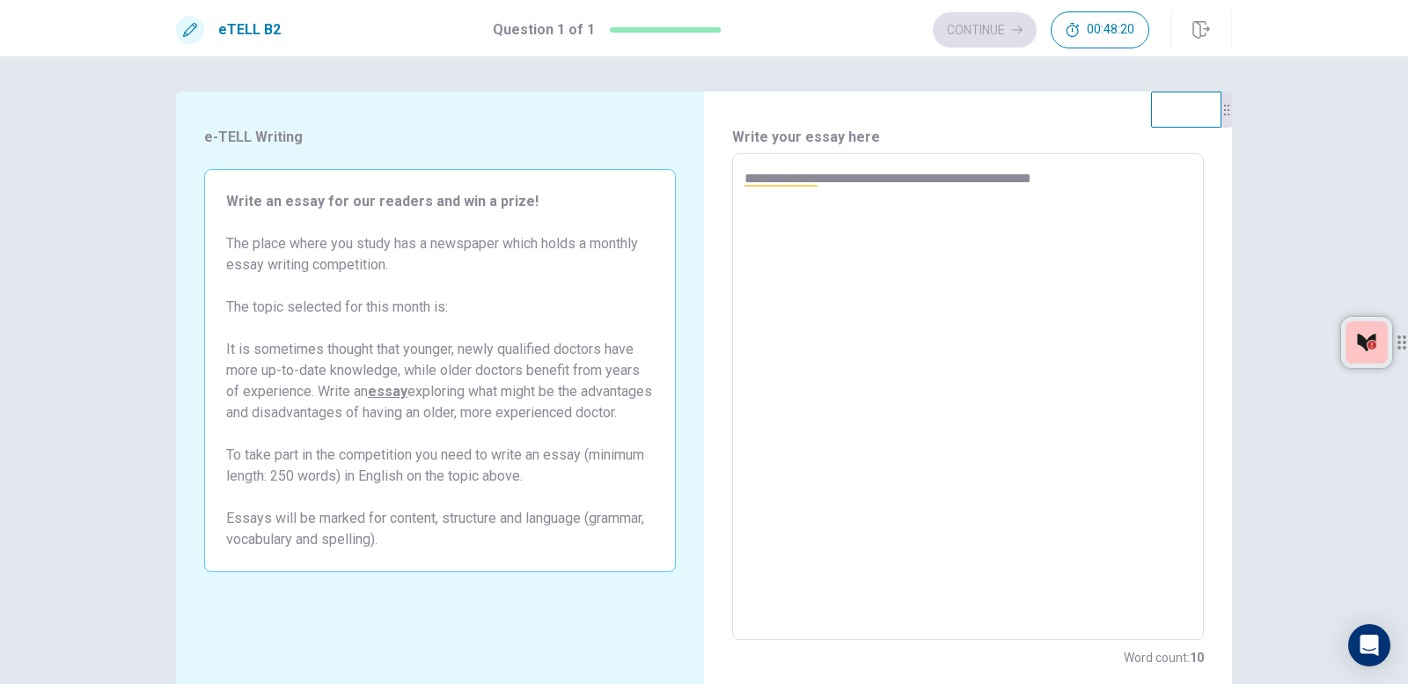
type textarea "*"
type textarea "**********"
type textarea "*"
type textarea "**********"
type textarea "*"
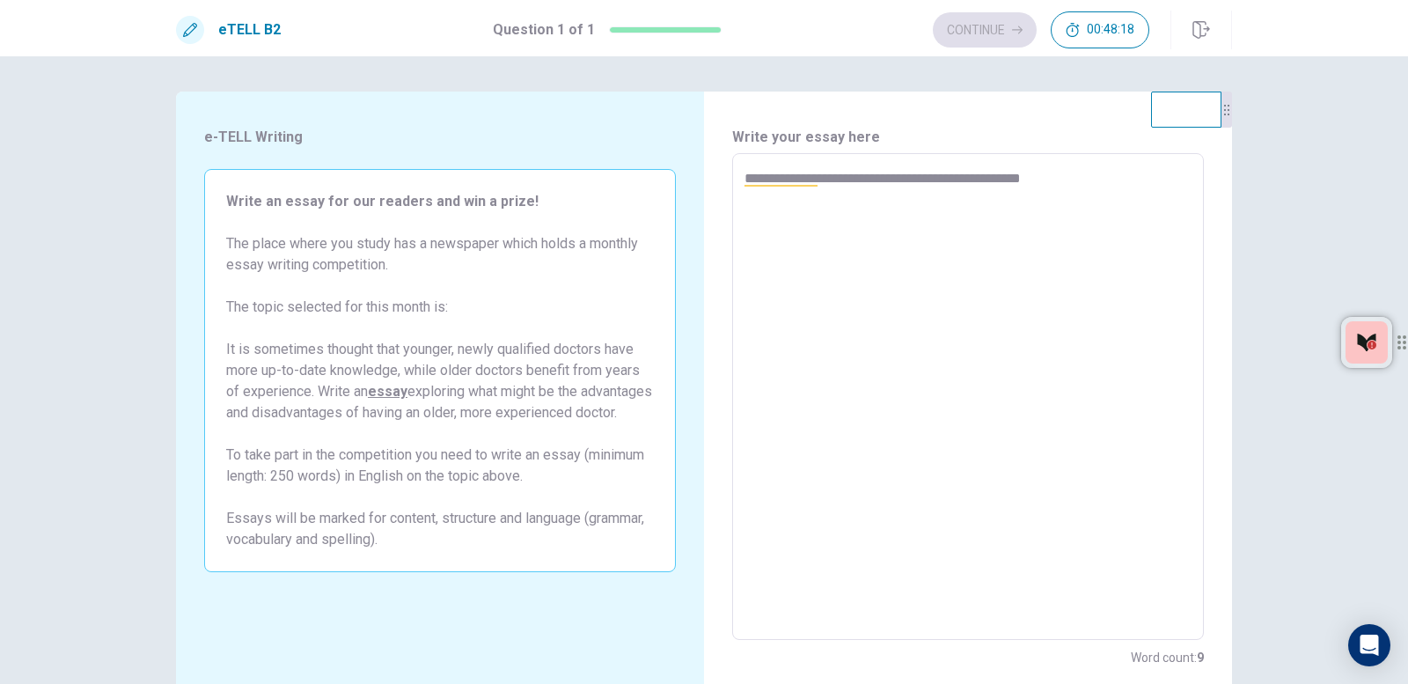
type textarea "**********"
type textarea "*"
type textarea "**********"
type textarea "*"
type textarea "**********"
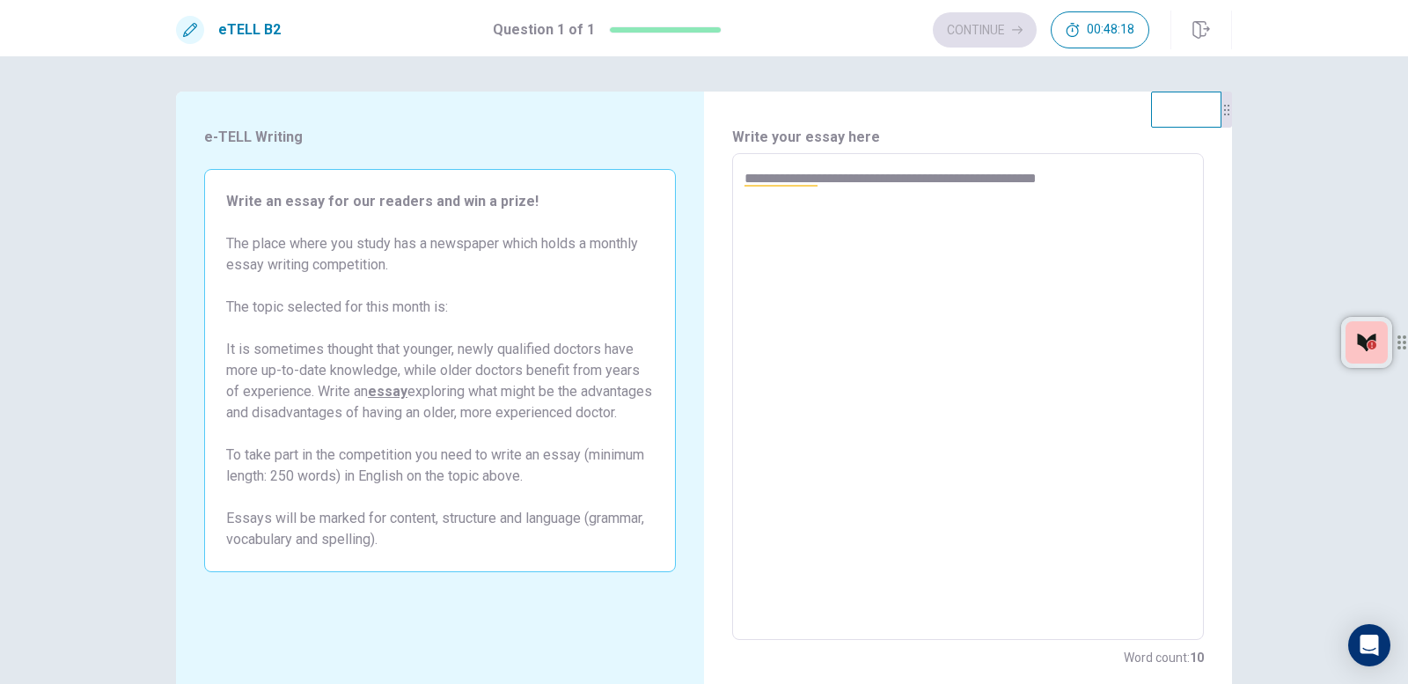
type textarea "*"
type textarea "**********"
type textarea "*"
type textarea "**********"
type textarea "*"
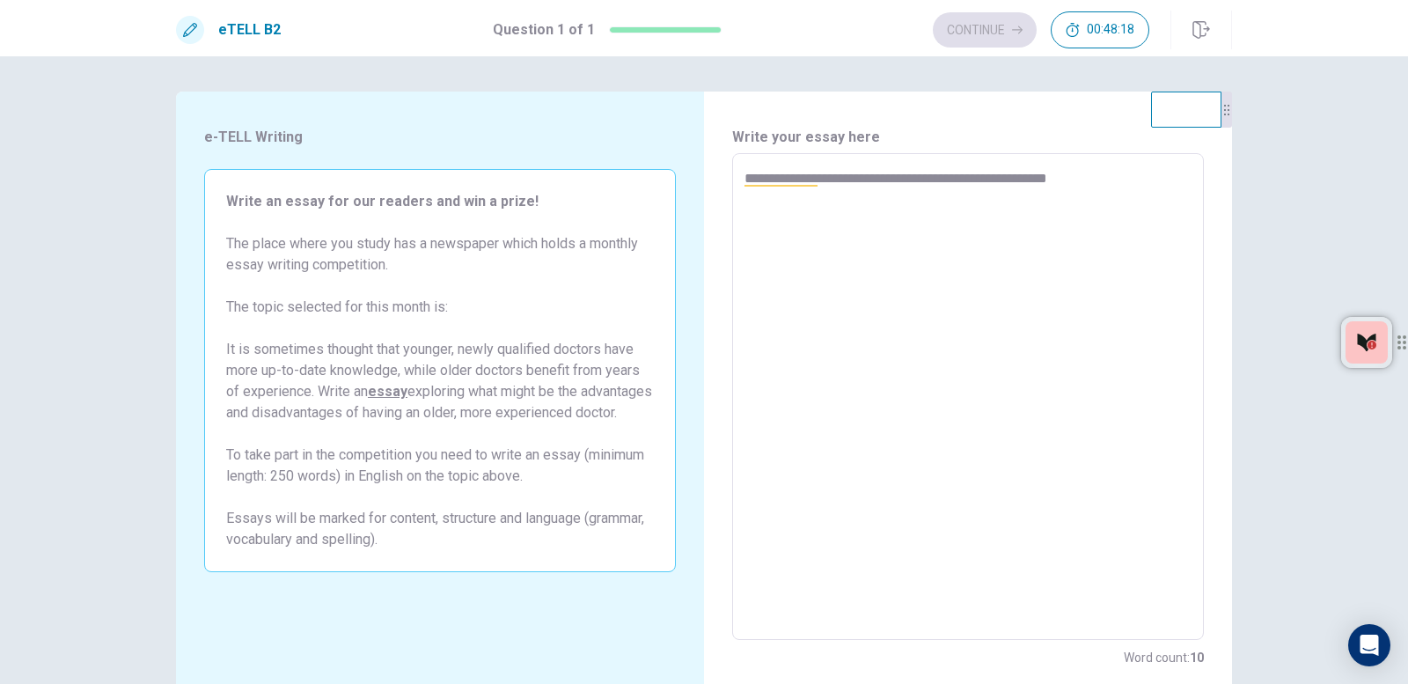
type textarea "**********"
type textarea "*"
type textarea "**********"
type textarea "*"
type textarea "**********"
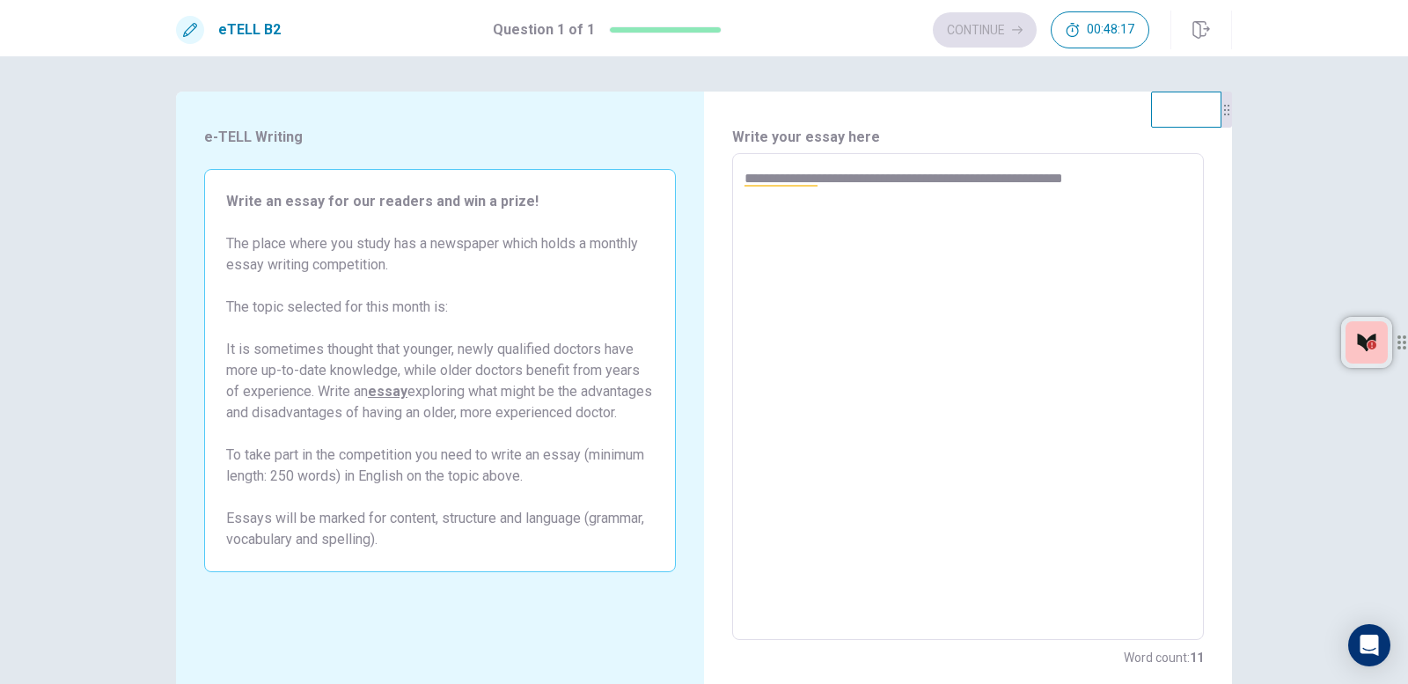
type textarea "*"
type textarea "**********"
type textarea "*"
type textarea "**********"
type textarea "*"
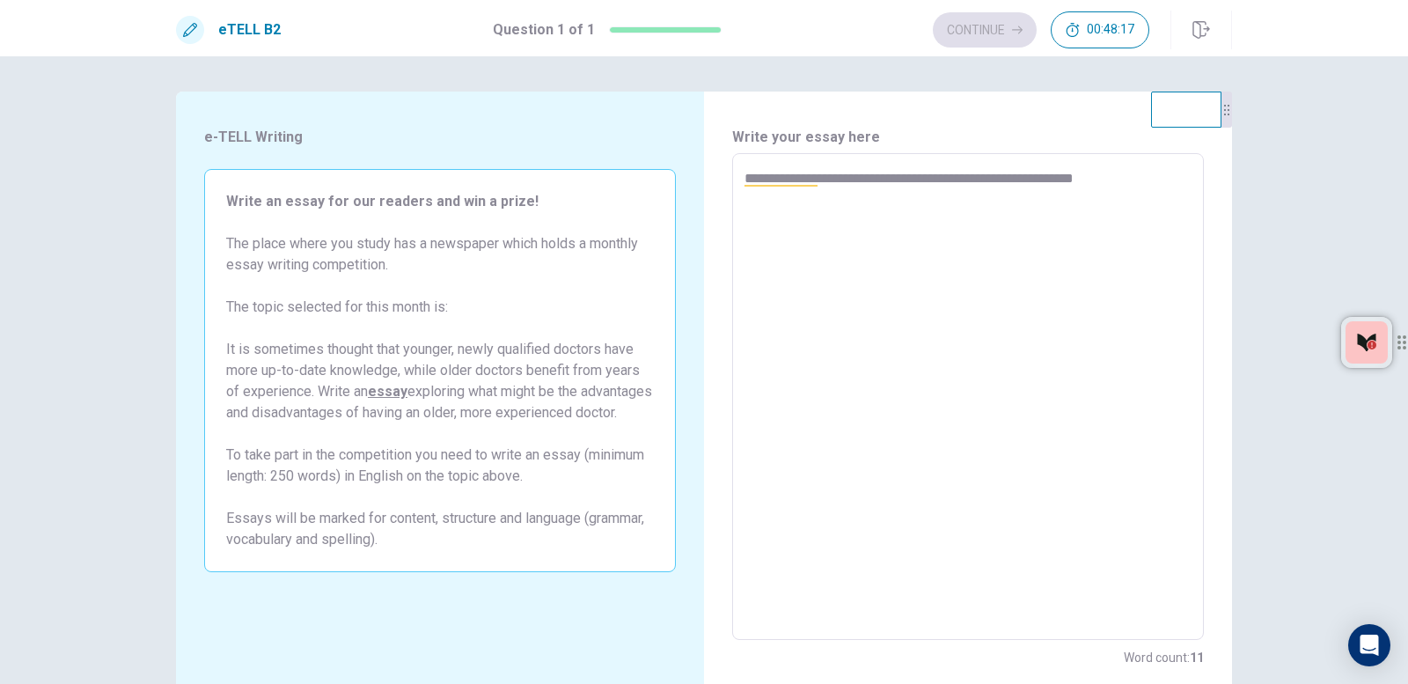
type textarea "**********"
type textarea "*"
type textarea "**********"
type textarea "*"
type textarea "**********"
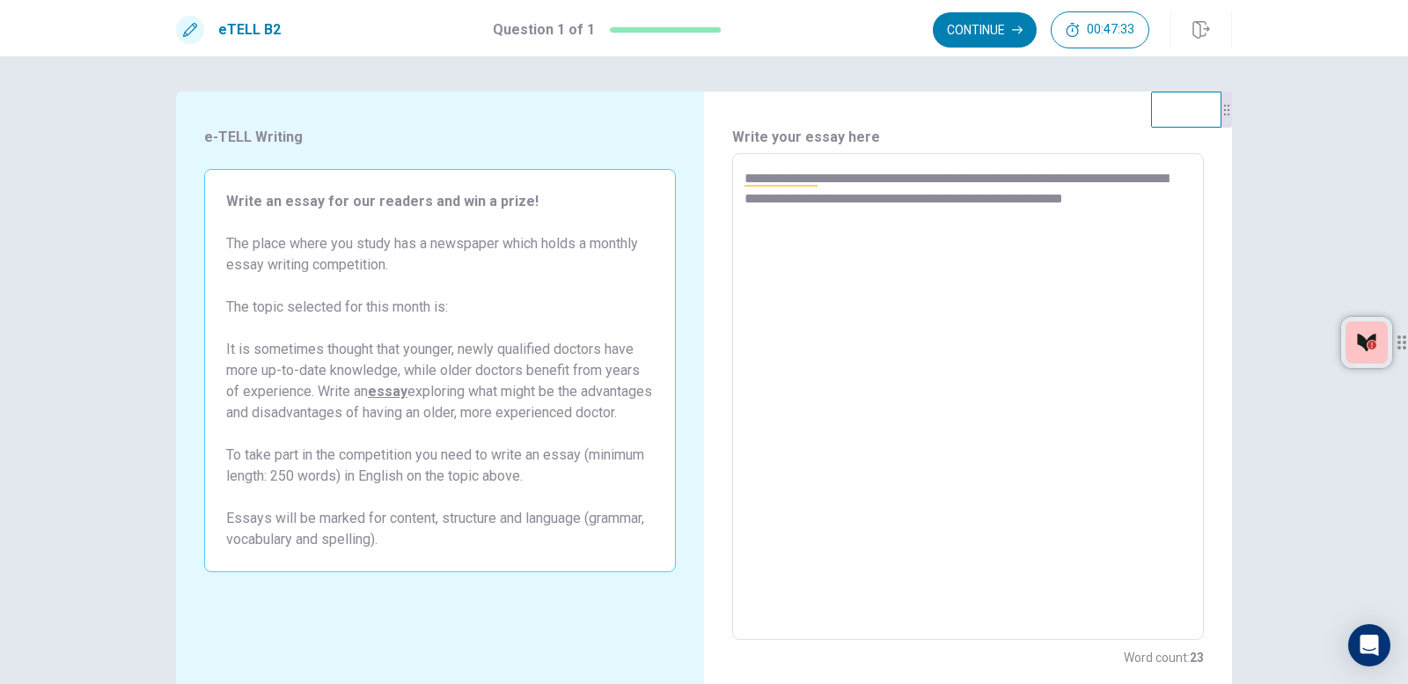
click at [1076, 299] on textarea "**********" at bounding box center [968, 397] width 447 height 458
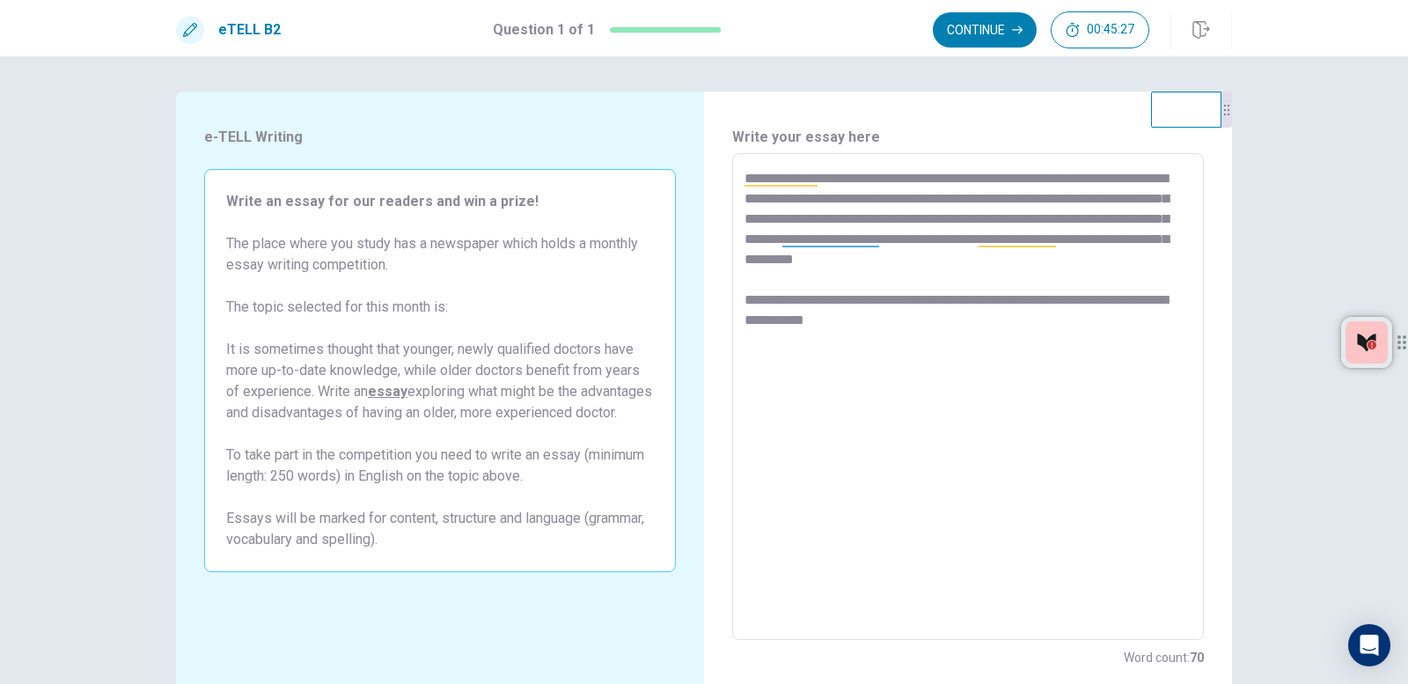
click at [781, 317] on textarea "**********" at bounding box center [968, 397] width 447 height 458
click at [927, 320] on textarea "**********" at bounding box center [968, 397] width 447 height 458
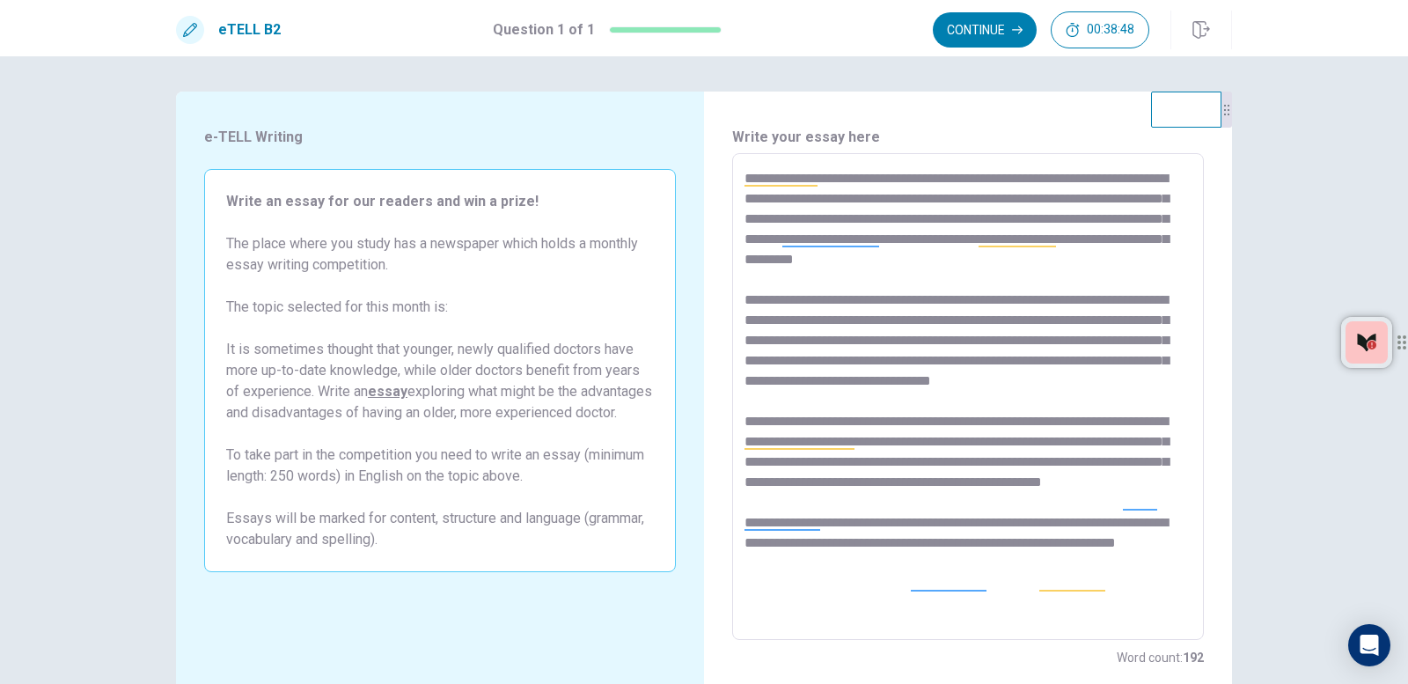
scroll to position [88, 0]
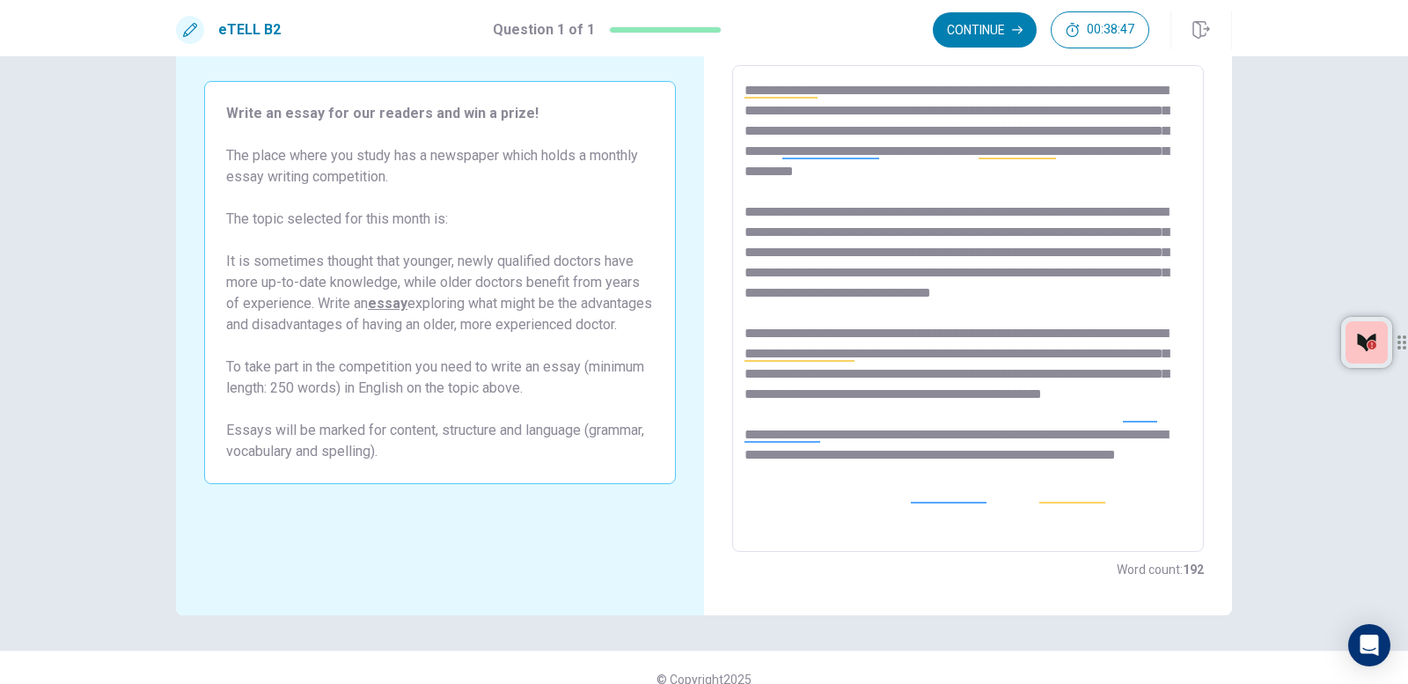
click at [802, 521] on textarea at bounding box center [968, 309] width 447 height 458
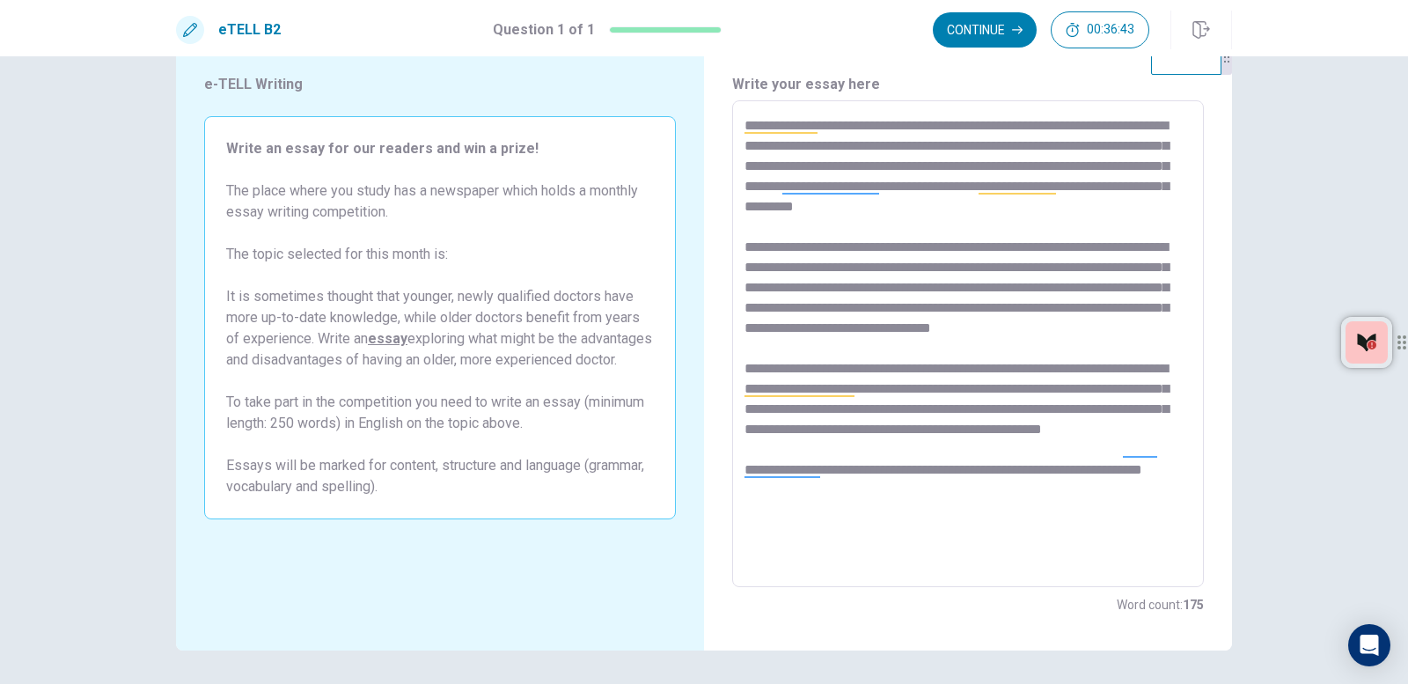
scroll to position [0, 0]
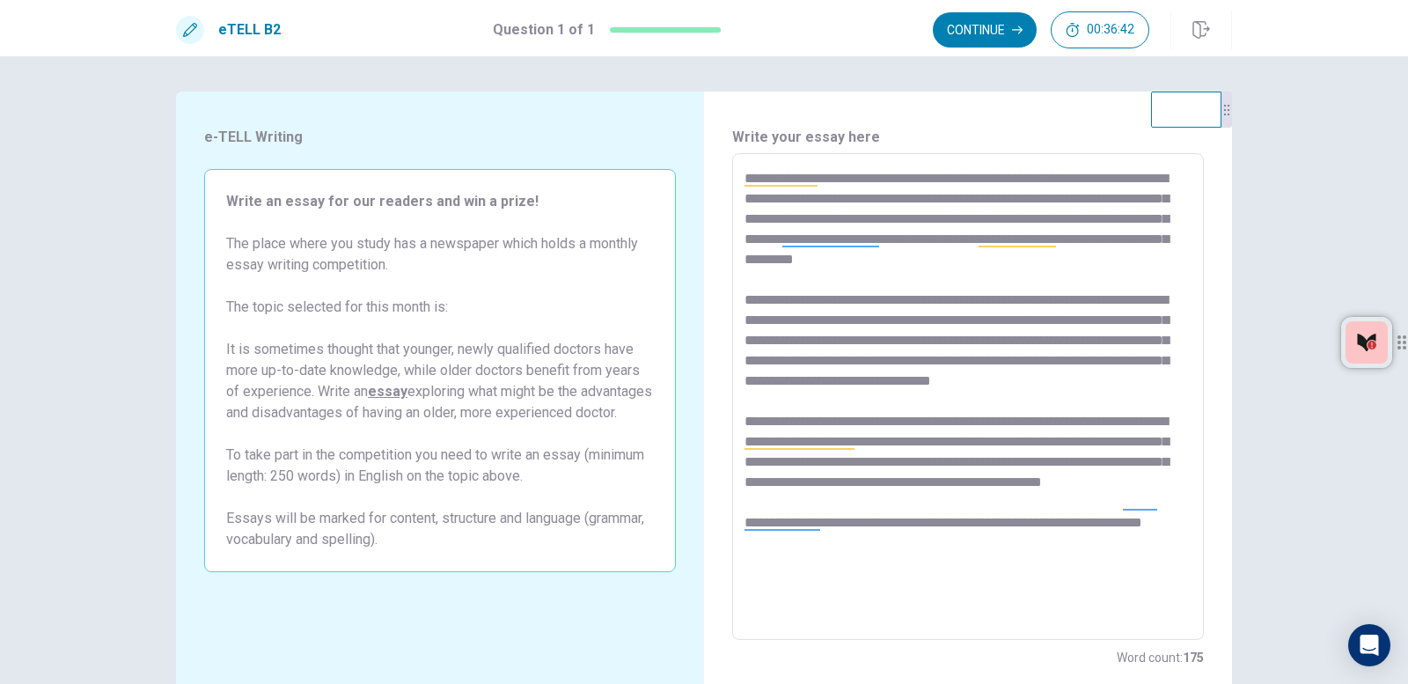
click at [852, 592] on textarea at bounding box center [968, 397] width 447 height 458
click at [935, 585] on textarea at bounding box center [968, 397] width 447 height 458
click at [1050, 590] on textarea at bounding box center [968, 397] width 447 height 458
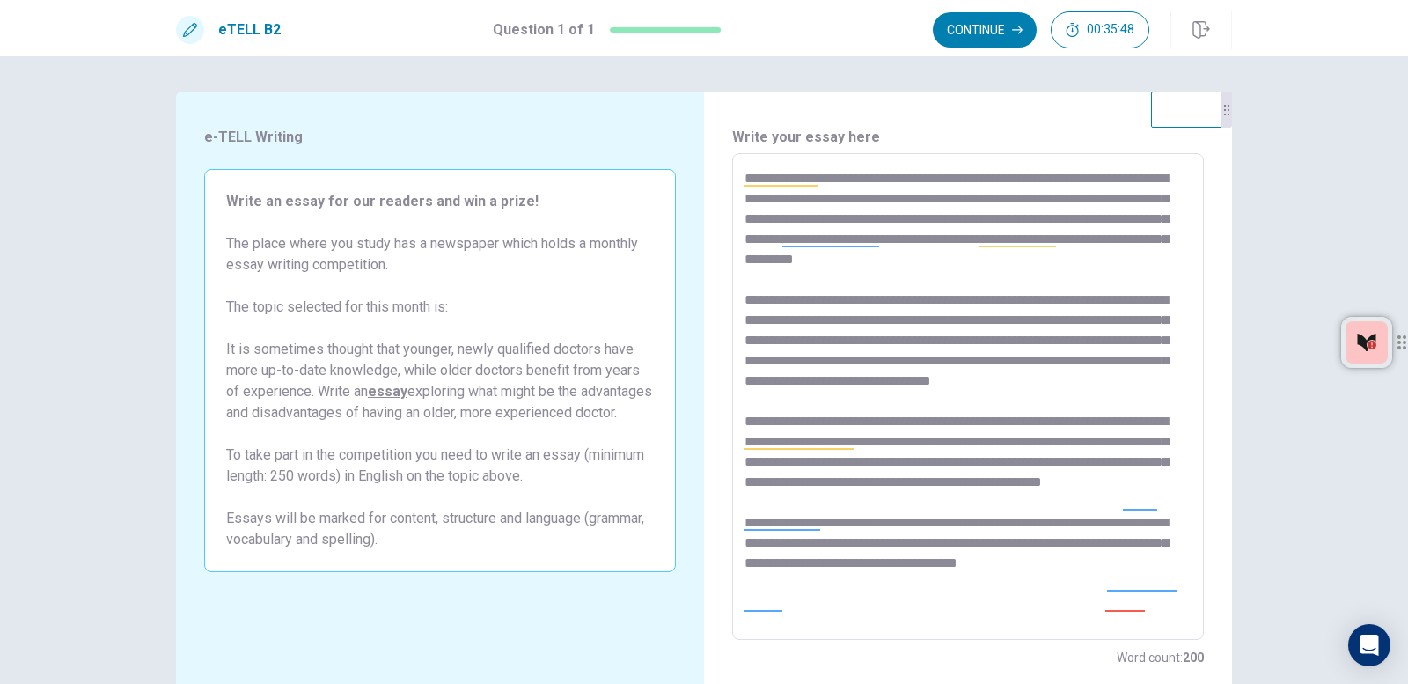
scroll to position [7, 0]
click at [1138, 592] on textarea at bounding box center [968, 397] width 447 height 458
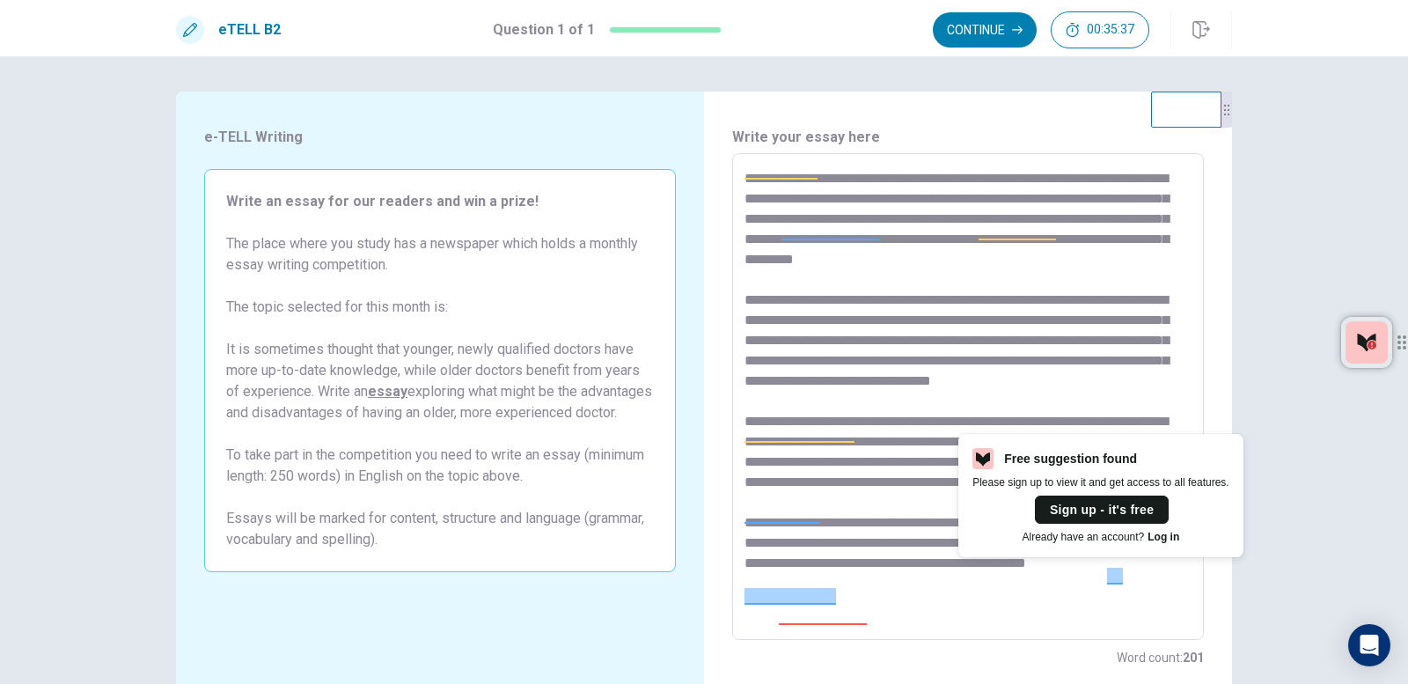
click at [907, 612] on textarea at bounding box center [968, 397] width 447 height 458
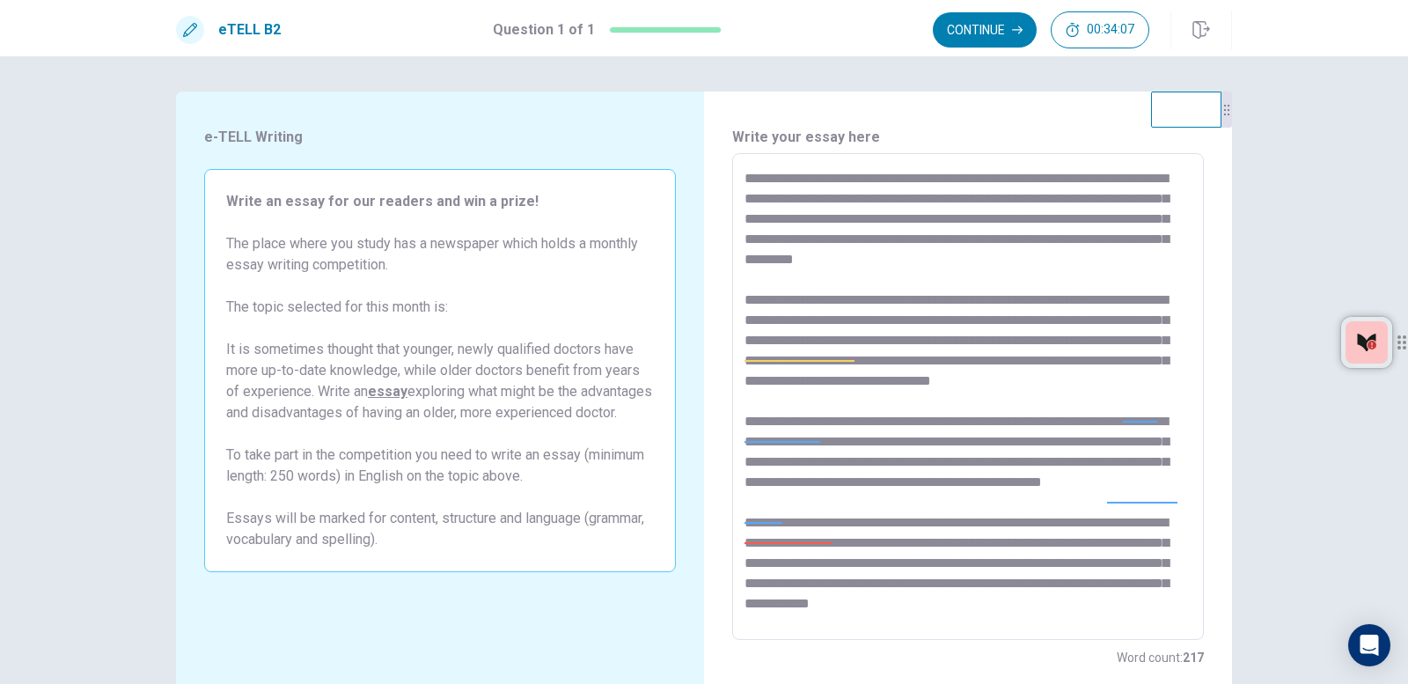
scroll to position [89, 0]
click at [761, 620] on textarea at bounding box center [968, 397] width 447 height 458
click at [782, 613] on textarea at bounding box center [968, 397] width 447 height 458
click at [847, 625] on textarea at bounding box center [968, 397] width 447 height 458
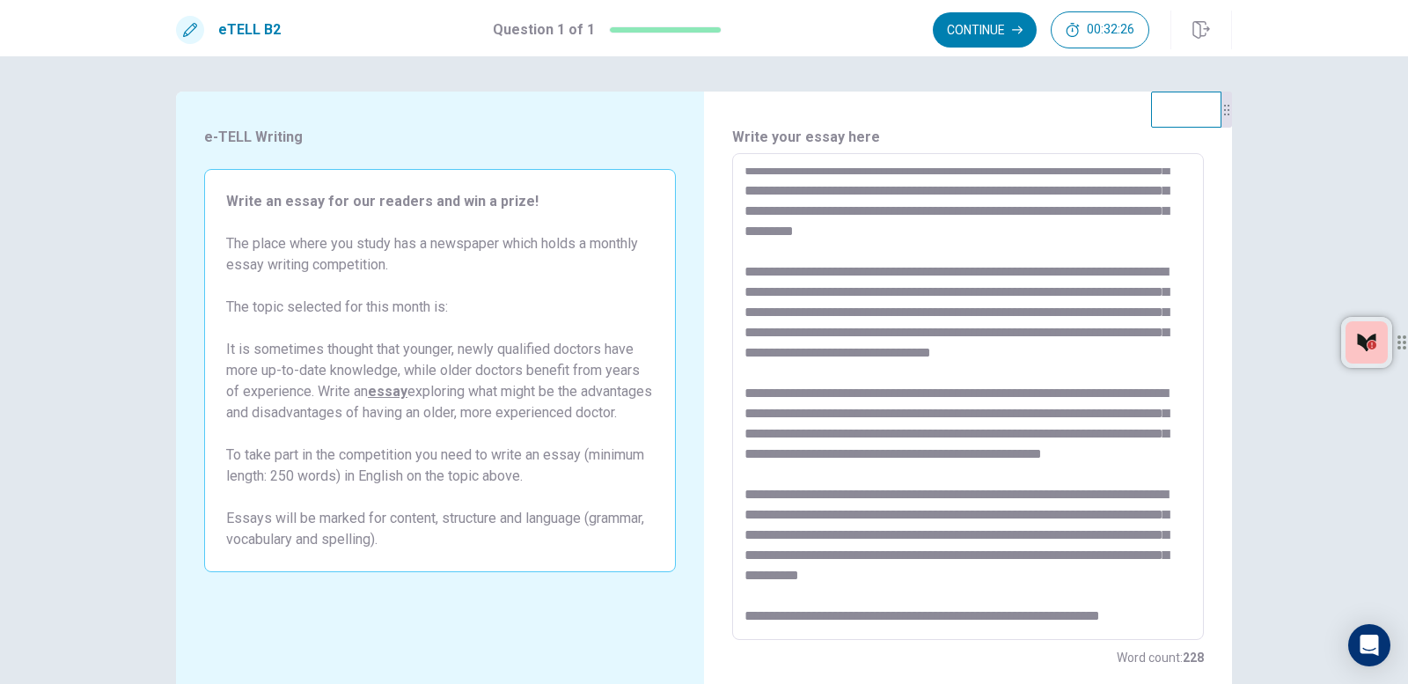
scroll to position [89, 0]
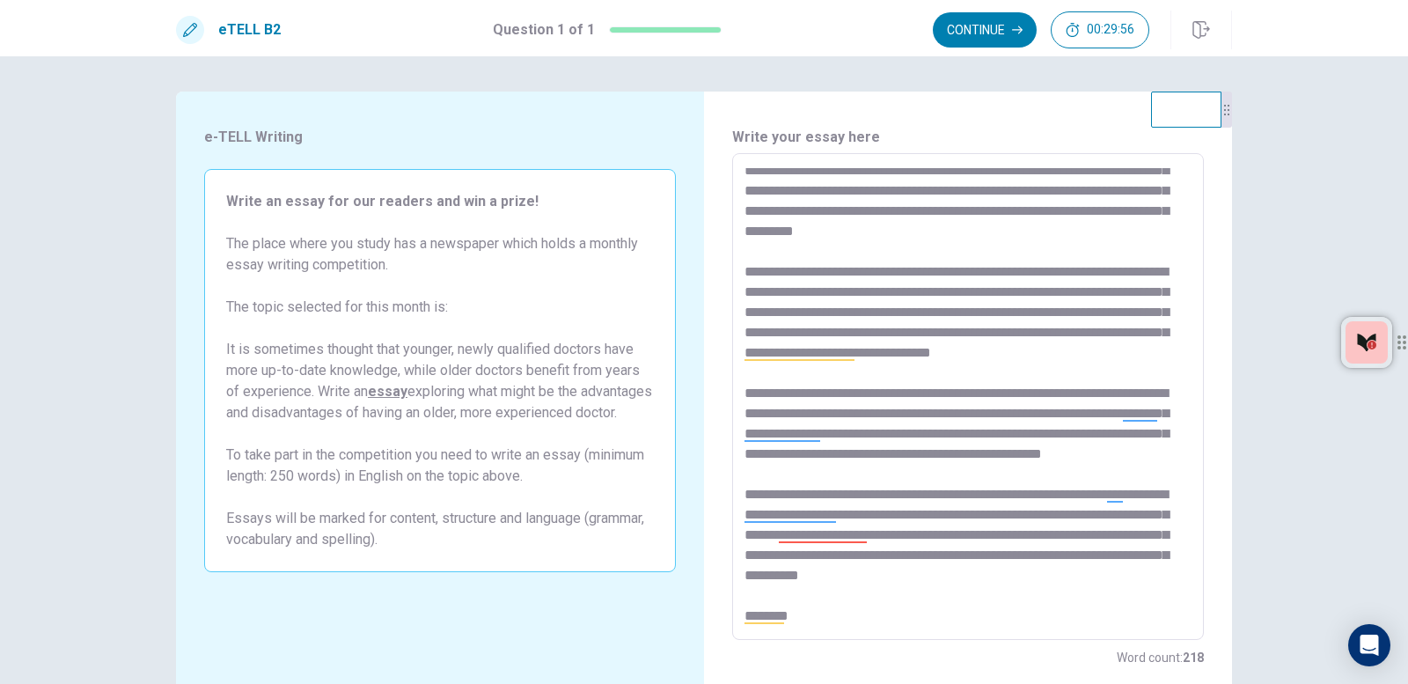
click at [928, 430] on textarea at bounding box center [968, 397] width 447 height 458
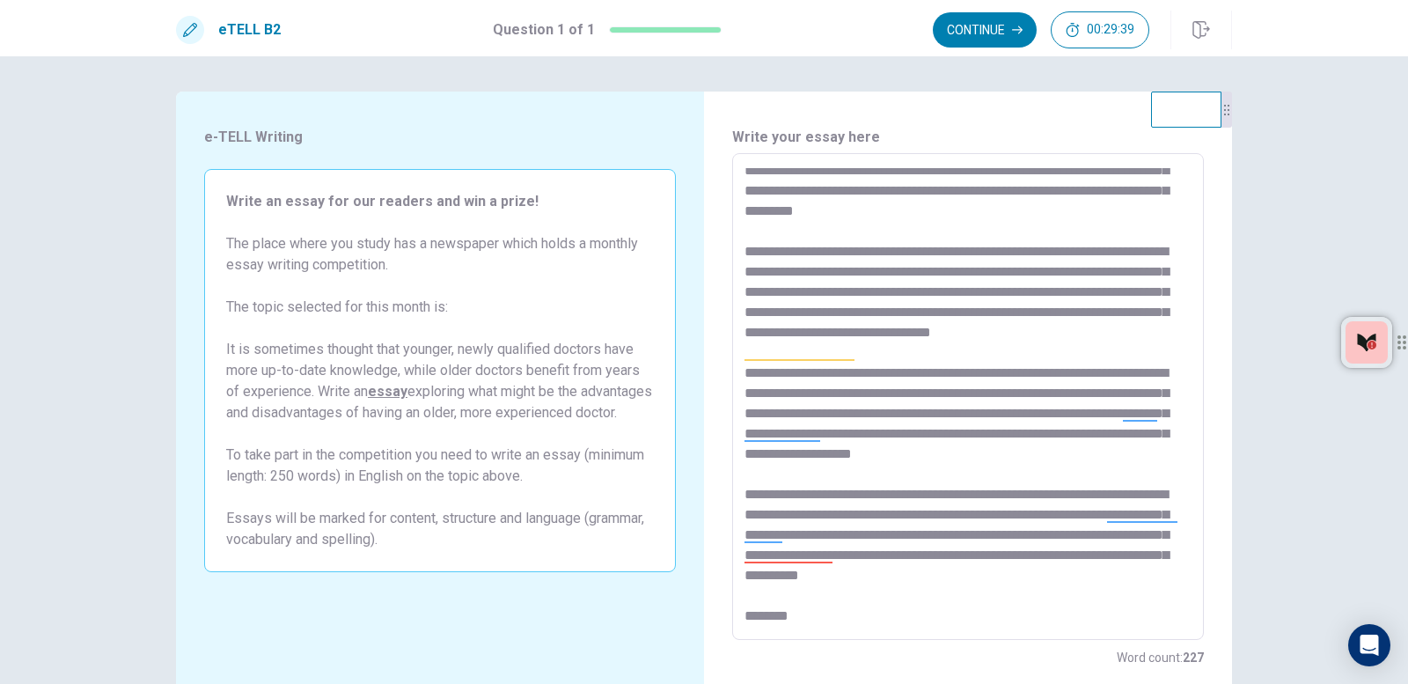
scroll to position [108, 0]
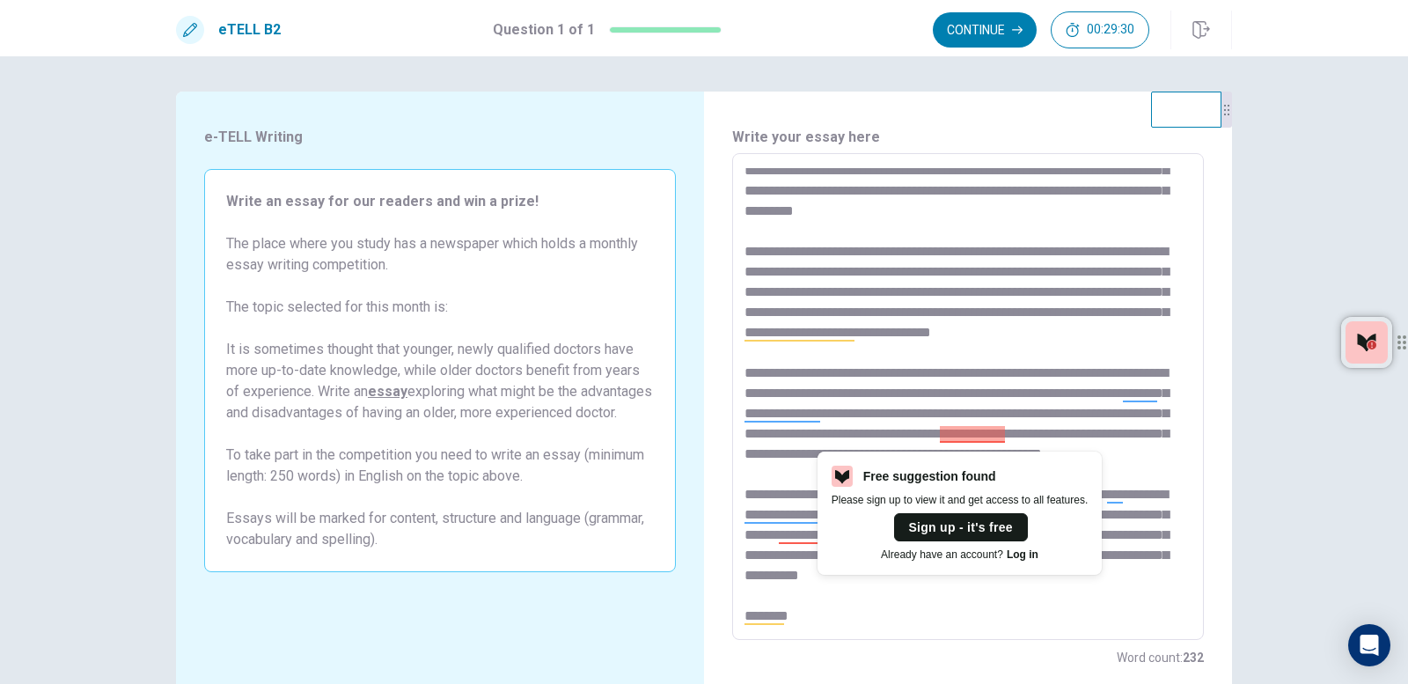
drag, startPoint x: 957, startPoint y: 444, endPoint x: 921, endPoint y: 420, distance: 42.5
click at [921, 420] on textarea at bounding box center [968, 397] width 447 height 458
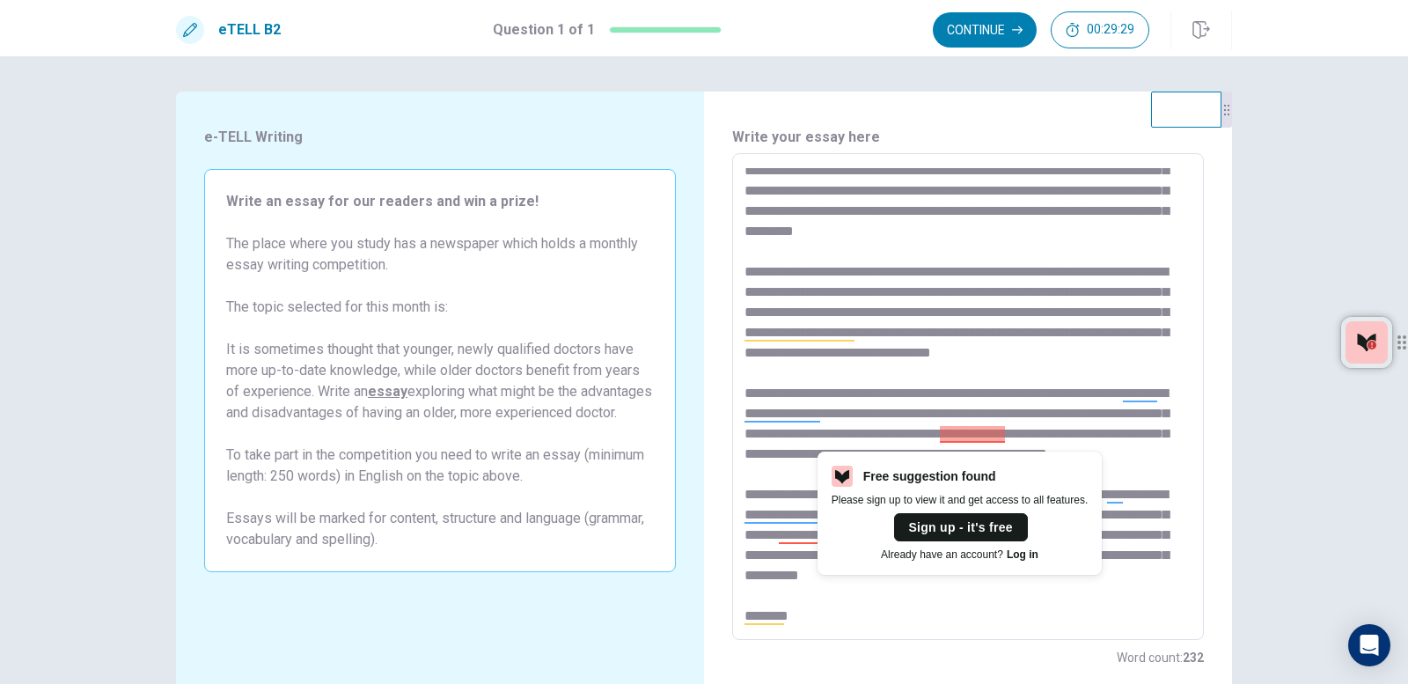
scroll to position [89, 0]
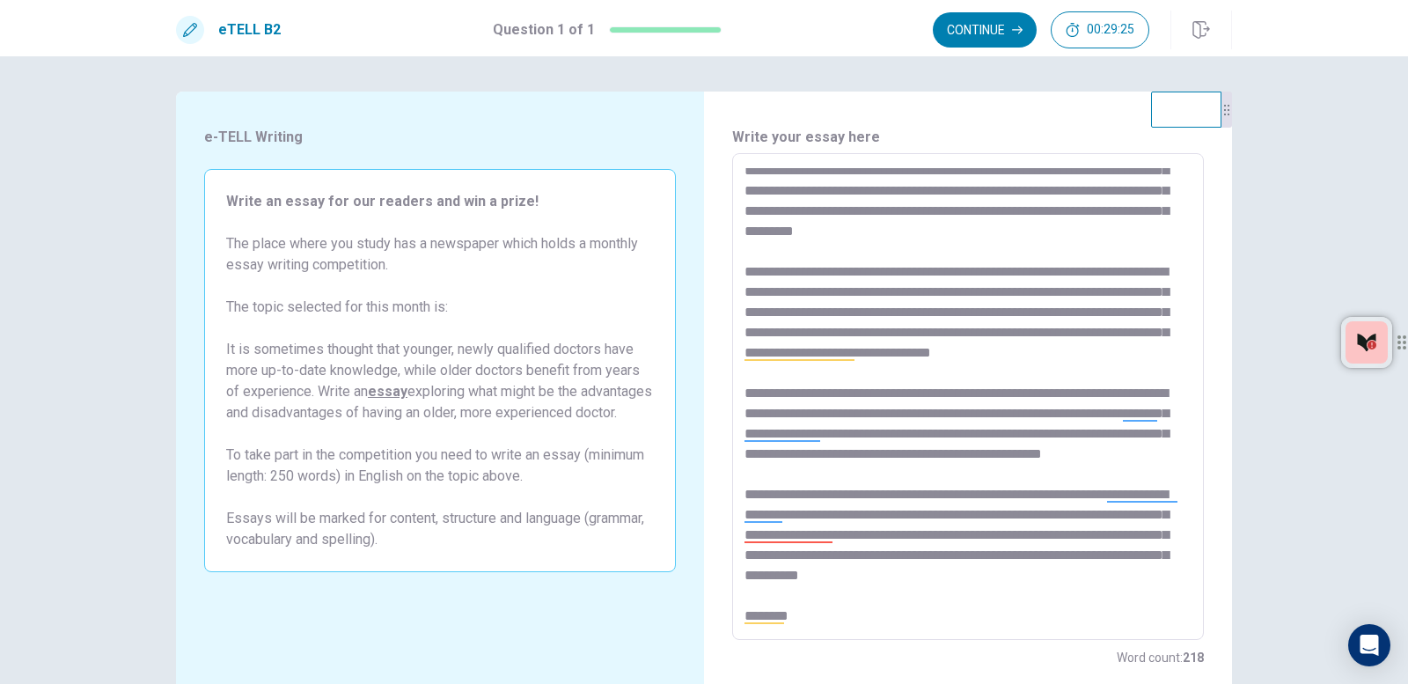
click at [896, 580] on textarea at bounding box center [968, 397] width 447 height 458
click at [952, 433] on textarea at bounding box center [968, 397] width 447 height 458
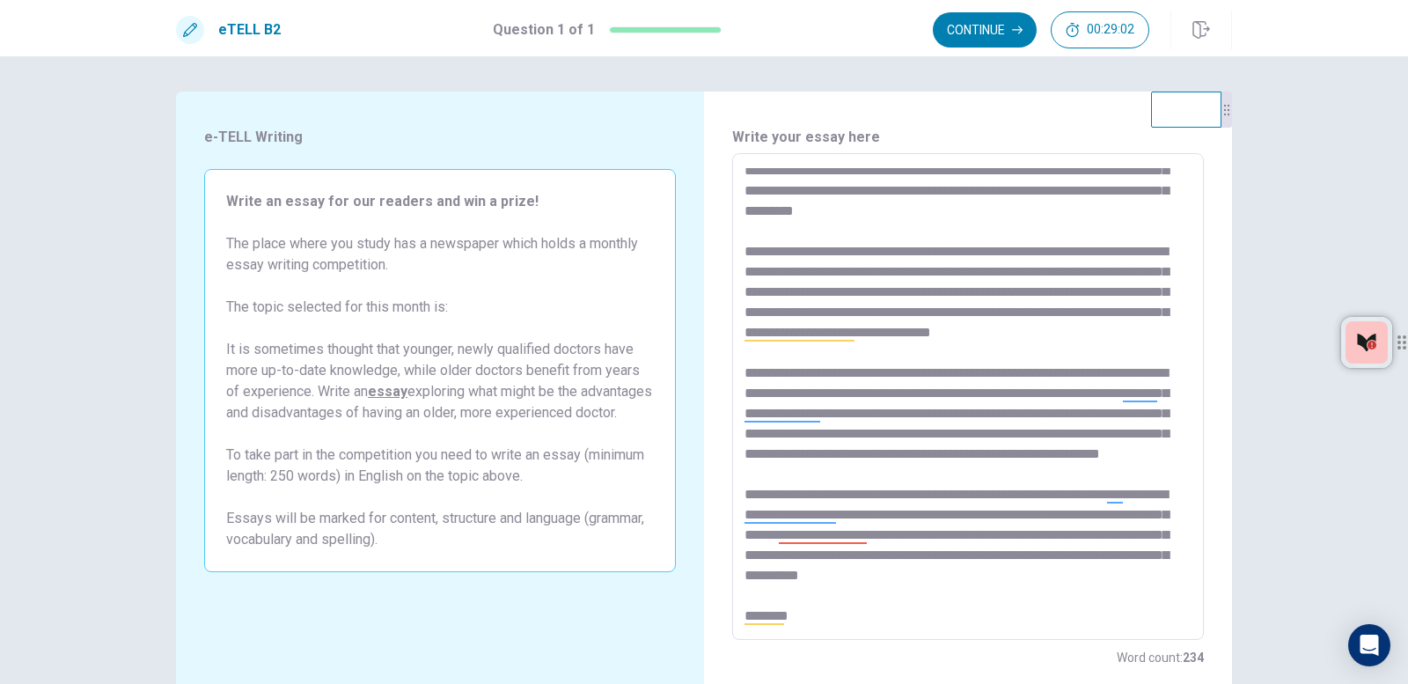
scroll to position [109, 0]
click at [789, 620] on textarea at bounding box center [968, 397] width 447 height 458
click at [838, 620] on textarea at bounding box center [968, 397] width 447 height 458
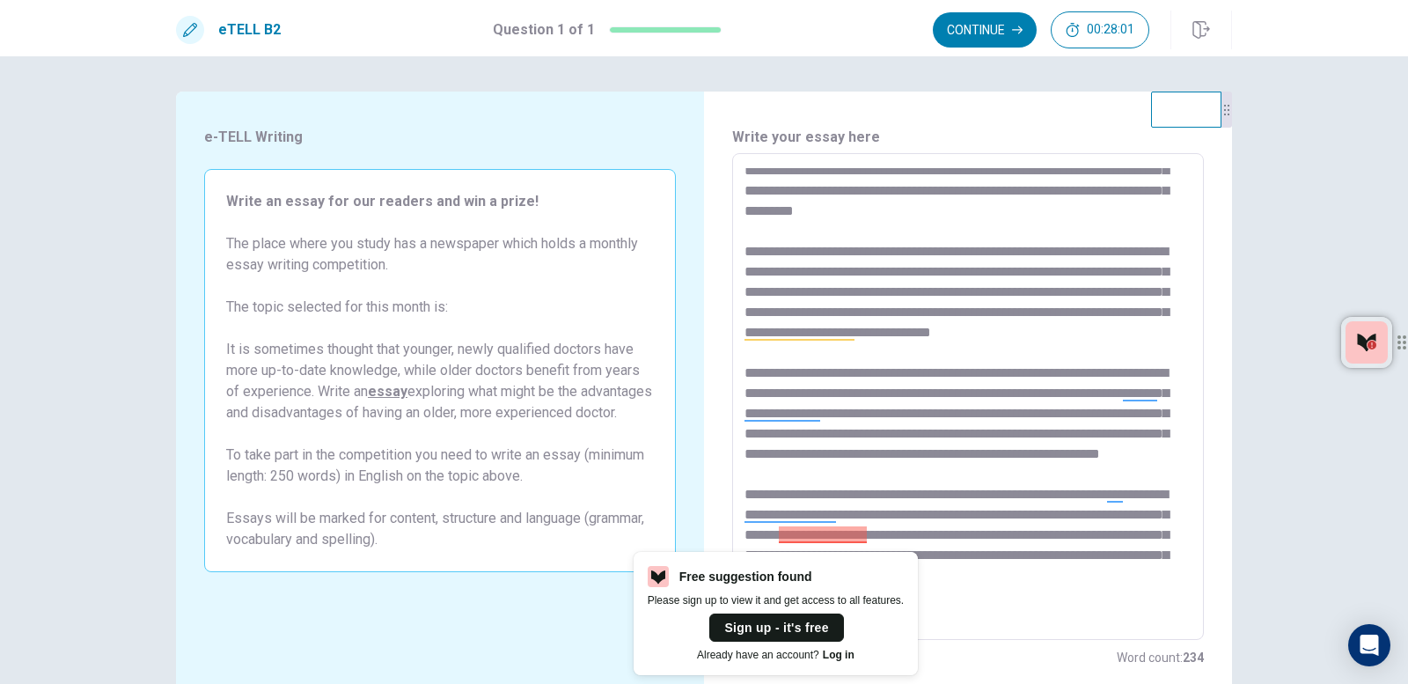
click at [499, 327] on span "Write an essay for our readers and win a prize! The place where you study has a…" at bounding box center [440, 349] width 428 height 317
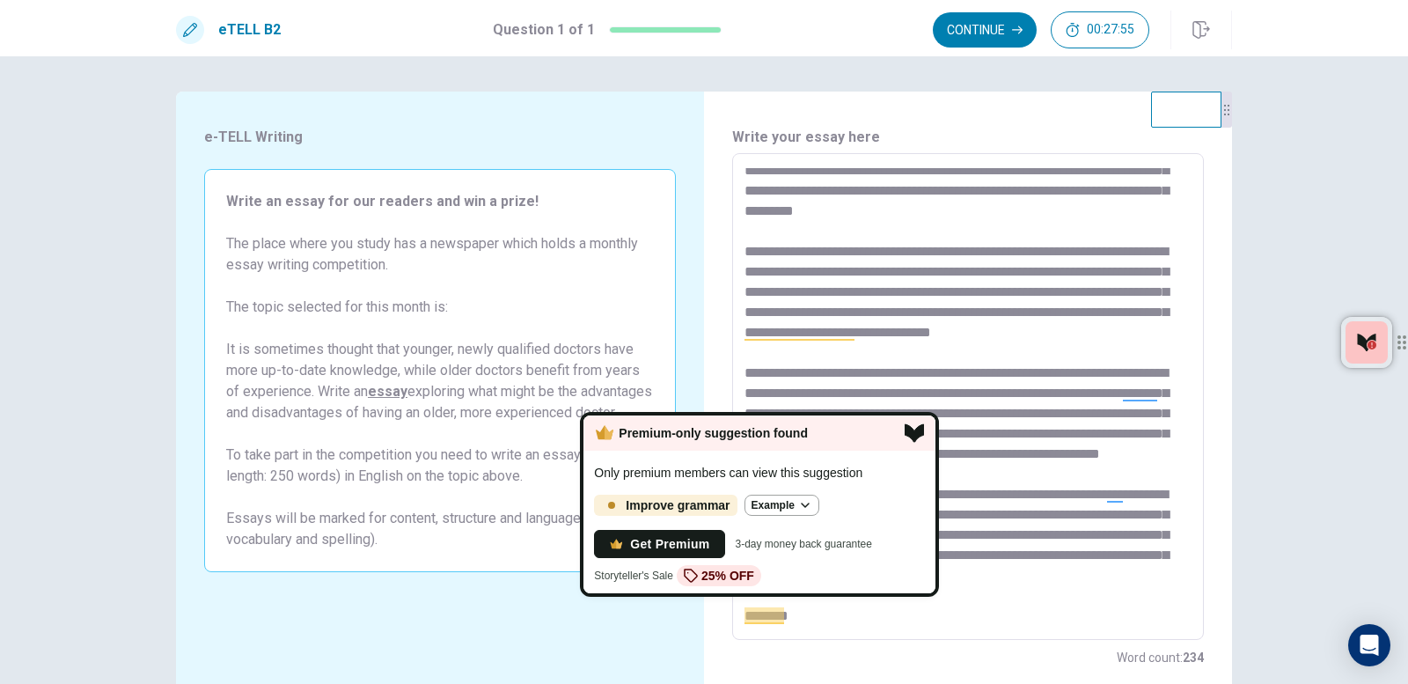
click at [857, 620] on textarea at bounding box center [968, 397] width 447 height 458
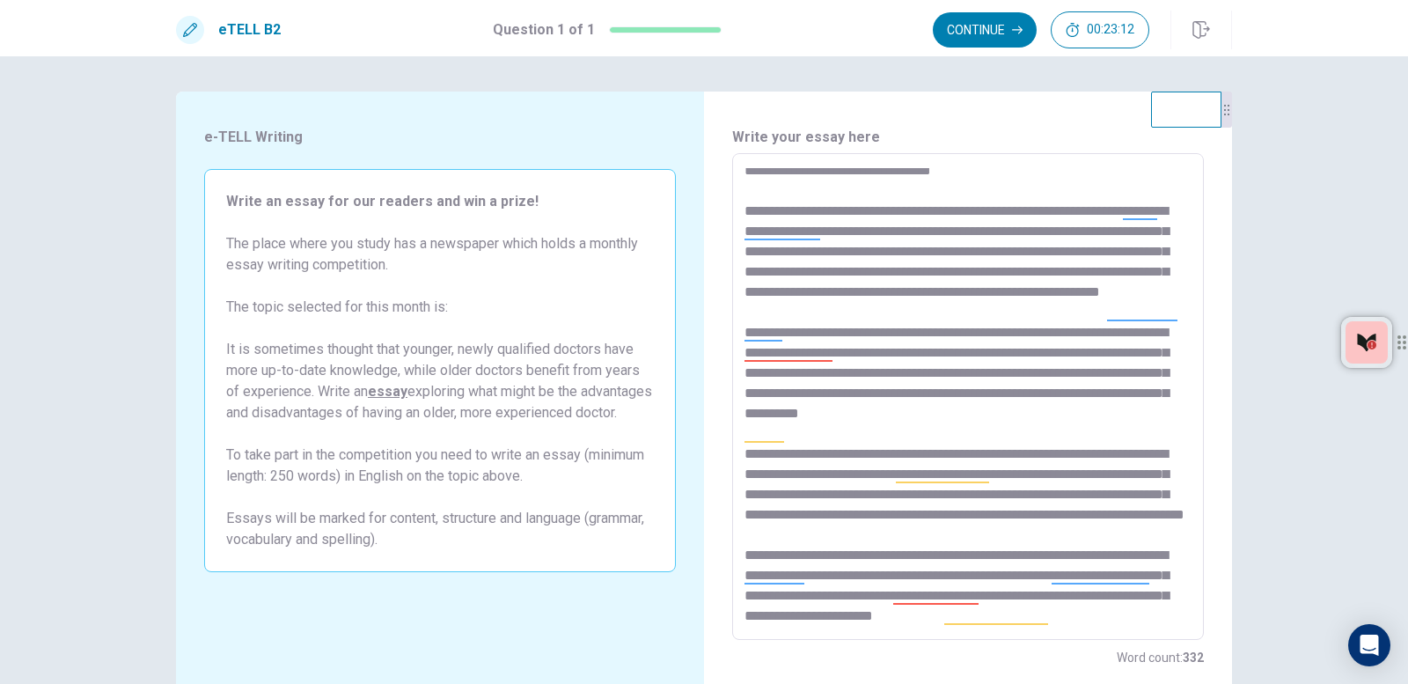
scroll to position [311, 0]
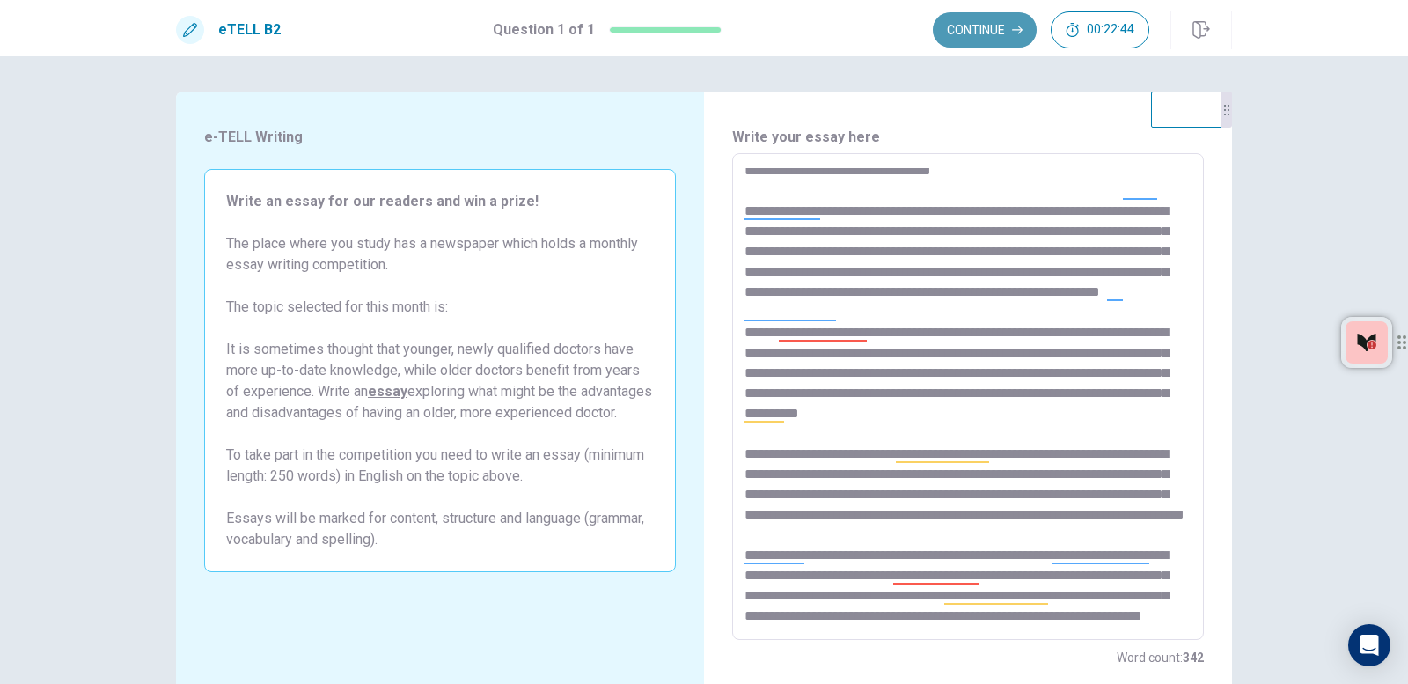
click at [988, 18] on button "Continue" at bounding box center [985, 29] width 104 height 35
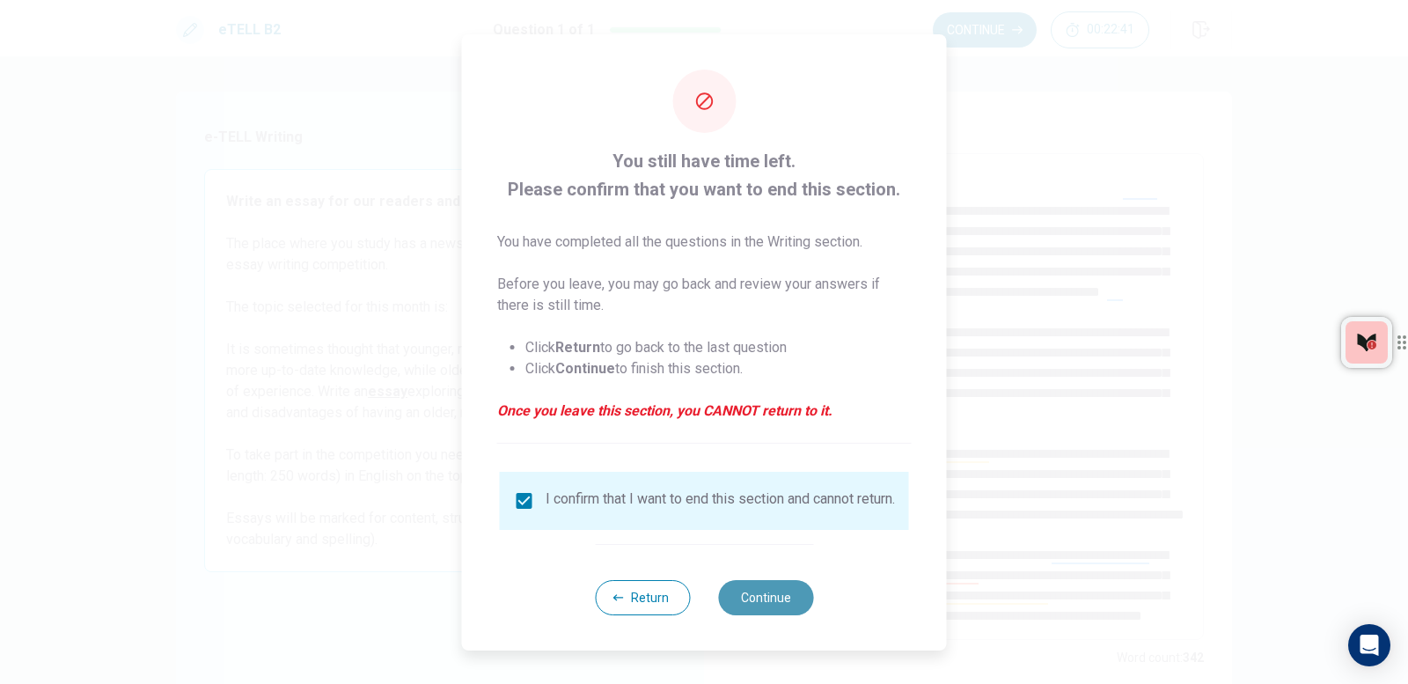
click at [782, 591] on button "Continue" at bounding box center [765, 597] width 95 height 35
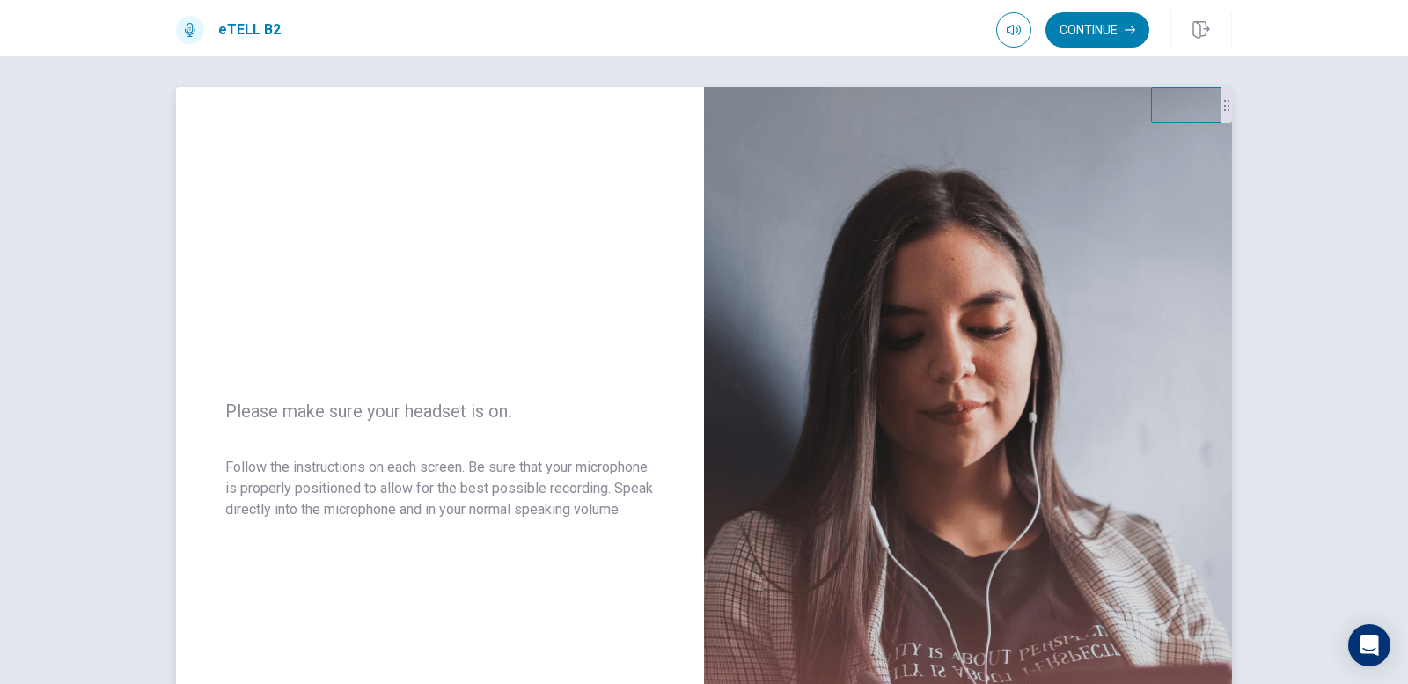
scroll to position [3, 0]
click at [1122, 21] on button "Continue" at bounding box center [1097, 29] width 104 height 35
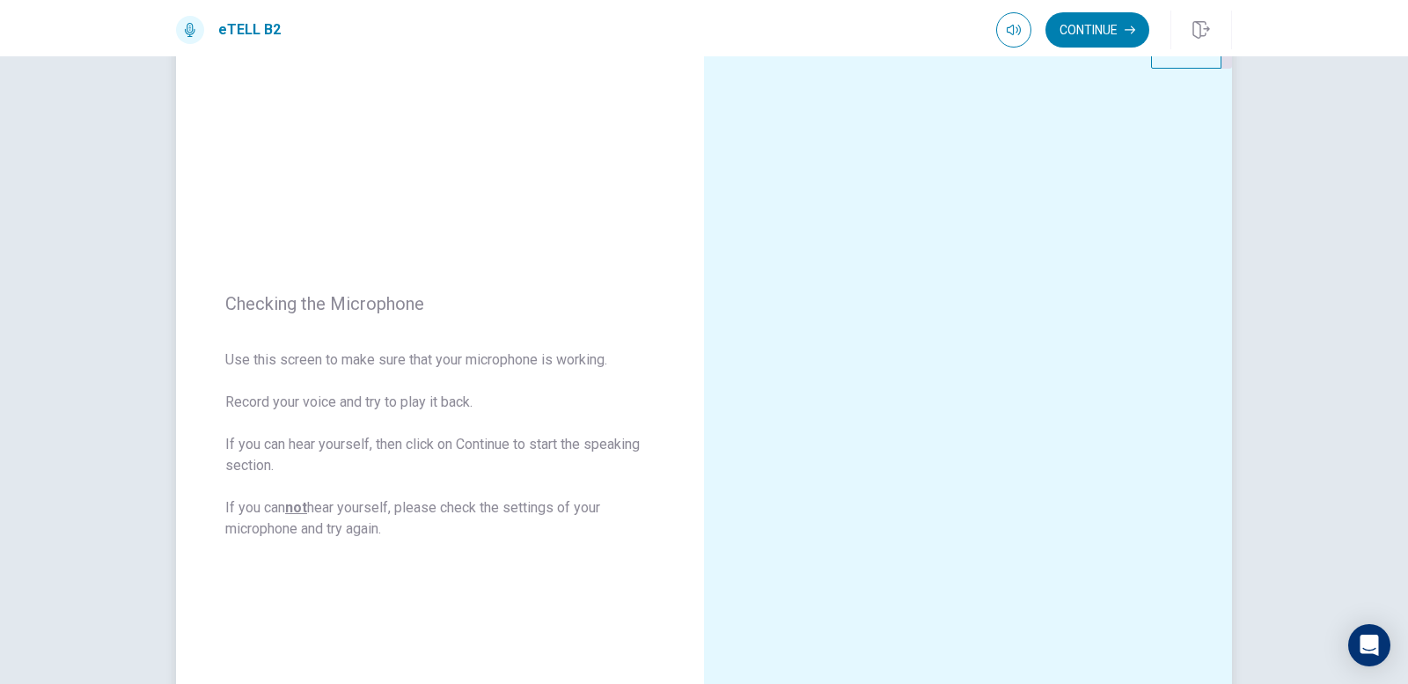
scroll to position [91, 0]
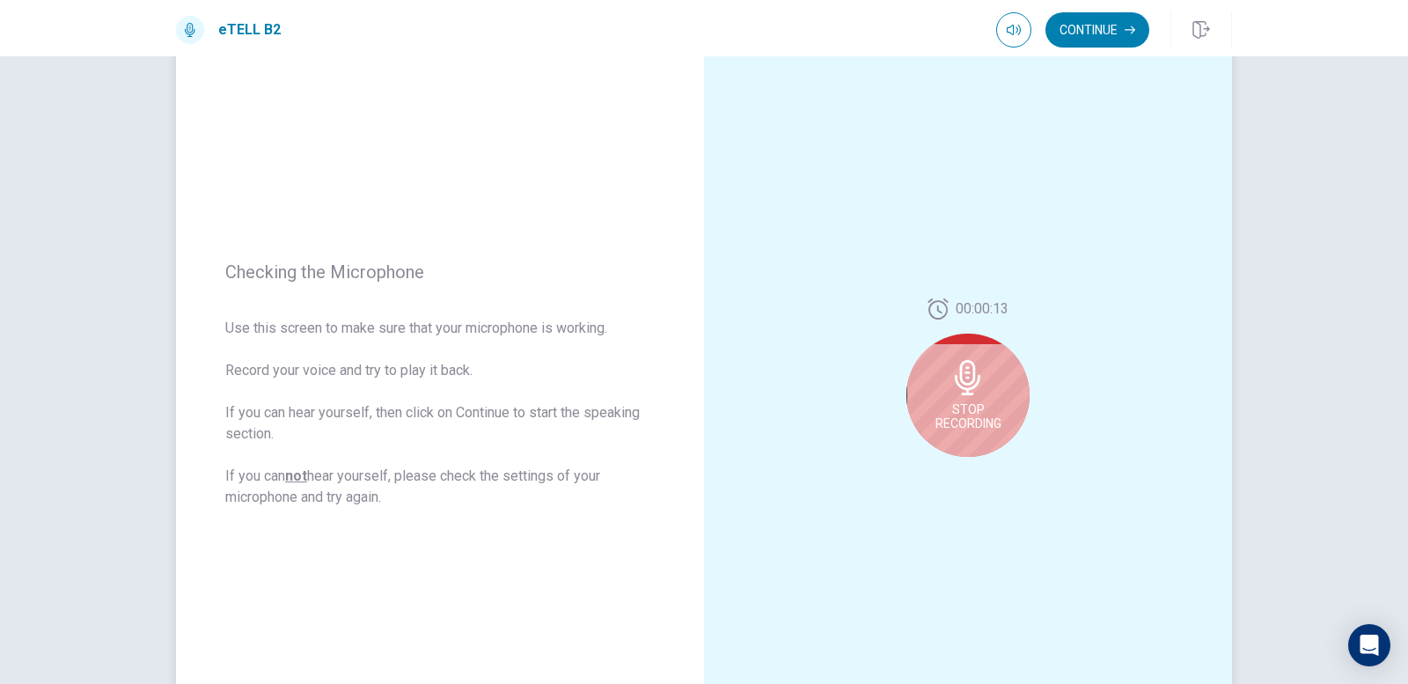
click at [994, 403] on span "Stop Recording" at bounding box center [968, 416] width 66 height 28
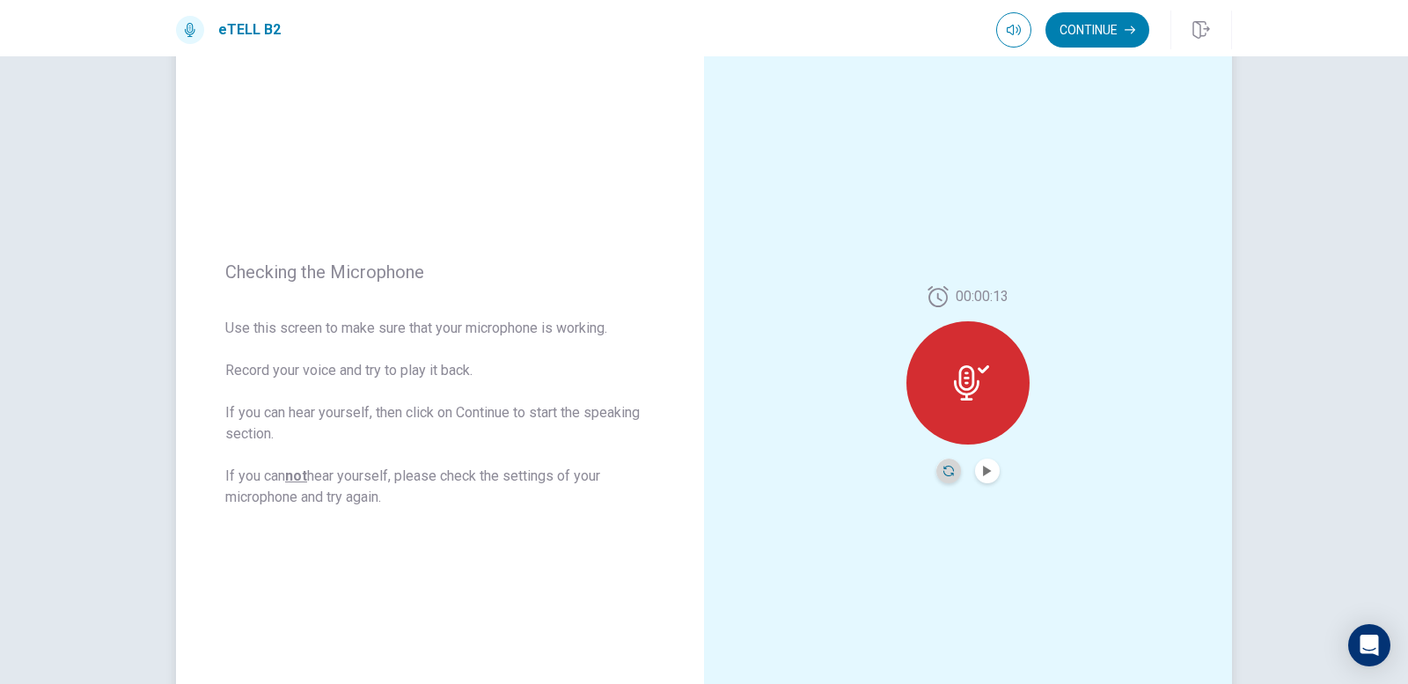
click at [943, 470] on icon "Record Again" at bounding box center [948, 471] width 11 height 11
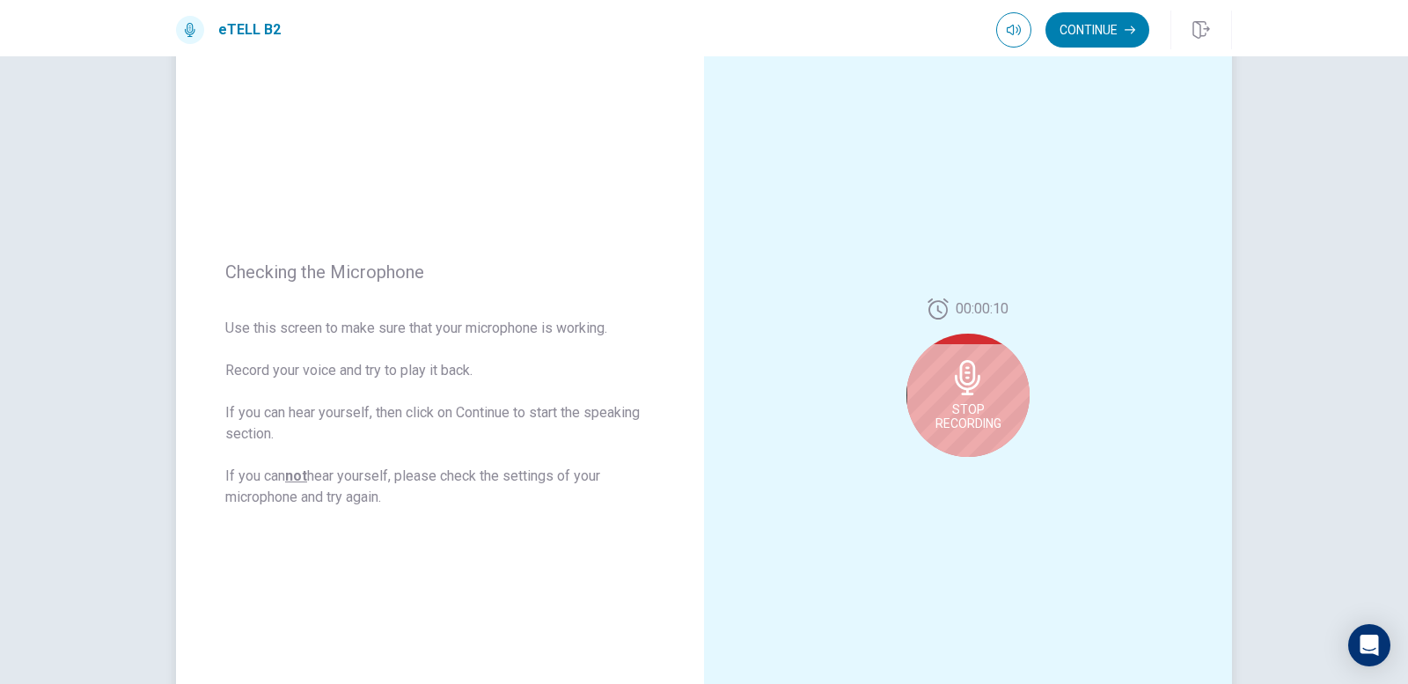
click at [972, 378] on icon at bounding box center [968, 377] width 26 height 35
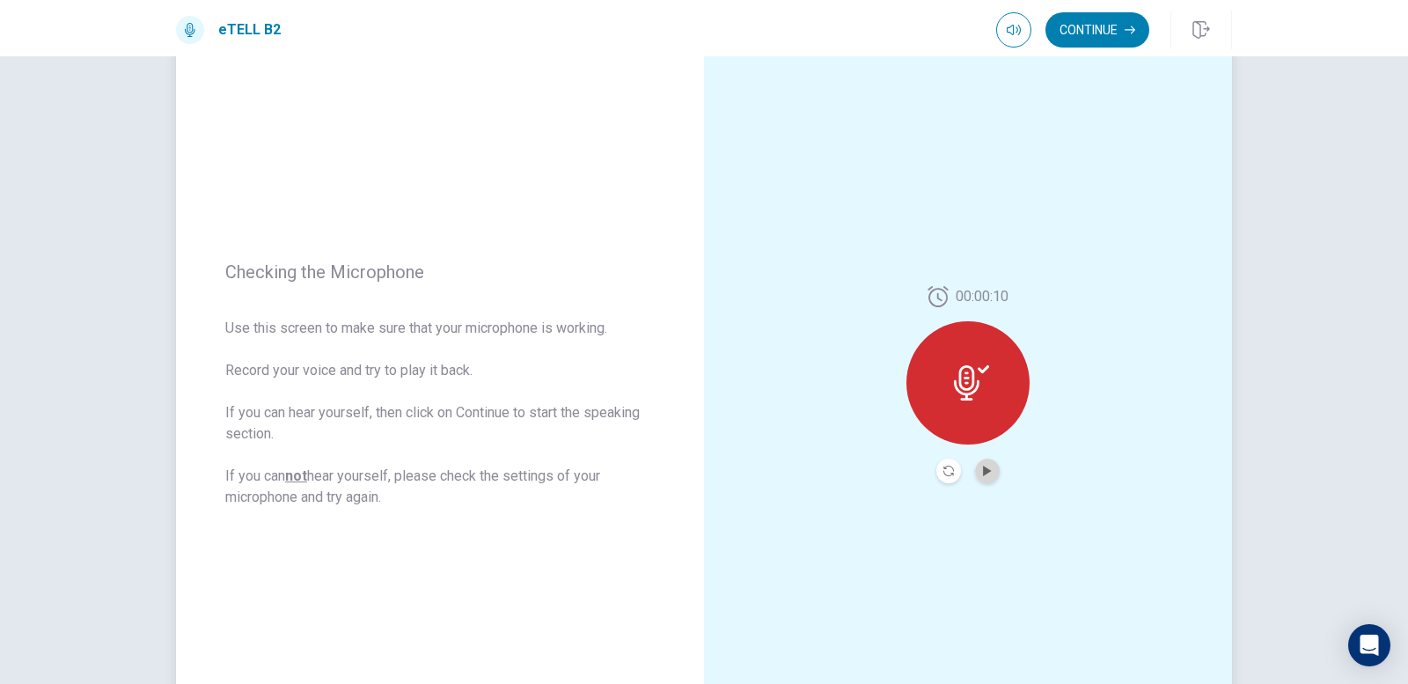
click at [979, 478] on button "Play Audio" at bounding box center [987, 470] width 25 height 25
click at [983, 473] on icon "Pause Audio" at bounding box center [987, 471] width 11 height 11
click at [1096, 26] on button "Continue" at bounding box center [1097, 29] width 104 height 35
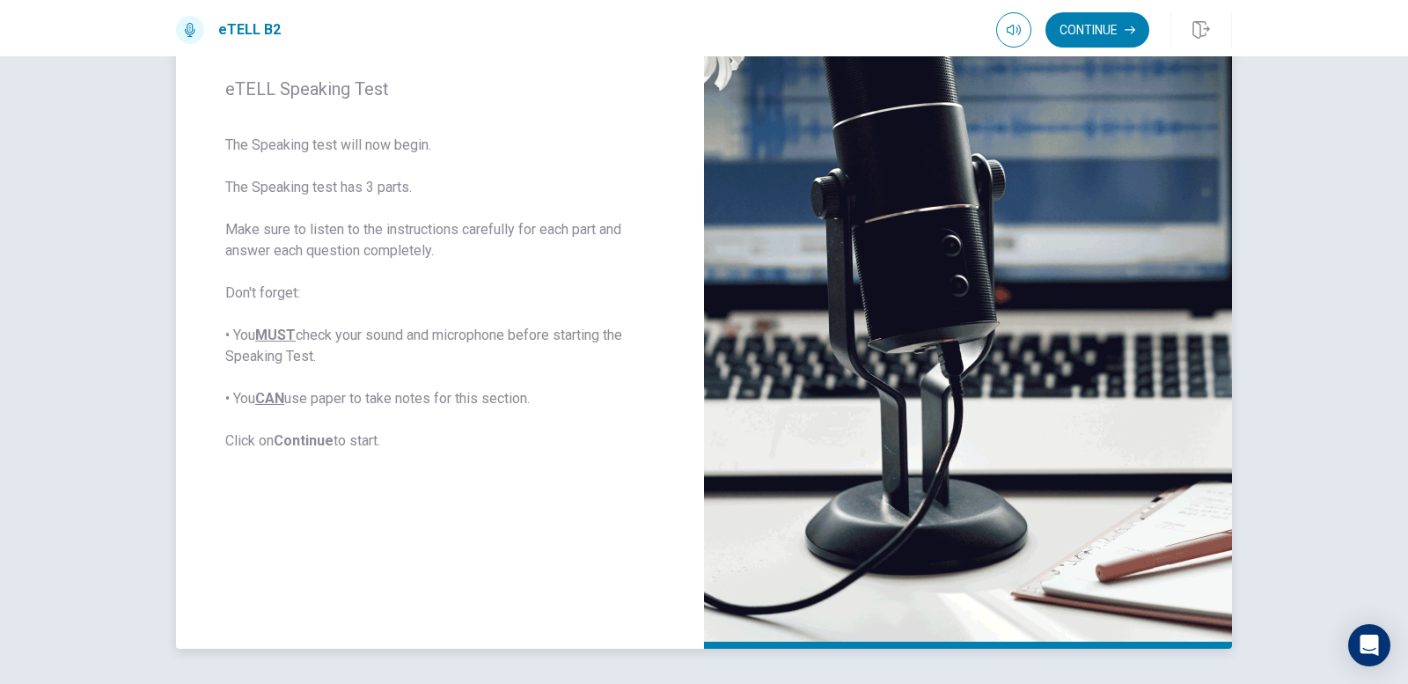
scroll to position [179, 0]
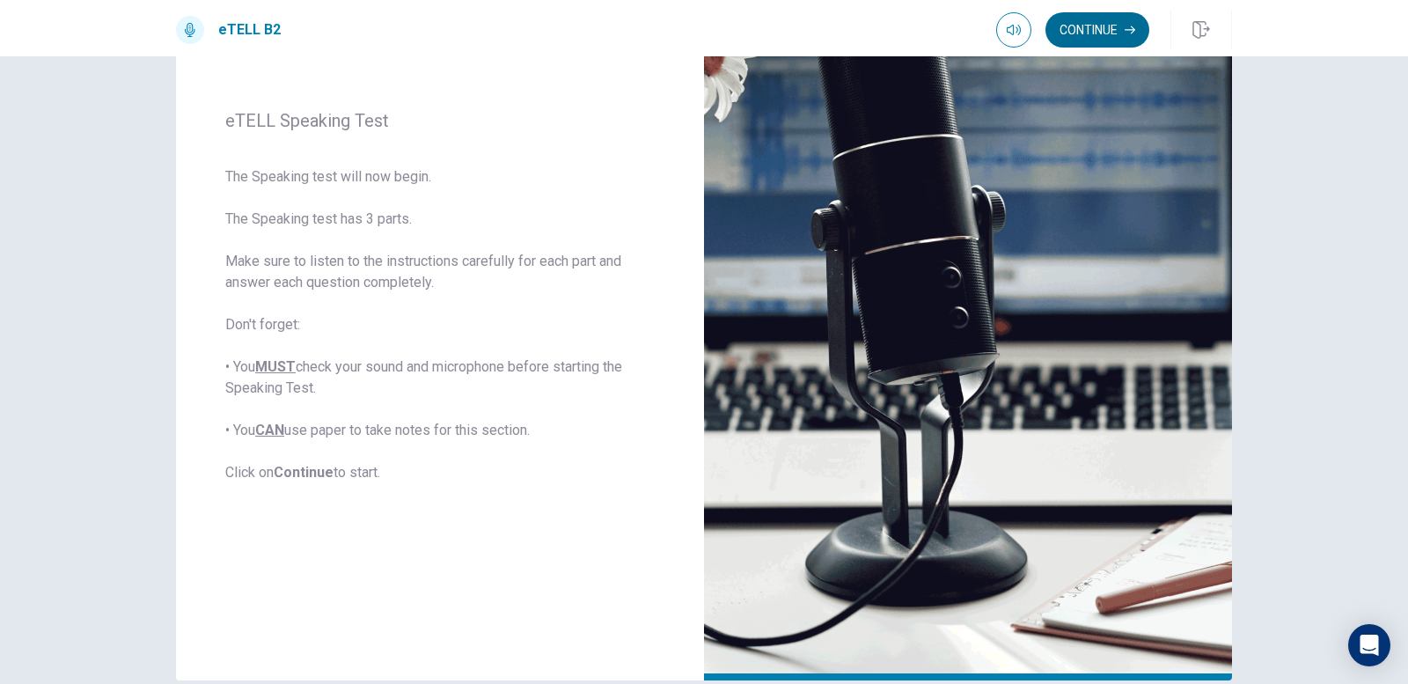
click at [1082, 28] on button "Continue" at bounding box center [1097, 29] width 104 height 35
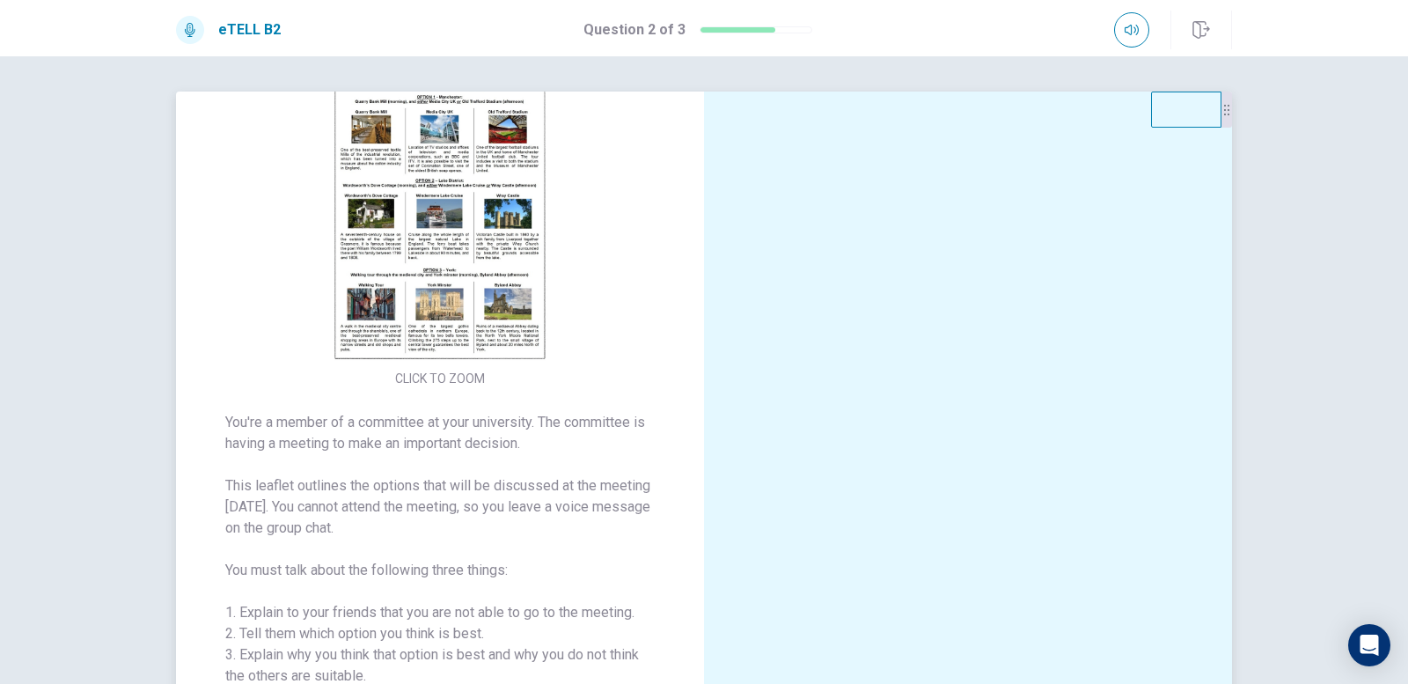
scroll to position [52, 0]
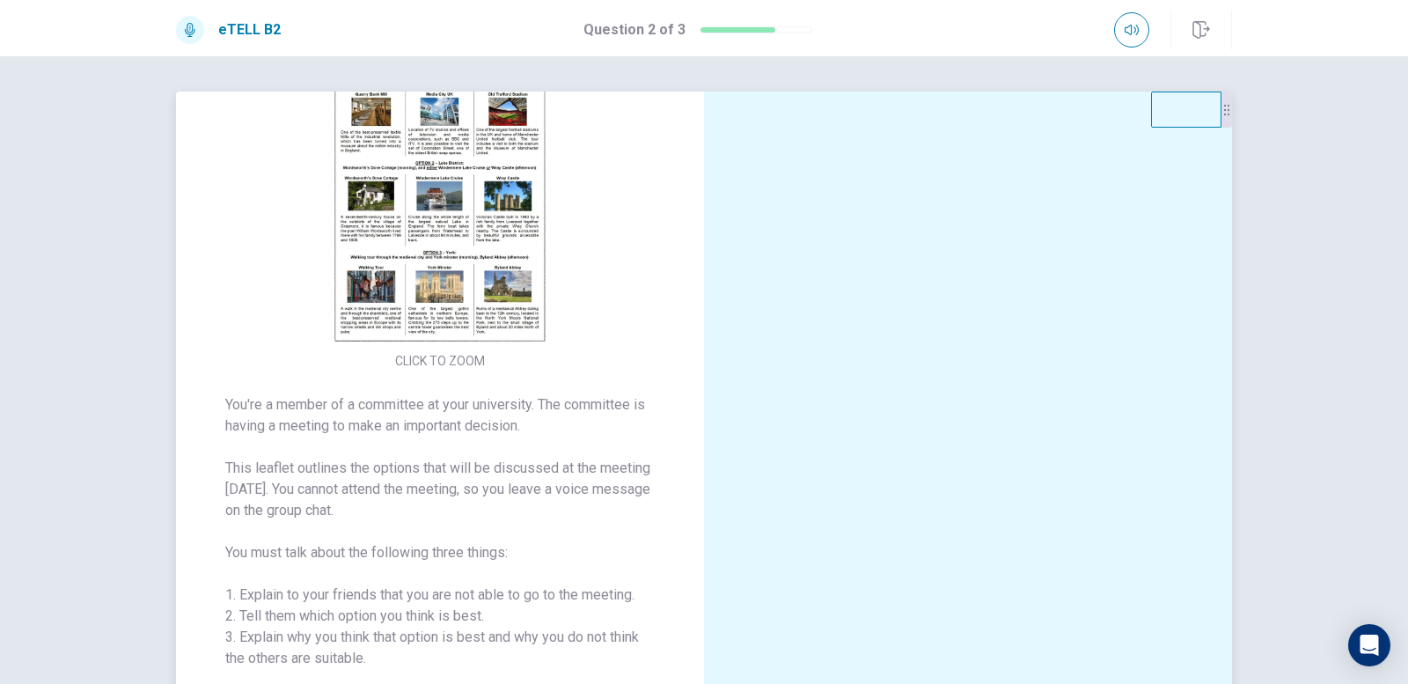
click at [452, 260] on img at bounding box center [440, 191] width 338 height 307
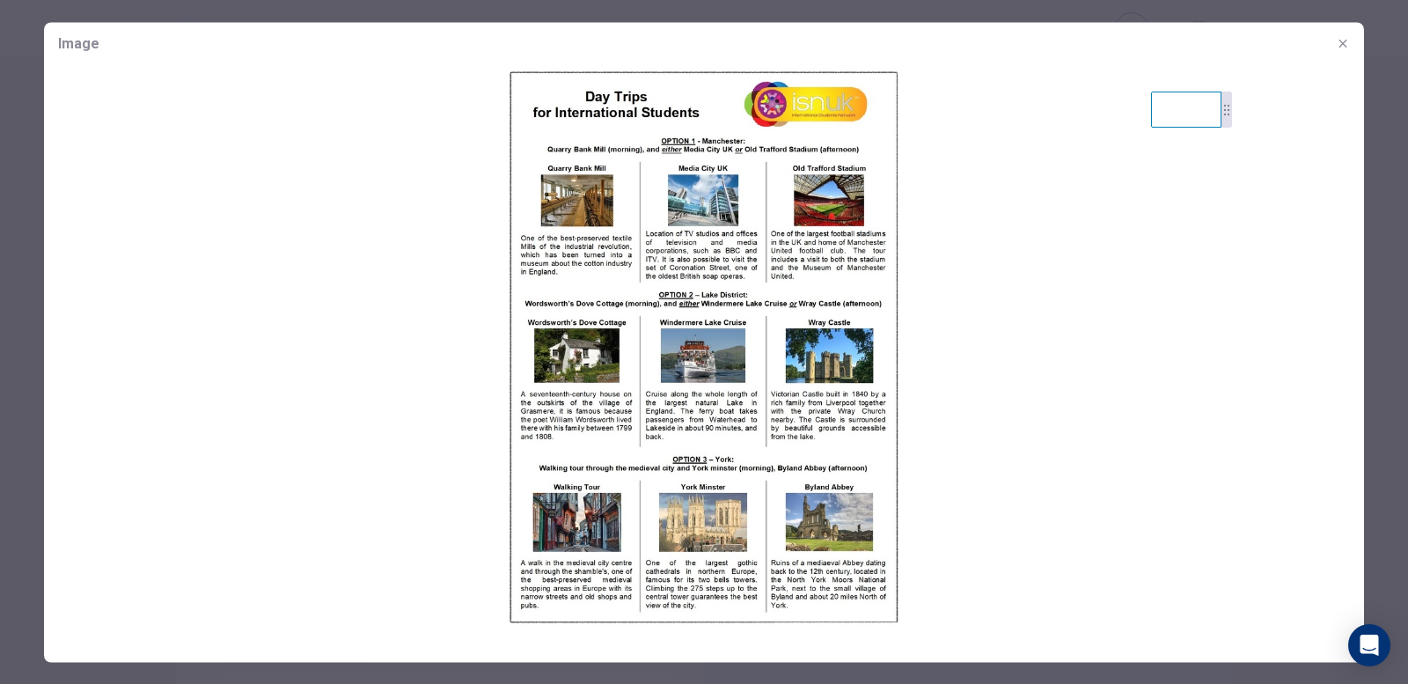
click at [643, 267] on img at bounding box center [704, 346] width 1320 height 565
click at [1342, 40] on icon "button" at bounding box center [1343, 43] width 14 height 14
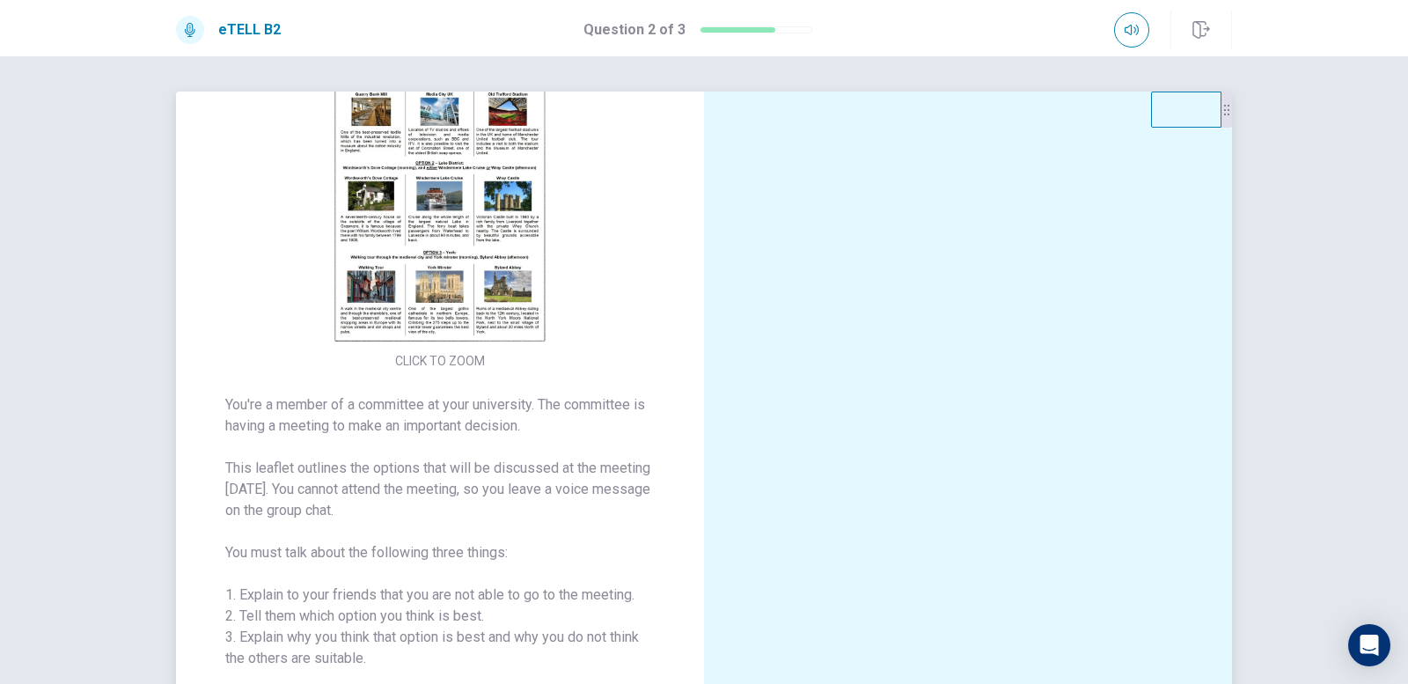
click at [473, 173] on img at bounding box center [440, 191] width 338 height 307
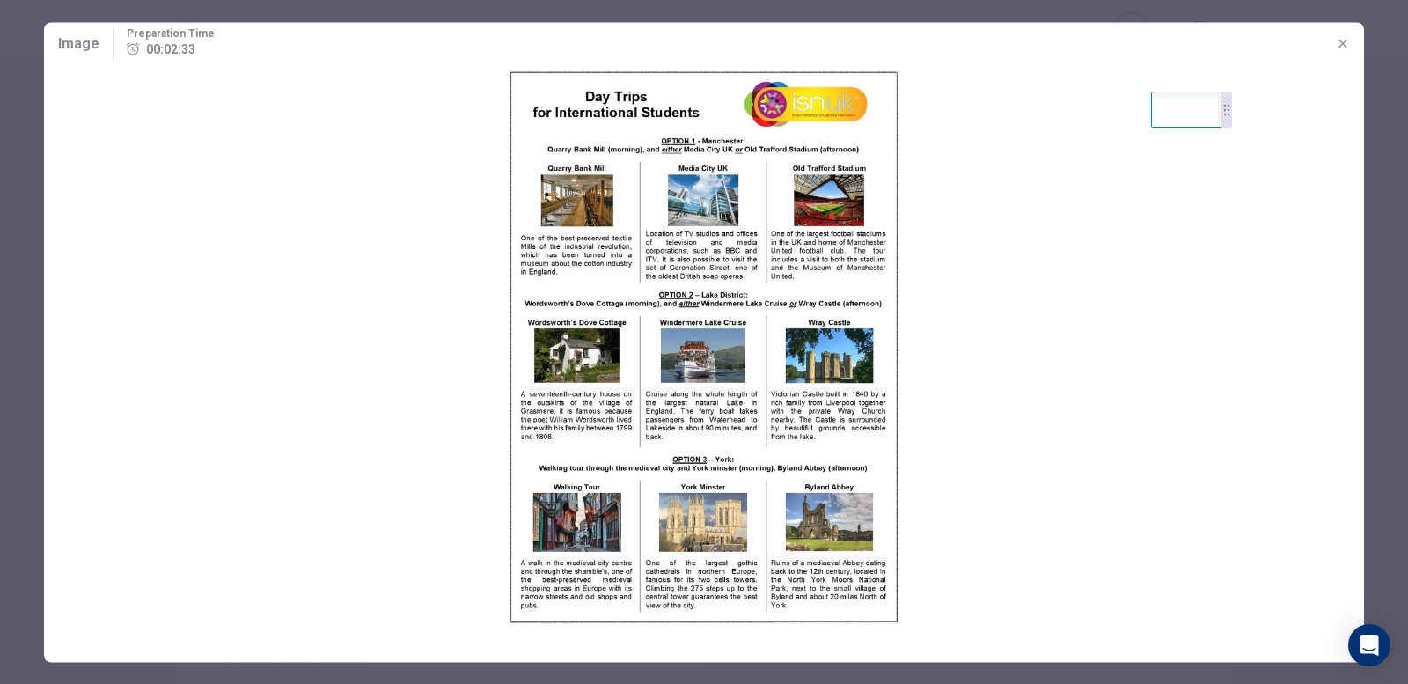
click at [1339, 41] on icon "button" at bounding box center [1343, 43] width 14 height 14
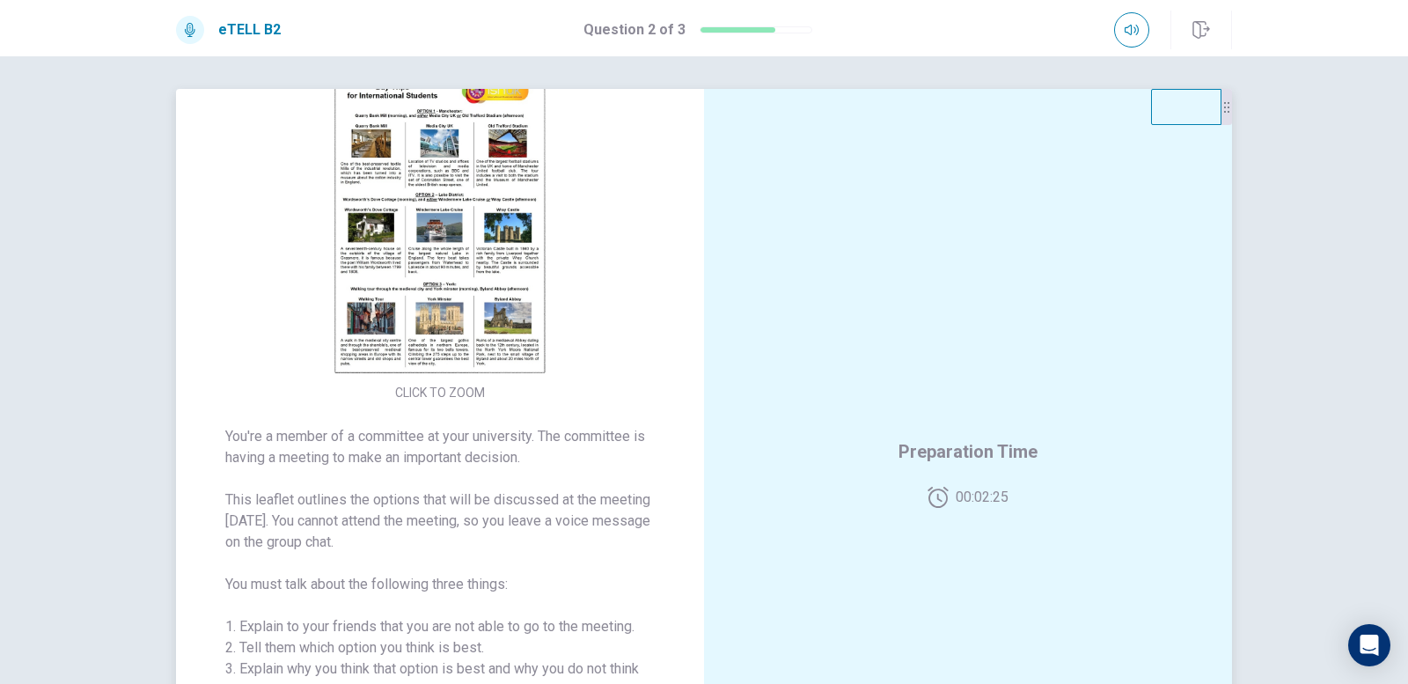
scroll to position [0, 0]
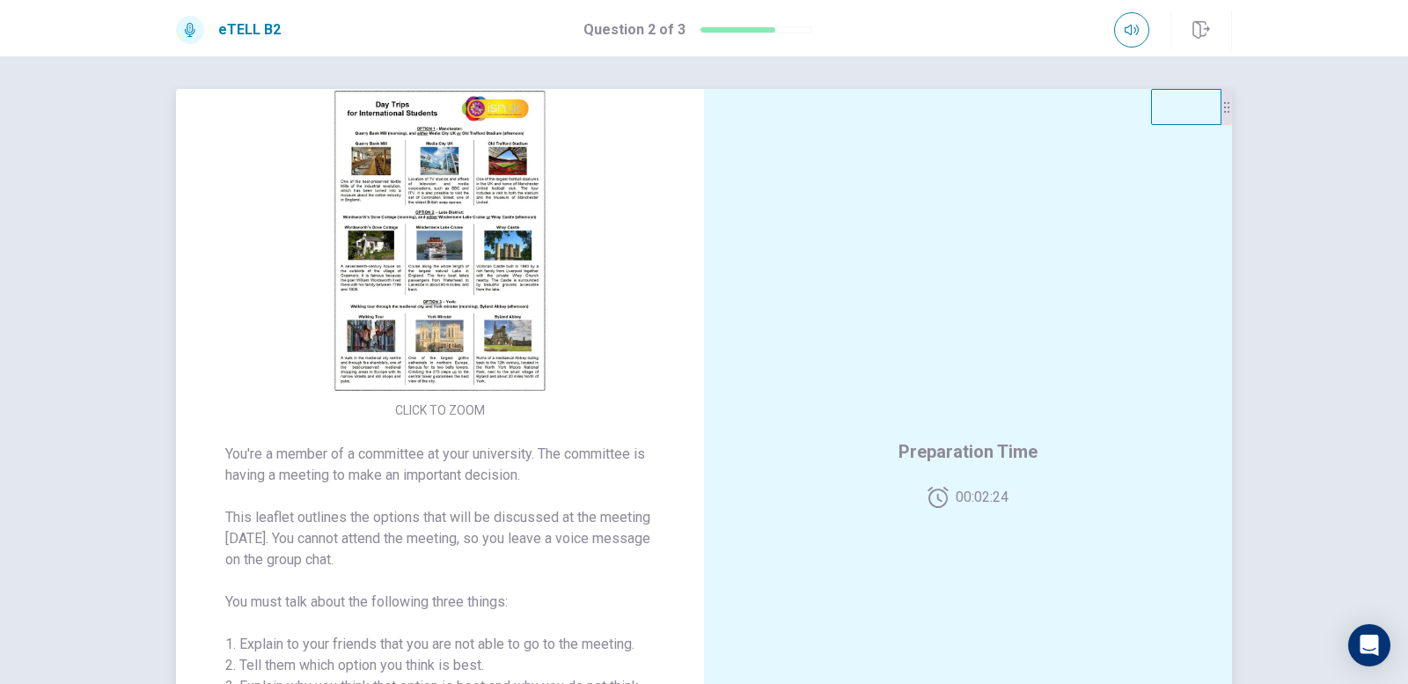
click at [492, 238] on img at bounding box center [440, 240] width 338 height 307
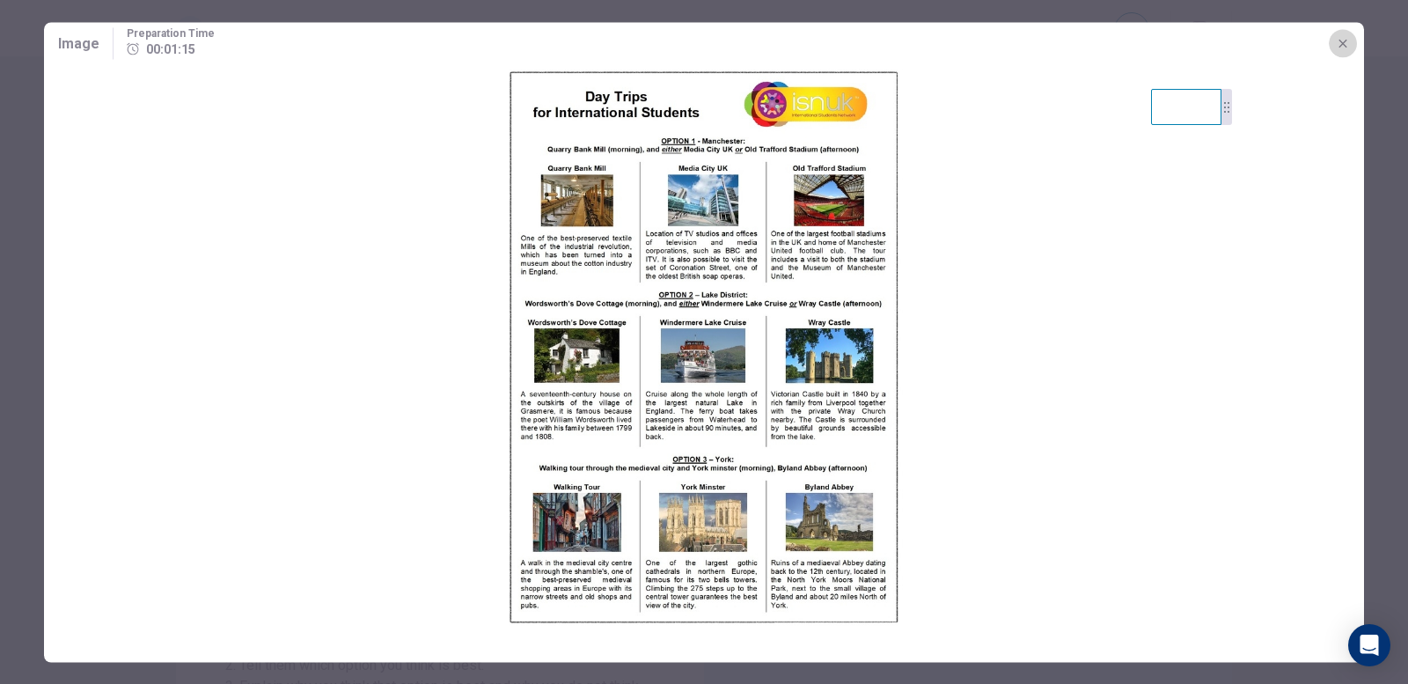
click at [1341, 48] on icon "button" at bounding box center [1343, 43] width 14 height 14
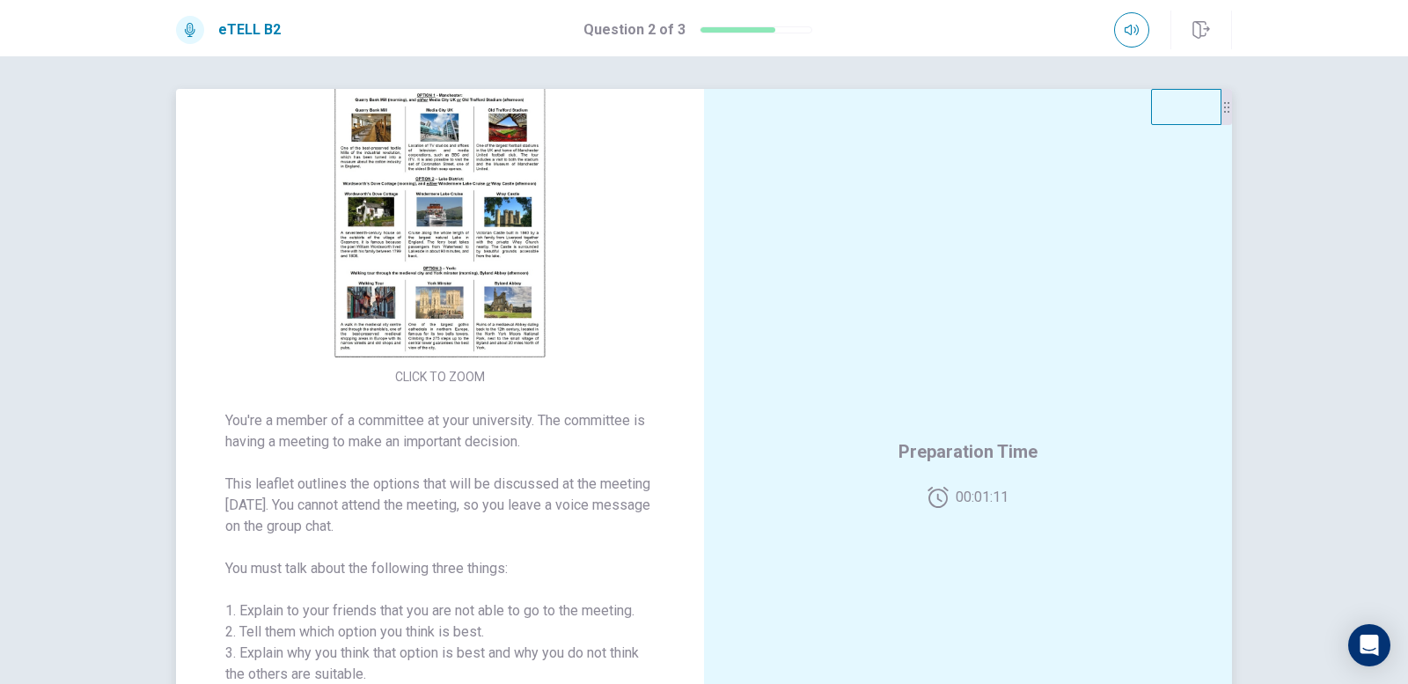
scroll to position [52, 0]
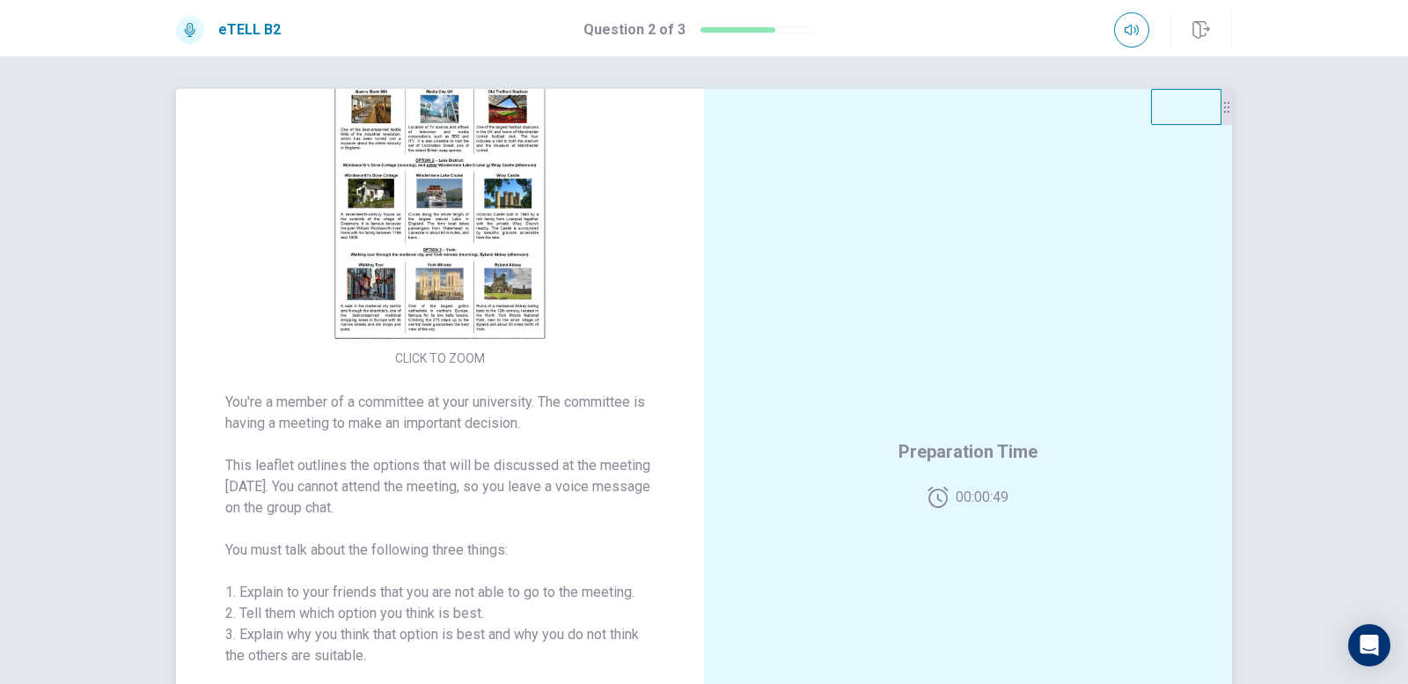
click at [493, 258] on img at bounding box center [440, 188] width 338 height 307
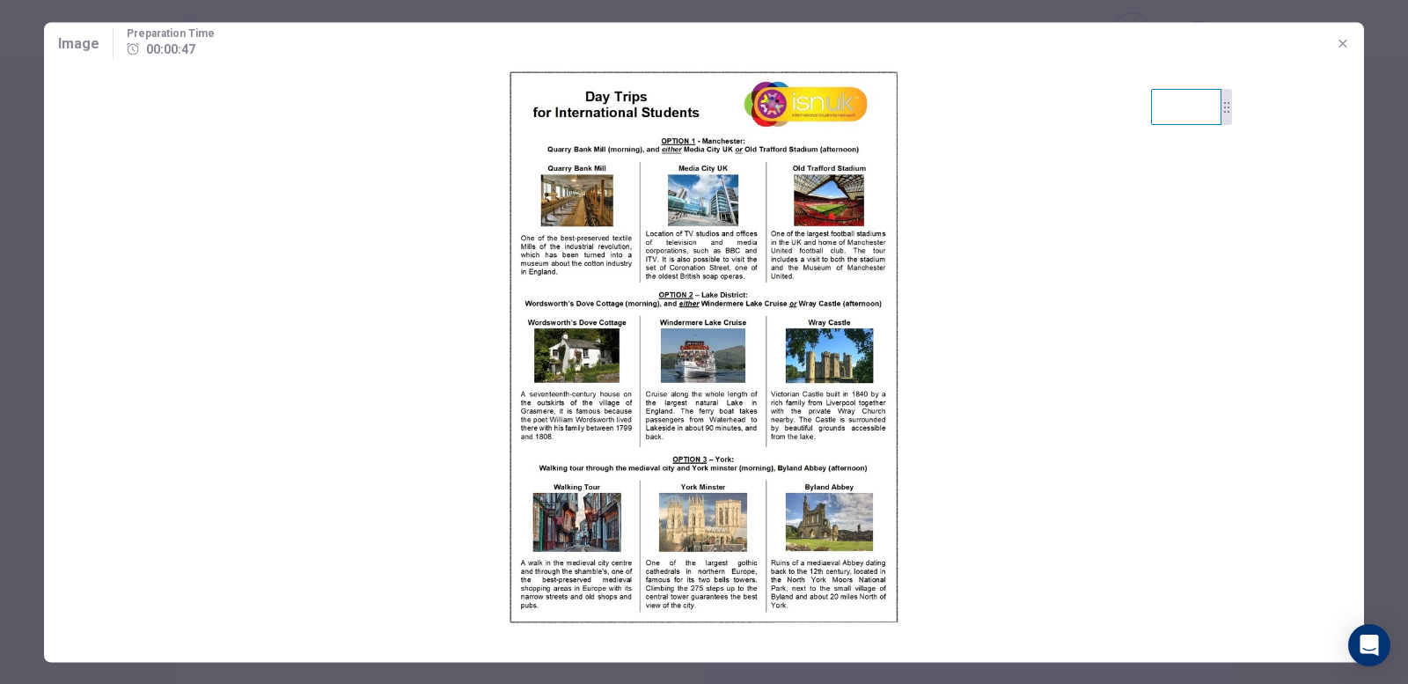
click at [1343, 44] on icon "button" at bounding box center [1343, 43] width 14 height 14
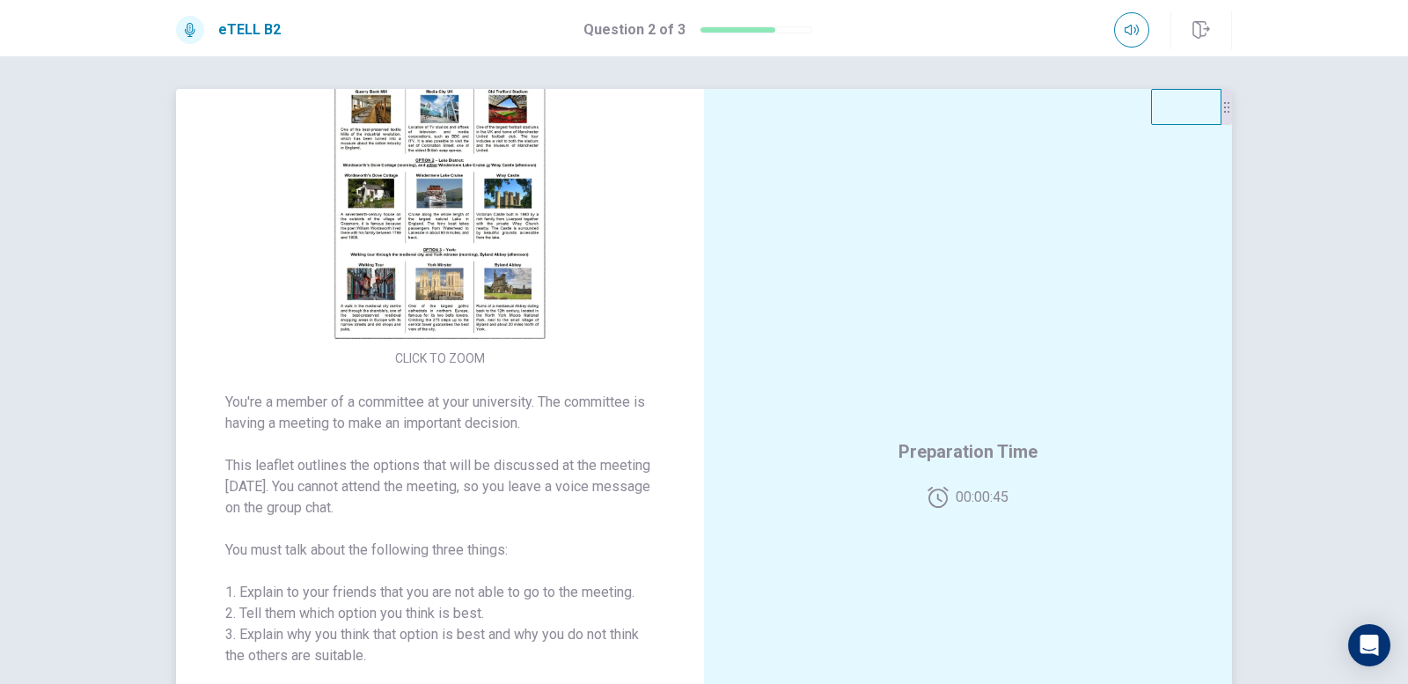
click at [448, 260] on img at bounding box center [440, 188] width 338 height 307
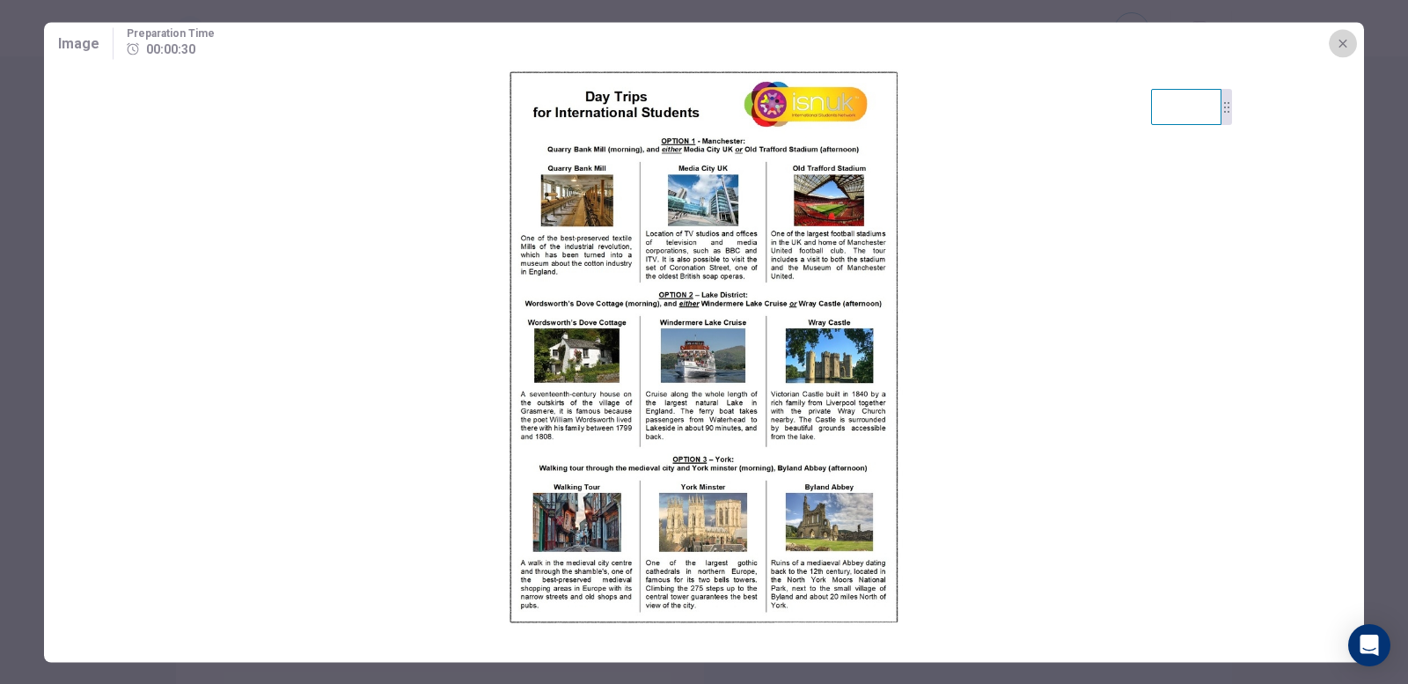
click at [1341, 46] on icon "button" at bounding box center [1343, 43] width 14 height 14
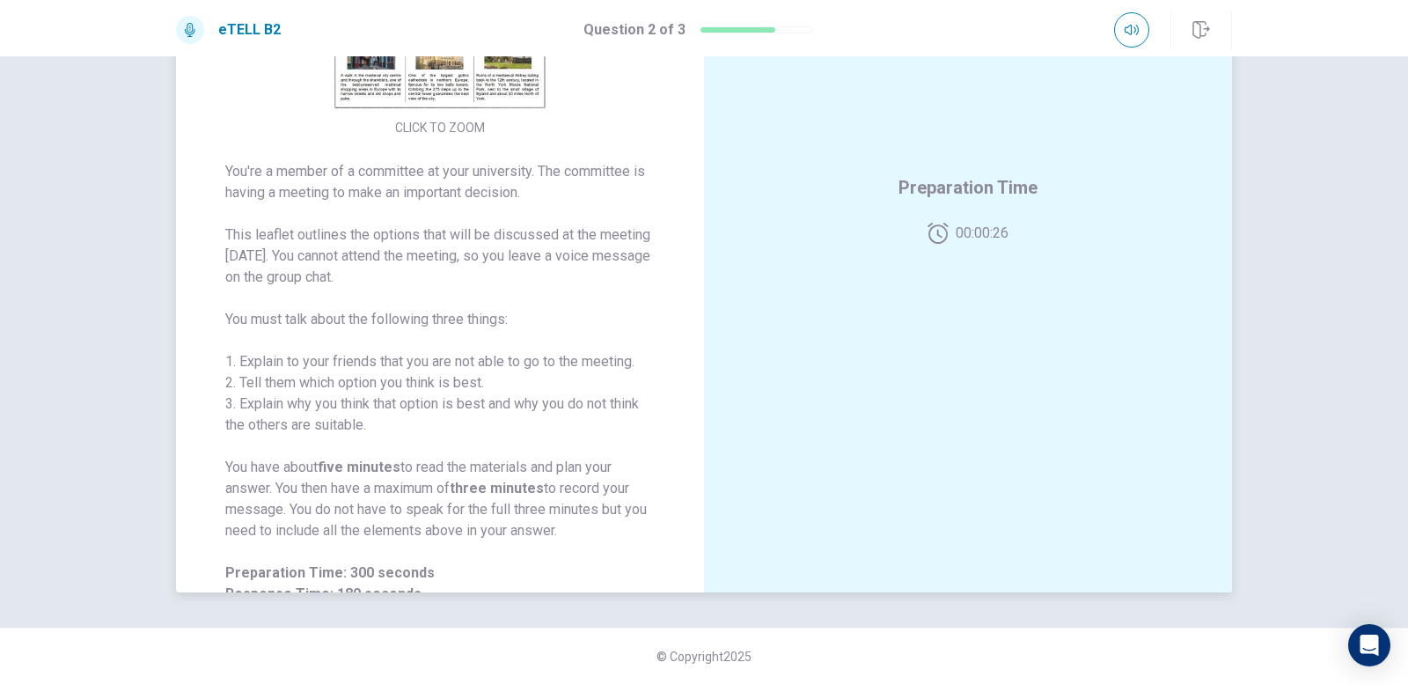
scroll to position [0, 0]
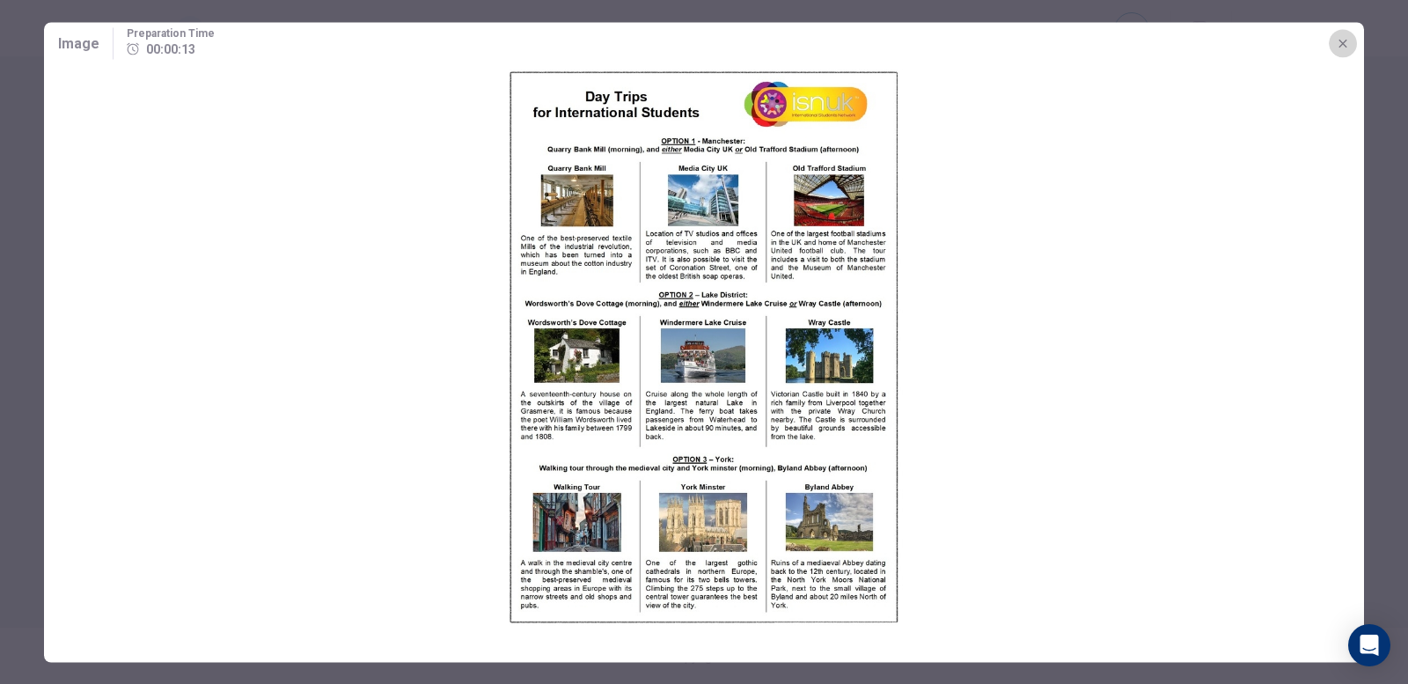
click at [1348, 46] on icon "button" at bounding box center [1343, 43] width 14 height 14
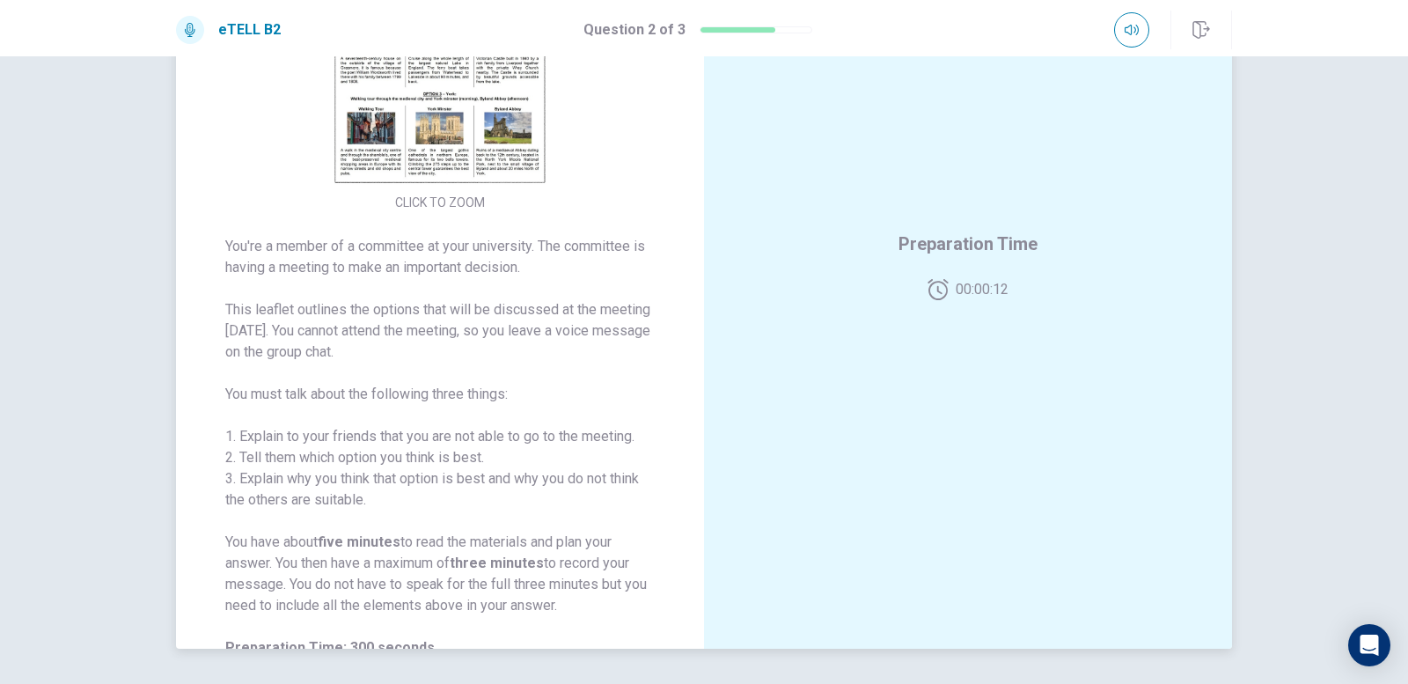
scroll to position [179, 0]
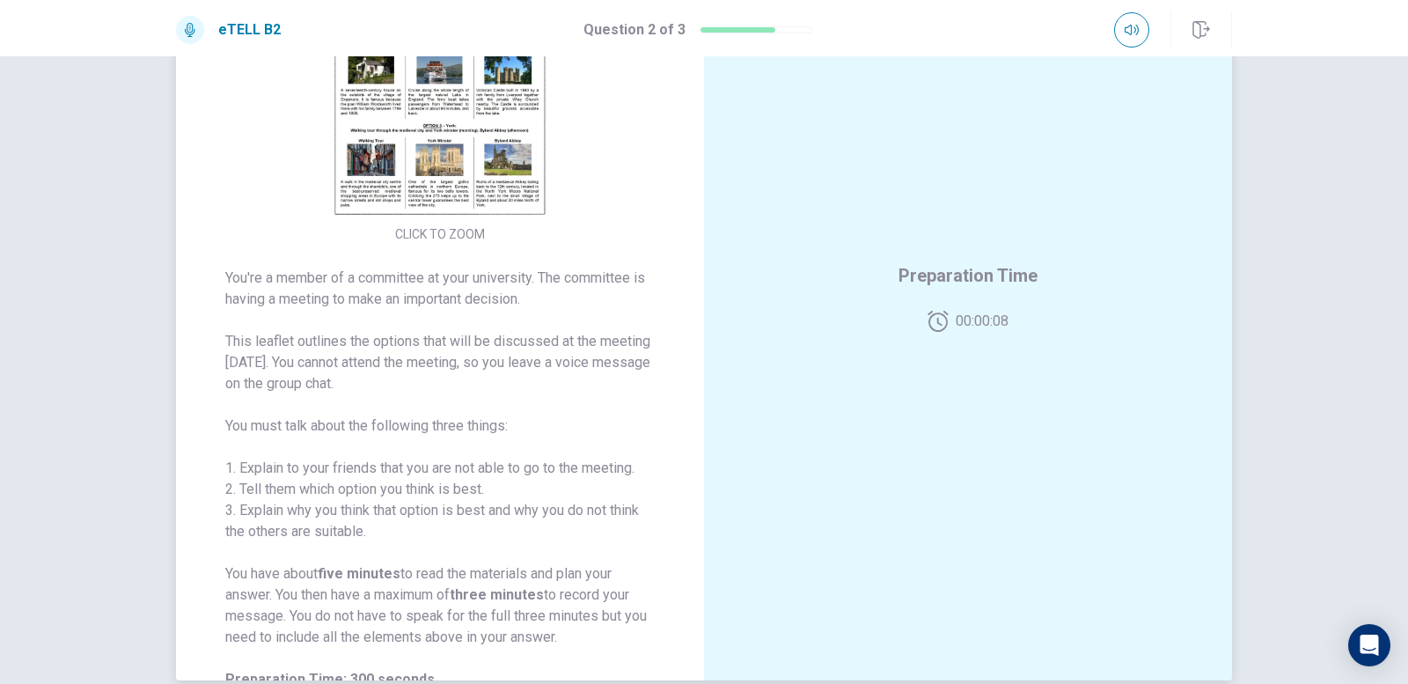
click at [430, 167] on img at bounding box center [440, 64] width 338 height 307
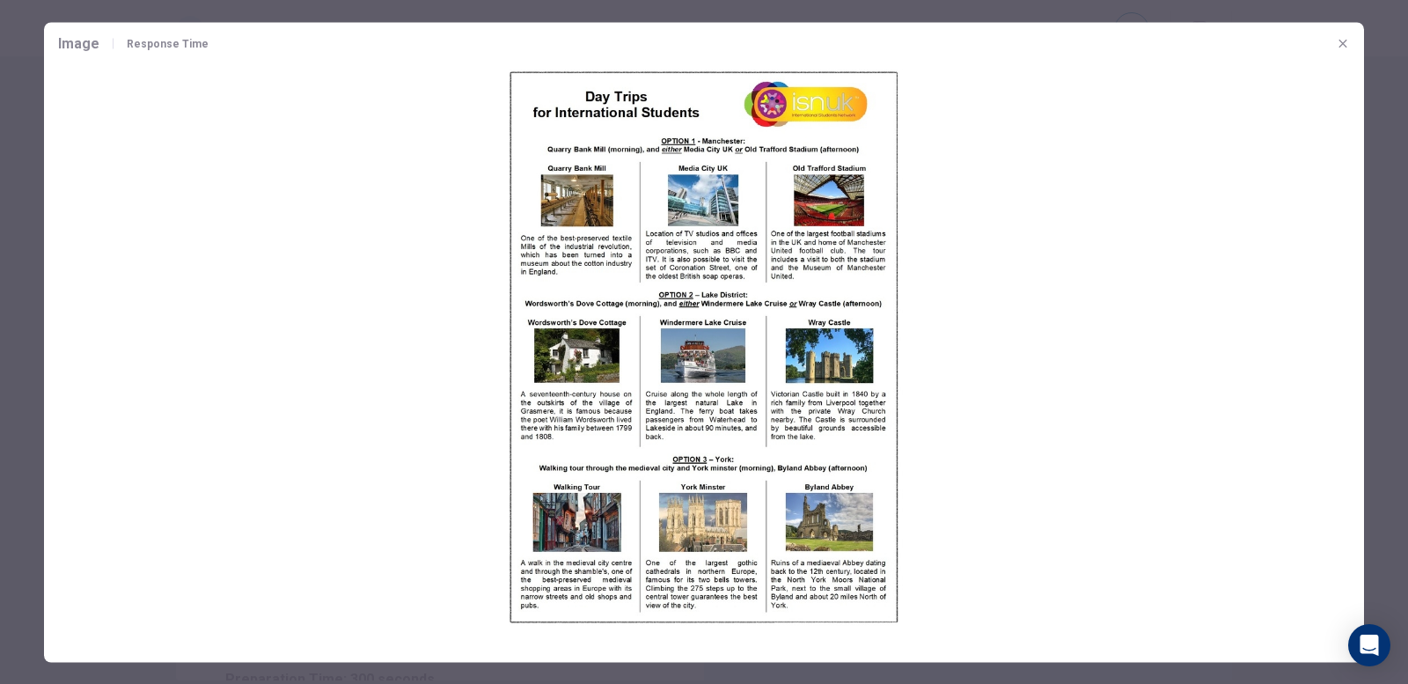
click at [1346, 37] on icon "button" at bounding box center [1343, 43] width 14 height 14
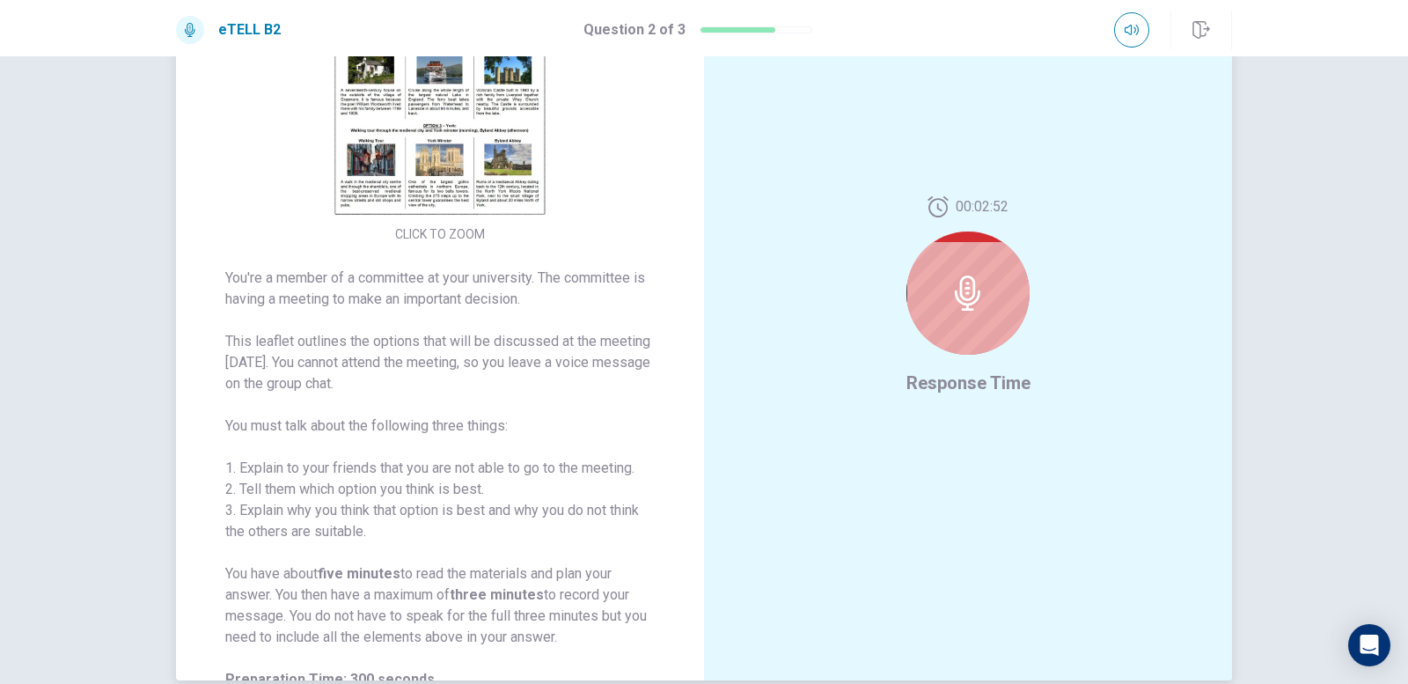
click at [440, 128] on img at bounding box center [440, 64] width 338 height 307
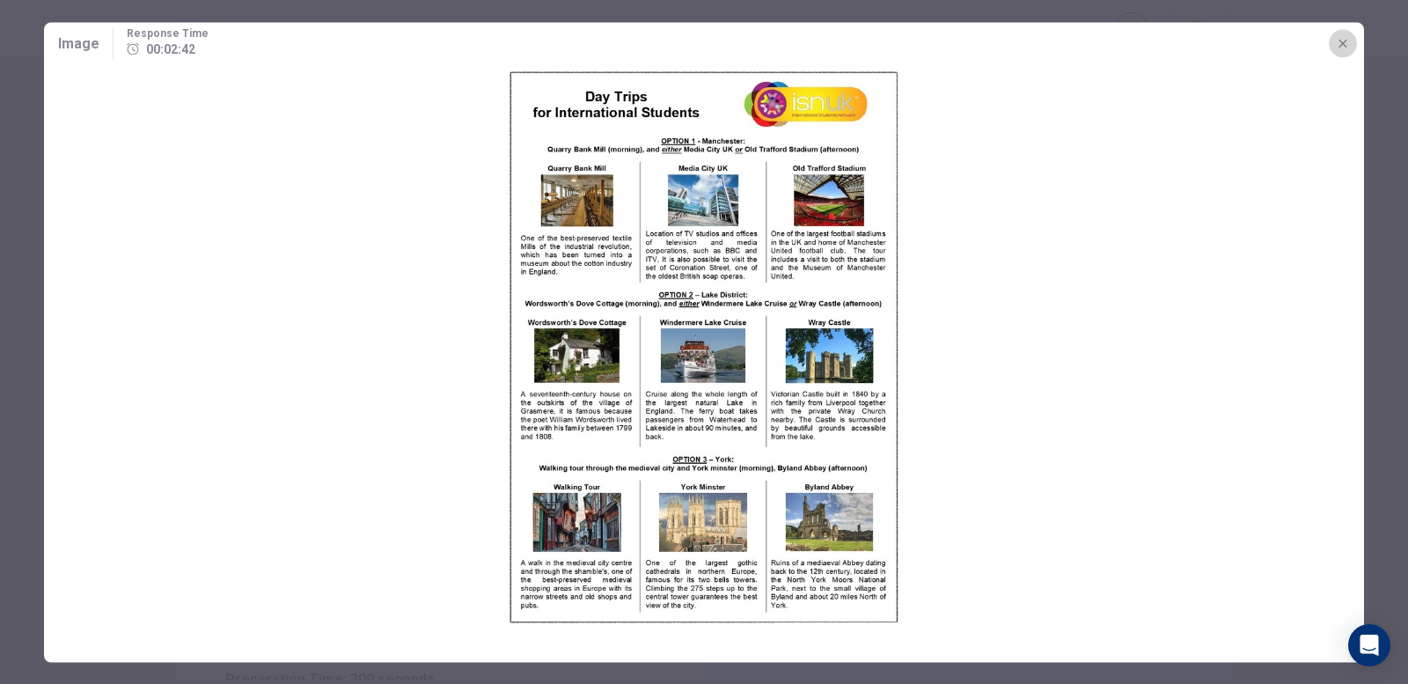
click at [1347, 46] on icon "button" at bounding box center [1343, 43] width 14 height 14
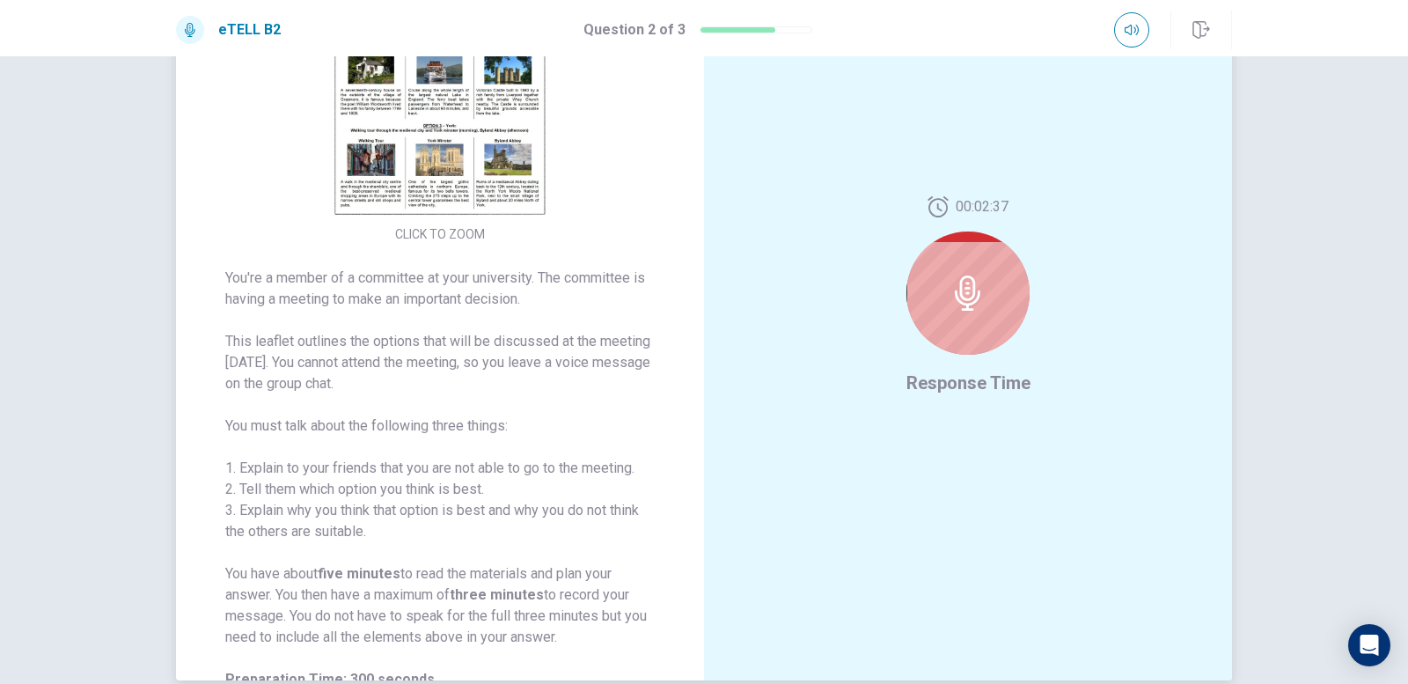
click at [480, 135] on img at bounding box center [440, 64] width 338 height 307
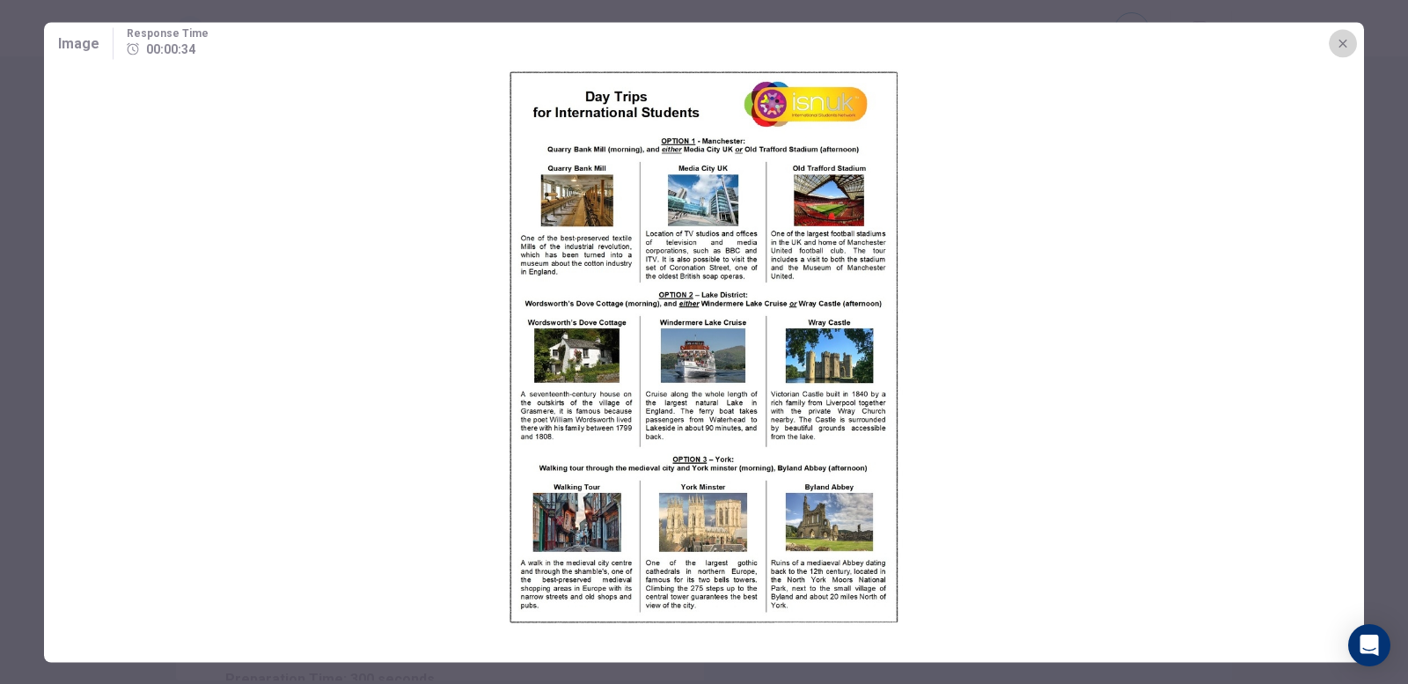
click at [1341, 36] on icon "button" at bounding box center [1343, 43] width 14 height 14
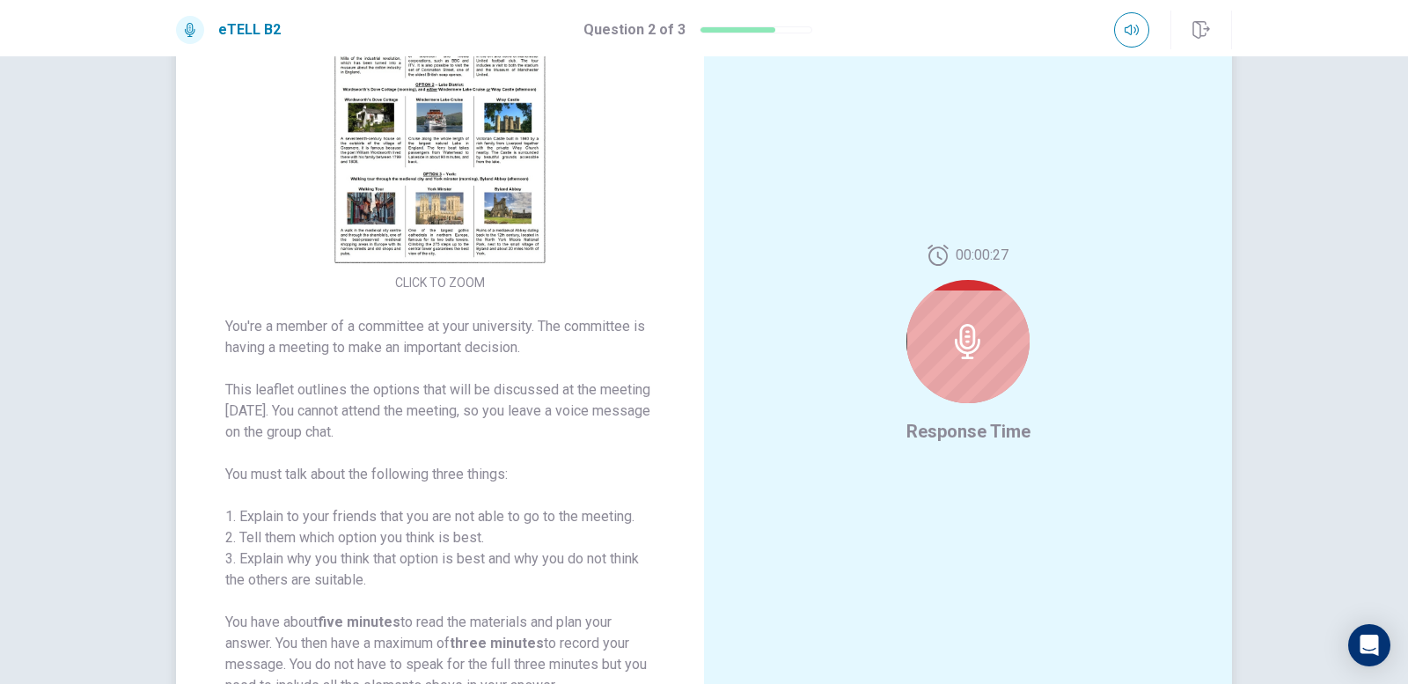
scroll to position [91, 0]
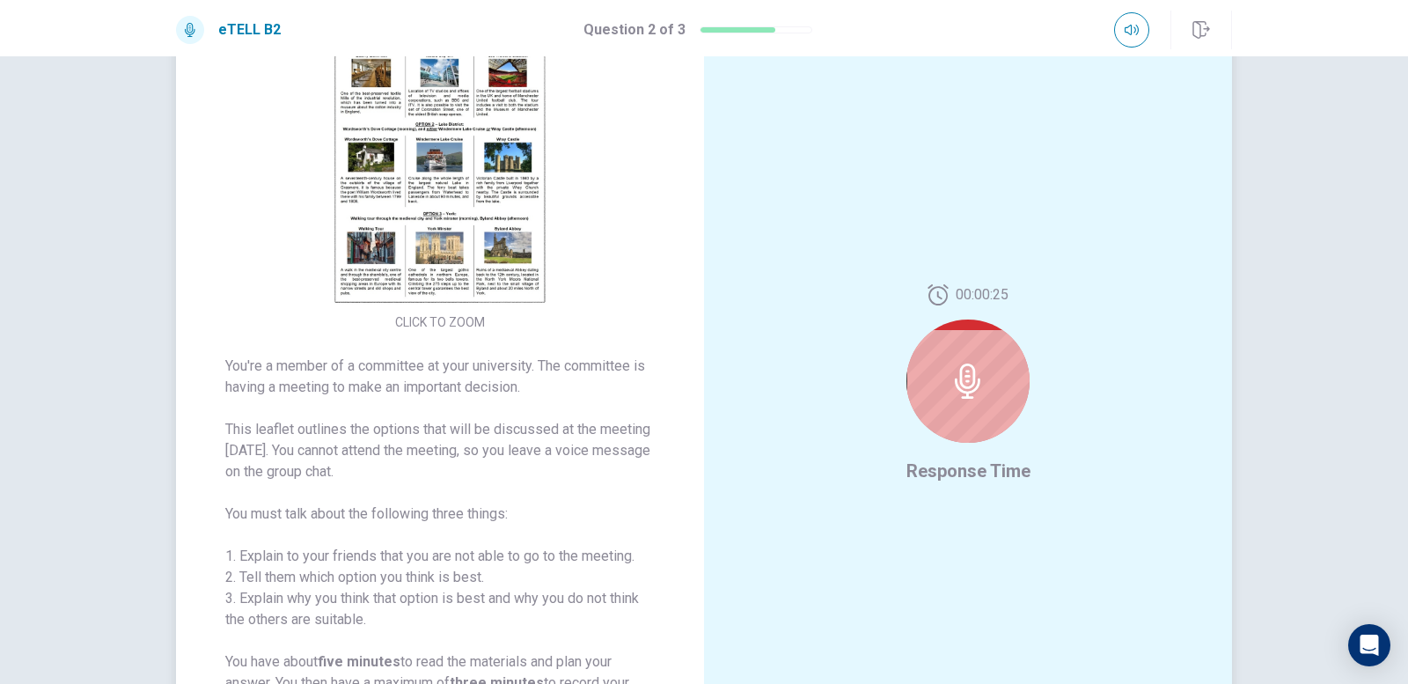
click at [932, 379] on div at bounding box center [967, 380] width 123 height 123
click at [972, 384] on icon at bounding box center [967, 380] width 35 height 35
click at [464, 231] on img at bounding box center [440, 152] width 338 height 307
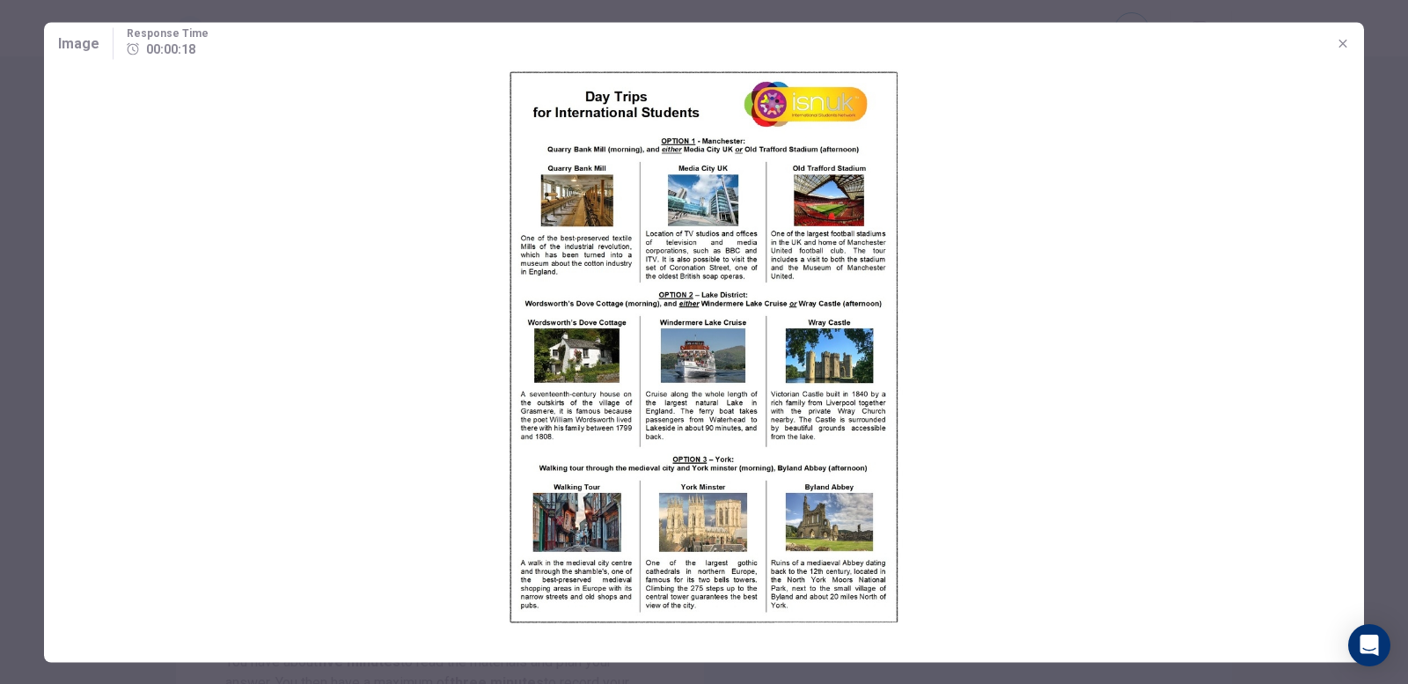
click at [1343, 45] on icon "button" at bounding box center [1343, 43] width 14 height 14
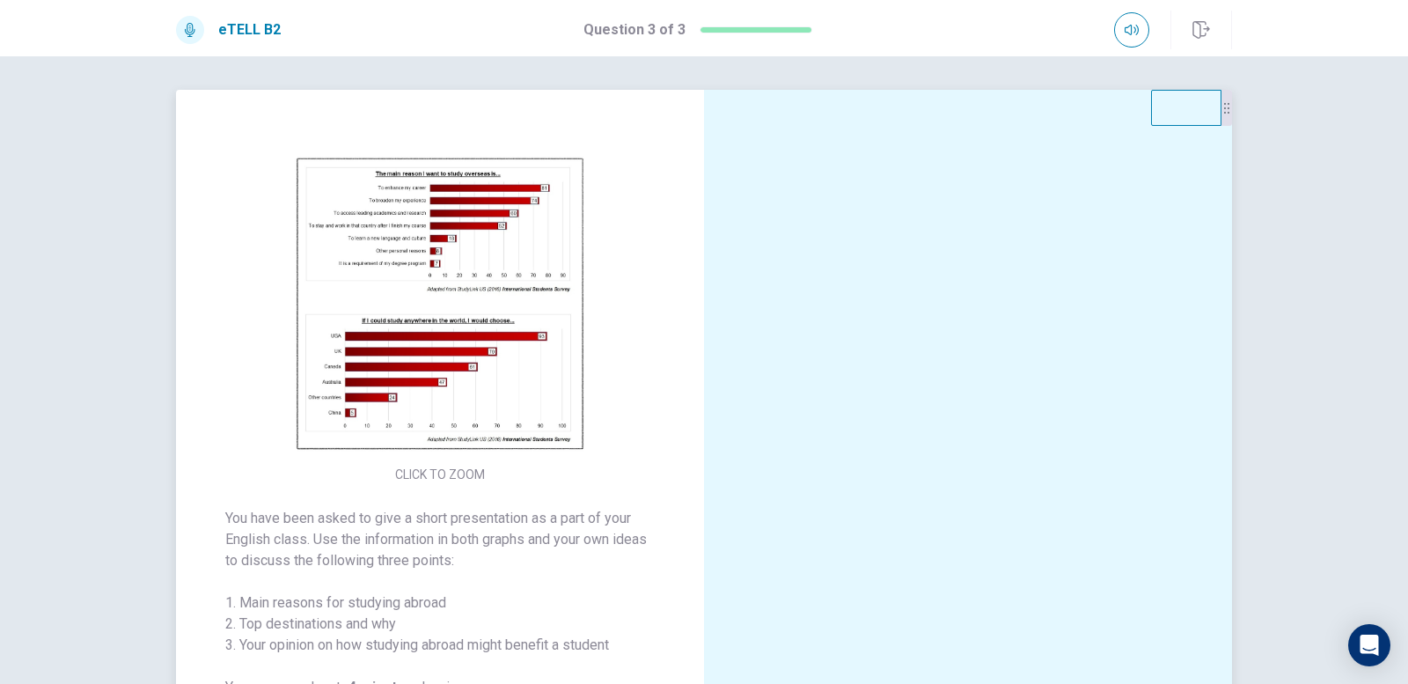
scroll to position [0, 0]
click at [517, 202] on img at bounding box center [440, 306] width 338 height 307
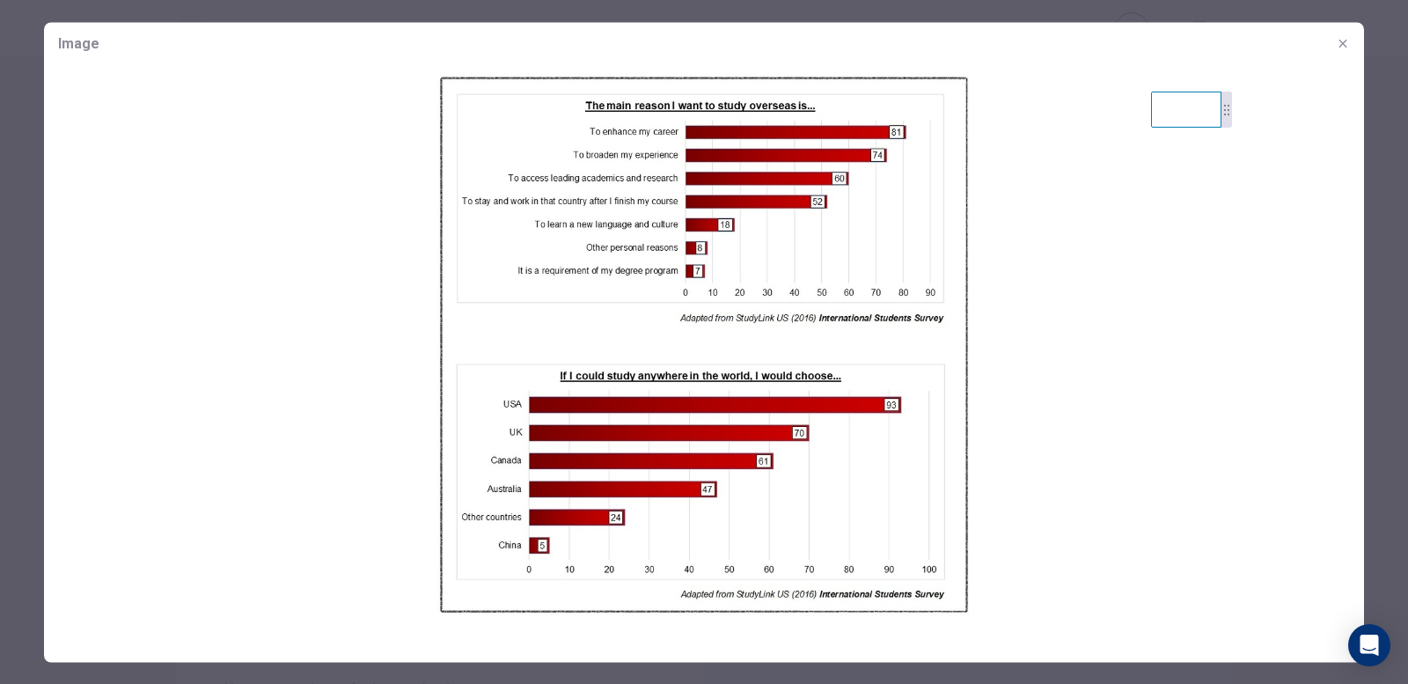
click at [1339, 39] on icon "button" at bounding box center [1343, 43] width 14 height 14
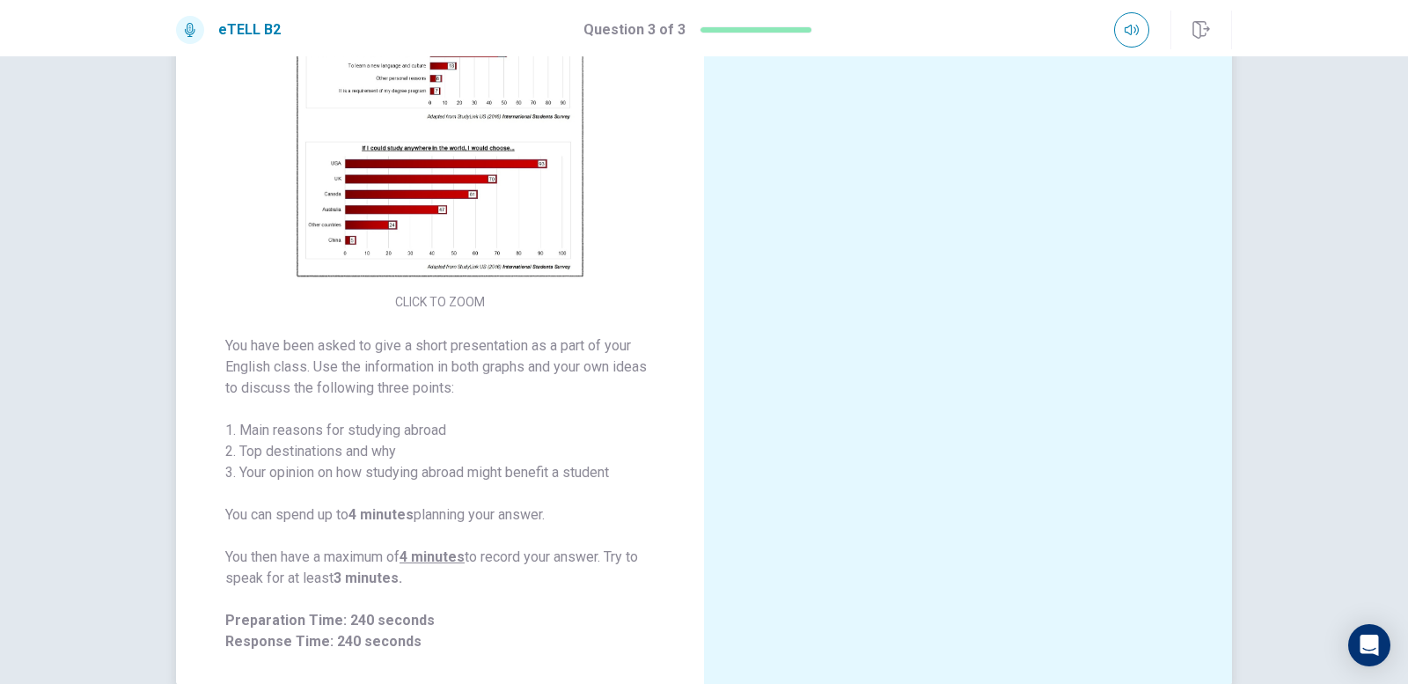
scroll to position [88, 0]
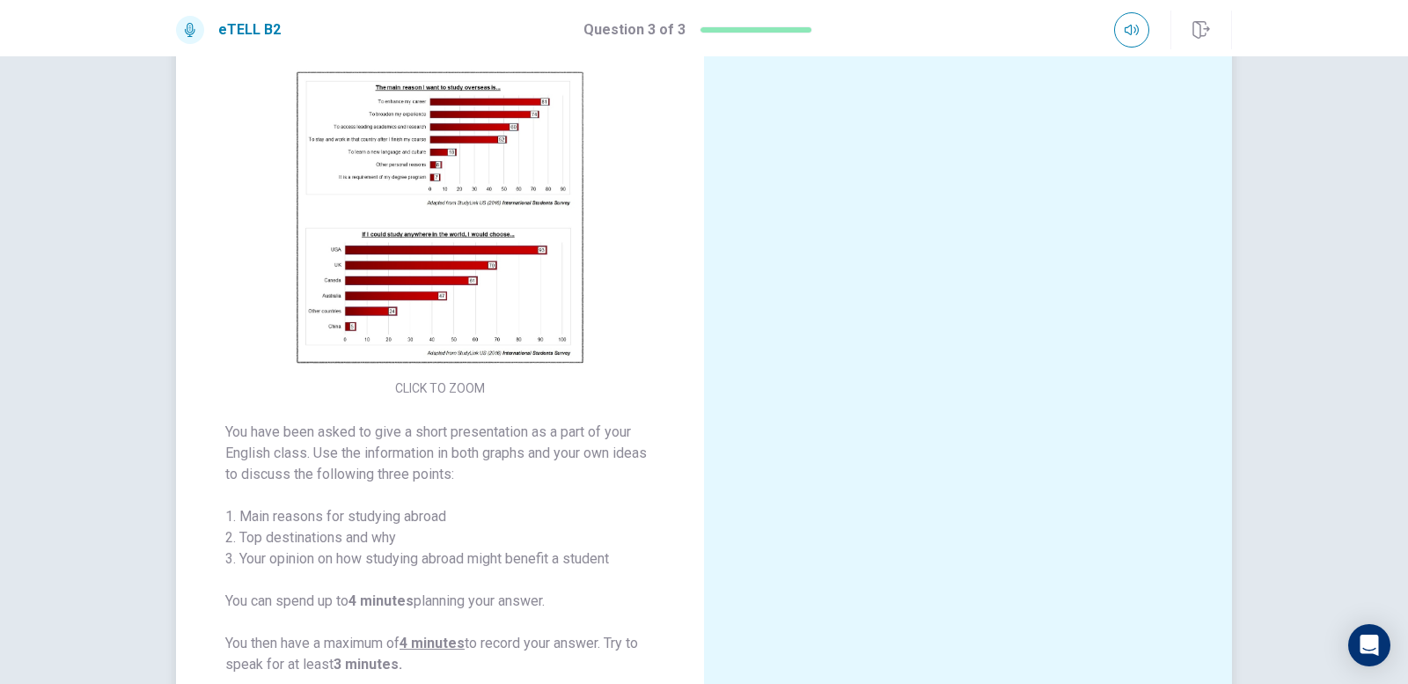
click at [538, 228] on img at bounding box center [440, 218] width 338 height 307
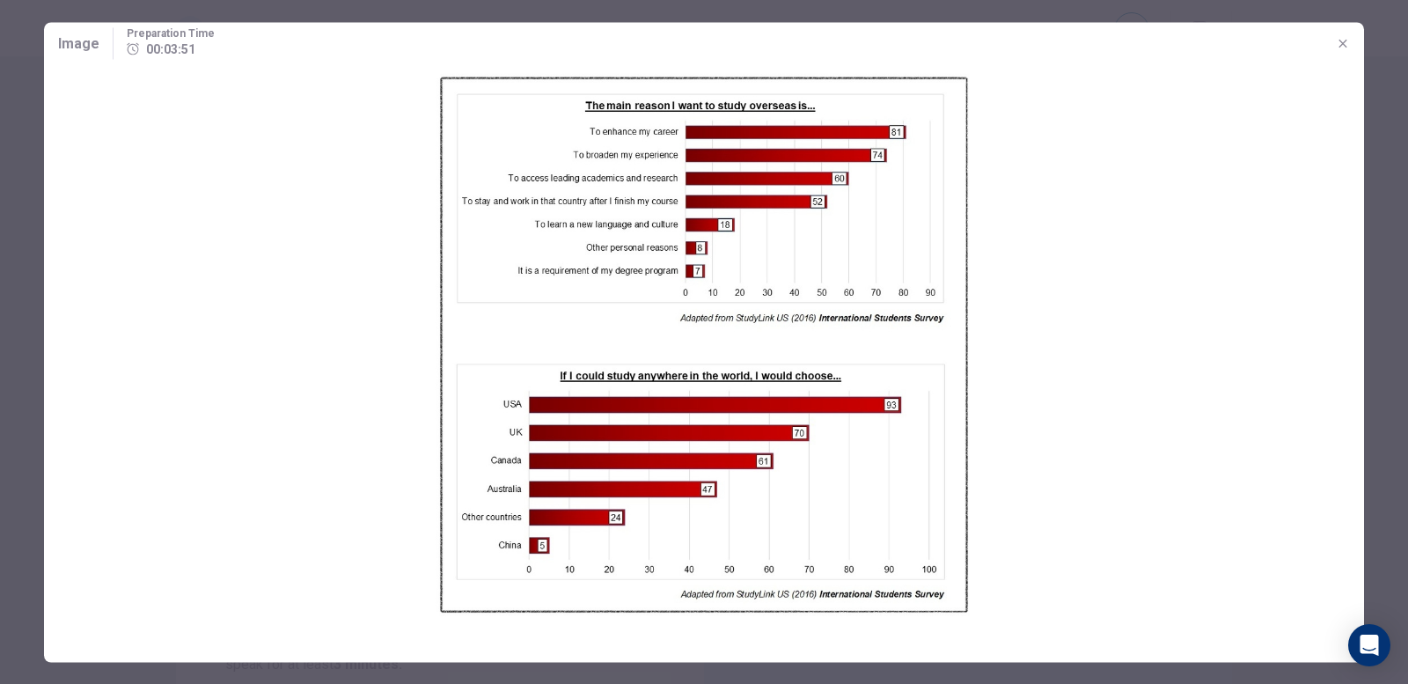
click at [1343, 34] on button "button" at bounding box center [1343, 43] width 28 height 28
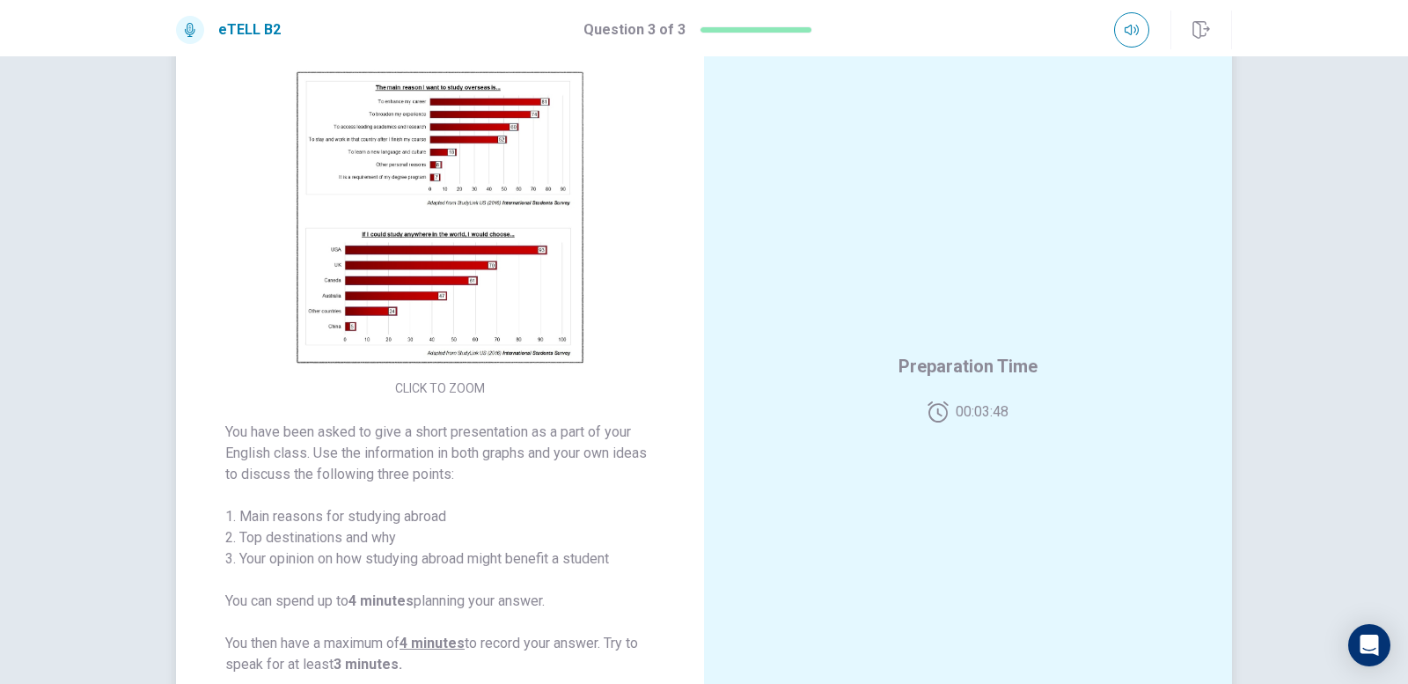
click at [435, 216] on img at bounding box center [440, 218] width 338 height 307
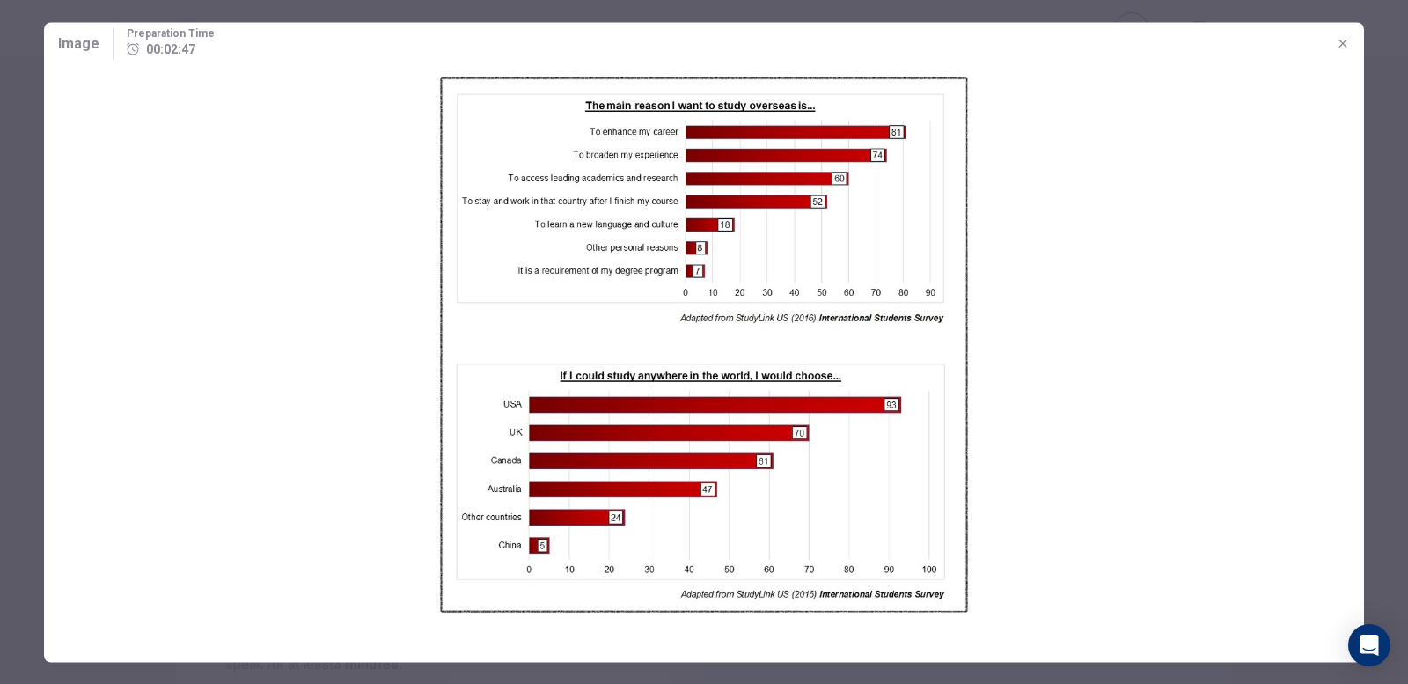
click at [1339, 36] on icon "button" at bounding box center [1343, 43] width 14 height 14
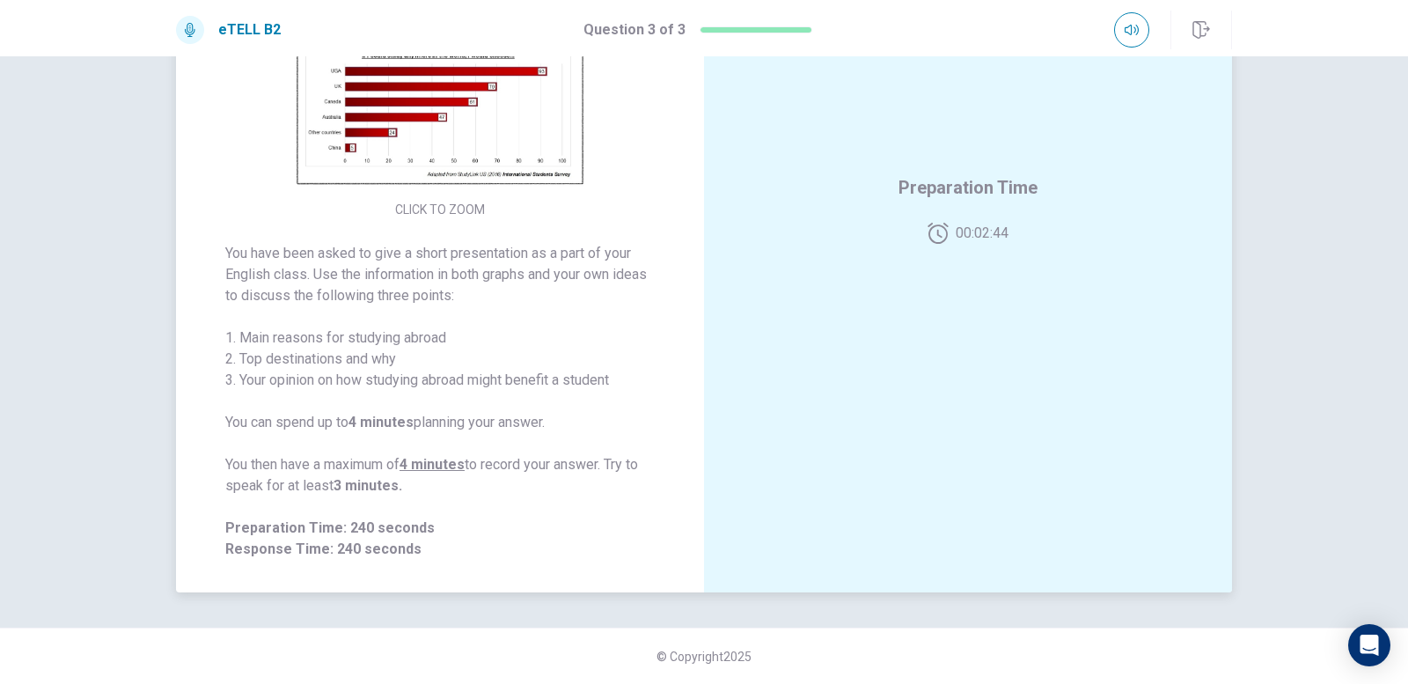
scroll to position [91, 0]
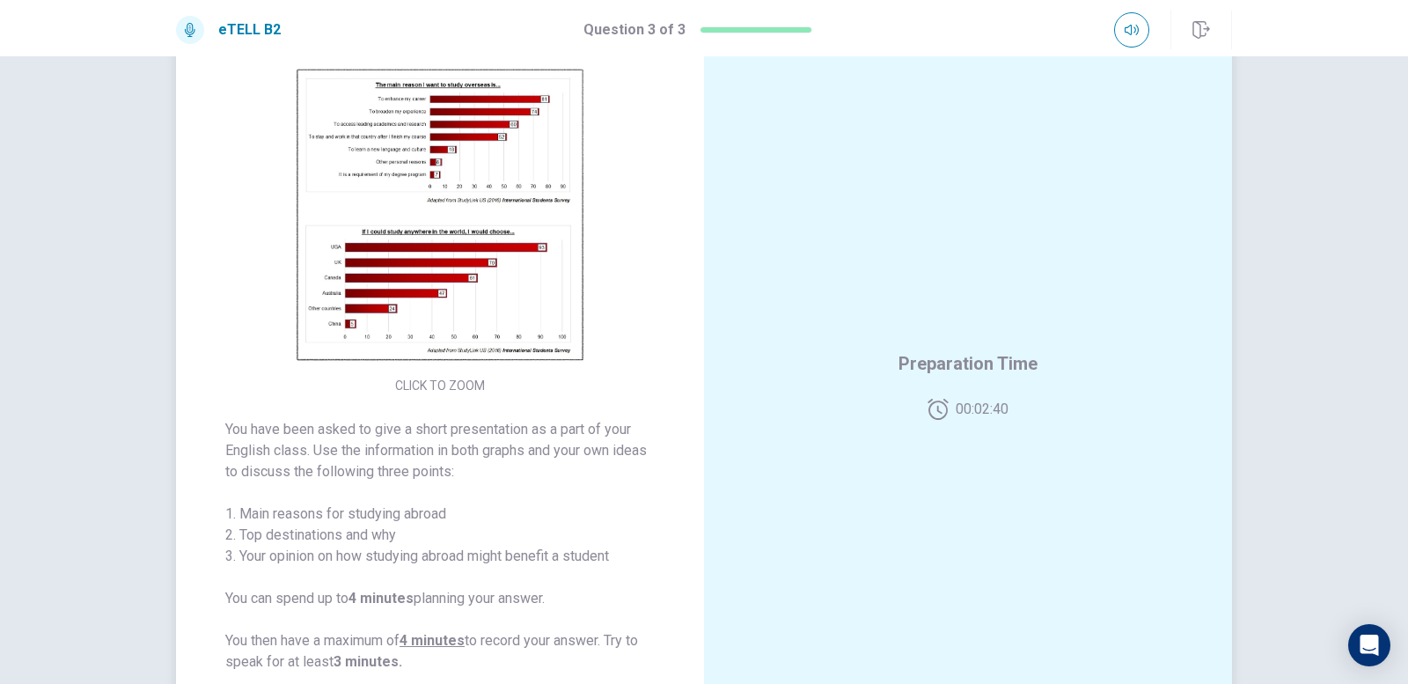
click at [470, 306] on img at bounding box center [440, 215] width 338 height 307
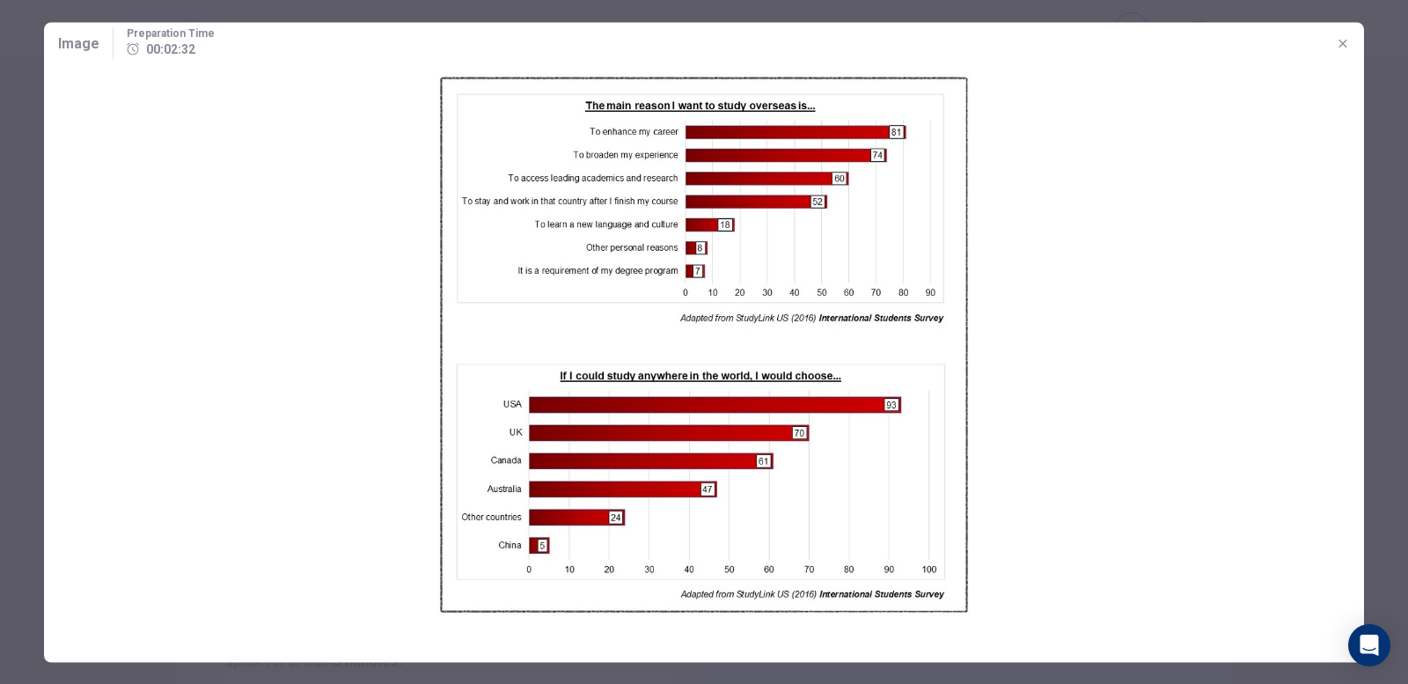
click at [1339, 46] on icon "button" at bounding box center [1343, 43] width 14 height 14
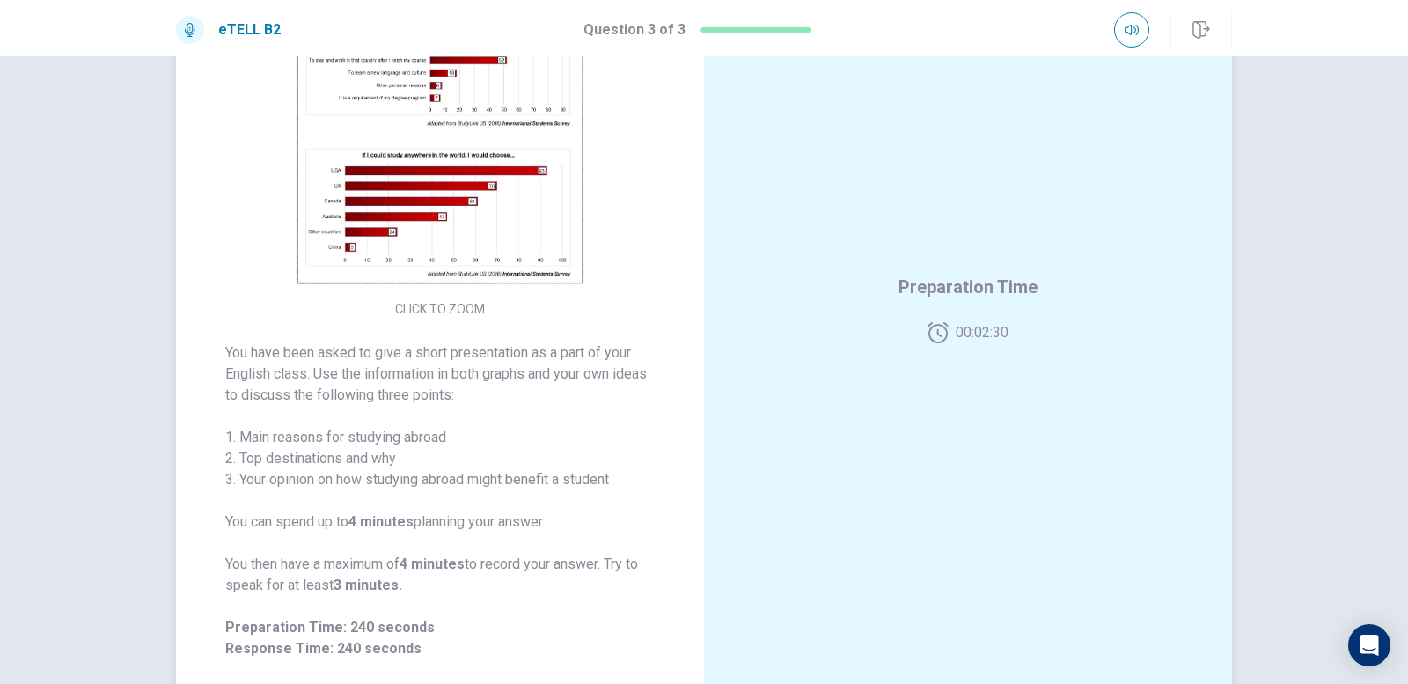
scroll to position [267, 0]
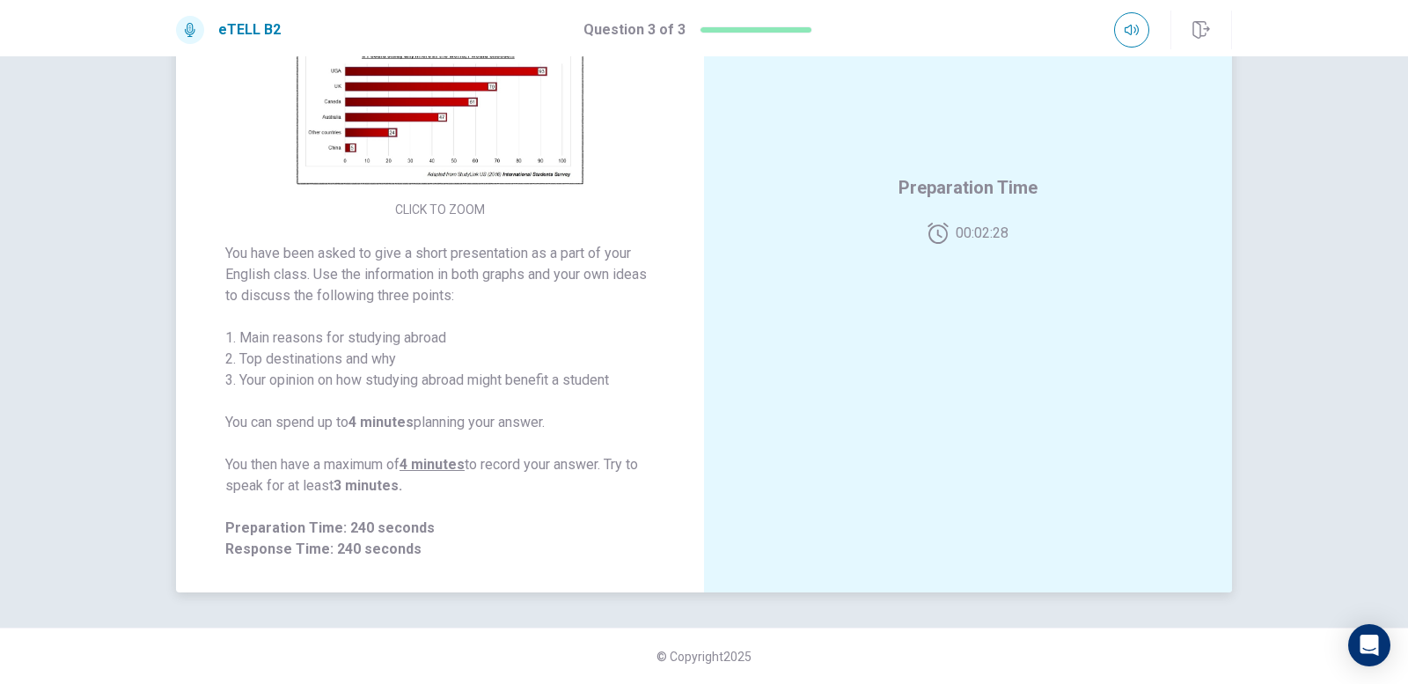
click at [495, 136] on img at bounding box center [440, 39] width 338 height 307
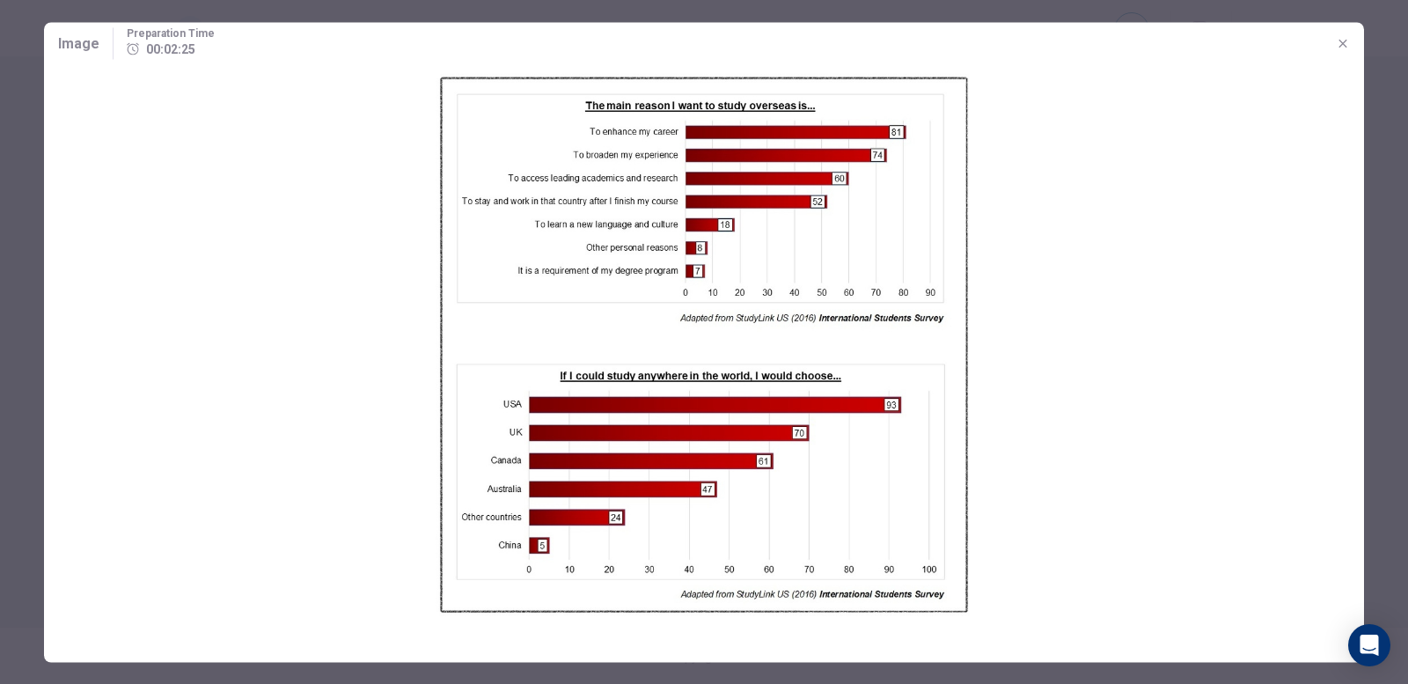
click at [1341, 45] on icon "button" at bounding box center [1343, 43] width 8 height 8
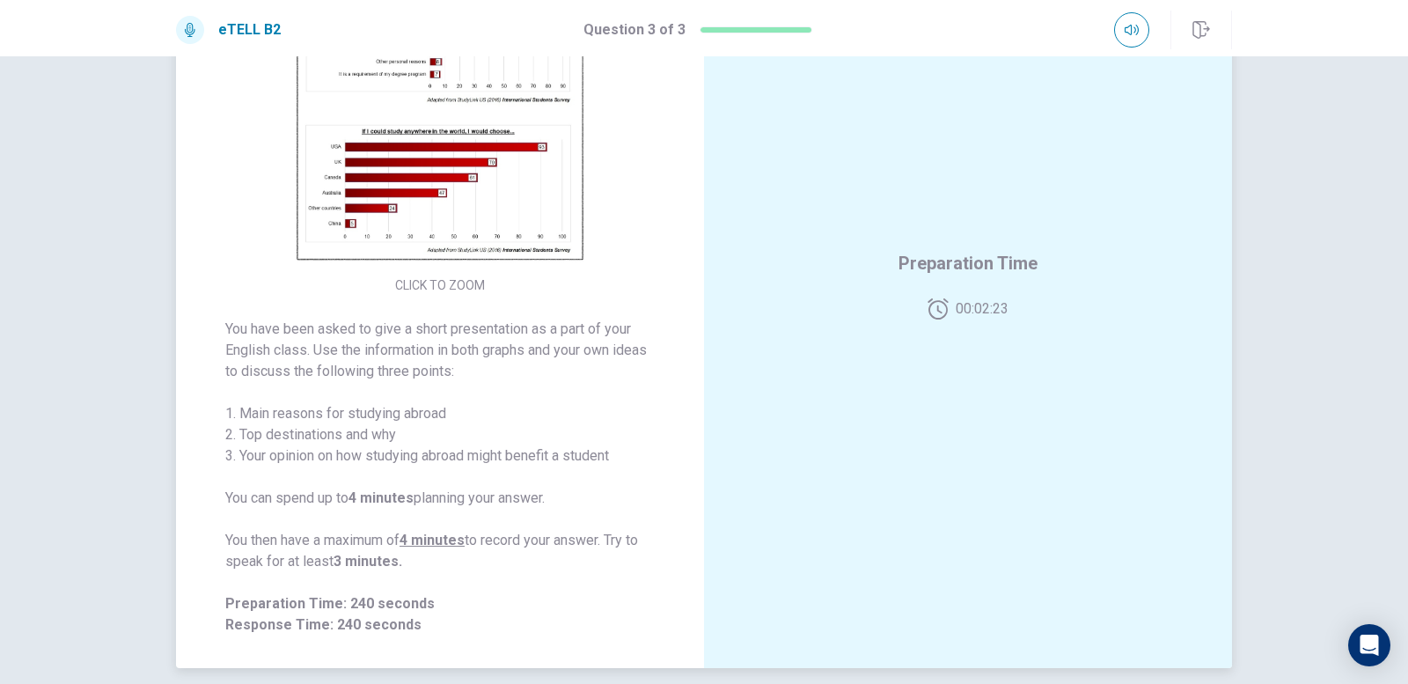
scroll to position [91, 0]
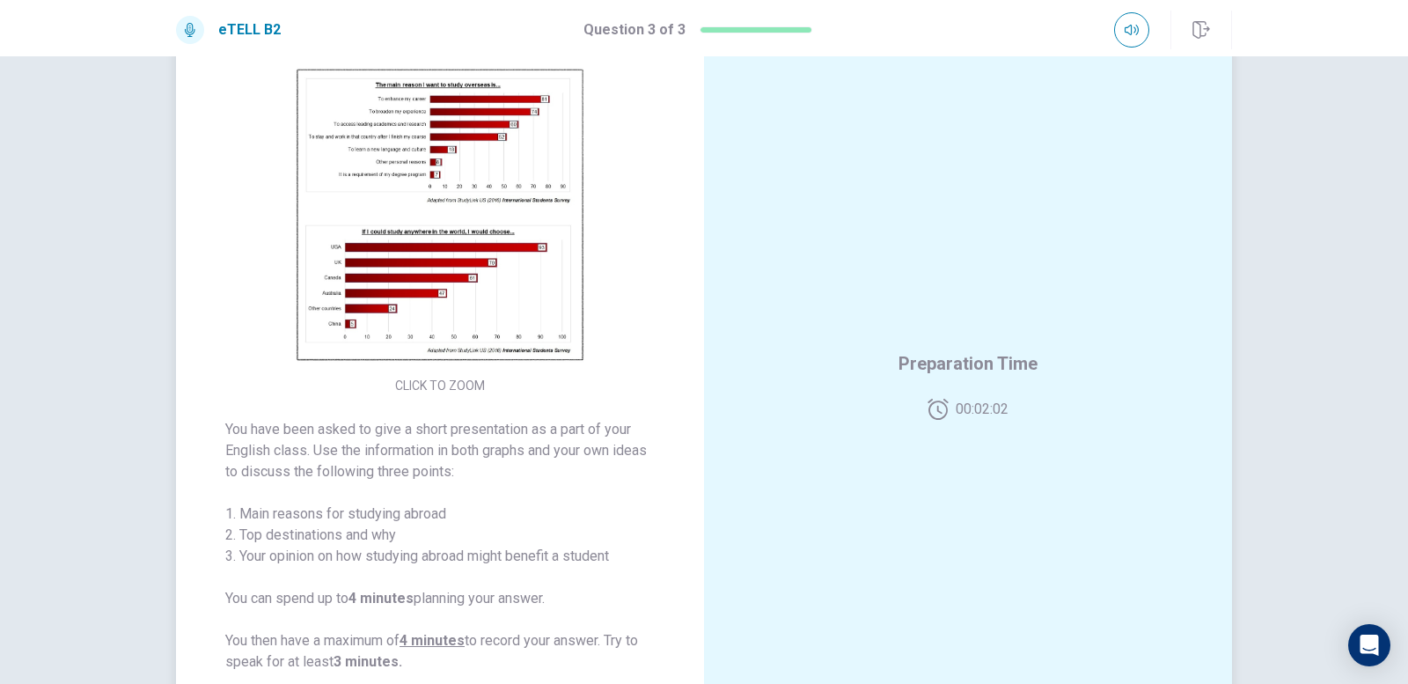
click at [441, 166] on img at bounding box center [440, 215] width 338 height 307
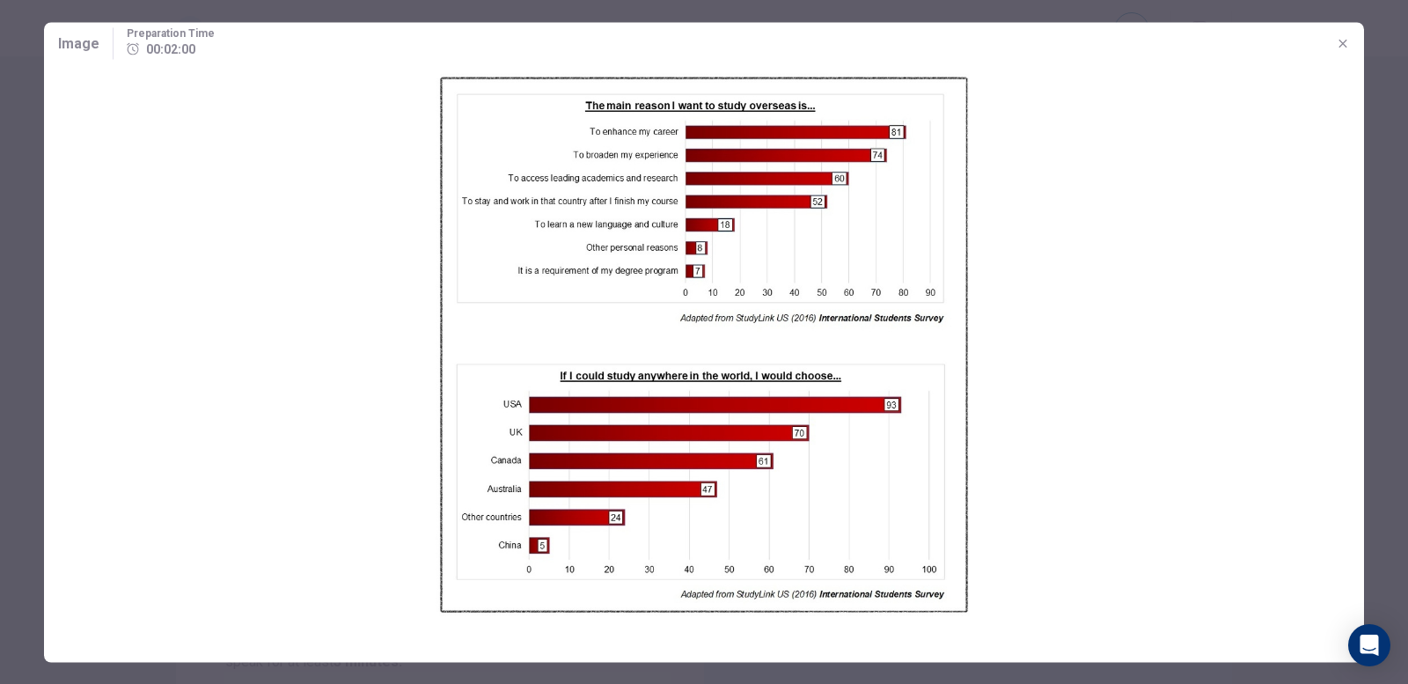
click at [1339, 40] on icon "button" at bounding box center [1343, 43] width 14 height 14
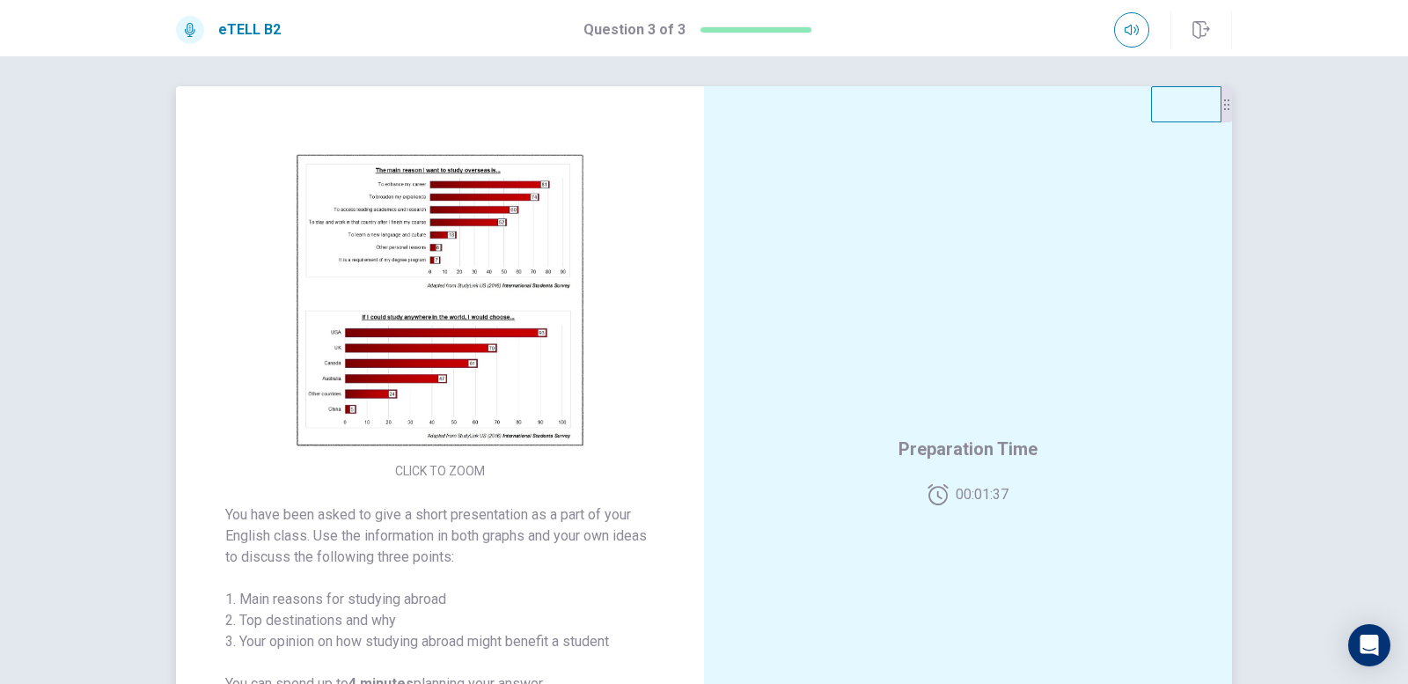
scroll to position [0, 0]
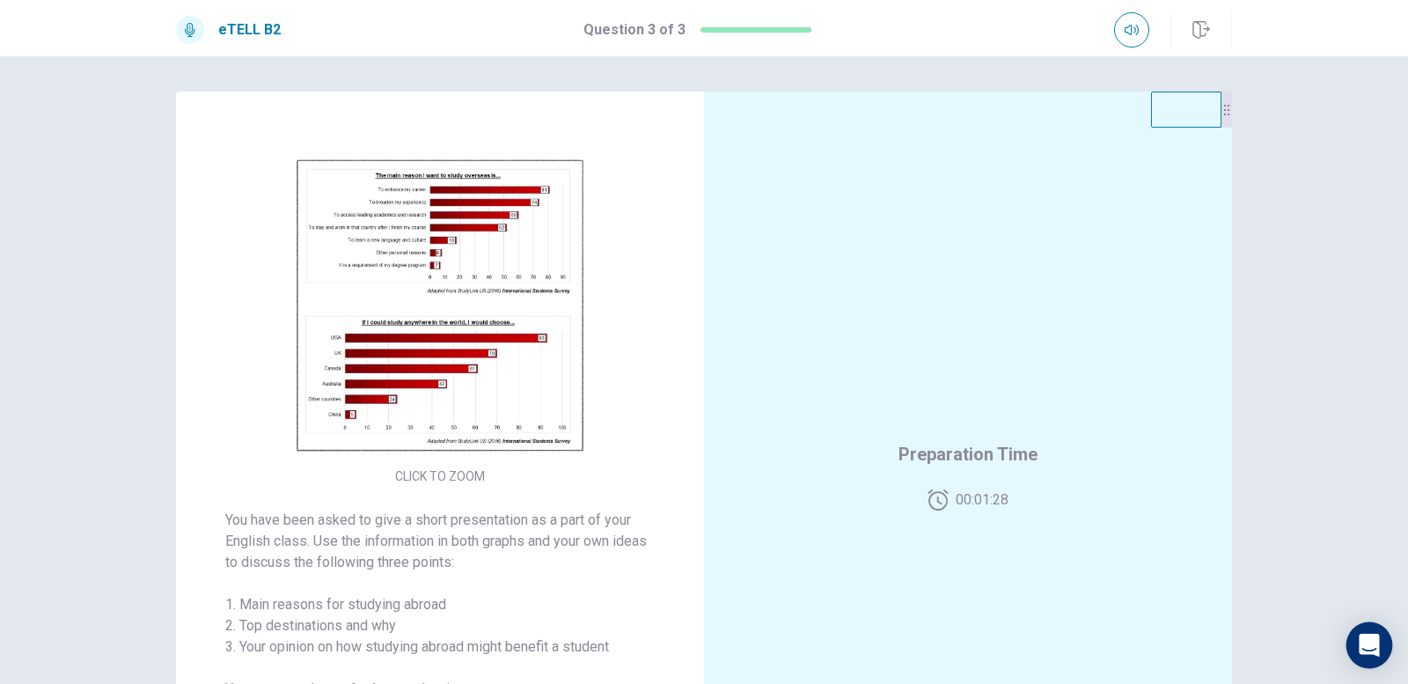
click at [1367, 634] on div "Open Intercom Messenger" at bounding box center [1369, 645] width 47 height 47
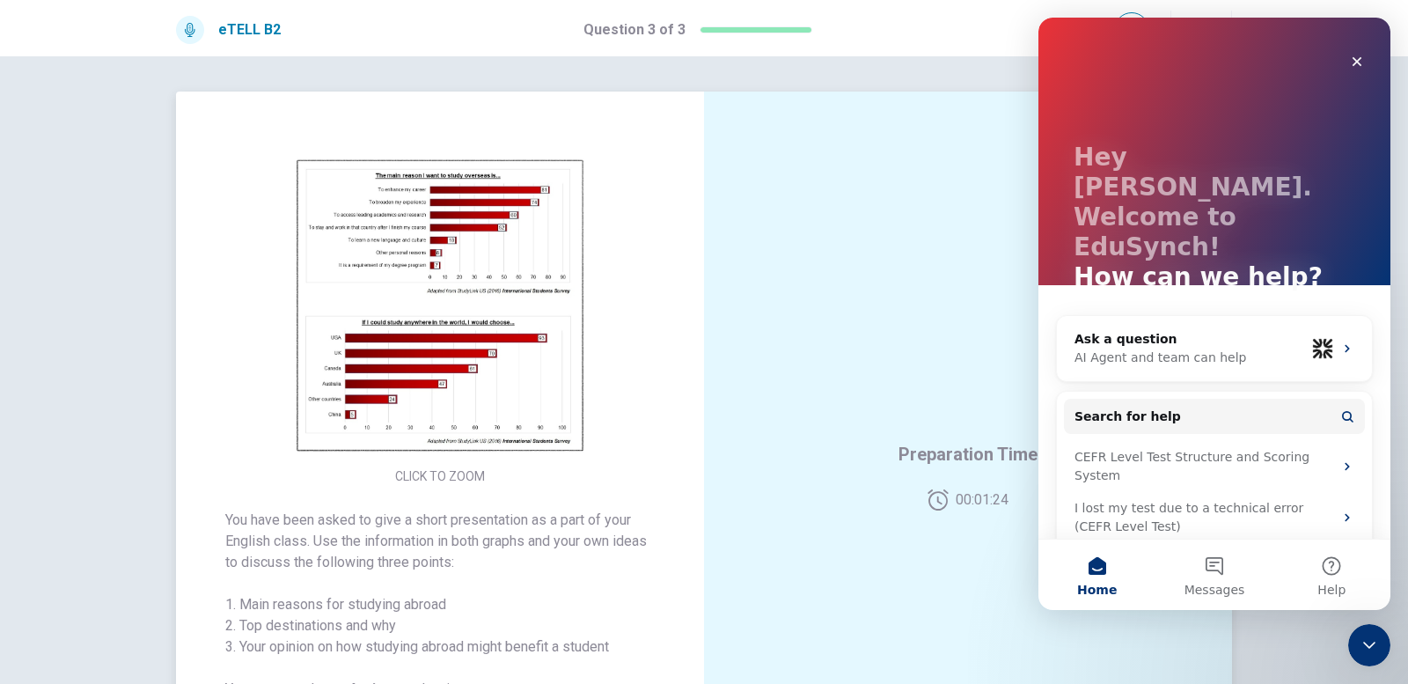
click at [840, 384] on div "Preparation Time 00:01:24" at bounding box center [968, 475] width 528 height 767
click at [1361, 638] on icon "Close Intercom Messenger" at bounding box center [1366, 642] width 21 height 21
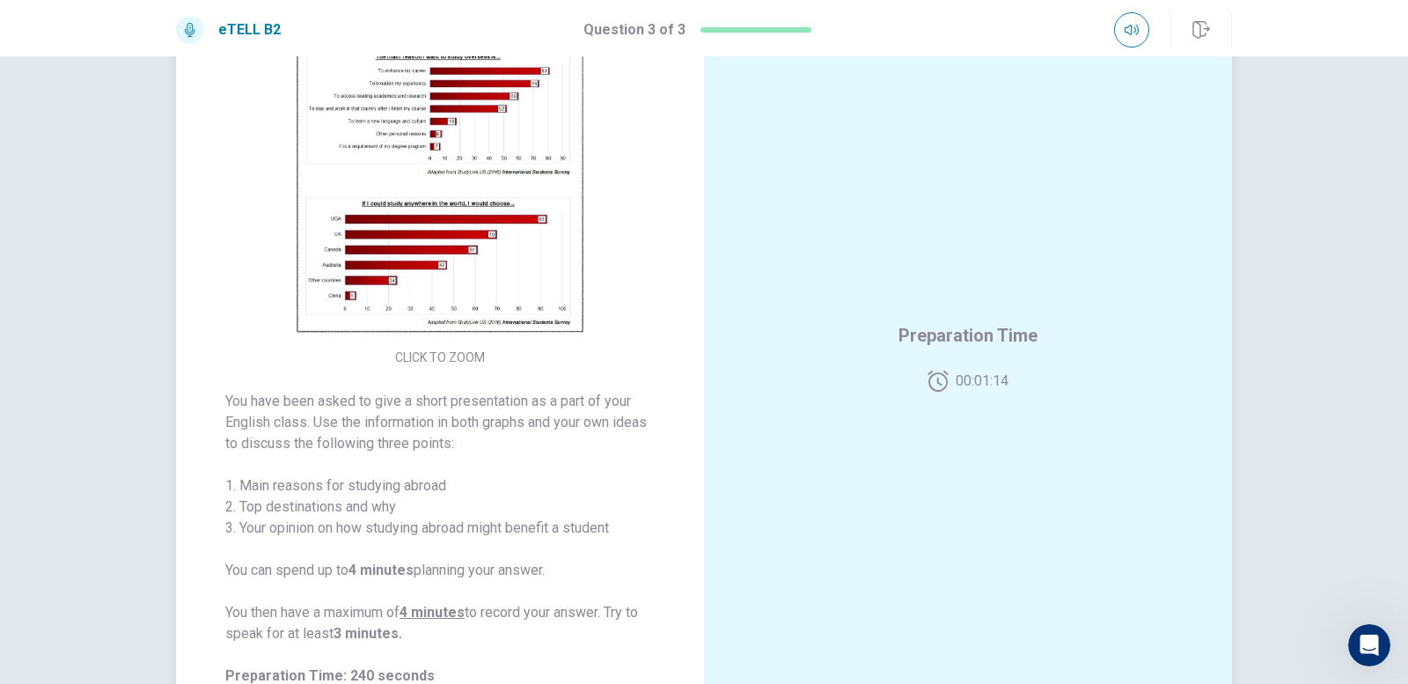
scroll to position [88, 0]
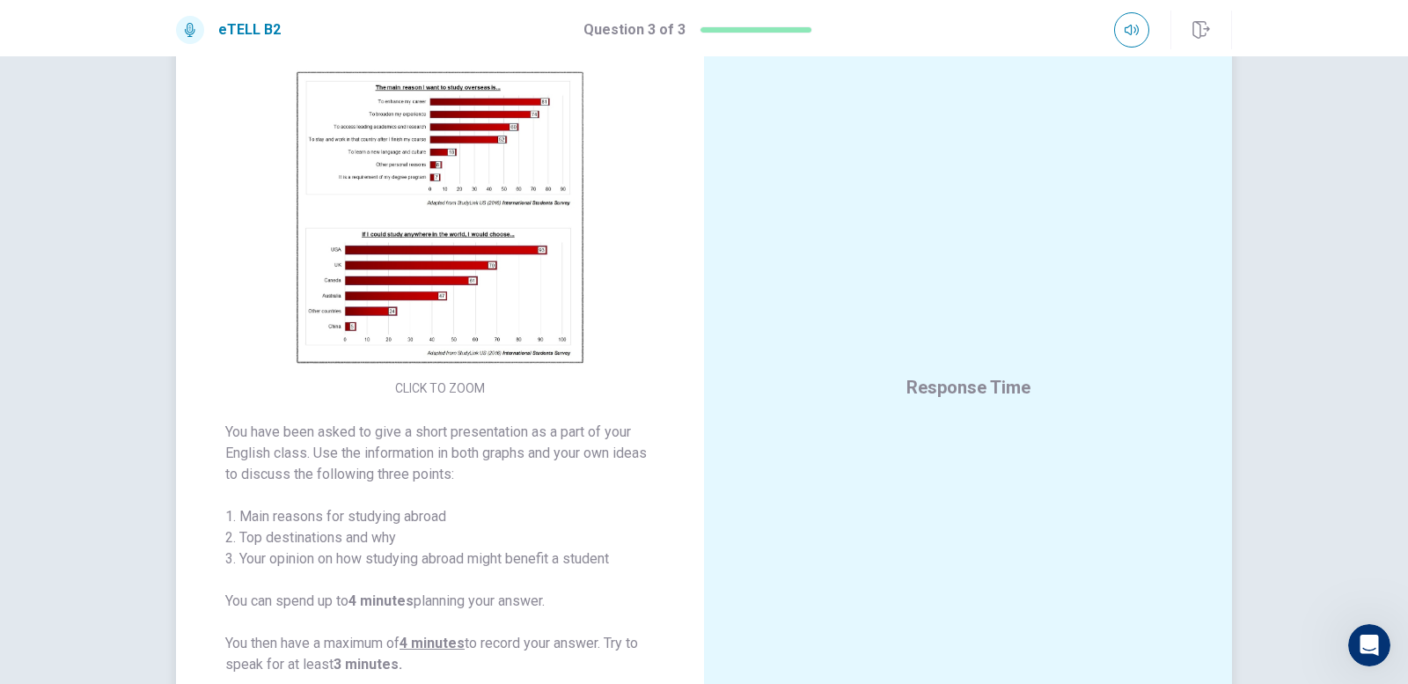
click at [548, 199] on img at bounding box center [440, 218] width 338 height 307
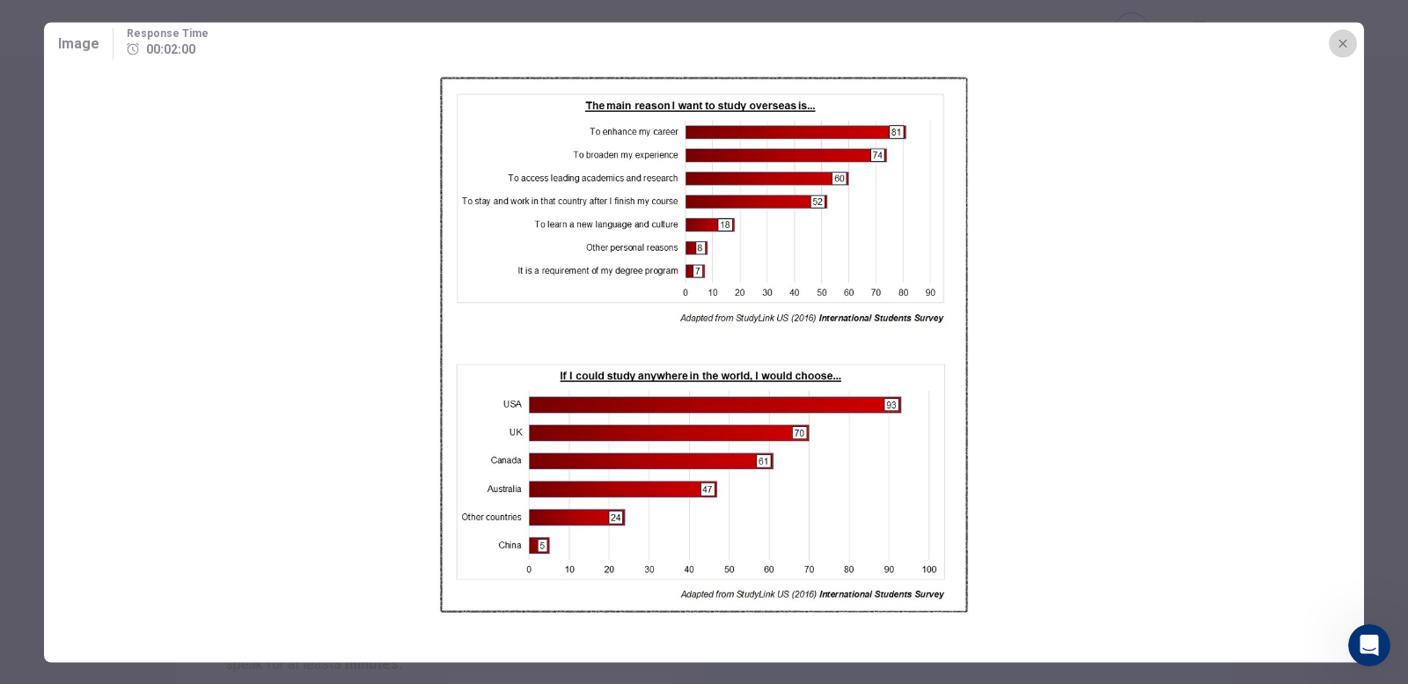
click at [1344, 42] on icon "button" at bounding box center [1343, 43] width 8 height 8
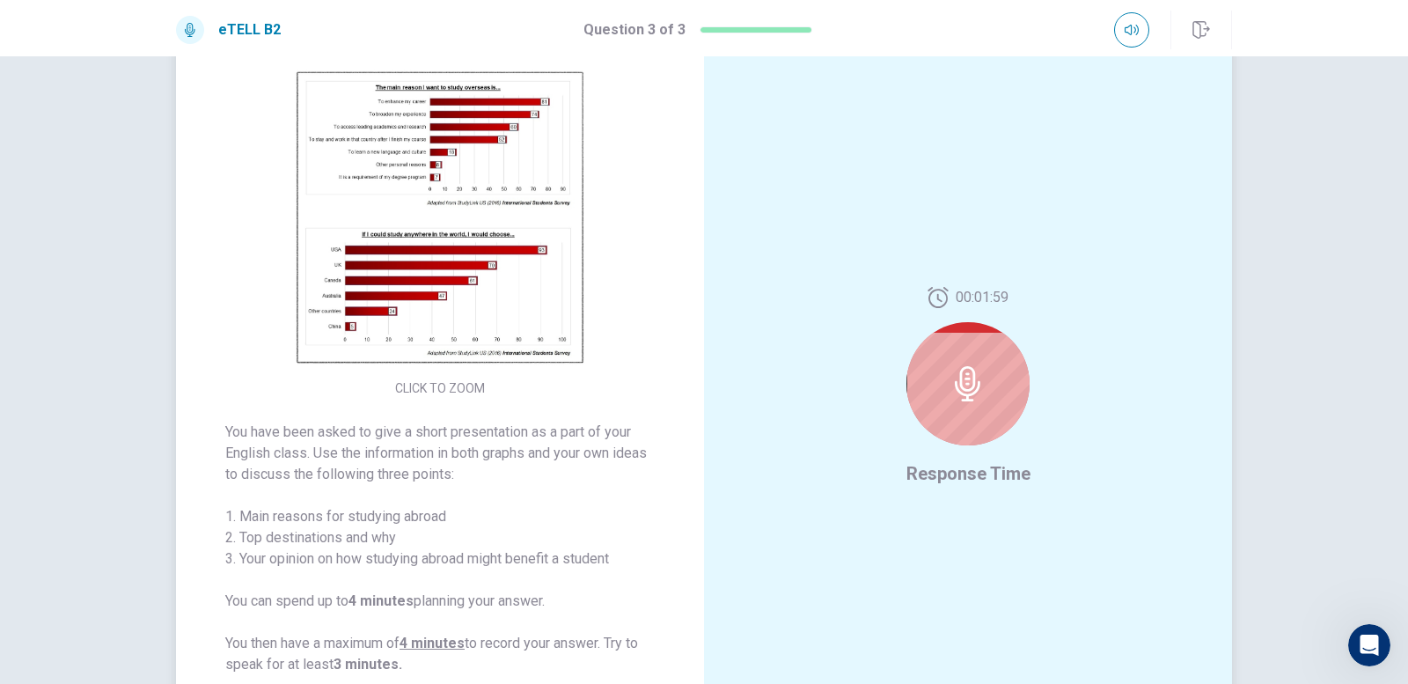
click at [468, 203] on img at bounding box center [440, 218] width 338 height 307
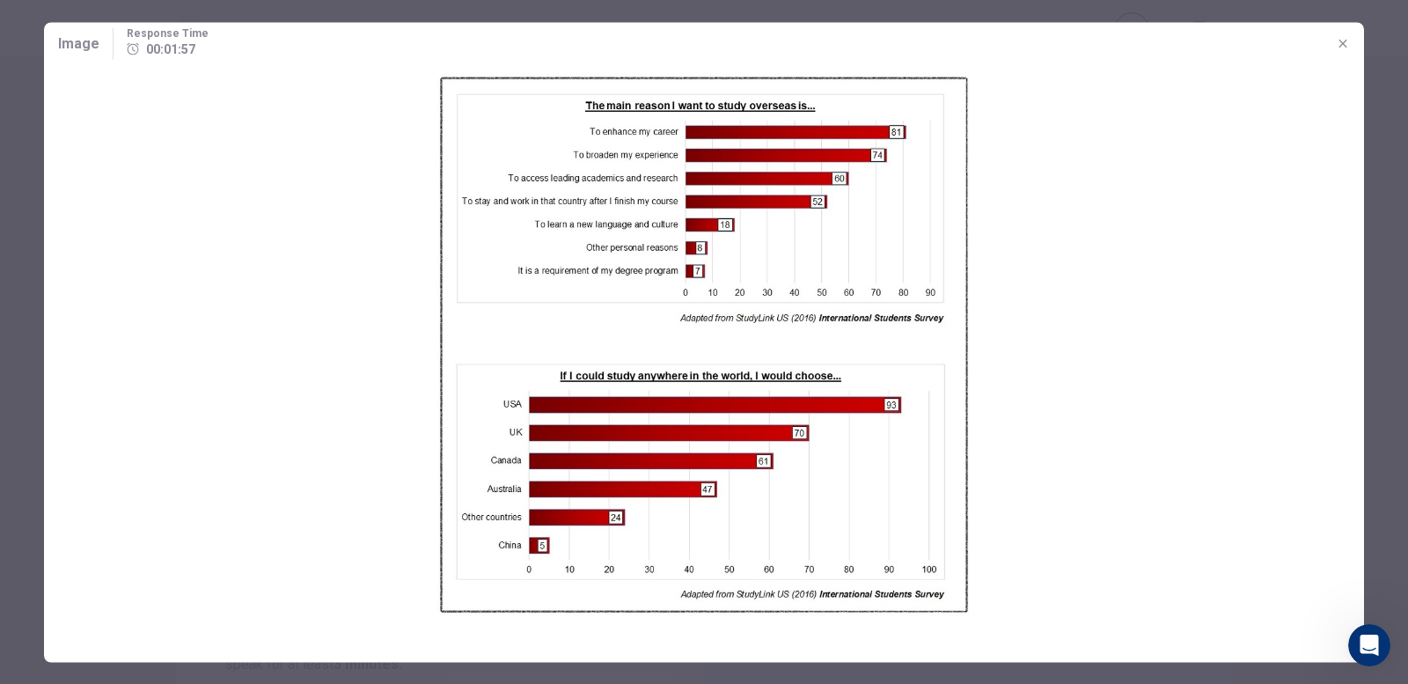
click at [1343, 37] on icon "button" at bounding box center [1343, 43] width 14 height 14
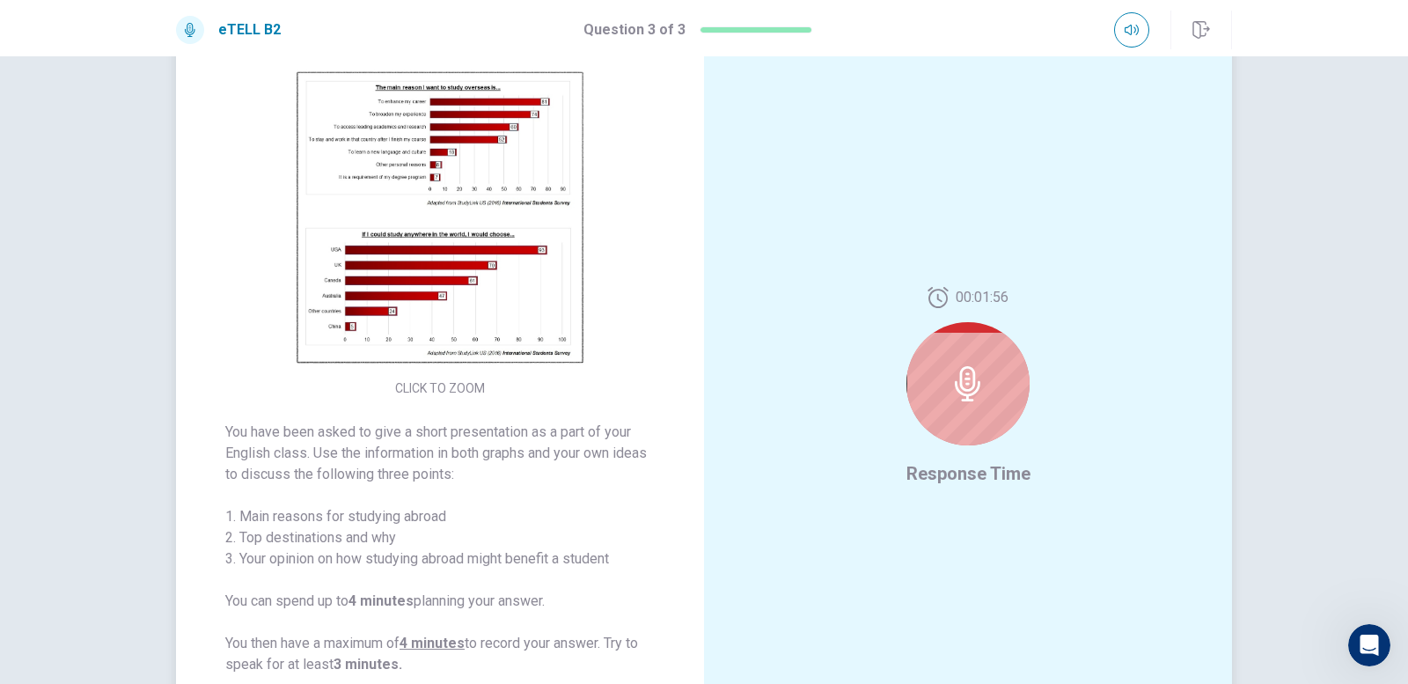
click at [382, 260] on img at bounding box center [440, 218] width 338 height 307
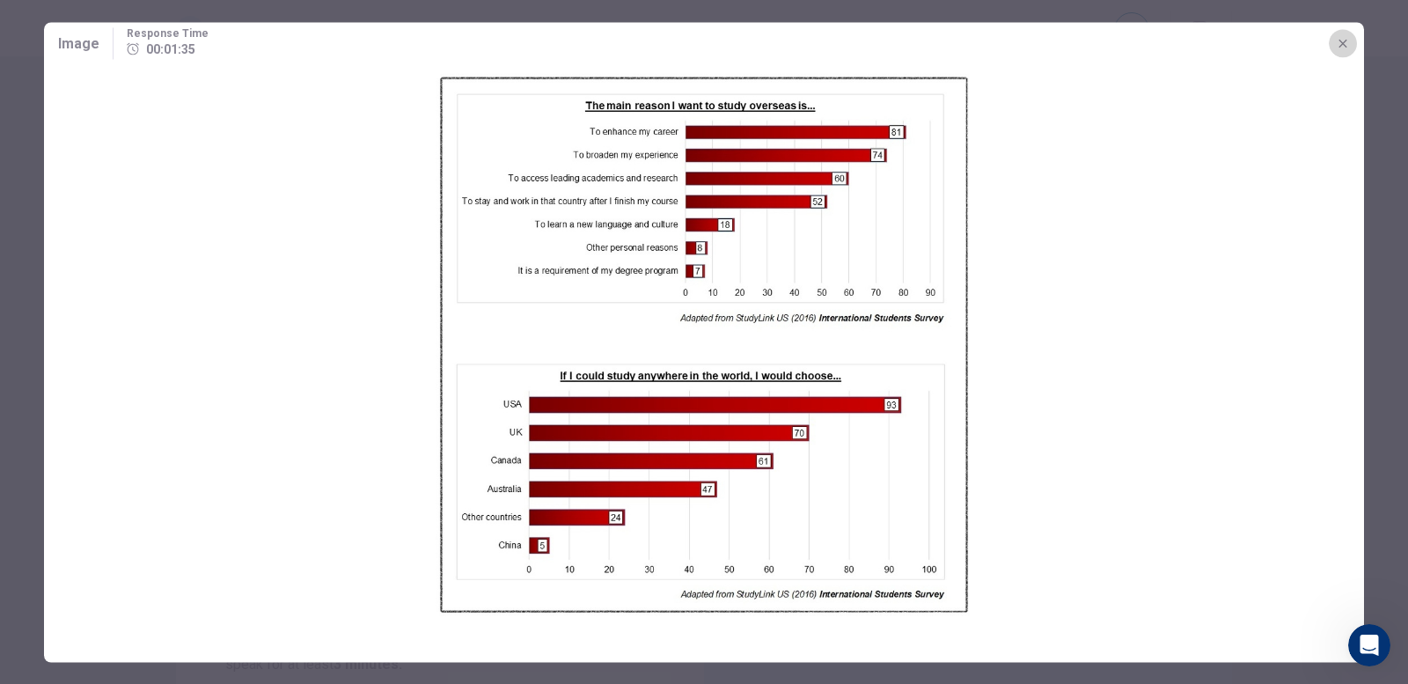
click at [1348, 41] on icon "button" at bounding box center [1343, 43] width 14 height 14
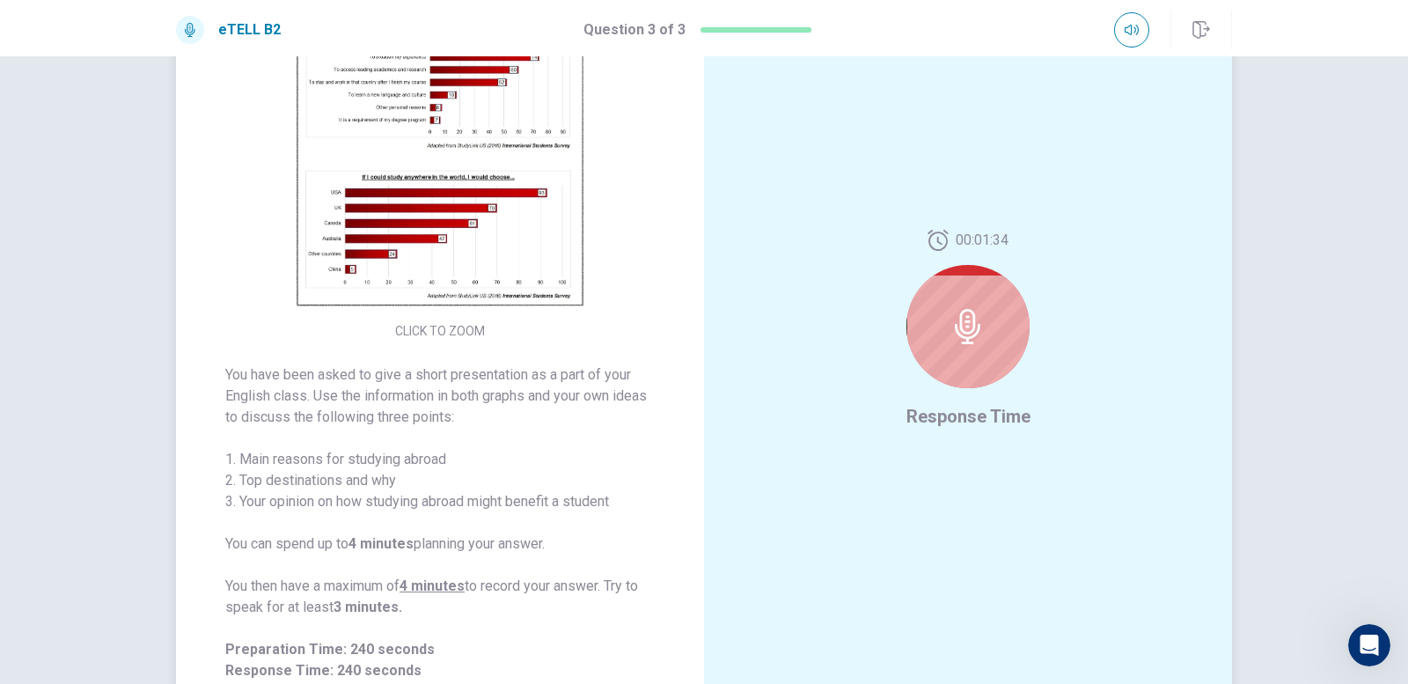
scroll to position [176, 0]
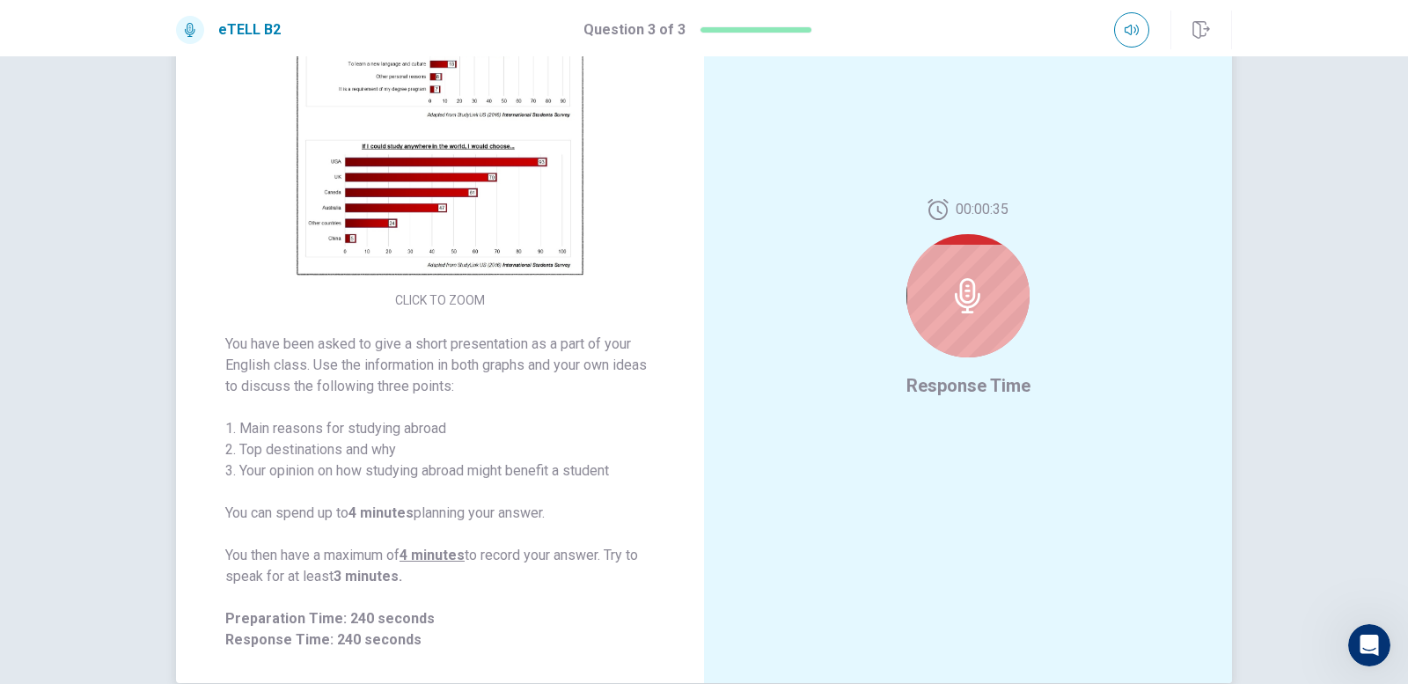
click at [523, 184] on img at bounding box center [440, 130] width 338 height 307
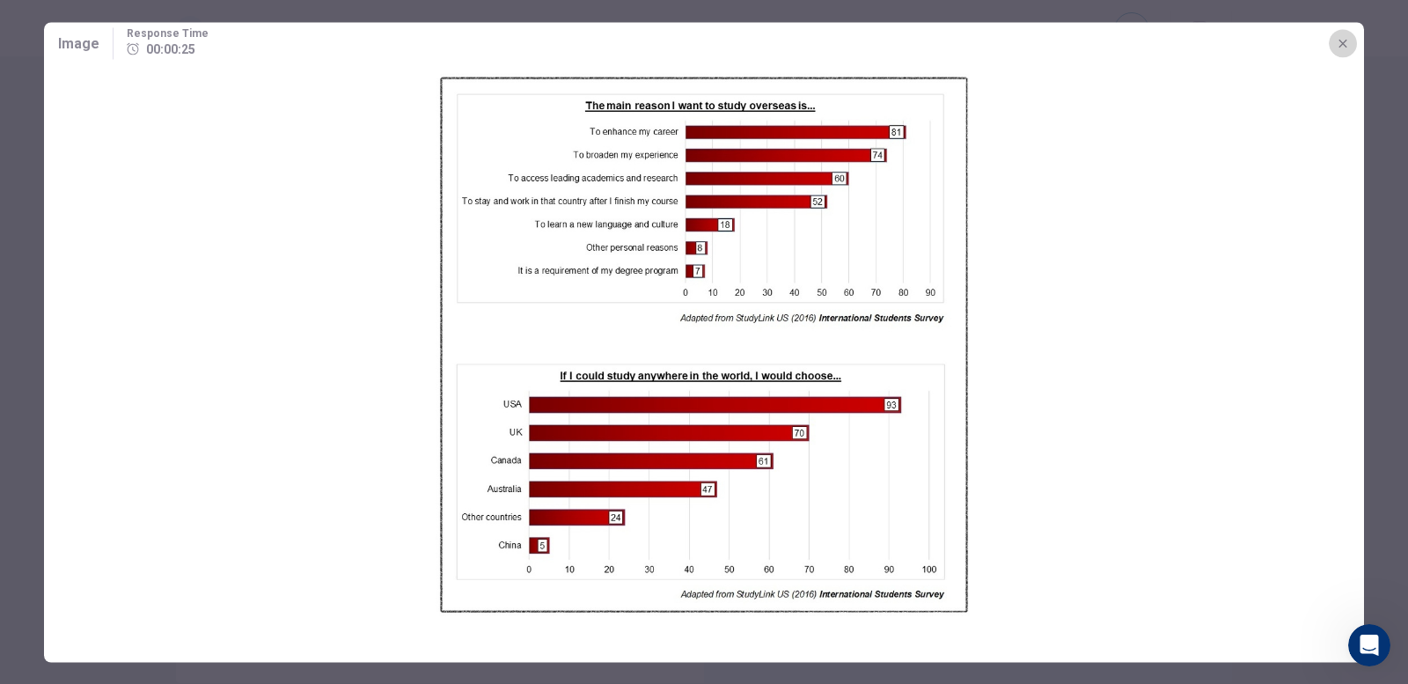
click at [1345, 51] on button "button" at bounding box center [1343, 43] width 28 height 28
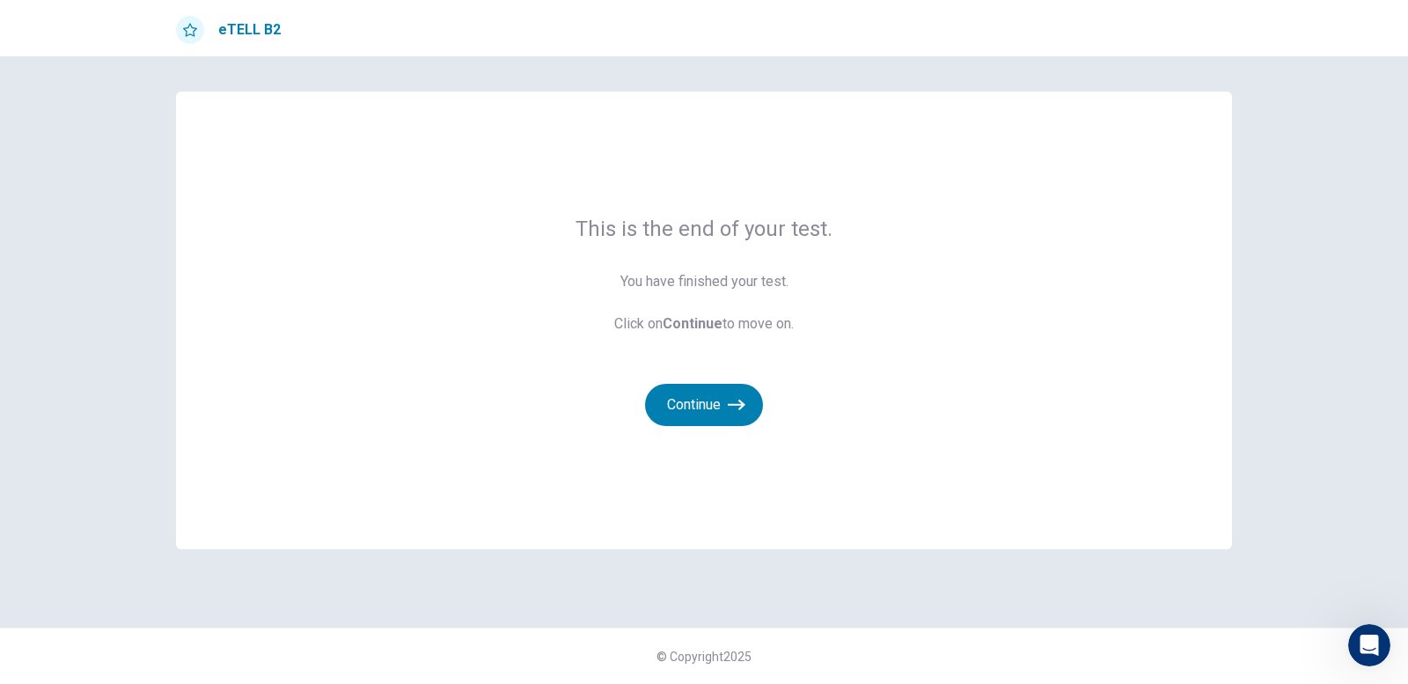
scroll to position [0, 0]
click at [733, 412] on icon "button" at bounding box center [737, 405] width 18 height 18
